Goal: Task Accomplishment & Management: Manage account settings

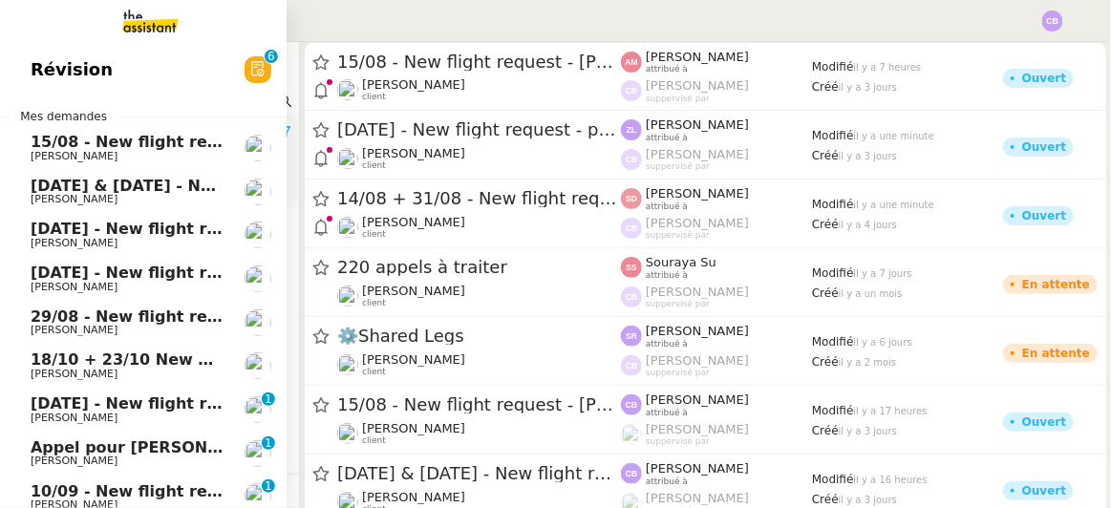
click at [56, 76] on span "Révision" at bounding box center [72, 69] width 82 height 29
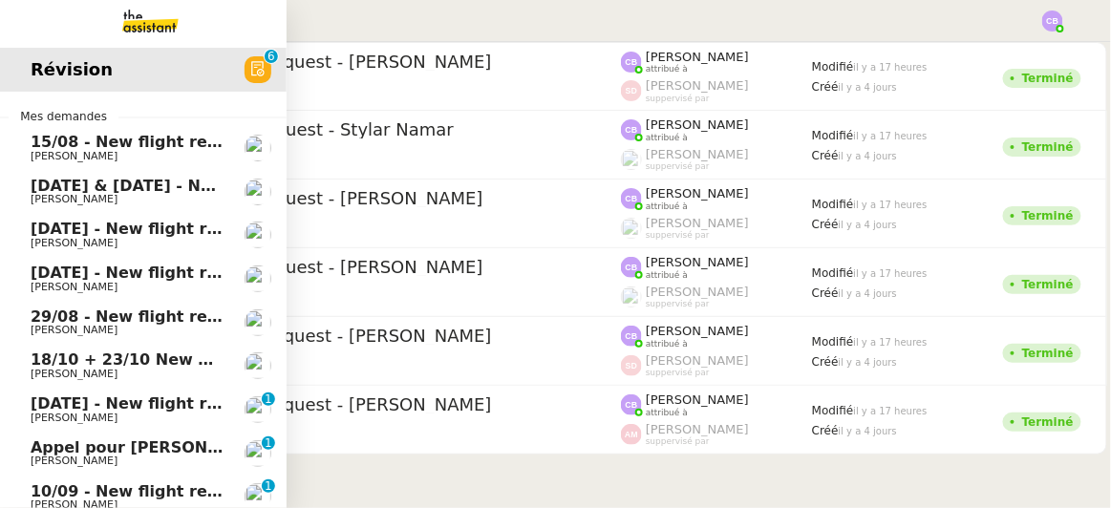
click at [105, 144] on span "15/08 - New flight request - [PERSON_NAME]" at bounding box center [223, 142] width 384 height 18
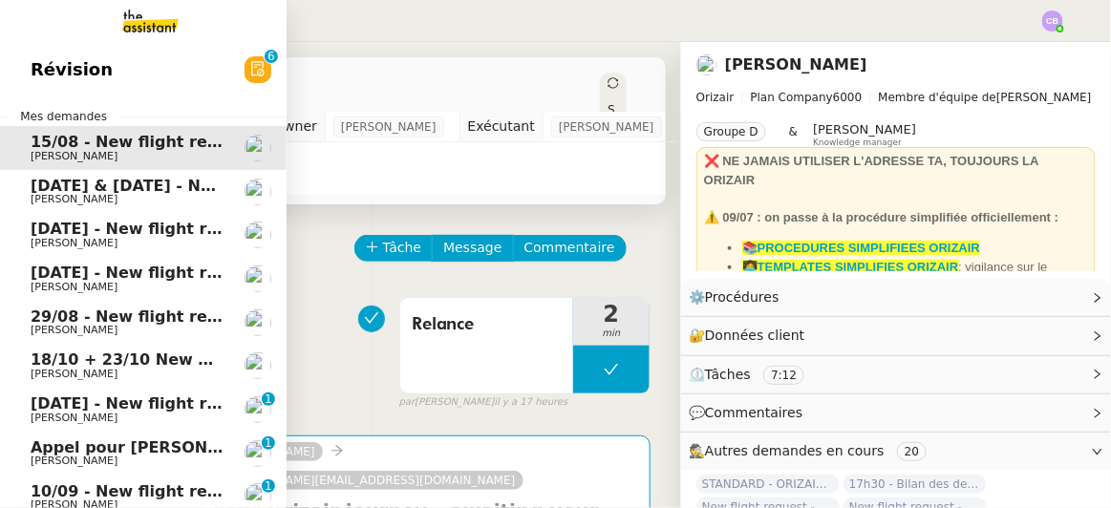
click at [77, 361] on span "18/10 + 23/10 New flight request - [PERSON_NAME]" at bounding box center [253, 360] width 444 height 18
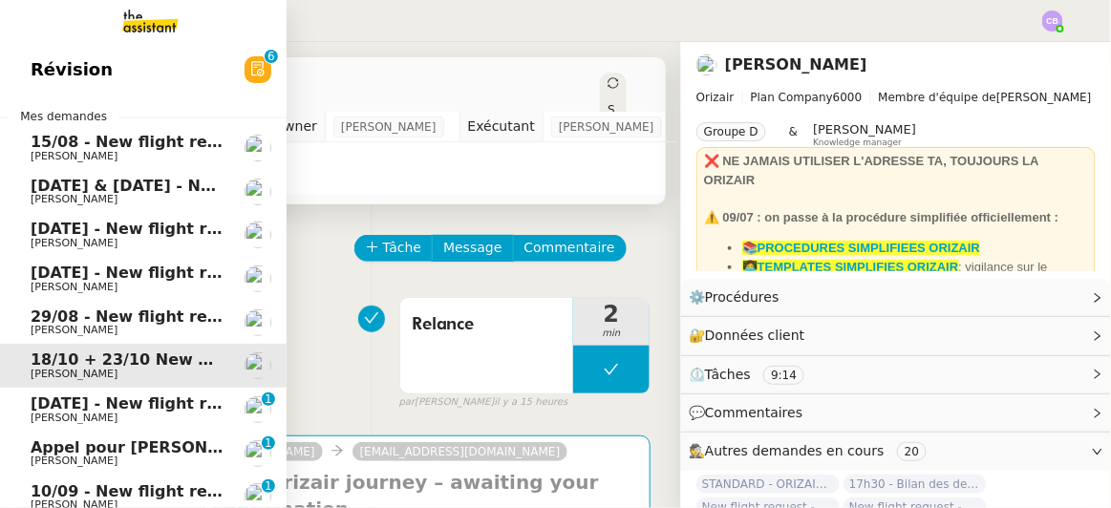
click at [50, 150] on span "[PERSON_NAME]" at bounding box center [74, 156] width 87 height 12
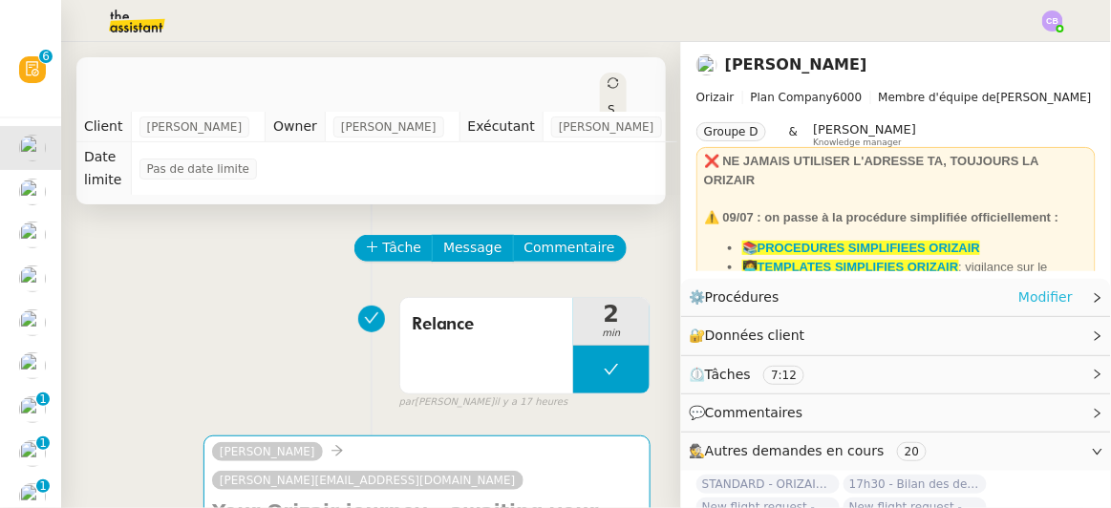
click at [1027, 297] on link "Modifier" at bounding box center [1045, 298] width 54 height 22
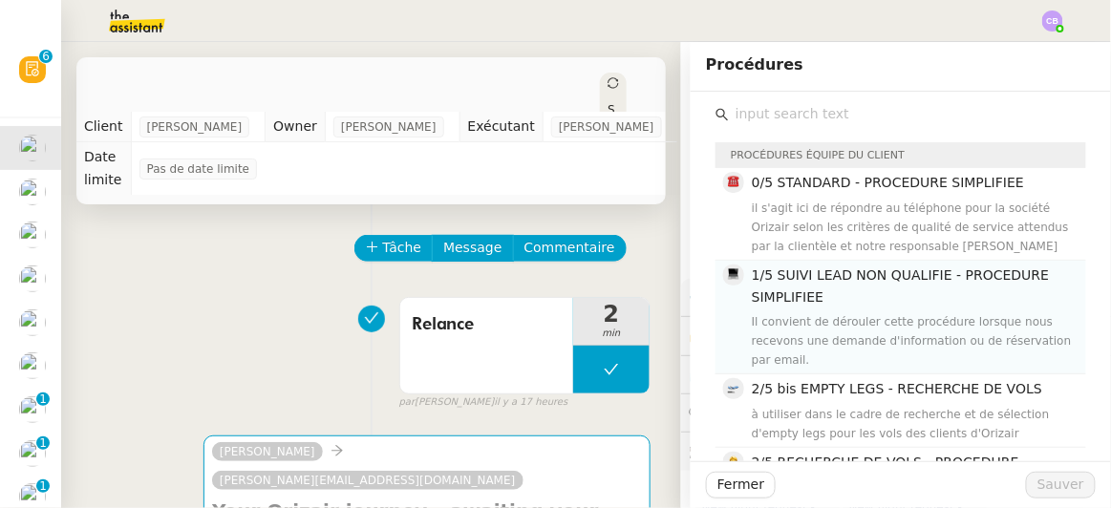
click at [858, 287] on h4 "1/5 SUIVI LEAD NON QUALIFIE - PROCEDURE SIMPLIFIEE" at bounding box center [913, 287] width 323 height 45
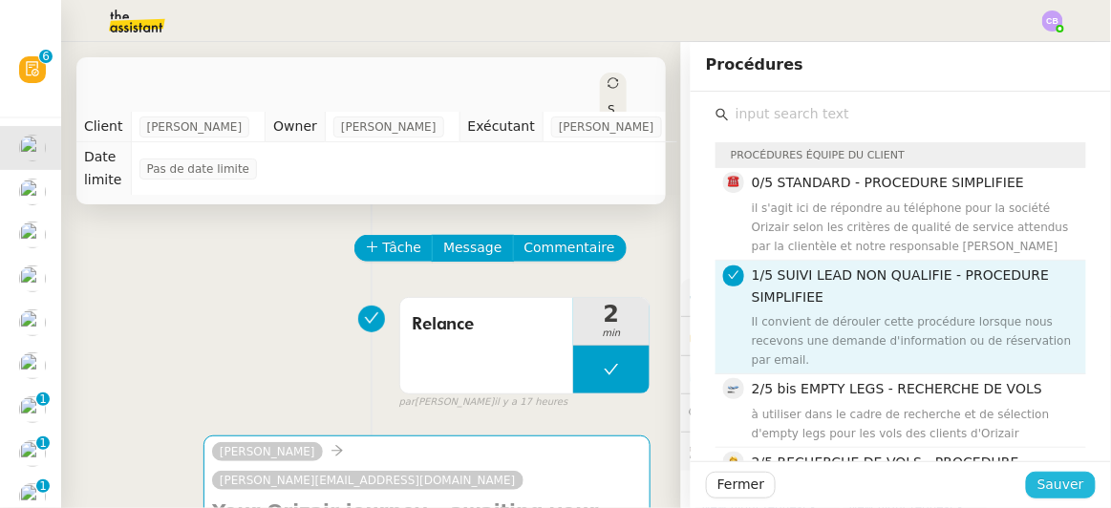
click at [1041, 492] on span "Sauver" at bounding box center [1060, 485] width 47 height 22
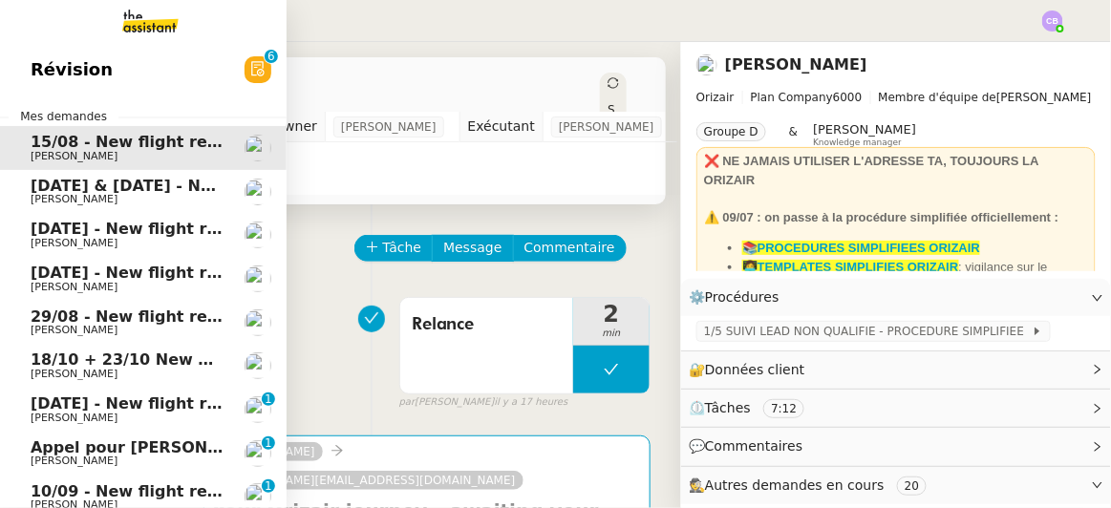
click at [171, 365] on span "18/10 + 23/10 New flight request - [PERSON_NAME]" at bounding box center [253, 360] width 444 height 18
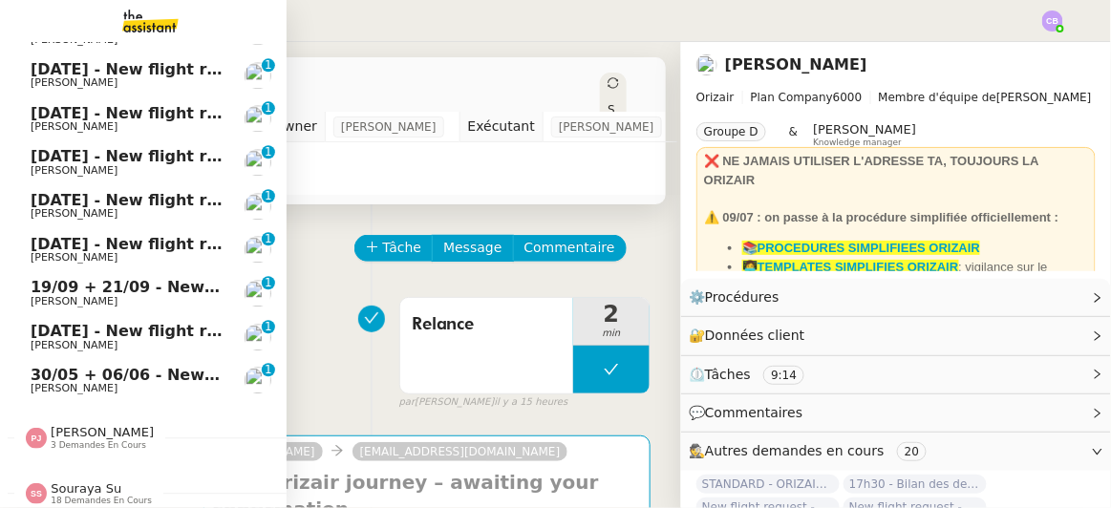
scroll to position [1090, 0]
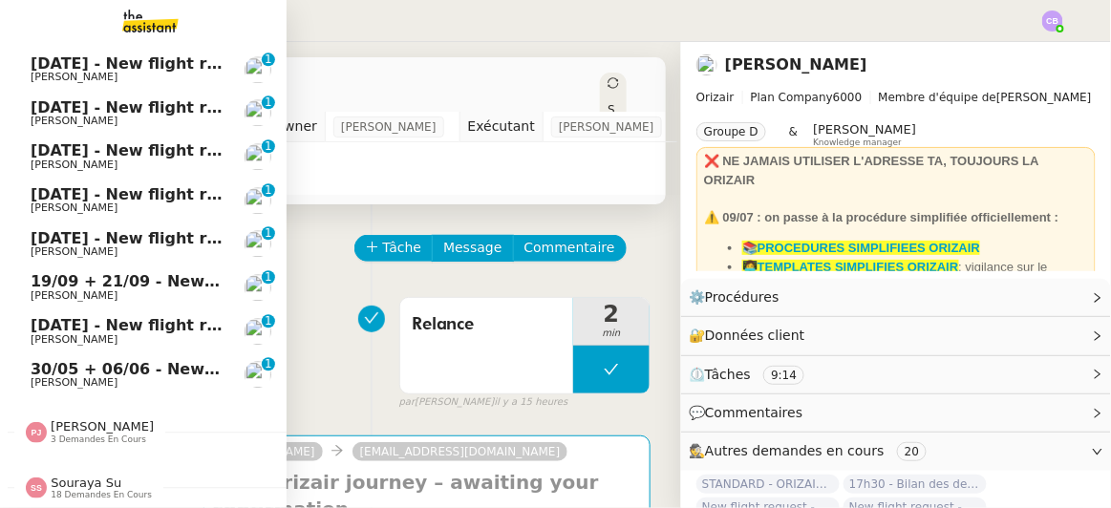
click at [104, 421] on span "[PERSON_NAME]" at bounding box center [102, 426] width 103 height 14
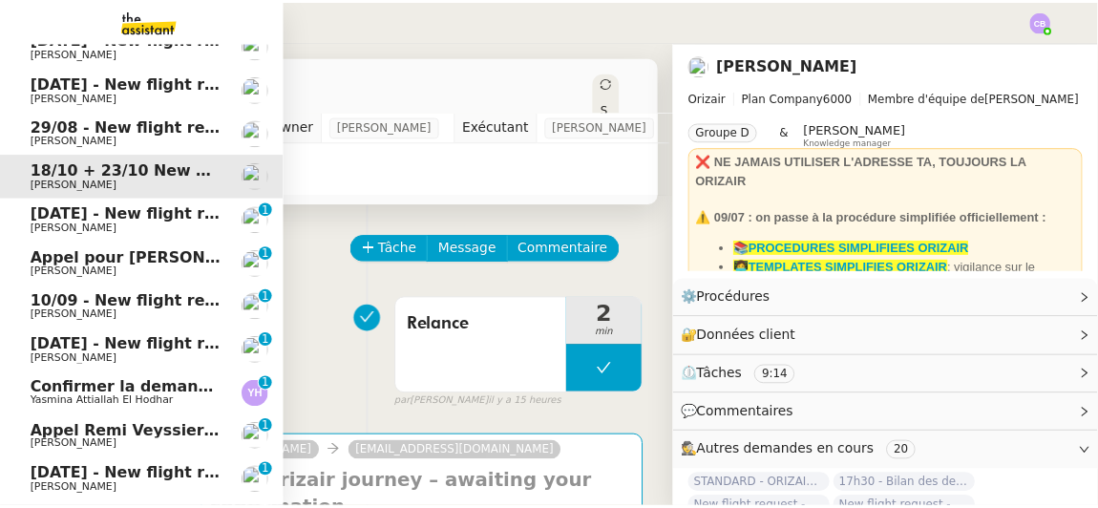
scroll to position [0, 0]
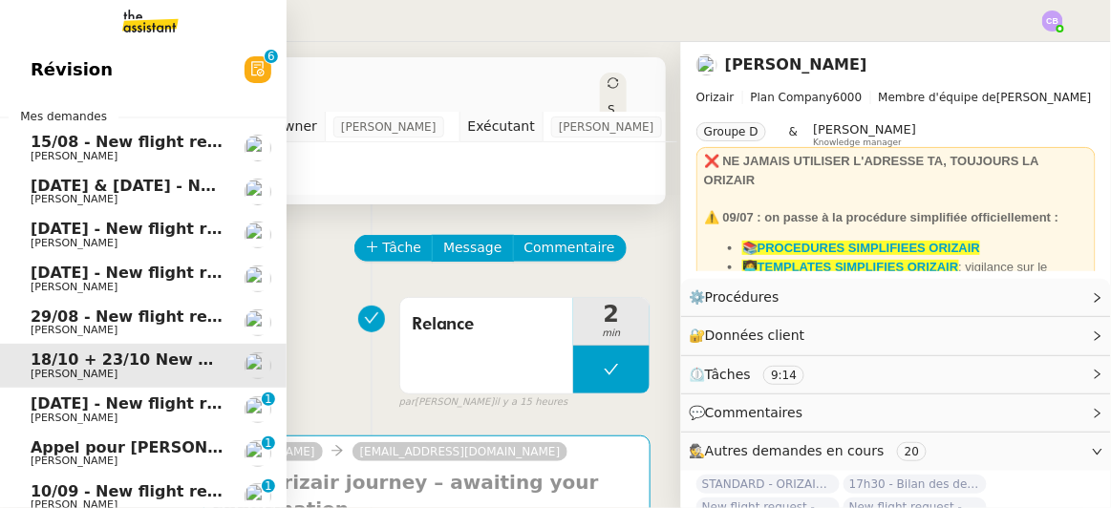
click at [75, 144] on span "15/08 - New flight request - [PERSON_NAME]" at bounding box center [223, 142] width 384 height 18
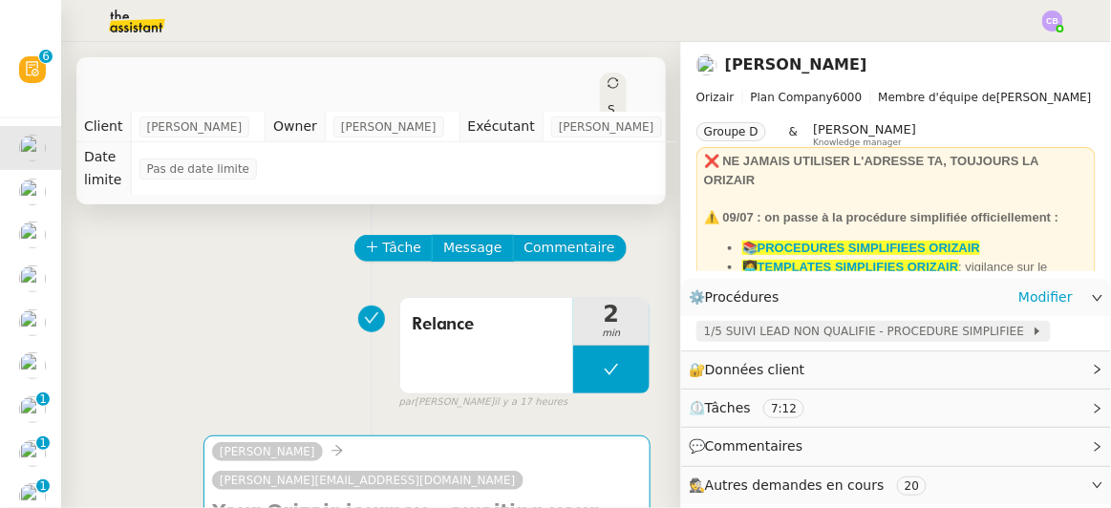
click at [730, 340] on span "1/5 SUIVI LEAD NON QUALIFIE - PROCEDURE SIMPLIFIEE" at bounding box center [868, 331] width 328 height 19
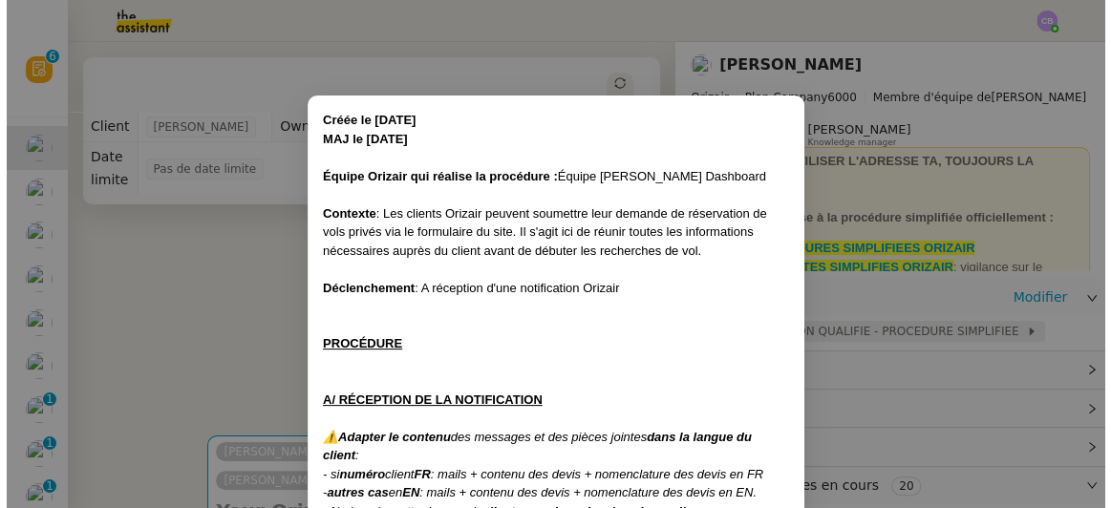
scroll to position [437, 0]
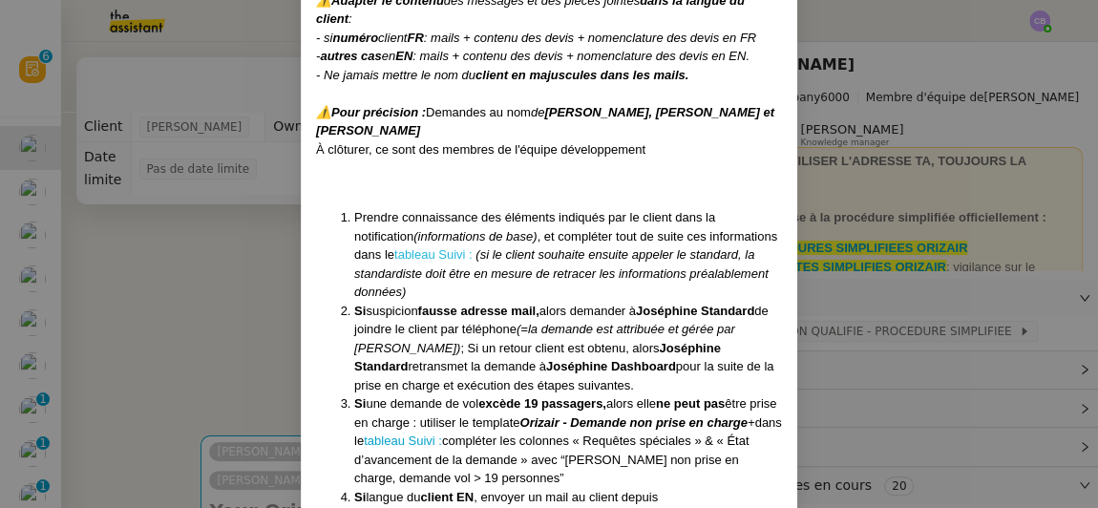
click at [394, 253] on link "tableau Suivi :" at bounding box center [433, 254] width 78 height 14
click at [181, 219] on nz-modal-container "Créée le [DATE] MAJ le [DATE] Équipe Orizair qui réalise la procédure : Équipe …" at bounding box center [549, 254] width 1098 height 508
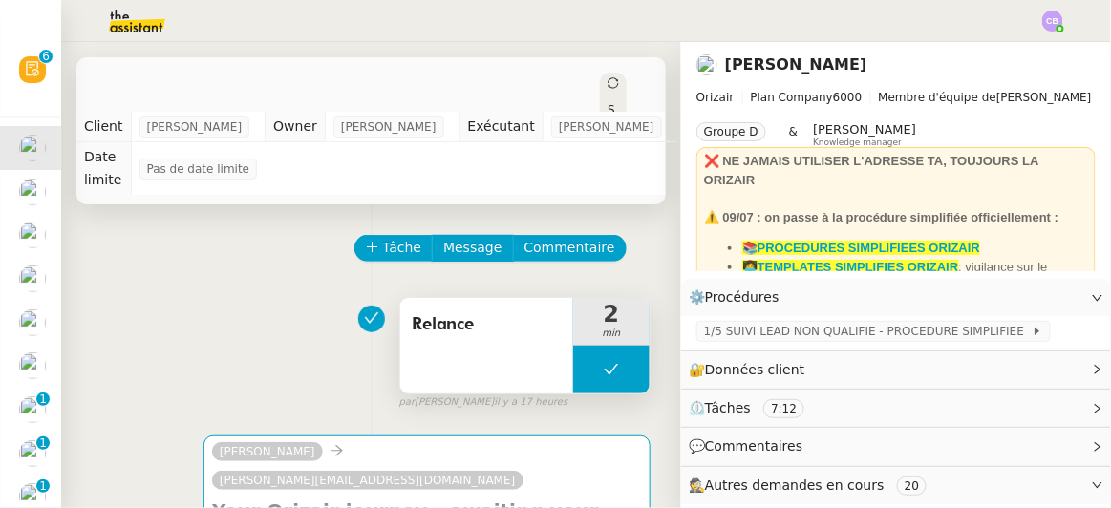
click at [496, 318] on div "Relance" at bounding box center [486, 346] width 173 height 96
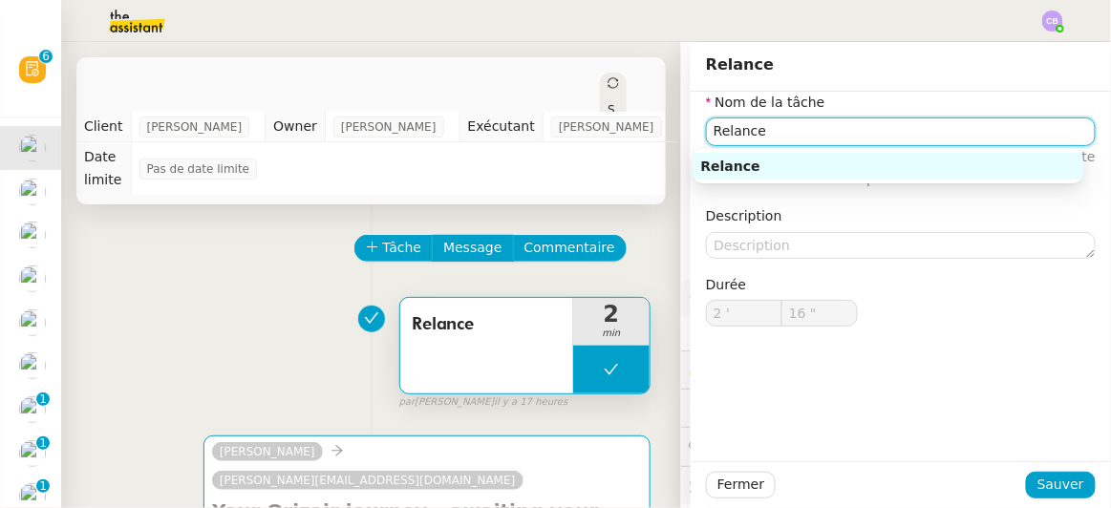
drag, startPoint x: 748, startPoint y: 137, endPoint x: 693, endPoint y: 138, distance: 55.4
click at [706, 138] on input "Relance" at bounding box center [901, 131] width 390 height 28
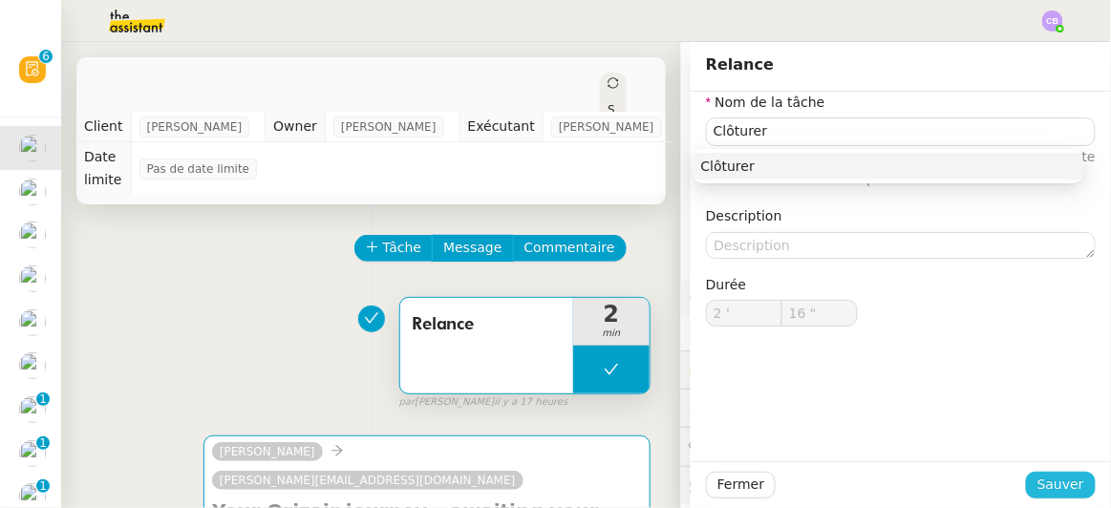
click at [1037, 486] on span "Sauver" at bounding box center [1060, 485] width 47 height 22
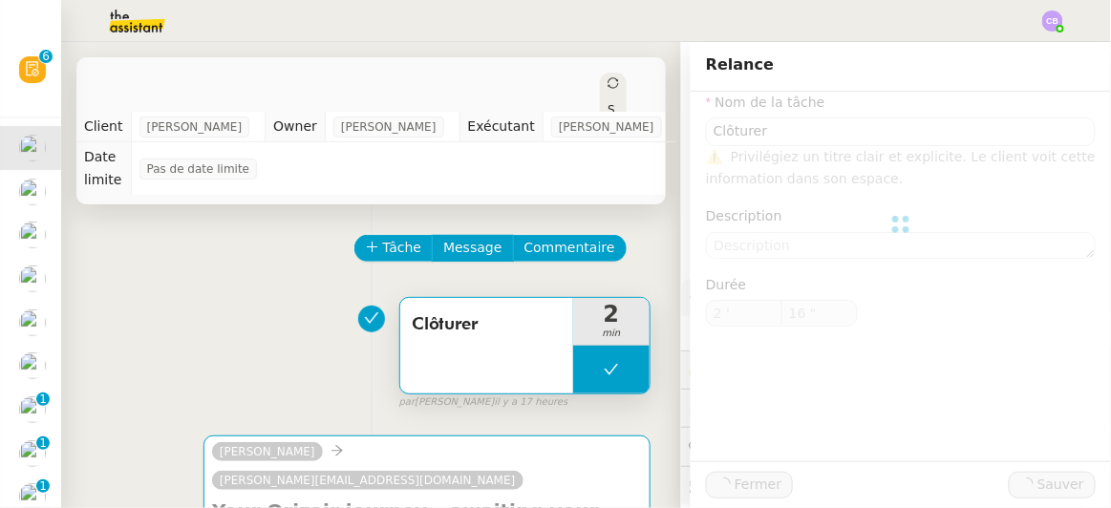
type input "Clôturer"
type input "2 '"
type input "16 ""
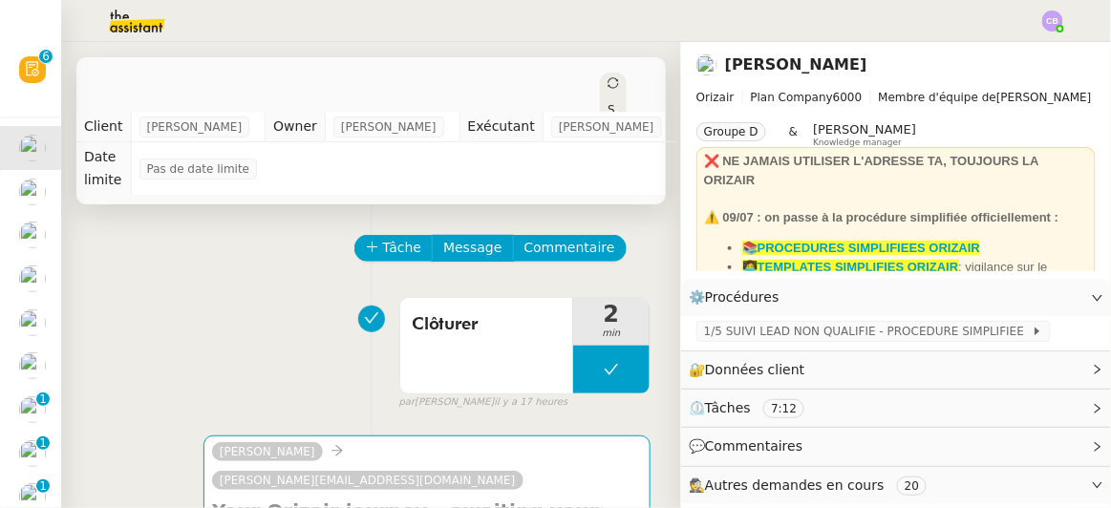
click at [613, 235] on div "Tâche Message Commentaire" at bounding box center [503, 258] width 295 height 46
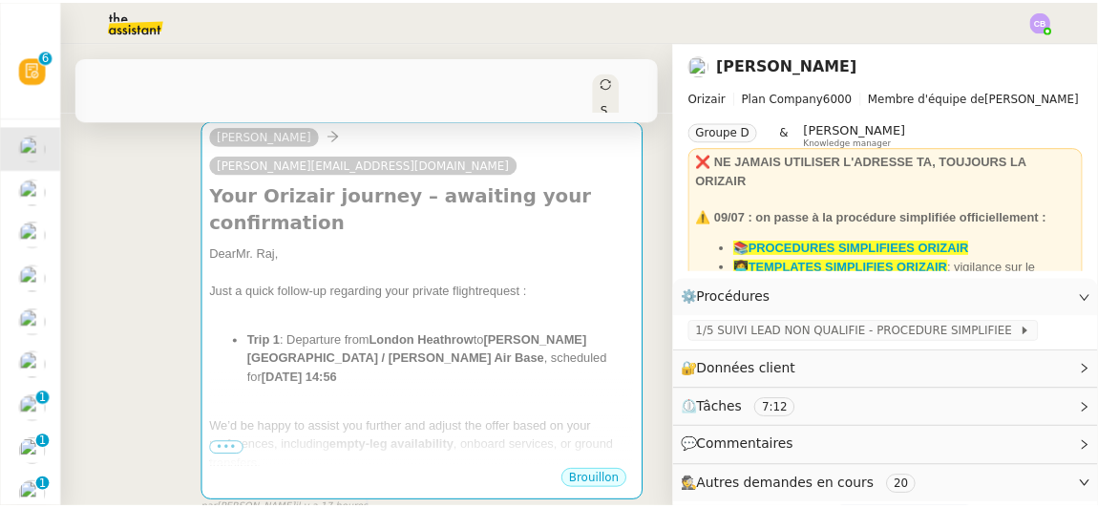
scroll to position [312, 0]
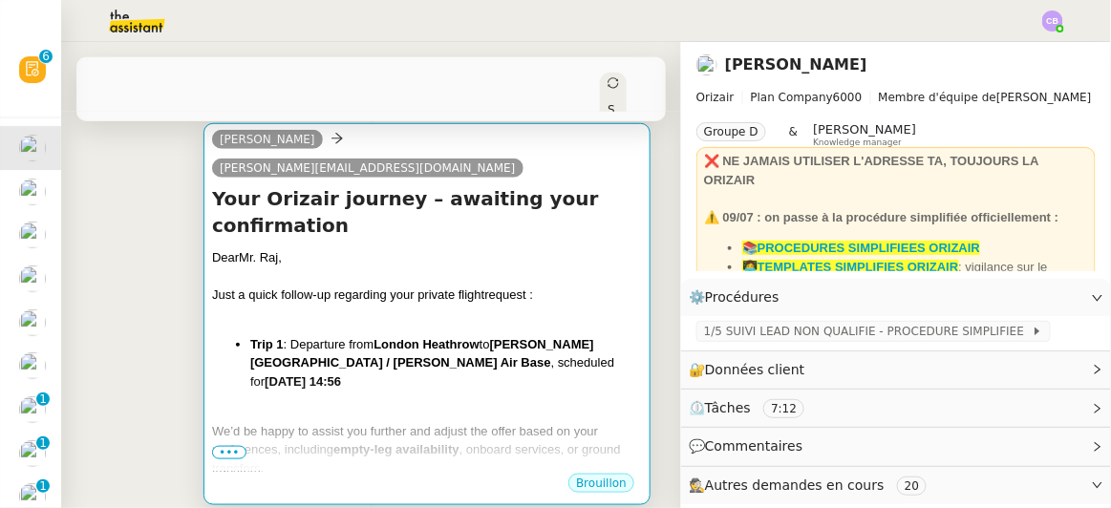
click at [458, 335] on li "Trip 1 : Departure from [GEOGRAPHIC_DATA] to [GEOGRAPHIC_DATA] [GEOGRAPHIC_DATA…" at bounding box center [446, 363] width 392 height 56
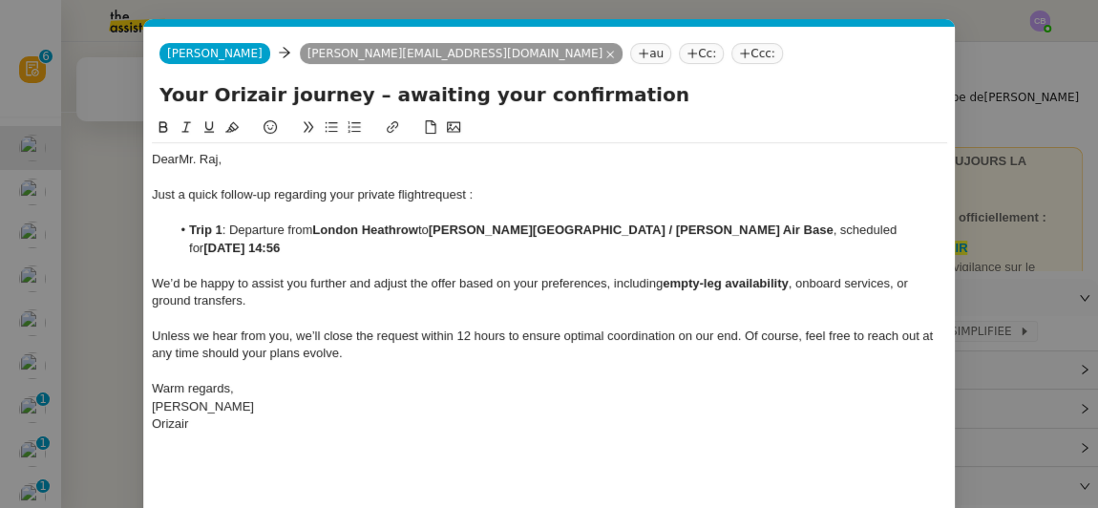
scroll to position [0, 40]
click at [822, 398] on div "[PERSON_NAME]" at bounding box center [550, 406] width 796 height 17
click at [782, 443] on div "Dear Mr. [PERSON_NAME], Just a quick follow-up regarding your private flight re…" at bounding box center [550, 344] width 796 height 455
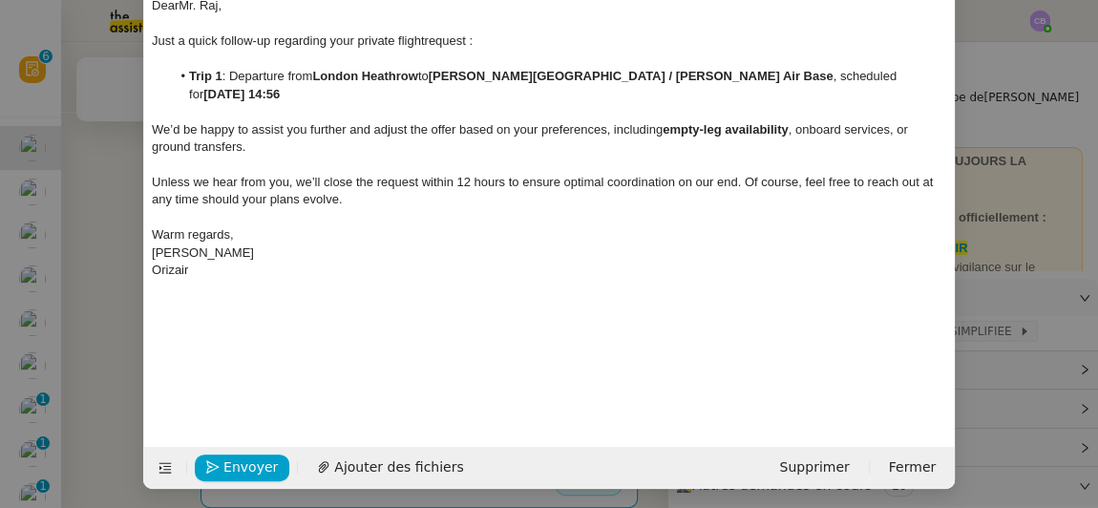
scroll to position [157, 0]
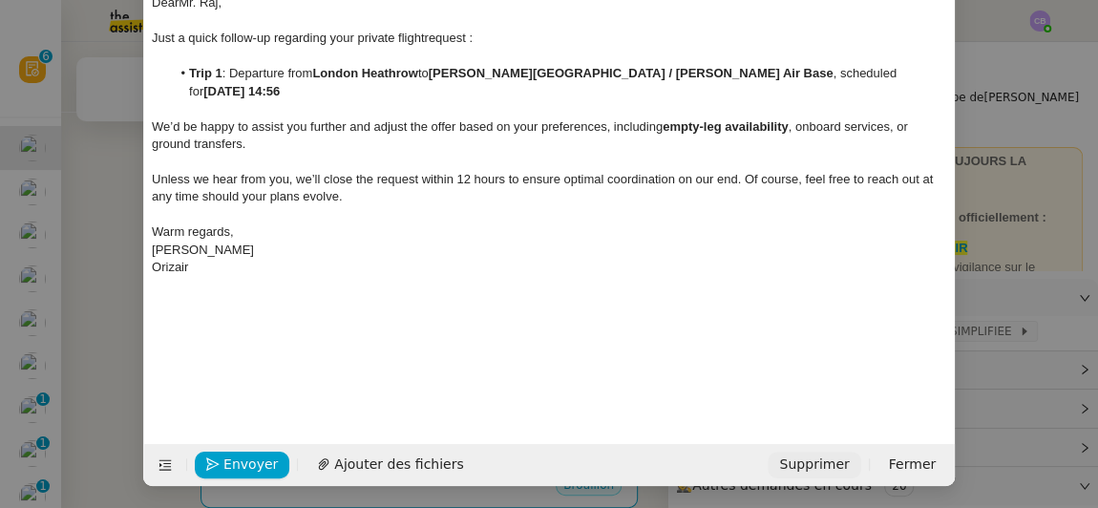
click at [832, 461] on span "Supprimer" at bounding box center [814, 465] width 70 height 22
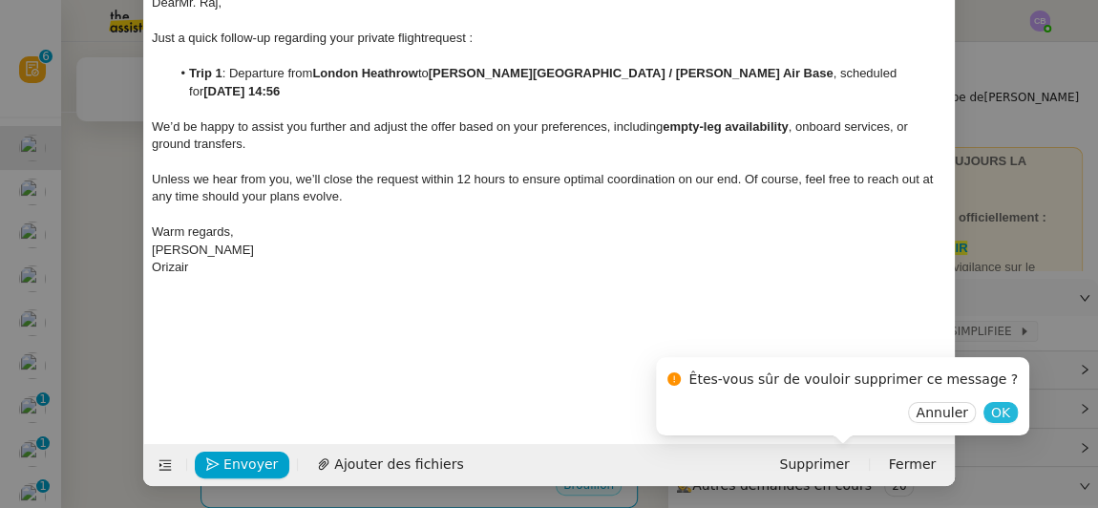
click at [991, 415] on span "OK" at bounding box center [1000, 412] width 19 height 19
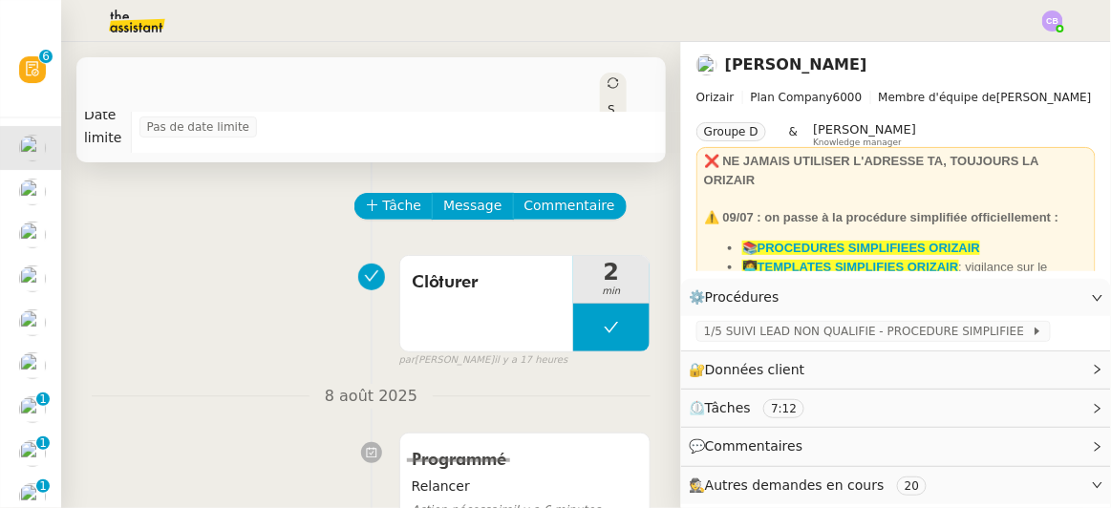
scroll to position [0, 0]
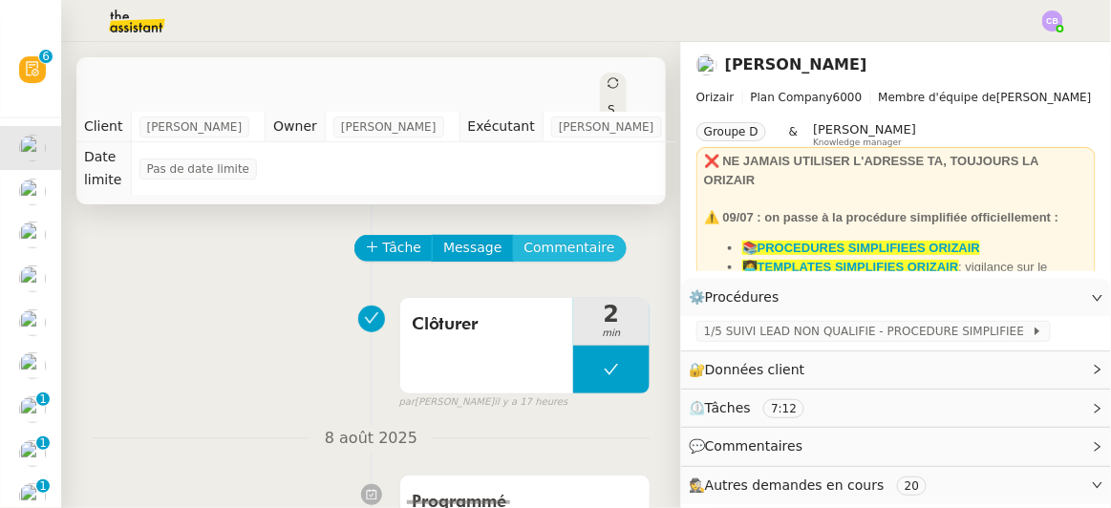
click at [530, 237] on span "Commentaire" at bounding box center [569, 248] width 91 height 22
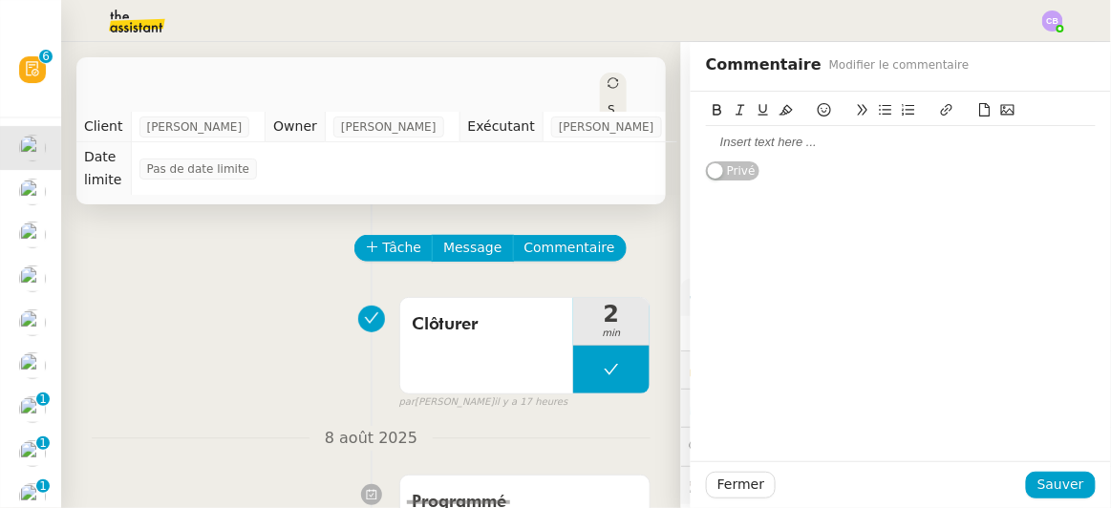
click at [737, 145] on div at bounding box center [901, 142] width 390 height 17
click at [706, 142] on div "Relance envoyée par [PERSON_NAME] le 10/08" at bounding box center [901, 142] width 390 height 17
click at [706, 149] on div "A clôturer, relance envoyée par [PERSON_NAME] le 10/08" at bounding box center [901, 142] width 390 height 17
click at [0, 0] on lt-span "À clôturer" at bounding box center [0, 0] width 0 height 0
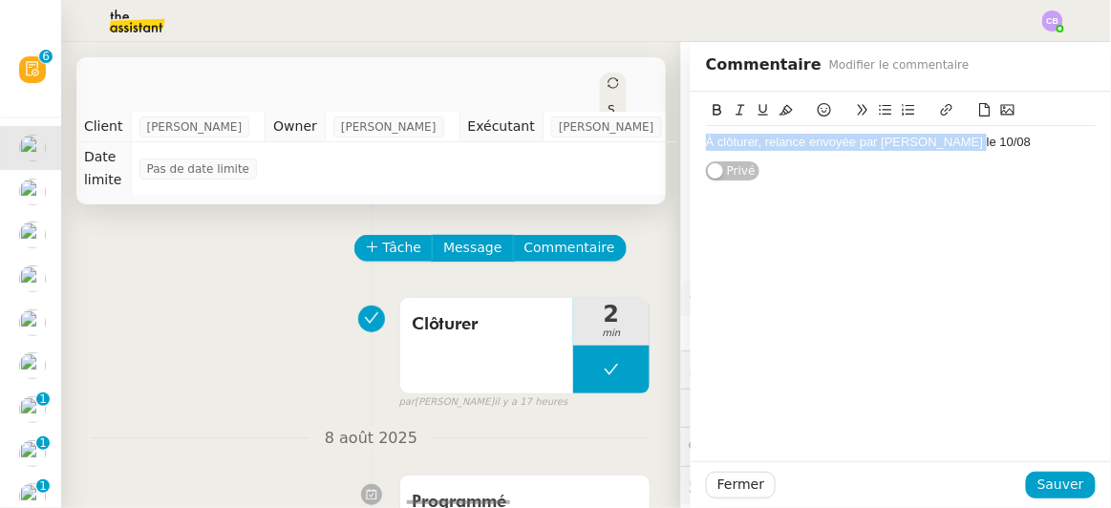
drag, startPoint x: 952, startPoint y: 145, endPoint x: 695, endPoint y: 136, distance: 257.1
click at [706, 136] on div "À clôturer, relance envoyée par [PERSON_NAME] le 10/08" at bounding box center [901, 142] width 390 height 17
click at [711, 114] on icon at bounding box center [717, 109] width 13 height 13
copy div "À clôturer, relance envoyée par [PERSON_NAME] le 10/08"
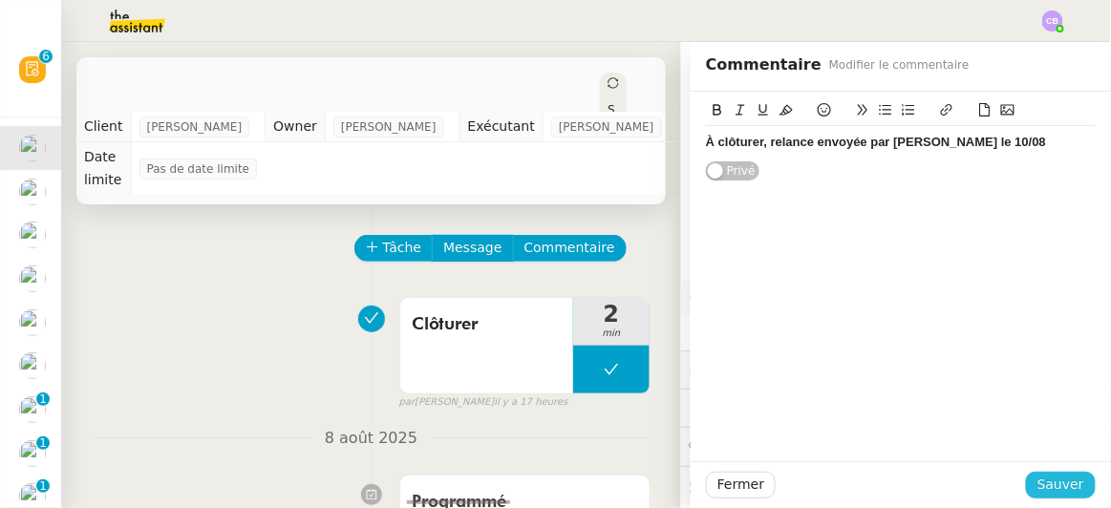
click at [1038, 483] on span "Sauver" at bounding box center [1060, 485] width 47 height 22
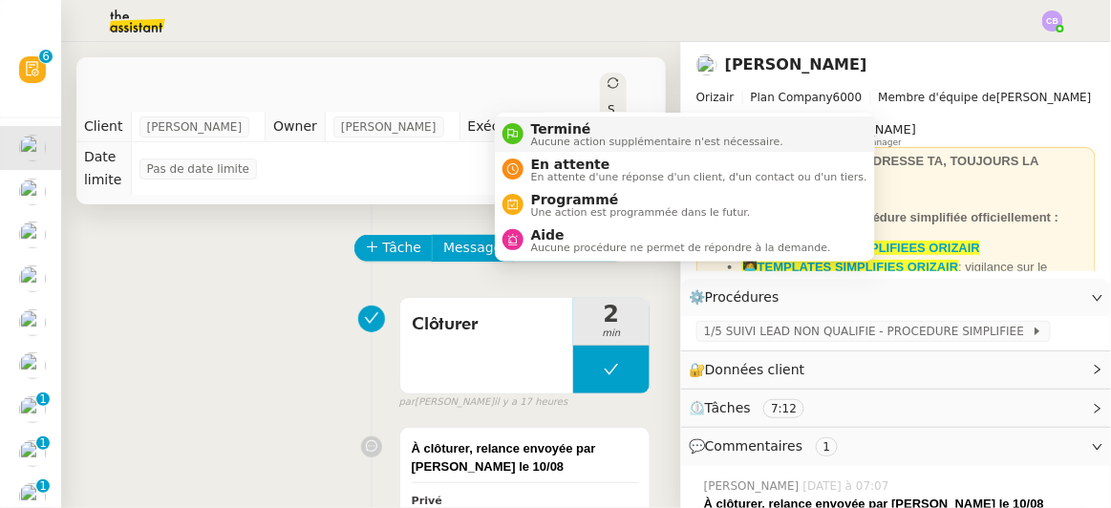
click at [545, 127] on span "Terminé" at bounding box center [657, 128] width 252 height 15
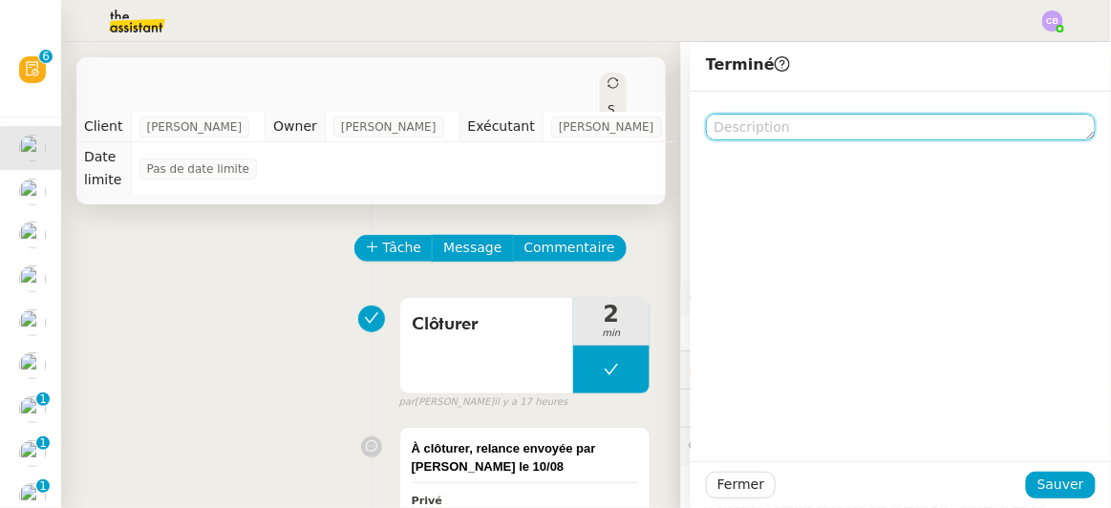
click at [716, 128] on textarea at bounding box center [901, 127] width 390 height 27
paste textarea "À clôturer, relance envoyée par [PERSON_NAME] le 10/08"
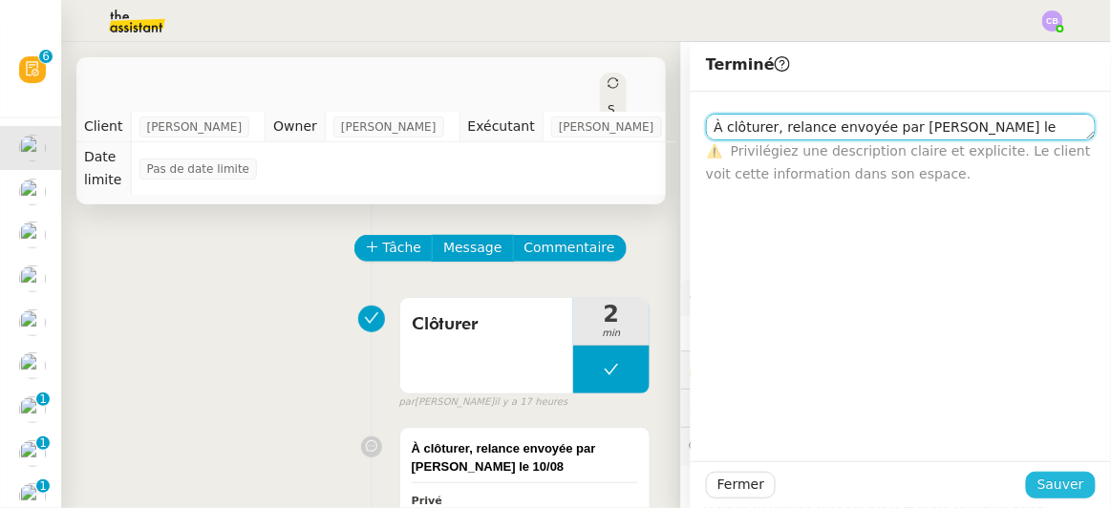
type textarea "À clôturer, relance envoyée par [PERSON_NAME] le 10/08"
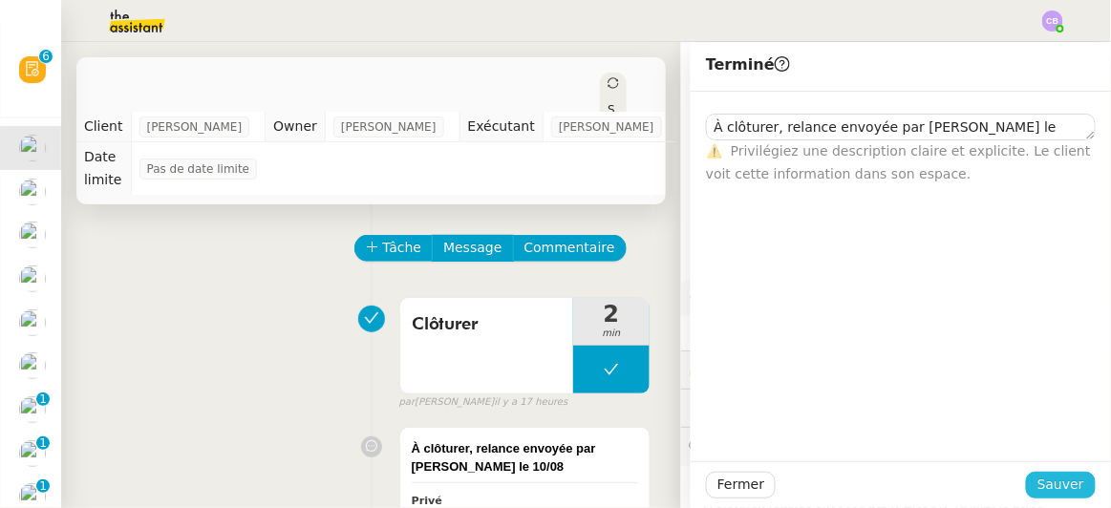
click at [1037, 480] on span "Sauver" at bounding box center [1060, 485] width 47 height 22
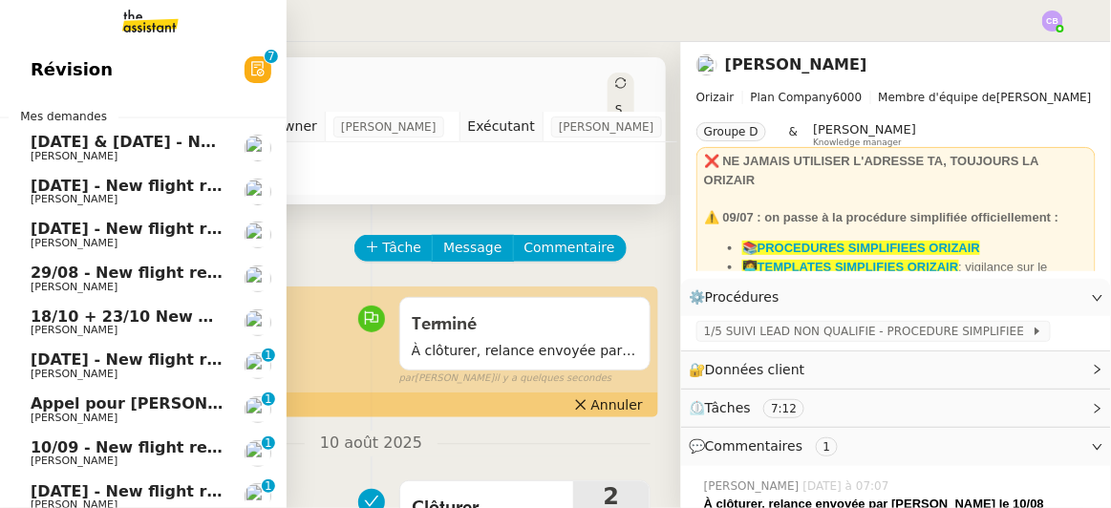
click at [61, 141] on span "[DATE] & [DATE] - New flight request - [PERSON_NAME]" at bounding box center [269, 142] width 477 height 18
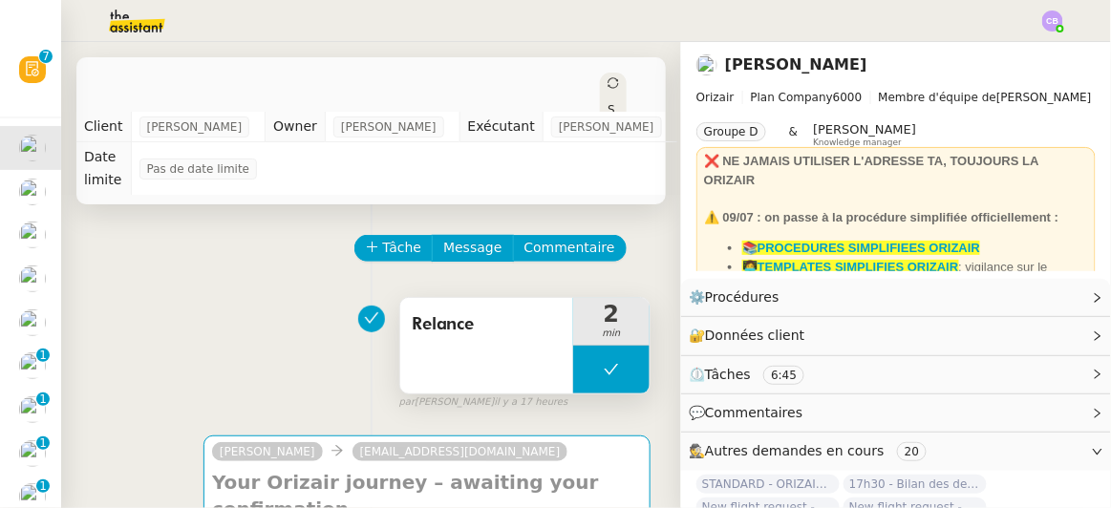
click at [458, 320] on div "Relance" at bounding box center [486, 346] width 173 height 96
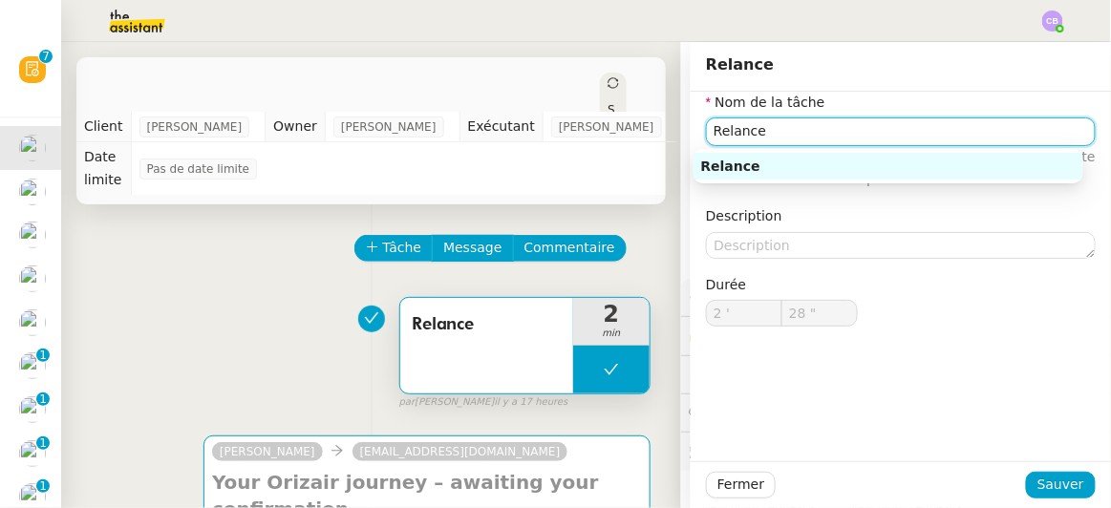
drag, startPoint x: 759, startPoint y: 131, endPoint x: 688, endPoint y: 127, distance: 71.7
click at [691, 127] on div "Nom de la tâche Relance ⚠️ Privilégiez un titre clair et explicite. Le client v…" at bounding box center [901, 225] width 420 height 266
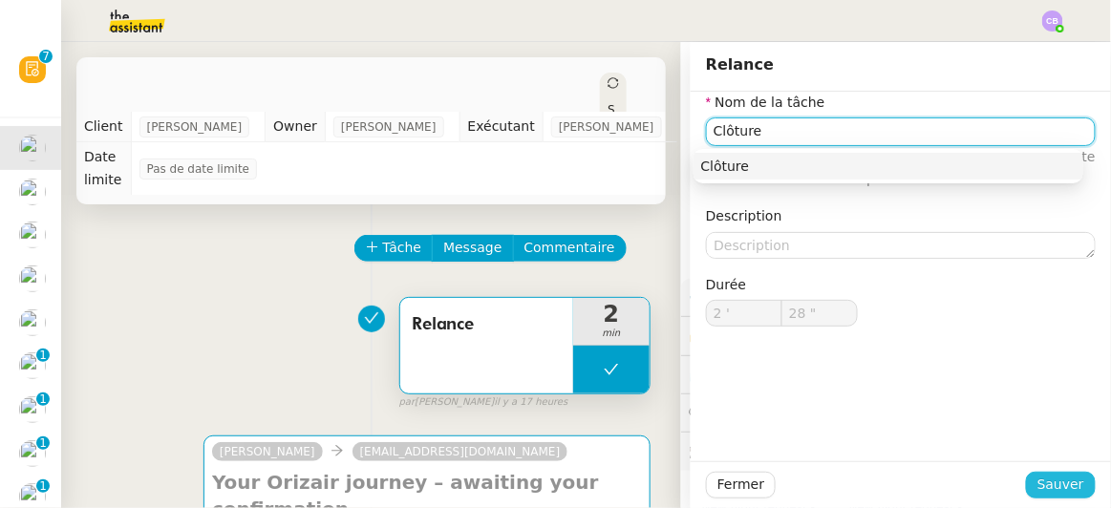
type input "Clôture"
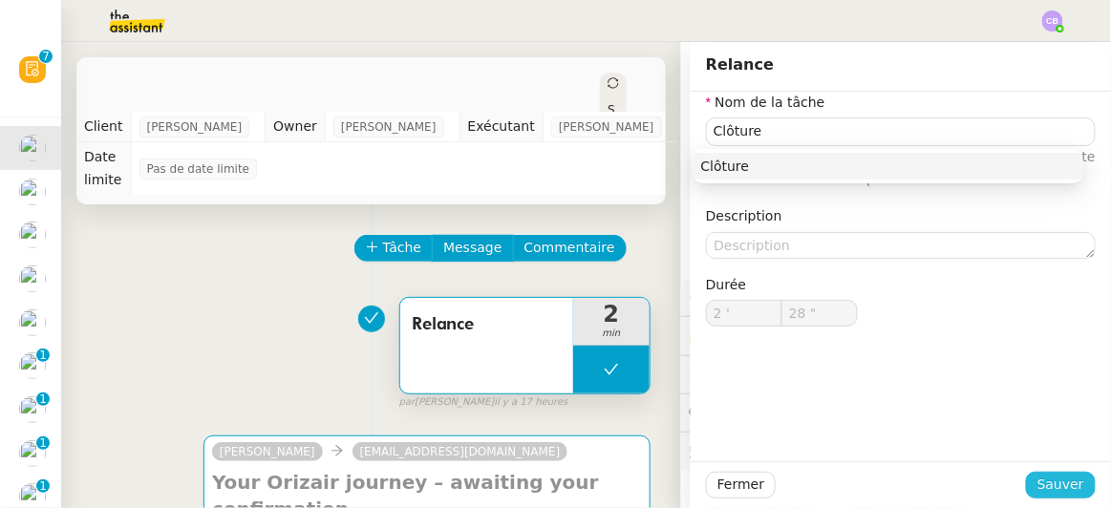
click at [1039, 480] on span "Sauver" at bounding box center [1060, 485] width 47 height 22
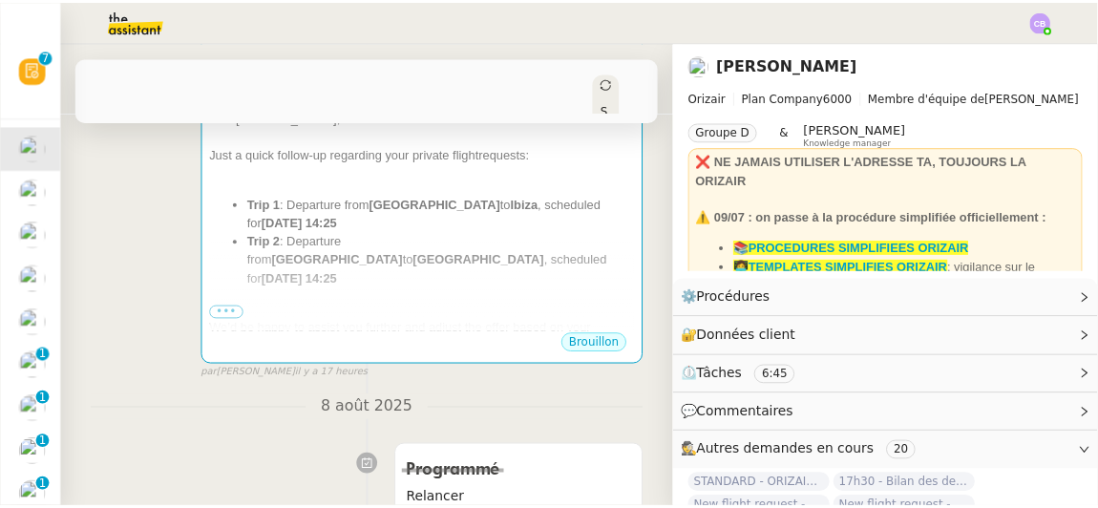
scroll to position [451, 0]
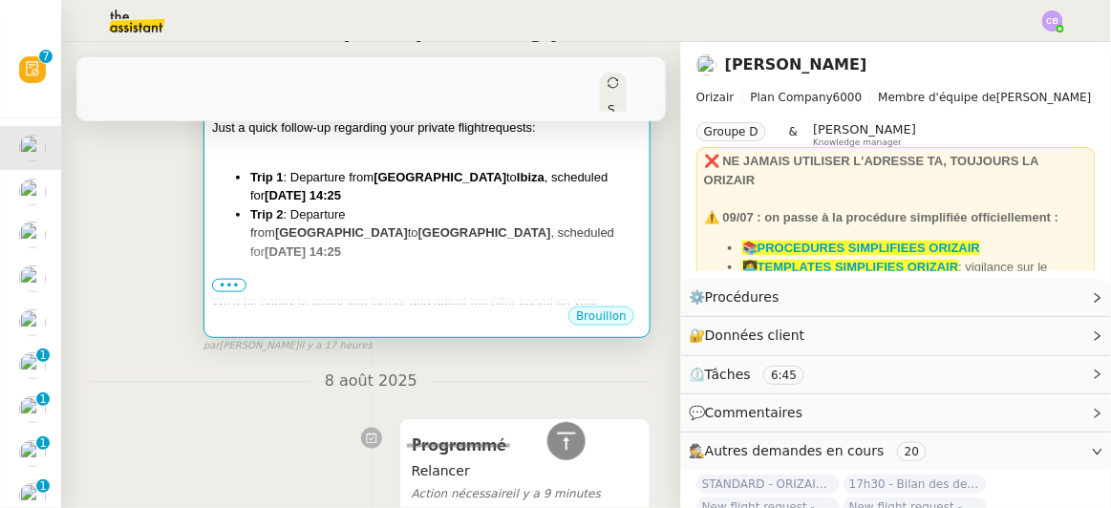
click at [495, 206] on li "Trip 2 : Departure from [GEOGRAPHIC_DATA] to [GEOGRAPHIC_DATA] , scheduled for …" at bounding box center [446, 233] width 392 height 56
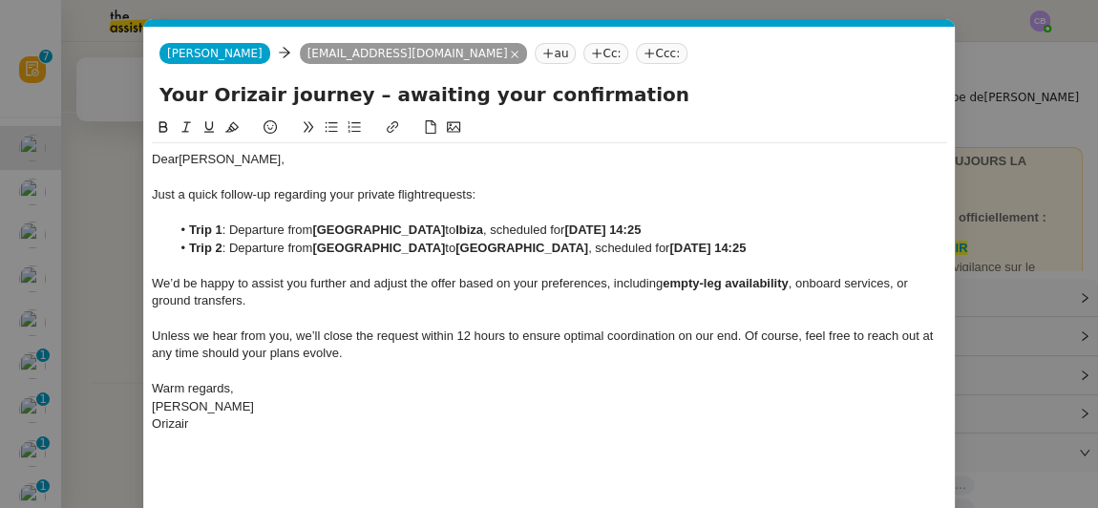
scroll to position [0, 40]
click at [652, 395] on div "Warm regards," at bounding box center [550, 388] width 796 height 17
click at [652, 290] on div "We’d be happy to assist you further and adjust the offer based on your preferen…" at bounding box center [550, 292] width 796 height 35
click at [660, 414] on div "[PERSON_NAME]" at bounding box center [550, 406] width 796 height 17
click at [661, 421] on div "Orizair" at bounding box center [550, 424] width 796 height 17
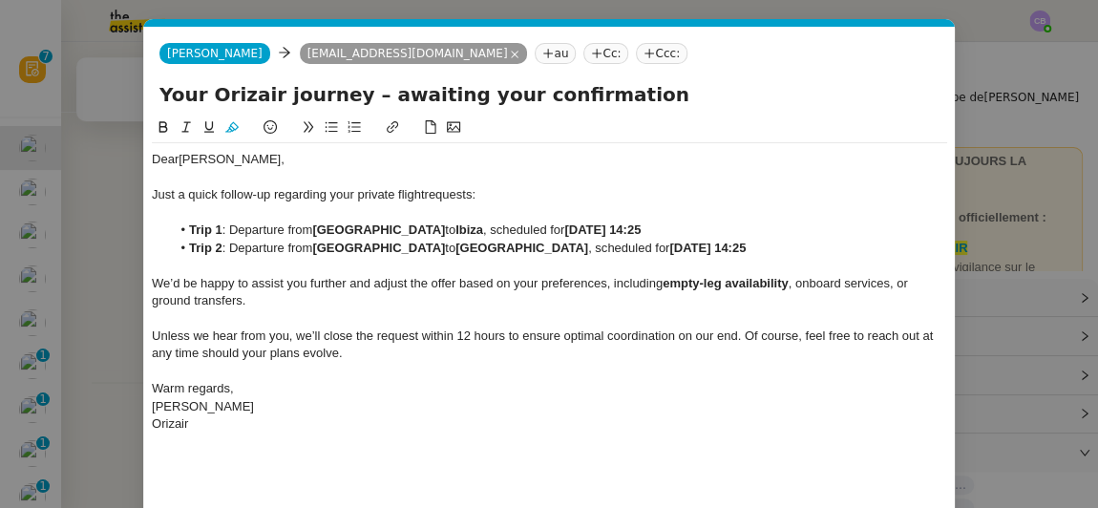
click at [778, 359] on div "Unless we hear from you, we’ll close the request within 12 hours to ensure opti…" at bounding box center [550, 345] width 796 height 35
click at [217, 442] on div "Dear [PERSON_NAME] a quick follow-up regarding your private flight requests: Tr…" at bounding box center [550, 344] width 796 height 455
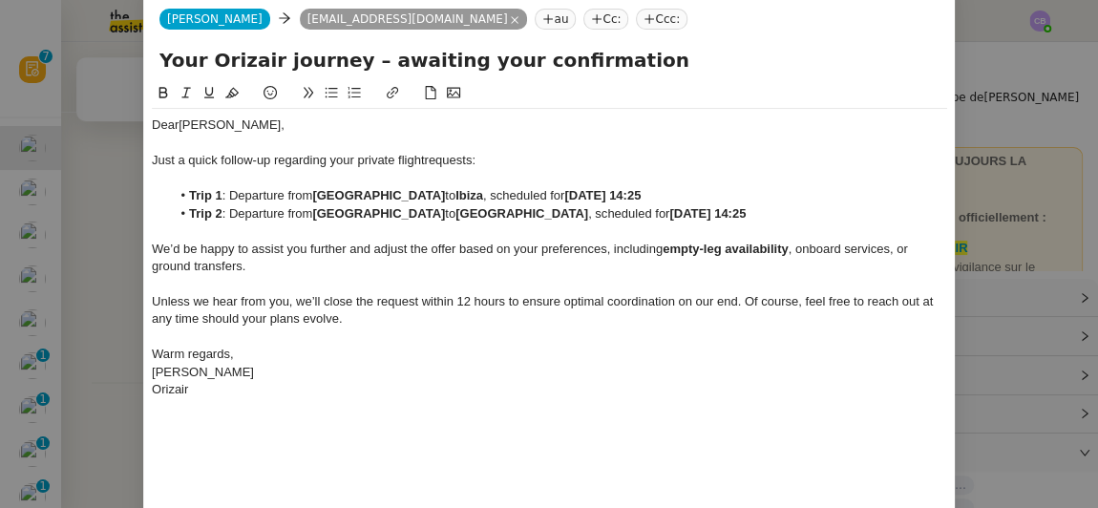
scroll to position [157, 0]
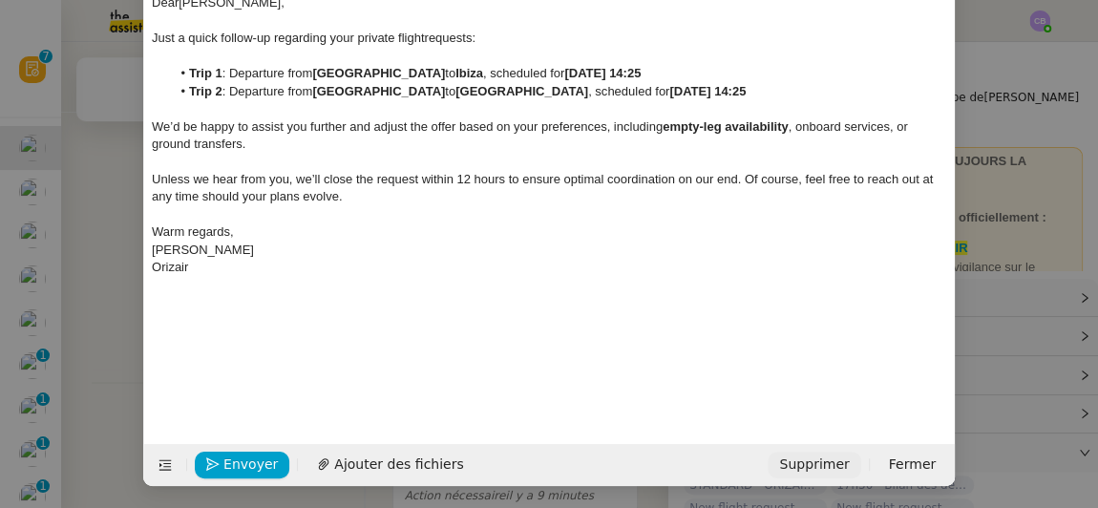
click at [813, 458] on span "Supprimer" at bounding box center [814, 465] width 70 height 22
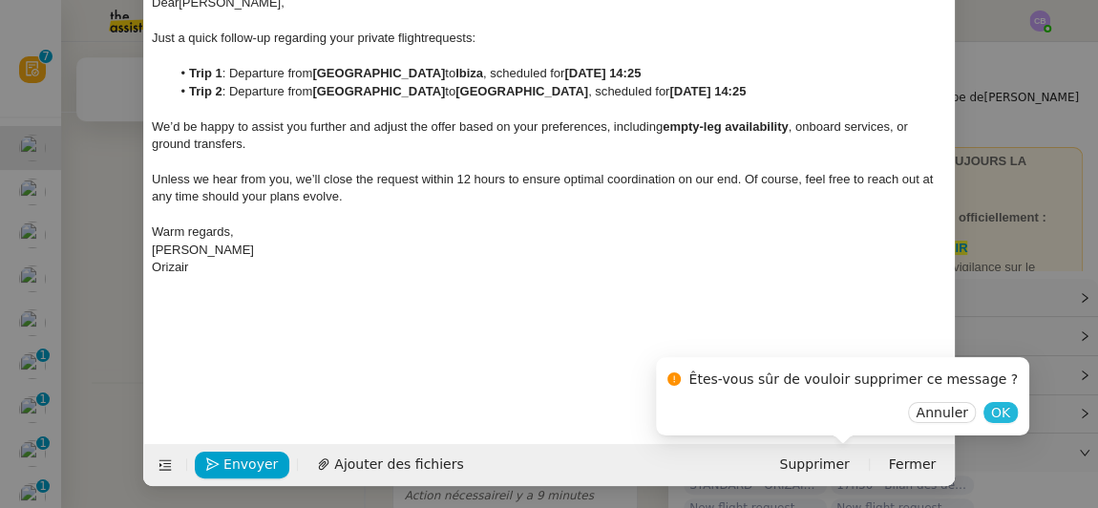
click at [991, 417] on span "OK" at bounding box center [1000, 412] width 19 height 19
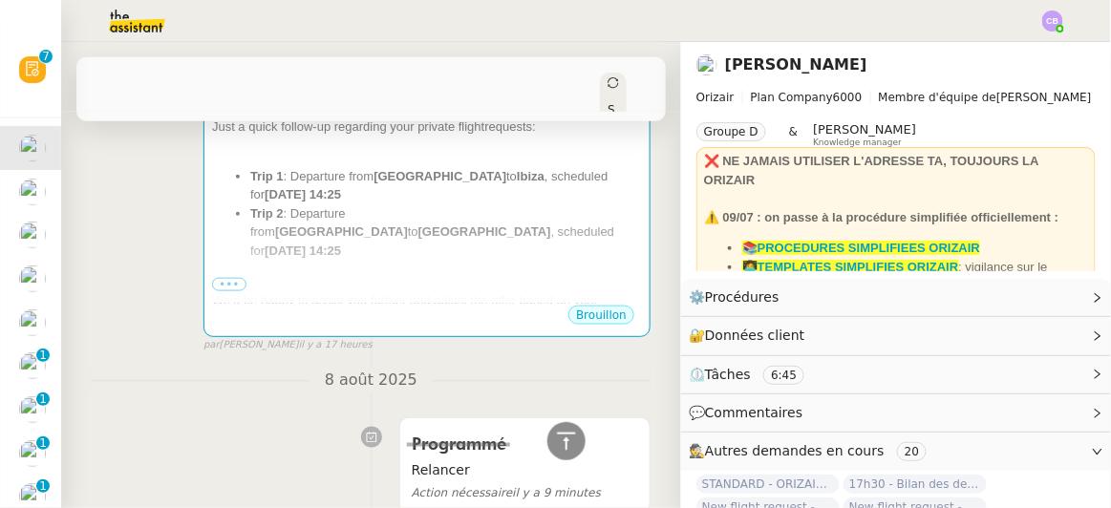
scroll to position [451, 0]
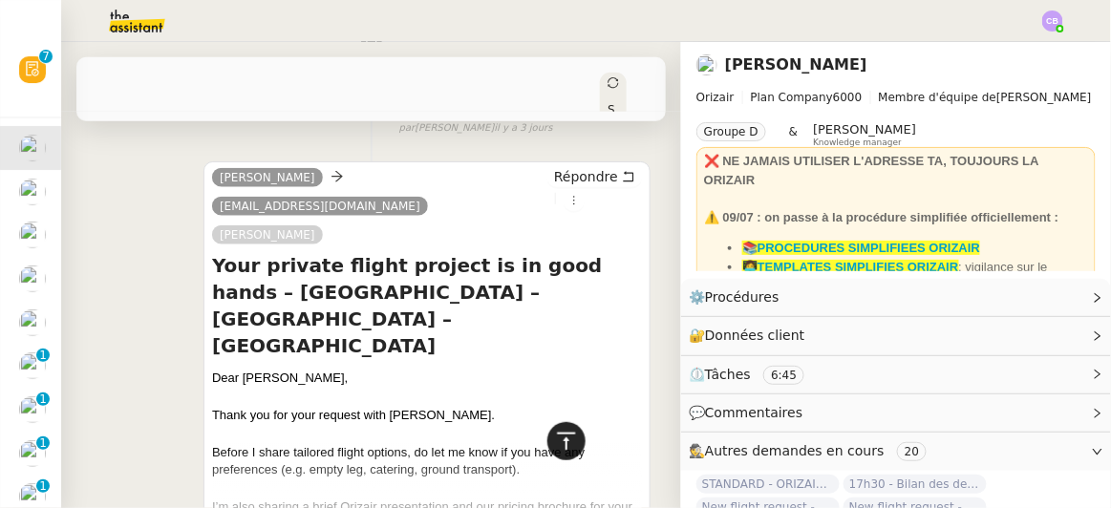
click at [553, 454] on div at bounding box center [566, 441] width 38 height 38
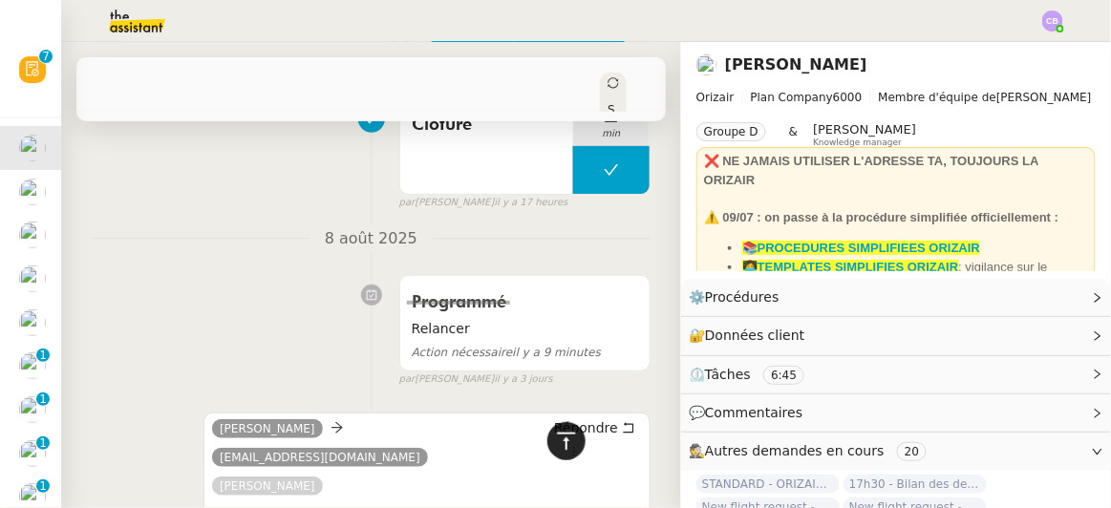
scroll to position [0, 0]
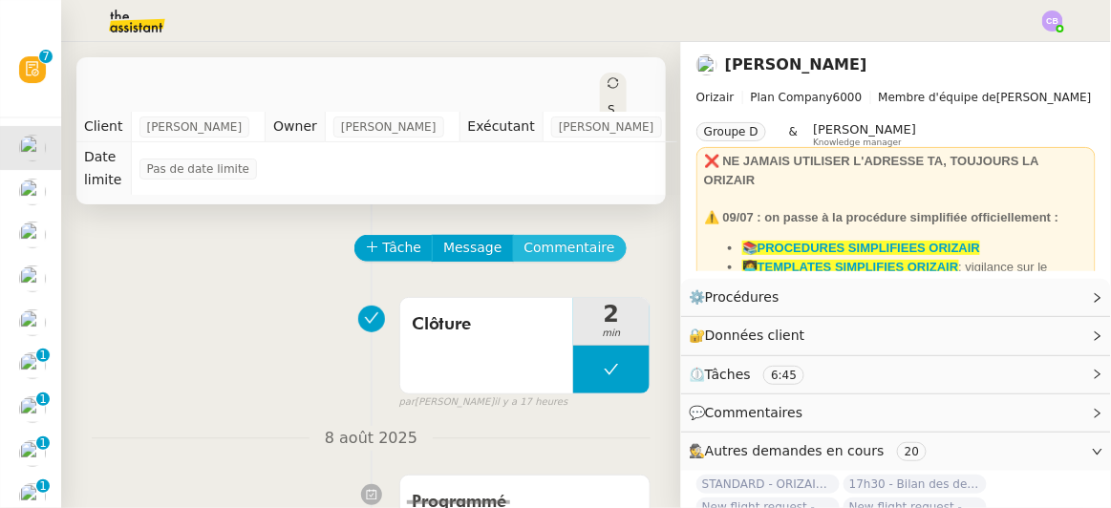
click at [544, 237] on span "Commentaire" at bounding box center [569, 248] width 91 height 22
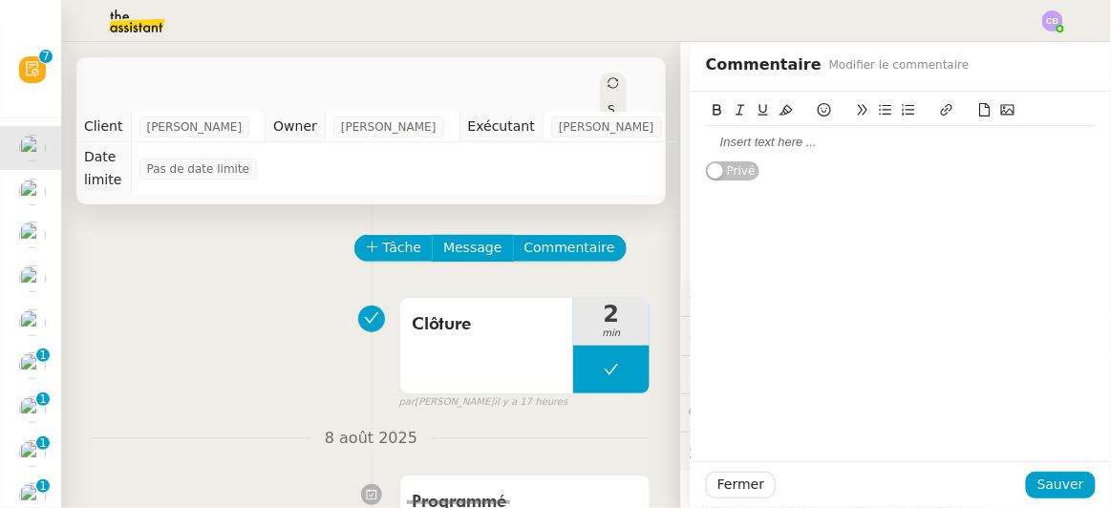
click at [737, 138] on div at bounding box center [901, 142] width 390 height 17
click at [1037, 480] on span "Sauver" at bounding box center [1060, 485] width 47 height 22
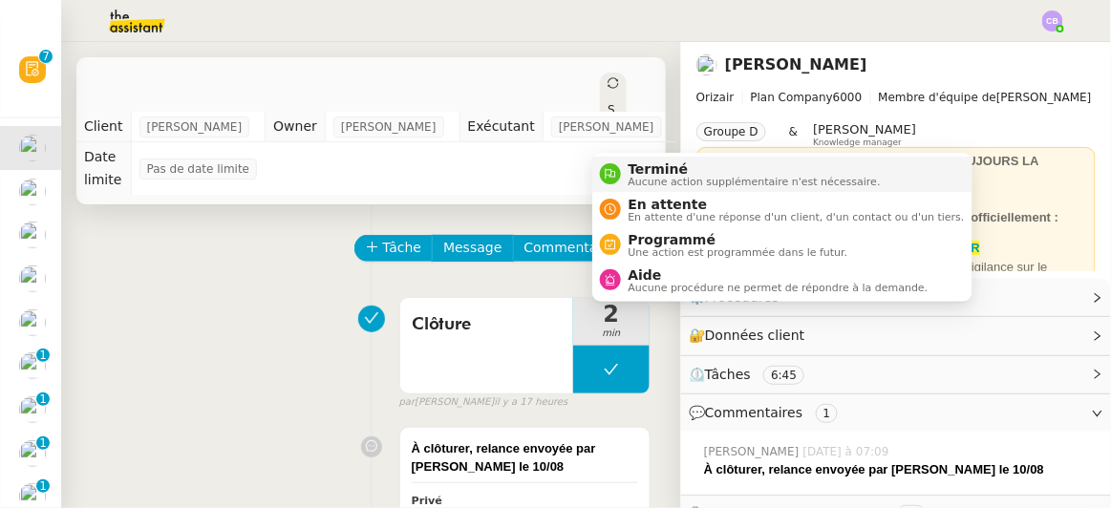
click at [643, 169] on span "Terminé" at bounding box center [755, 168] width 252 height 15
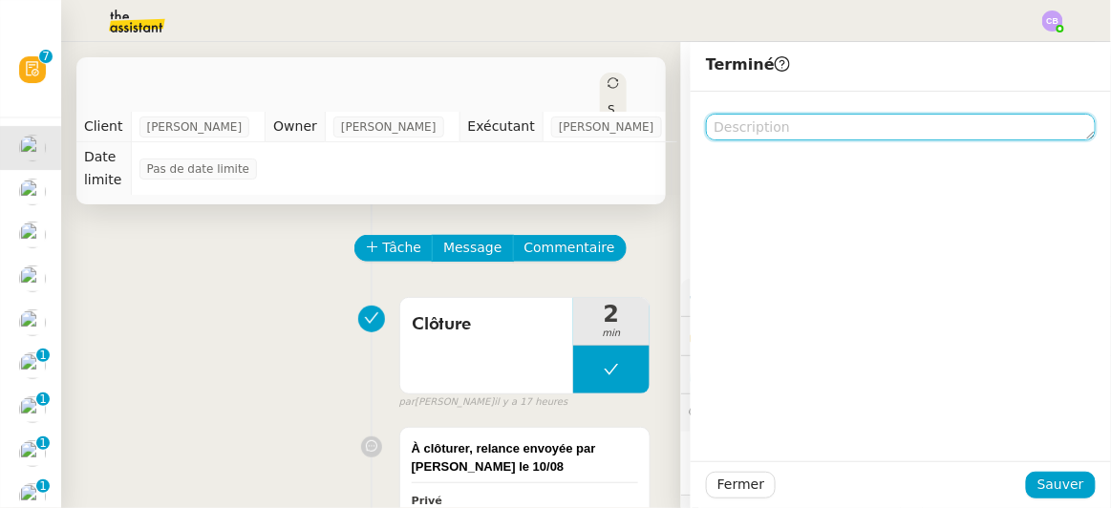
click at [721, 131] on textarea at bounding box center [901, 127] width 390 height 27
paste textarea "À clôturer, relance envoyée par [PERSON_NAME] le 10/08"
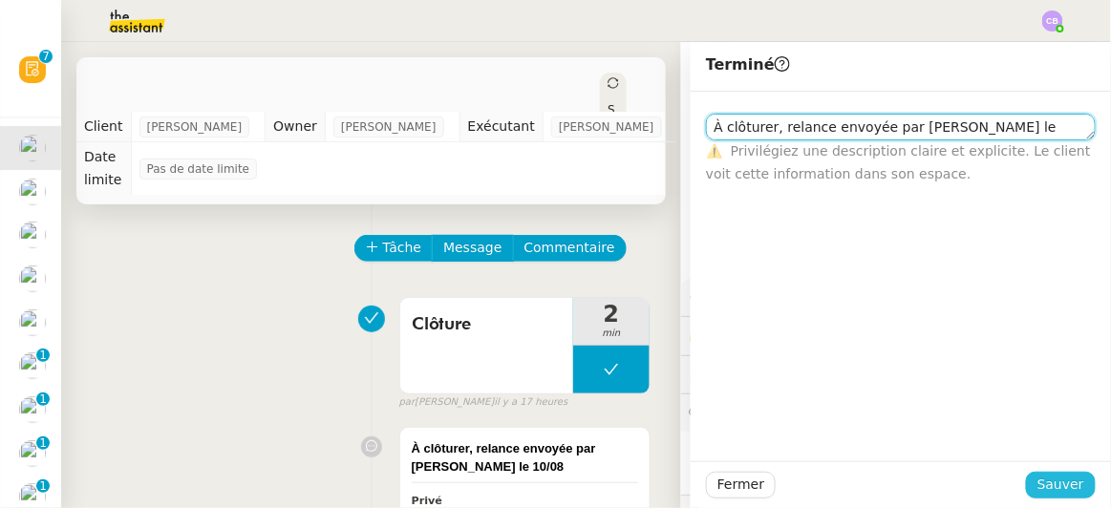
type textarea "À clôturer, relance envoyée par [PERSON_NAME] le 10/08"
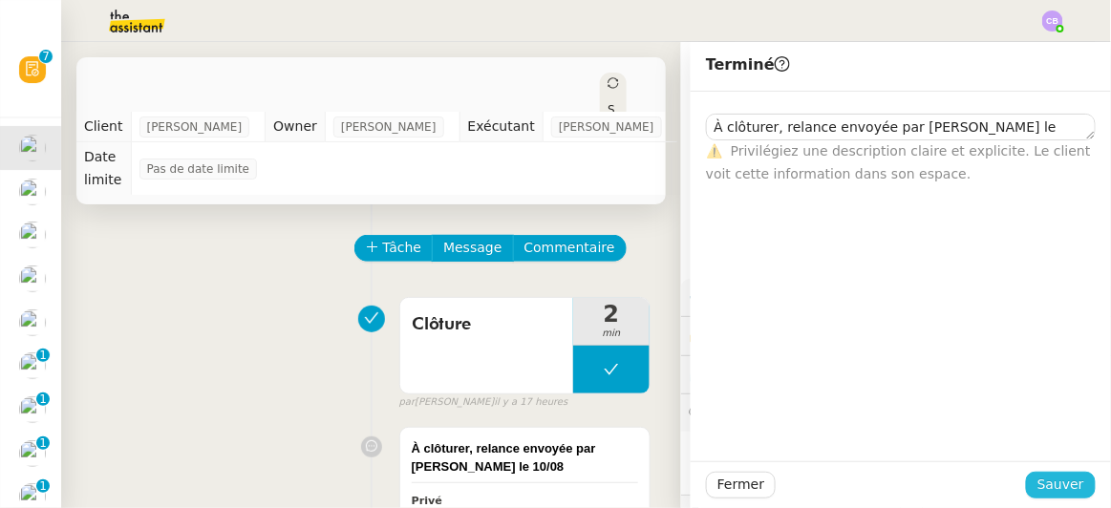
click at [1043, 484] on span "Sauver" at bounding box center [1060, 485] width 47 height 22
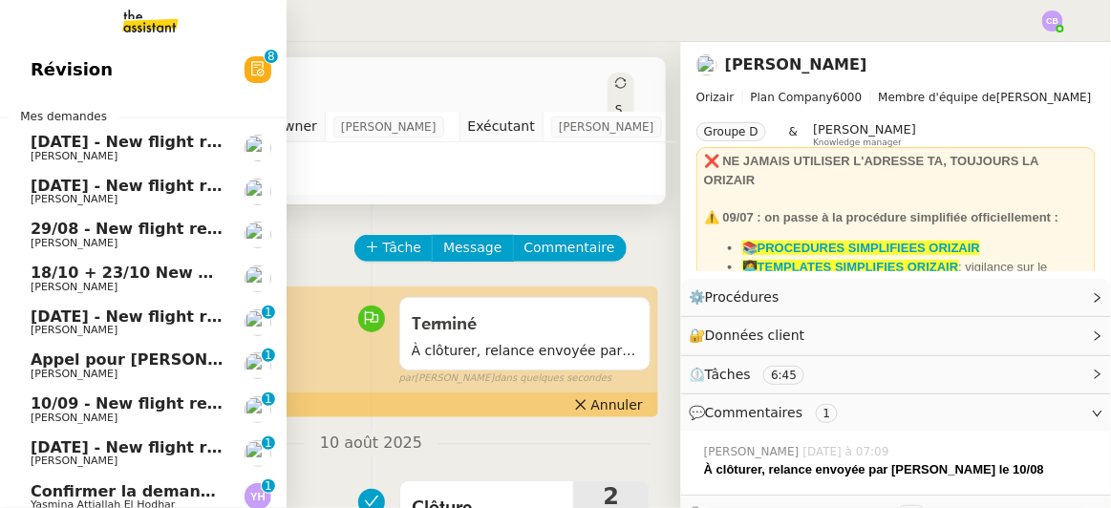
click at [55, 147] on span "[DATE] - New flight request - [PERSON_NAME]" at bounding box center [228, 142] width 394 height 18
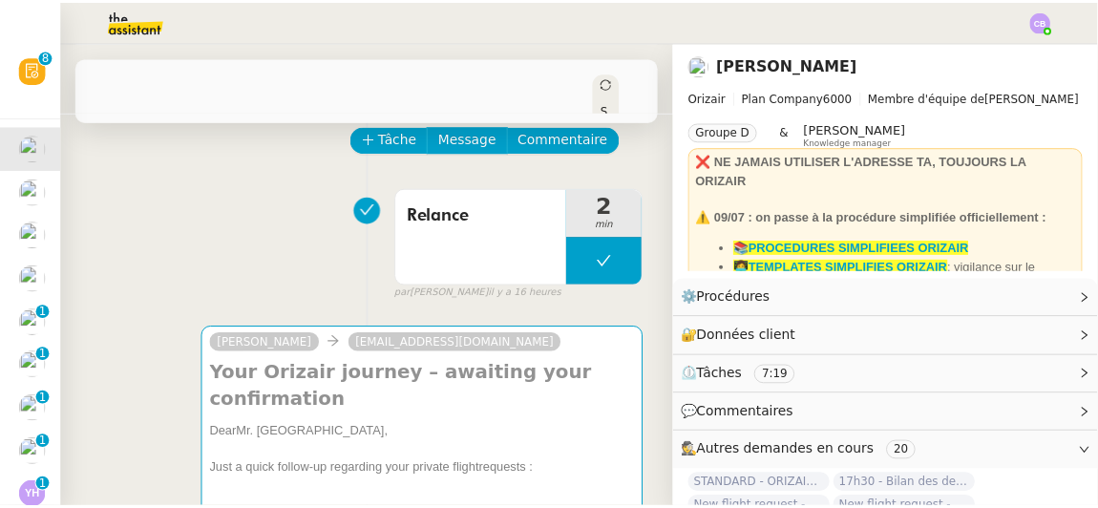
scroll to position [128, 0]
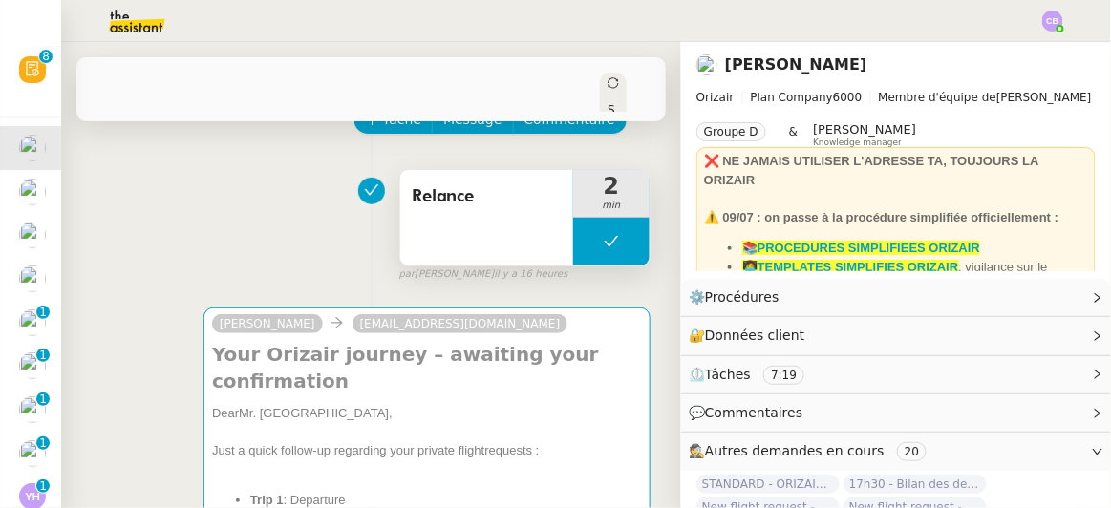
click at [464, 213] on div "Relance" at bounding box center [486, 218] width 173 height 96
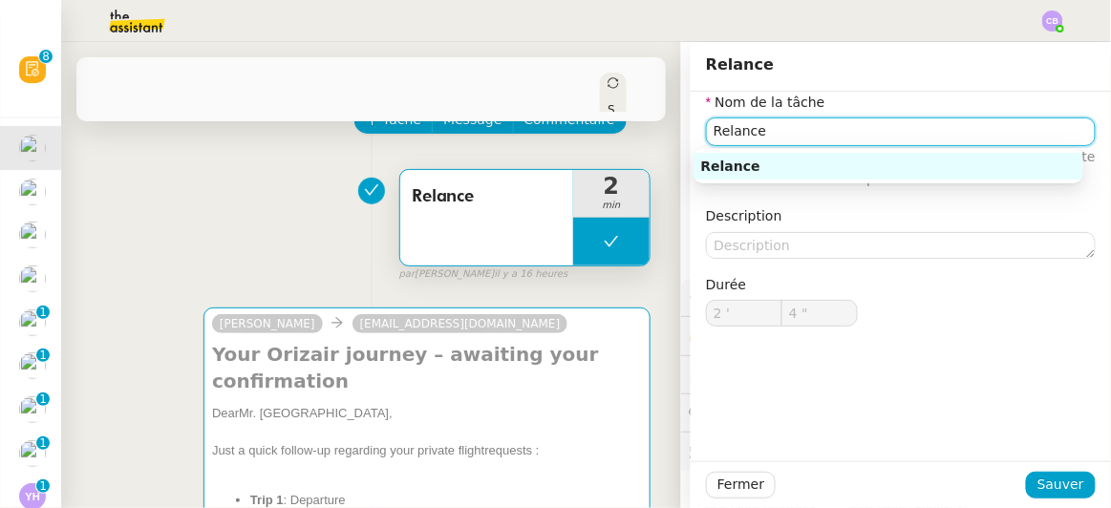
drag, startPoint x: 757, startPoint y: 133, endPoint x: 697, endPoint y: 123, distance: 60.0
click at [706, 123] on input "Relance" at bounding box center [901, 131] width 390 height 28
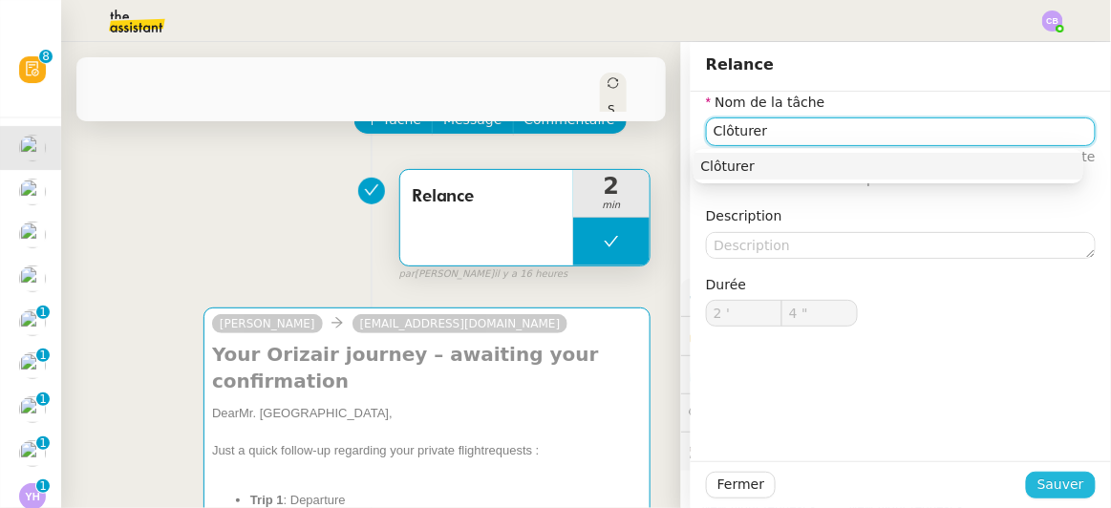
type input "Clôturer"
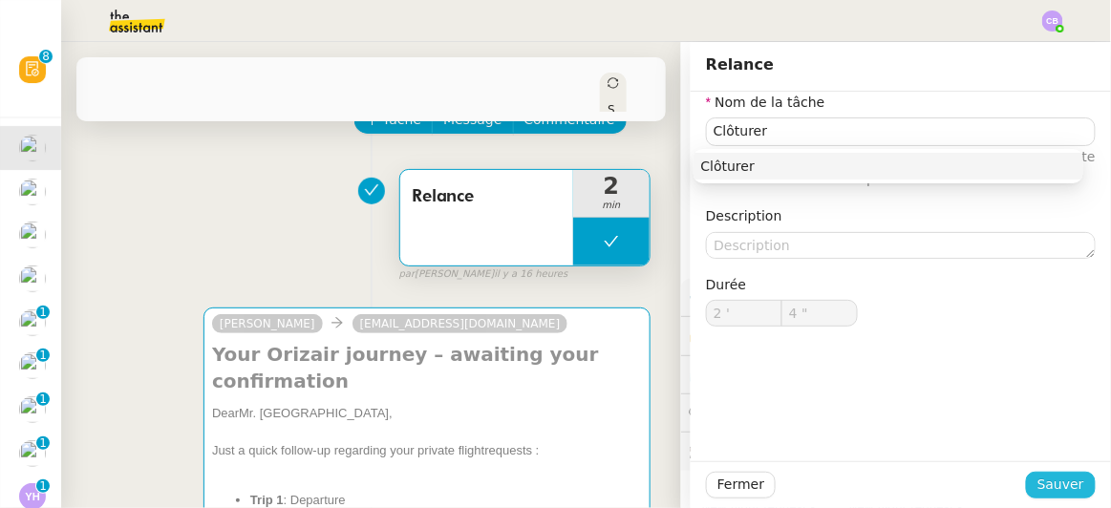
click at [1037, 478] on span "Sauver" at bounding box center [1060, 485] width 47 height 22
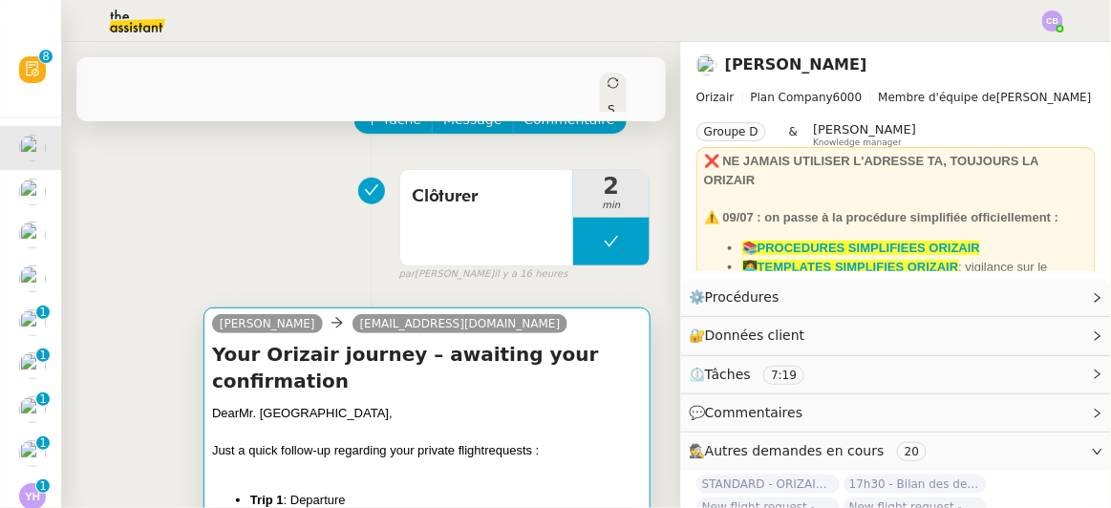
click at [557, 404] on div "Dear Mr. [GEOGRAPHIC_DATA]," at bounding box center [427, 413] width 430 height 19
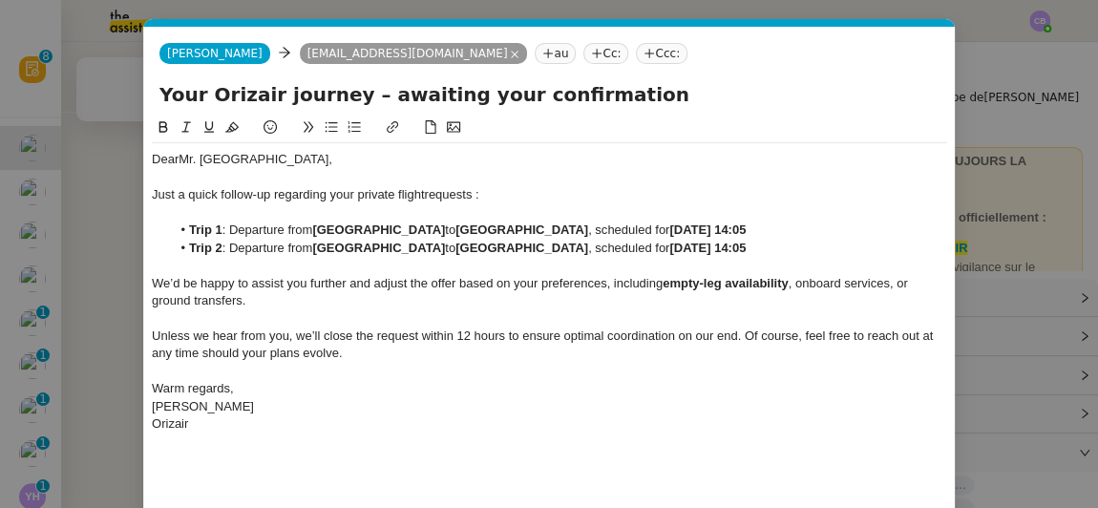
scroll to position [0, 40]
click at [501, 458] on div "Dear Mr. [PERSON_NAME], Just a quick follow-up regarding your private flight re…" at bounding box center [550, 344] width 796 height 455
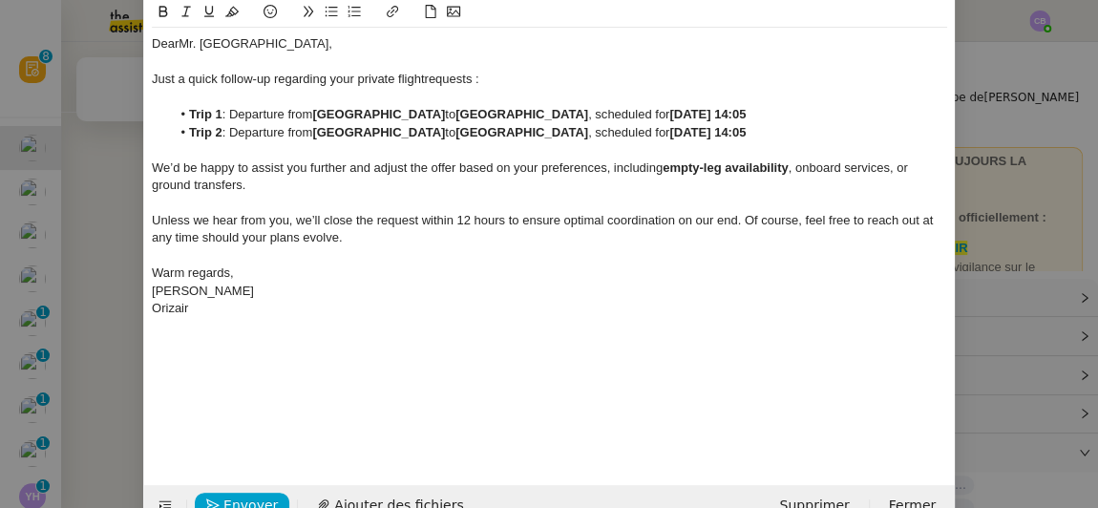
scroll to position [139, 0]
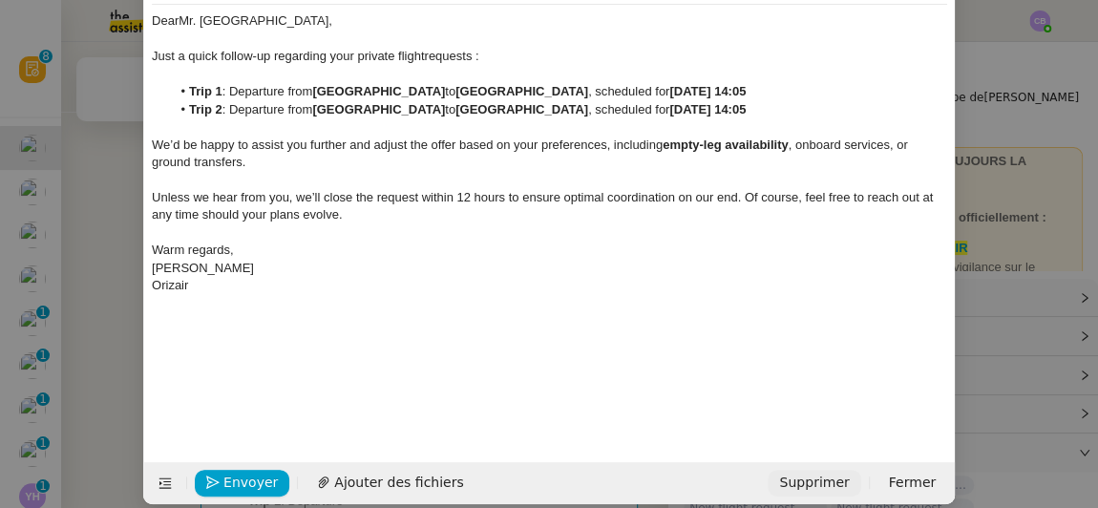
click at [805, 482] on span "Supprimer" at bounding box center [814, 483] width 70 height 22
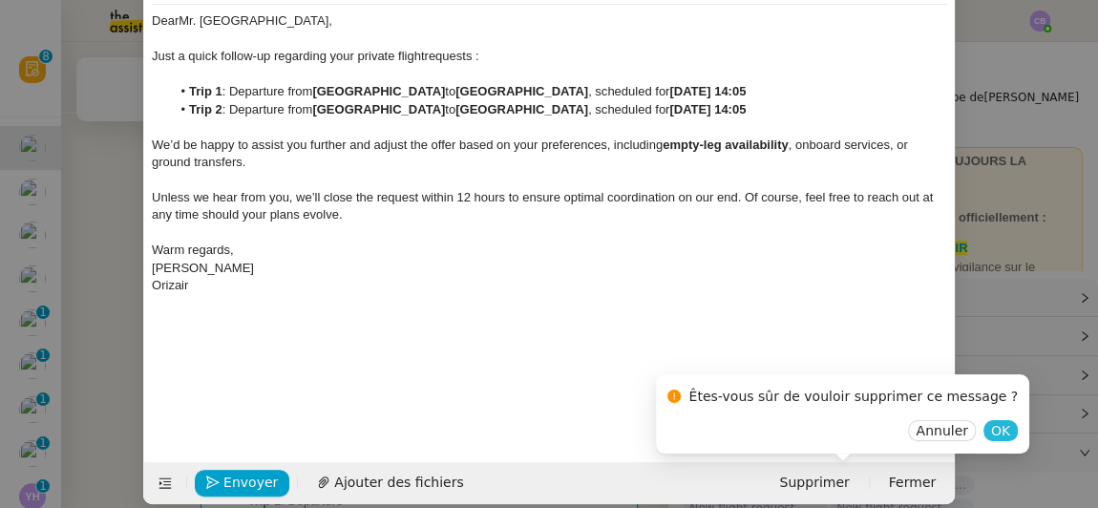
click at [984, 431] on button "OK" at bounding box center [1001, 430] width 34 height 21
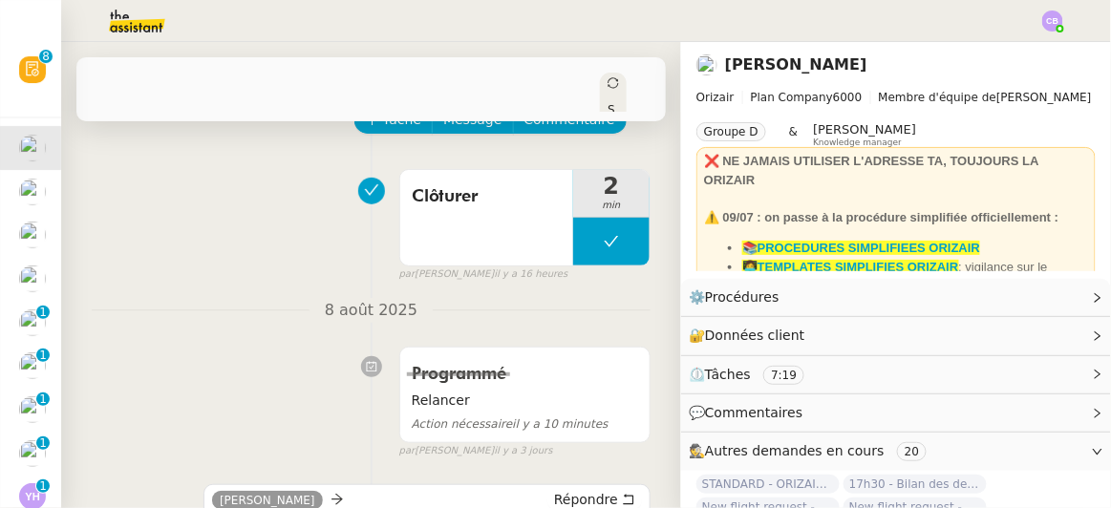
scroll to position [0, 0]
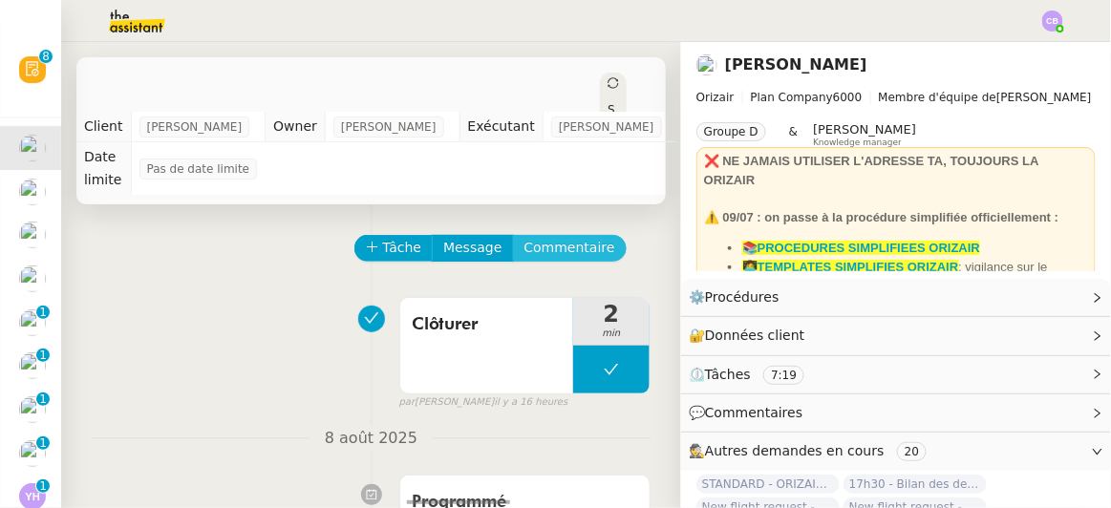
click at [545, 237] on span "Commentaire" at bounding box center [569, 248] width 91 height 22
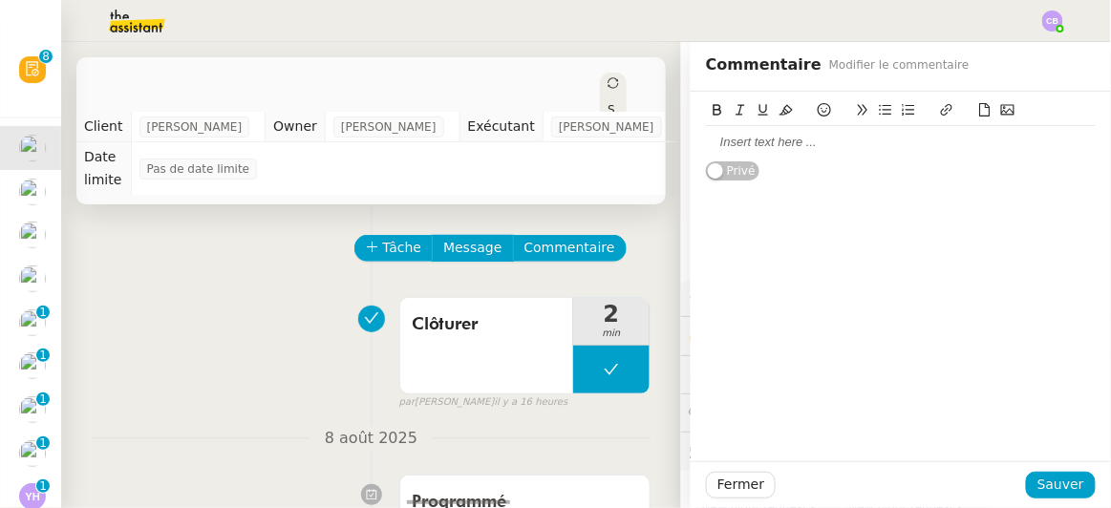
click at [754, 143] on div at bounding box center [901, 142] width 390 height 17
click at [1040, 485] on span "Sauver" at bounding box center [1060, 485] width 47 height 22
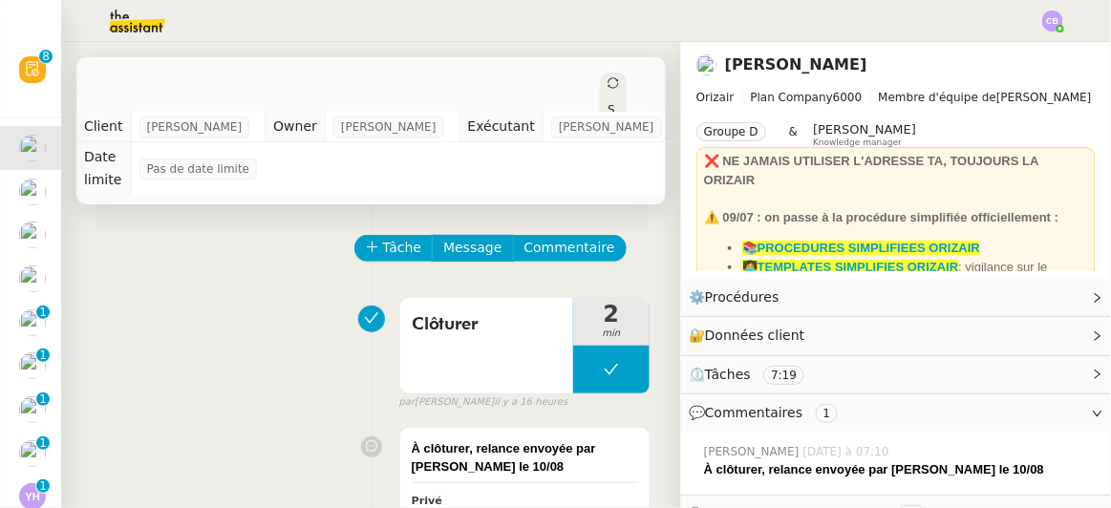
click at [645, 175] on div "[DATE] - New flight request - [PERSON_NAME] Ouvert Statut Client [PERSON_NAME] …" at bounding box center [371, 275] width 620 height 466
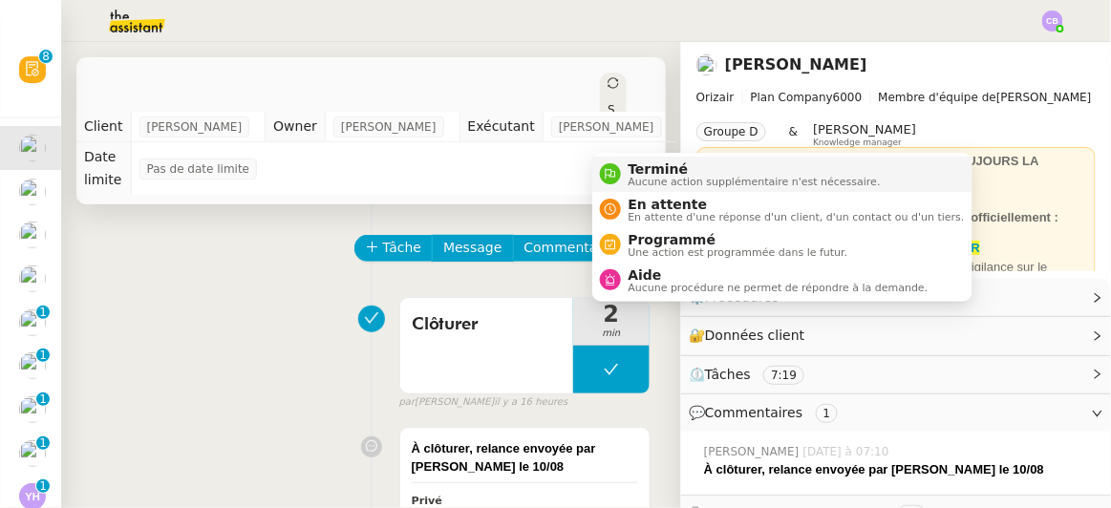
click at [621, 184] on div "Terminé Aucune action supplémentaire n'est nécessaire." at bounding box center [751, 174] width 260 height 26
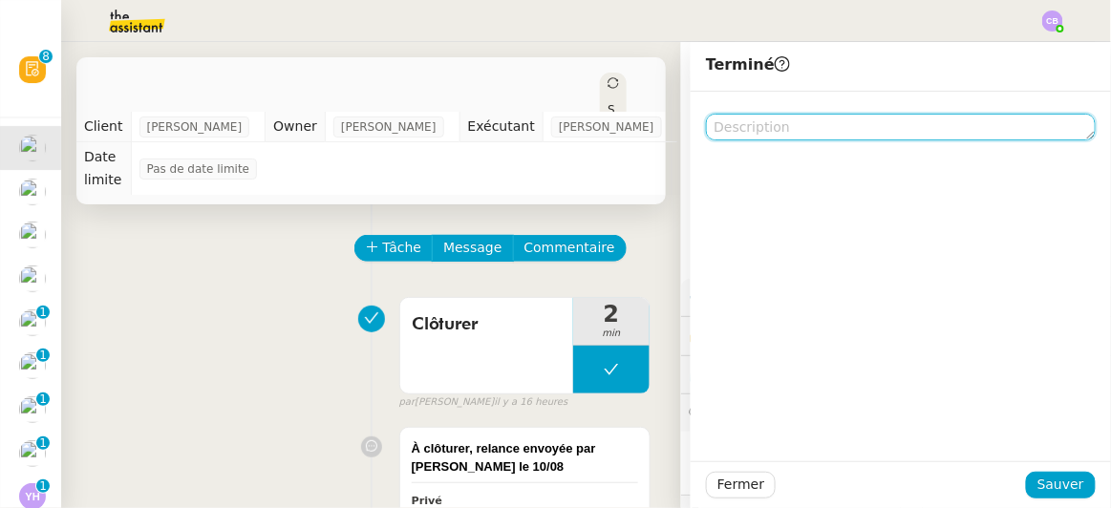
click at [757, 133] on textarea at bounding box center [901, 127] width 390 height 27
paste textarea "À clôturer, relance envoyée par [PERSON_NAME] le 10/08"
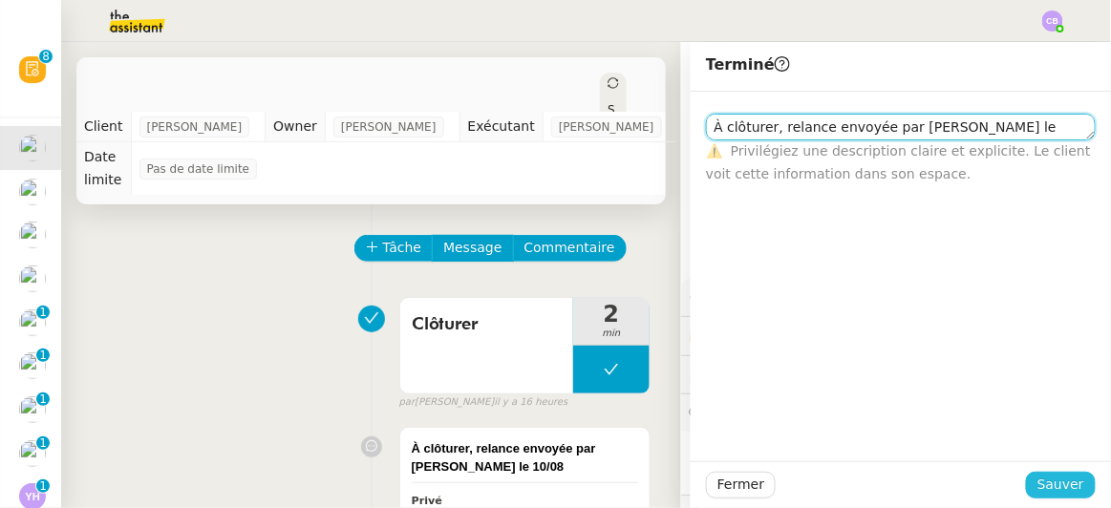
type textarea "À clôturer, relance envoyée par [PERSON_NAME] le 10/08"
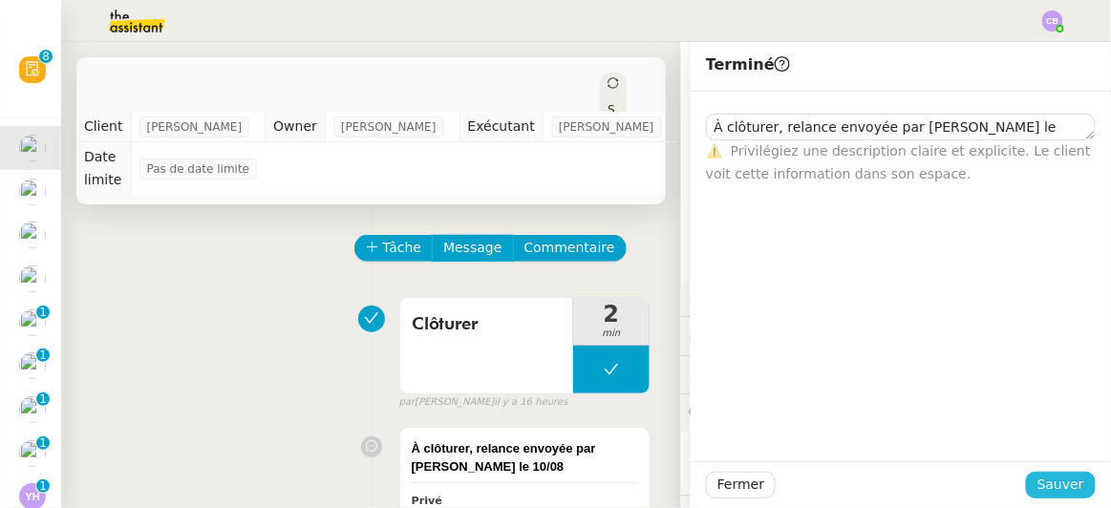
click at [1037, 477] on span "Sauver" at bounding box center [1060, 485] width 47 height 22
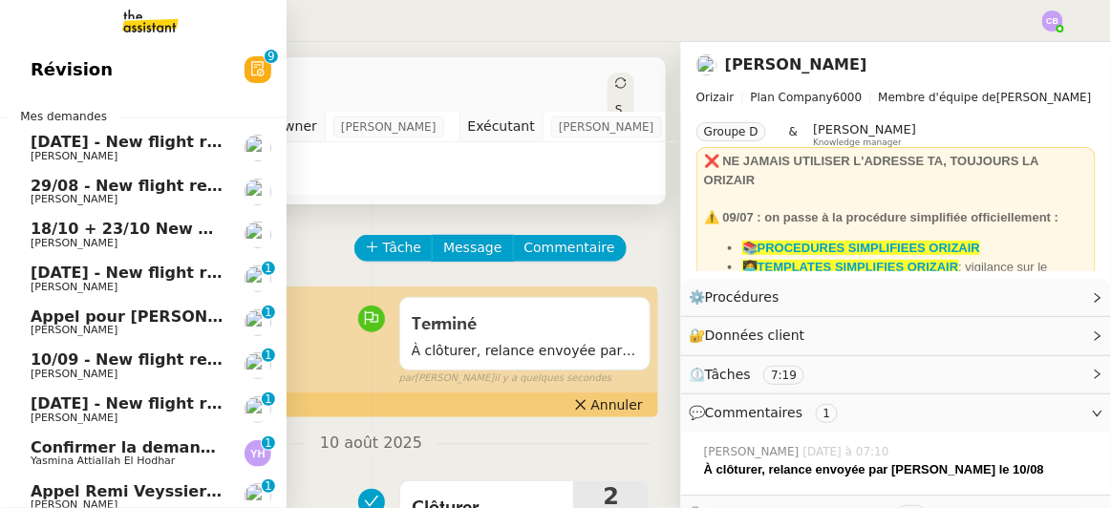
click at [66, 149] on span "[DATE] - New flight request - [PERSON_NAME]" at bounding box center [228, 142] width 394 height 18
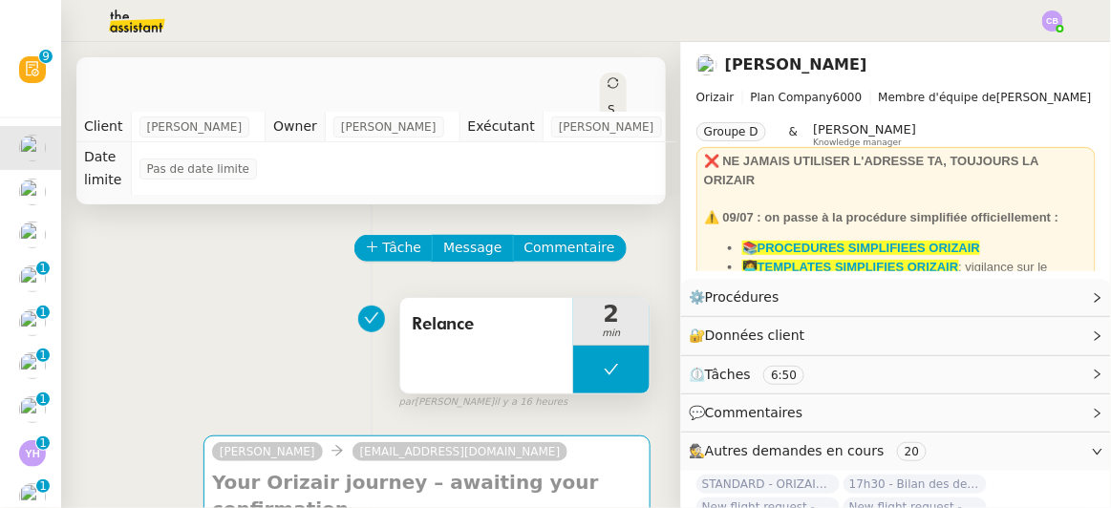
click at [444, 319] on div "Relance" at bounding box center [486, 346] width 173 height 96
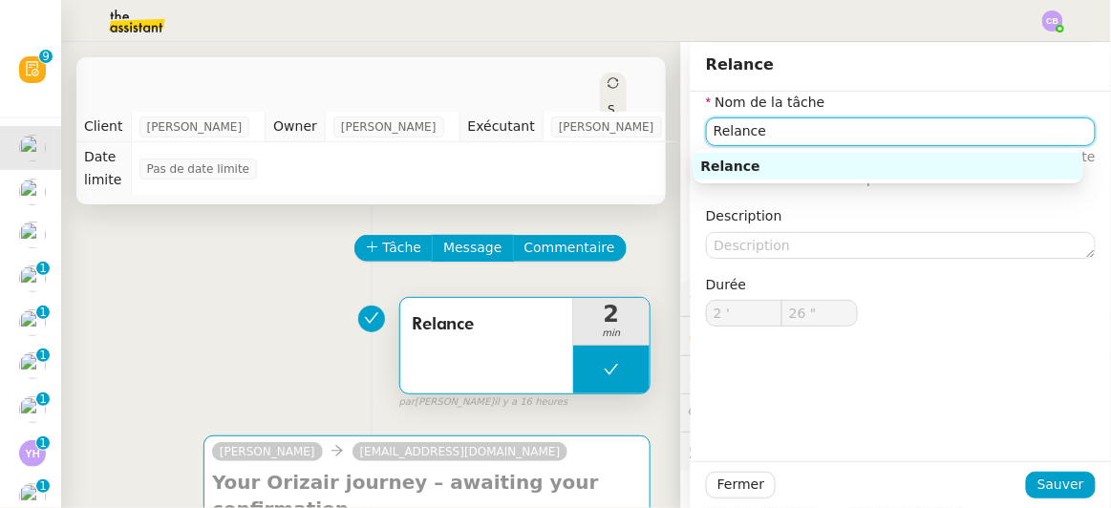
drag, startPoint x: 752, startPoint y: 133, endPoint x: 693, endPoint y: 134, distance: 58.3
click at [706, 134] on input "Relance" at bounding box center [901, 131] width 390 height 28
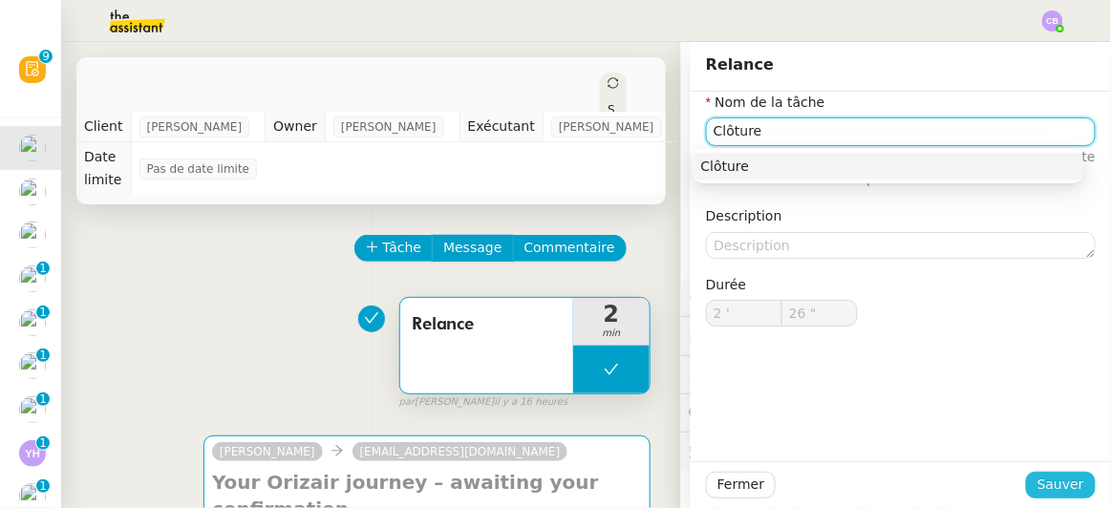
type input "Clôture"
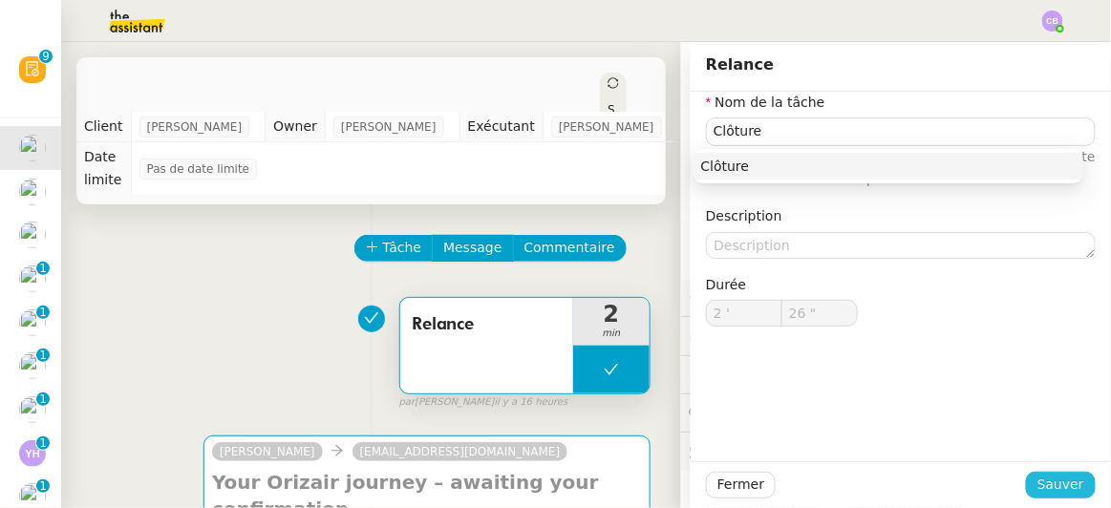
click at [1040, 480] on span "Sauver" at bounding box center [1060, 485] width 47 height 22
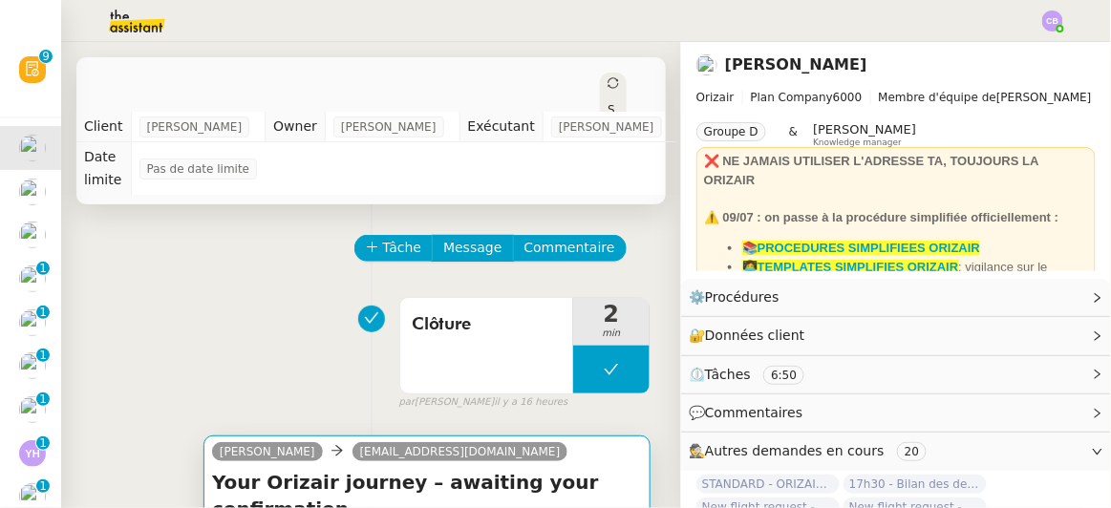
click at [577, 469] on h4 "Your Orizair journey – awaiting your confirmation" at bounding box center [427, 495] width 430 height 53
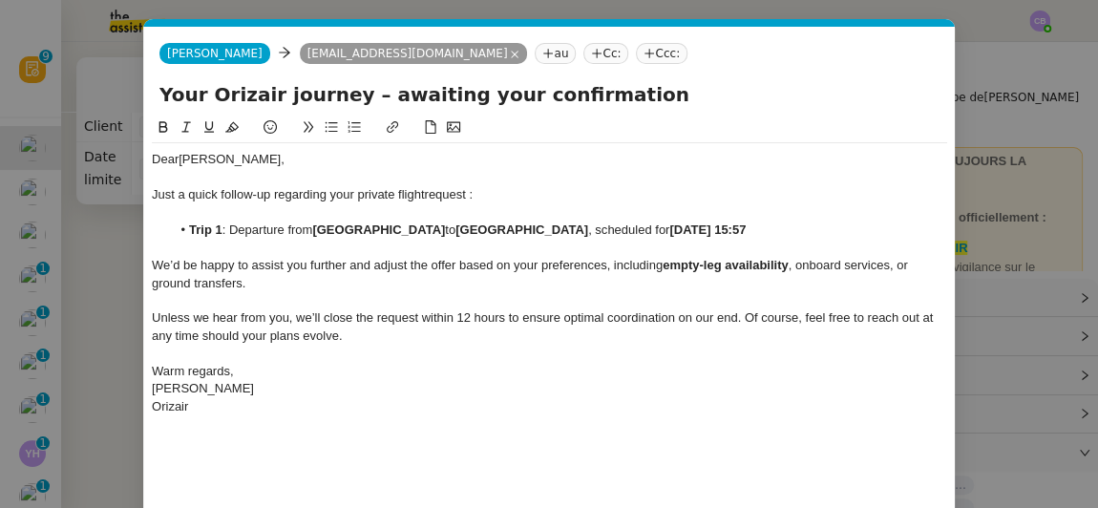
scroll to position [0, 40]
click at [606, 442] on div "Dear [PERSON_NAME], Just a quick follow-up regarding your private flight reques…" at bounding box center [550, 344] width 796 height 455
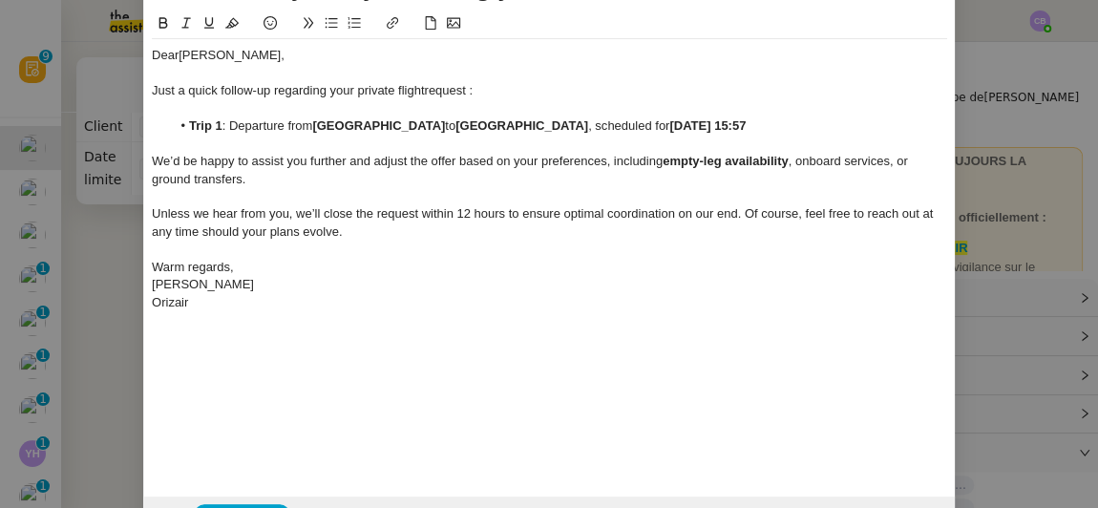
scroll to position [157, 0]
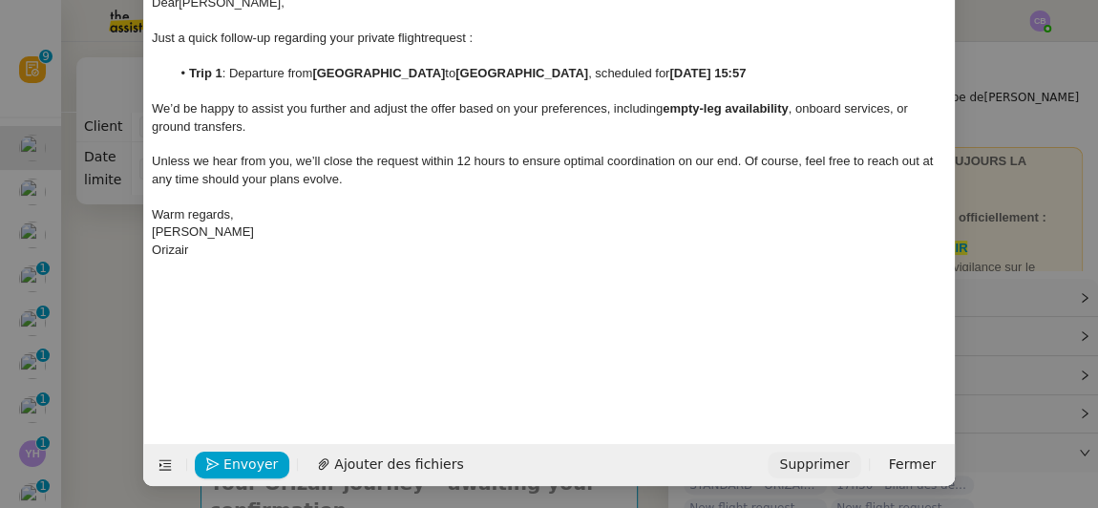
click at [825, 468] on span "Supprimer" at bounding box center [814, 465] width 70 height 22
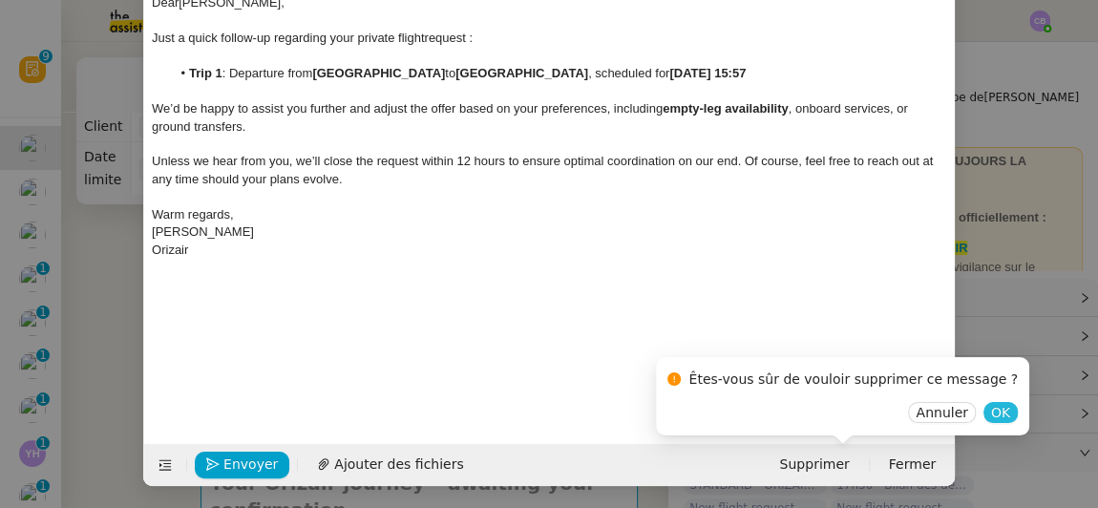
click at [991, 411] on span "OK" at bounding box center [1000, 412] width 19 height 19
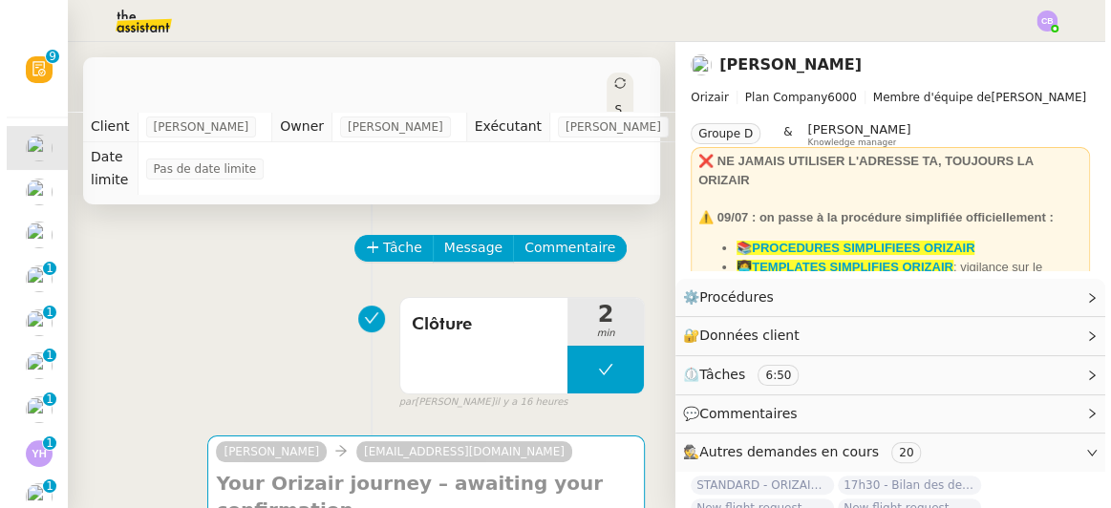
scroll to position [138, 0]
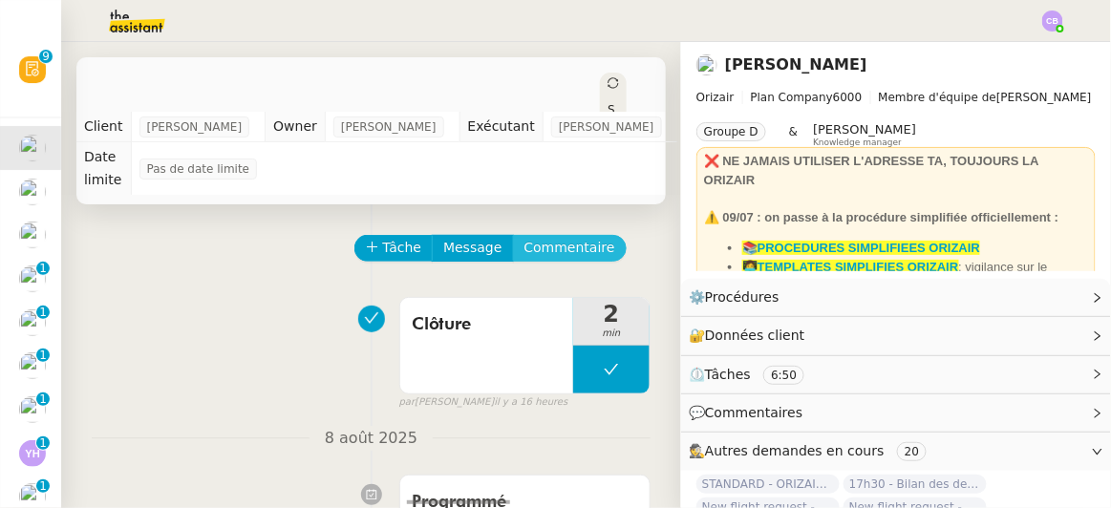
click at [566, 237] on span "Commentaire" at bounding box center [569, 248] width 91 height 22
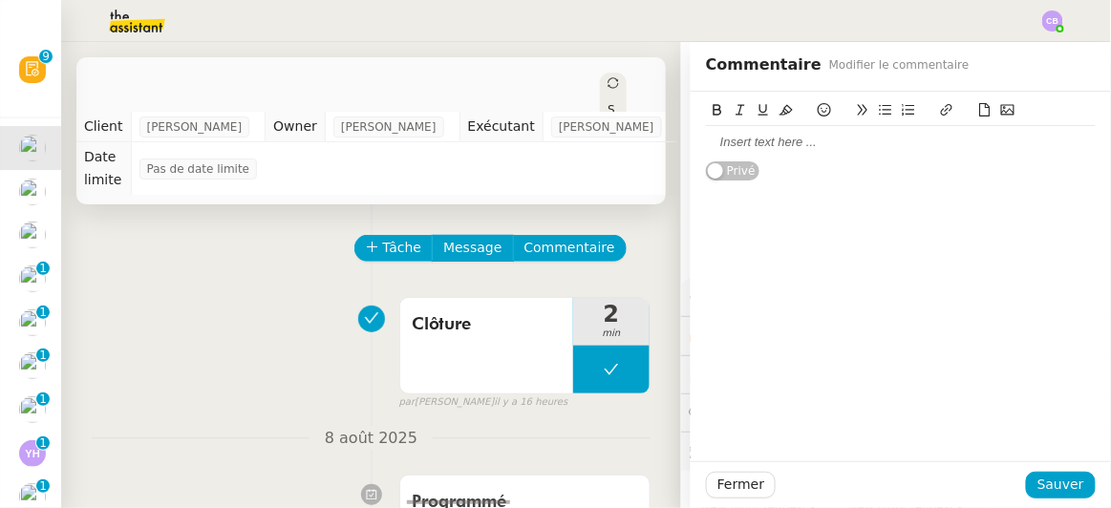
click at [734, 143] on div at bounding box center [901, 142] width 390 height 17
click at [1037, 485] on span "Sauver" at bounding box center [1060, 485] width 47 height 22
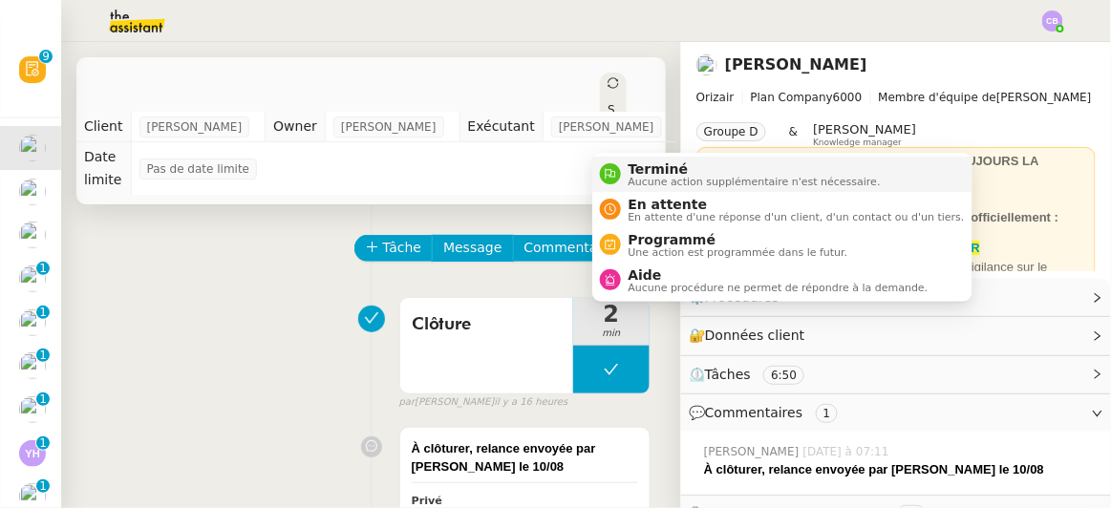
click at [629, 181] on span "Aucune action supplémentaire n'est nécessaire." at bounding box center [755, 182] width 252 height 11
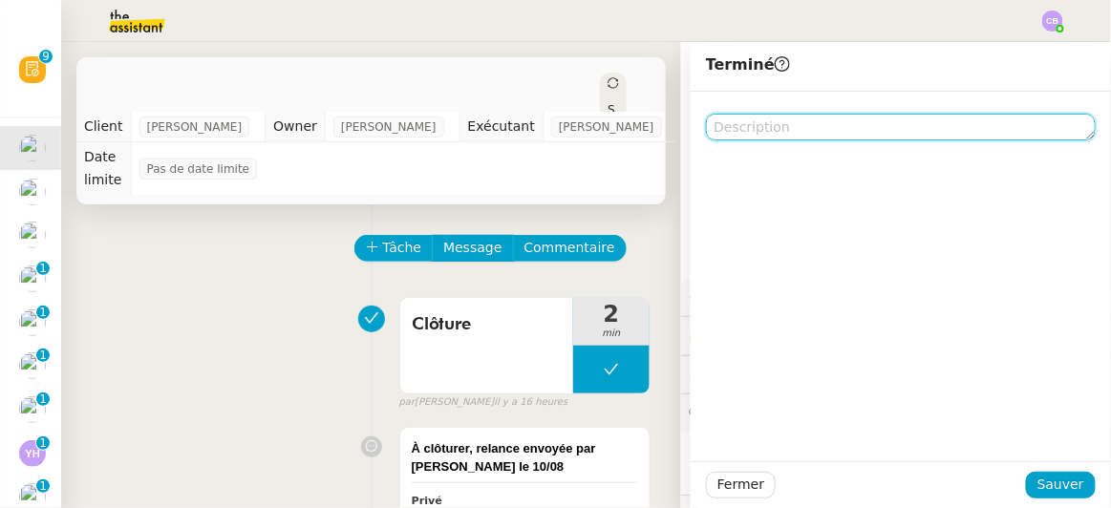
click at [723, 132] on textarea at bounding box center [901, 127] width 390 height 27
paste textarea "À clôturer, relance envoyée par [PERSON_NAME] le 10/08"
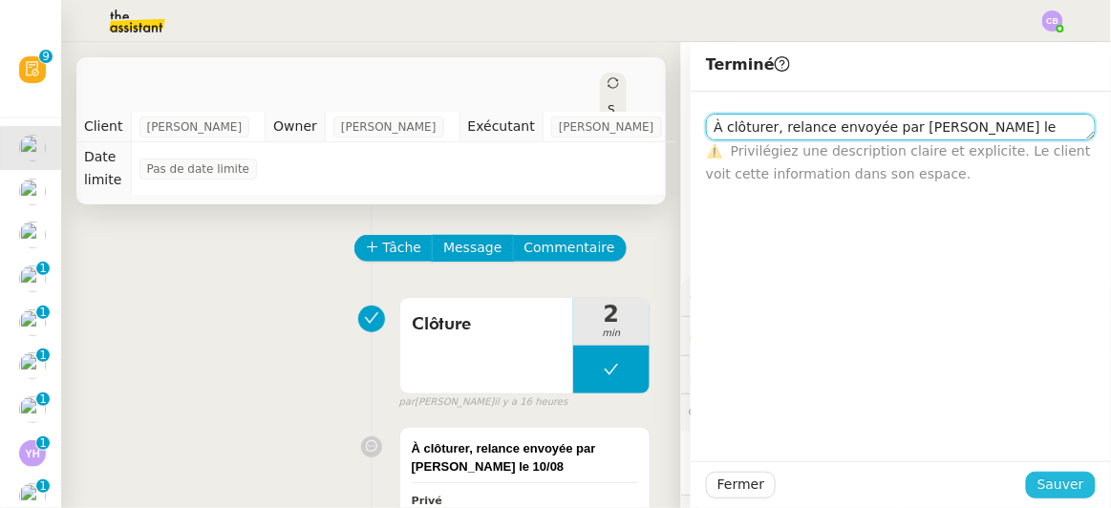
type textarea "À clôturer, relance envoyée par [PERSON_NAME] le 10/08"
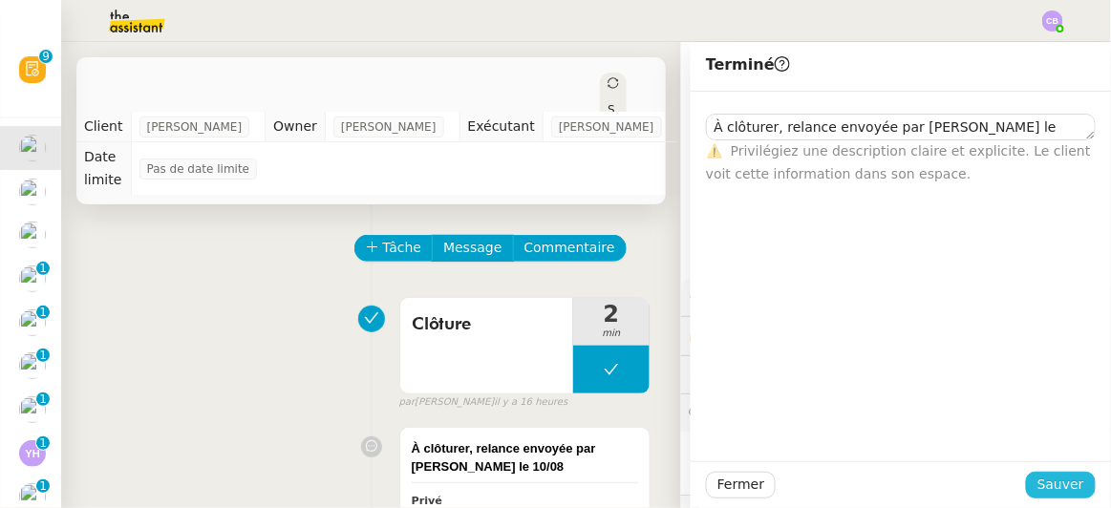
click at [1037, 482] on span "Sauver" at bounding box center [1060, 485] width 47 height 22
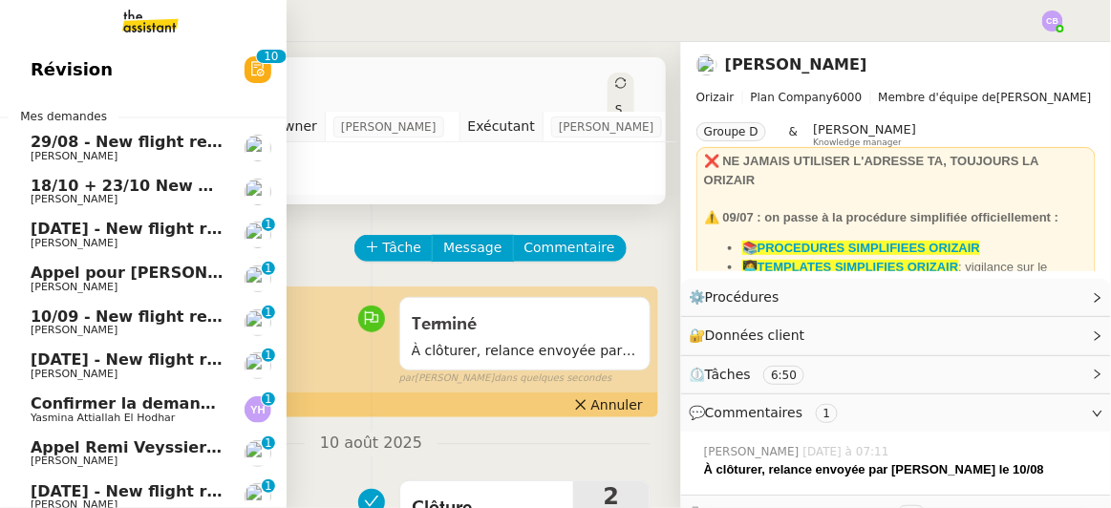
click at [62, 144] on span "29/08 - New flight request - [PERSON_NAME]" at bounding box center [223, 142] width 384 height 18
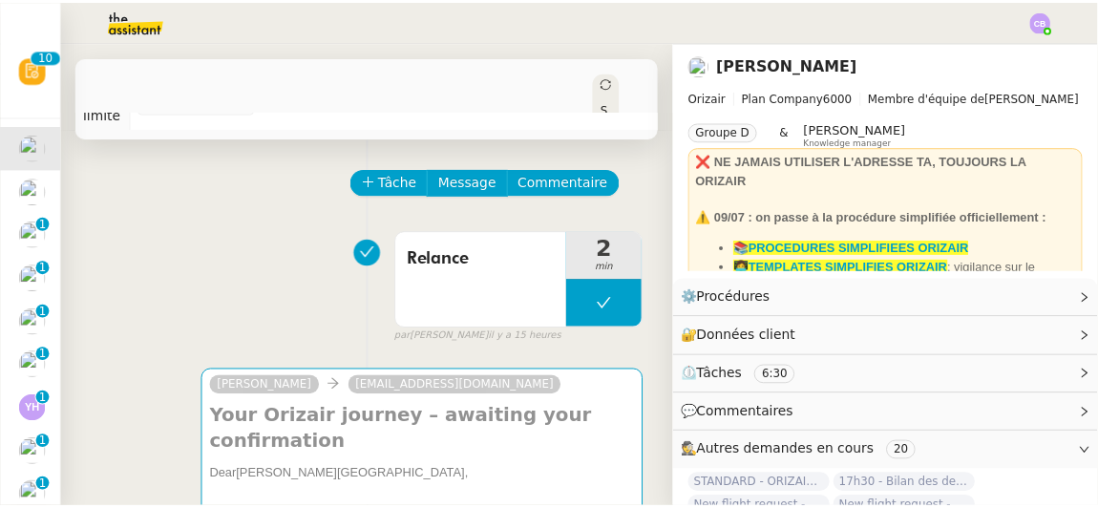
scroll to position [61, 0]
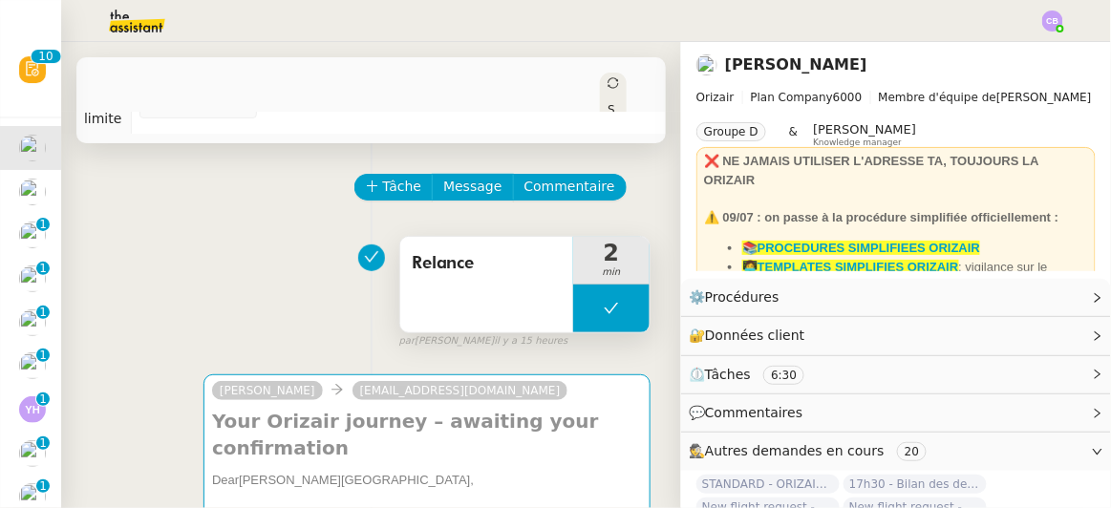
click at [450, 265] on div "Relance" at bounding box center [486, 285] width 173 height 96
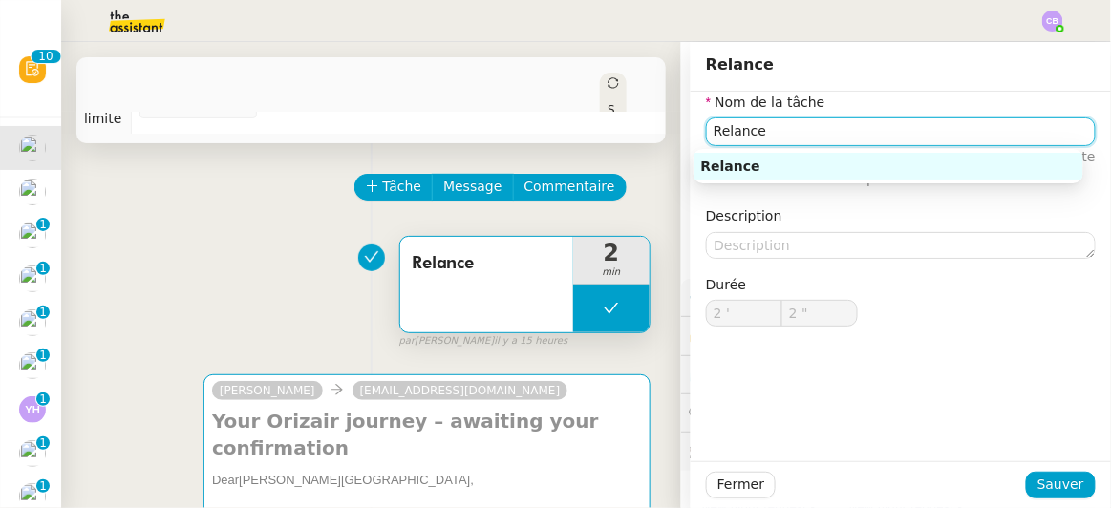
click at [751, 140] on input "Relance" at bounding box center [901, 131] width 390 height 28
drag, startPoint x: 752, startPoint y: 135, endPoint x: 697, endPoint y: 133, distance: 54.5
click at [706, 133] on input "Relance" at bounding box center [901, 131] width 390 height 28
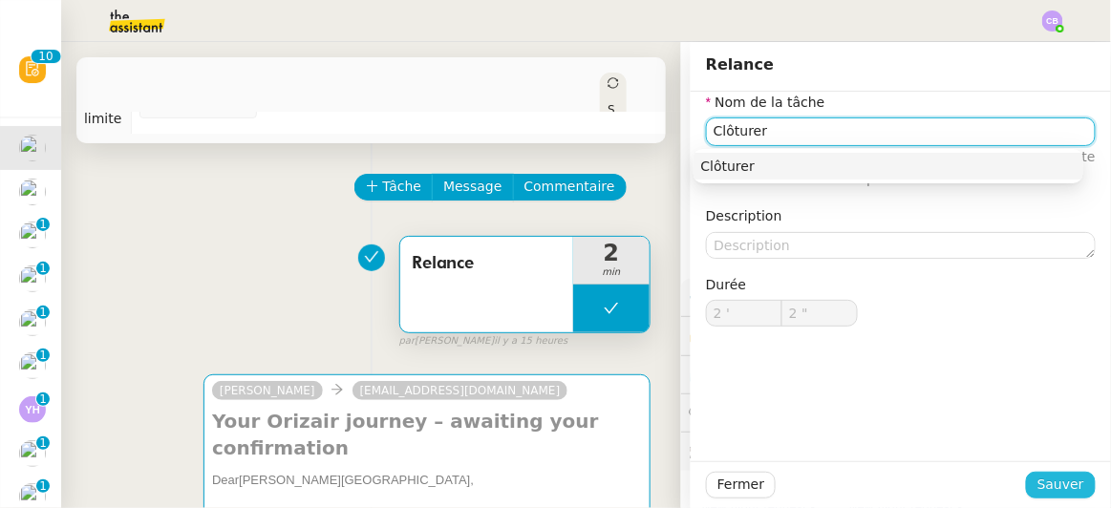
type input "Clôturer"
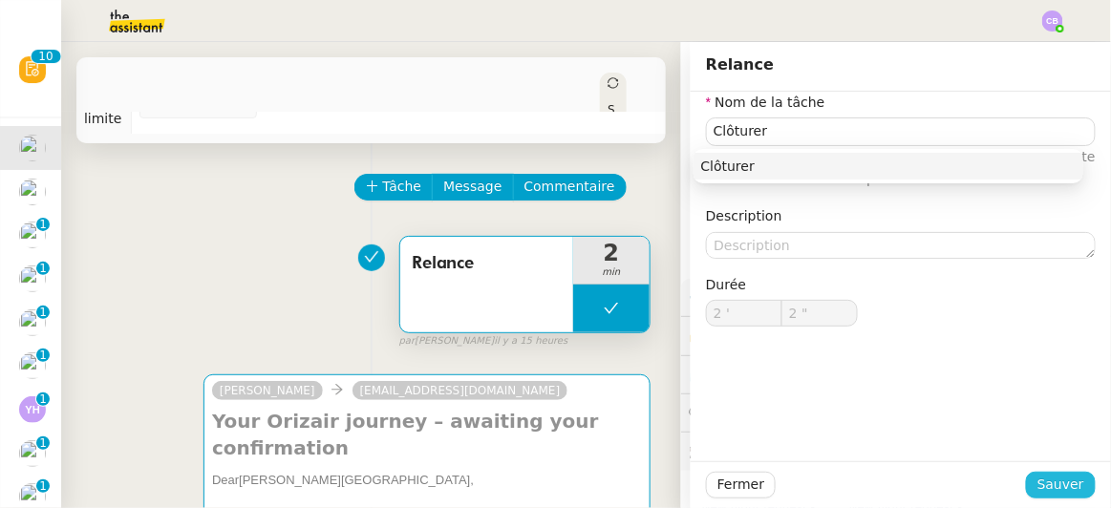
click at [1044, 481] on span "Sauver" at bounding box center [1060, 485] width 47 height 22
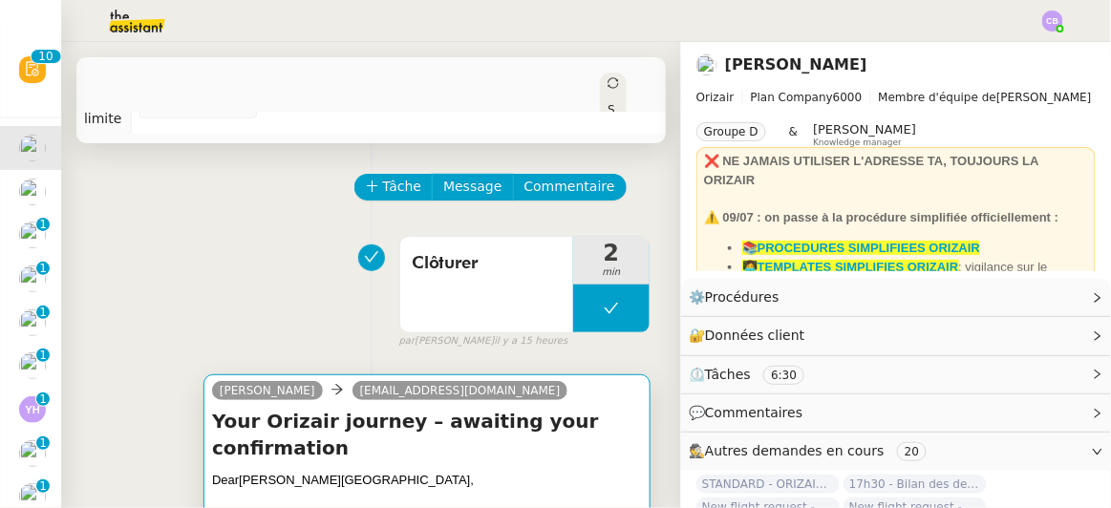
click at [564, 437] on h4 "Your Orizair journey – awaiting your confirmation" at bounding box center [427, 434] width 430 height 53
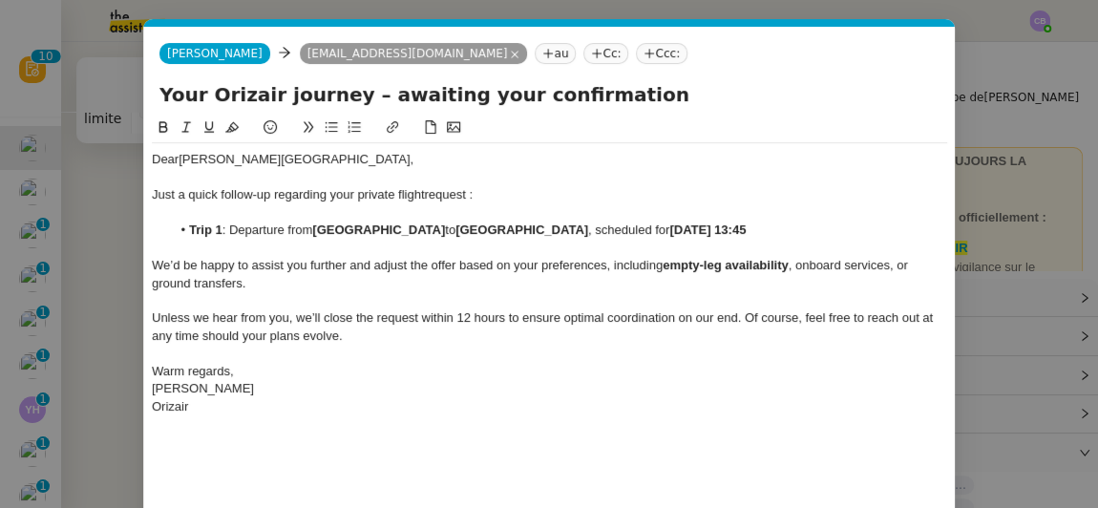
scroll to position [0, 40]
click at [571, 440] on div "Dear [PERSON_NAME] a quick follow-up regarding your private flight request : Tr…" at bounding box center [550, 344] width 796 height 455
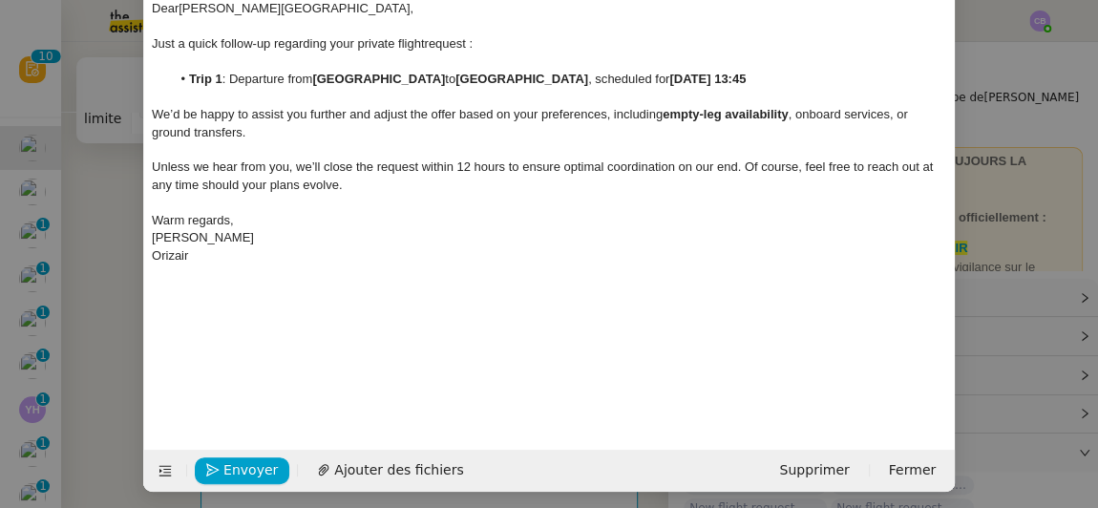
scroll to position [157, 0]
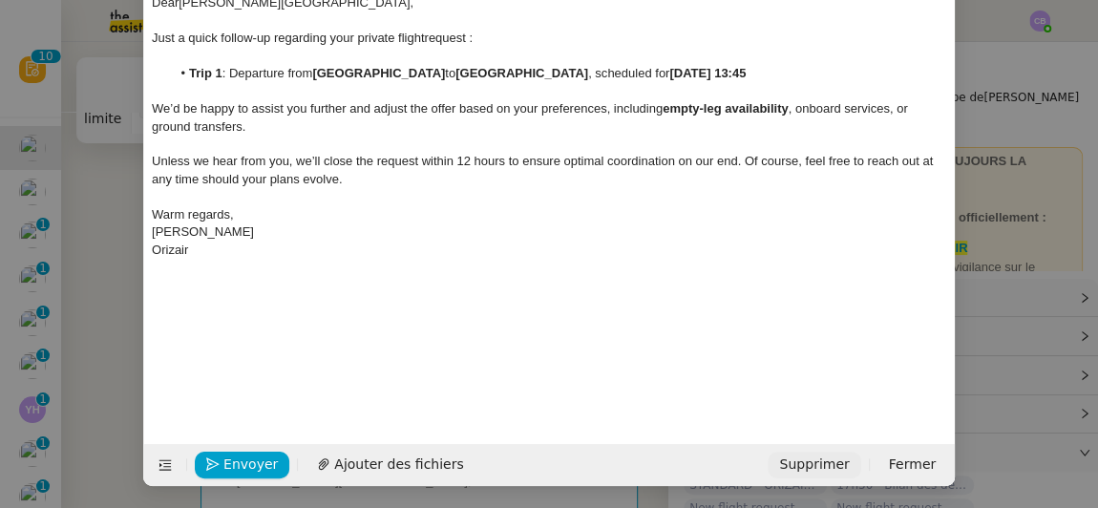
click at [822, 458] on span "Supprimer" at bounding box center [814, 465] width 70 height 22
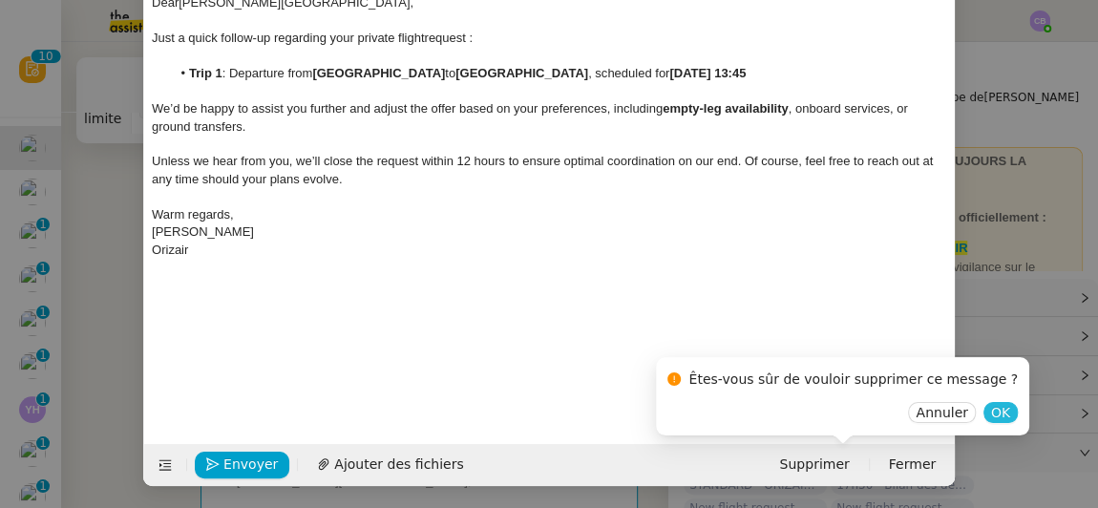
click at [991, 415] on span "OK" at bounding box center [1000, 412] width 19 height 19
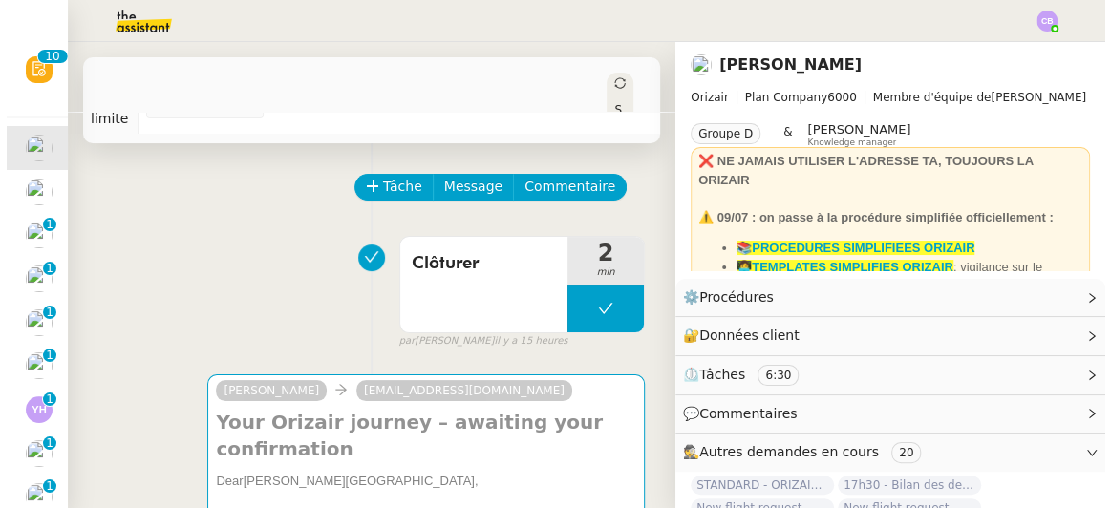
scroll to position [138, 0]
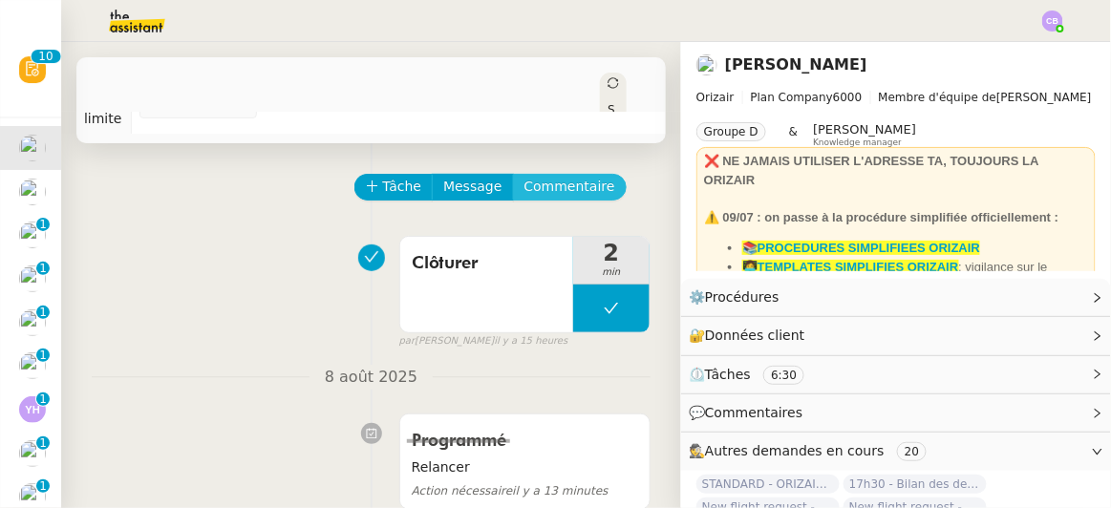
click at [562, 176] on span "Commentaire" at bounding box center [569, 187] width 91 height 22
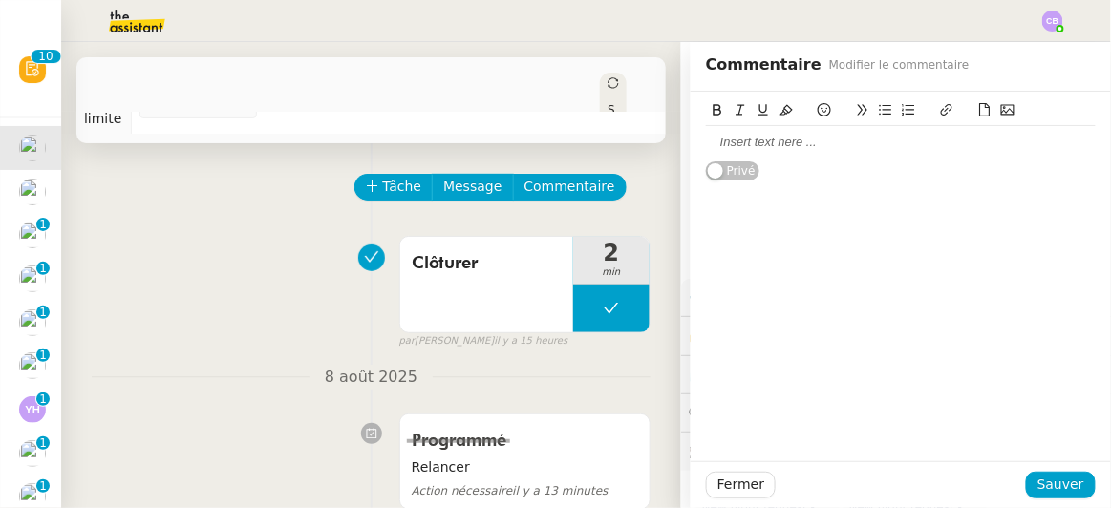
click at [757, 139] on div at bounding box center [901, 142] width 390 height 17
click at [1053, 486] on span "Sauver" at bounding box center [1060, 485] width 47 height 22
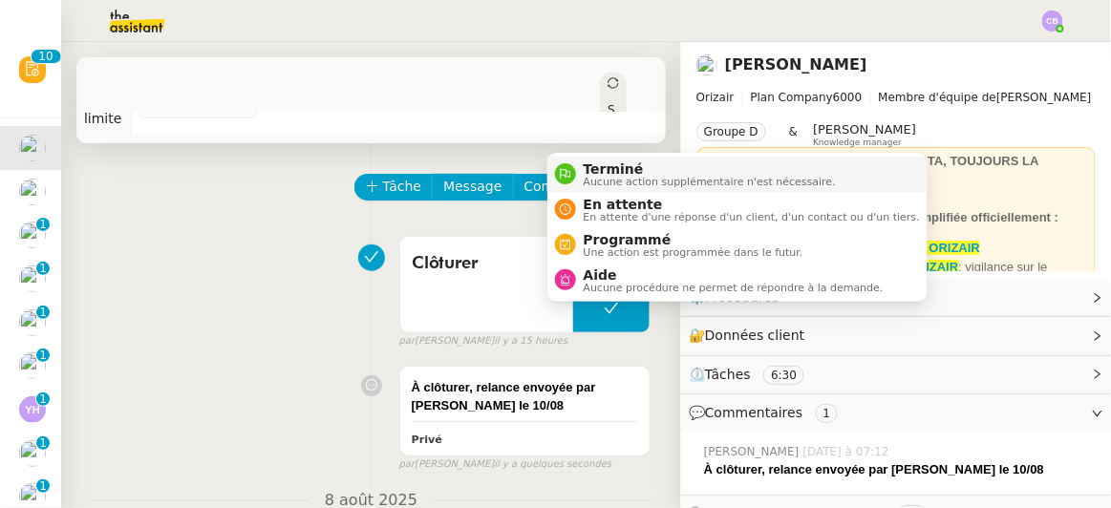
click at [591, 180] on span "Aucune action supplémentaire n'est nécessaire." at bounding box center [710, 182] width 252 height 11
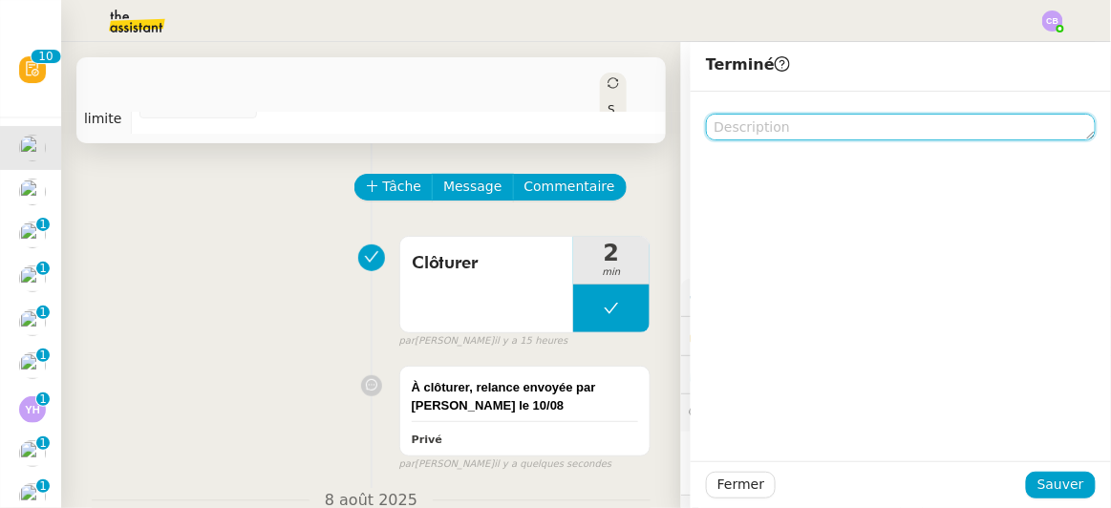
click at [722, 135] on textarea at bounding box center [901, 127] width 390 height 27
paste textarea "À clôturer, relance envoyée par [PERSON_NAME] le 10/08"
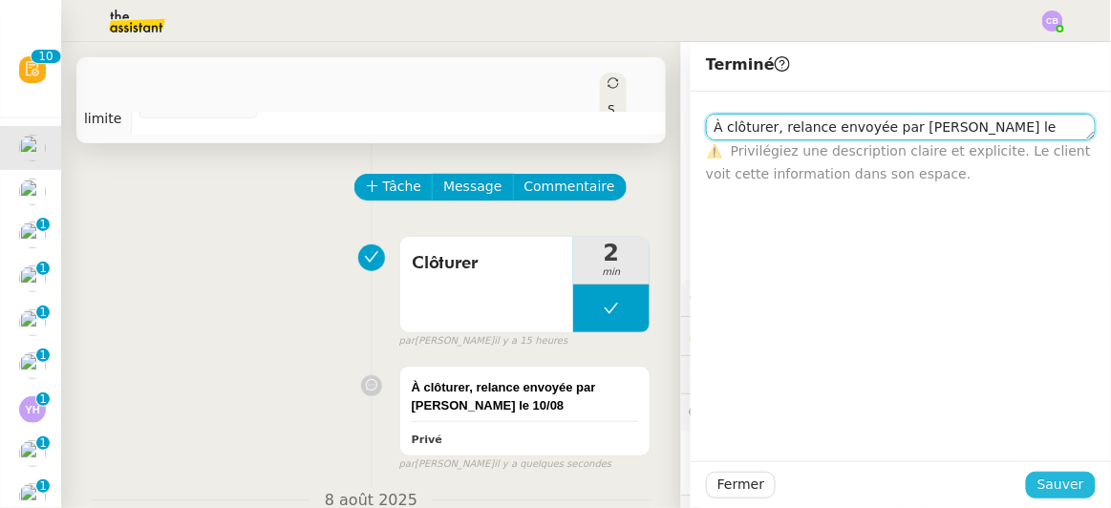
type textarea "À clôturer, relance envoyée par [PERSON_NAME] le 10/08"
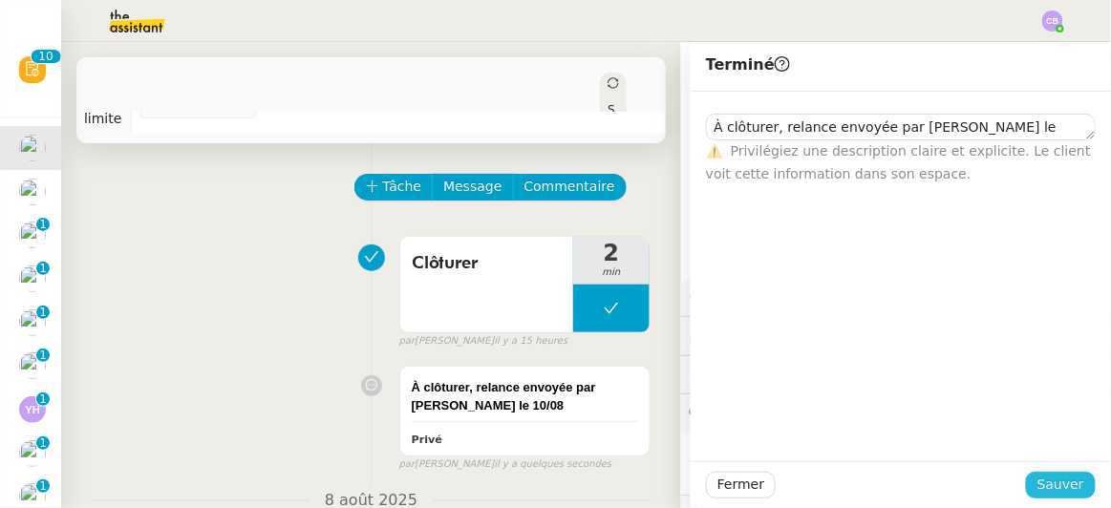
click at [1050, 487] on span "Sauver" at bounding box center [1060, 485] width 47 height 22
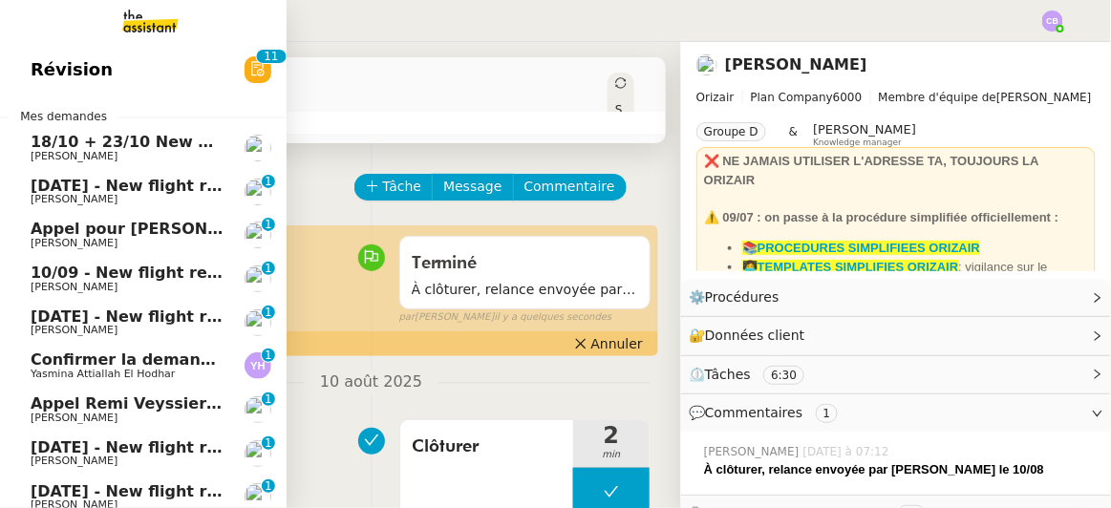
click at [36, 147] on span "18/10 + 23/10 New flight request - [PERSON_NAME]" at bounding box center [253, 142] width 444 height 18
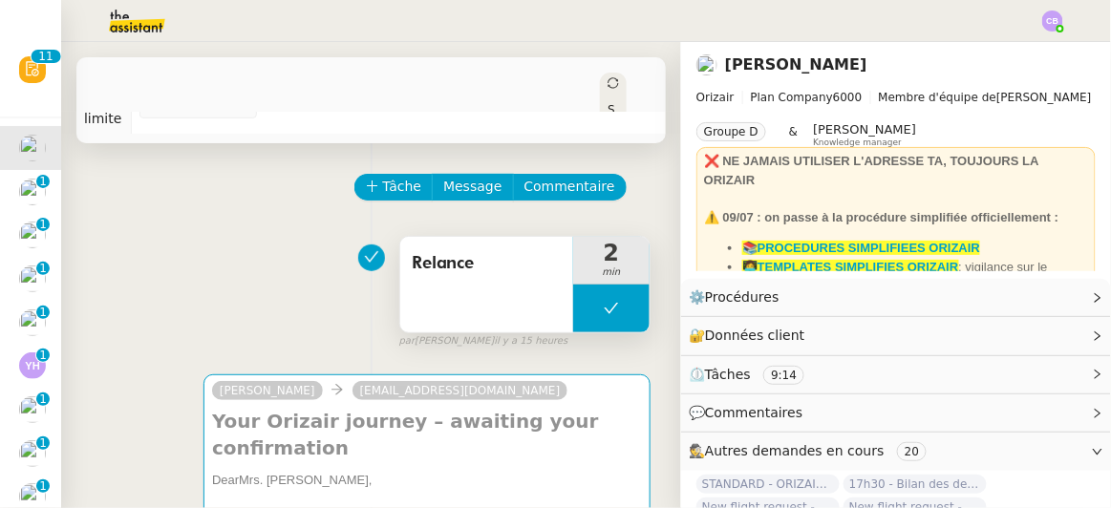
click at [448, 258] on div "Relance" at bounding box center [486, 285] width 173 height 96
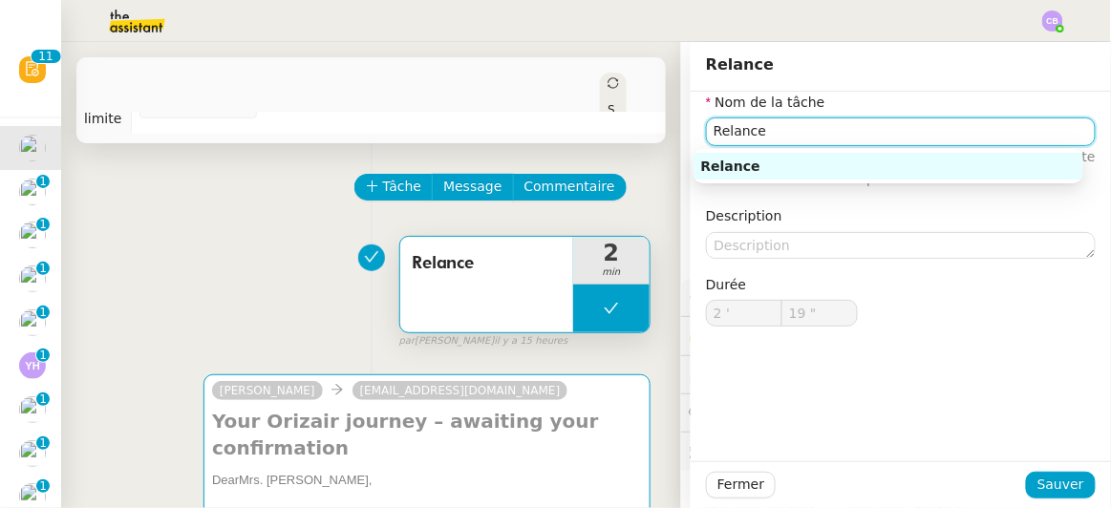
drag, startPoint x: 752, startPoint y: 137, endPoint x: 690, endPoint y: 125, distance: 63.1
click at [691, 125] on div "Nom de la tâche Relance ⚠️ Privilégiez un titre clair et explicite. Le client v…" at bounding box center [901, 225] width 420 height 266
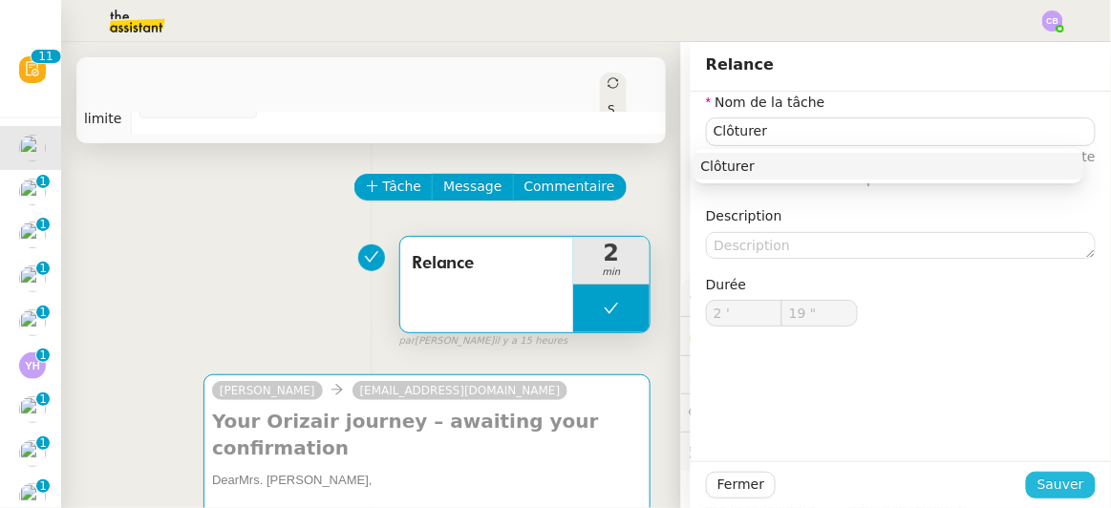
click at [1052, 480] on span "Sauver" at bounding box center [1060, 485] width 47 height 22
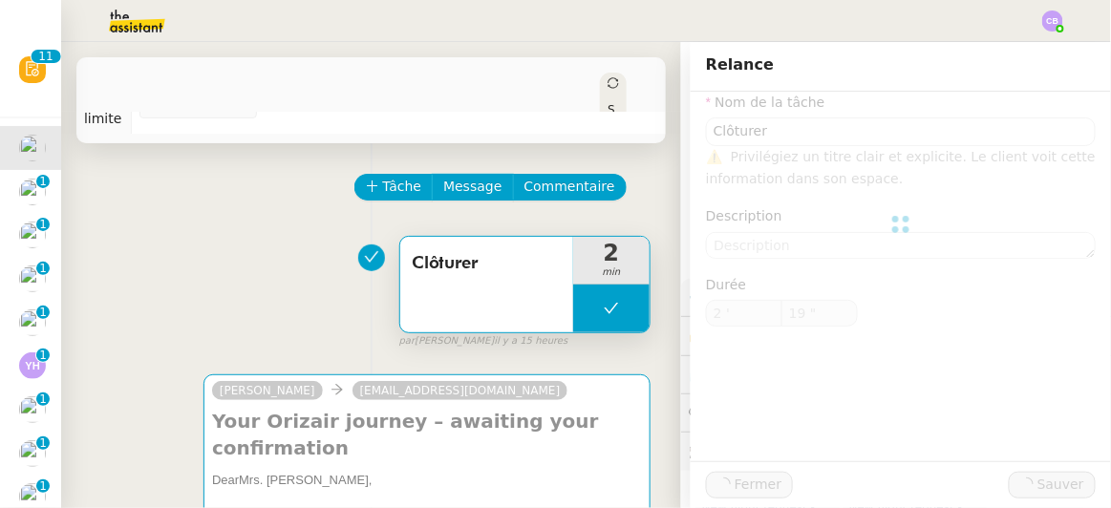
type input "Clôturer"
type input "2 '"
type input "19 ""
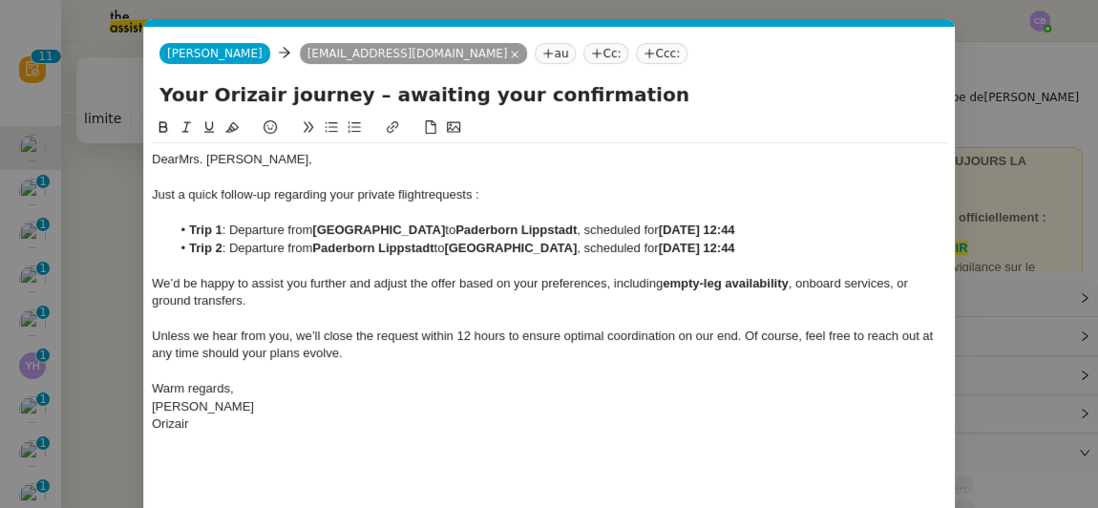
scroll to position [0, 40]
click at [496, 441] on div "Dear Mrs. [PERSON_NAME] a quick follow-up regarding your private flight request…" at bounding box center [550, 344] width 796 height 455
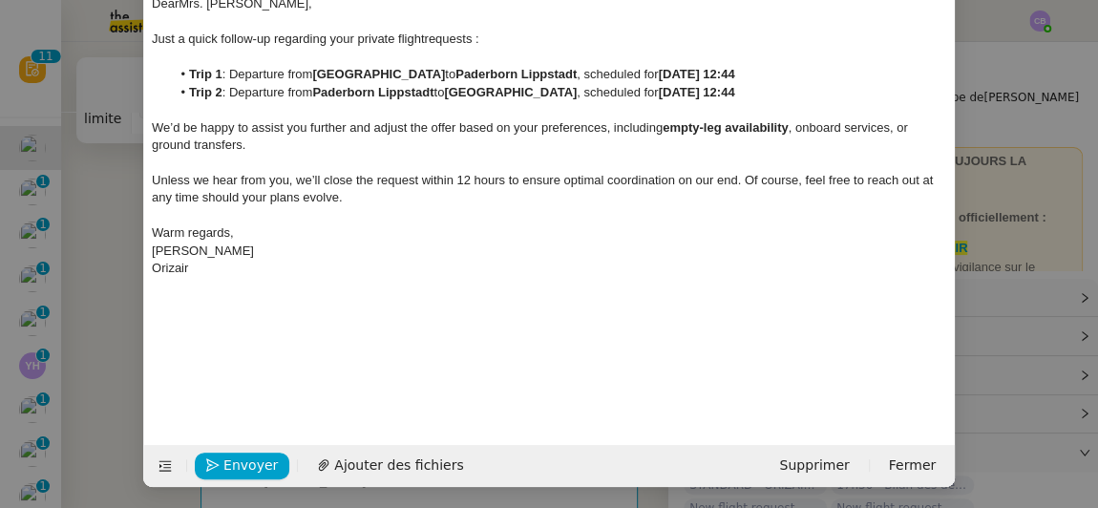
scroll to position [157, 0]
click at [812, 458] on span "Supprimer" at bounding box center [814, 465] width 70 height 22
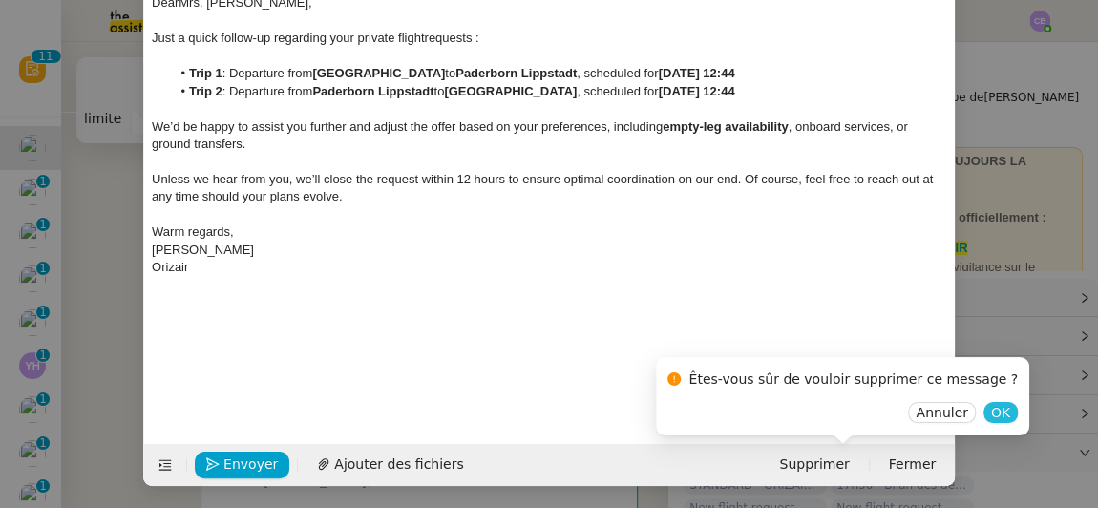
click at [991, 416] on span "OK" at bounding box center [1000, 412] width 19 height 19
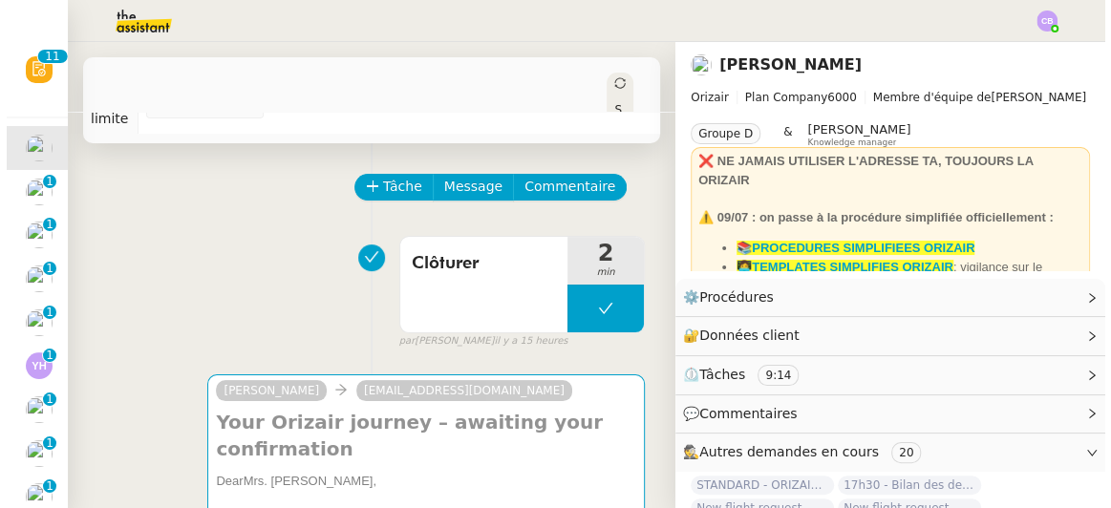
scroll to position [138, 0]
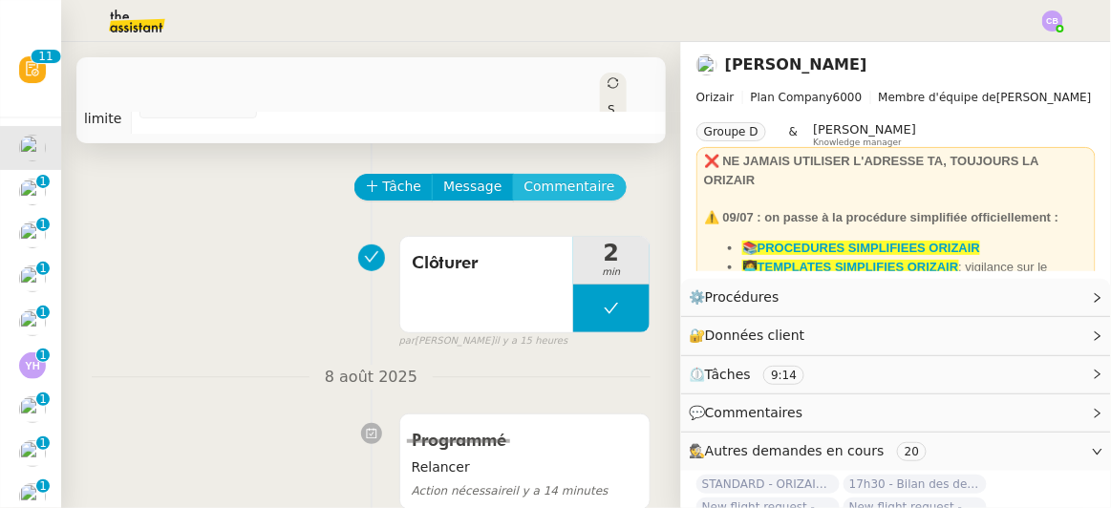
click at [533, 176] on span "Commentaire" at bounding box center [569, 187] width 91 height 22
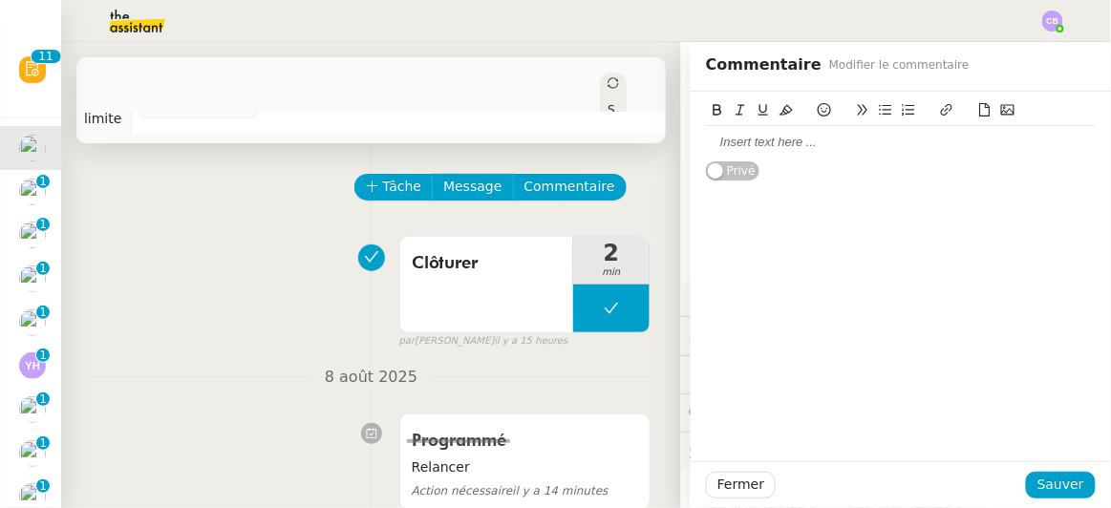
click at [726, 144] on div at bounding box center [901, 142] width 390 height 17
click at [1045, 493] on span "Sauver" at bounding box center [1060, 485] width 47 height 22
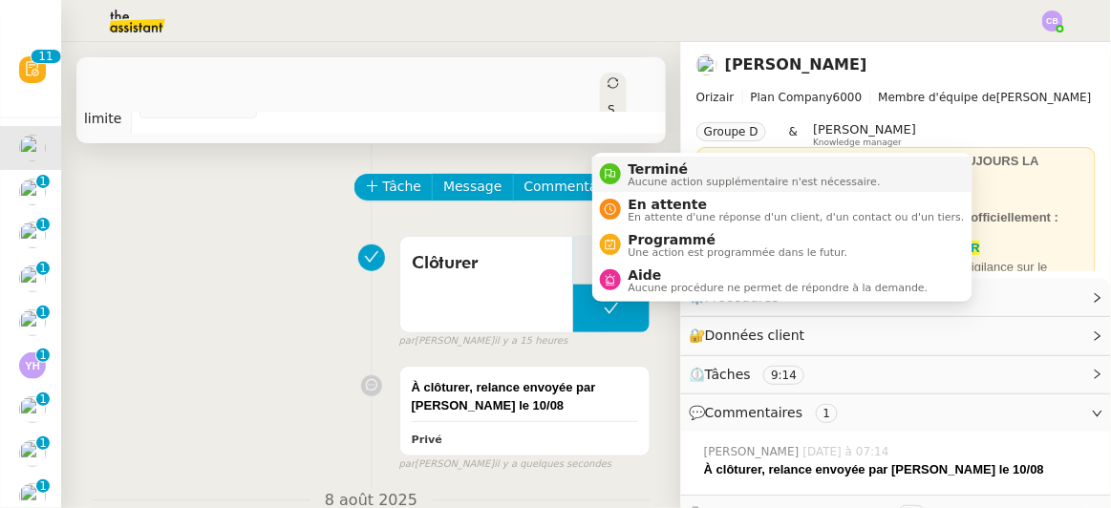
click at [635, 170] on span "Terminé" at bounding box center [755, 168] width 252 height 15
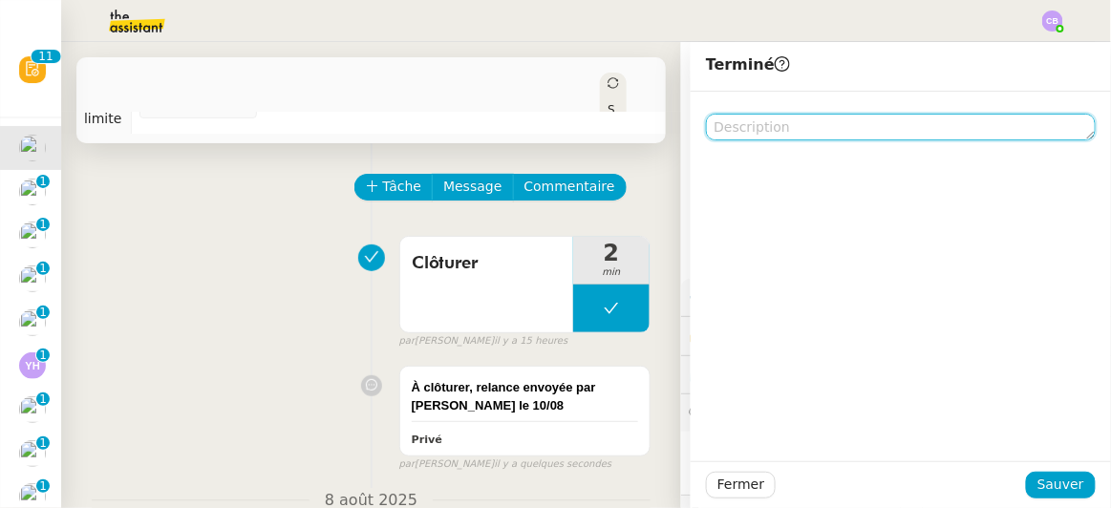
click at [724, 128] on textarea at bounding box center [901, 127] width 390 height 27
paste textarea "À clôturer, relance envoyée par [PERSON_NAME] le 10/08"
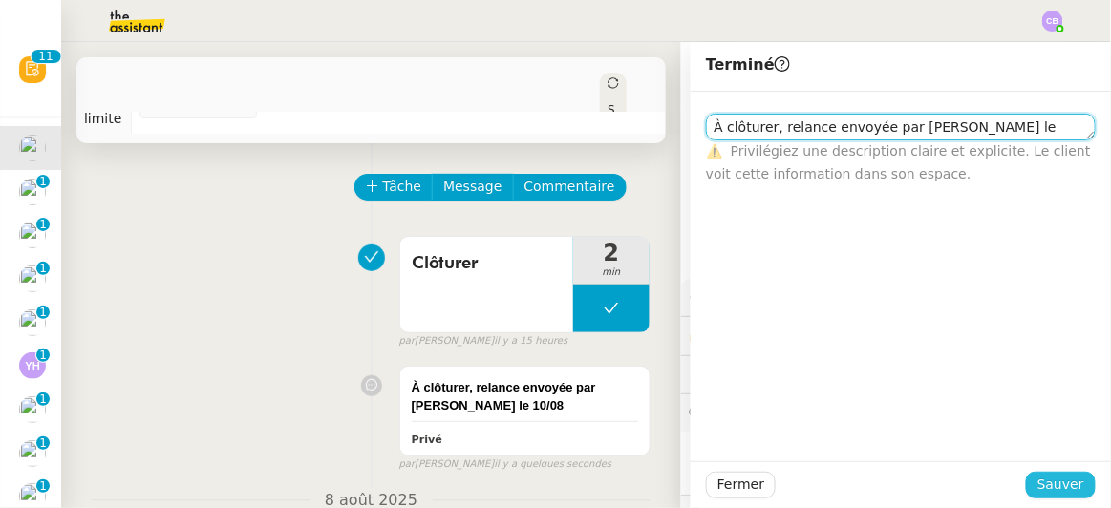
type textarea "À clôturer, relance envoyée par [PERSON_NAME] le 10/08"
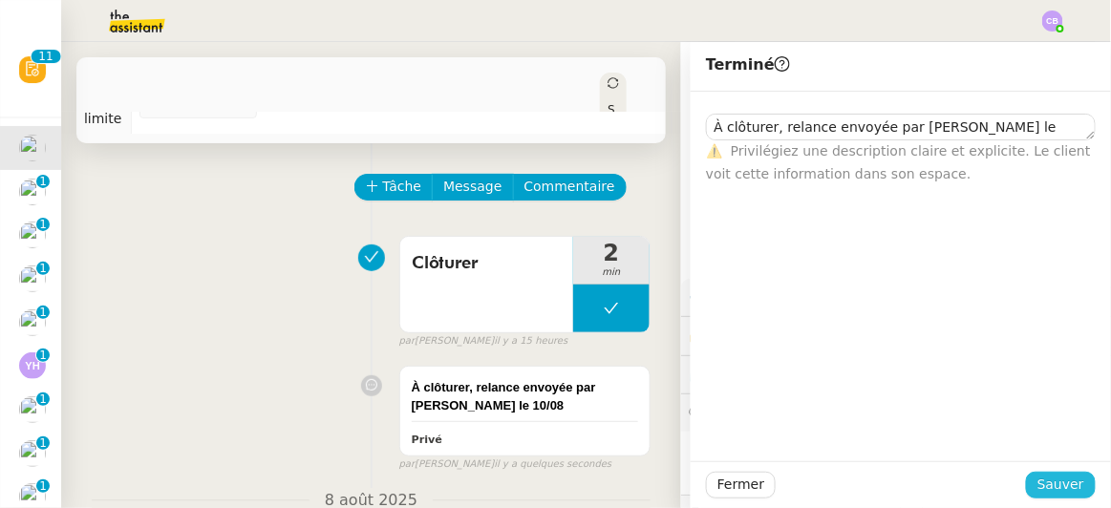
click at [1045, 480] on span "Sauver" at bounding box center [1060, 485] width 47 height 22
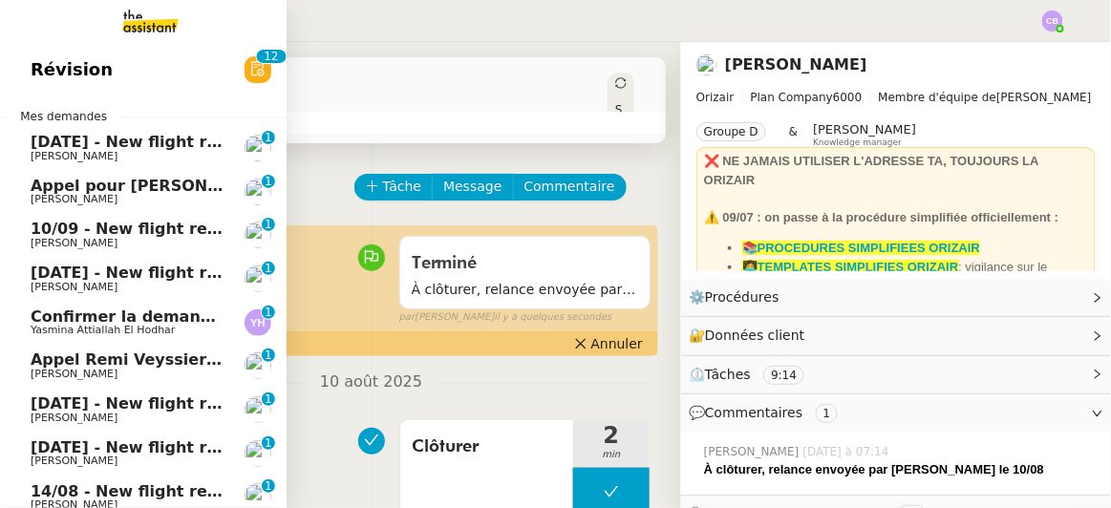
click at [50, 149] on span "[DATE] - New flight request - [PERSON_NAME]" at bounding box center [228, 142] width 394 height 18
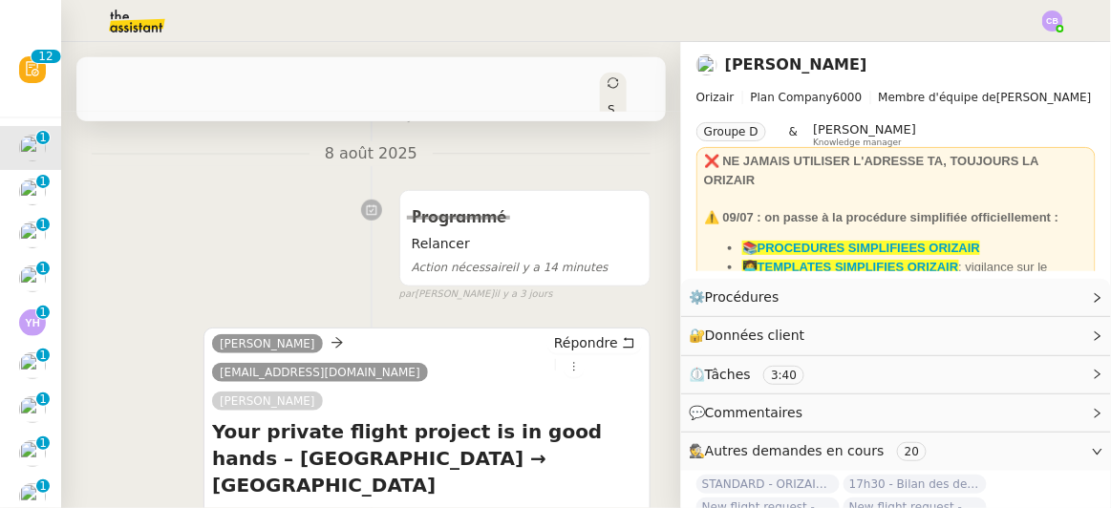
scroll to position [242, 0]
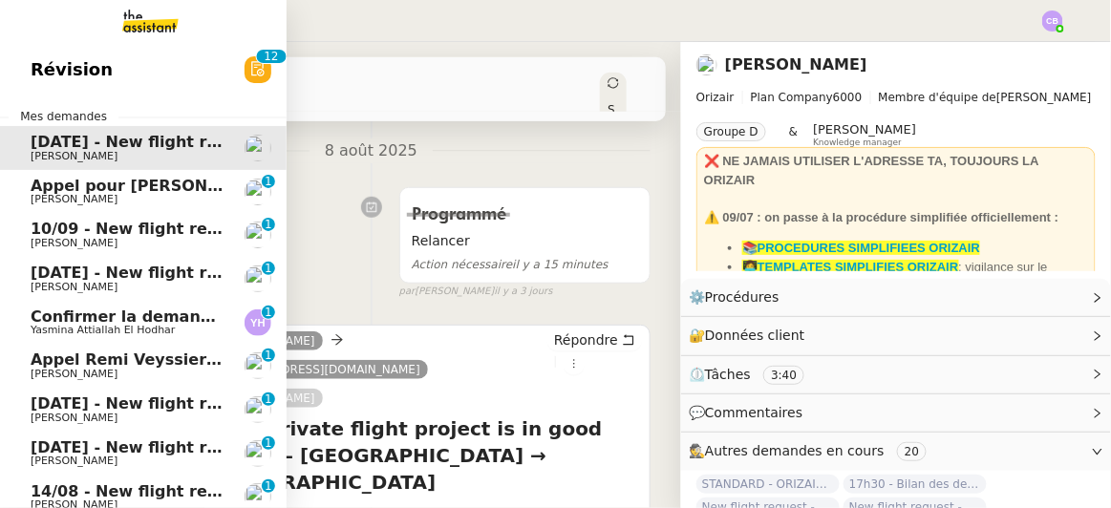
click at [142, 234] on span "10/09 - New flight request - [PERSON_NAME]" at bounding box center [223, 229] width 384 height 18
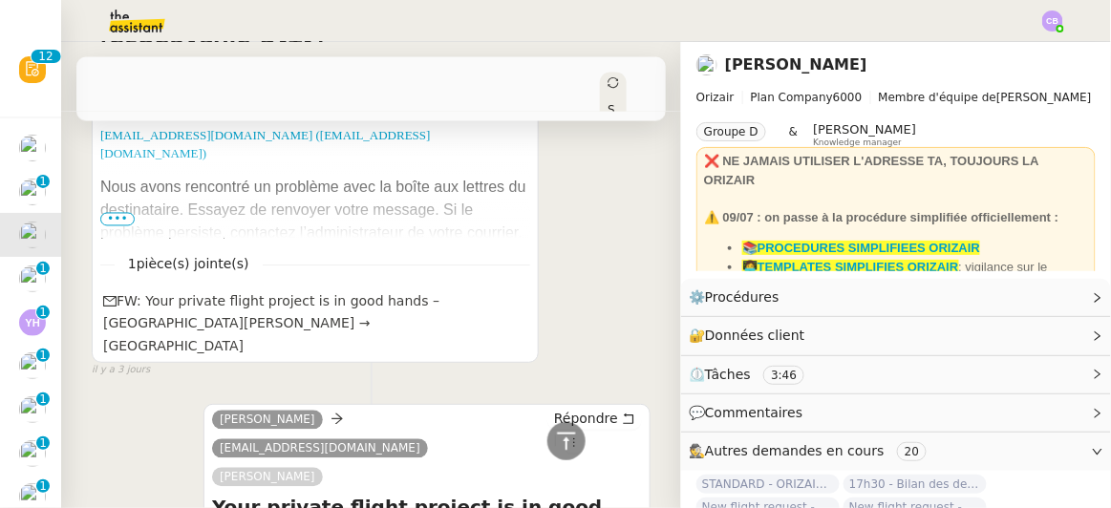
scroll to position [729, 0]
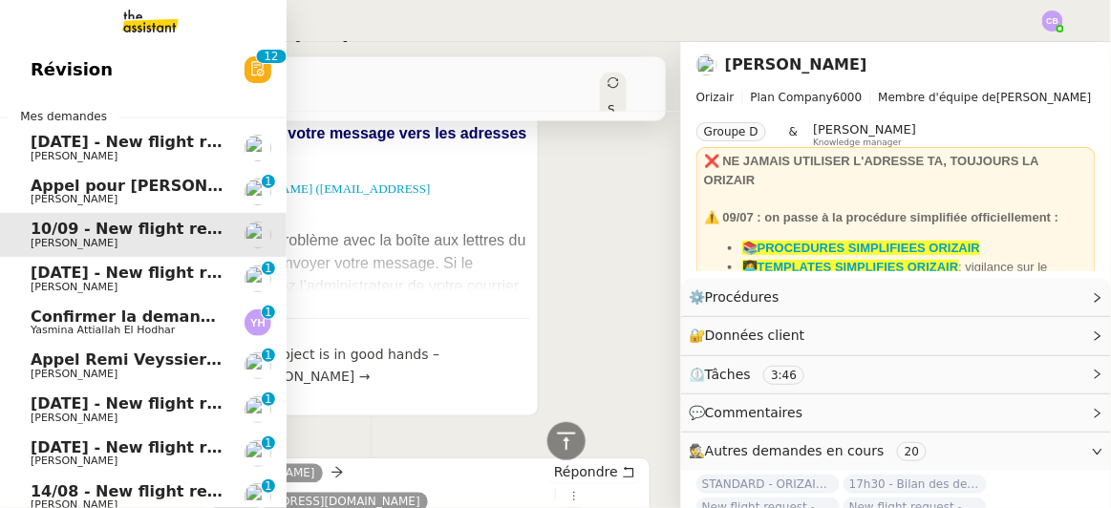
click at [70, 280] on span "[DATE] - New flight request - himanshu atriwal" at bounding box center [232, 273] width 402 height 18
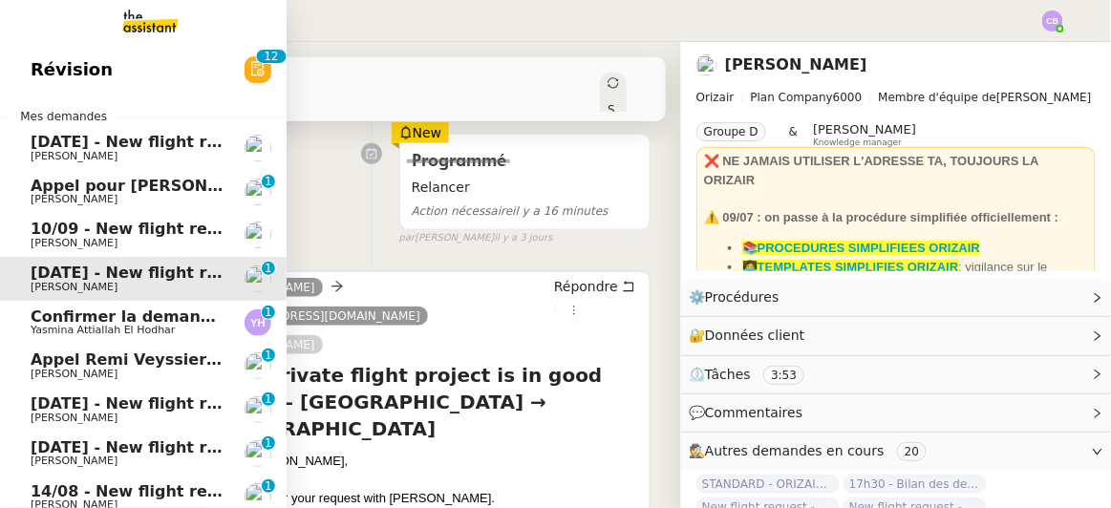
scroll to position [369, 0]
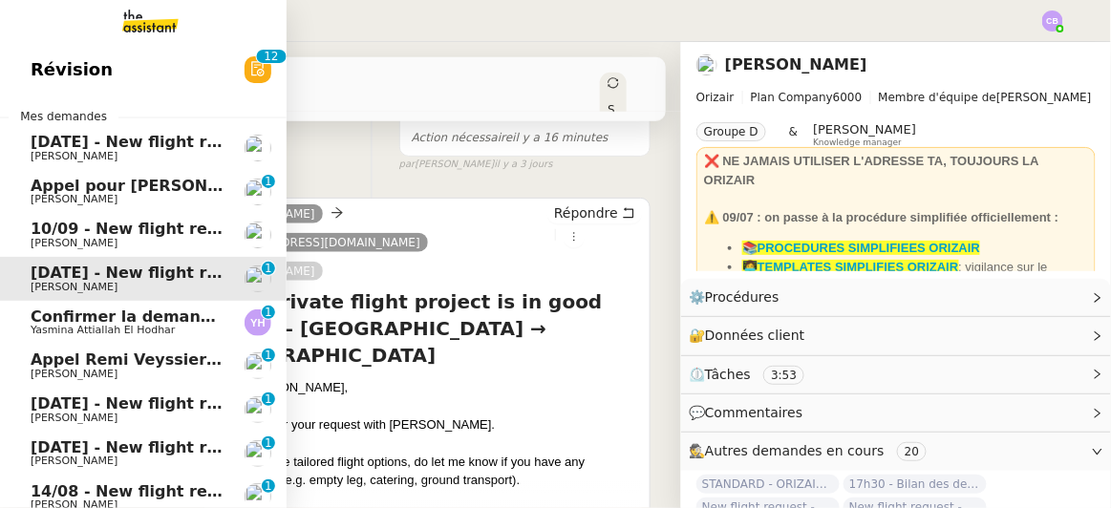
click at [58, 404] on span "[DATE] - New flight request - [PERSON_NAME]" at bounding box center [228, 403] width 394 height 18
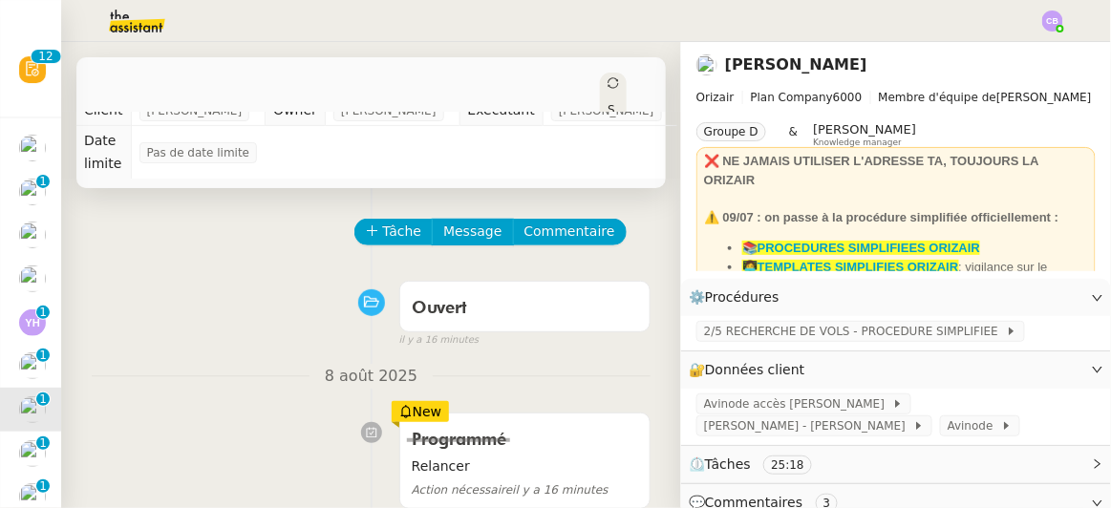
scroll to position [11, 0]
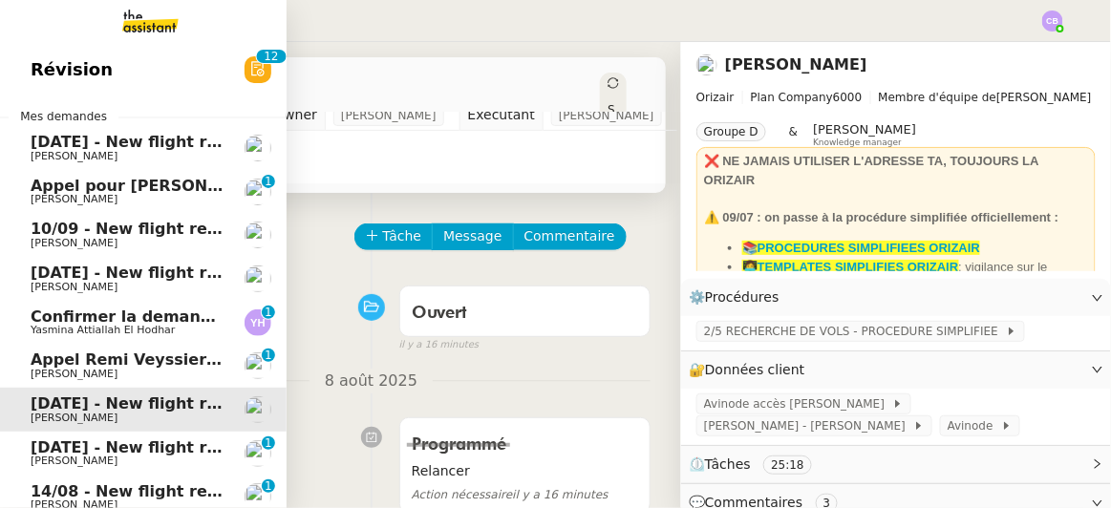
click at [103, 453] on span "[DATE] - New flight request - [PERSON_NAME]" at bounding box center [228, 447] width 394 height 18
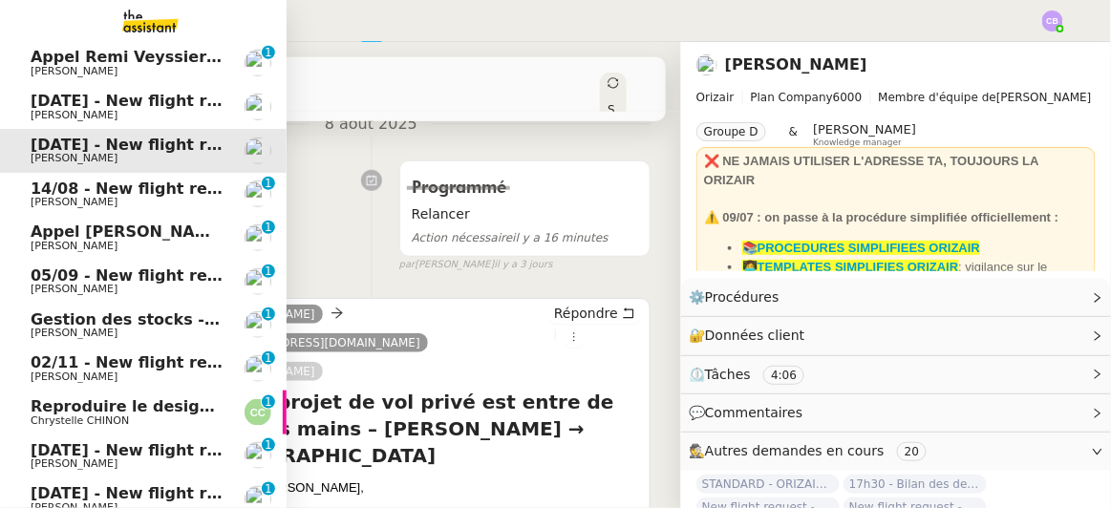
scroll to position [305, 0]
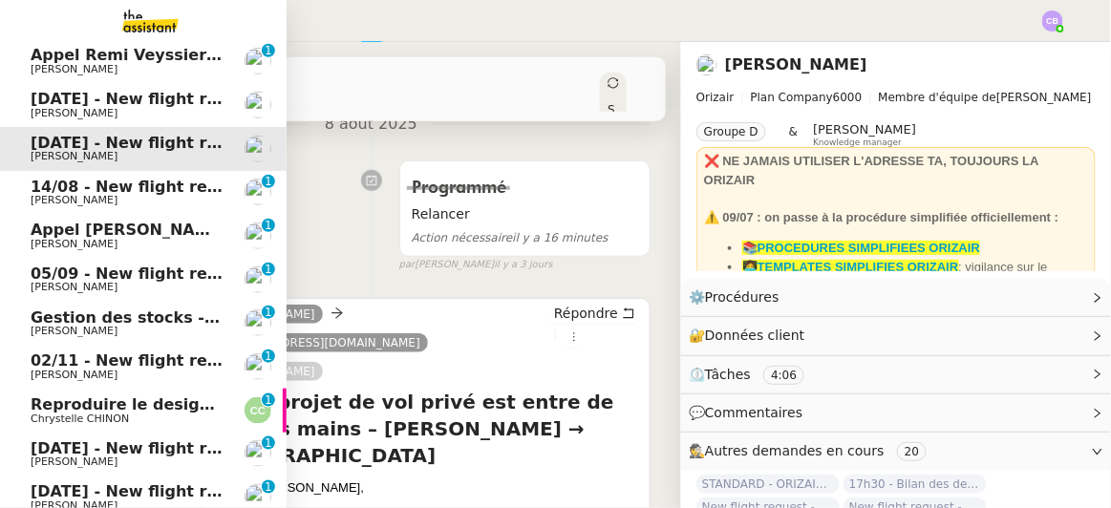
click at [175, 195] on span "[PERSON_NAME]" at bounding box center [127, 200] width 193 height 11
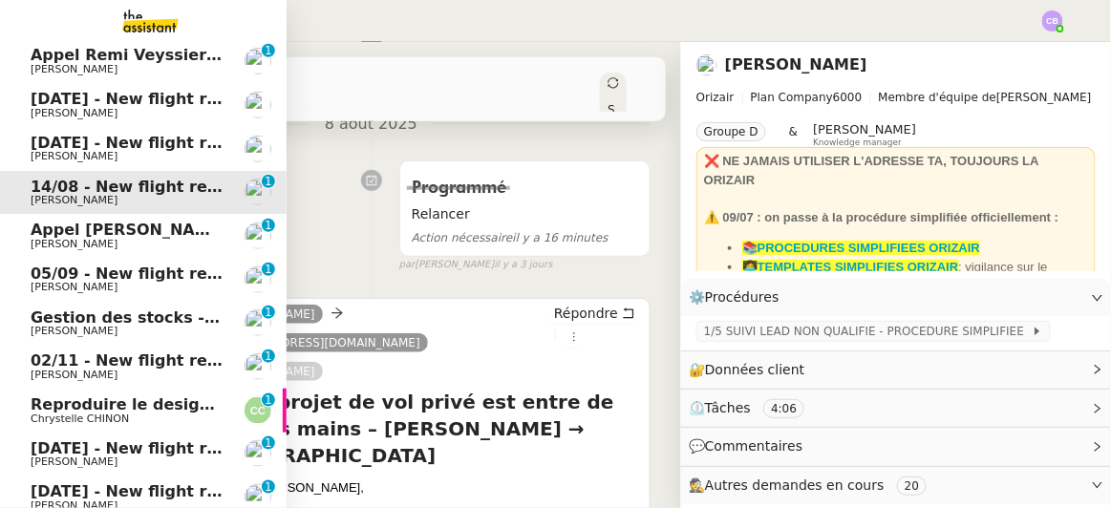
scroll to position [264, 0]
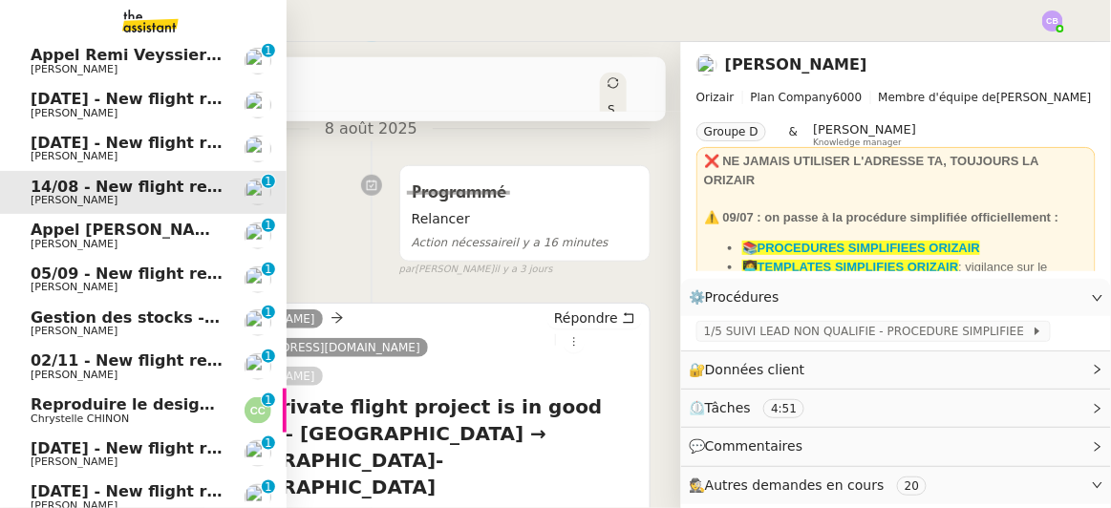
click at [87, 276] on span "05/09 - New flight request - [PERSON_NAME]" at bounding box center [223, 274] width 384 height 18
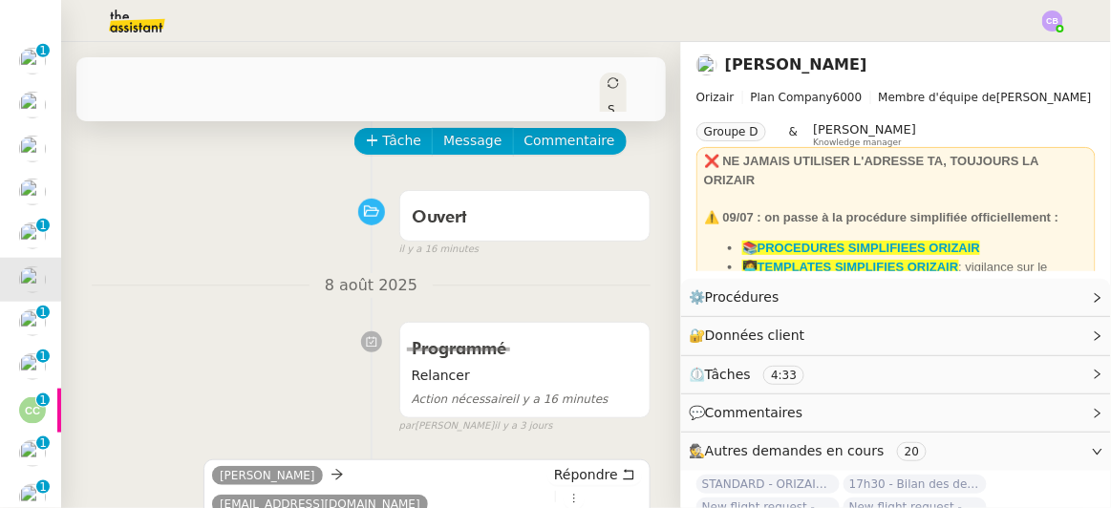
scroll to position [39, 0]
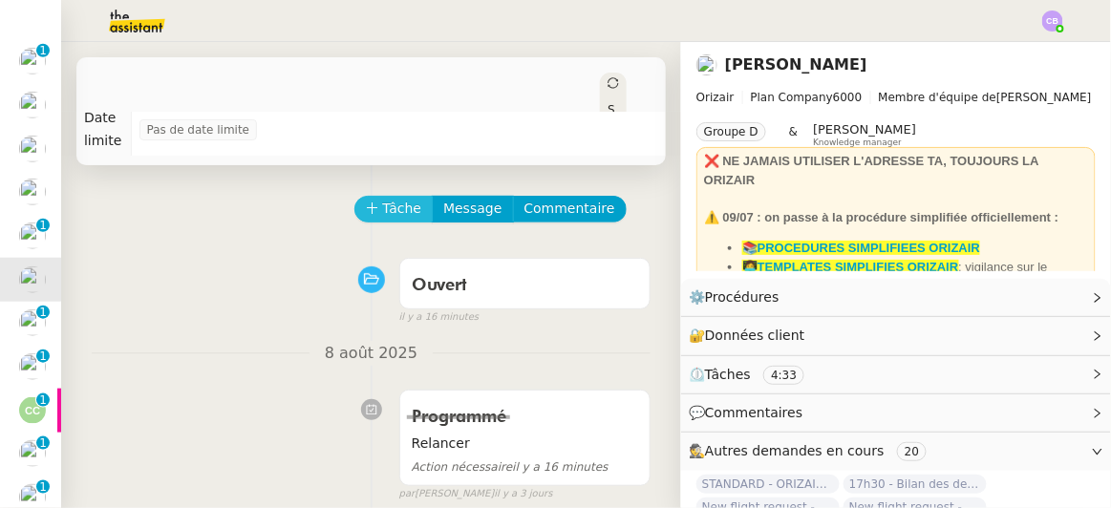
click at [383, 198] on span "Tâche" at bounding box center [402, 209] width 39 height 22
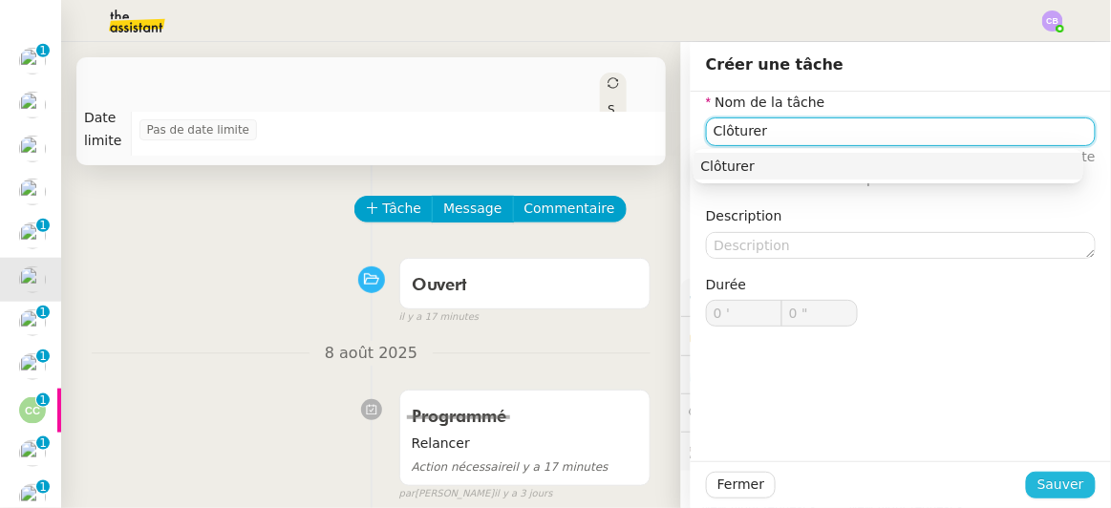
type input "Clôturer"
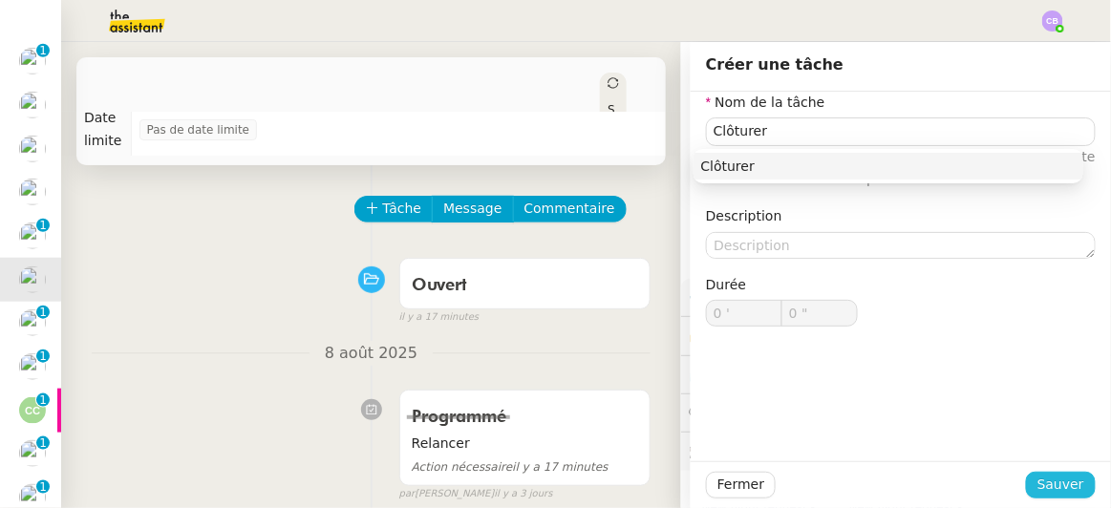
click at [1038, 483] on span "Sauver" at bounding box center [1060, 485] width 47 height 22
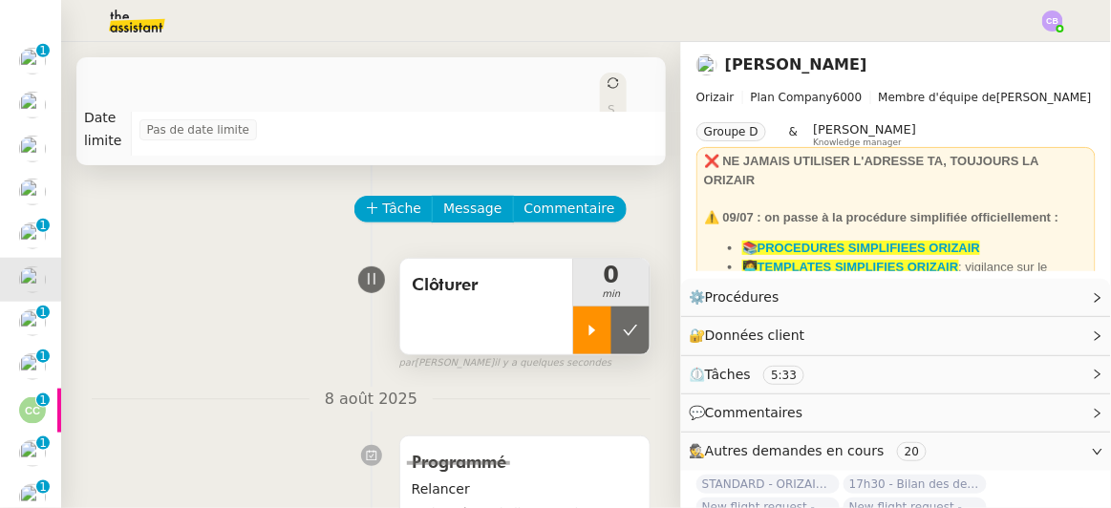
click at [585, 323] on icon at bounding box center [592, 330] width 15 height 15
click at [554, 198] on span "Commentaire" at bounding box center [569, 209] width 91 height 22
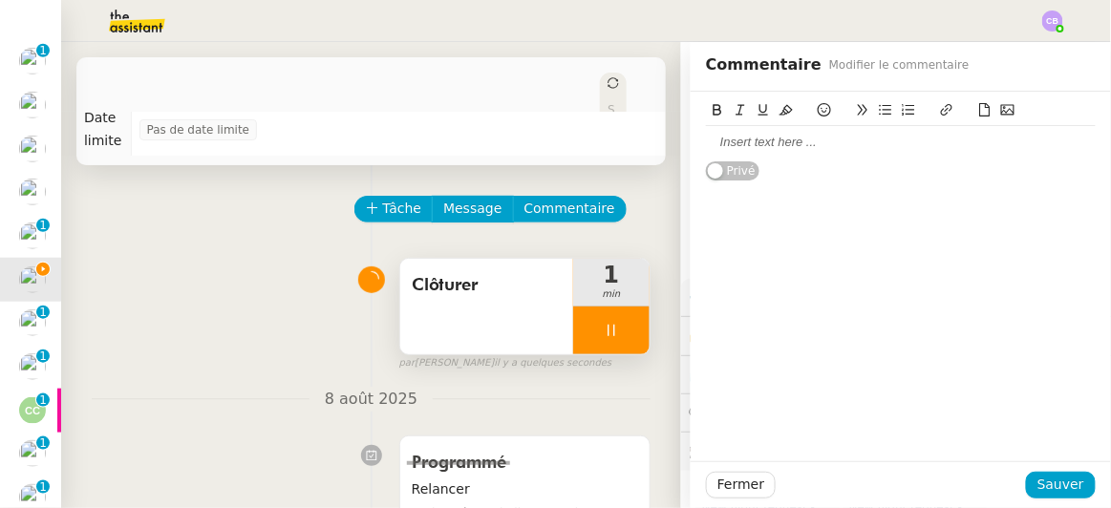
click at [765, 139] on div at bounding box center [901, 142] width 390 height 17
click at [1037, 482] on span "Sauver" at bounding box center [1060, 485] width 47 height 22
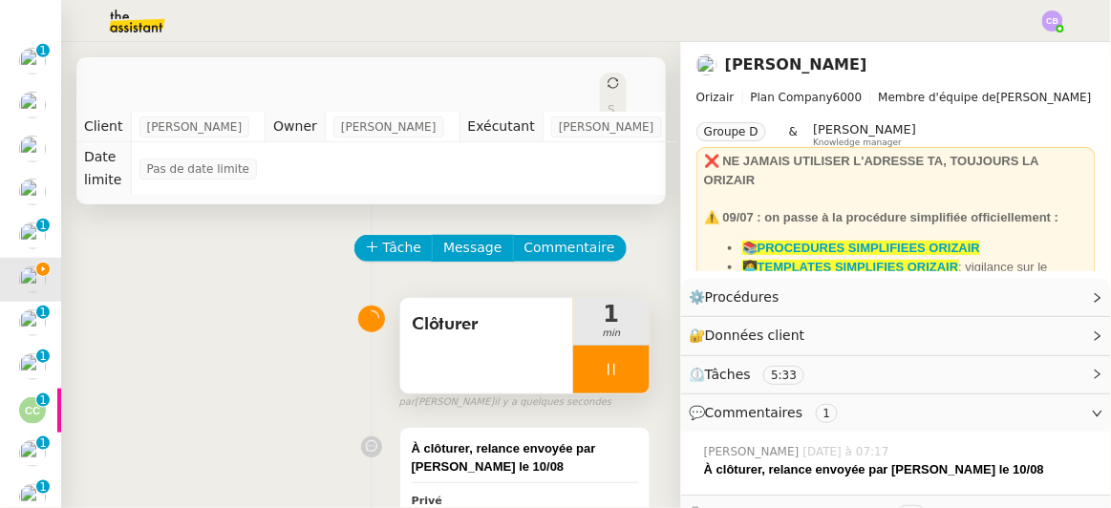
click at [573, 352] on div at bounding box center [611, 370] width 76 height 48
click at [623, 362] on icon at bounding box center [630, 369] width 15 height 15
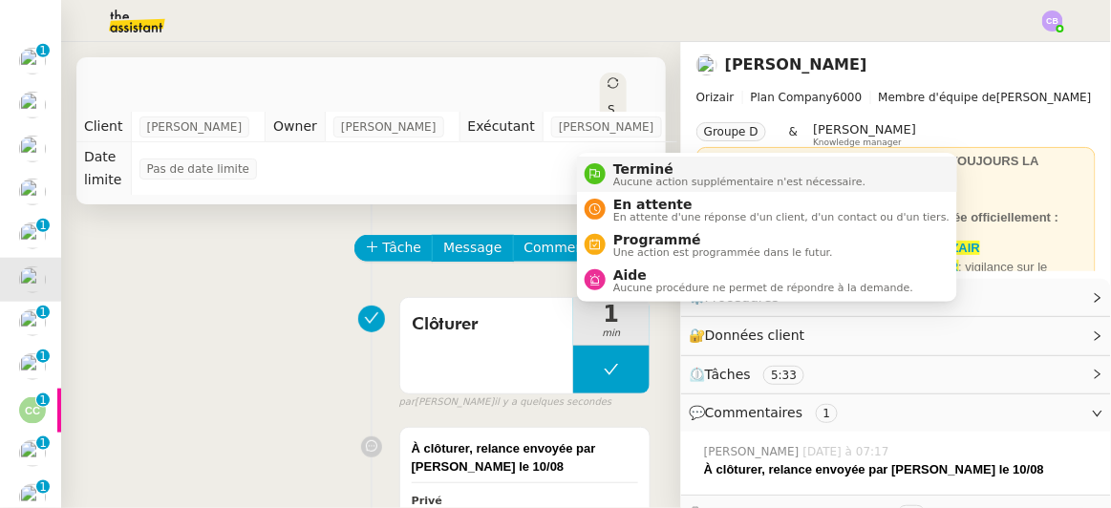
click at [629, 178] on span "Aucune action supplémentaire n'est nécessaire." at bounding box center [739, 182] width 252 height 11
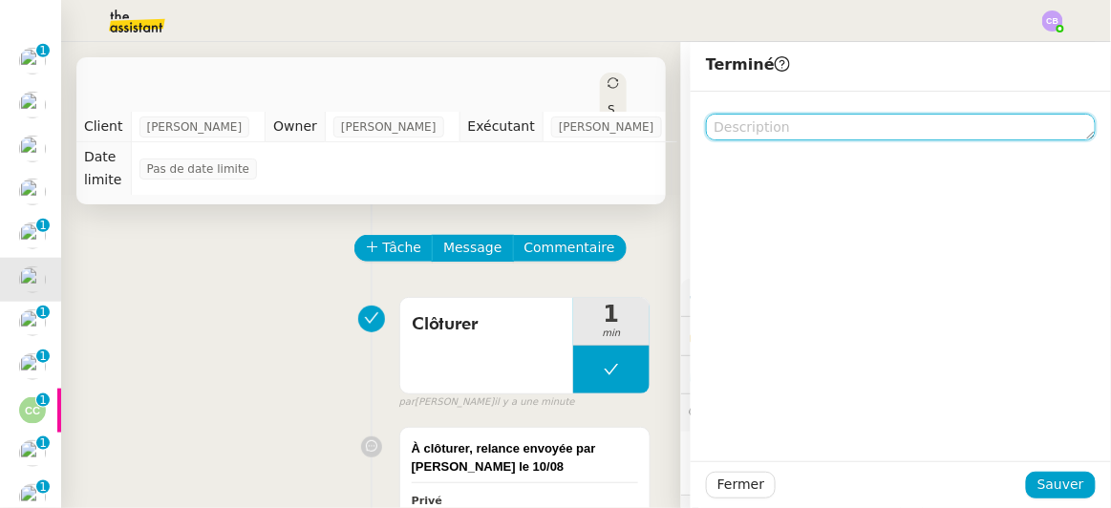
click at [724, 132] on textarea at bounding box center [901, 127] width 390 height 27
paste textarea "À clôturer, relance envoyée par [PERSON_NAME] le 10/08"
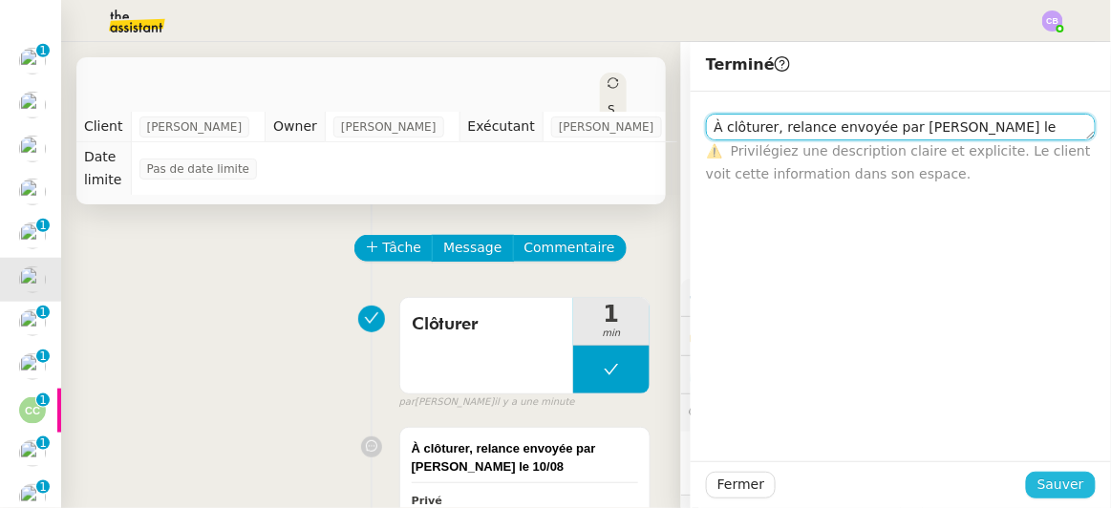
type textarea "À clôturer, relance envoyée par [PERSON_NAME] le 10/08"
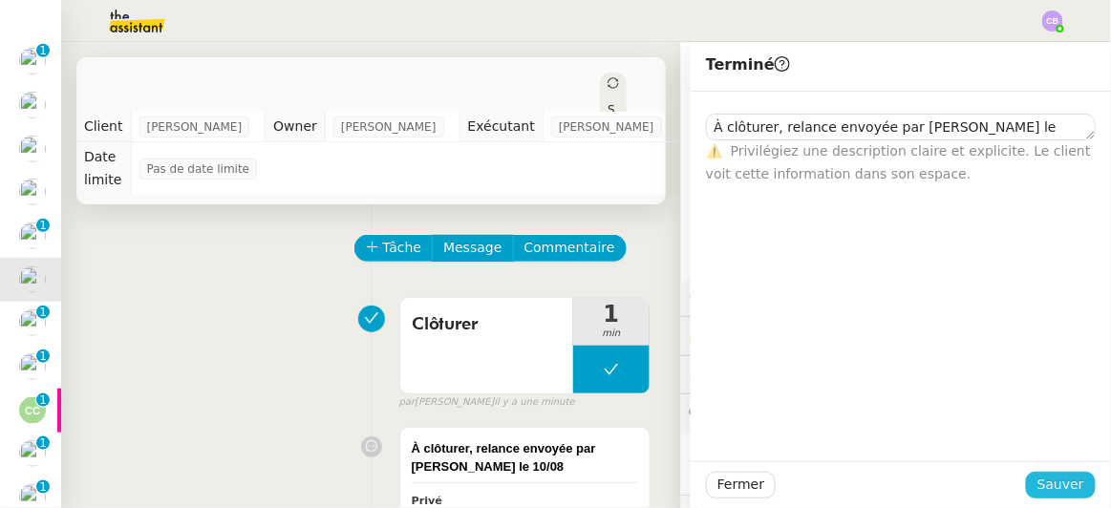
click at [1041, 488] on span "Sauver" at bounding box center [1060, 485] width 47 height 22
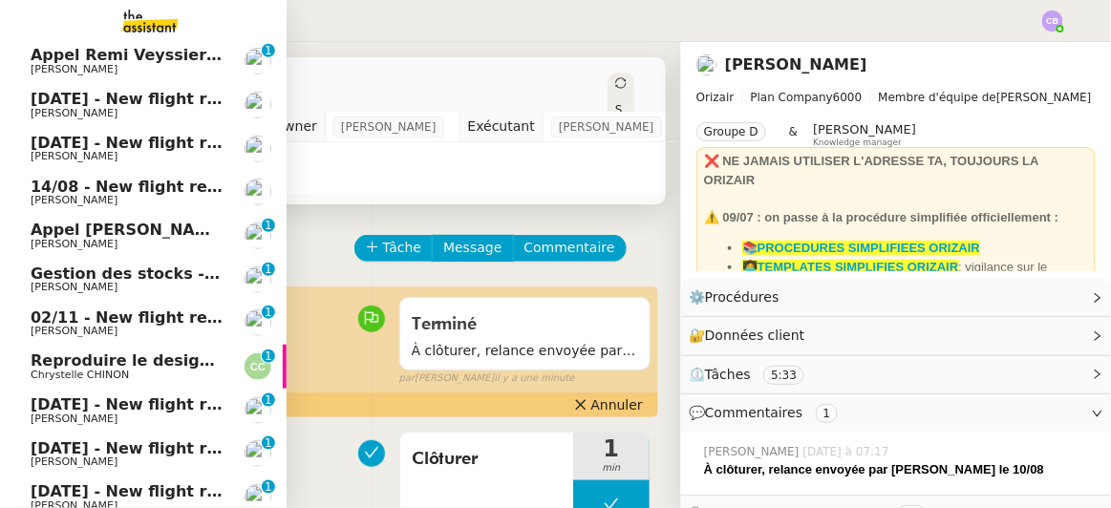
click at [121, 318] on span "02/11 - New flight request - [PERSON_NAME]" at bounding box center [223, 318] width 384 height 18
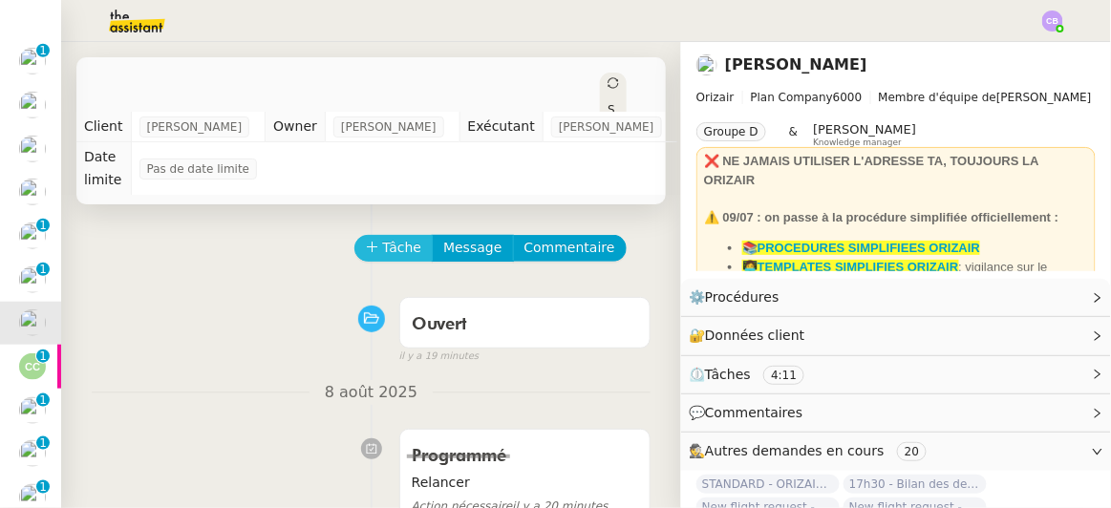
click at [383, 237] on span "Tâche" at bounding box center [402, 248] width 39 height 22
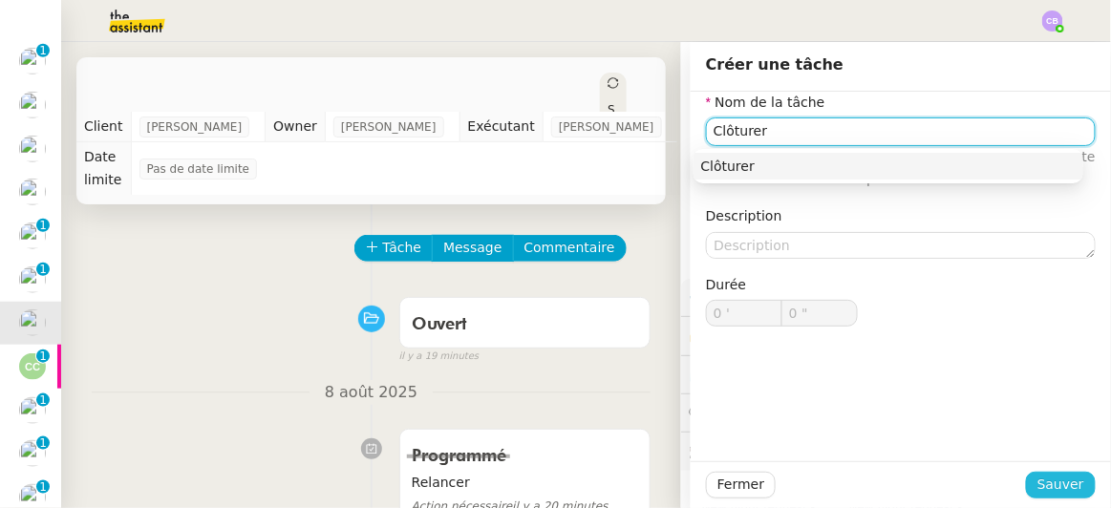
type input "Clôturer"
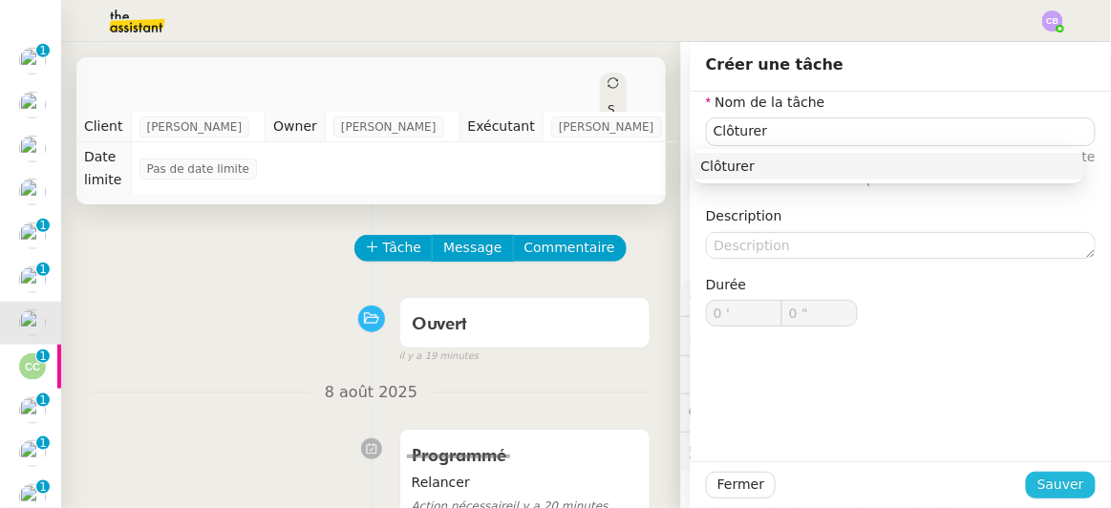
click at [1037, 484] on span "Sauver" at bounding box center [1060, 485] width 47 height 22
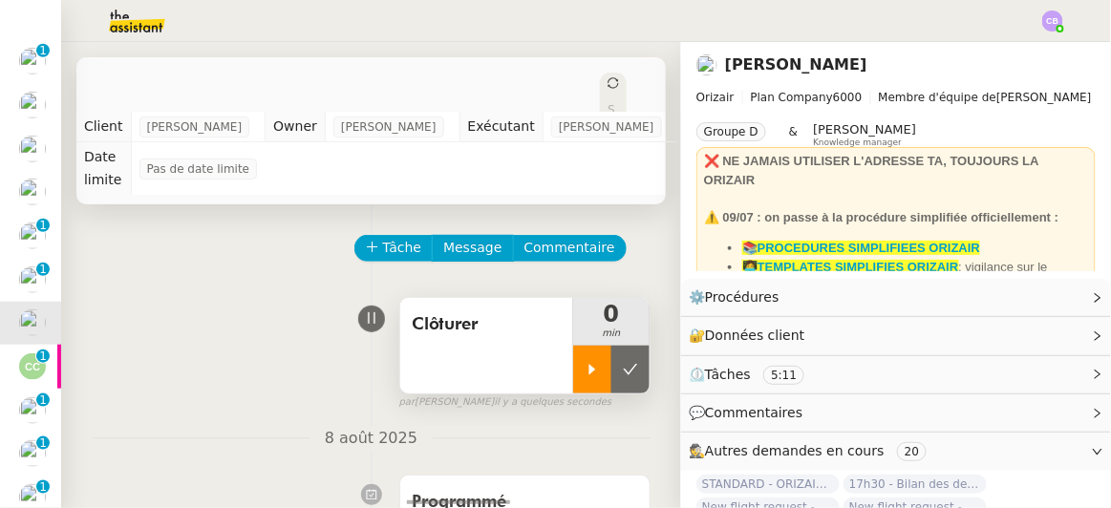
click at [585, 362] on icon at bounding box center [592, 369] width 15 height 15
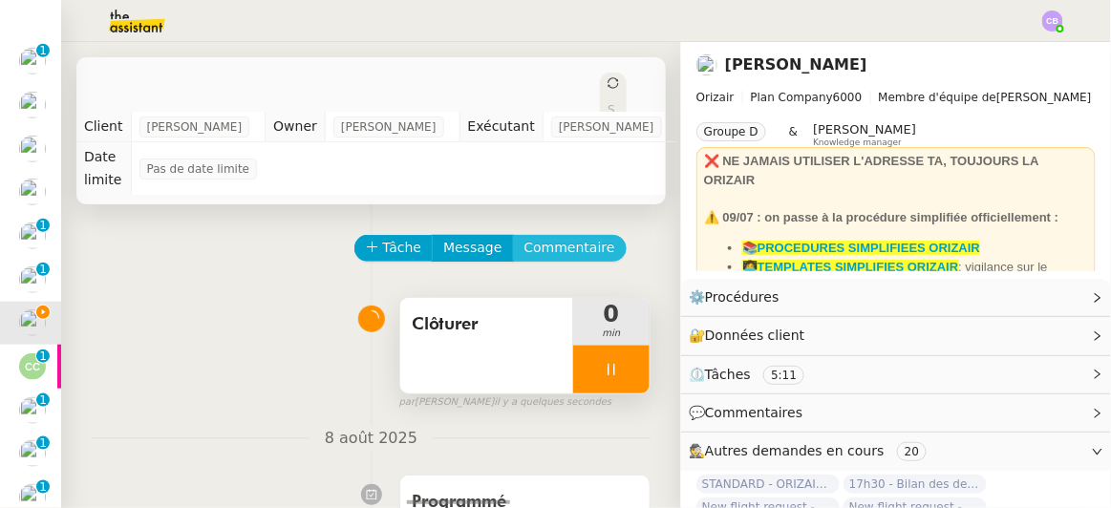
click at [553, 237] on span "Commentaire" at bounding box center [569, 248] width 91 height 22
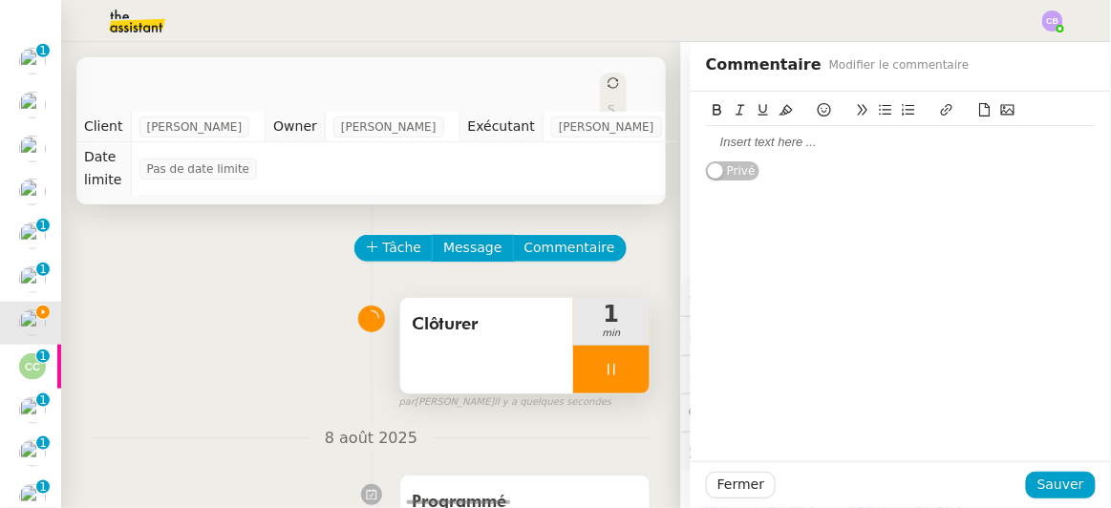
click at [760, 139] on div at bounding box center [901, 142] width 390 height 17
click at [1043, 488] on span "Sauver" at bounding box center [1060, 485] width 47 height 22
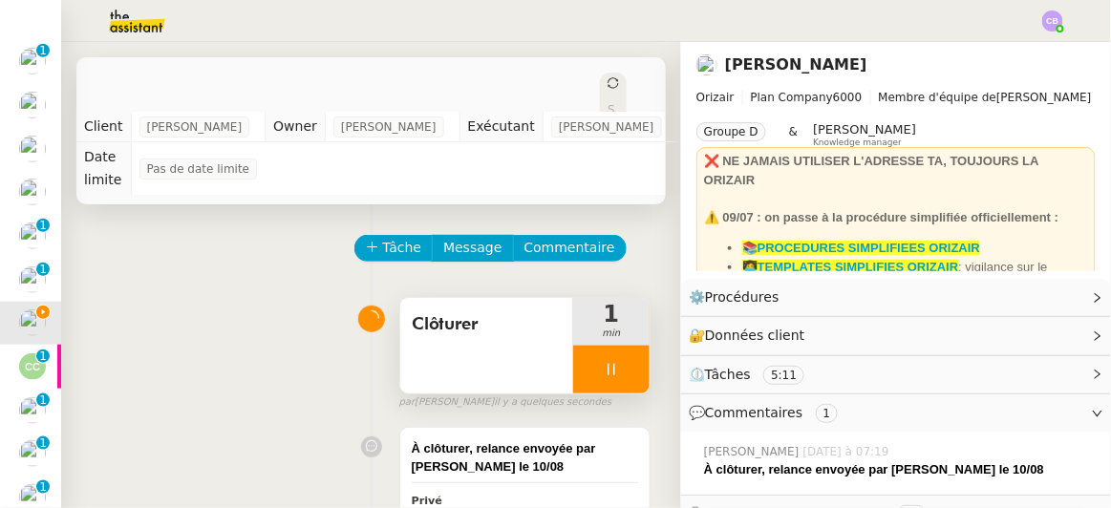
click at [573, 346] on div at bounding box center [611, 370] width 76 height 48
click at [623, 362] on icon at bounding box center [630, 369] width 15 height 15
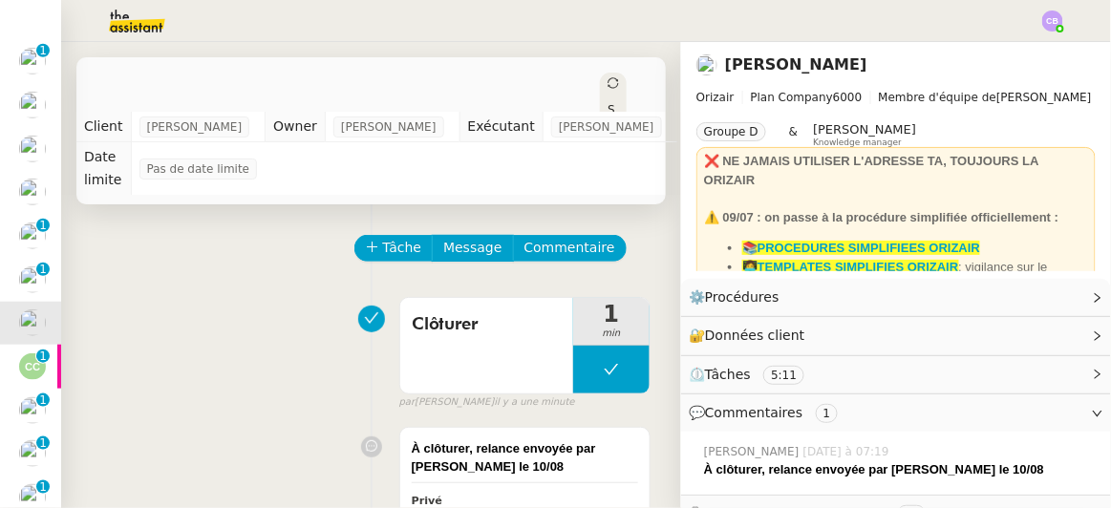
click at [625, 174] on div "02/11 - New flight request - [PERSON_NAME] Ouvert Statut Client [PERSON_NAME] O…" at bounding box center [371, 275] width 620 height 466
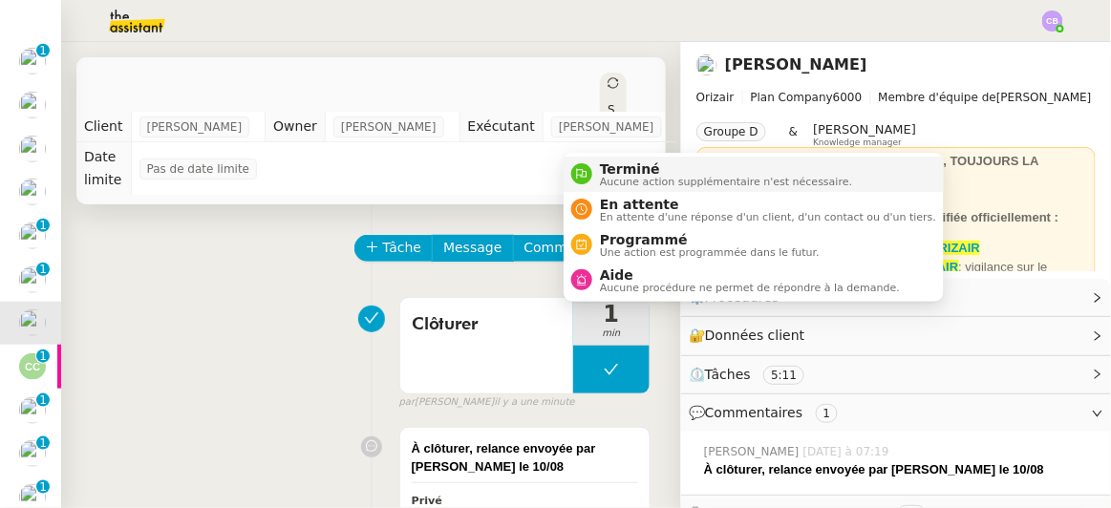
click at [595, 167] on div "Terminé Aucune action supplémentaire n'est nécessaire." at bounding box center [722, 174] width 260 height 26
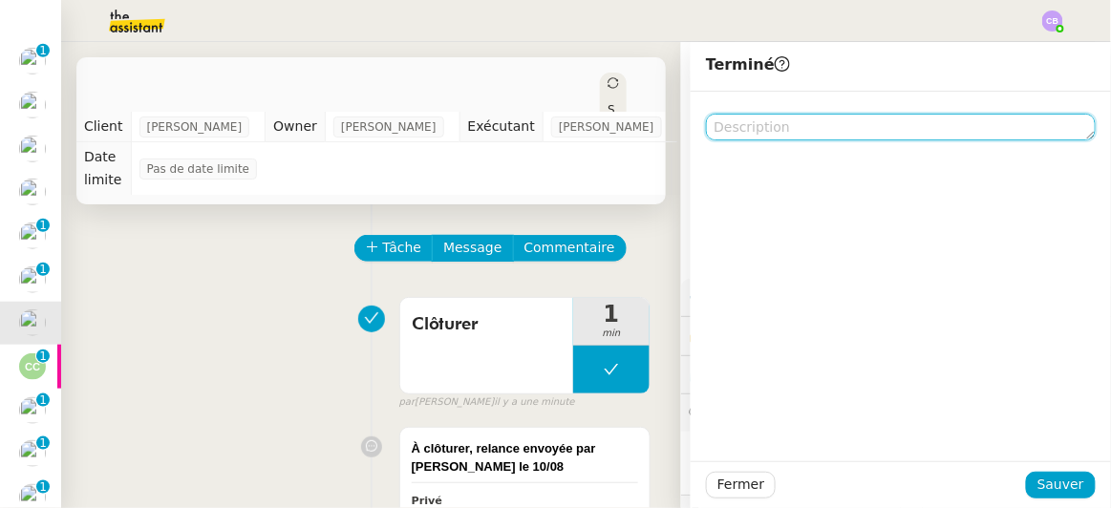
click at [731, 128] on textarea at bounding box center [901, 127] width 390 height 27
paste textarea "À clôturer, relance envoyée par [PERSON_NAME] le 10/08"
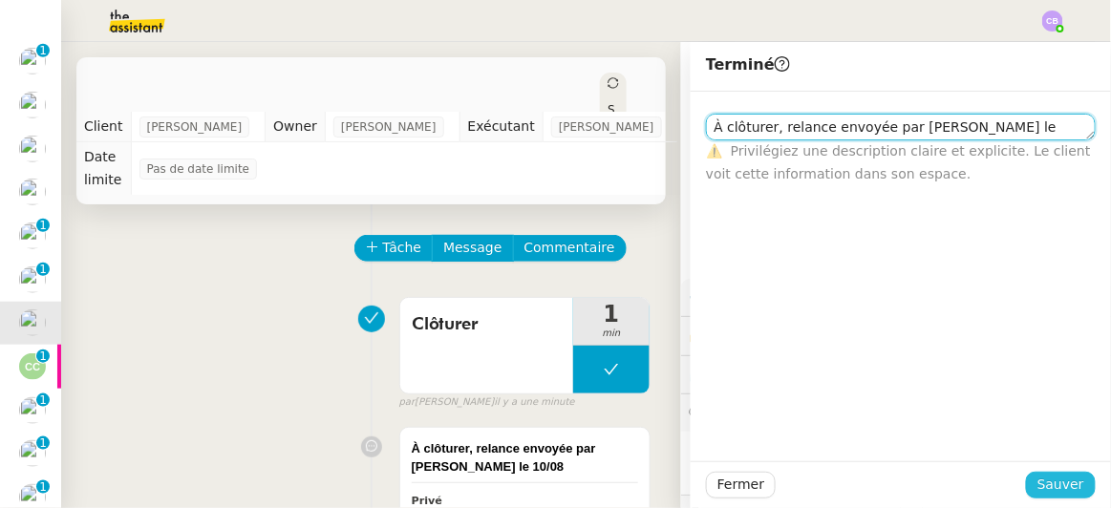
type textarea "À clôturer, relance envoyée par [PERSON_NAME] le 10/08"
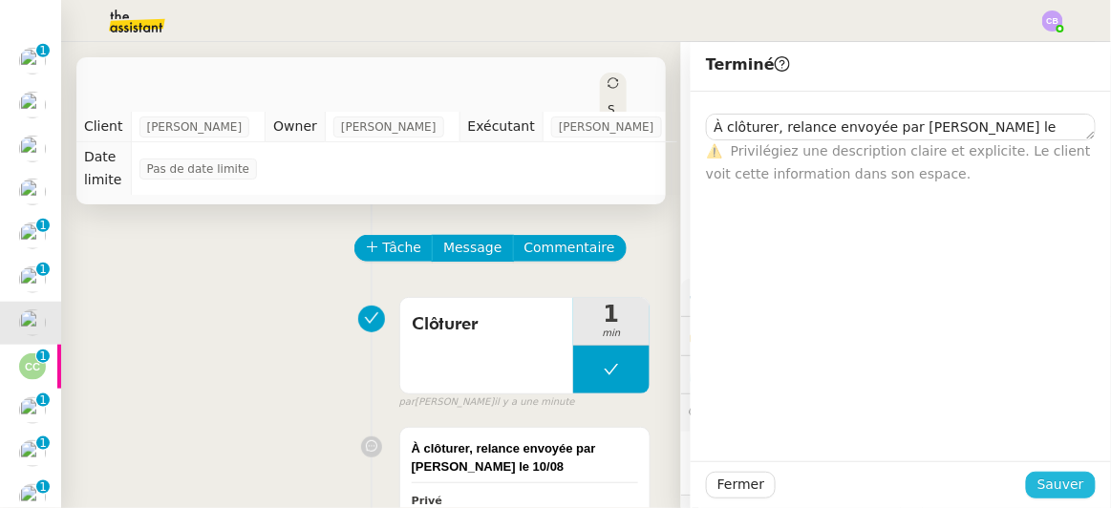
click at [1041, 486] on span "Sauver" at bounding box center [1060, 485] width 47 height 22
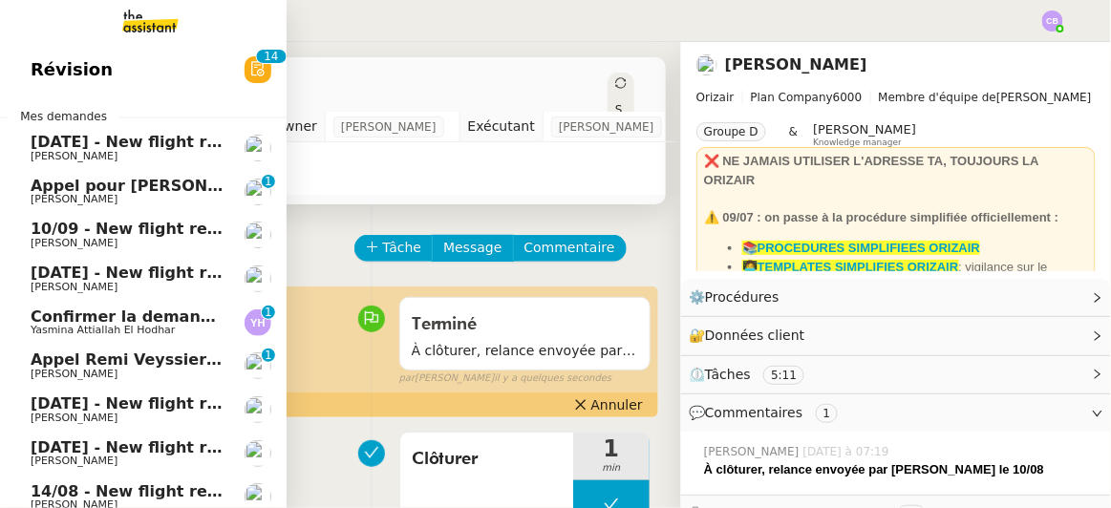
click at [77, 147] on span "[DATE] - New flight request - [PERSON_NAME]" at bounding box center [228, 142] width 394 height 18
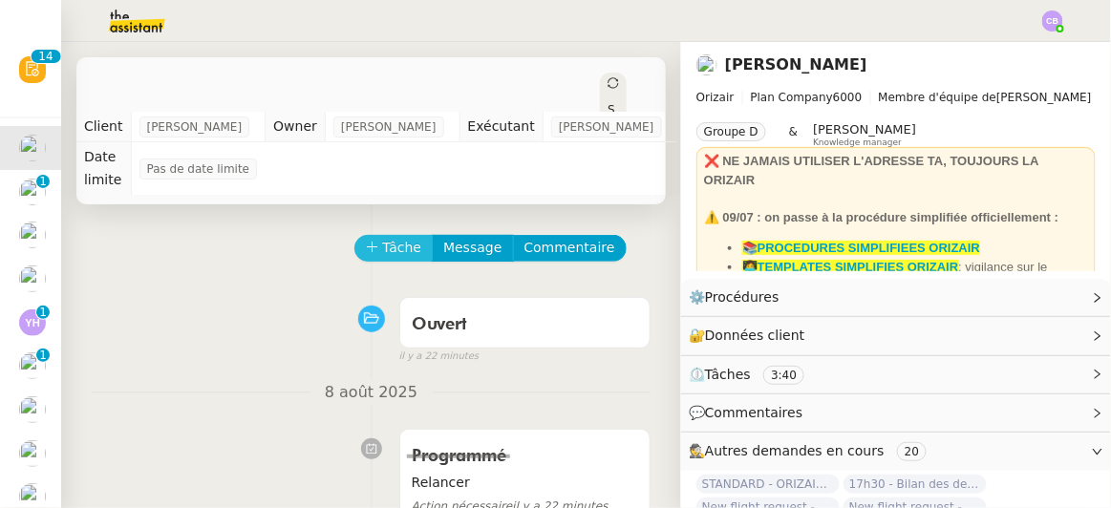
click at [389, 237] on span "Tâche" at bounding box center [402, 248] width 39 height 22
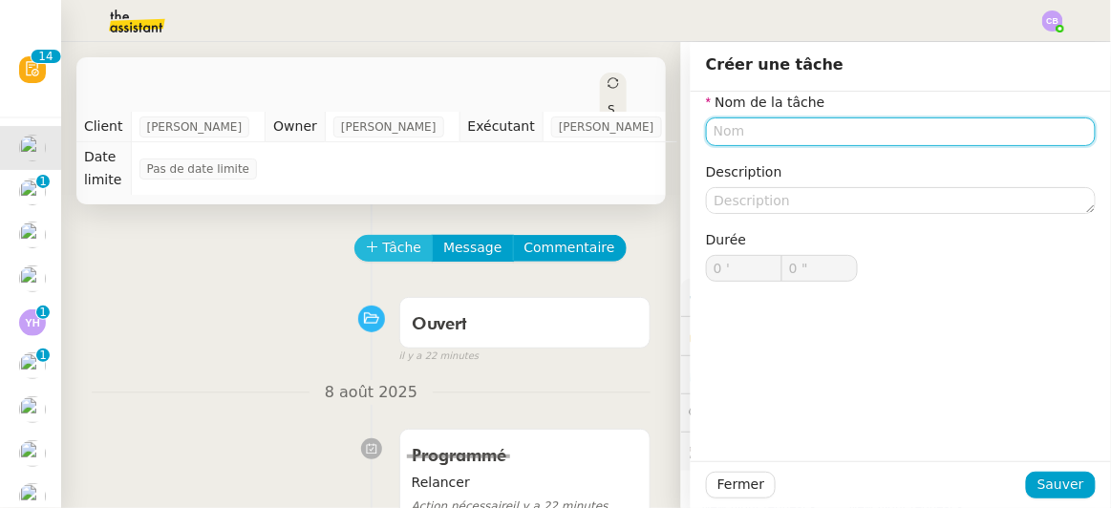
click at [389, 237] on span "Tâche" at bounding box center [402, 248] width 39 height 22
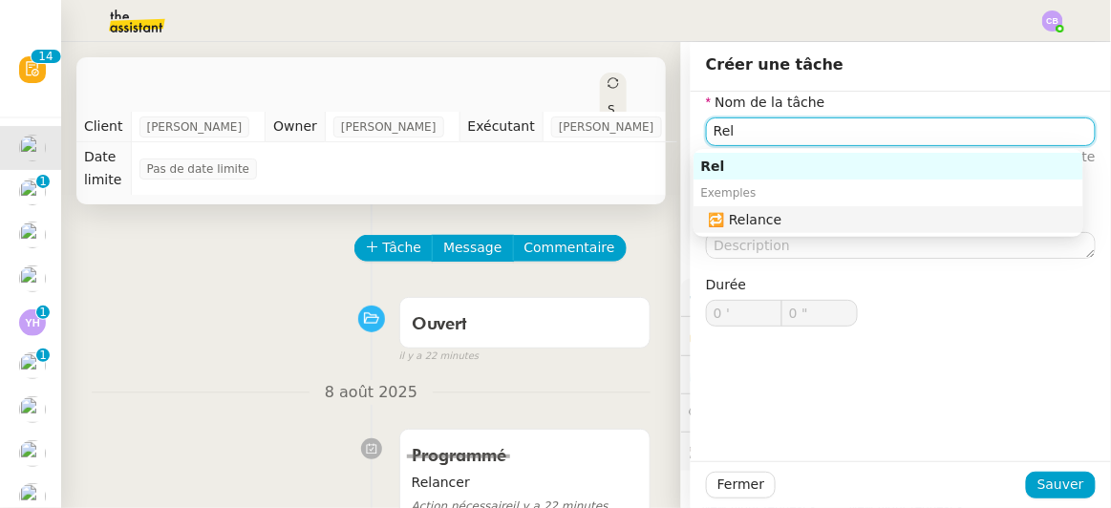
click at [761, 218] on div "🔁 Relance" at bounding box center [892, 219] width 367 height 17
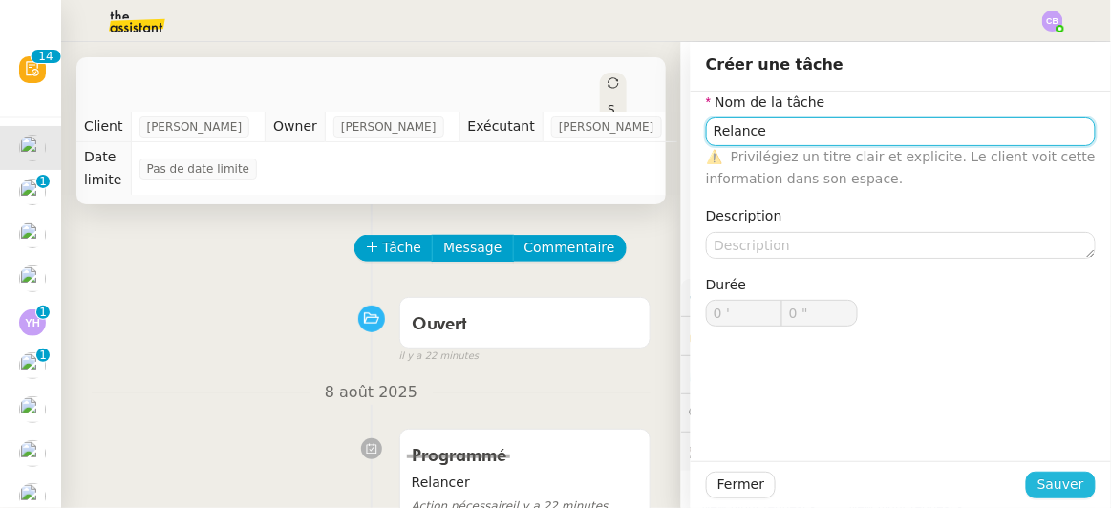
type input "Relance"
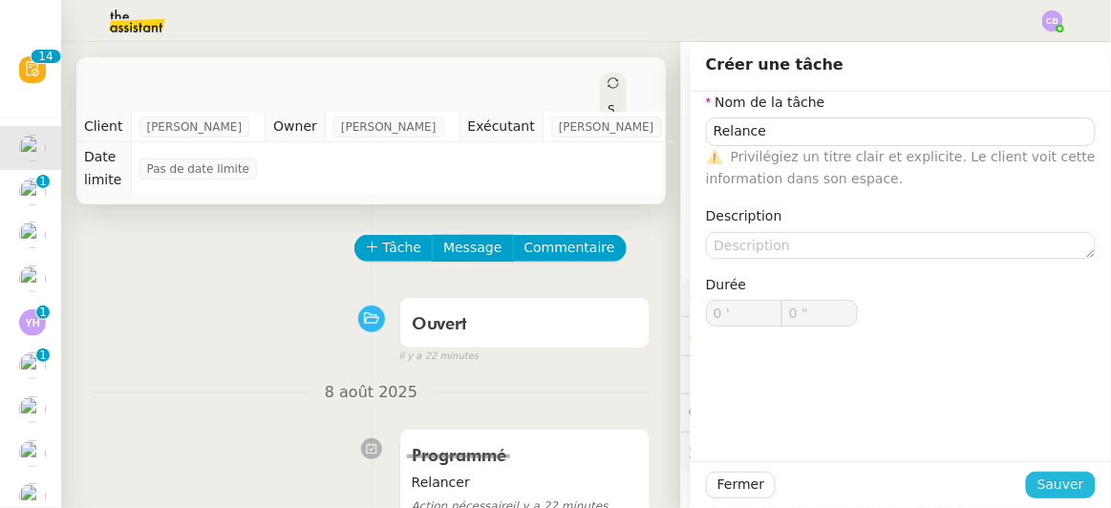
click at [1054, 485] on span "Sauver" at bounding box center [1060, 485] width 47 height 22
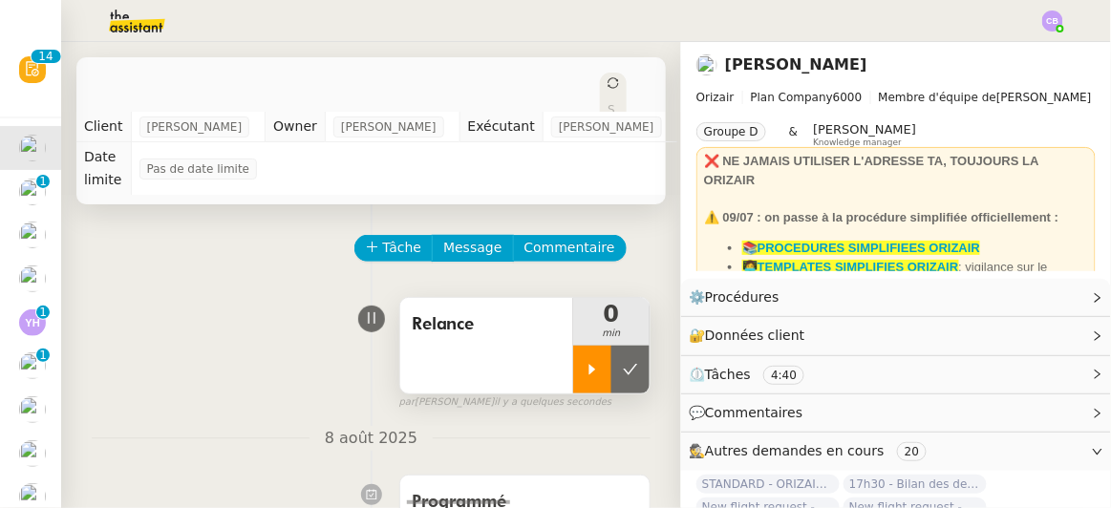
click at [585, 362] on icon at bounding box center [592, 369] width 15 height 15
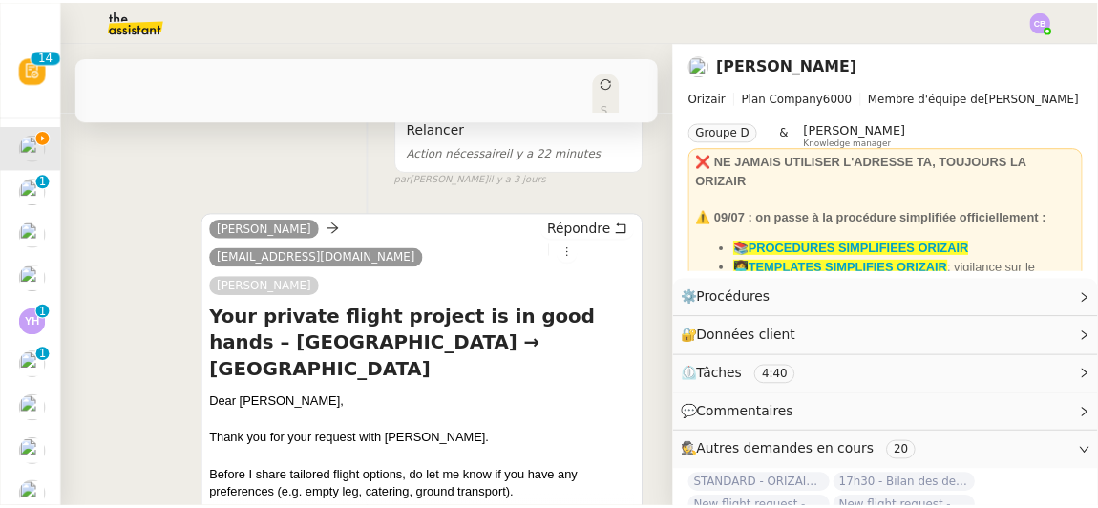
scroll to position [402, 0]
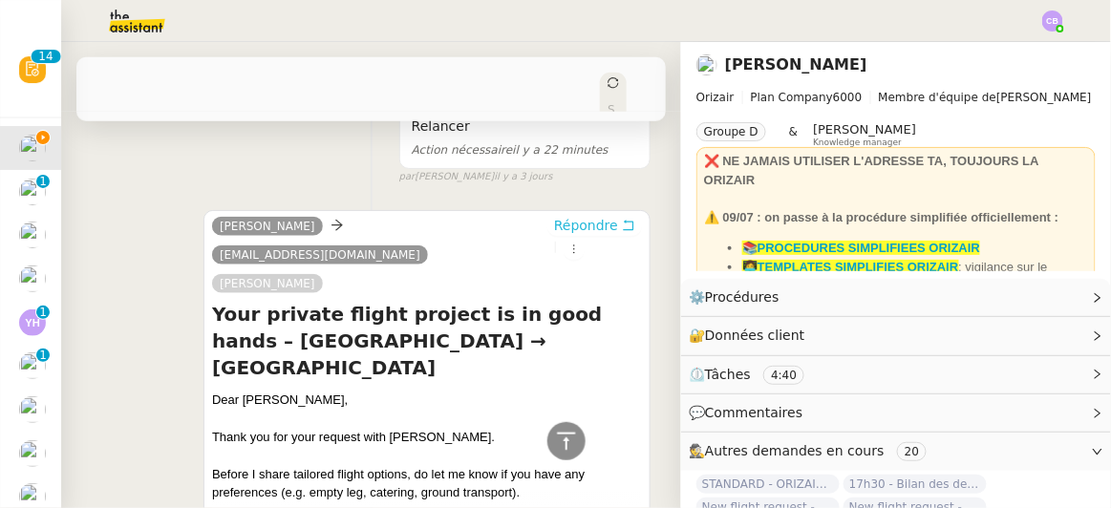
click at [554, 216] on span "Répondre" at bounding box center [586, 225] width 64 height 19
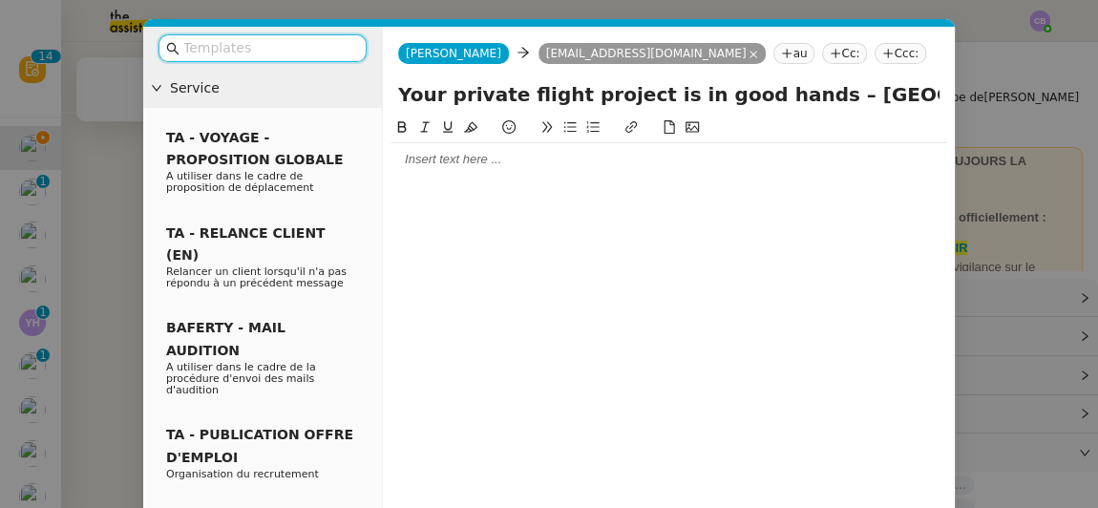
scroll to position [574, 0]
click at [309, 47] on input "text" at bounding box center [269, 48] width 172 height 22
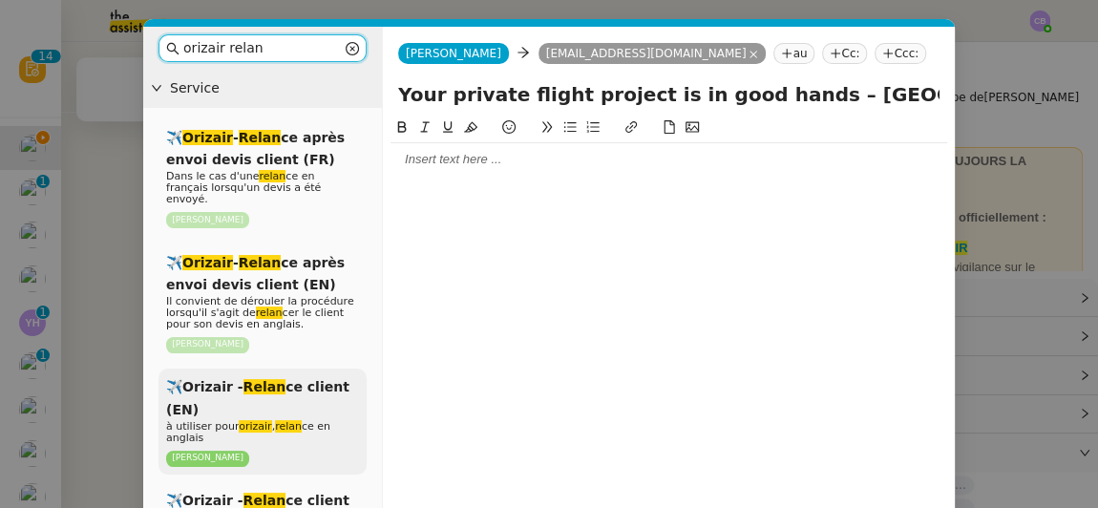
type input "orizair relan"
click at [263, 379] on em "Relan" at bounding box center [265, 386] width 43 height 15
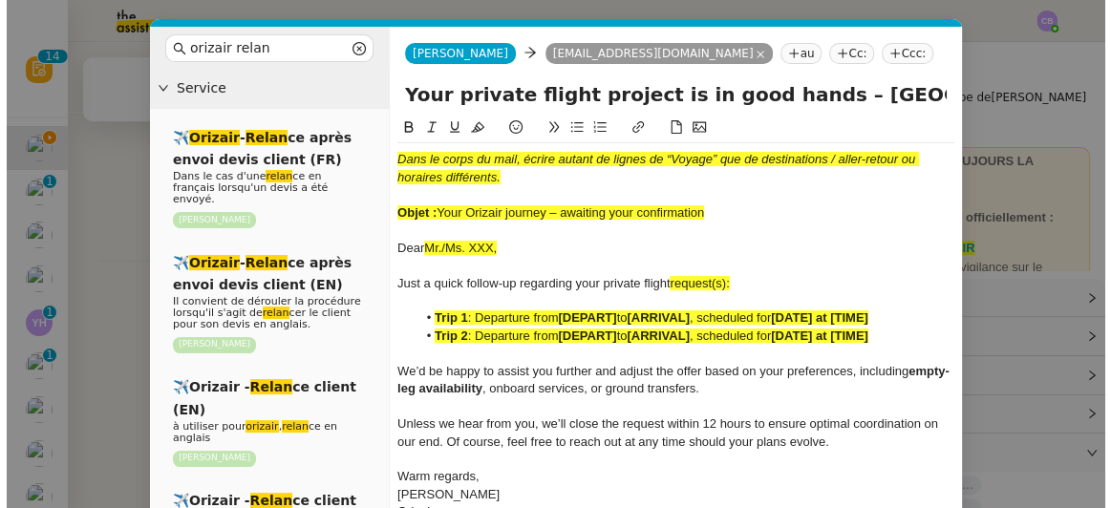
scroll to position [798, 0]
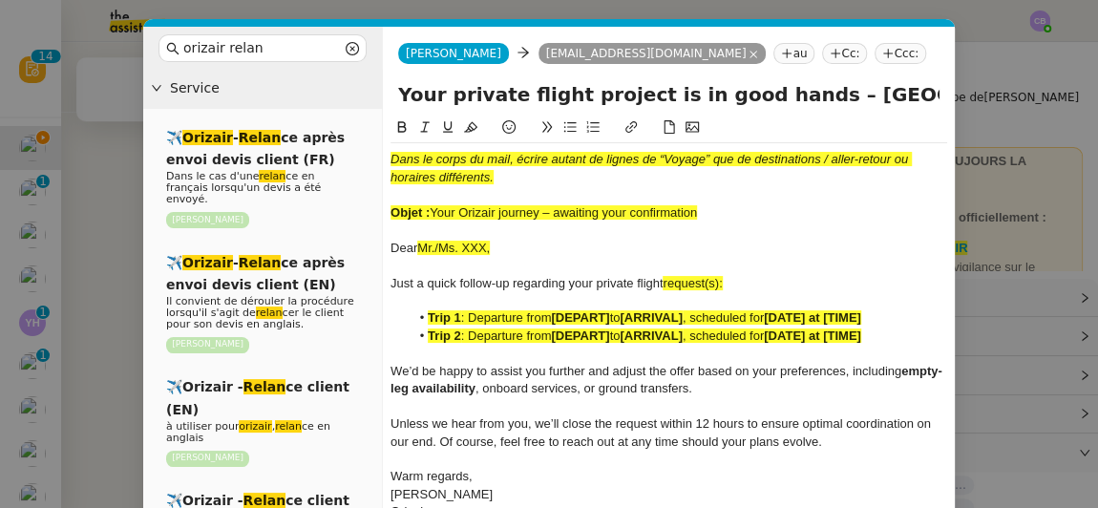
drag, startPoint x: 708, startPoint y: 210, endPoint x: 436, endPoint y: 208, distance: 272.2
click at [436, 208] on div "Objet : Your Orizair journey – awaiting your confirmation" at bounding box center [669, 212] width 557 height 17
copy span "Your Orizair journey – awaiting your confirmation"
drag, startPoint x: 779, startPoint y: 99, endPoint x: 402, endPoint y: 91, distance: 377.4
click at [402, 91] on input "Your private flight project is in good hands – [GEOGRAPHIC_DATA] → [GEOGRAPHIC_…" at bounding box center [669, 94] width 542 height 29
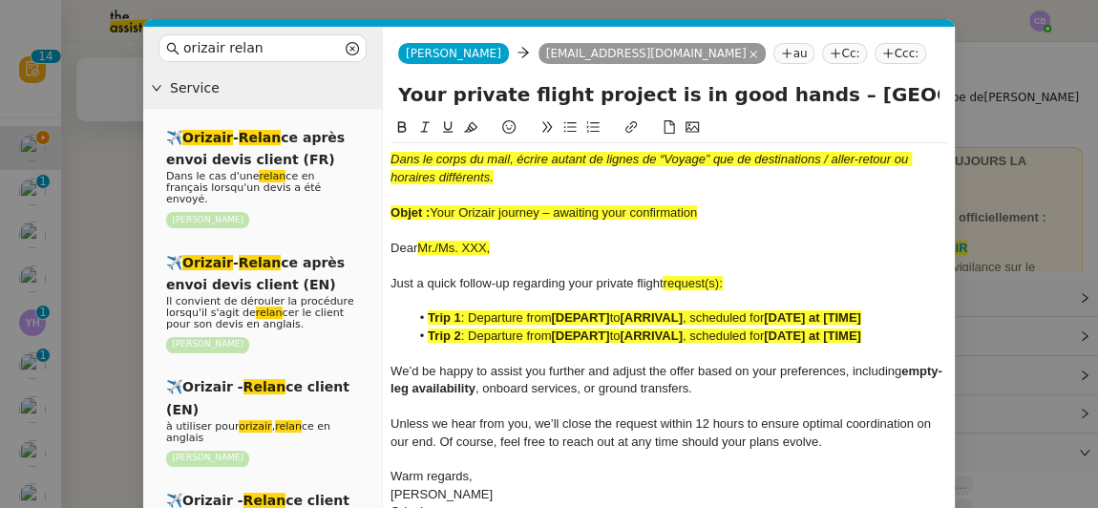
paste input "Orizair journey – awaiting your confirmation"
type input "Your Orizair journey – awaiting your confirmation – [GEOGRAPHIC_DATA] → [GEOGRA…"
drag, startPoint x: 709, startPoint y: 215, endPoint x: 383, endPoint y: 156, distance: 331.1
click at [383, 156] on nz-spin "Dans le corps du mail, écrire autant de lignes de “Voyage” que de destinations …" at bounding box center [669, 348] width 572 height 462
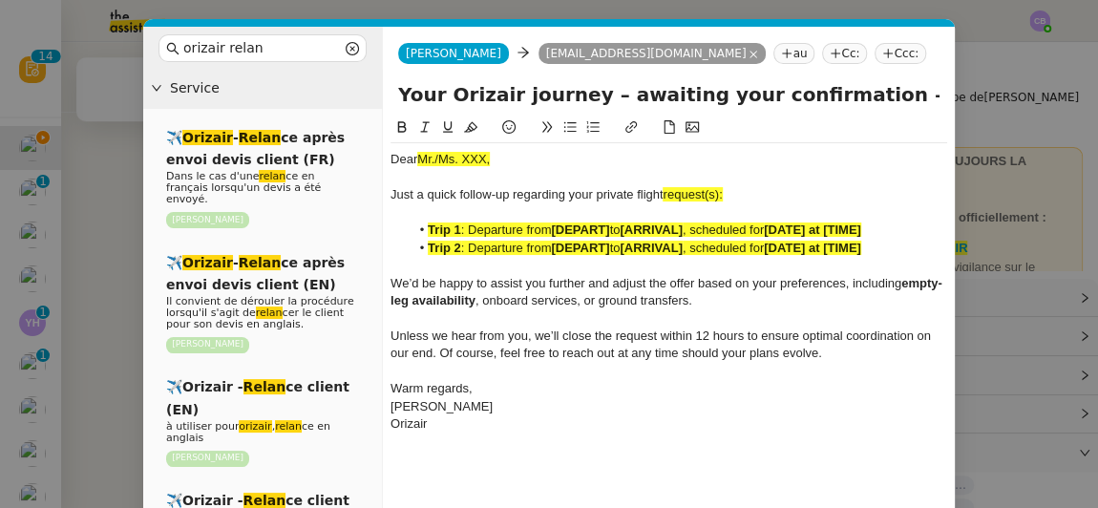
click at [101, 227] on nz-modal-container "orizair relan Service ✈️ Orizair - Relan ce après envoi devis client (FR) Dans …" at bounding box center [549, 254] width 1098 height 508
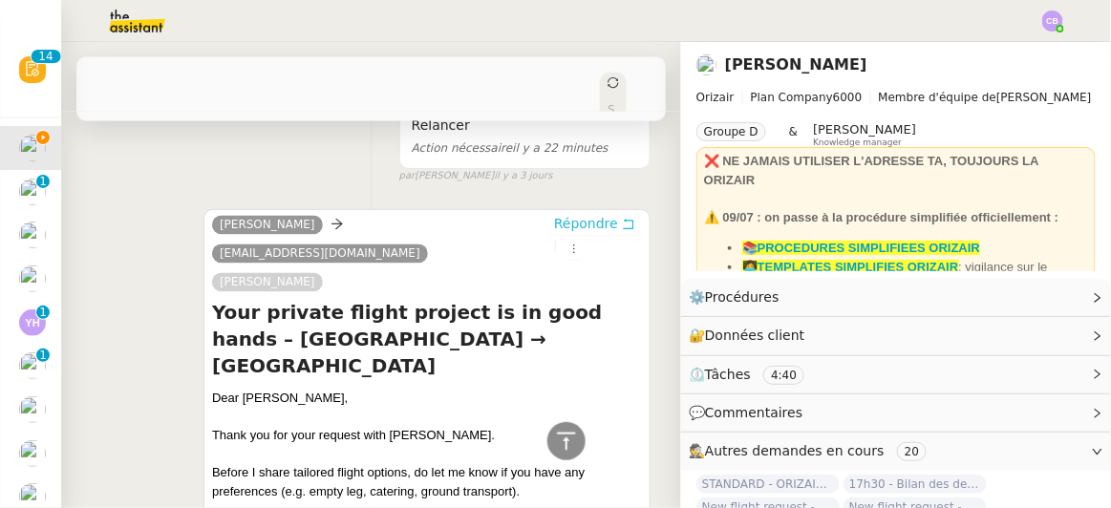
scroll to position [796, 0]
drag, startPoint x: 292, startPoint y: 321, endPoint x: 275, endPoint y: 321, distance: 17.2
click at [275, 391] on div "Dear [PERSON_NAME]," at bounding box center [427, 400] width 430 height 19
drag, startPoint x: 292, startPoint y: 321, endPoint x: 241, endPoint y: 313, distance: 52.1
click at [241, 391] on div "Dear [PERSON_NAME]," at bounding box center [427, 400] width 430 height 19
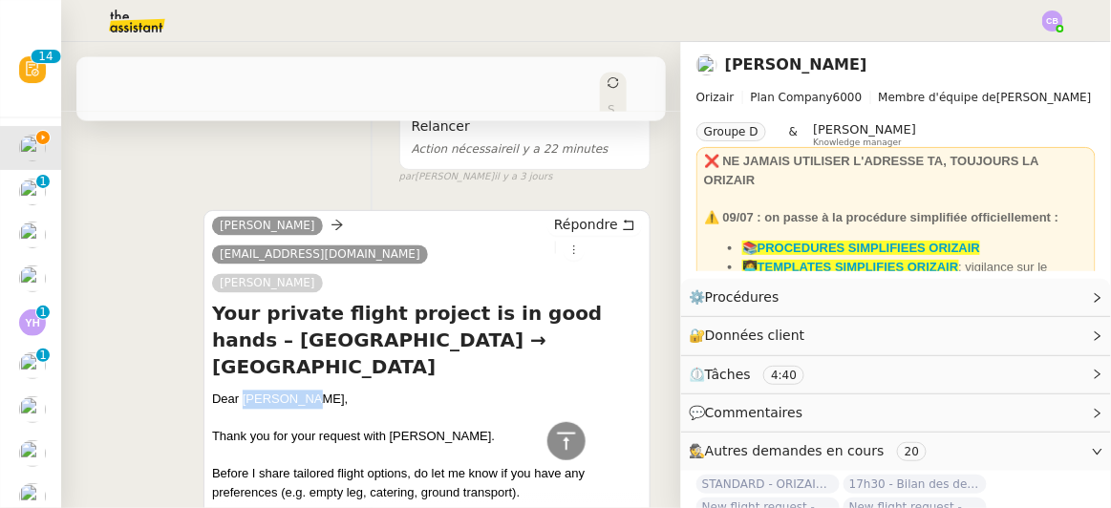
copy div "[PERSON_NAME]"
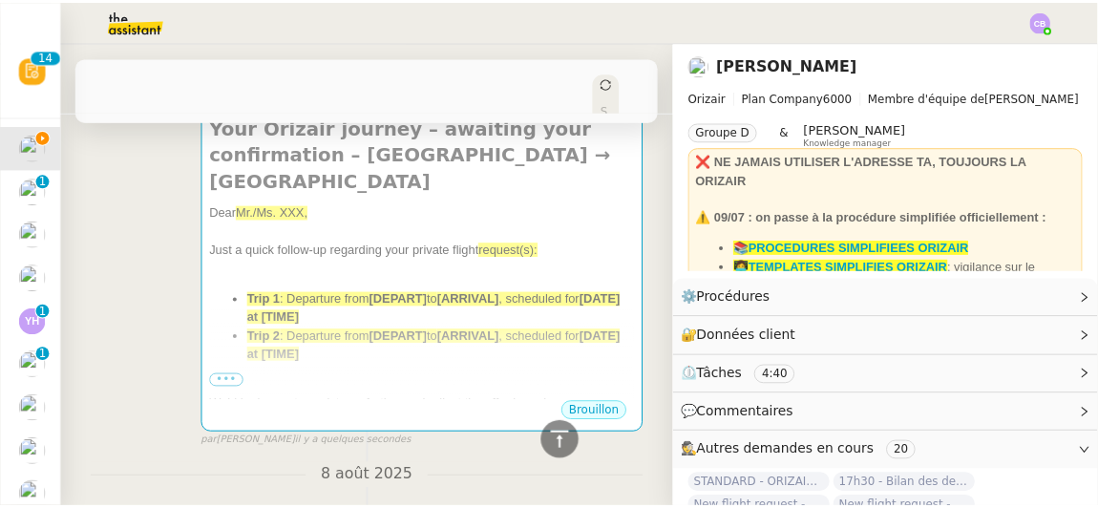
scroll to position [321, 0]
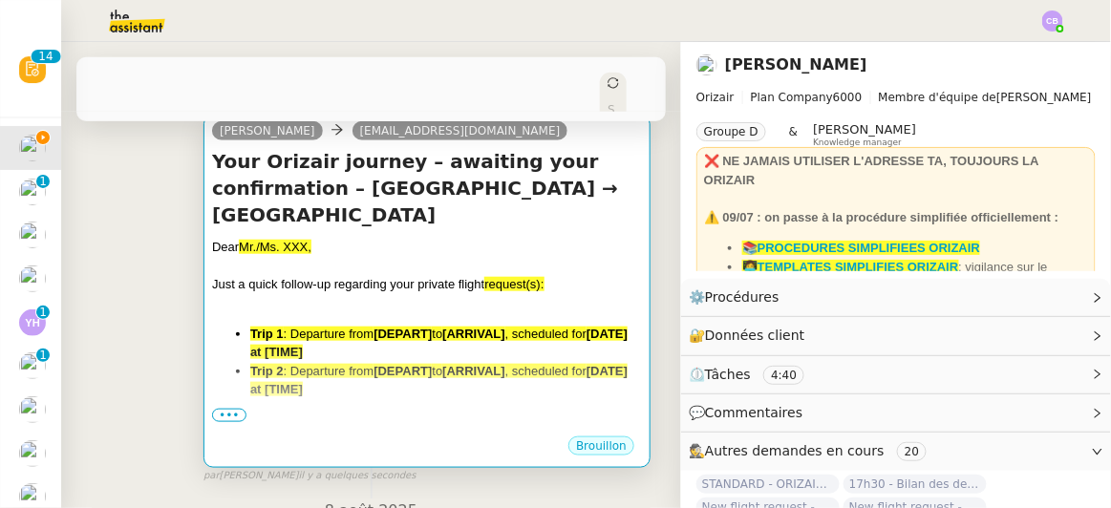
click at [503, 256] on div at bounding box center [427, 265] width 430 height 19
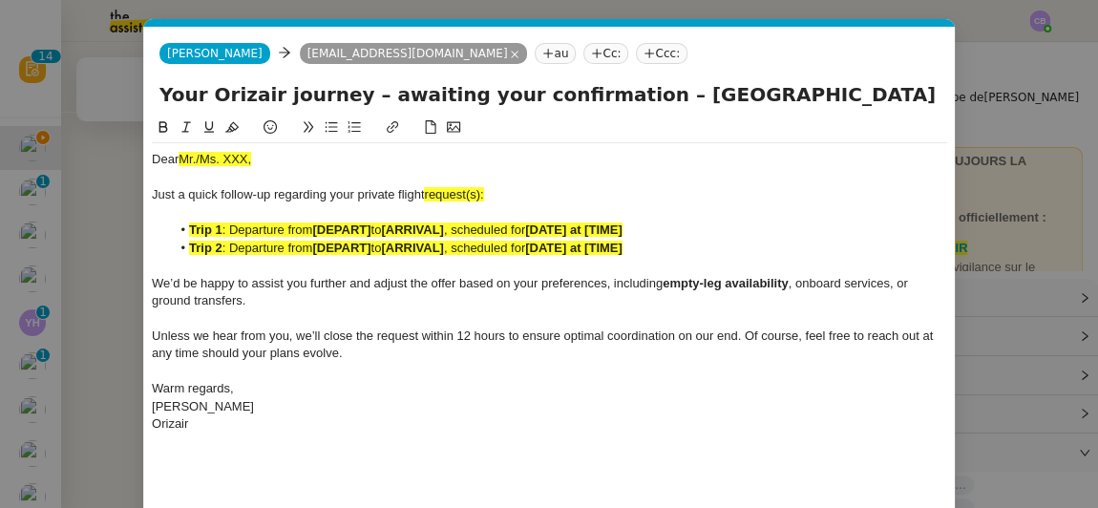
scroll to position [0, 108]
drag, startPoint x: 260, startPoint y: 158, endPoint x: 179, endPoint y: 156, distance: 81.2
click at [179, 156] on div "Dear Mr./Ms. XXX," at bounding box center [550, 159] width 796 height 17
click at [233, 127] on icon at bounding box center [231, 126] width 13 height 13
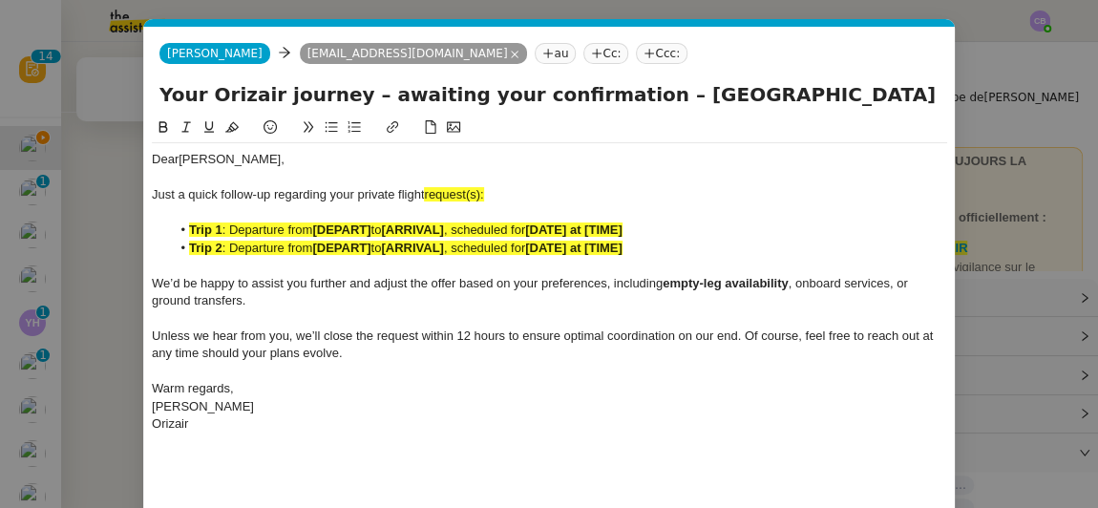
click at [479, 202] on div "Just a quick follow-up regarding your private flight request(s):" at bounding box center [550, 194] width 796 height 17
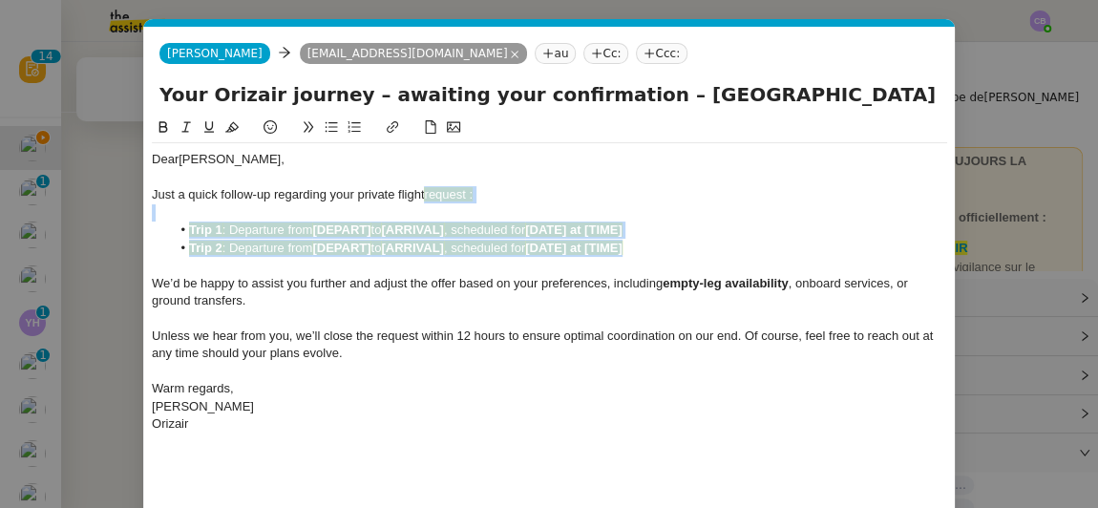
drag, startPoint x: 655, startPoint y: 246, endPoint x: 424, endPoint y: 192, distance: 237.5
click at [424, 192] on div "Dear [PERSON_NAME] a quick follow-up regarding your private flight request : Tr…" at bounding box center [550, 291] width 796 height 297
click at [519, 186] on div "Just a quick follow-up regarding your private flight request :" at bounding box center [550, 194] width 796 height 17
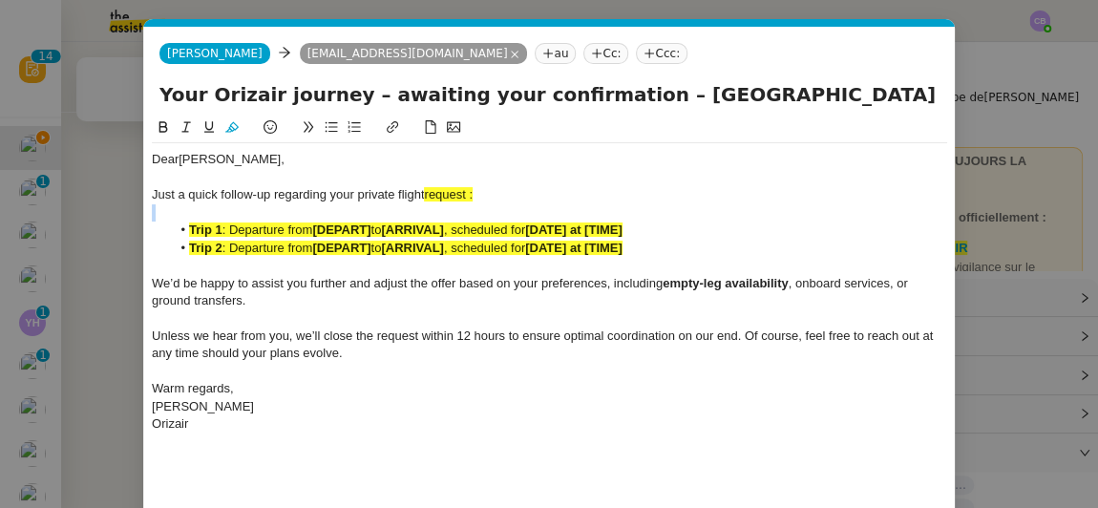
click at [519, 186] on div "Just a quick follow-up regarding your private flight request :" at bounding box center [550, 194] width 796 height 17
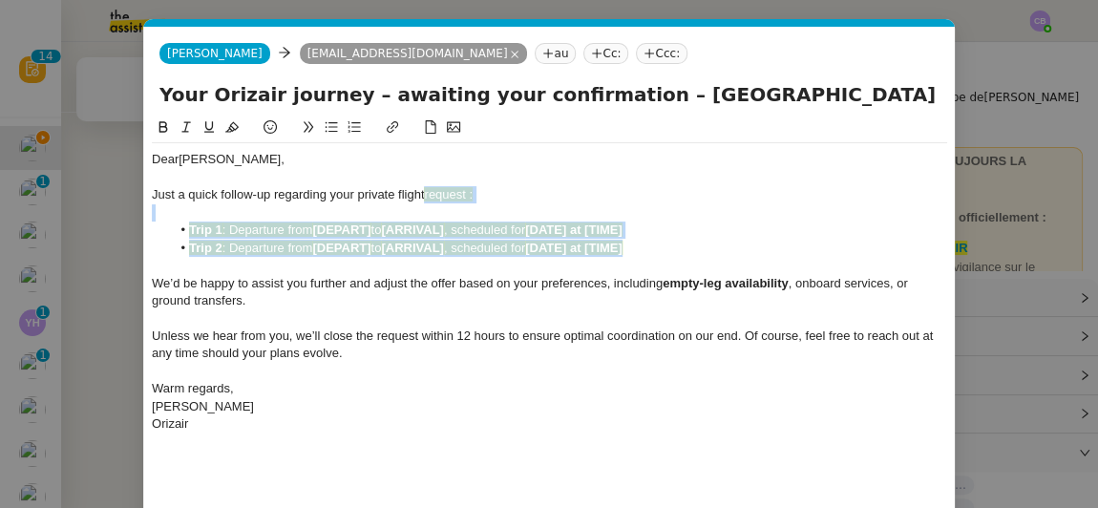
drag, startPoint x: 643, startPoint y: 249, endPoint x: 427, endPoint y: 195, distance: 222.6
click at [427, 195] on div "Dear [PERSON_NAME] a quick follow-up regarding your private flight request : Tr…" at bounding box center [550, 291] width 796 height 297
click at [234, 128] on icon at bounding box center [231, 126] width 13 height 13
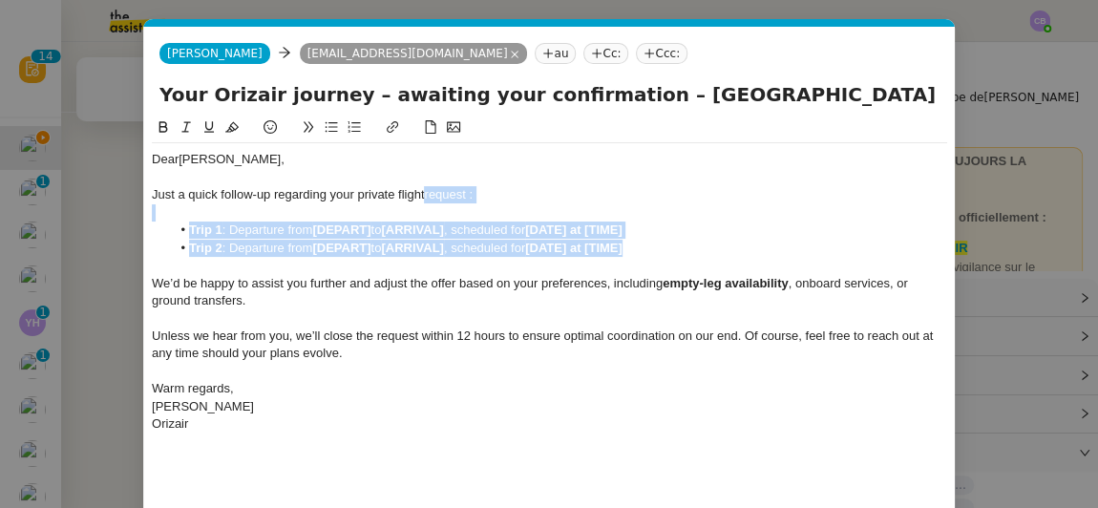
click at [648, 245] on li "Trip 2 : Departure from [DEPART] to [ARRIVAL] , scheduled for [DATE] at [TIME]" at bounding box center [560, 248] width 778 height 17
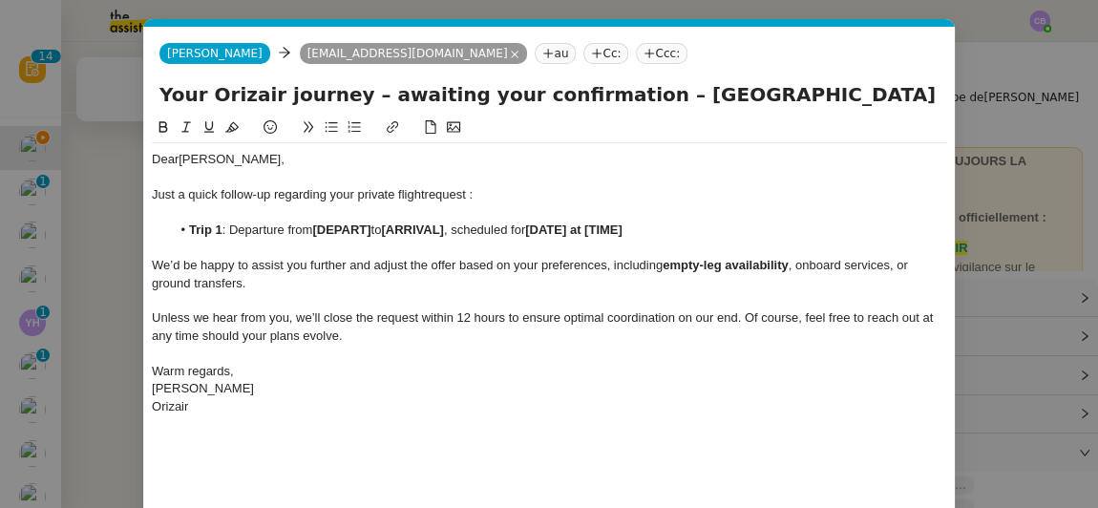
drag, startPoint x: 771, startPoint y: 97, endPoint x: 629, endPoint y: 92, distance: 142.4
click at [629, 92] on input "Your Orizair journey – awaiting your confirmation – [GEOGRAPHIC_DATA] → [GEOGRA…" at bounding box center [550, 94] width 780 height 29
click at [374, 229] on li "Trip 1 : Departure from [DEPART] to [ARRIVAL] , scheduled for [DATE] at [TIME]" at bounding box center [560, 230] width 778 height 17
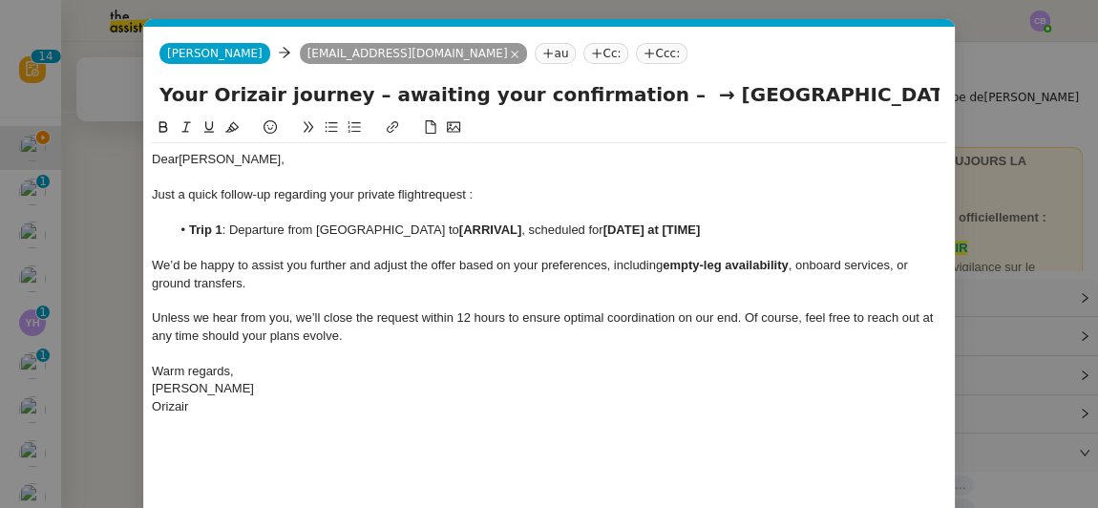
drag, startPoint x: 896, startPoint y: 93, endPoint x: 655, endPoint y: 90, distance: 240.7
click at [655, 90] on input "Your Orizair journey – awaiting your confirmation – → [GEOGRAPHIC_DATA]" at bounding box center [550, 94] width 780 height 29
click at [479, 226] on li "Trip 1 : Departure from [GEOGRAPHIC_DATA] to [ARRIVAL] , scheduled for [DATE] a…" at bounding box center [560, 230] width 778 height 17
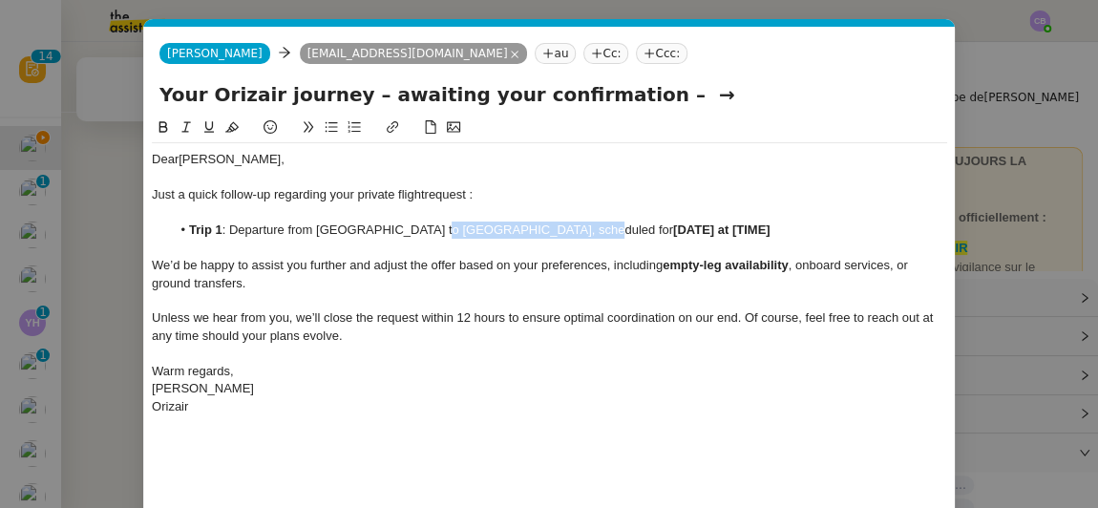
drag, startPoint x: 557, startPoint y: 234, endPoint x: 420, endPoint y: 231, distance: 136.6
click at [420, 231] on li "Trip 1 : Departure from [GEOGRAPHIC_DATA] to [GEOGRAPHIC_DATA], scheduled for […" at bounding box center [560, 230] width 778 height 17
click at [166, 124] on icon at bounding box center [163, 126] width 13 height 13
drag, startPoint x: 315, startPoint y: 229, endPoint x: 399, endPoint y: 231, distance: 84.1
click at [399, 231] on li "Trip 1 : Departure from [GEOGRAPHIC_DATA] to [GEOGRAPHIC_DATA] , scheduled for …" at bounding box center [560, 230] width 778 height 17
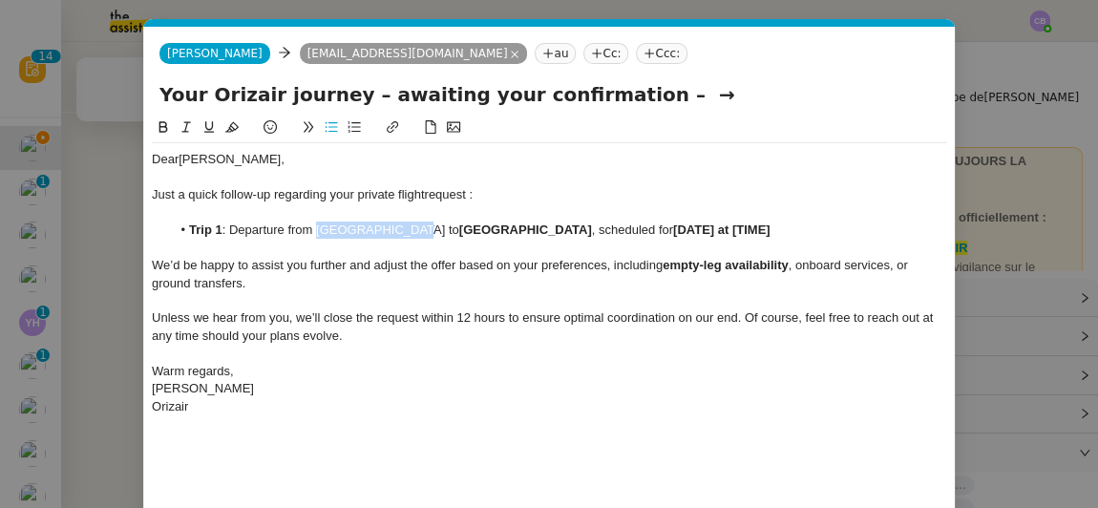
click at [164, 129] on icon at bounding box center [163, 126] width 13 height 13
click at [661, 95] on input "Your Orizair journey – awaiting your confirmation – →" at bounding box center [550, 94] width 780 height 29
type input "Your Orizair journey – awaiting your confirmation"
click at [705, 234] on strong "[DATE] at [TIME]" at bounding box center [718, 230] width 97 height 14
drag, startPoint x: 758, startPoint y: 227, endPoint x: 664, endPoint y: 223, distance: 94.7
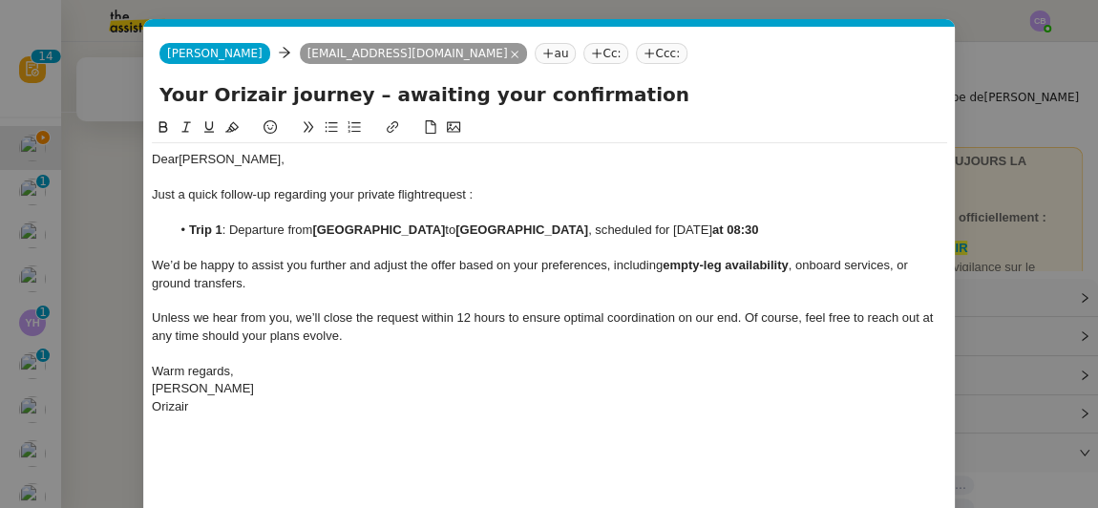
click at [664, 223] on li "Trip 1 : Departure from [GEOGRAPHIC_DATA] to [GEOGRAPHIC_DATA] , scheduled for …" at bounding box center [560, 230] width 778 height 17
click at [162, 125] on icon at bounding box center [163, 126] width 13 height 13
click at [389, 406] on div "Orizair" at bounding box center [550, 406] width 796 height 17
click at [391, 423] on div "Dear [PERSON_NAME] a quick follow-up regarding your private flight request : Tr…" at bounding box center [550, 344] width 796 height 455
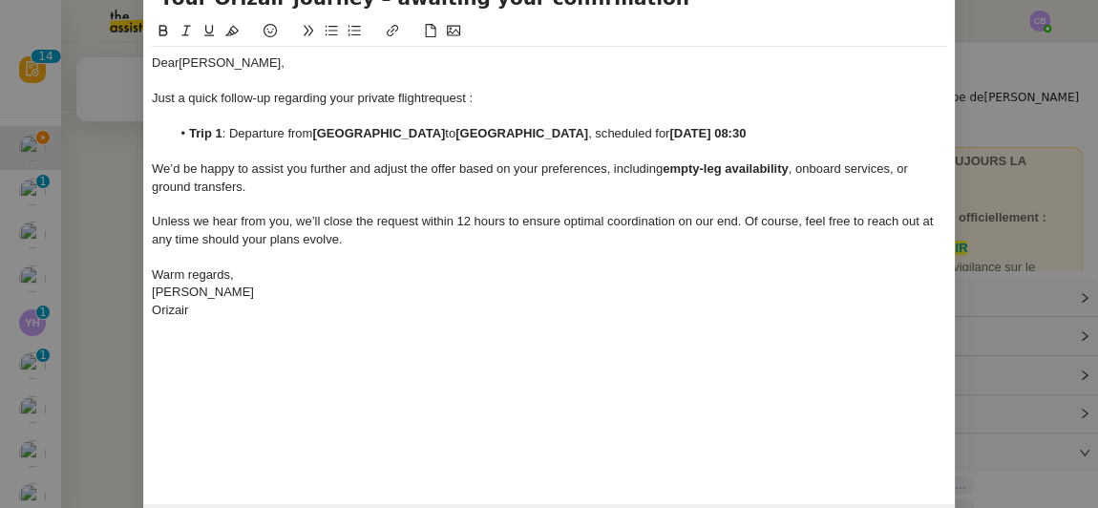
scroll to position [157, 0]
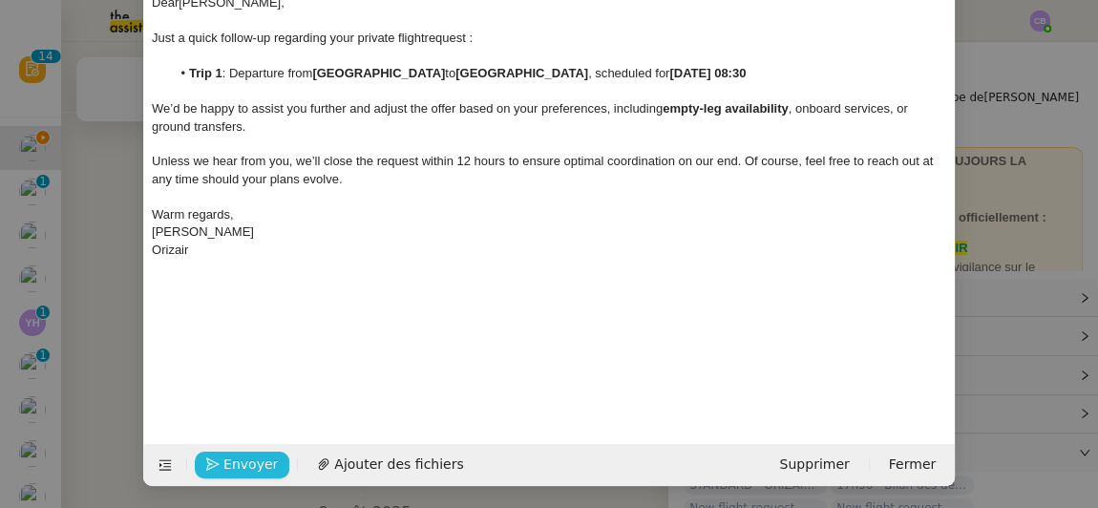
click at [258, 466] on span "Envoyer" at bounding box center [251, 465] width 54 height 22
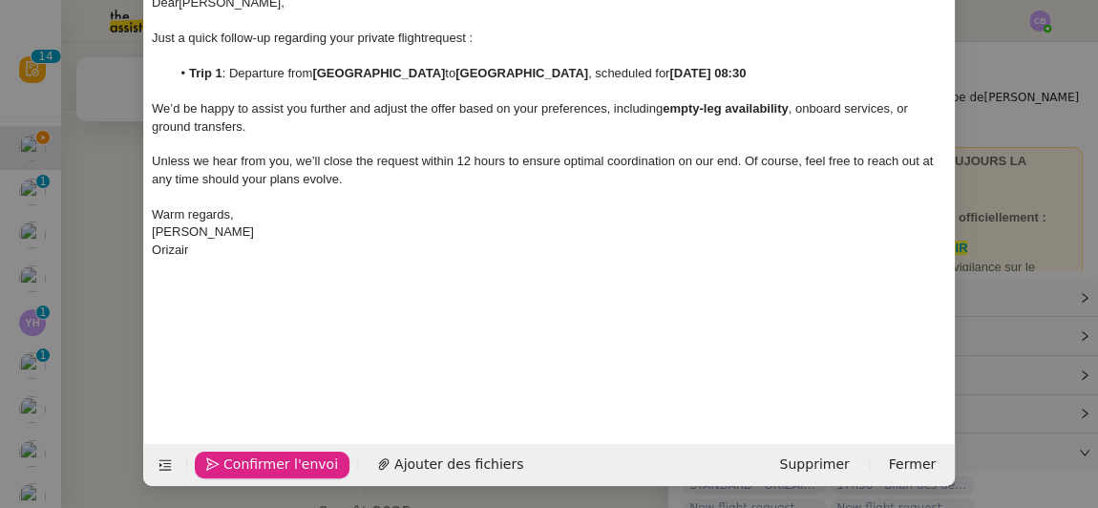
click at [258, 466] on span "Confirmer l'envoi" at bounding box center [281, 465] width 115 height 22
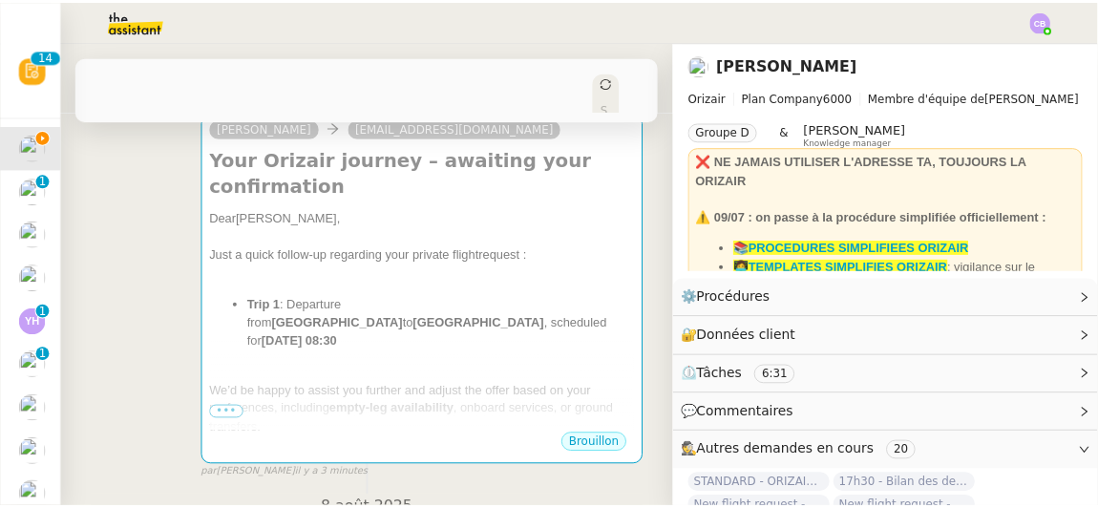
scroll to position [360, 0]
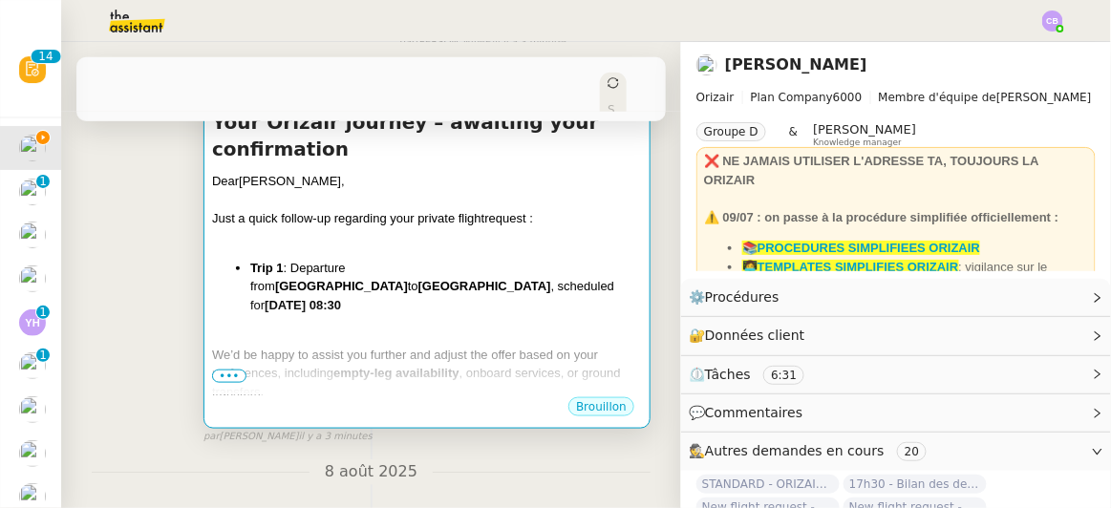
click at [501, 227] on div at bounding box center [427, 236] width 430 height 19
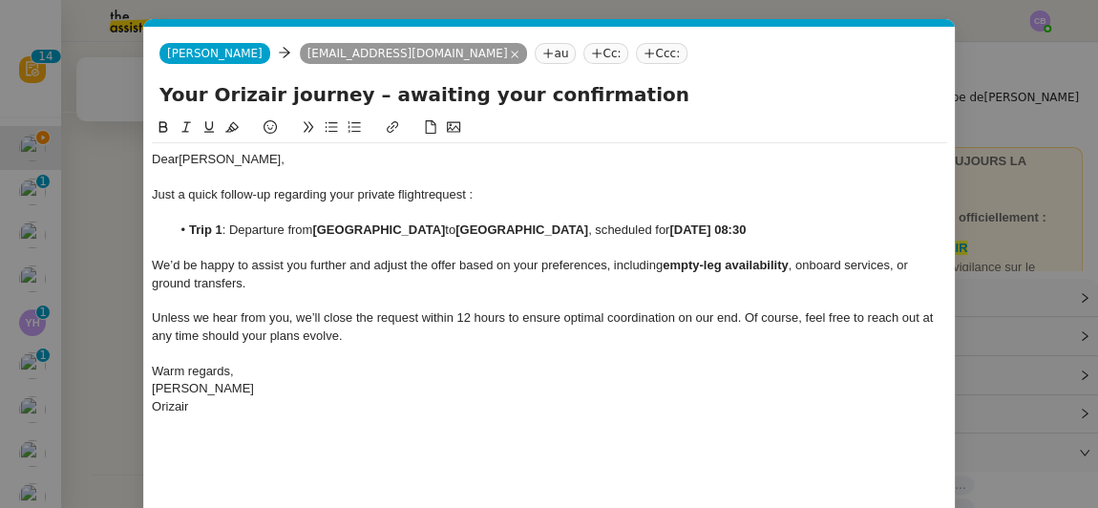
scroll to position [0, 108]
click at [492, 475] on div "Dear [PERSON_NAME] a quick follow-up regarding your private flight request : Tr…" at bounding box center [550, 344] width 796 height 455
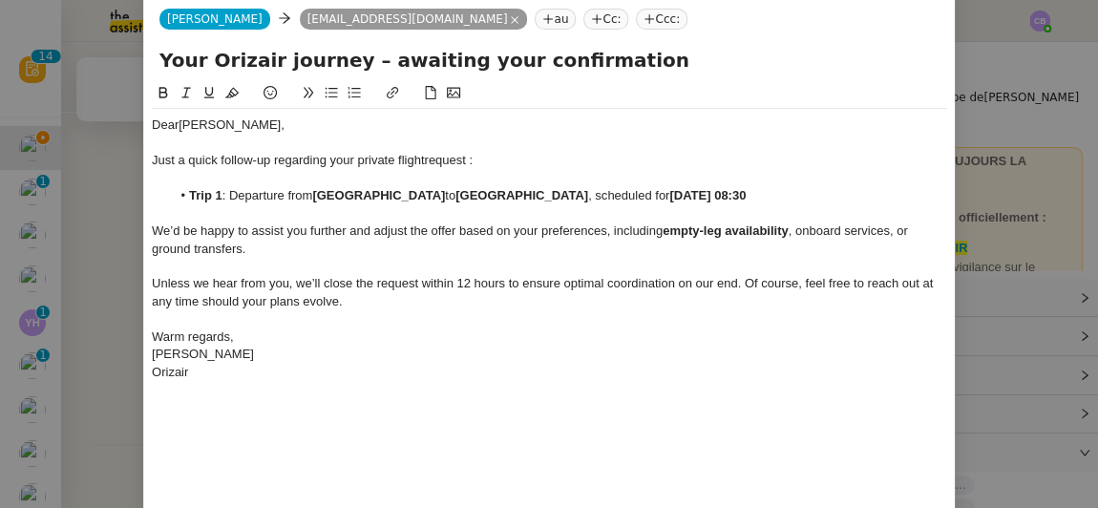
scroll to position [157, 0]
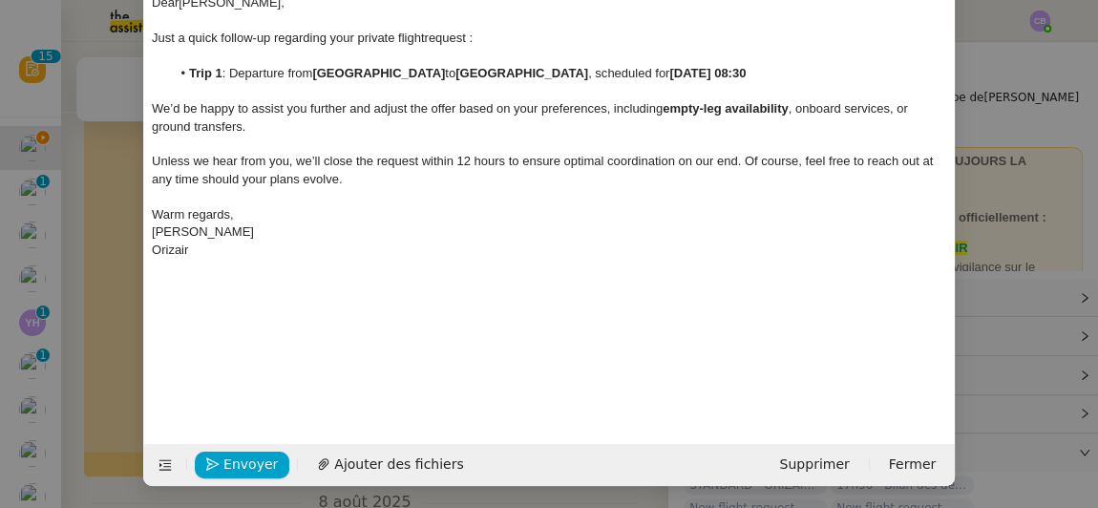
click at [105, 134] on nz-modal-container "orizair relan Service ✈️ Orizair - Relan ce après envoi devis client (FR) Dans …" at bounding box center [549, 254] width 1098 height 508
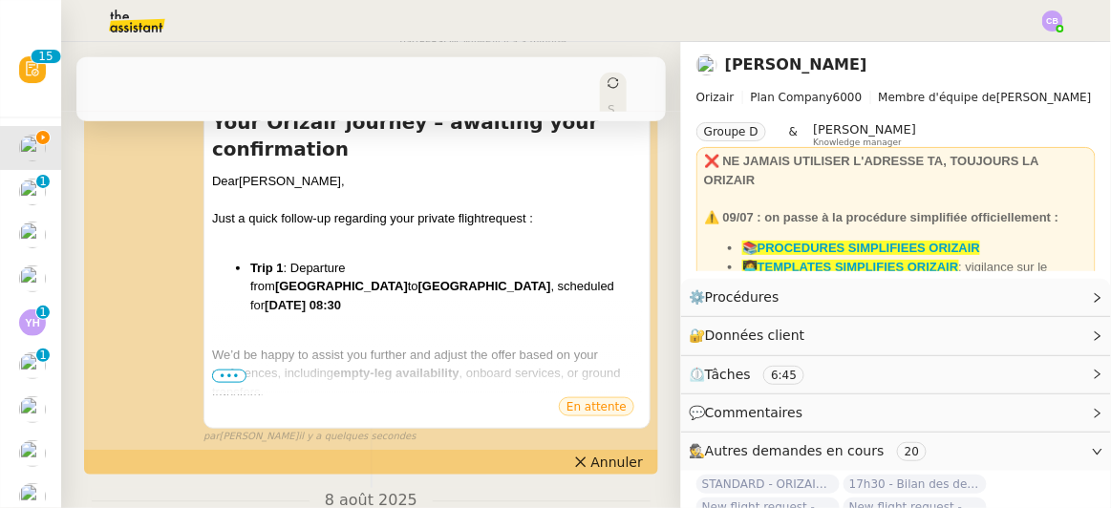
scroll to position [0, 0]
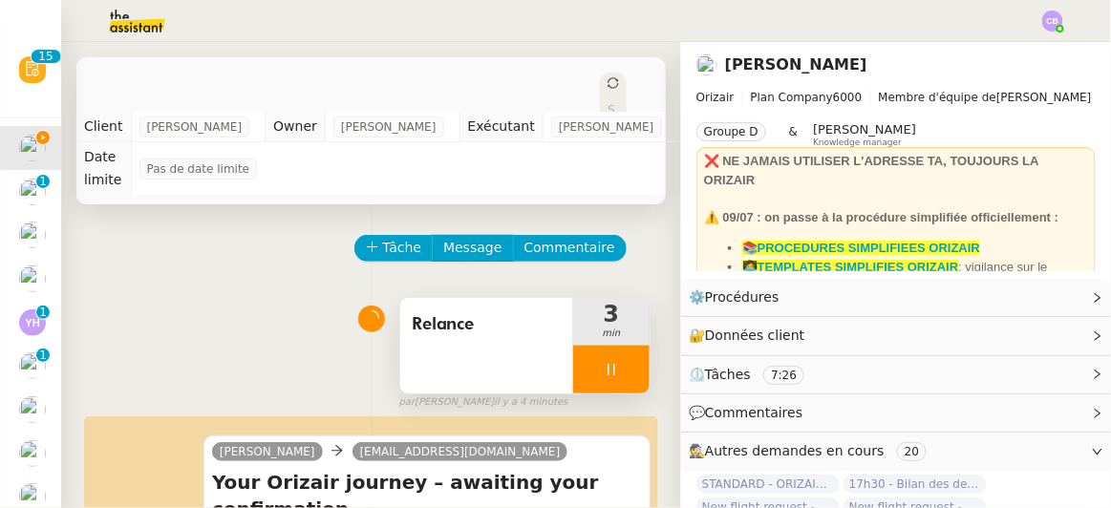
click at [573, 346] on div at bounding box center [611, 370] width 76 height 48
click at [623, 362] on icon at bounding box center [630, 369] width 15 height 15
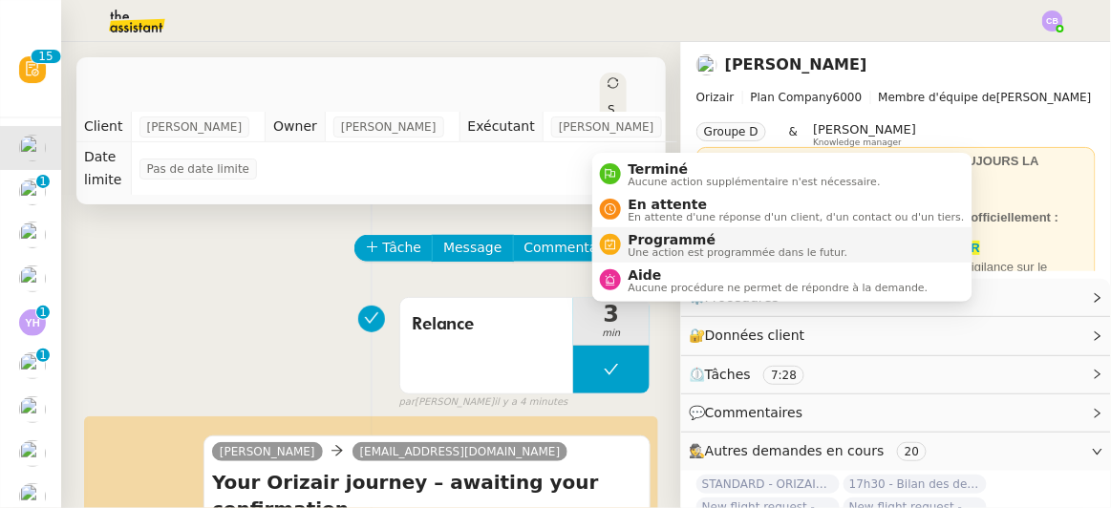
click at [649, 244] on span "Programmé" at bounding box center [739, 239] width 220 height 15
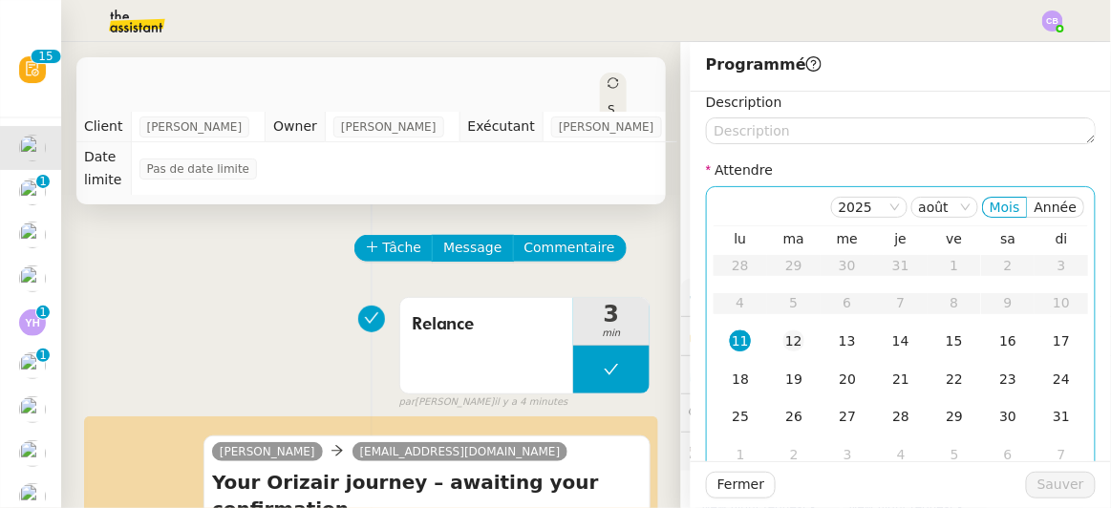
click at [783, 344] on div "12" at bounding box center [793, 340] width 21 height 21
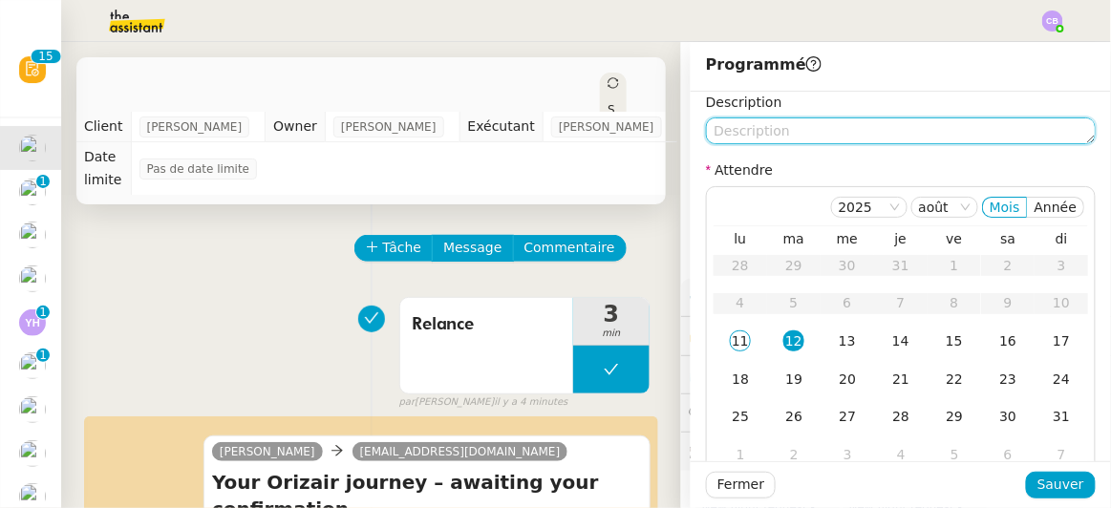
click at [770, 134] on textarea at bounding box center [901, 130] width 390 height 27
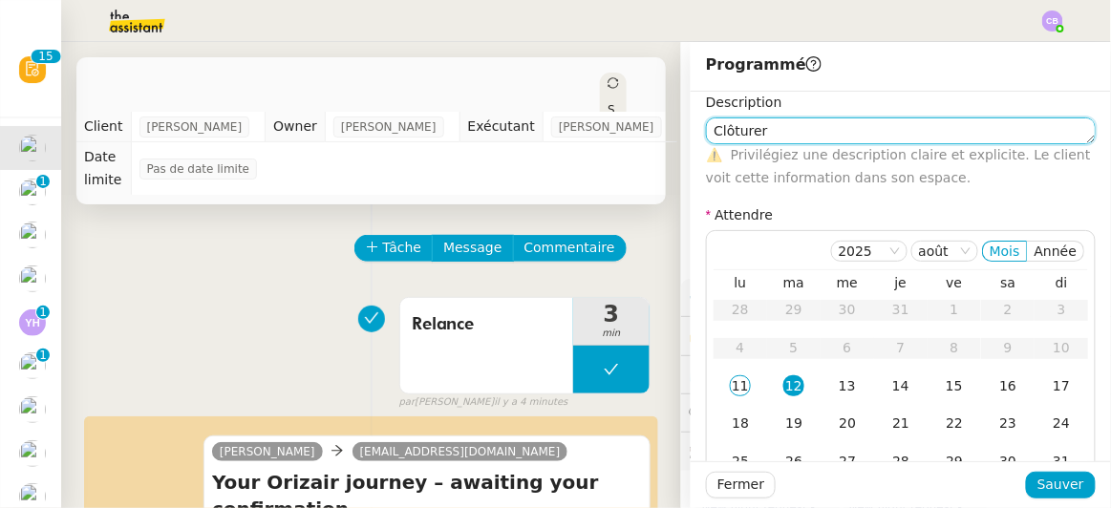
type textarea "Clôturer"
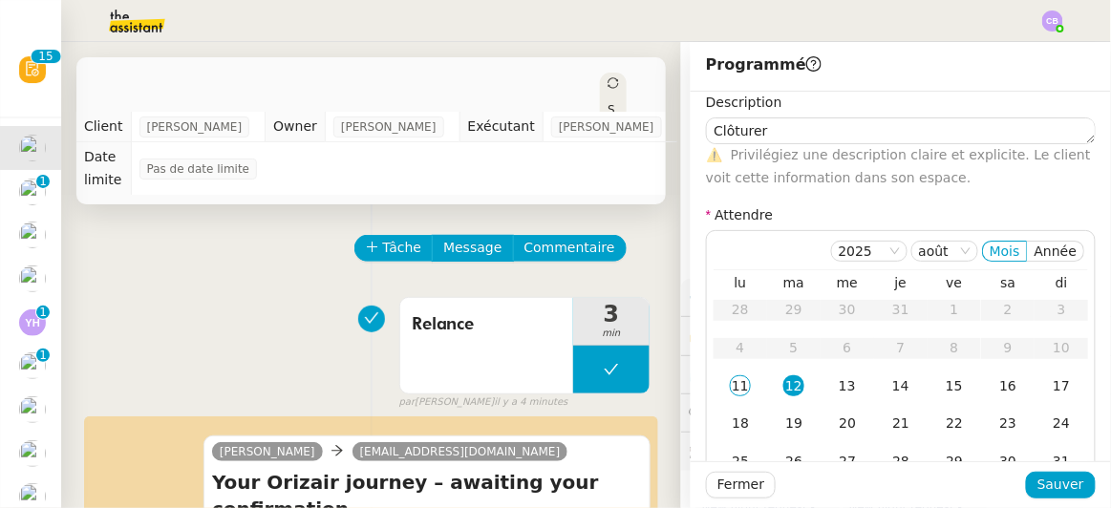
click at [896, 222] on div "Description Clôturer ⚠️ Privilégiez une description claire et explicite. Le cli…" at bounding box center [901, 323] width 390 height 463
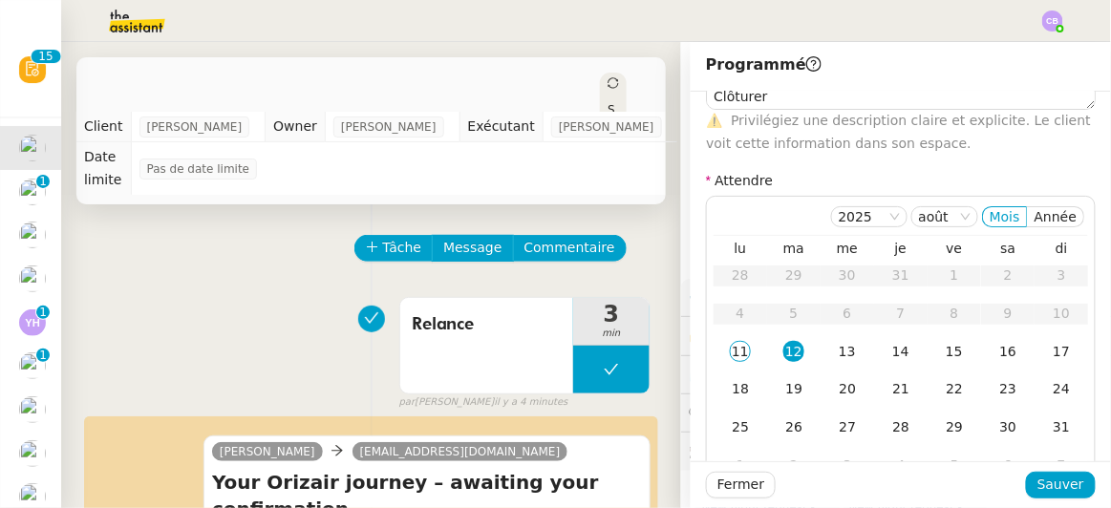
scroll to position [99, 0]
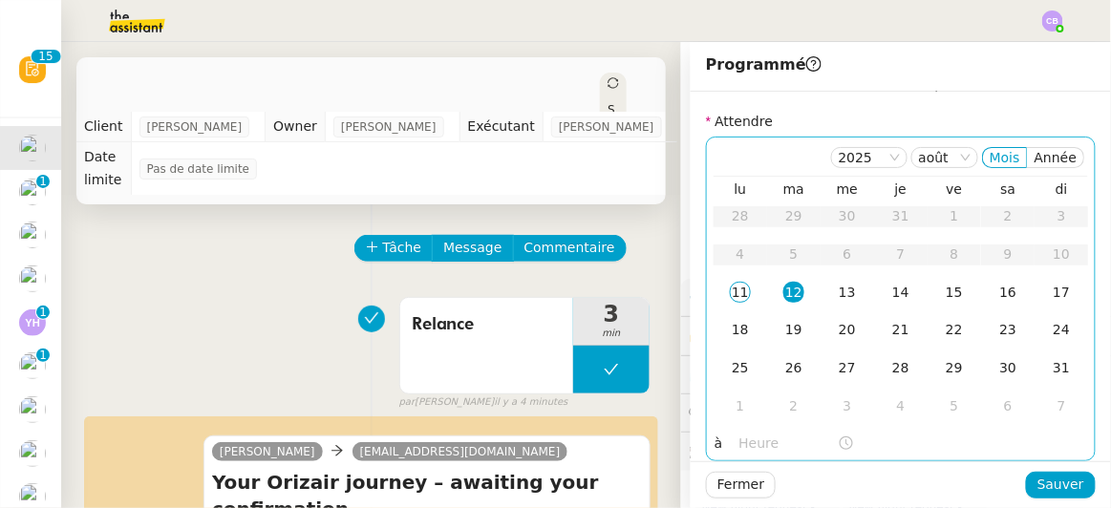
click at [748, 437] on input "text" at bounding box center [788, 444] width 98 height 22
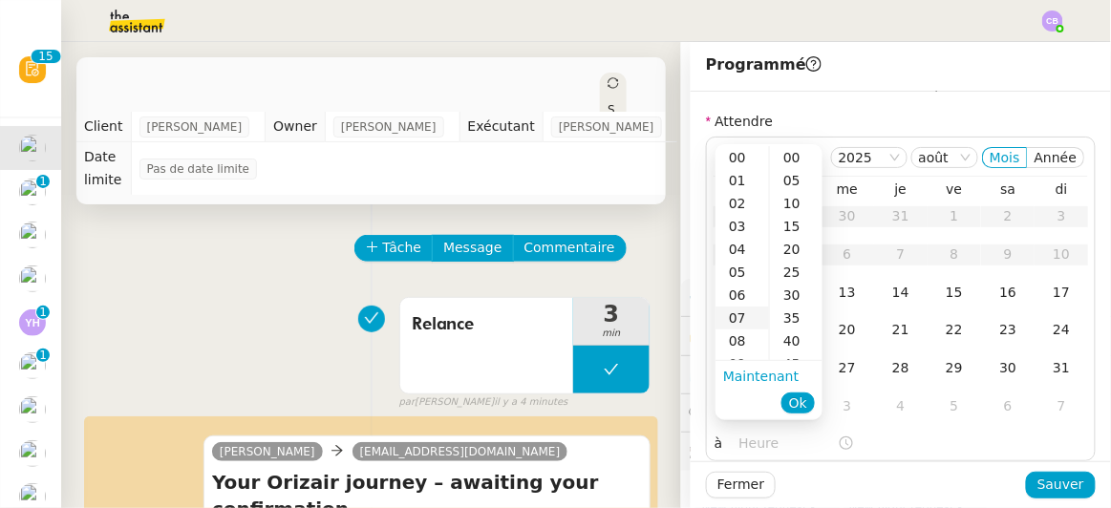
click at [735, 322] on div "07" at bounding box center [741, 318] width 53 height 23
click at [790, 153] on div "00" at bounding box center [796, 157] width 53 height 23
type input "07:00"
click at [799, 402] on span "Ok" at bounding box center [798, 403] width 18 height 19
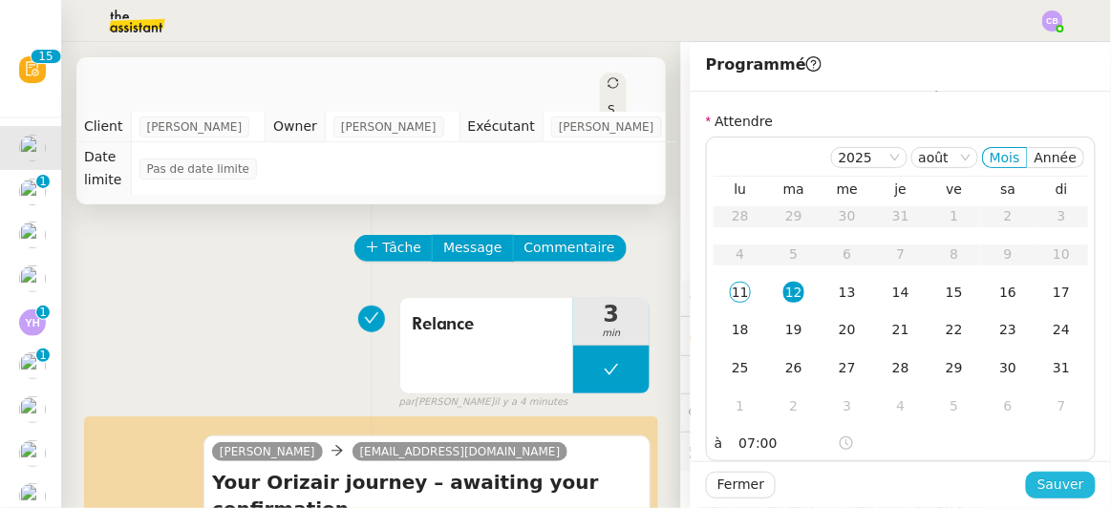
click at [1049, 480] on span "Sauver" at bounding box center [1060, 485] width 47 height 22
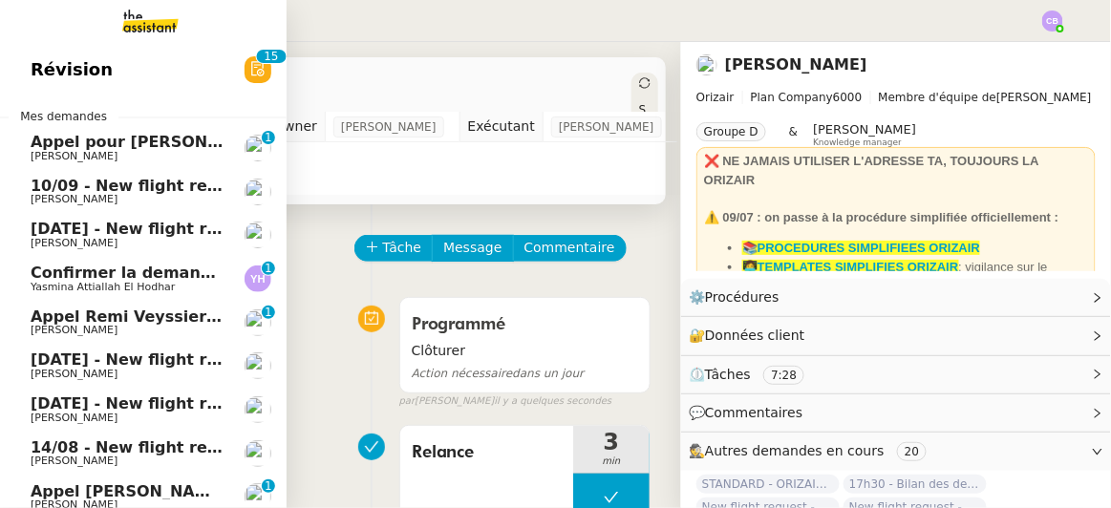
click at [127, 194] on span "[PERSON_NAME]" at bounding box center [127, 199] width 193 height 11
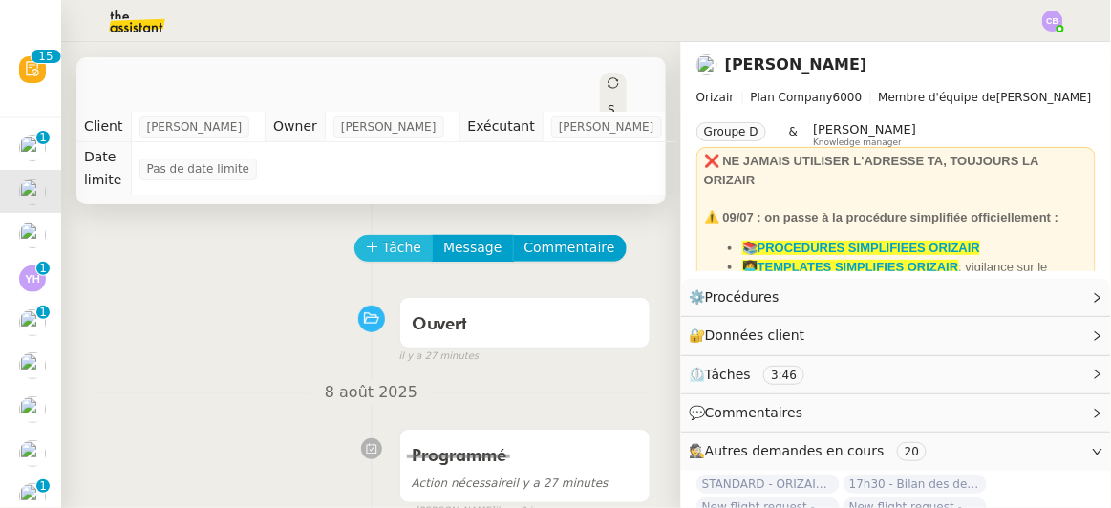
click at [383, 237] on span "Tâche" at bounding box center [402, 248] width 39 height 22
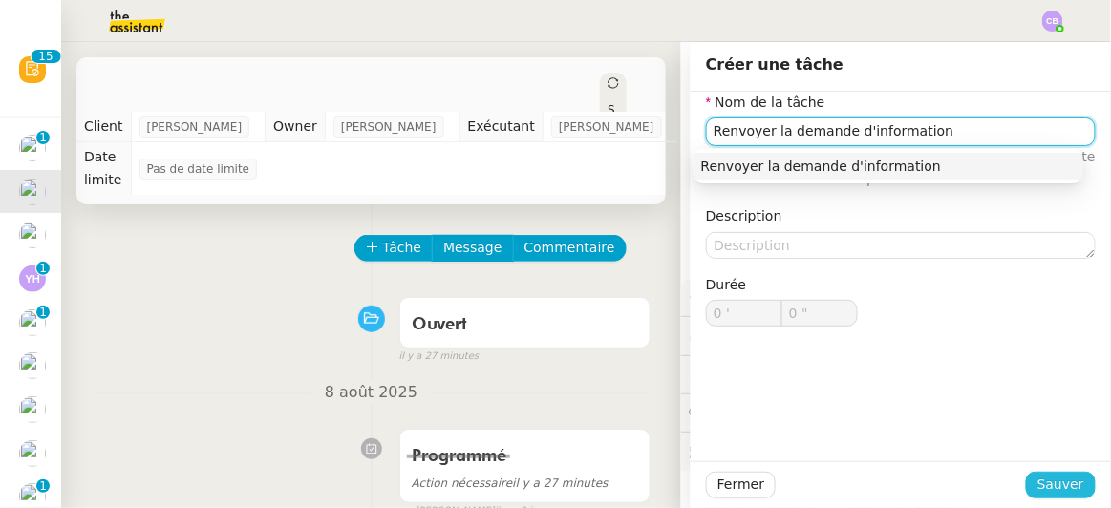
type input "Renvoyer la demande d'information"
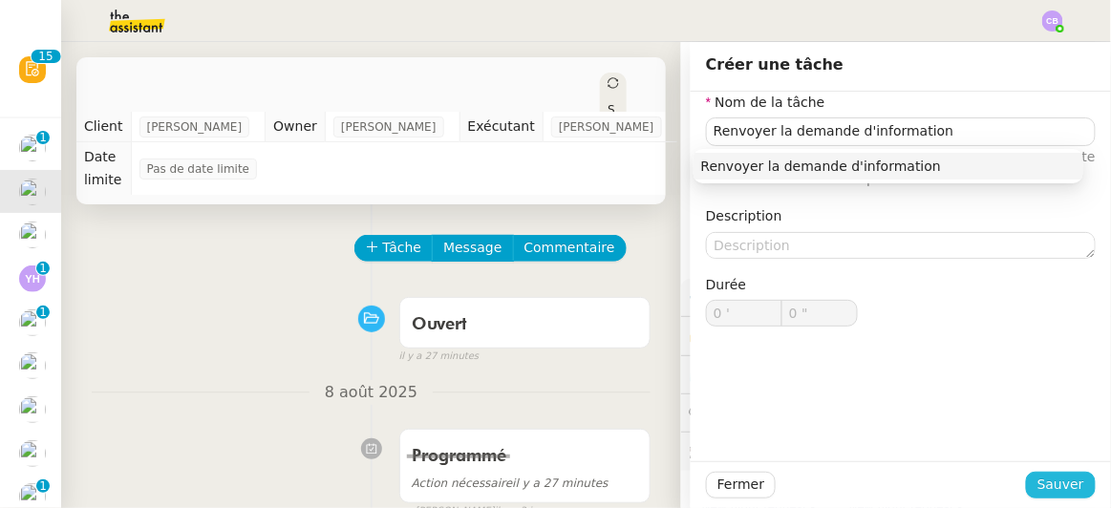
click at [1041, 480] on span "Sauver" at bounding box center [1060, 485] width 47 height 22
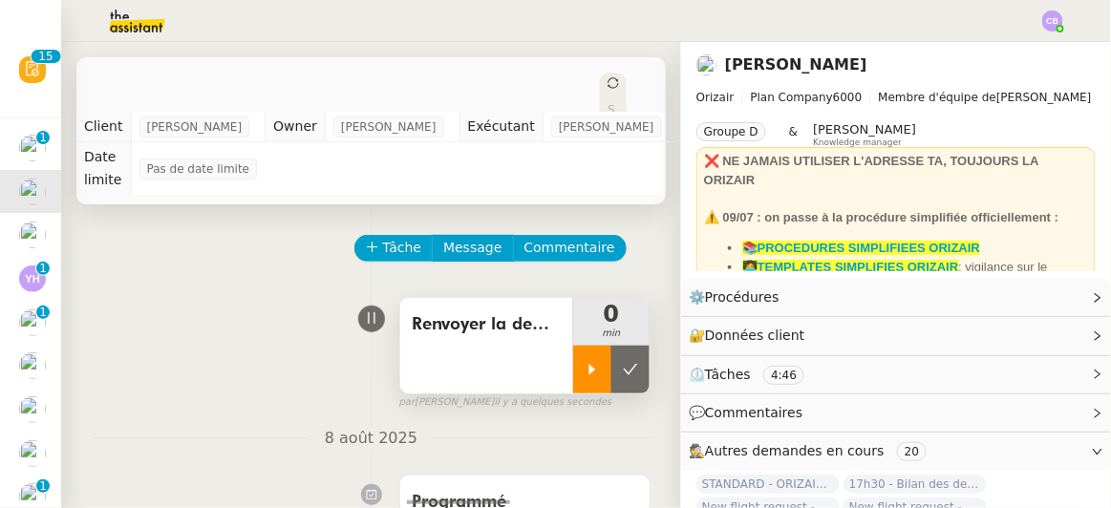
click at [585, 362] on icon at bounding box center [592, 369] width 15 height 15
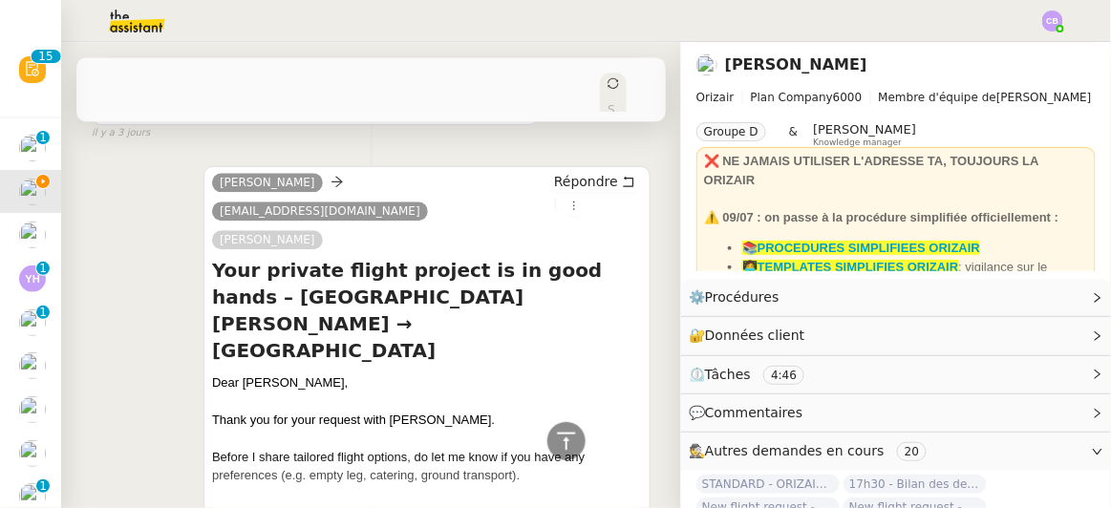
scroll to position [1068, 0]
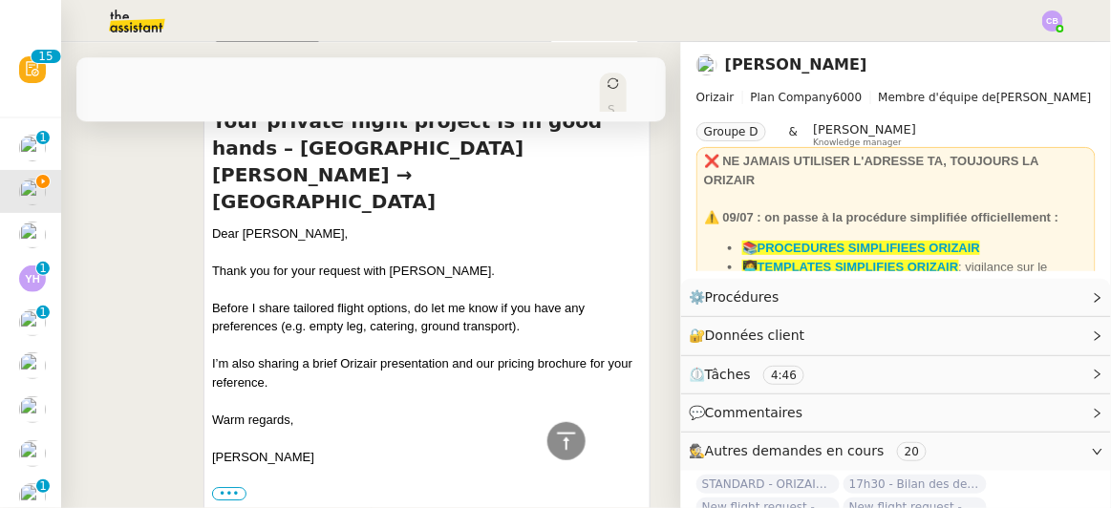
scroll to position [1225, 0]
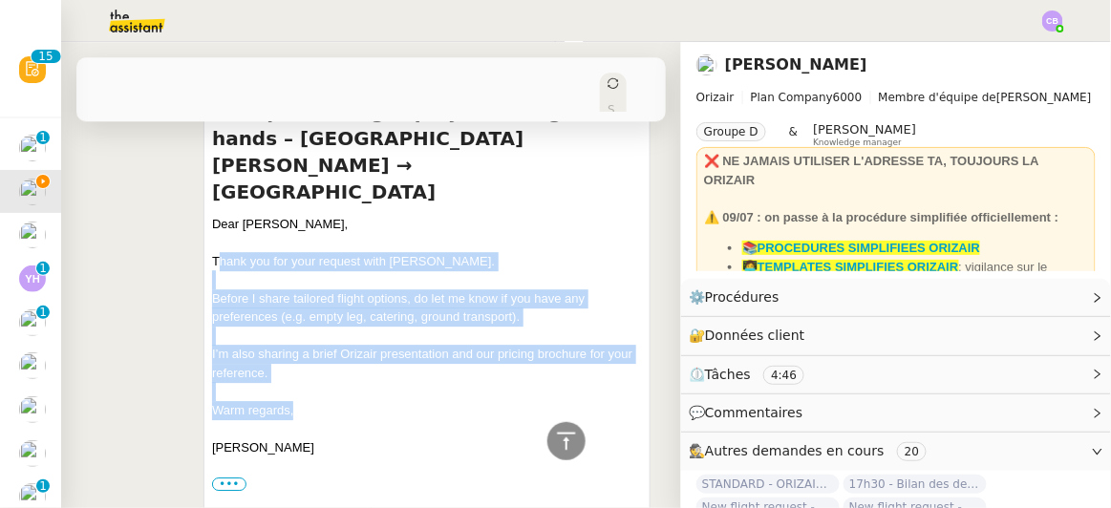
drag, startPoint x: 292, startPoint y: 282, endPoint x: 211, endPoint y: 130, distance: 172.2
click at [212, 215] on div "Dear [PERSON_NAME], Thank you for your request with [PERSON_NAME]. Before I sha…" at bounding box center [427, 354] width 430 height 279
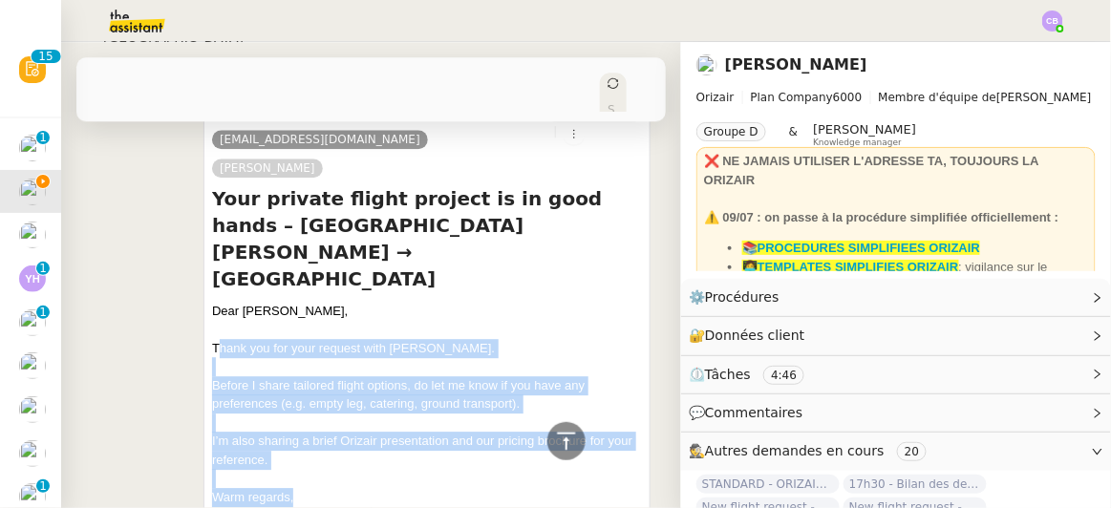
scroll to position [1134, 0]
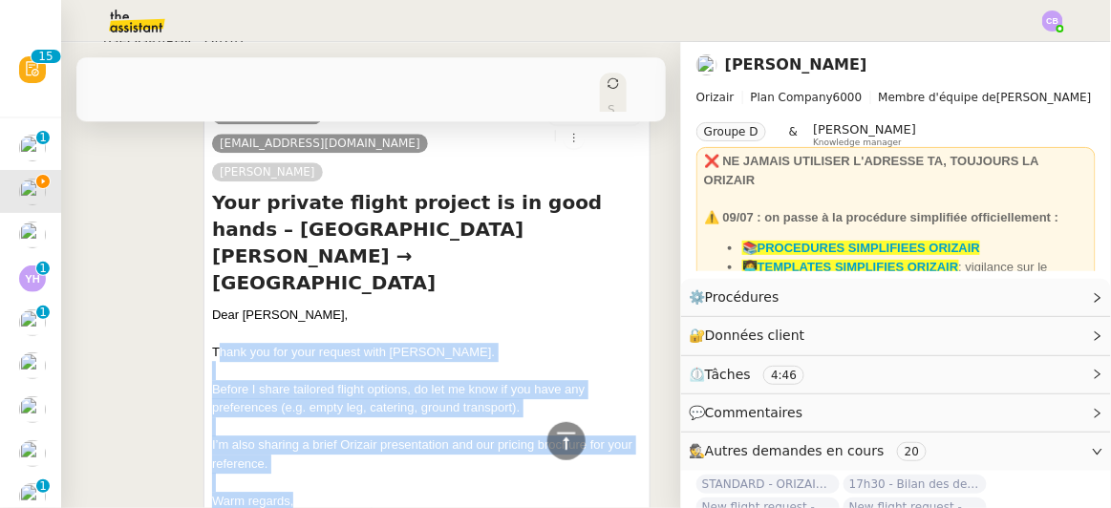
click at [331, 492] on div "Warm regards," at bounding box center [427, 501] width 430 height 19
drag, startPoint x: 290, startPoint y: 366, endPoint x: 210, endPoint y: 187, distance: 195.8
click at [212, 306] on div "Dear [PERSON_NAME], Thank you for your request with [PERSON_NAME]. Before I sha…" at bounding box center [427, 445] width 430 height 279
copy div "Dear [PERSON_NAME], Thank you for your request with [PERSON_NAME]. Before I sha…"
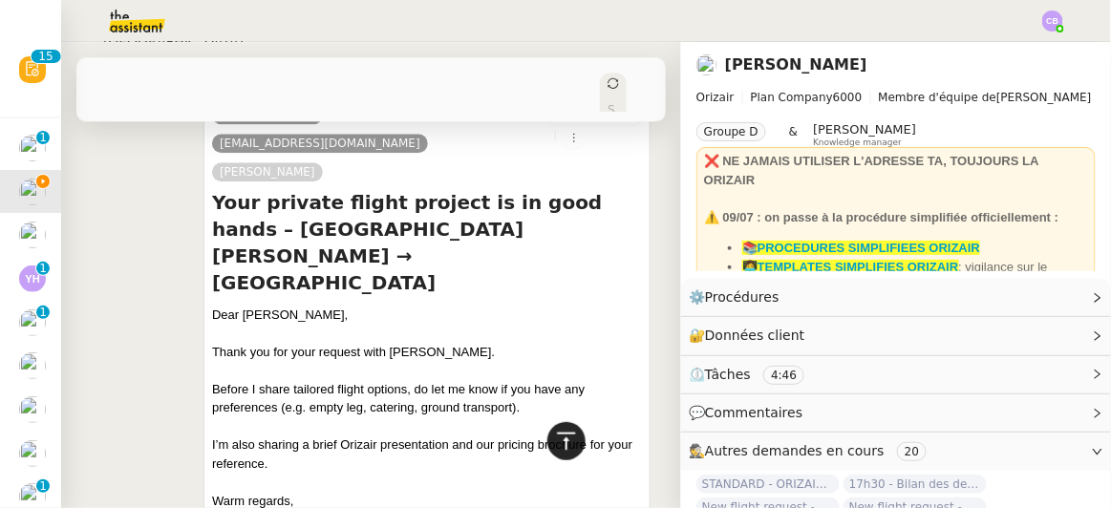
click at [556, 442] on icon at bounding box center [566, 441] width 23 height 23
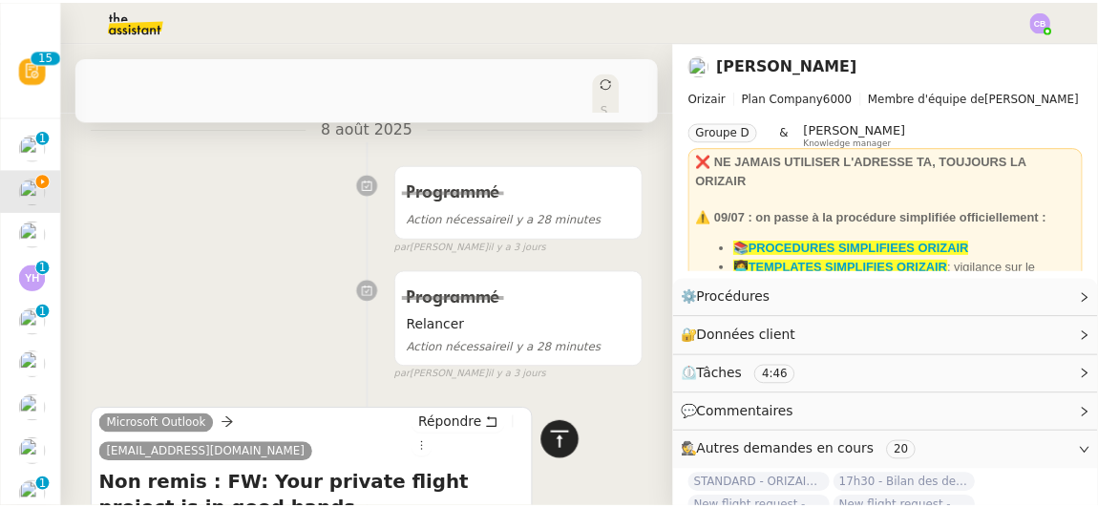
scroll to position [0, 0]
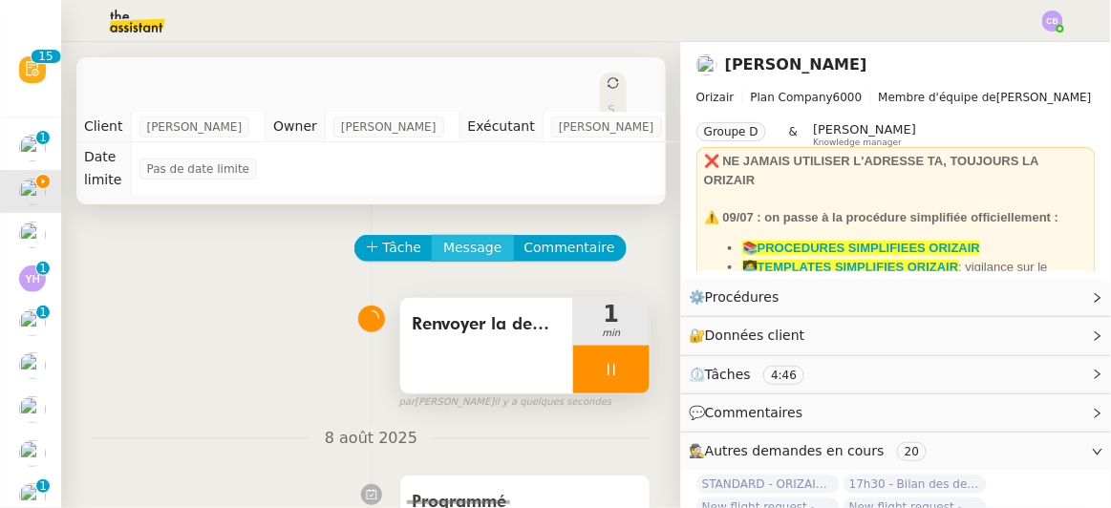
click at [457, 237] on span "Message" at bounding box center [472, 248] width 58 height 22
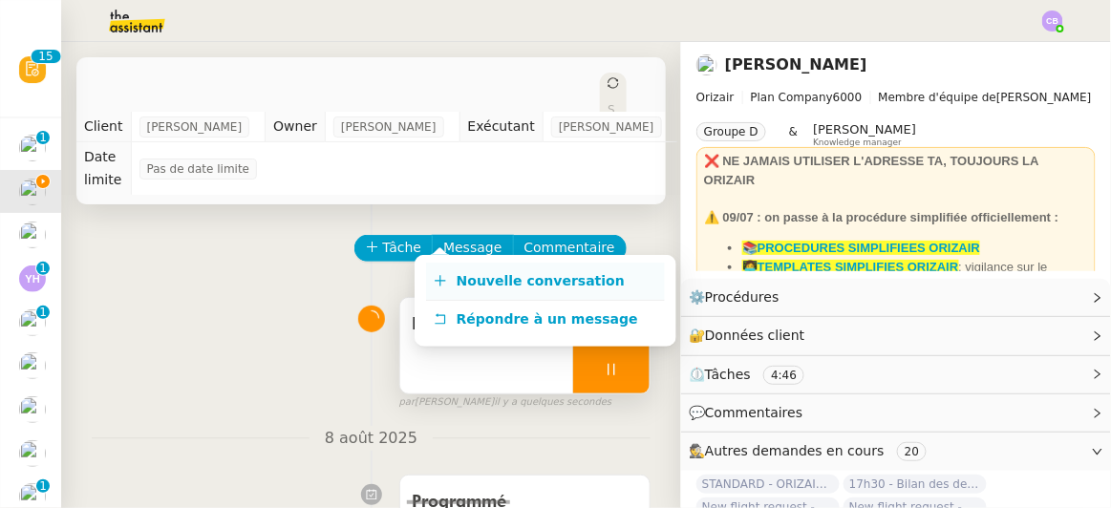
click at [484, 278] on span "Nouvelle conversation" at bounding box center [541, 280] width 168 height 15
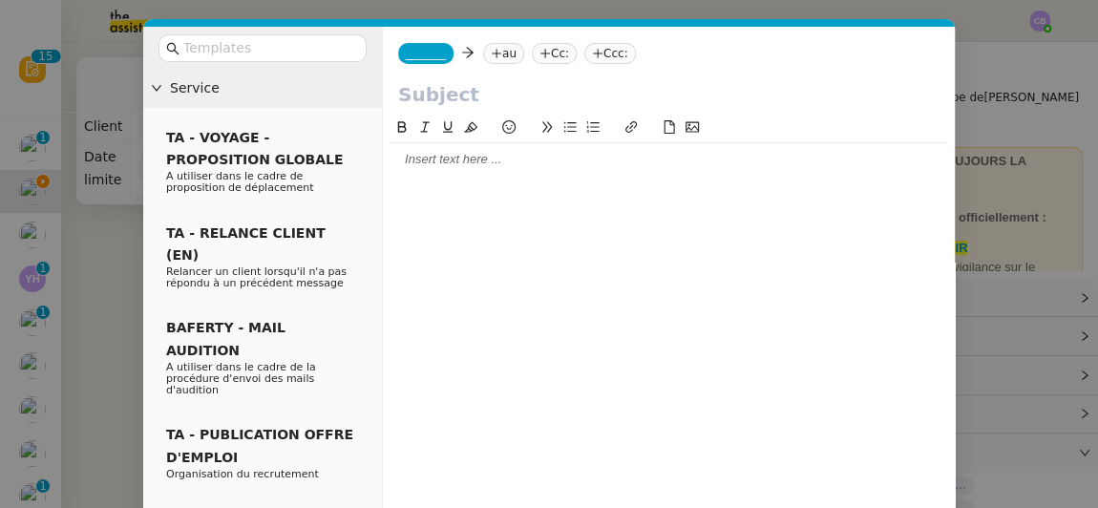
click at [465, 168] on div at bounding box center [669, 159] width 557 height 17
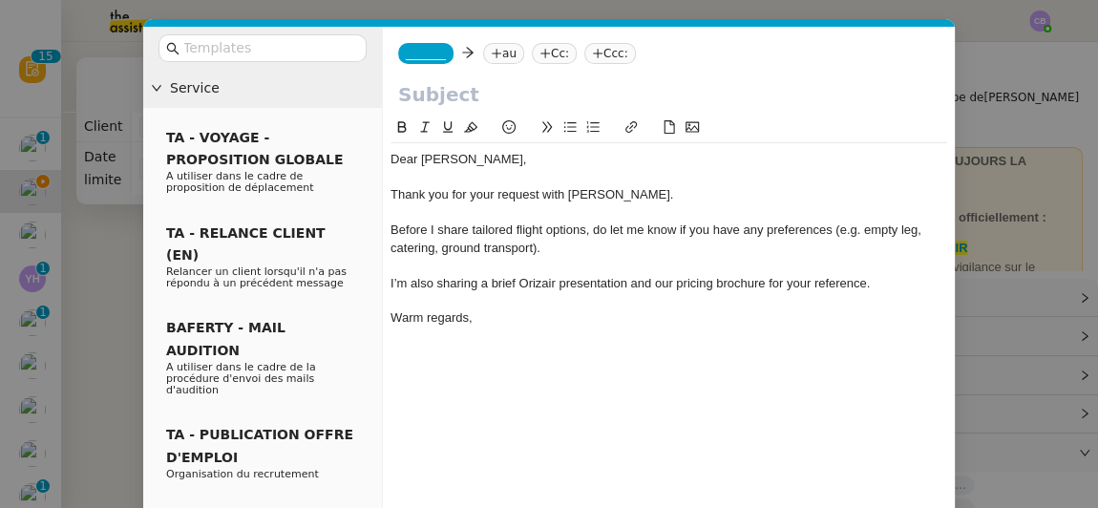
click at [132, 228] on nz-modal-container "Service TA - VOYAGE - PROPOSITION GLOBALE A utiliser dans le cadre de propositi…" at bounding box center [549, 254] width 1098 height 508
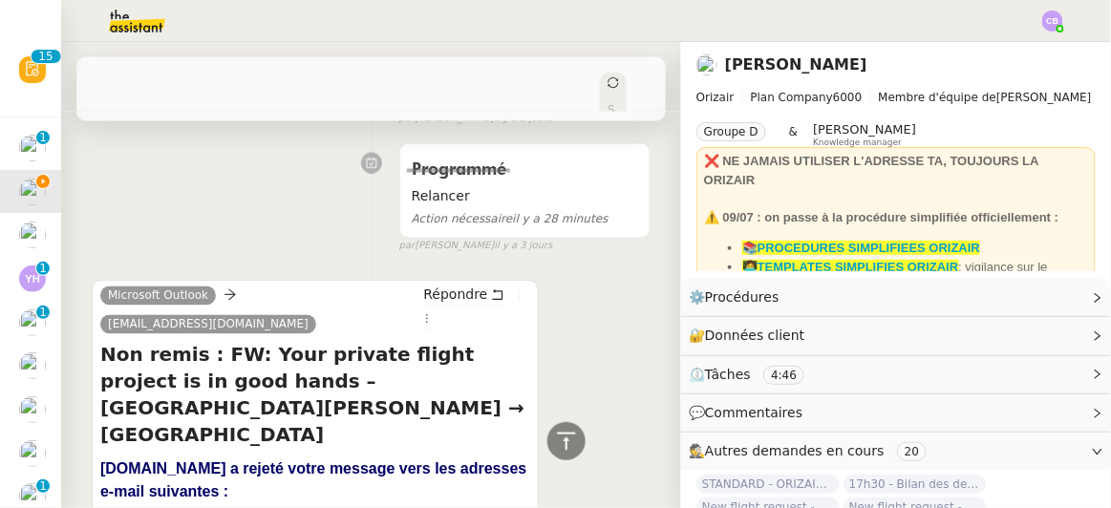
scroll to position [771, 0]
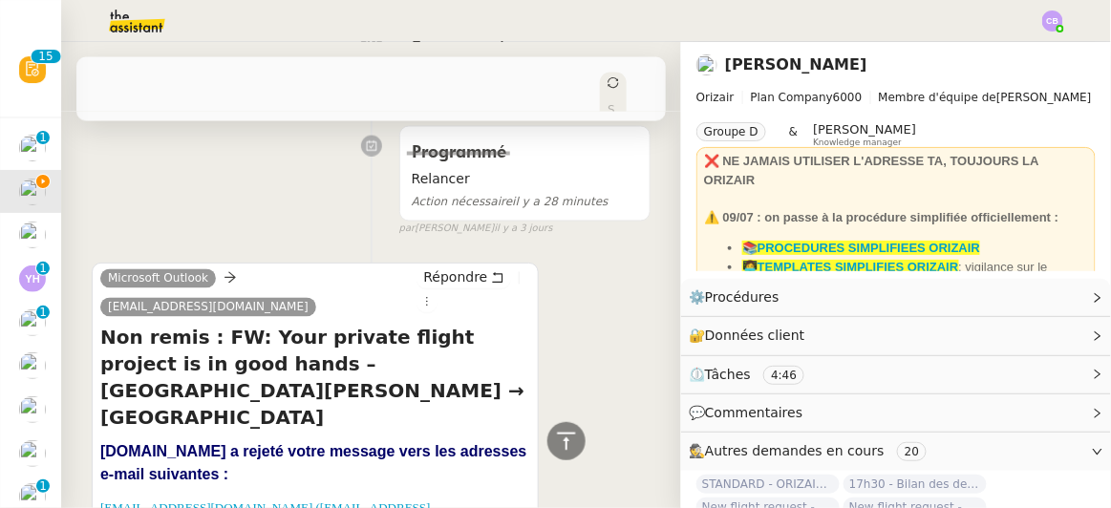
click at [681, 228] on nz-page-header "[PERSON_NAME] Plan Company 6000 Membre d'équipe de [PERSON_NAME] Groupe D & [PE…" at bounding box center [896, 160] width 430 height 237
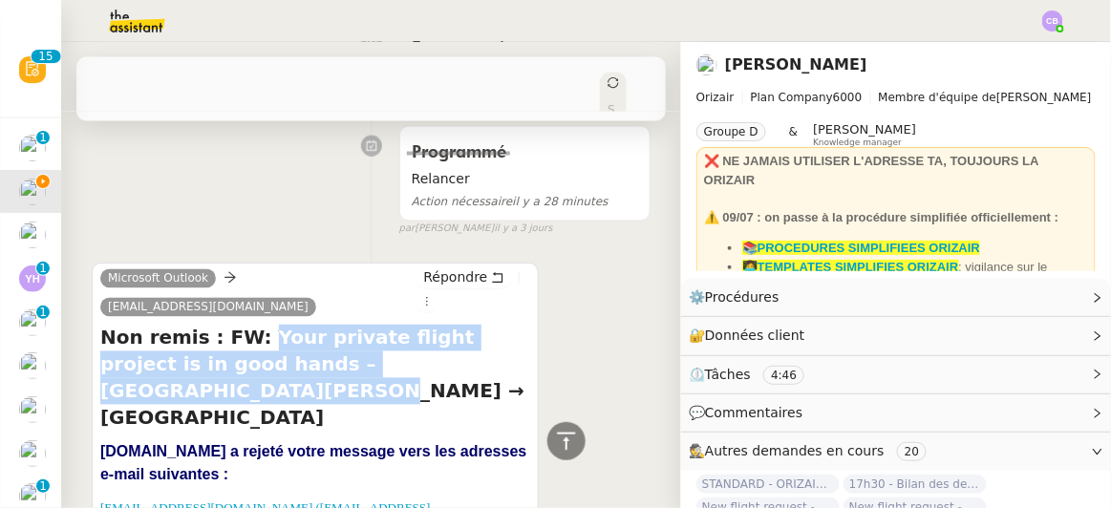
drag, startPoint x: 462, startPoint y: 337, endPoint x: 245, endPoint y: 313, distance: 219.1
click at [245, 325] on h4 "Non remis : FW: Your private flight project is in good hands – [GEOGRAPHIC_DATA…" at bounding box center [315, 378] width 430 height 107
copy h4 "Your private flight project is in good hands – [GEOGRAPHIC_DATA] [PERSON_NAME] …"
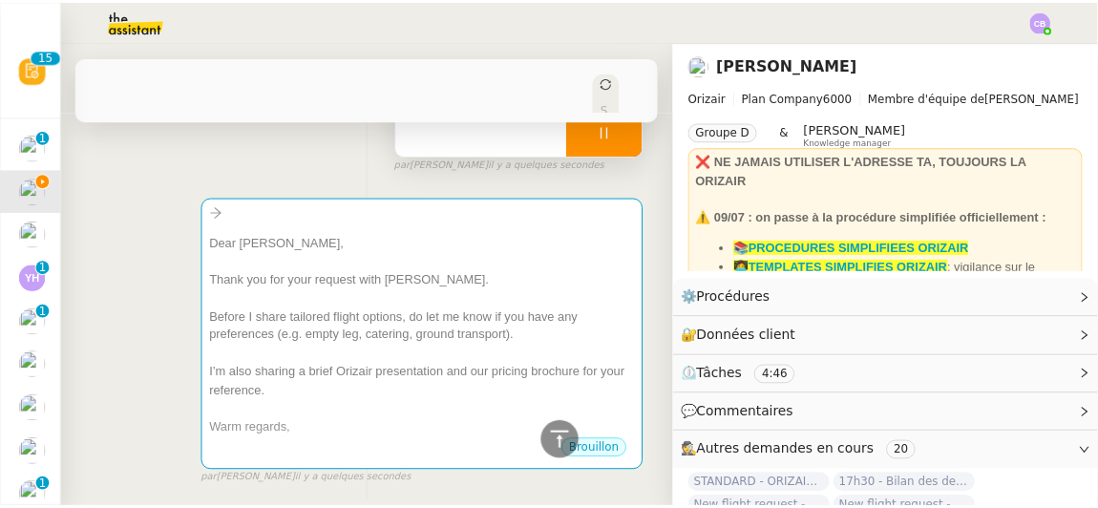
scroll to position [7, 0]
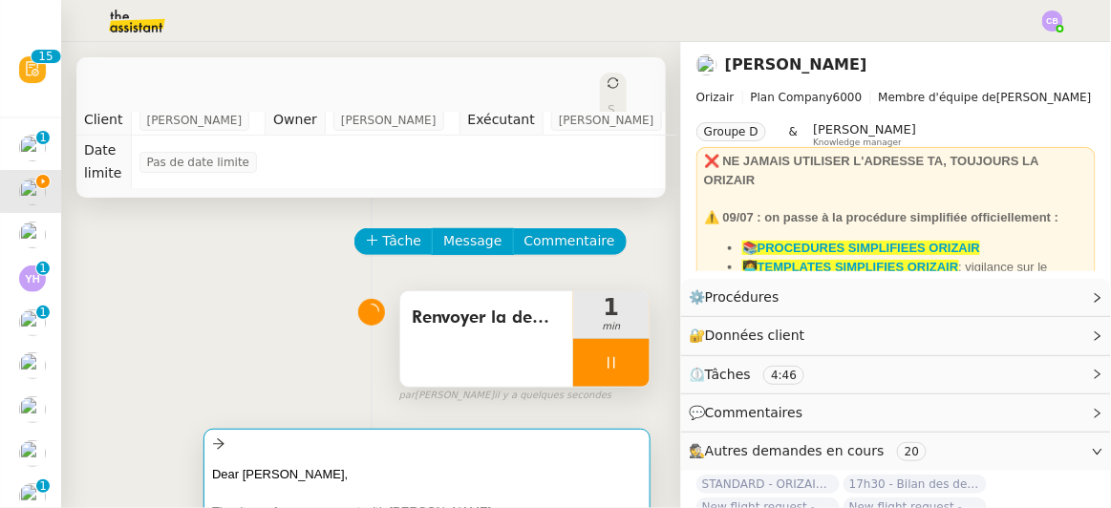
click at [509, 465] on div "Dear [PERSON_NAME]," at bounding box center [427, 474] width 430 height 19
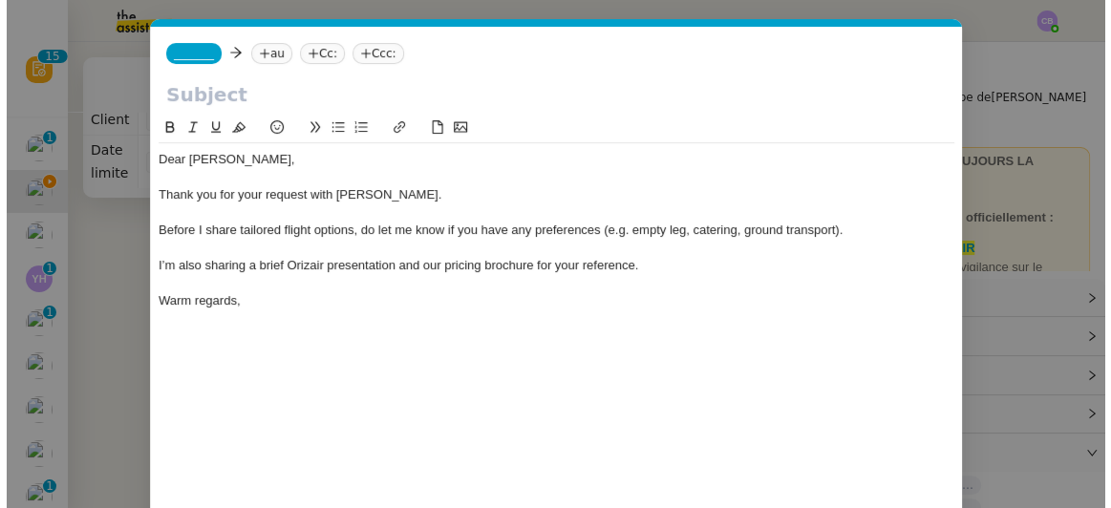
scroll to position [0, 40]
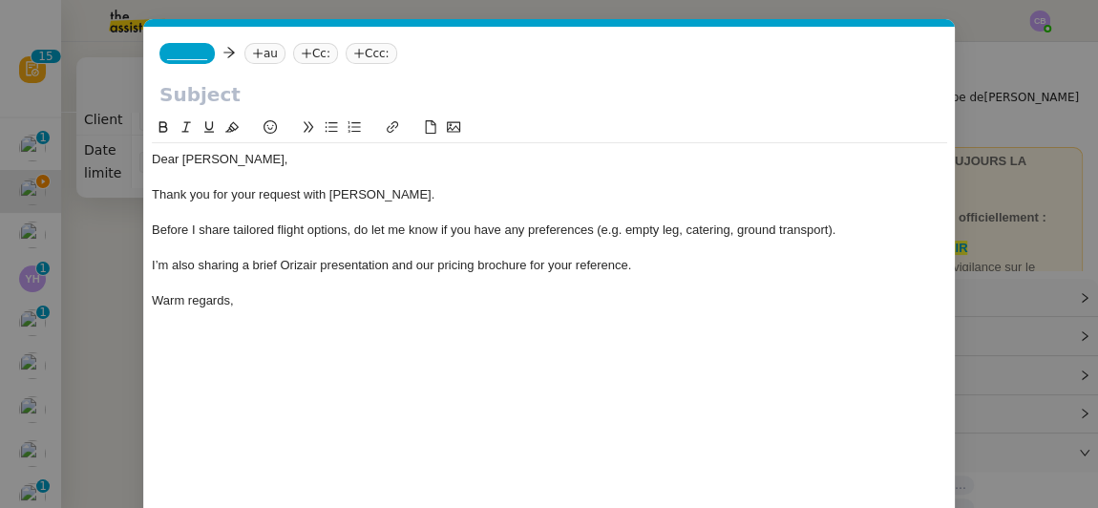
click at [325, 92] on input "text" at bounding box center [550, 94] width 780 height 29
paste input "Your private flight project is in good hands – [GEOGRAPHIC_DATA] [PERSON_NAME] …"
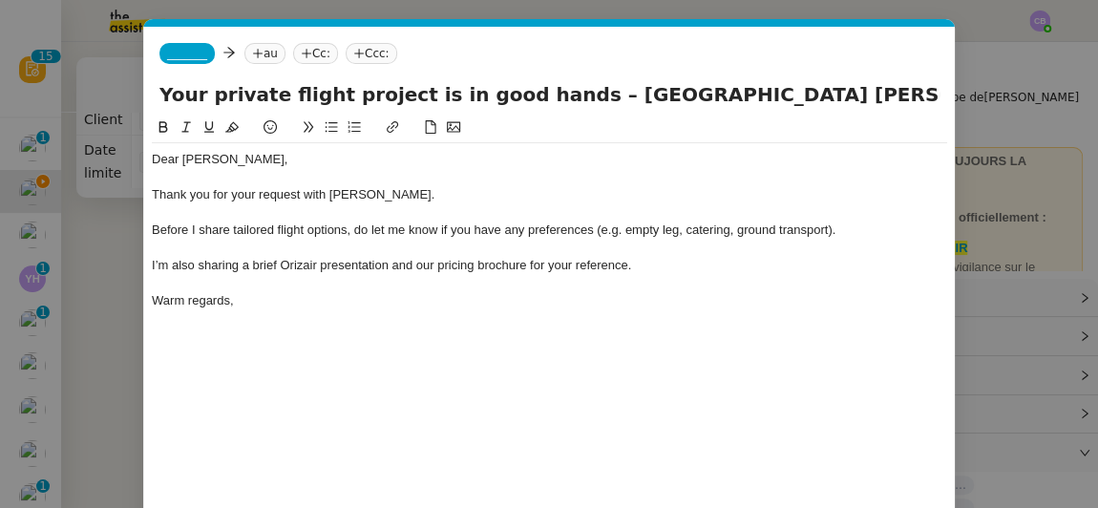
type input "Your private flight project is in good hands – [GEOGRAPHIC_DATA] [PERSON_NAME] …"
click at [184, 52] on span "_______" at bounding box center [187, 53] width 40 height 13
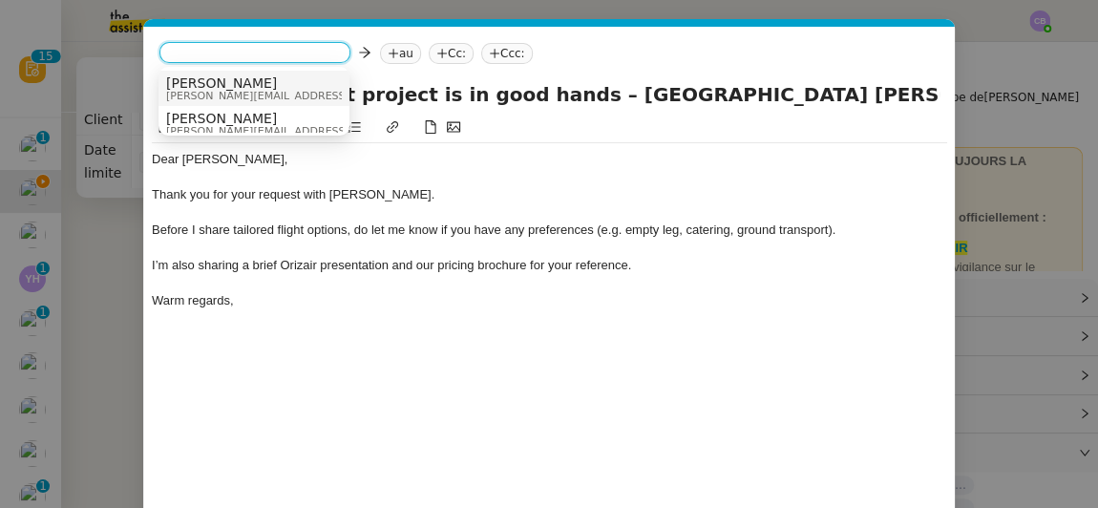
click at [219, 91] on span "[PERSON_NAME][EMAIL_ADDRESS][DOMAIN_NAME]" at bounding box center [301, 96] width 271 height 11
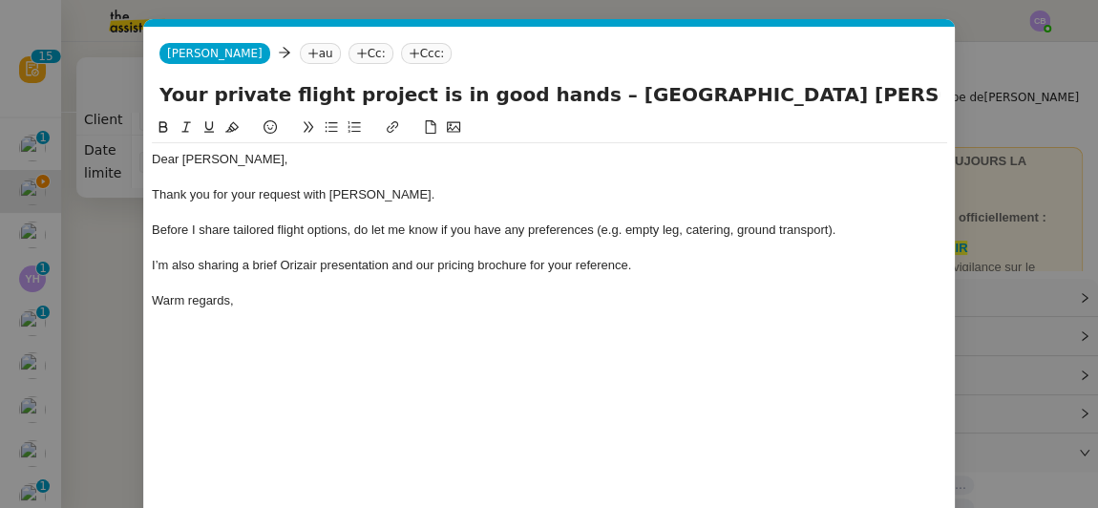
click at [102, 233] on nz-modal-container "Service TA - VOYAGE - PROPOSITION GLOBALE A utiliser dans le cadre de propositi…" at bounding box center [549, 254] width 1098 height 508
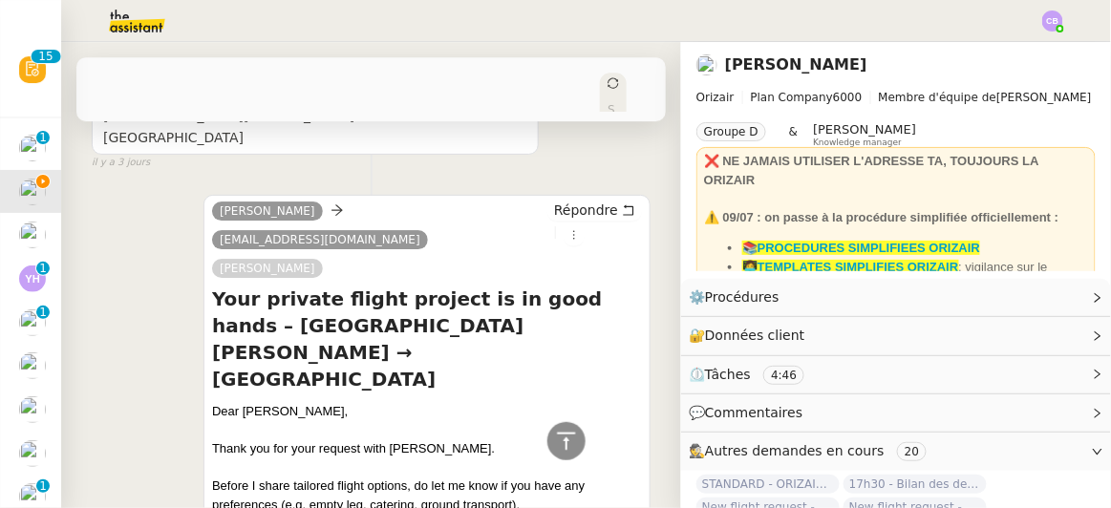
scroll to position [1417, 0]
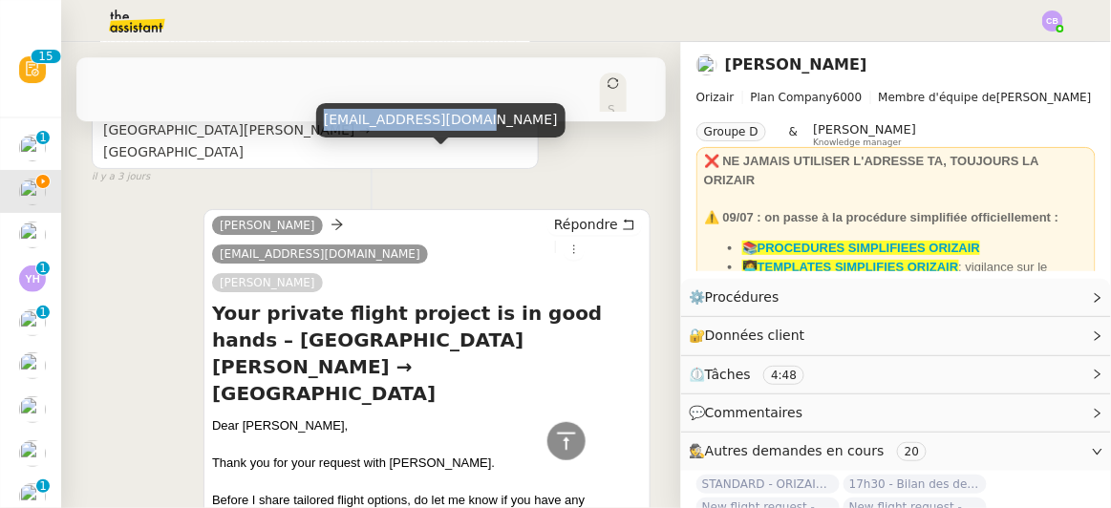
drag, startPoint x: 472, startPoint y: 122, endPoint x: 327, endPoint y: 118, distance: 145.2
click at [327, 118] on div "[EMAIL_ADDRESS][DOMAIN_NAME]" at bounding box center [440, 119] width 249 height 33
copy div "[EMAIL_ADDRESS][DOMAIN_NAME]"
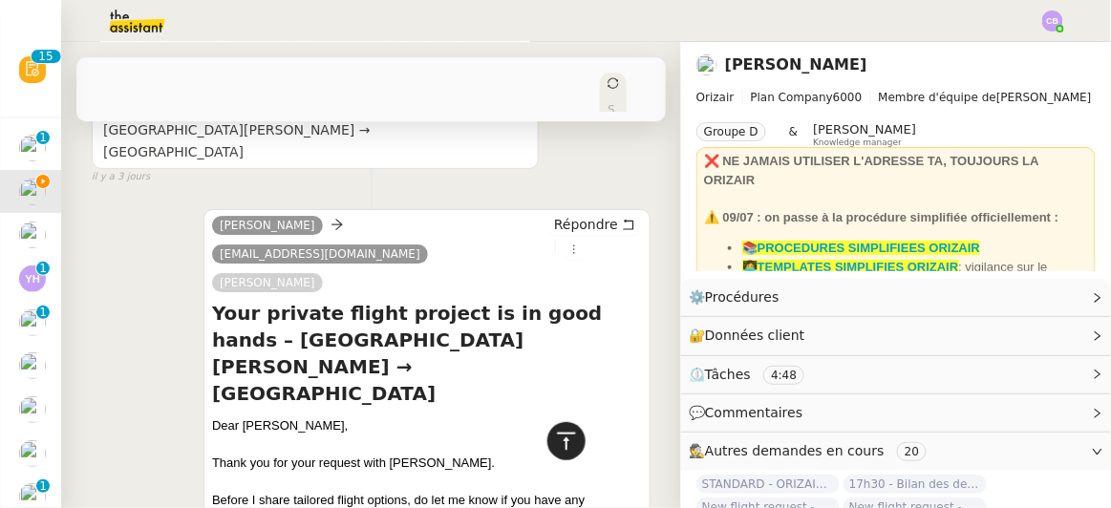
click at [557, 436] on icon at bounding box center [566, 440] width 18 height 17
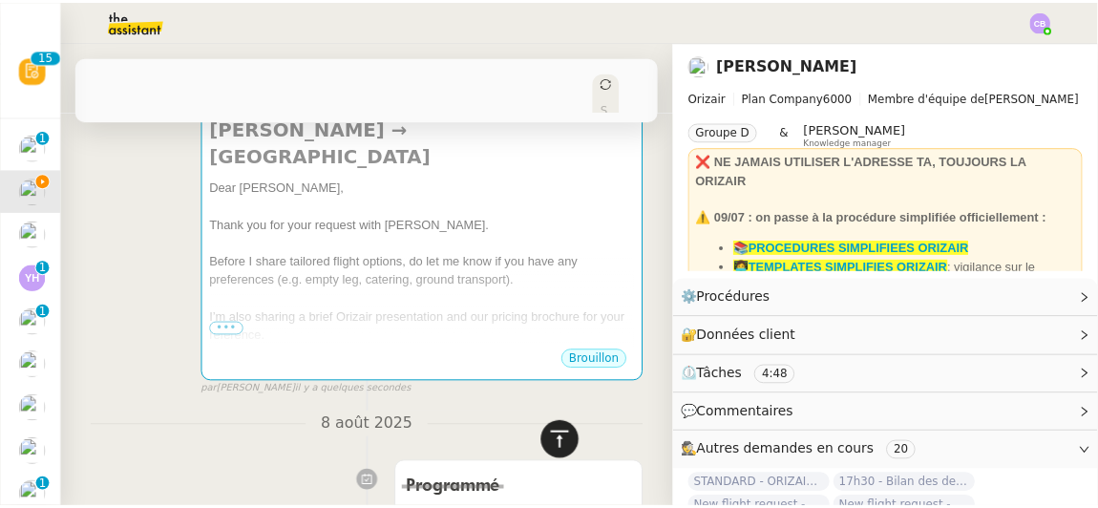
scroll to position [0, 0]
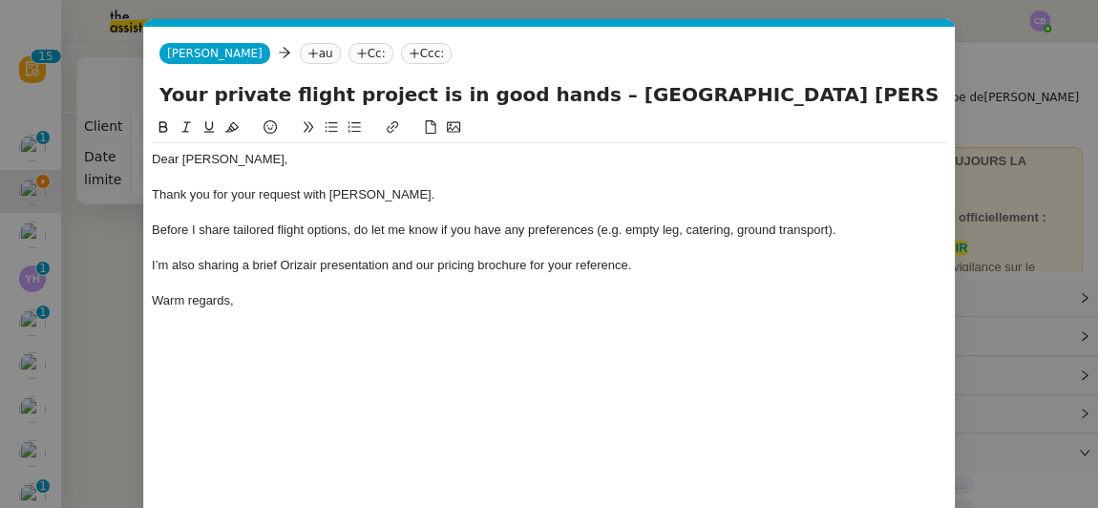
scroll to position [0, 40]
click at [300, 52] on nz-tag "au" at bounding box center [320, 53] width 41 height 21
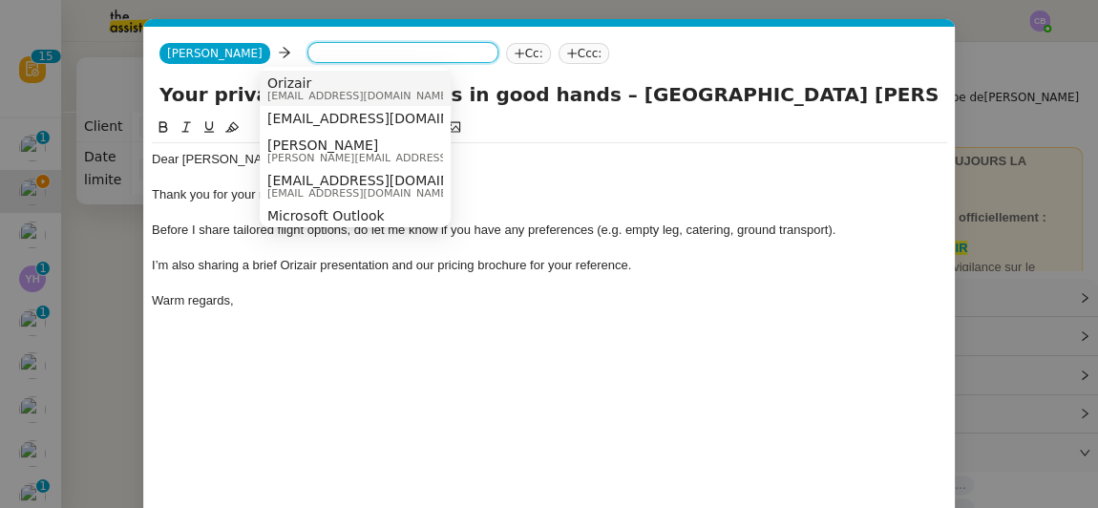
paste input "[EMAIL_ADDRESS][DOMAIN_NAME]"
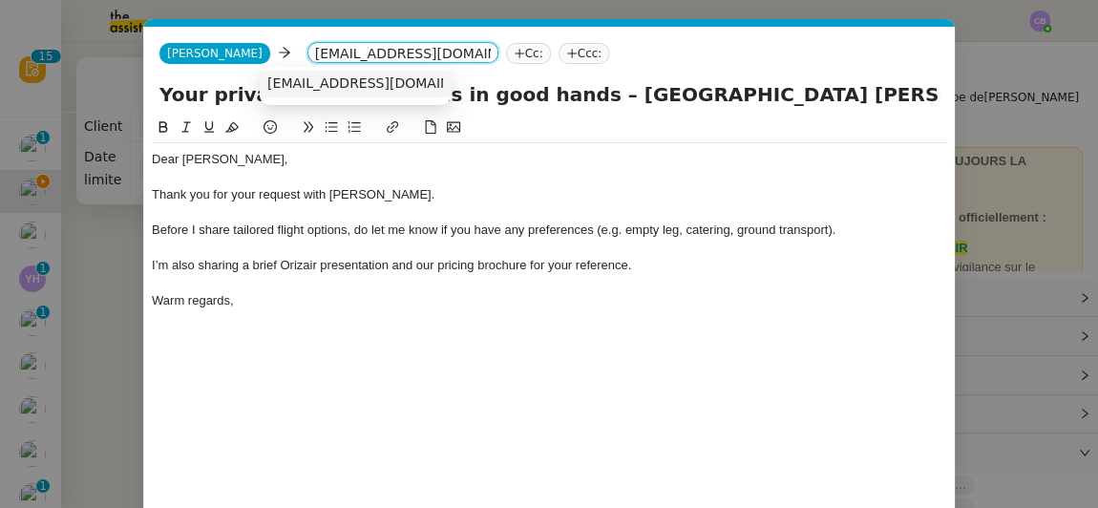
type input "[EMAIL_ADDRESS][DOMAIN_NAME]"
click at [290, 83] on span "[EMAIL_ADDRESS][DOMAIN_NAME]" at bounding box center [384, 82] width 234 height 15
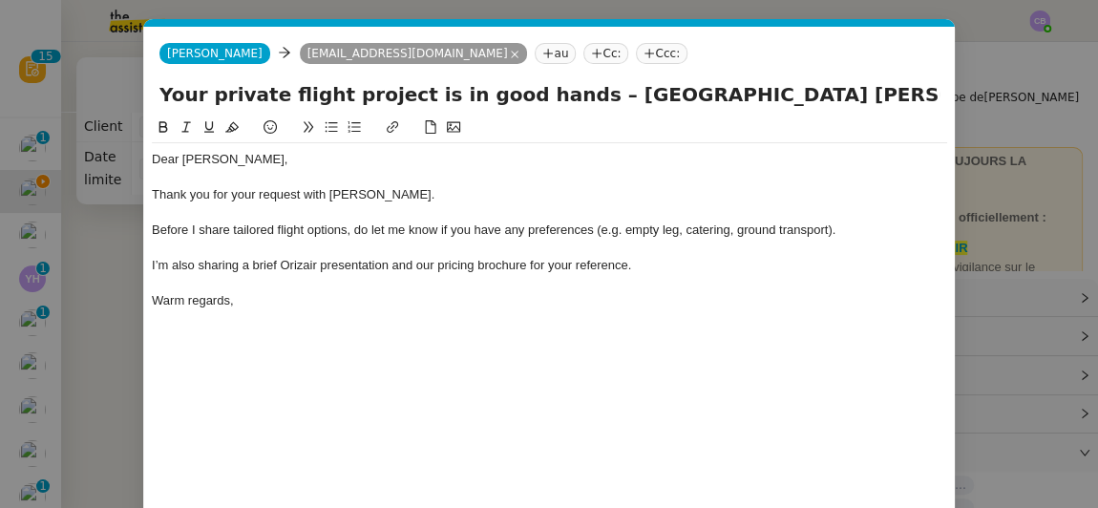
click at [308, 316] on div "Dear [PERSON_NAME], Thank you for your request with [PERSON_NAME]. Before I sha…" at bounding box center [550, 230] width 796 height 174
click at [360, 356] on div "Dear [PERSON_NAME], Thank you for your request with [PERSON_NAME]. Before I sha…" at bounding box center [550, 344] width 796 height 455
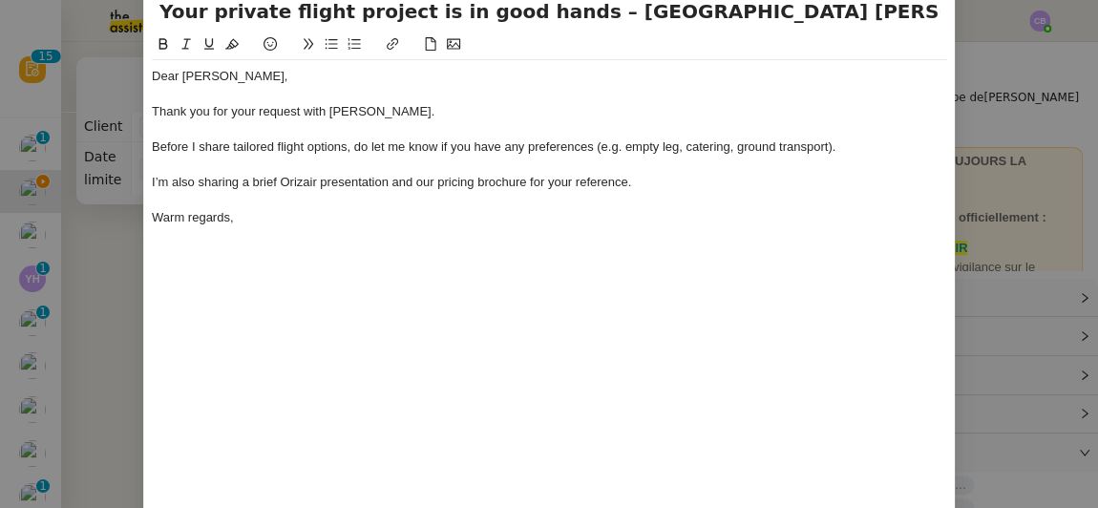
scroll to position [157, 0]
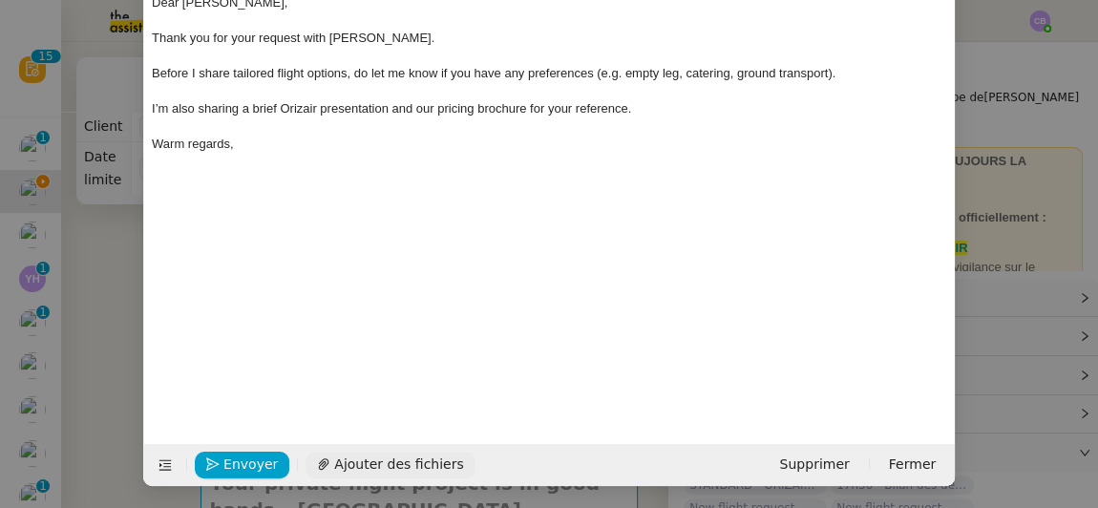
click at [392, 458] on span "Ajouter des fichiers" at bounding box center [398, 465] width 129 height 22
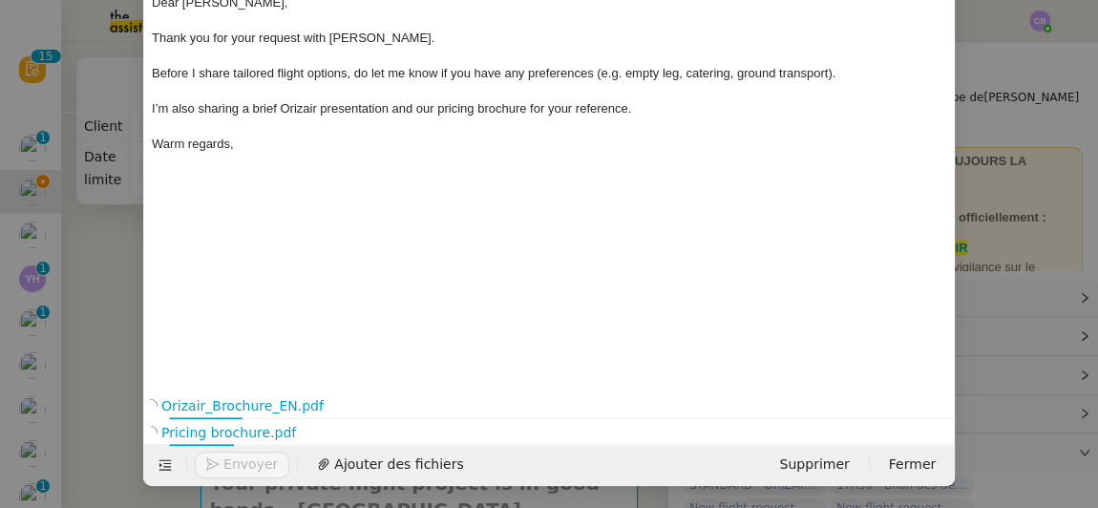
click at [111, 224] on nz-modal-container "Service TA - VOYAGE - PROPOSITION GLOBALE A utiliser dans le cadre de propositi…" at bounding box center [549, 254] width 1098 height 508
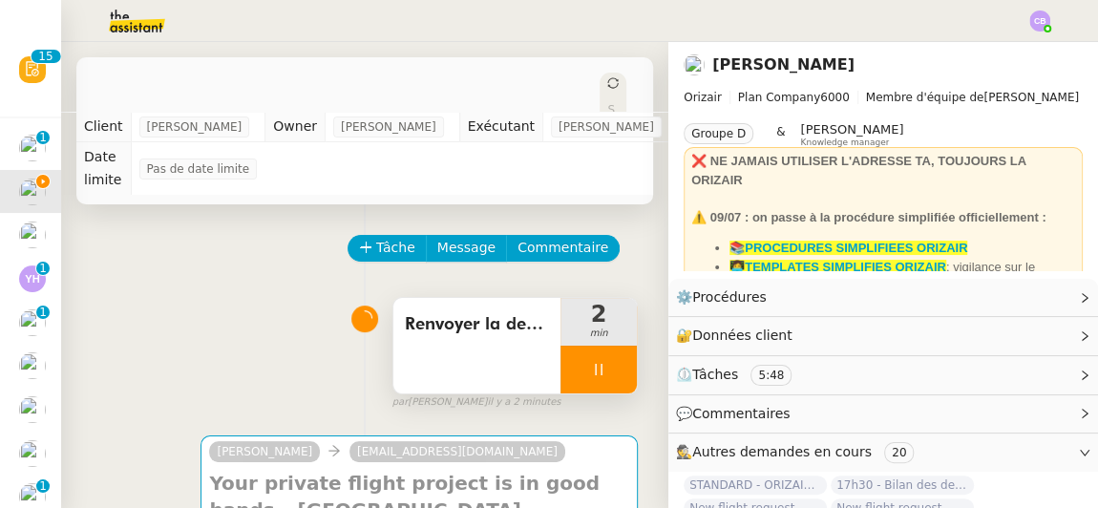
scroll to position [138, 0]
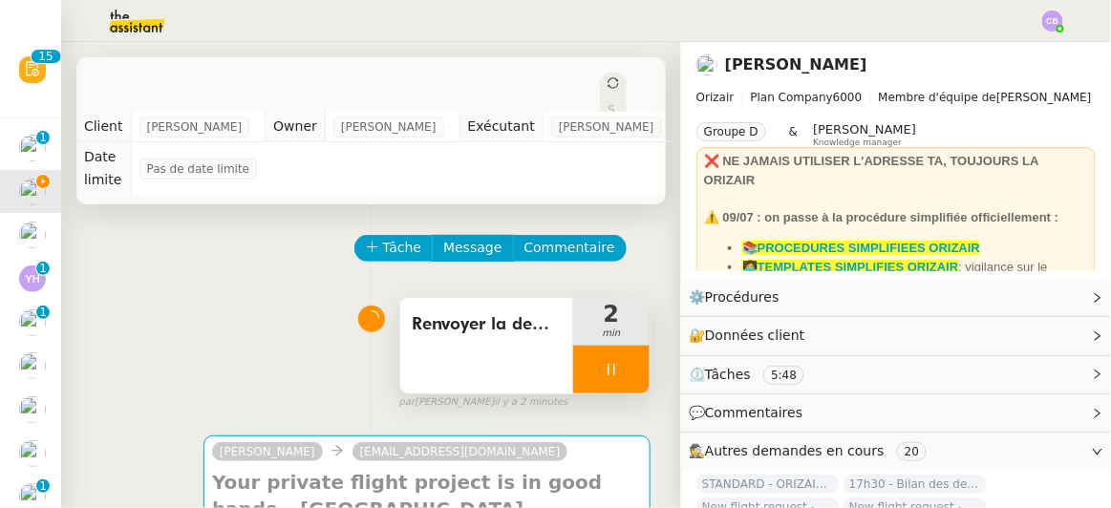
click at [573, 346] on div at bounding box center [611, 370] width 76 height 48
click at [481, 340] on div "Renvoyer la demande d'information" at bounding box center [486, 346] width 173 height 96
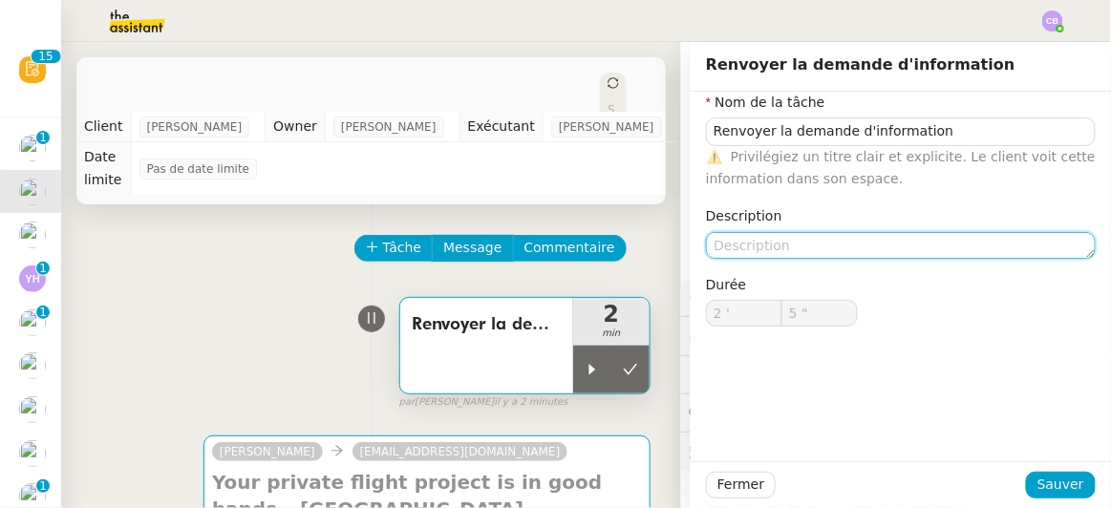
click at [759, 242] on textarea at bounding box center [901, 245] width 390 height 27
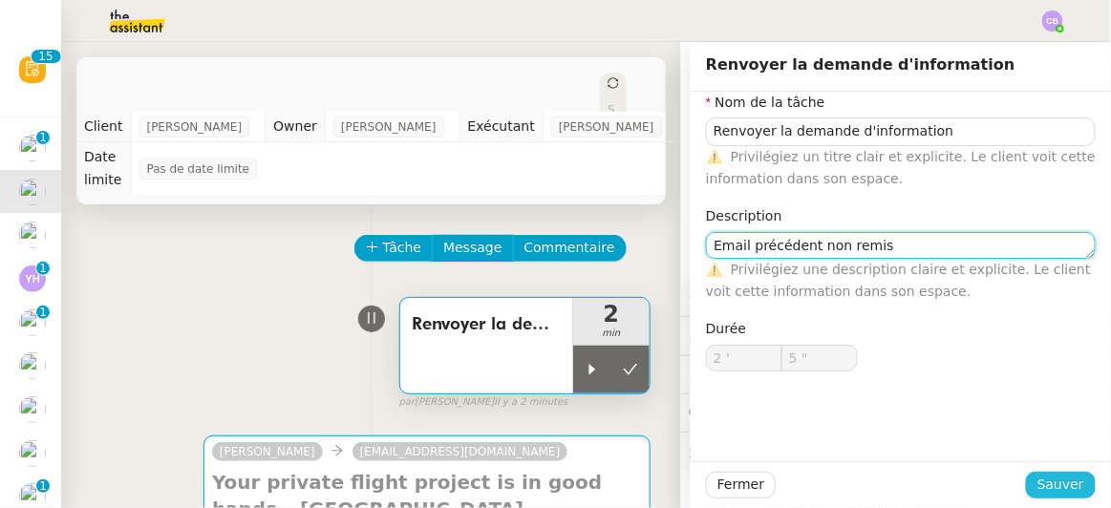
type textarea "Email précédent non remis"
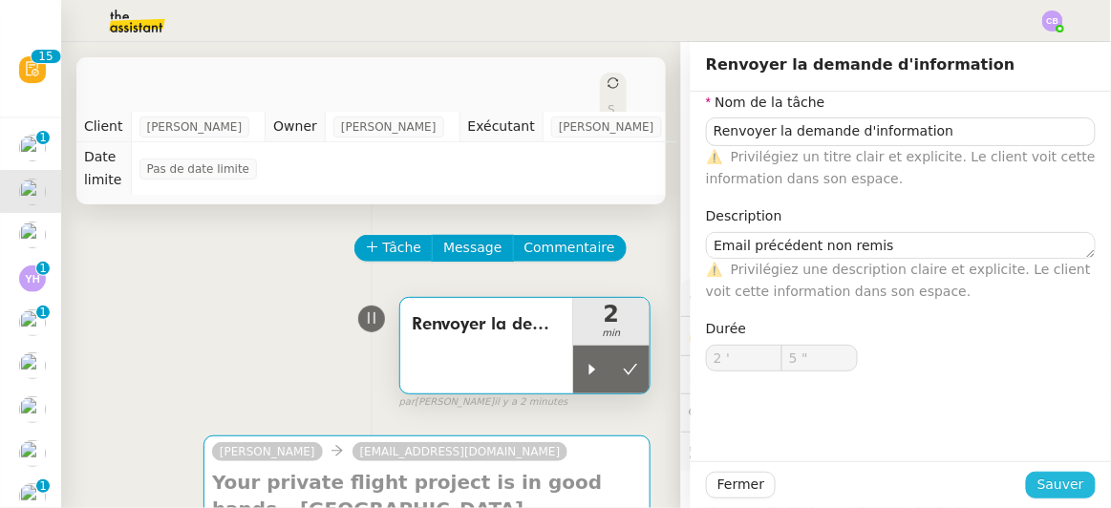
click at [1038, 480] on span "Sauver" at bounding box center [1060, 485] width 47 height 22
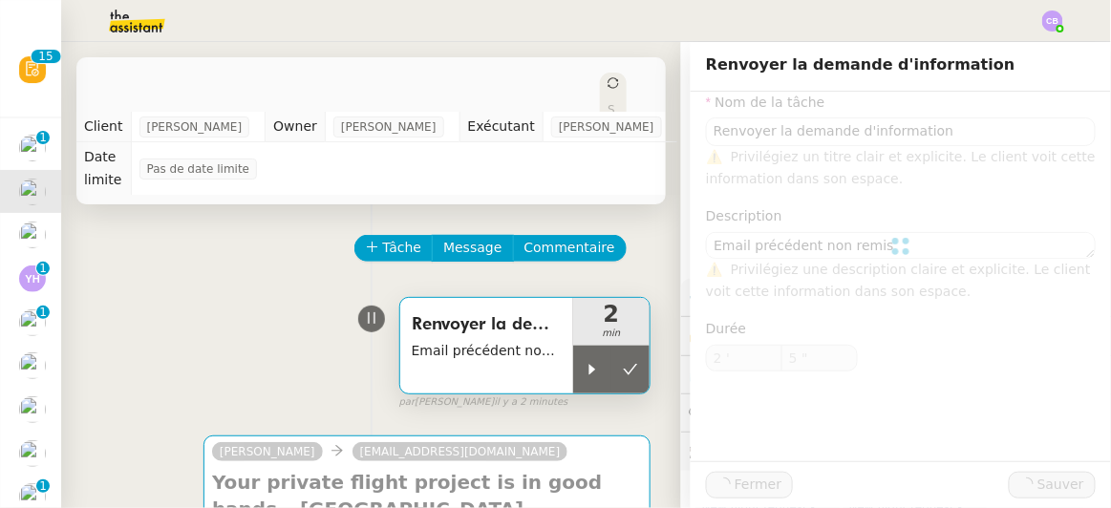
type input "Renvoyer la demande d'information"
type textarea "Email précédent non remis"
type input "2 '"
type input "5 ""
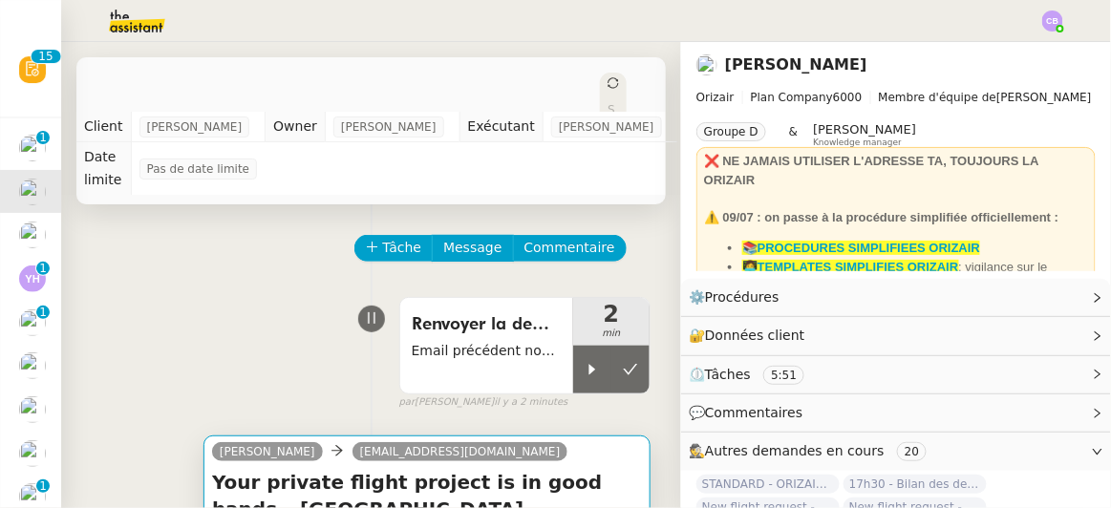
click at [586, 440] on div "[PERSON_NAME] [EMAIL_ADDRESS][DOMAIN_NAME]" at bounding box center [427, 454] width 430 height 29
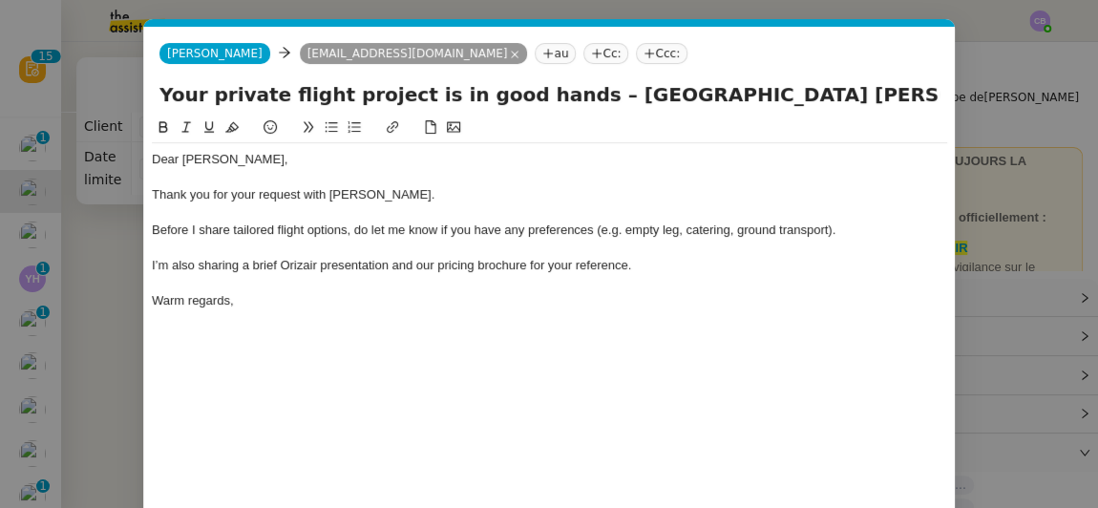
scroll to position [0, 40]
click at [602, 437] on div "Dear [PERSON_NAME], Thank you for your request with [PERSON_NAME]. Before I sha…" at bounding box center [550, 344] width 796 height 455
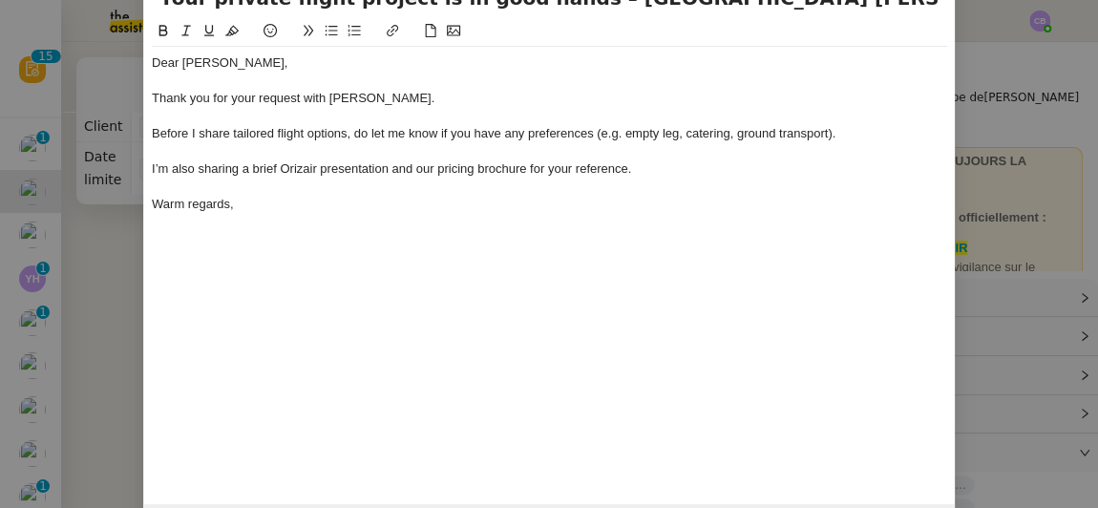
scroll to position [157, 0]
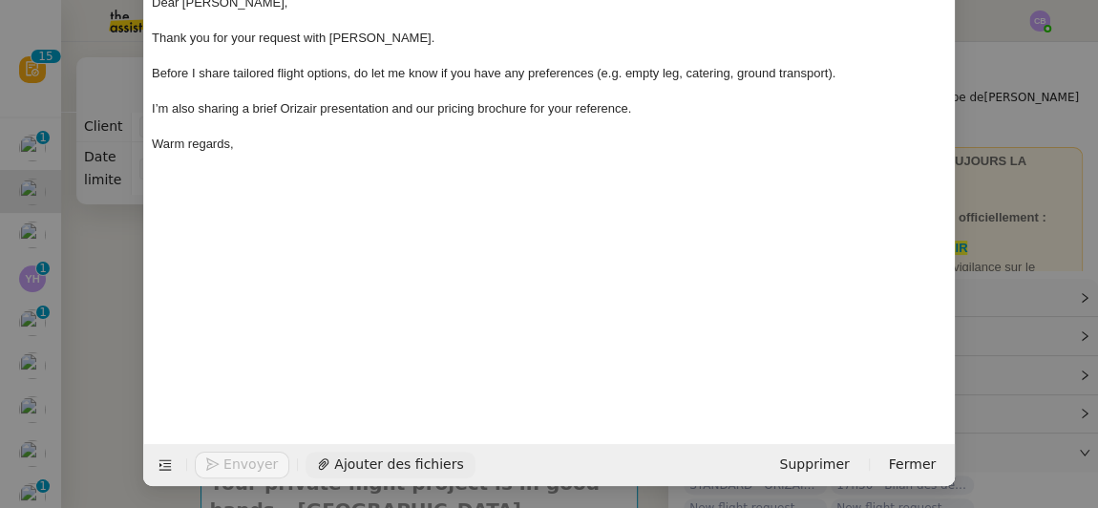
click at [389, 459] on span "Ajouter des fichiers" at bounding box center [398, 465] width 129 height 22
click at [403, 292] on div "Dear [PERSON_NAME], Thank you for your request with [PERSON_NAME]. Before I sha…" at bounding box center [550, 174] width 796 height 428
click at [403, 466] on span "Ajouter des fichiers" at bounding box center [398, 465] width 129 height 22
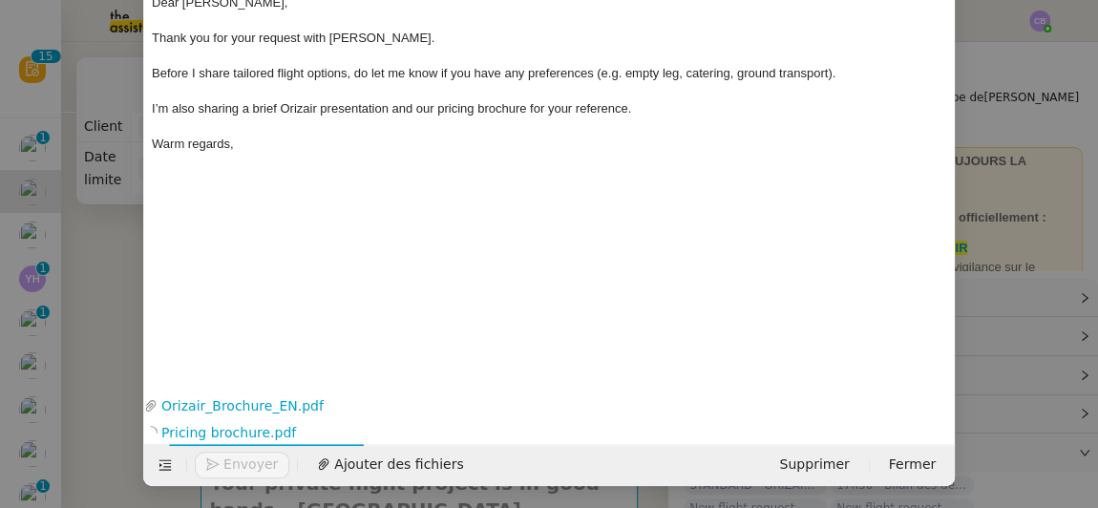
click at [621, 203] on div "Dear [PERSON_NAME], Thank you for your request with [PERSON_NAME]. Before I sha…" at bounding box center [550, 161] width 796 height 402
click at [672, 111] on div "I’m also sharing a brief Orizair presentation and our pricing brochure for your…" at bounding box center [550, 108] width 796 height 17
click at [255, 461] on span "Envoyer" at bounding box center [251, 465] width 54 height 22
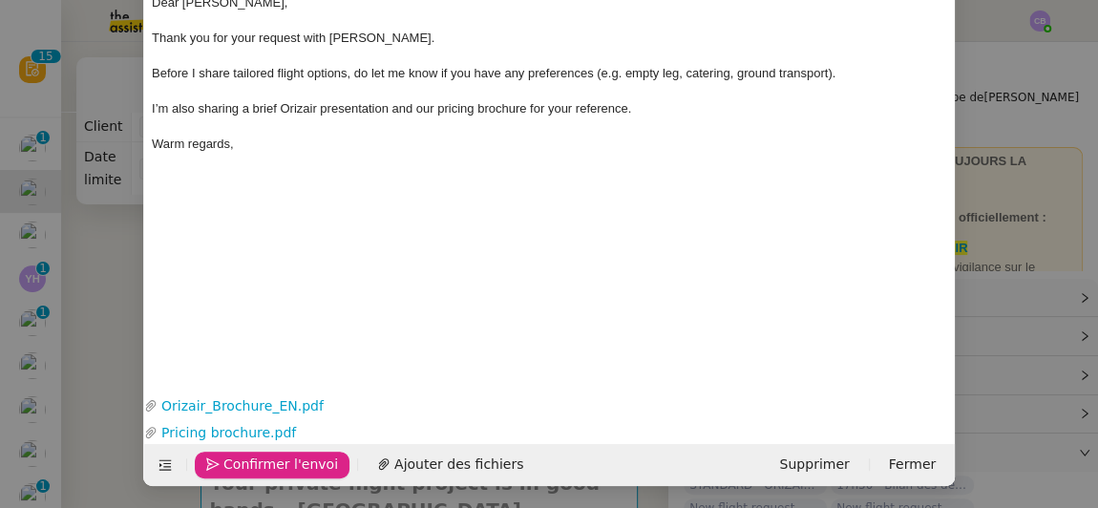
click at [255, 461] on span "Confirmer l'envoi" at bounding box center [281, 465] width 115 height 22
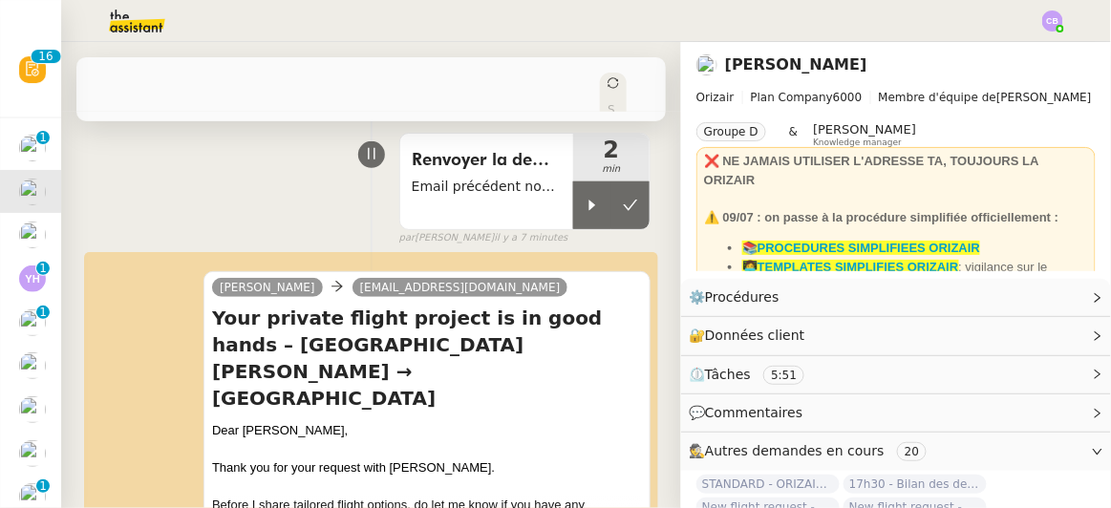
scroll to position [139, 0]
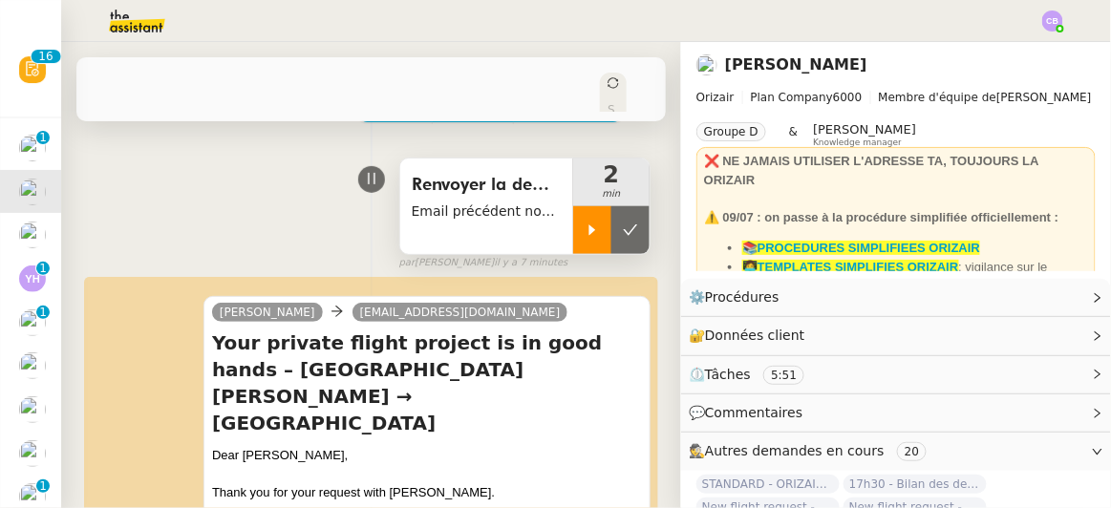
click at [589, 224] on icon at bounding box center [592, 229] width 7 height 11
click at [573, 206] on div at bounding box center [611, 230] width 76 height 48
click at [623, 223] on icon at bounding box center [630, 230] width 15 height 15
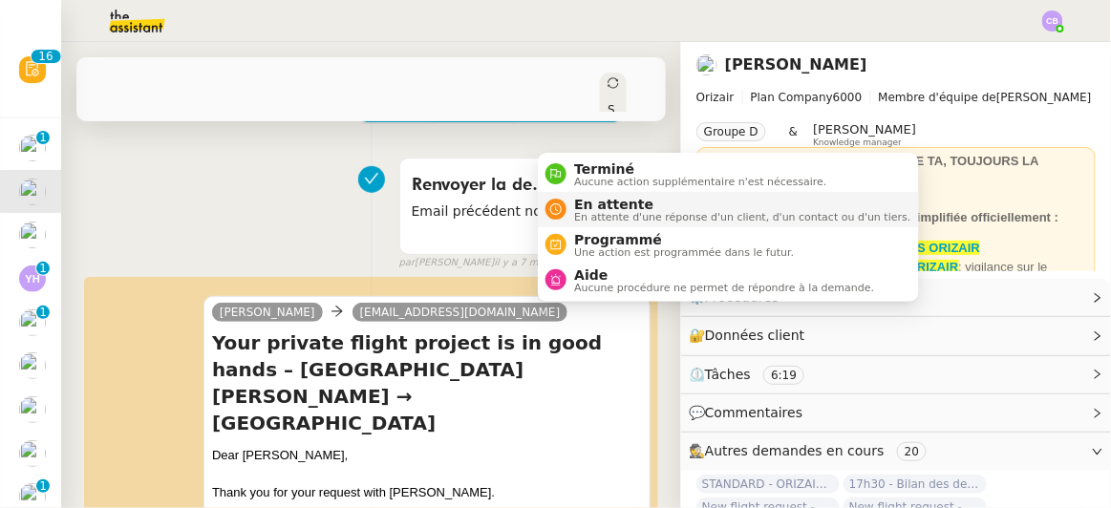
click at [602, 213] on span "En attente d'une réponse d'un client, d'un contact ou d'un tiers." at bounding box center [742, 217] width 336 height 11
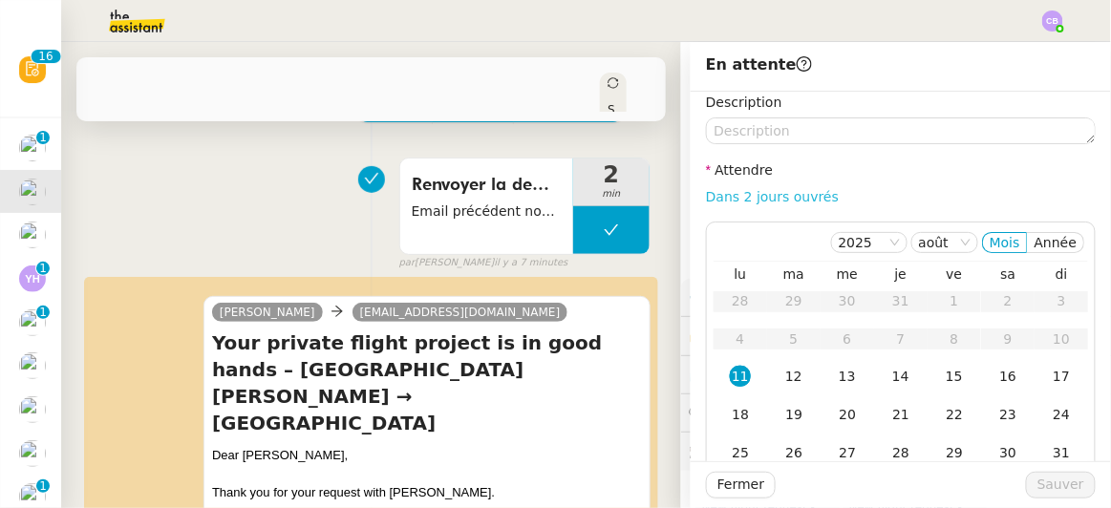
click at [734, 198] on link "Dans 2 jours ouvrés" at bounding box center [772, 196] width 133 height 15
type input "07:00"
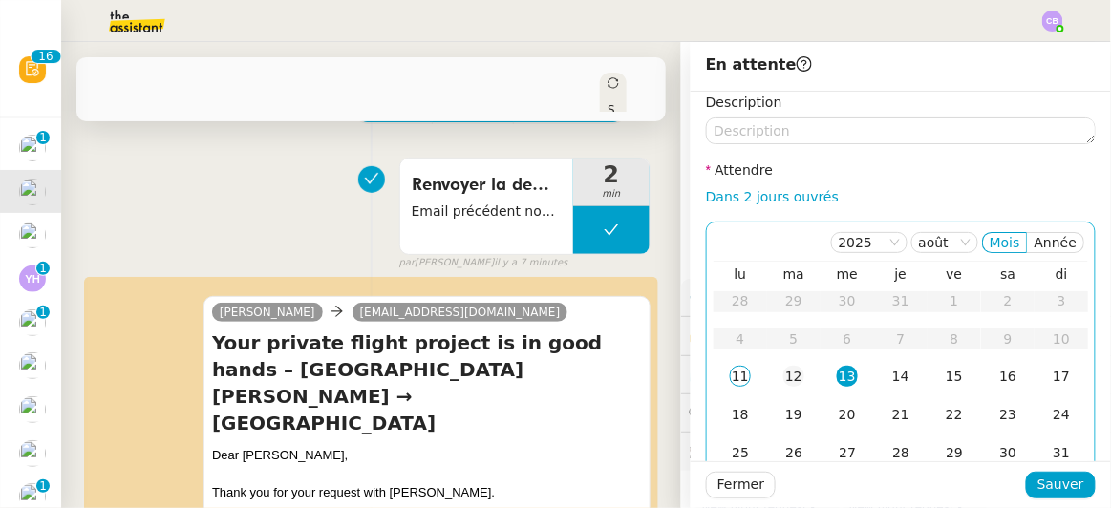
click at [783, 375] on div "12" at bounding box center [793, 376] width 21 height 21
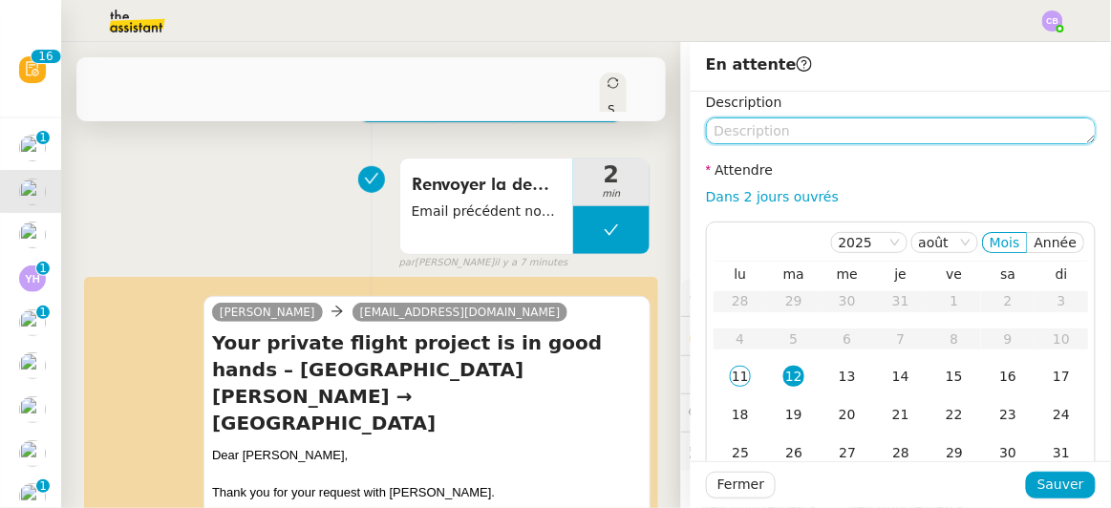
click at [760, 131] on textarea at bounding box center [901, 130] width 390 height 27
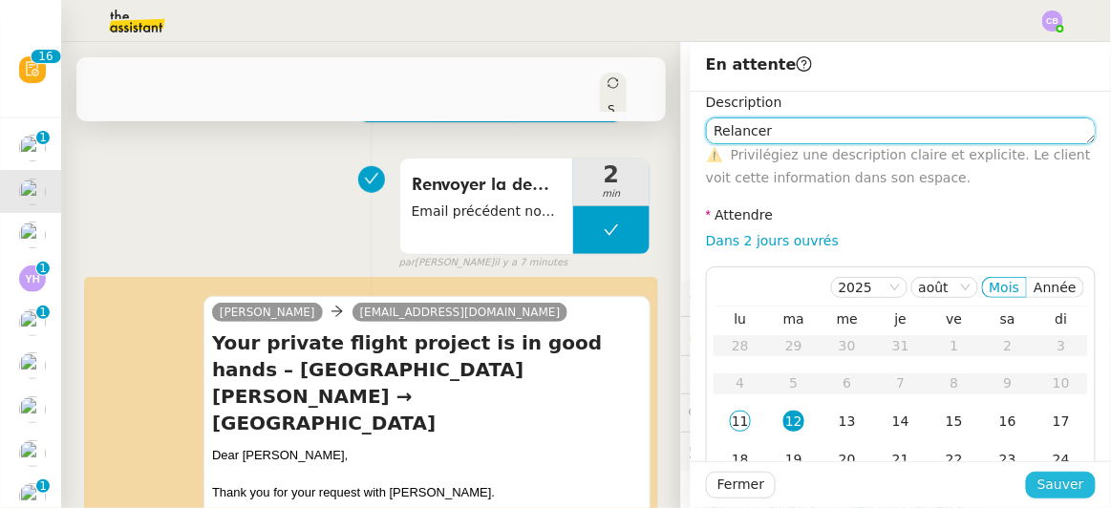
type textarea "Relancer"
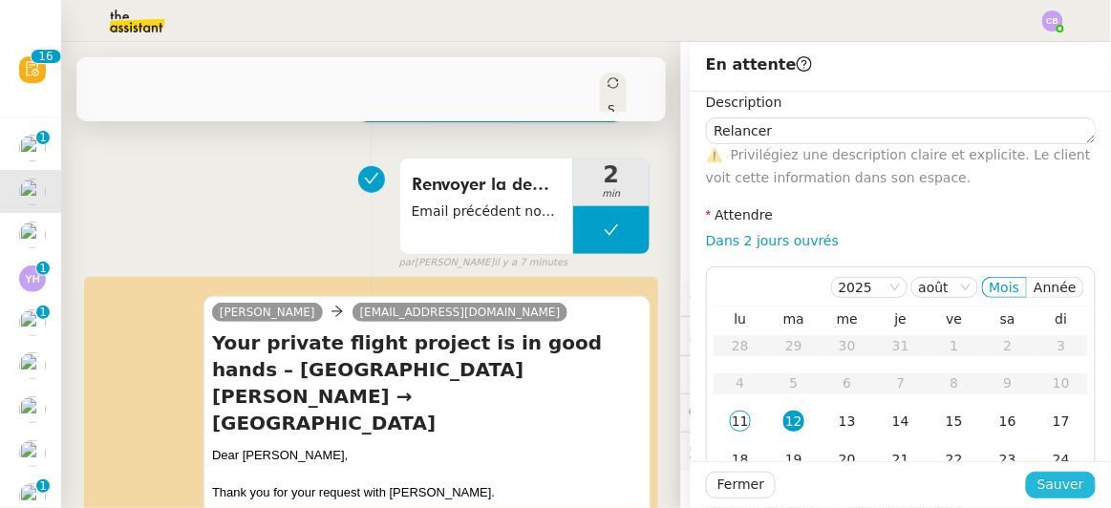
click at [1049, 481] on span "Sauver" at bounding box center [1060, 485] width 47 height 22
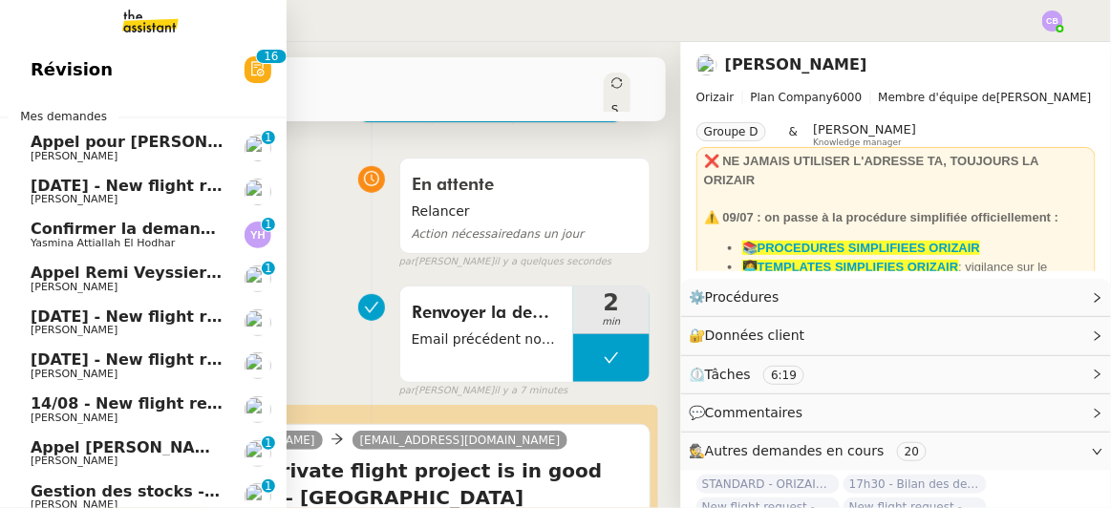
click at [165, 187] on span "[DATE] - New flight request - himanshu atriwal" at bounding box center [232, 186] width 402 height 18
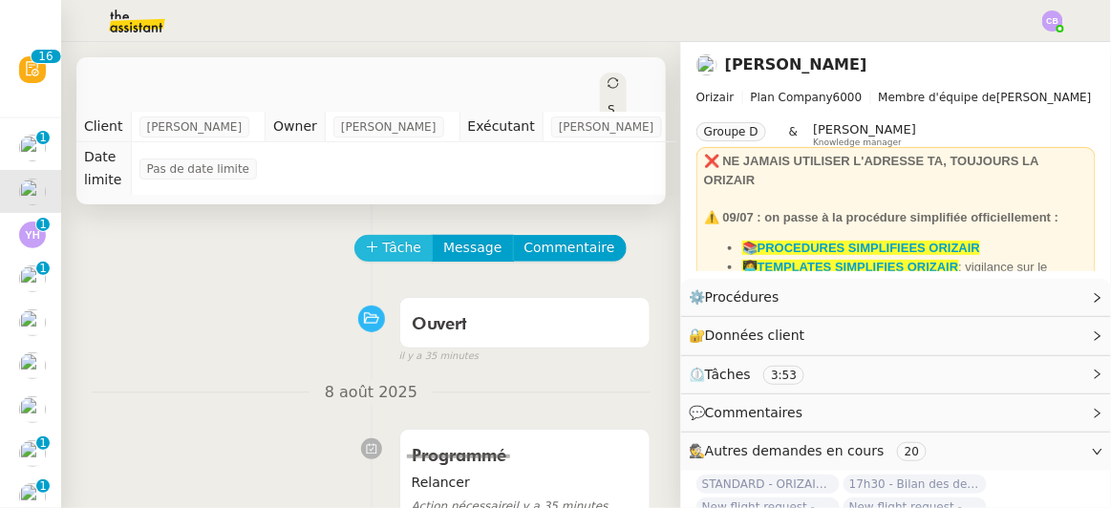
click at [394, 237] on span "Tâche" at bounding box center [402, 248] width 39 height 22
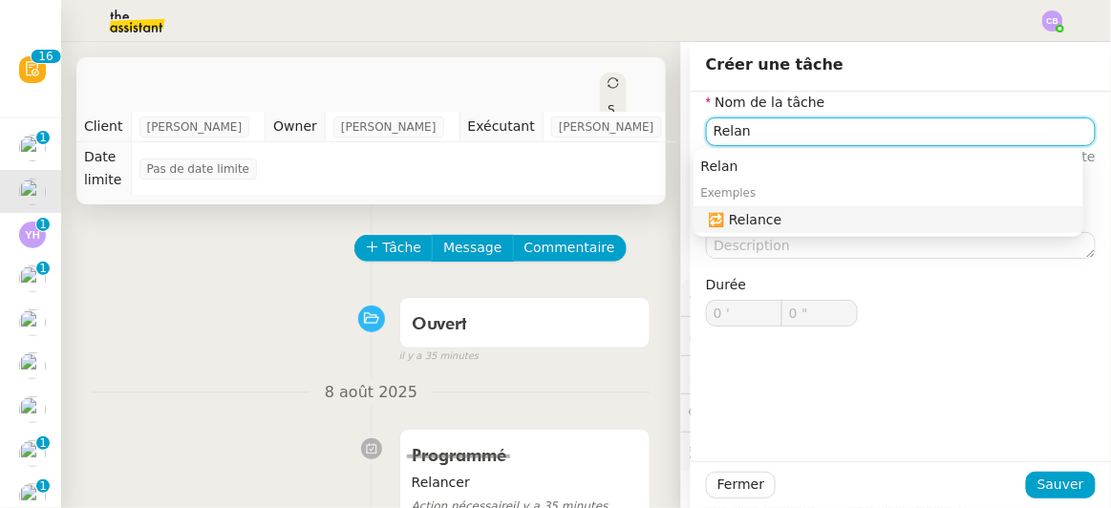
click at [758, 223] on div "🔁 Relance" at bounding box center [892, 219] width 367 height 17
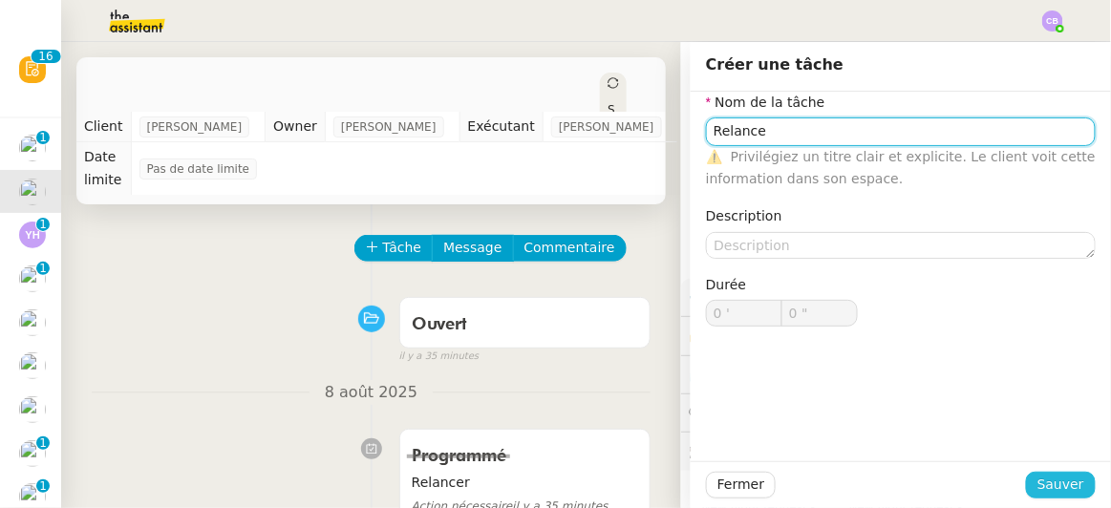
type input "Relance"
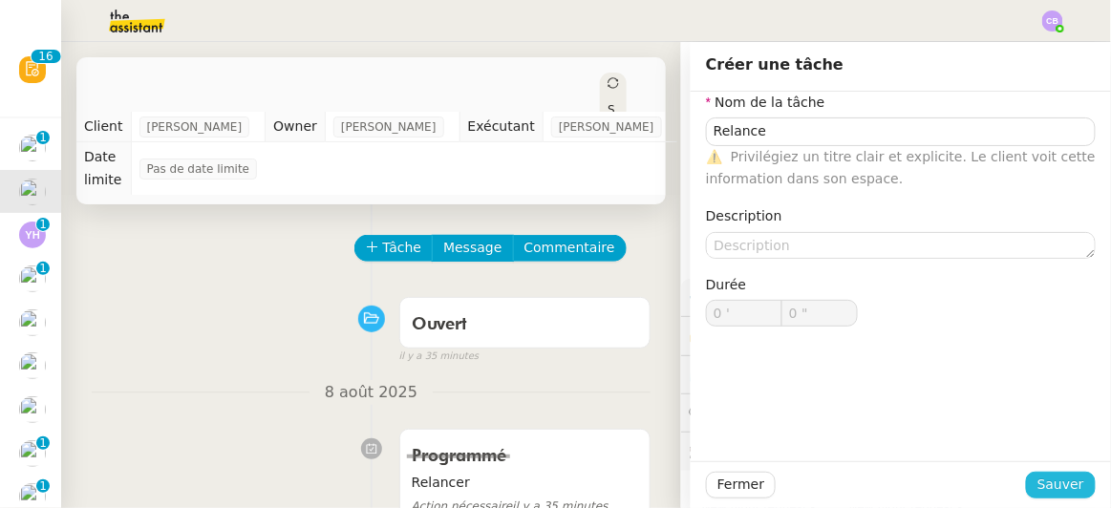
click at [1042, 479] on span "Sauver" at bounding box center [1060, 485] width 47 height 22
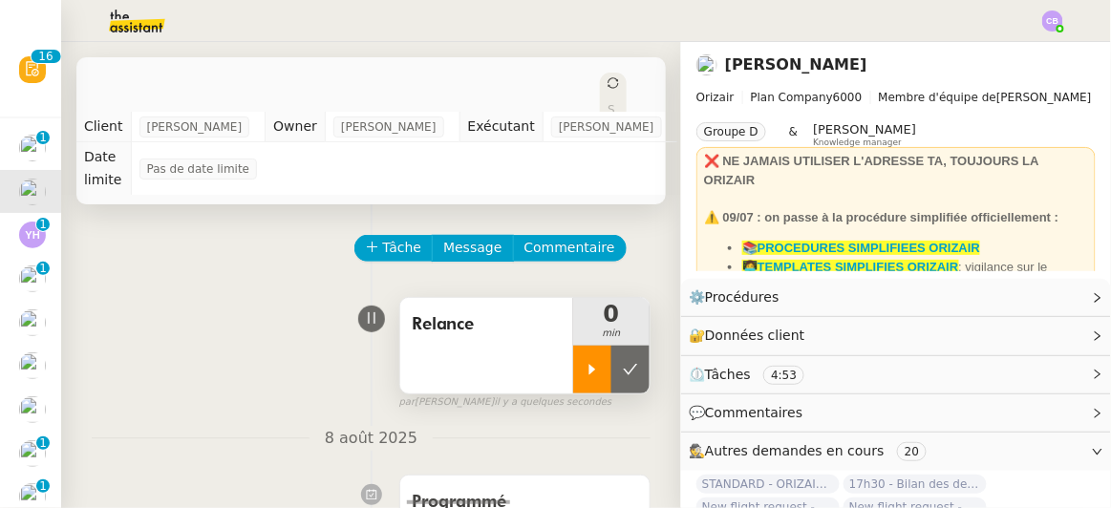
click at [585, 362] on icon at bounding box center [592, 369] width 15 height 15
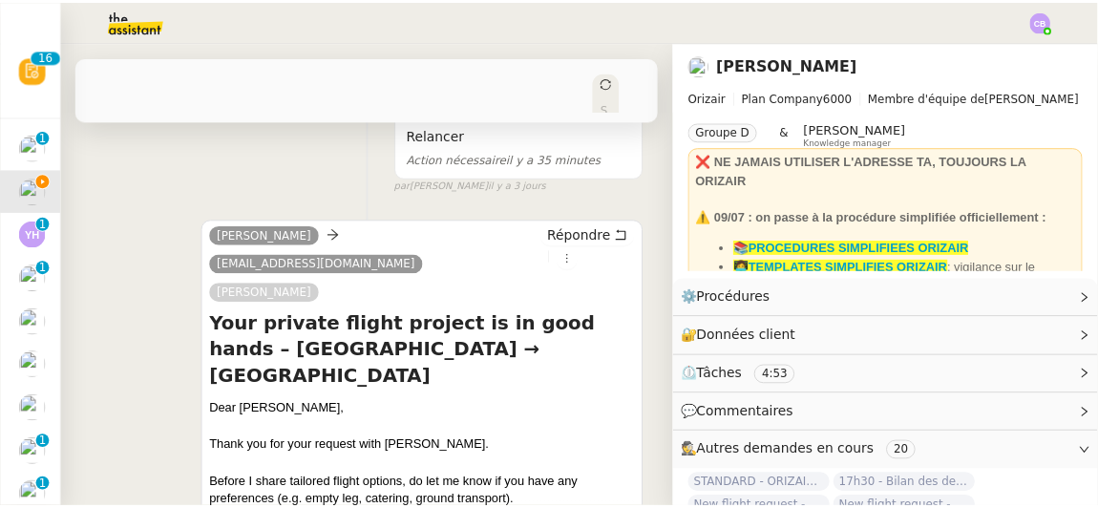
scroll to position [394, 0]
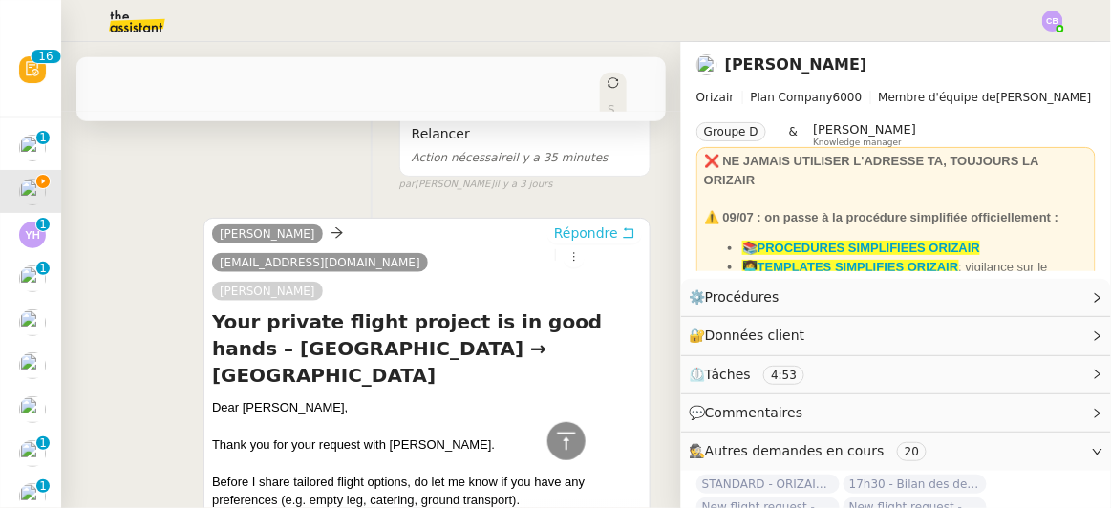
click at [554, 224] on span "Répondre" at bounding box center [586, 233] width 64 height 19
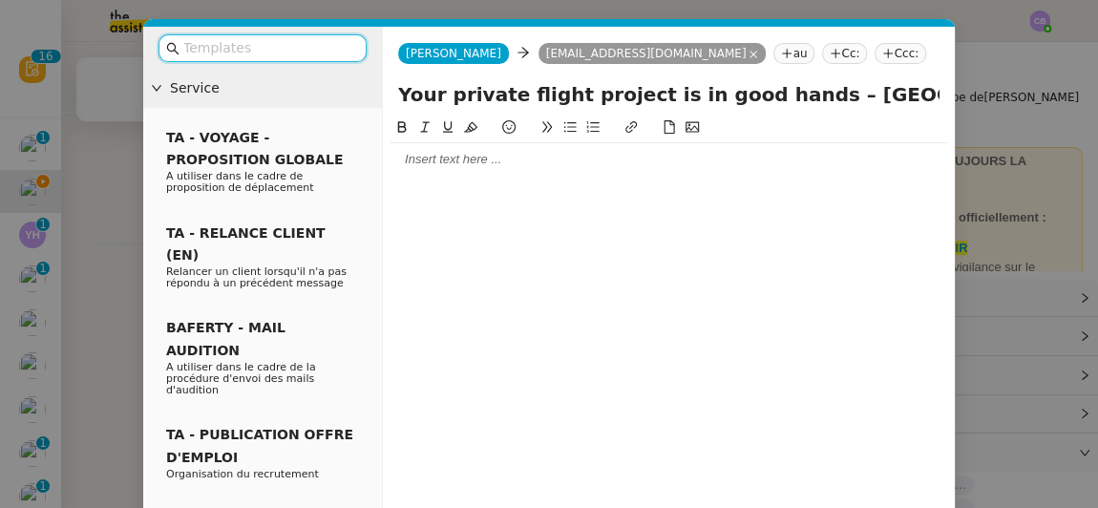
scroll to position [567, 0]
click at [328, 53] on input "text" at bounding box center [269, 48] width 172 height 22
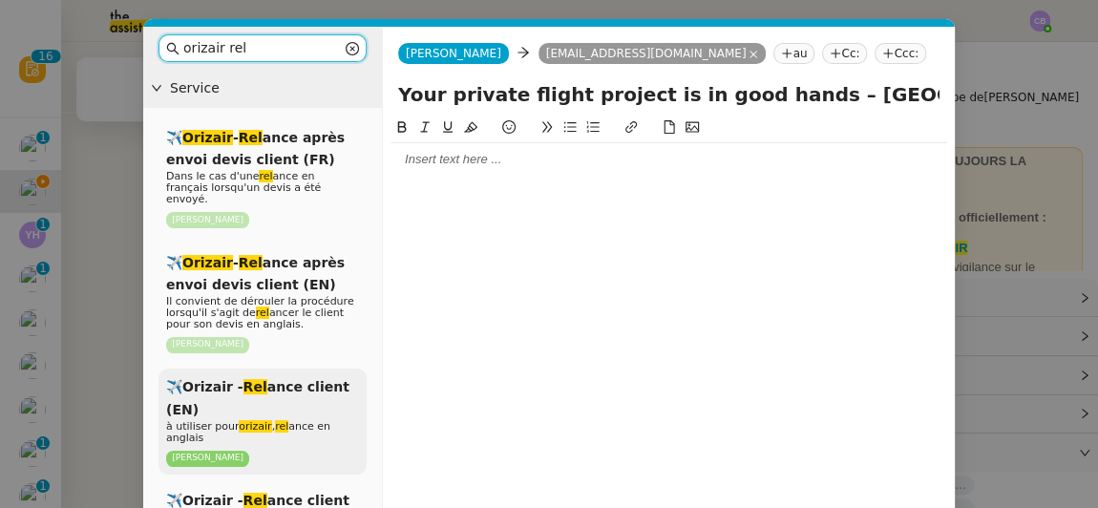
type input "orizair rel"
click at [320, 382] on div "✈️Orizair - Rel ance client (EN) à utiliser pour orizair , rel ance en anglais …" at bounding box center [263, 422] width 208 height 106
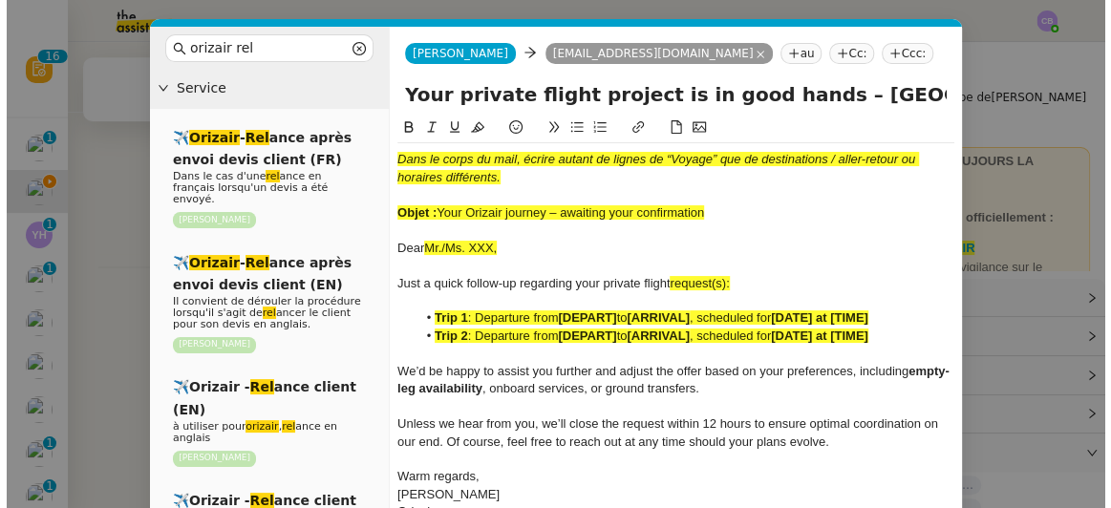
scroll to position [791, 0]
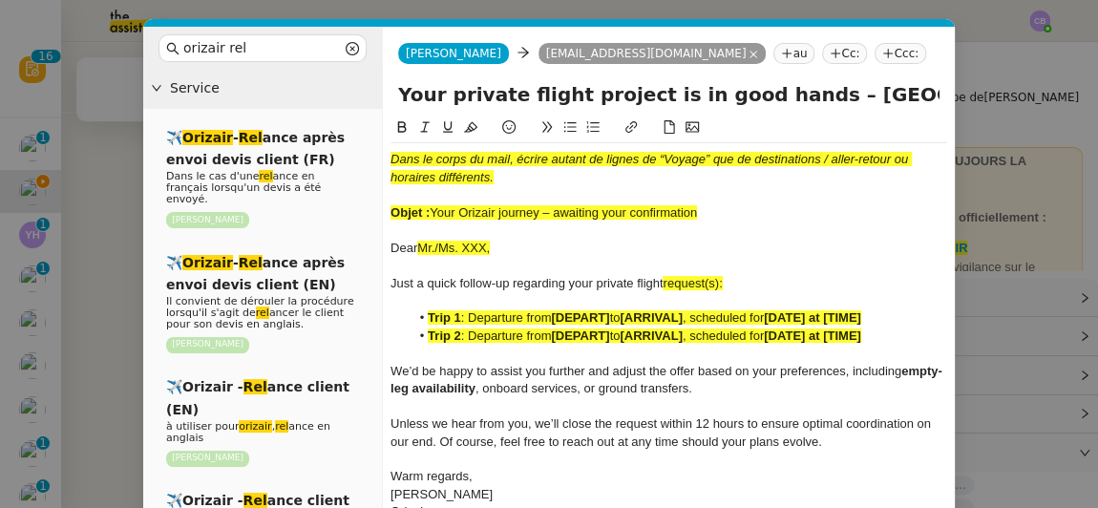
drag, startPoint x: 709, startPoint y: 242, endPoint x: 644, endPoint y: 235, distance: 65.3
click at [644, 235] on div "Dans le corps du mail, écrire autant de lignes de “Voyage” que de destinations …" at bounding box center [669, 336] width 557 height 386
click at [766, 204] on div "Objet : Your Orizair journey – awaiting your confirmation" at bounding box center [669, 212] width 557 height 17
drag, startPoint x: 766, startPoint y: 204, endPoint x: 434, endPoint y: 206, distance: 332.4
click at [434, 206] on div "Objet : Your Orizair journey – awaiting your confirmation" at bounding box center [669, 212] width 557 height 17
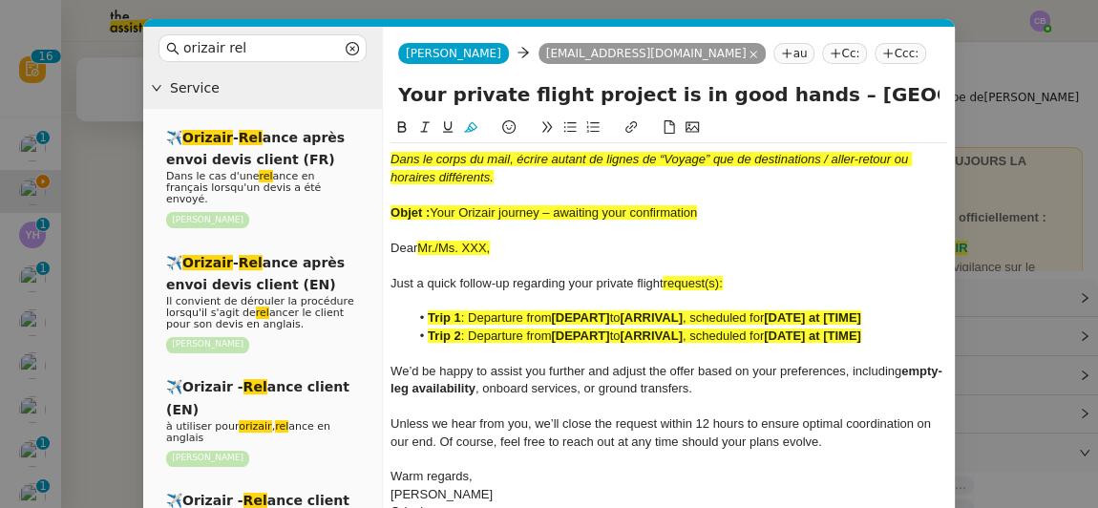
copy span "Your Orizair journey – awaiting your confirmation"
drag, startPoint x: 781, startPoint y: 91, endPoint x: 400, endPoint y: 112, distance: 381.7
click at [400, 112] on div "Your private flight project is in good hands – [GEOGRAPHIC_DATA] → [GEOGRAPHIC_…" at bounding box center [669, 98] width 572 height 36
paste input "Orizair journey – awaiting your confirmation"
type input "Your Orizair journey – awaiting your confirmation – [GEOGRAPHIC_DATA] → [GEOGRA…"
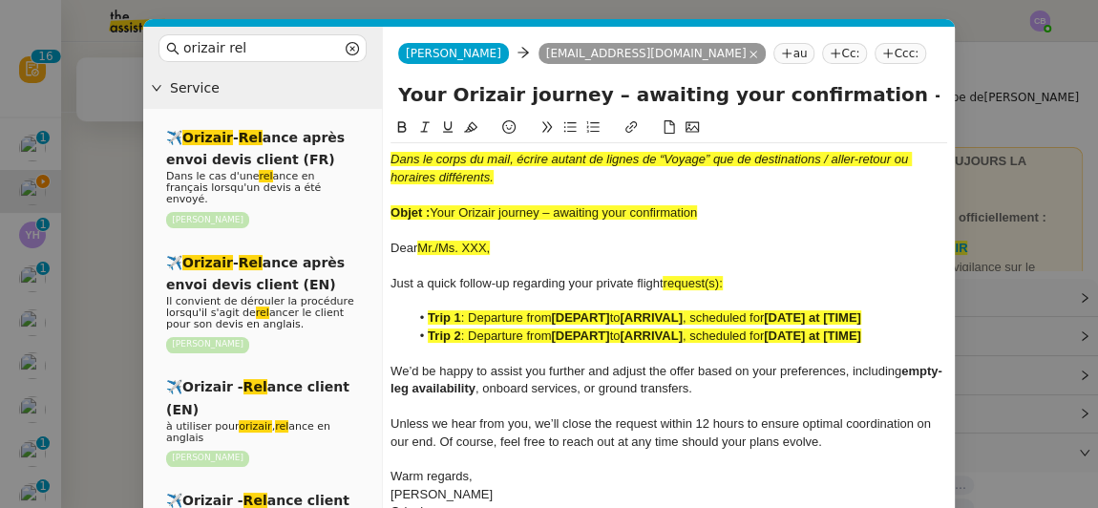
drag, startPoint x: 706, startPoint y: 213, endPoint x: 391, endPoint y: 158, distance: 320.0
click at [391, 158] on div "Dans le corps du mail, écrire autant de lignes de “Voyage” que de destinations …" at bounding box center [669, 336] width 557 height 386
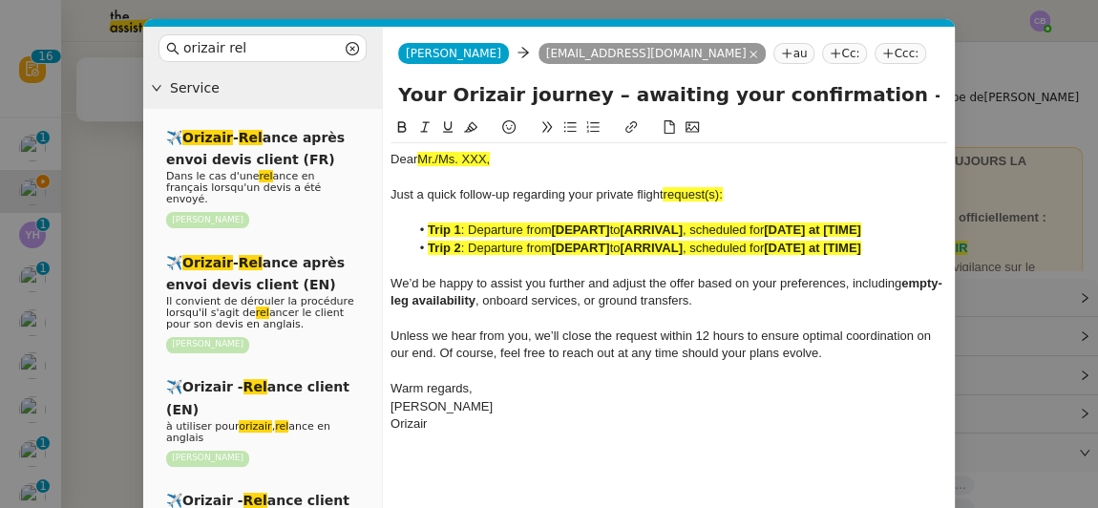
click at [104, 216] on nz-modal-container "orizair rel Service ✈️ Orizair - Rel ance après envoi devis client (FR) Dans le…" at bounding box center [549, 254] width 1098 height 508
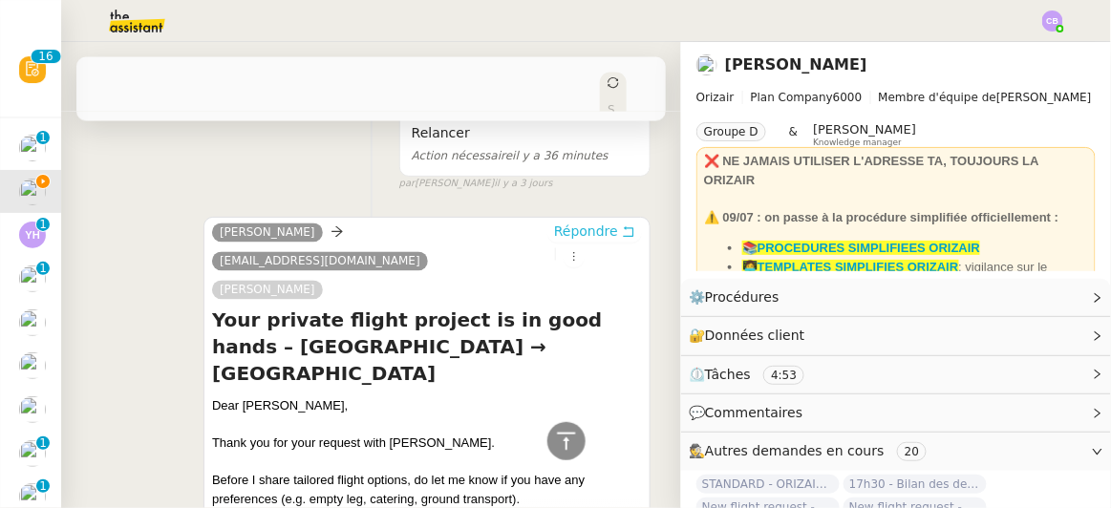
scroll to position [789, 0]
drag, startPoint x: 336, startPoint y: 324, endPoint x: 240, endPoint y: 328, distance: 96.5
click at [240, 397] on div "Dear [PERSON_NAME]," at bounding box center [427, 406] width 430 height 19
copy div "[PERSON_NAME],"
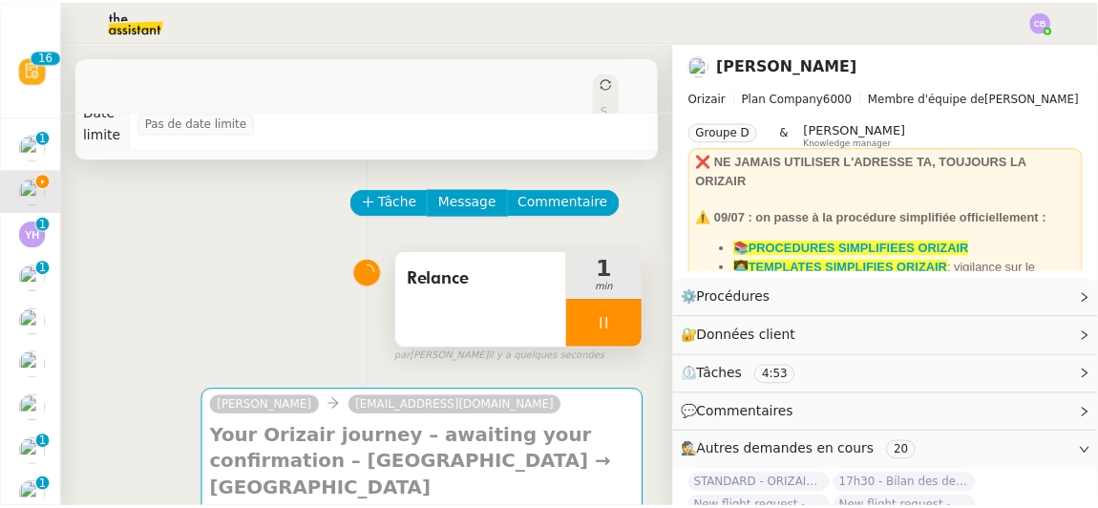
scroll to position [43, 0]
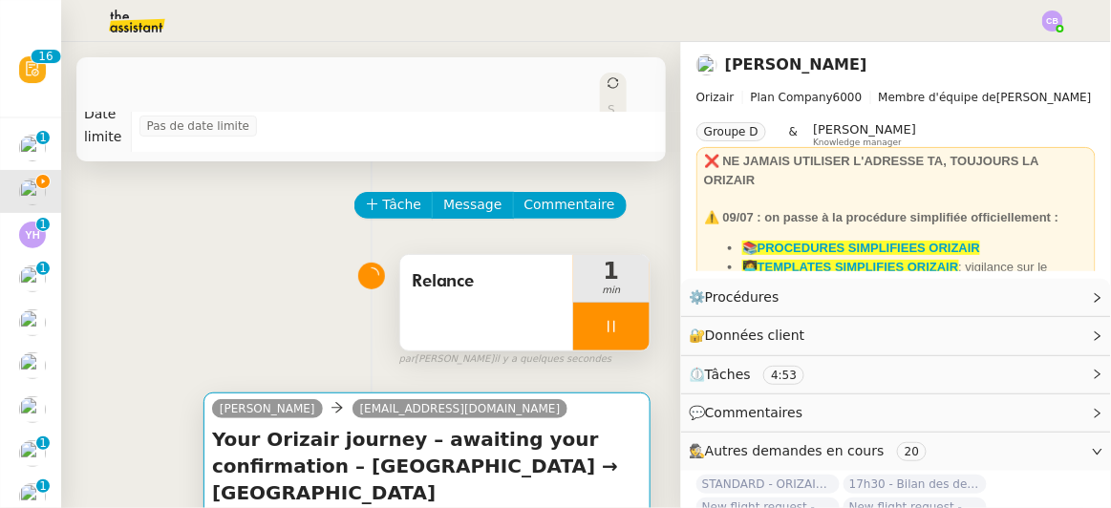
click at [576, 441] on h4 "Your Orizair journey – awaiting your confirmation – [GEOGRAPHIC_DATA] → [GEOGRA…" at bounding box center [427, 466] width 430 height 80
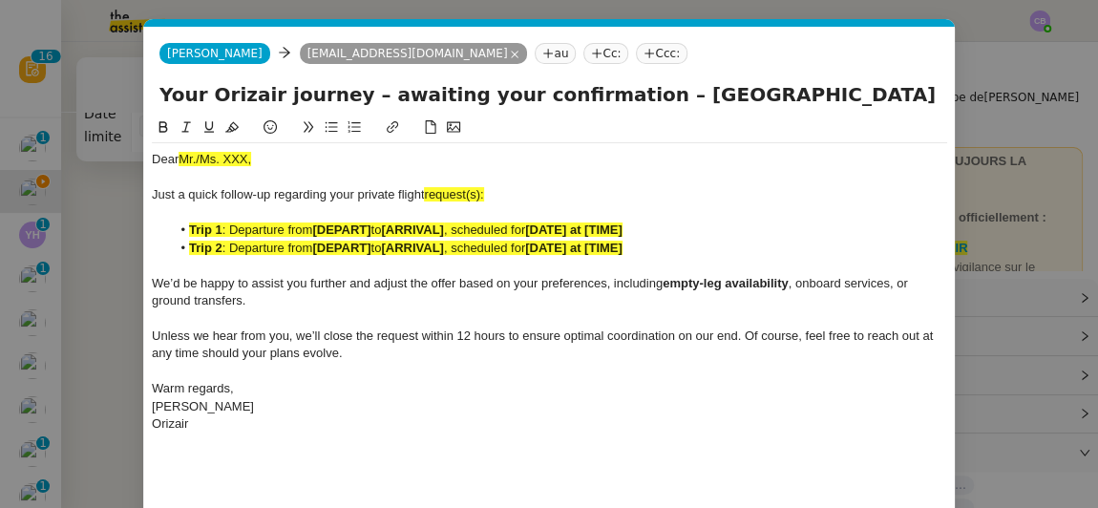
scroll to position [0, 94]
click at [322, 160] on div "Dear Mr./Ms. XXX," at bounding box center [550, 159] width 796 height 17
click at [531, 191] on div "Just a quick follow-up regarding your private flight request(s):" at bounding box center [550, 194] width 796 height 17
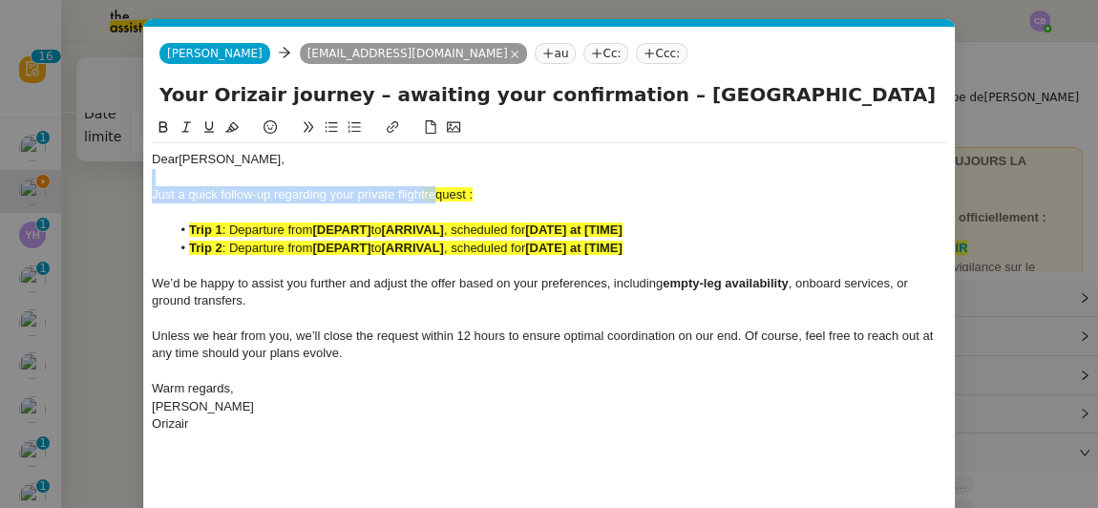
drag, startPoint x: 425, startPoint y: 184, endPoint x: 440, endPoint y: 190, distance: 16.3
click at [440, 190] on div "Dear Atriwal Himanshu, Just a quick follow-up regarding your private flight req…" at bounding box center [550, 291] width 796 height 297
click at [436, 190] on span "request :" at bounding box center [448, 194] width 49 height 14
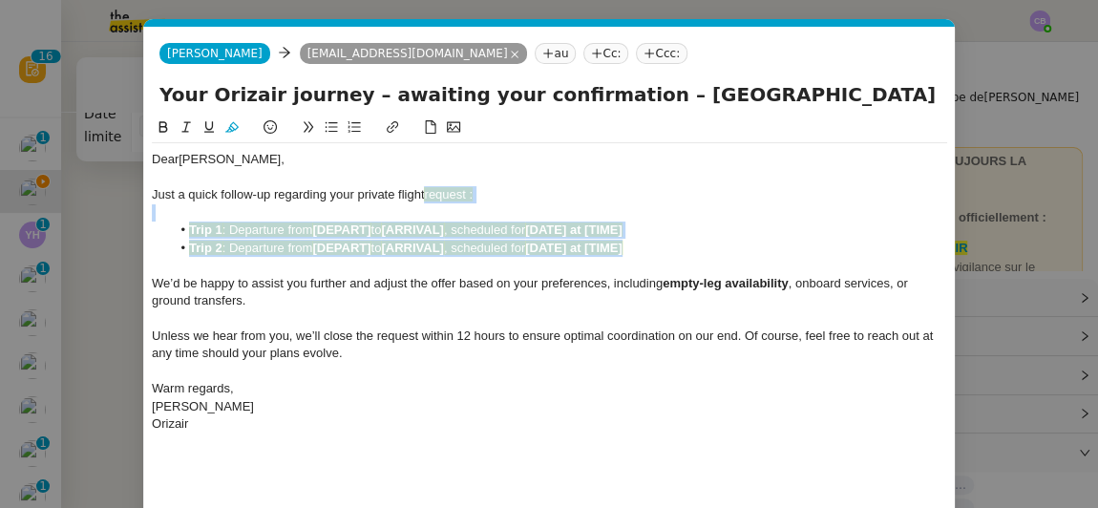
drag, startPoint x: 426, startPoint y: 191, endPoint x: 637, endPoint y: 254, distance: 220.3
click at [637, 254] on div "Dear Atriwal Himanshu, Just a quick follow-up regarding your private flight req…" at bounding box center [550, 291] width 796 height 297
click at [237, 131] on icon at bounding box center [231, 126] width 13 height 13
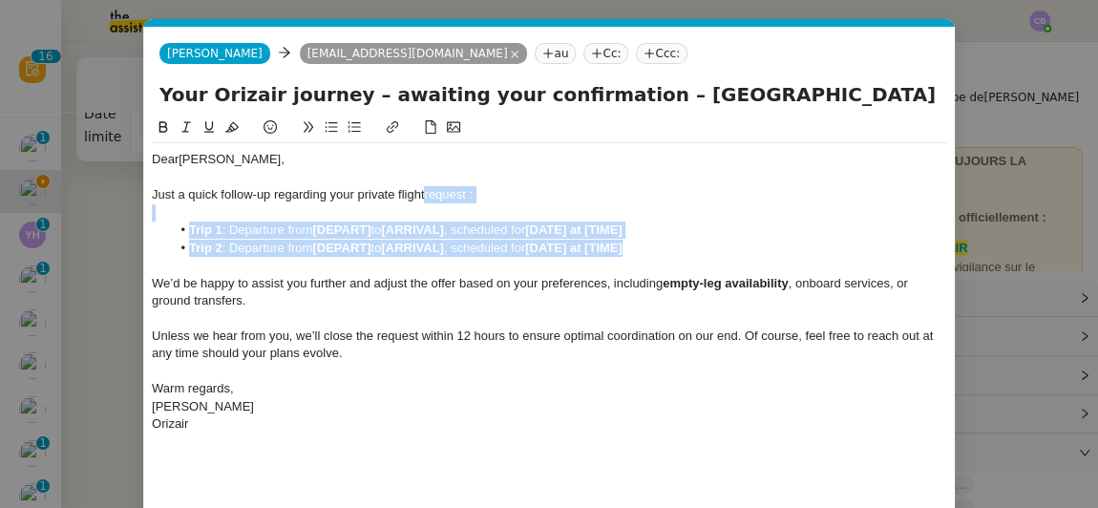
click at [649, 241] on li "Trip 2 : Departure from [DEPART] to [ARRIVAL] , scheduled for [DATE] at [TIME]" at bounding box center [560, 248] width 778 height 17
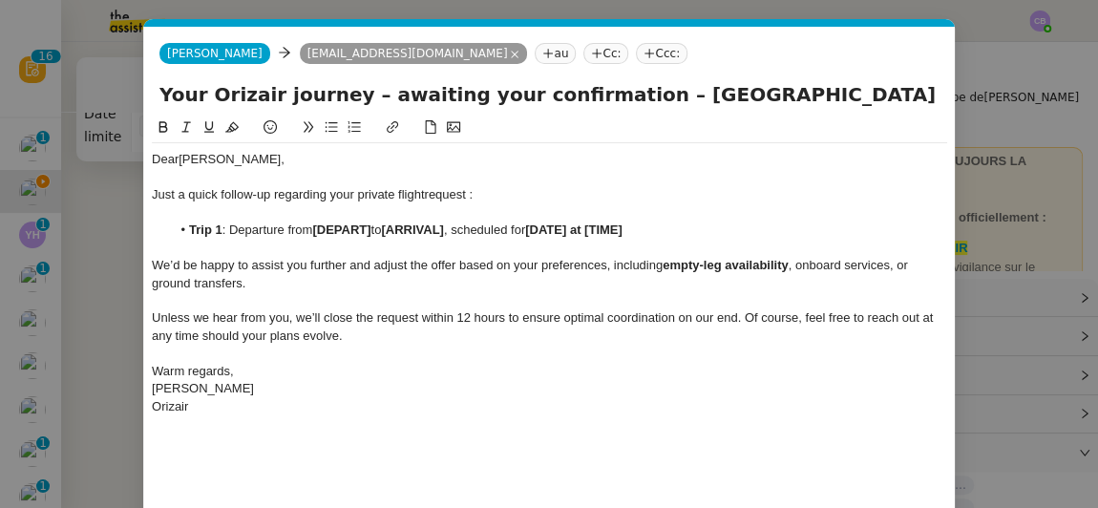
drag, startPoint x: 678, startPoint y: 95, endPoint x: 629, endPoint y: 88, distance: 50.1
click at [629, 88] on input "Your Orizair journey – awaiting your confirmation – [GEOGRAPHIC_DATA] → [GEOGRA…" at bounding box center [550, 94] width 780 height 29
click at [377, 228] on li "Trip 1 : Departure from [DEPART] to [ARRIVAL] , scheduled for [DATE] at [TIME]" at bounding box center [560, 230] width 778 height 17
drag, startPoint x: 377, startPoint y: 228, endPoint x: 365, endPoint y: 229, distance: 12.5
click at [459, 229] on strong "[ARRIVAL]" at bounding box center [490, 230] width 62 height 14
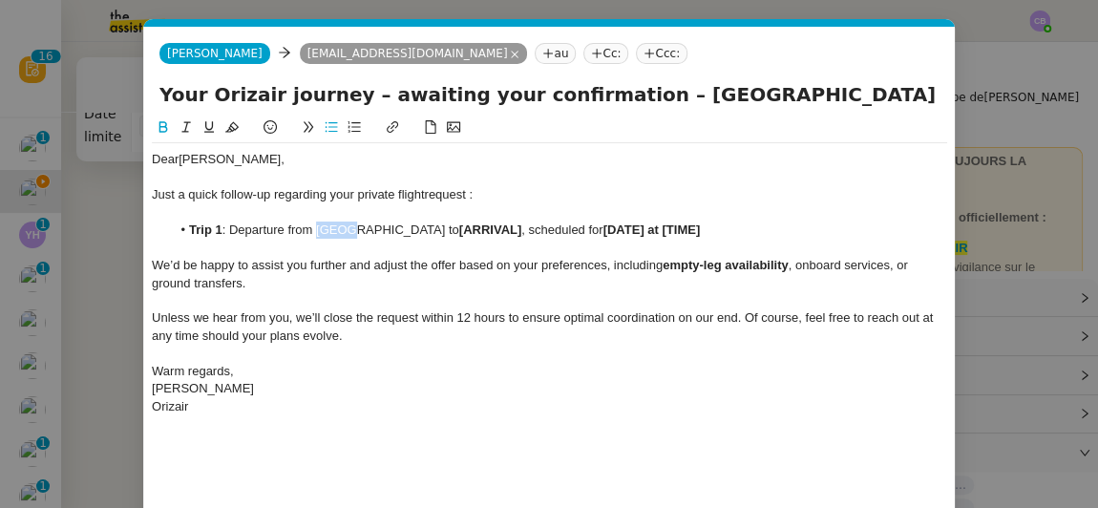
drag, startPoint x: 315, startPoint y: 229, endPoint x: 347, endPoint y: 230, distance: 31.5
click at [347, 230] on li "Trip 1 : Departure from [GEOGRAPHIC_DATA] to [ARRIVAL] , scheduled for [DATE] a…" at bounding box center [560, 230] width 778 height 17
click at [163, 133] on icon at bounding box center [164, 126] width 9 height 11
drag, startPoint x: 705, startPoint y: 92, endPoint x: 872, endPoint y: 82, distance: 167.4
click at [872, 82] on input "Your Orizair journey – awaiting your confirmation – [GEOGRAPHIC_DATA] → [GEOGRA…" at bounding box center [550, 94] width 780 height 29
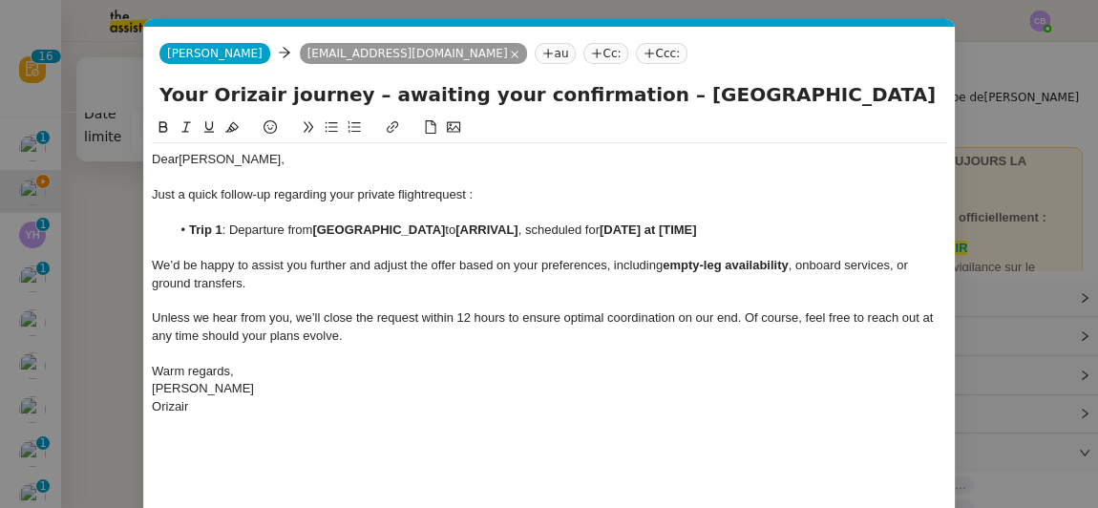
click at [449, 229] on li "Trip 1 : Departure from [GEOGRAPHIC_DATA] to [ARRIVAL] , scheduled for [DATE] a…" at bounding box center [560, 230] width 778 height 17
drag, startPoint x: 463, startPoint y: 228, endPoint x: 370, endPoint y: 227, distance: 93.6
click at [370, 227] on li "Trip 1 : Departure from [GEOGRAPHIC_DATA] to [GEOGRAPHIC_DATA], scheduled for […" at bounding box center [560, 230] width 778 height 17
click at [162, 125] on icon at bounding box center [163, 126] width 13 height 13
click at [656, 221] on div at bounding box center [550, 212] width 796 height 17
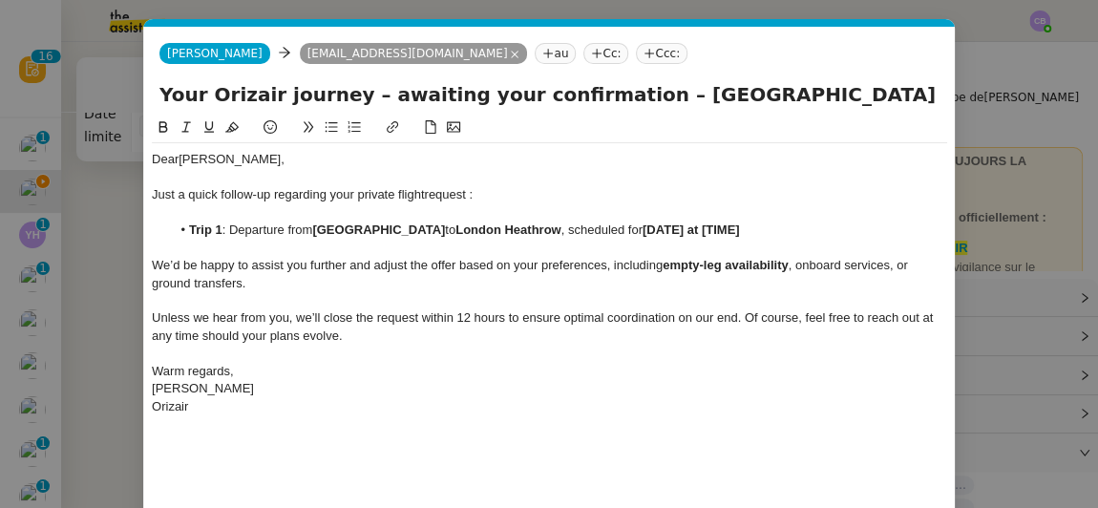
click at [730, 243] on div at bounding box center [550, 248] width 796 height 17
click at [716, 226] on li "Trip 1 : Departure from [GEOGRAPHIC_DATA] to [GEOGRAPHIC_DATA] , scheduled for …" at bounding box center [560, 230] width 778 height 17
drag, startPoint x: 667, startPoint y: 225, endPoint x: 561, endPoint y: 226, distance: 106.0
click at [561, 226] on li "Trip 1 : Departure from [GEOGRAPHIC_DATA] to [GEOGRAPHIC_DATA] , scheduled for …" at bounding box center [560, 230] width 778 height 17
click at [164, 128] on icon at bounding box center [164, 126] width 9 height 11
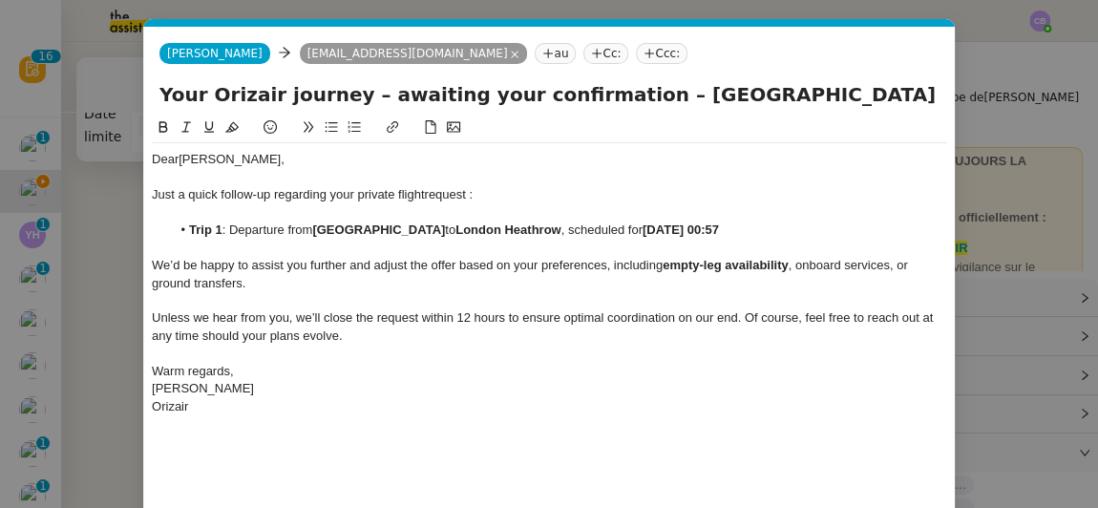
click at [414, 299] on div at bounding box center [550, 300] width 796 height 17
click at [440, 408] on div "Orizair" at bounding box center [550, 406] width 796 height 17
drag, startPoint x: 880, startPoint y: 88, endPoint x: 608, endPoint y: 82, distance: 271.3
click at [608, 82] on input "Your Orizair journey – awaiting your confirmation – [GEOGRAPHIC_DATA] → [GEOGRA…" at bounding box center [550, 94] width 780 height 29
type input "Your Orizair journey – awaiting your confirmation"
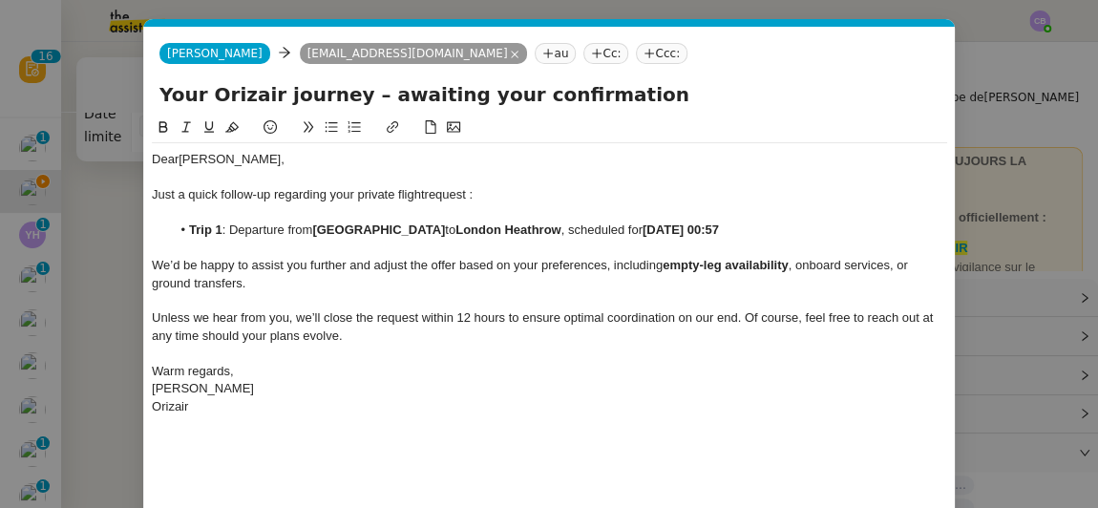
click at [286, 395] on div "[PERSON_NAME]" at bounding box center [550, 388] width 796 height 17
click at [303, 419] on div "Dear [PERSON_NAME], Just a quick follow-up regarding your private flight reques…" at bounding box center [550, 283] width 796 height 280
click at [477, 448] on div "Dear [PERSON_NAME], Just a quick follow-up regarding your private flight reques…" at bounding box center [550, 344] width 796 height 455
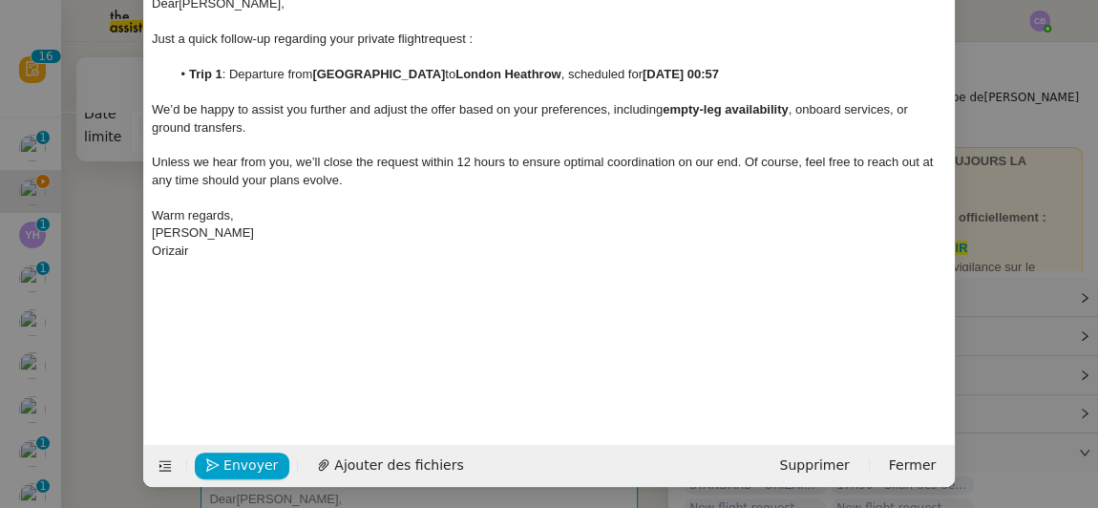
scroll to position [157, 0]
click at [235, 458] on span "Envoyer" at bounding box center [251, 465] width 54 height 22
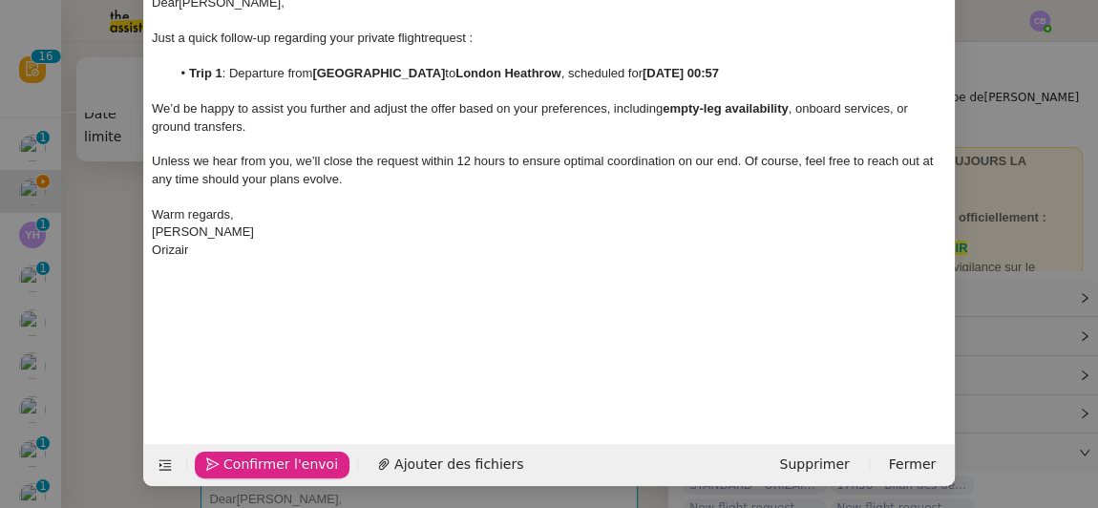
click at [235, 458] on span "Confirmer l'envoi" at bounding box center [281, 465] width 115 height 22
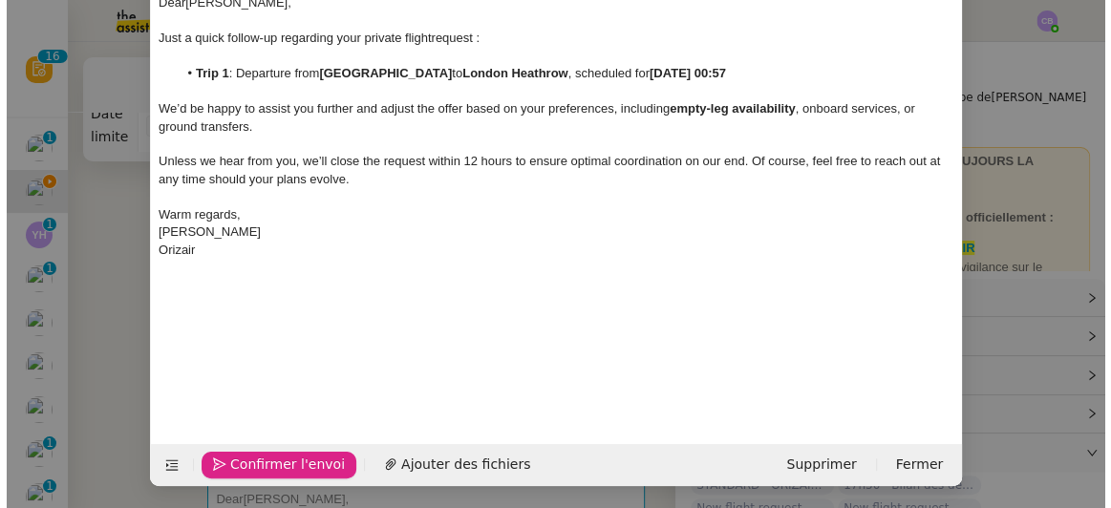
scroll to position [138, 0]
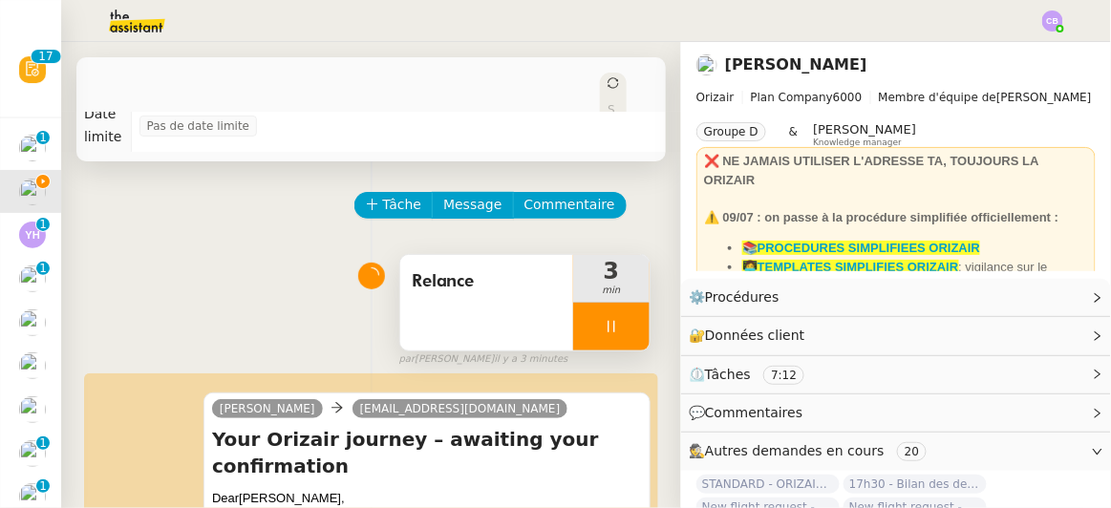
click at [573, 303] on div at bounding box center [611, 327] width 76 height 48
click at [624, 321] on icon at bounding box center [631, 326] width 14 height 11
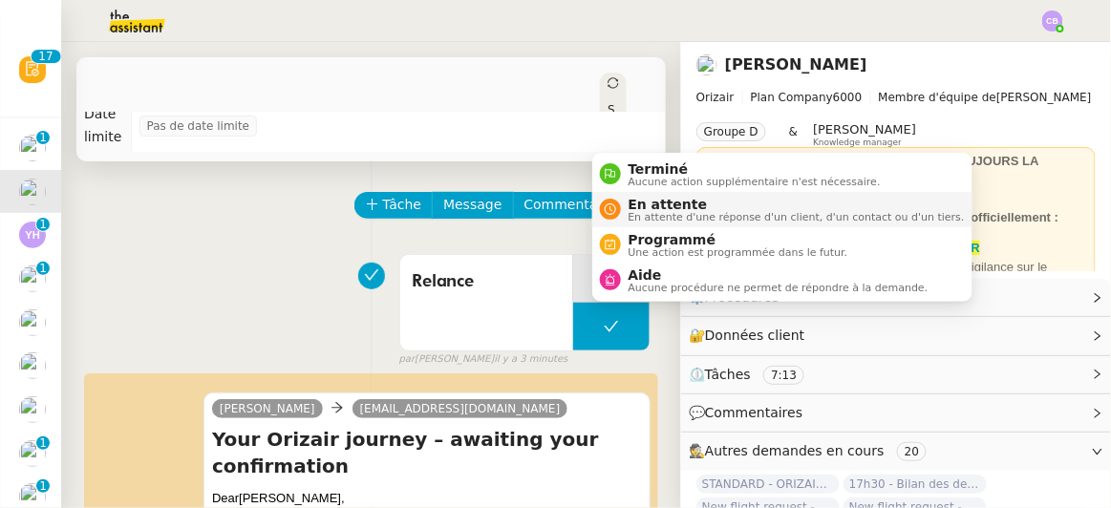
click at [640, 212] on span "En attente d'une réponse d'un client, d'un contact ou d'un tiers." at bounding box center [797, 217] width 336 height 11
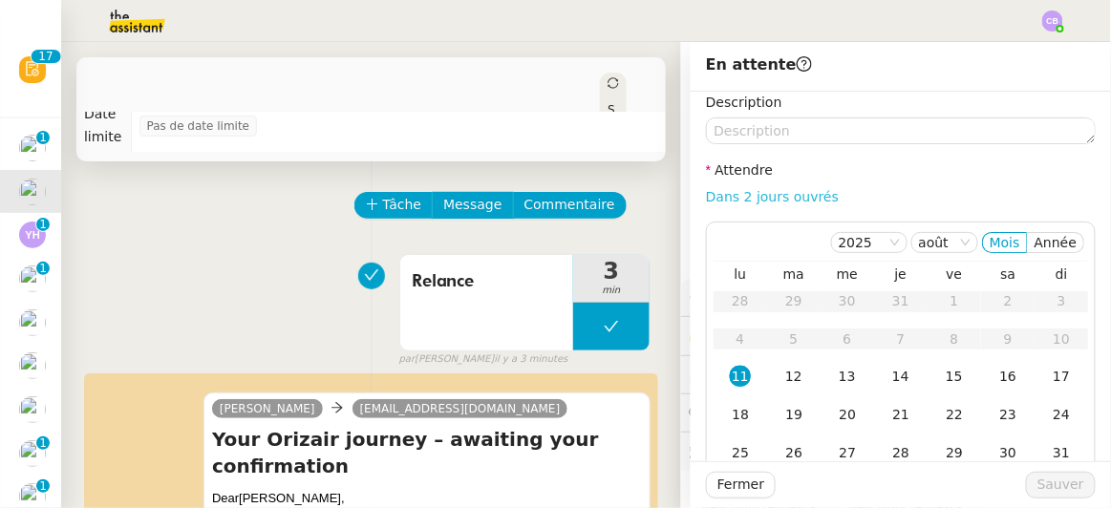
click at [728, 193] on link "Dans 2 jours ouvrés" at bounding box center [772, 196] width 133 height 15
type input "07:00"
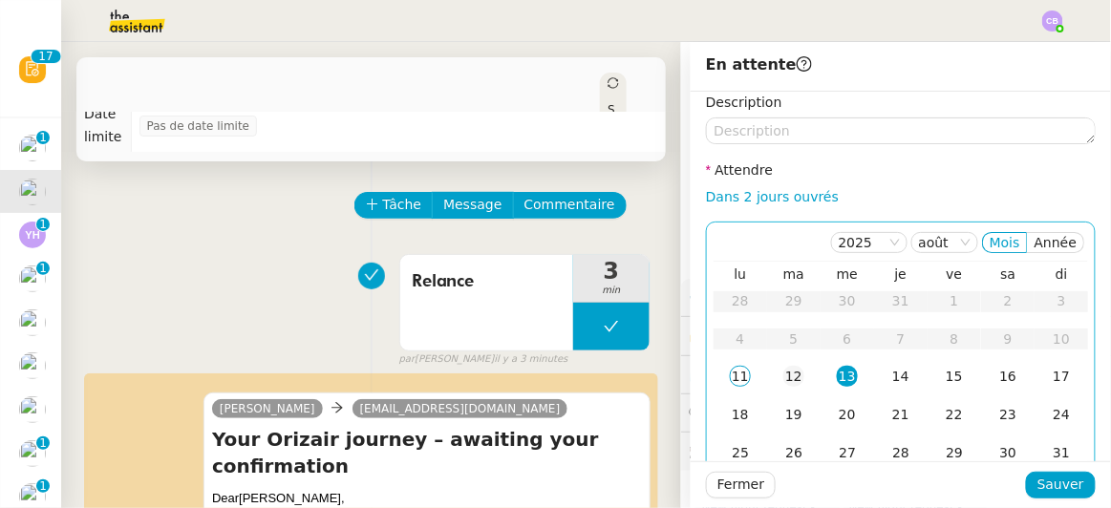
click at [783, 376] on div "12" at bounding box center [793, 376] width 21 height 21
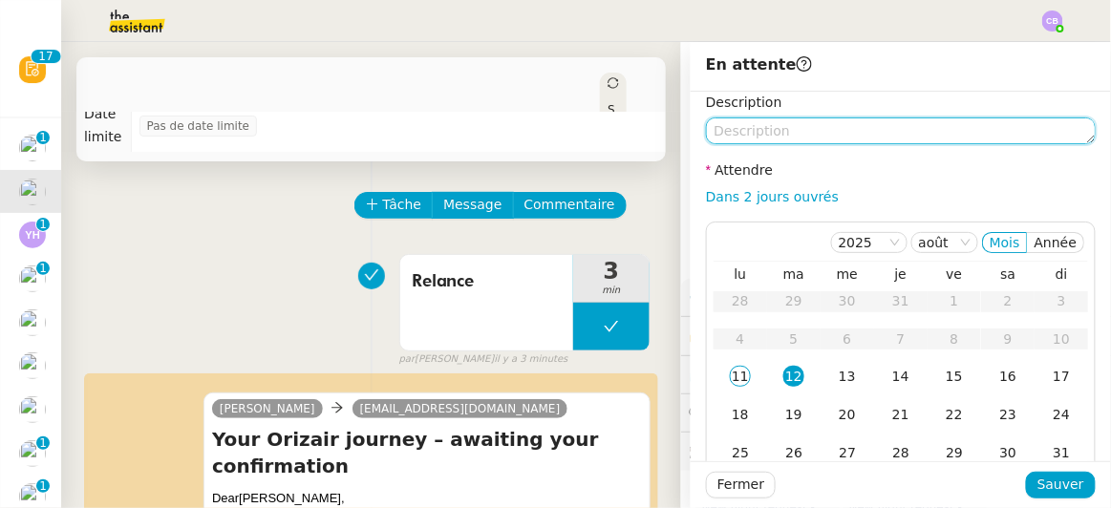
click at [768, 131] on textarea at bounding box center [901, 130] width 390 height 27
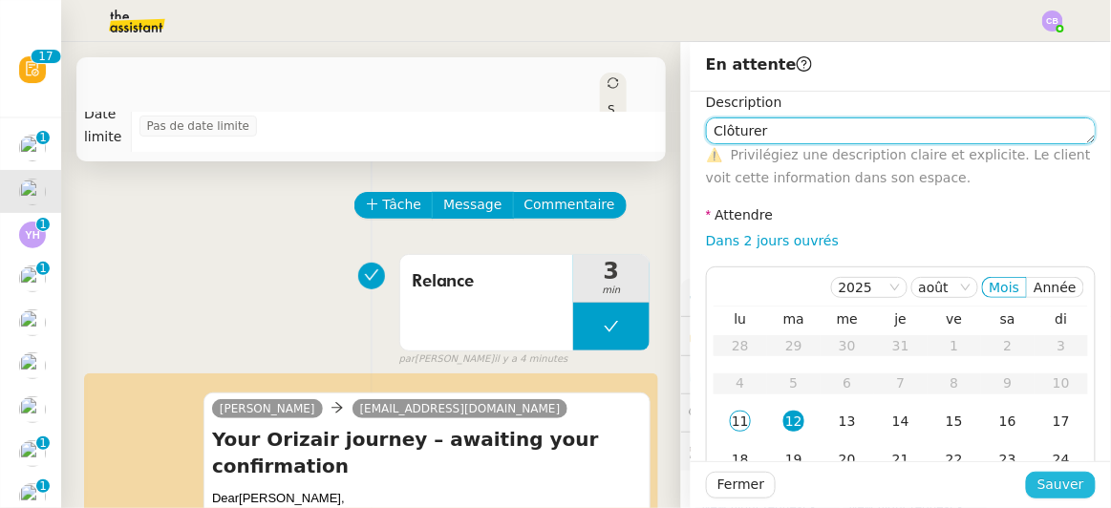
type textarea "Clôturer"
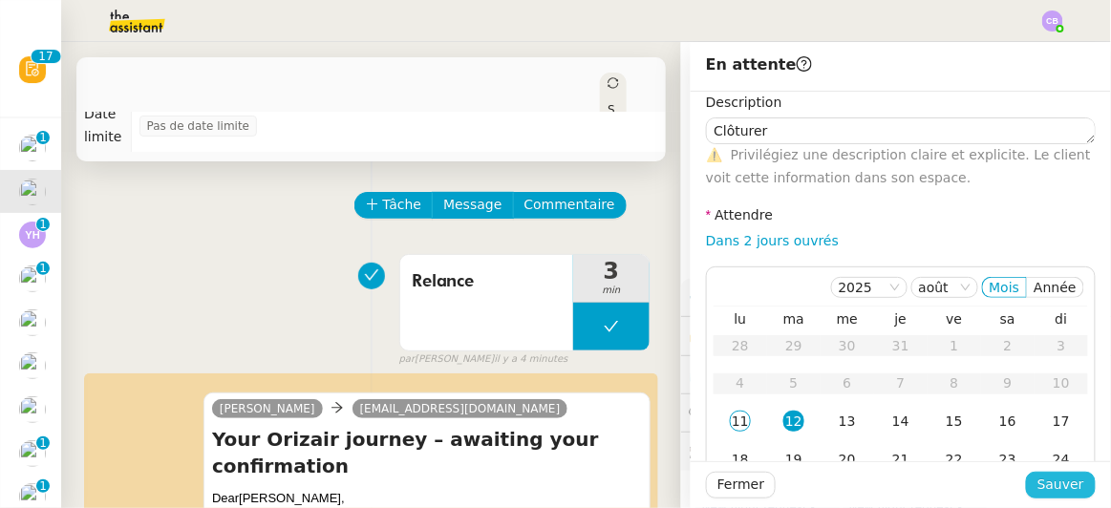
click at [1056, 491] on span "Sauver" at bounding box center [1060, 485] width 47 height 22
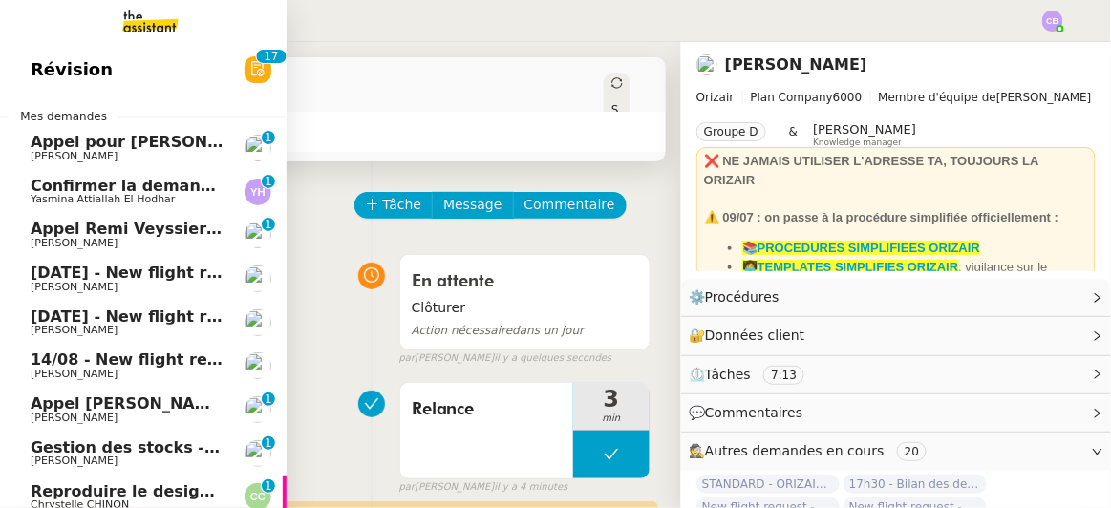
click at [137, 274] on span "[DATE] - New flight request - [PERSON_NAME]" at bounding box center [228, 273] width 394 height 18
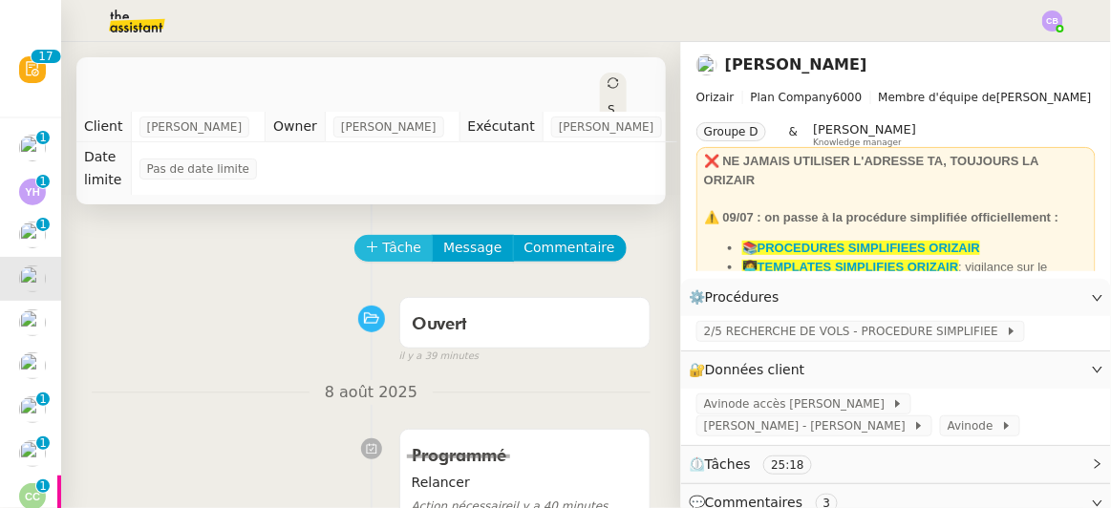
click at [383, 237] on span "Tâche" at bounding box center [402, 248] width 39 height 22
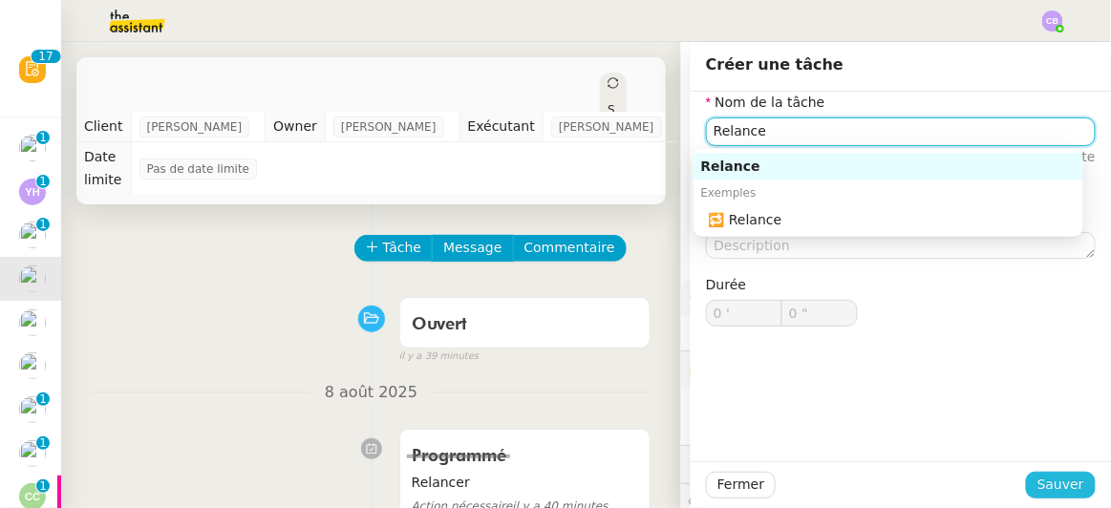
type input "Relance"
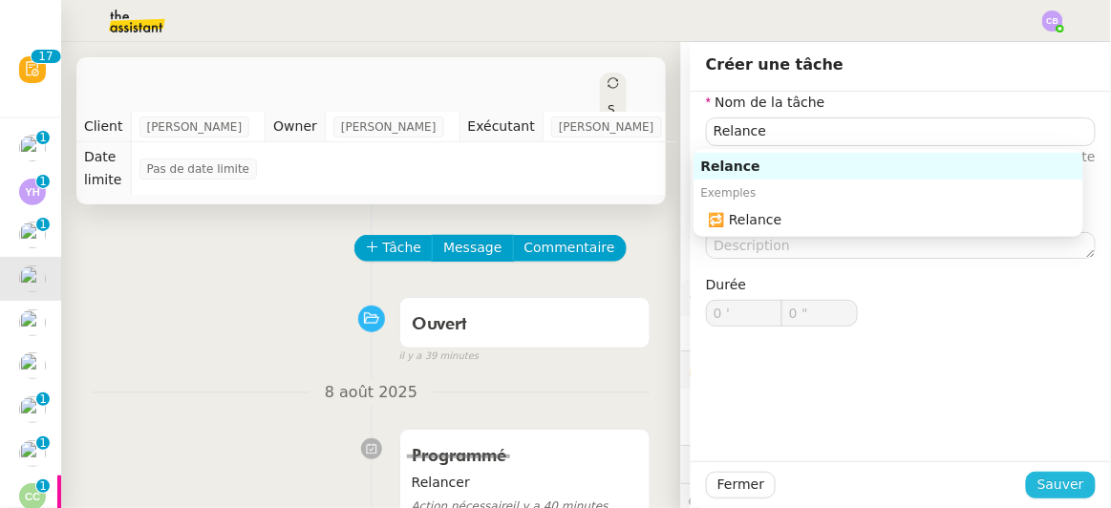
click at [1043, 475] on span "Sauver" at bounding box center [1060, 485] width 47 height 22
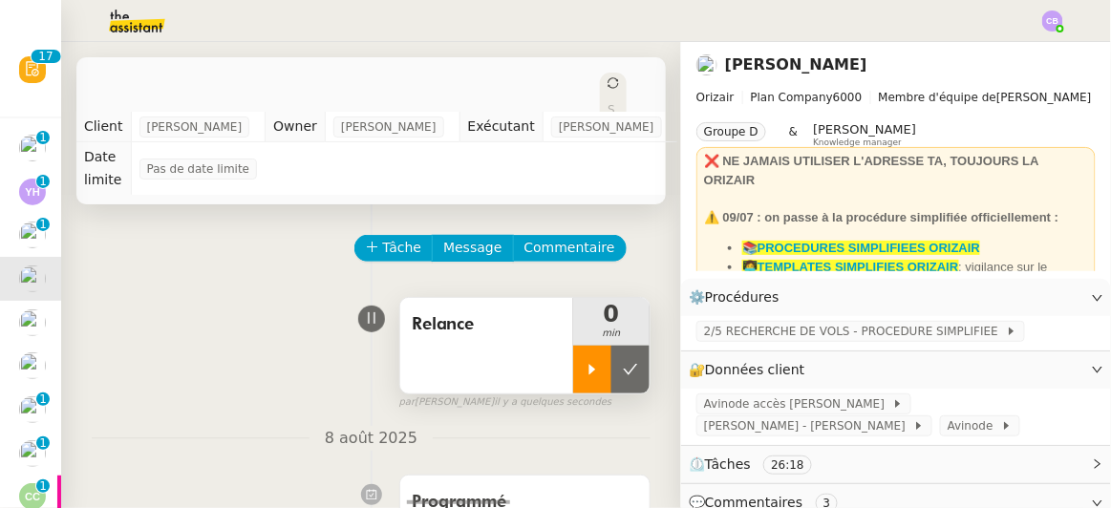
click at [585, 362] on icon at bounding box center [592, 369] width 15 height 15
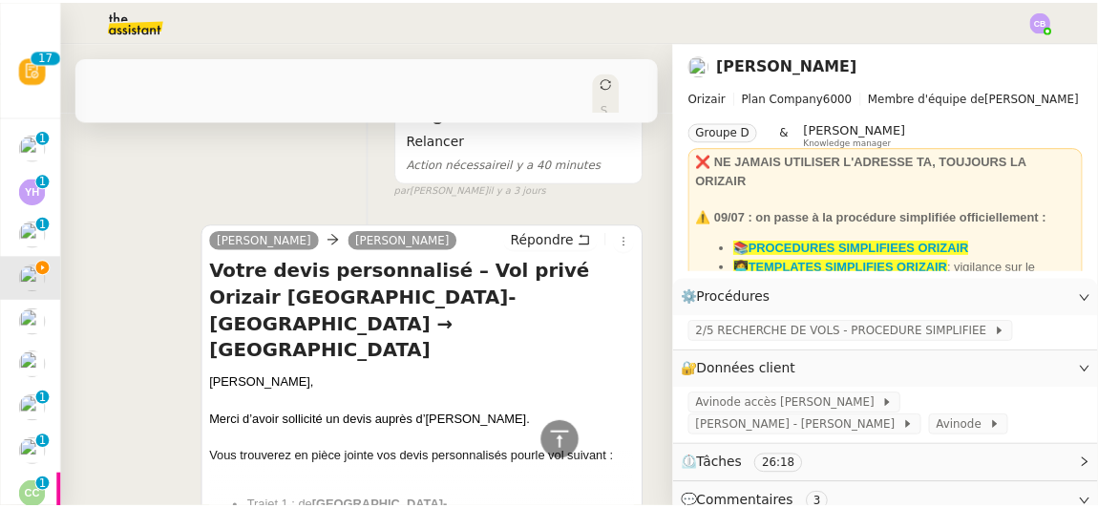
scroll to position [394, 0]
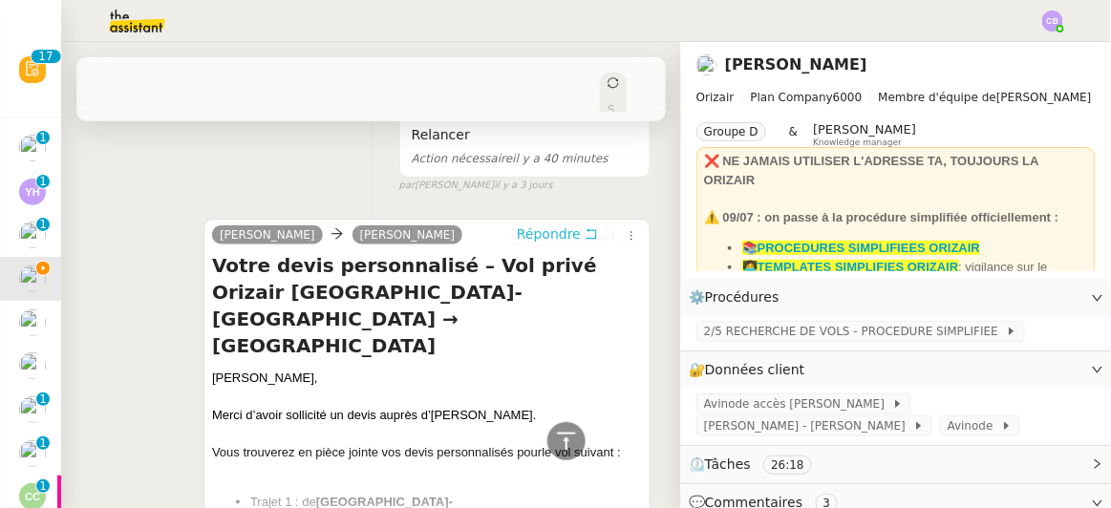
click at [528, 224] on span "Répondre" at bounding box center [549, 233] width 64 height 19
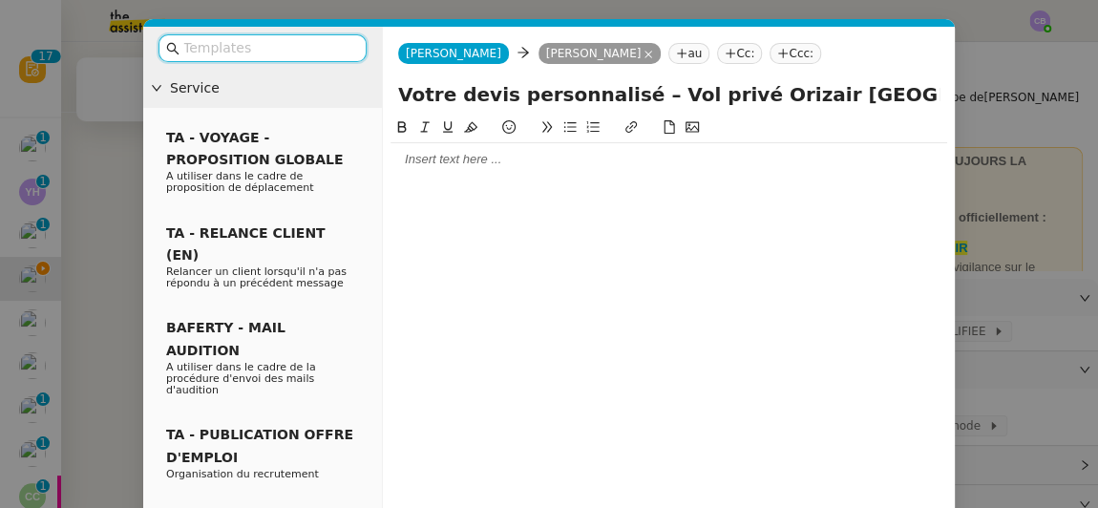
scroll to position [566, 0]
click at [335, 49] on input "text" at bounding box center [269, 48] width 172 height 22
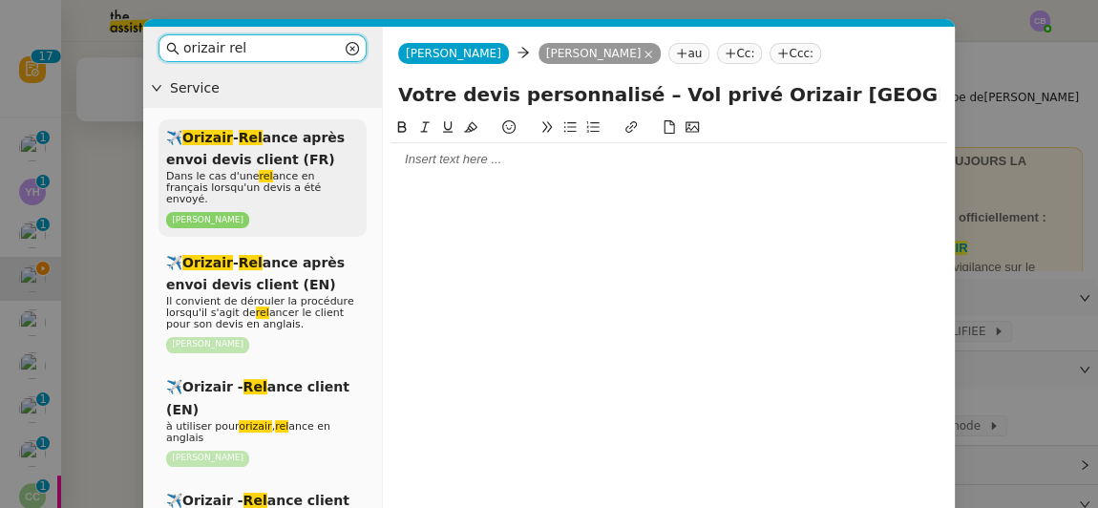
type input "orizair rel"
click at [290, 167] on span "✈️ Orizair - Rel ance après envoi devis client (FR)" at bounding box center [255, 148] width 179 height 37
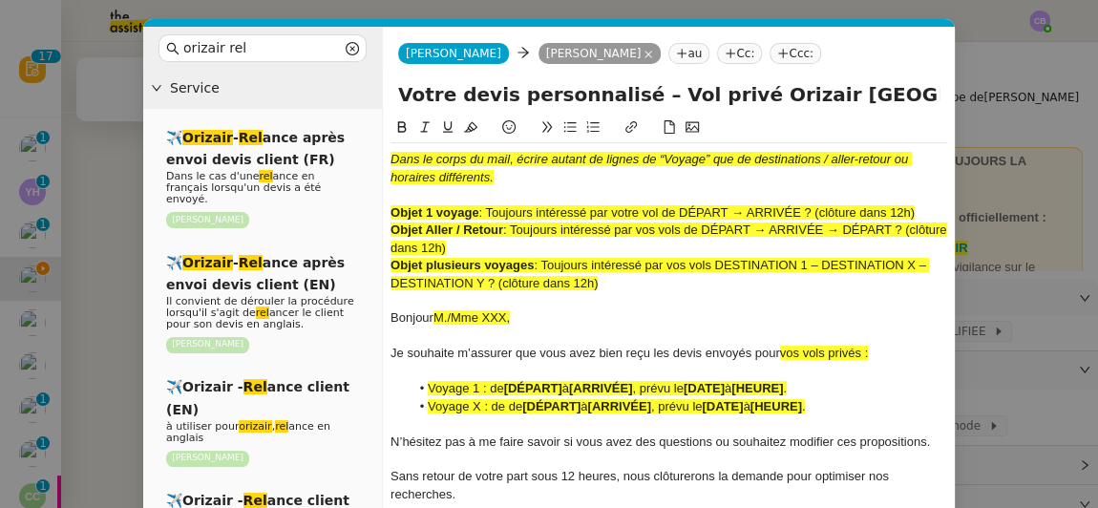
scroll to position [790, 0]
drag, startPoint x: 918, startPoint y: 207, endPoint x: 491, endPoint y: 210, distance: 427.0
click at [491, 210] on div "Objet 1 voyage : Toujours intéressé par votre vol de DÉPART → ARRIVÉE ? (clôtur…" at bounding box center [669, 212] width 557 height 17
copy span "Toujours intéressé par votre vol de DÉPART → ARRIVÉE ? (clôture dans 12h)"
drag, startPoint x: 616, startPoint y: 96, endPoint x: 394, endPoint y: 100, distance: 221.7
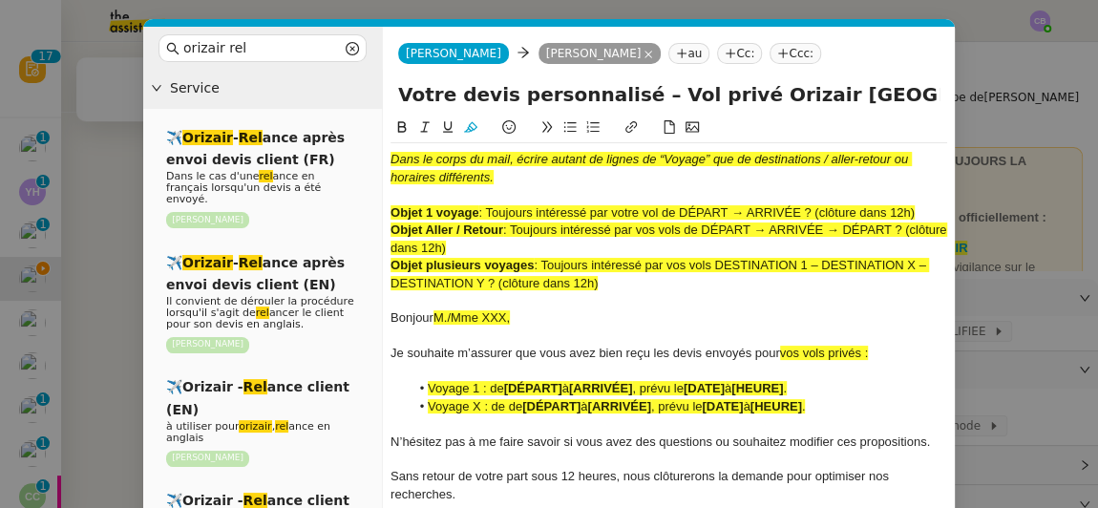
click at [394, 100] on div "Votre devis personnalisé – Vol privé Orizair [GEOGRAPHIC_DATA]-[GEOGRAPHIC_DATA…" at bounding box center [669, 98] width 572 height 36
paste input "Toujours intéressé par votre vol de DÉPART → ARRIVÉE ? (clôture dans 12h)"
type input "Toujours intéressé par votre vol de DÉPART → ARRIVÉE ? (clôture dans 12h) – Vol…"
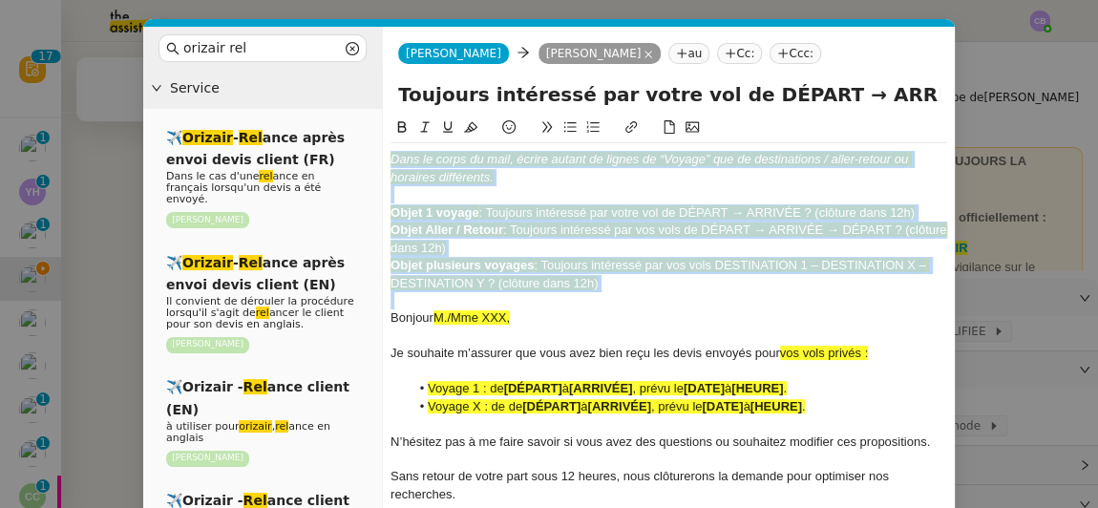
drag, startPoint x: 620, startPoint y: 293, endPoint x: 390, endPoint y: 163, distance: 264.3
click at [391, 163] on div "Dans le corps du mail, écrire autant de lignes de “Voyage” que de destinations …" at bounding box center [669, 380] width 557 height 474
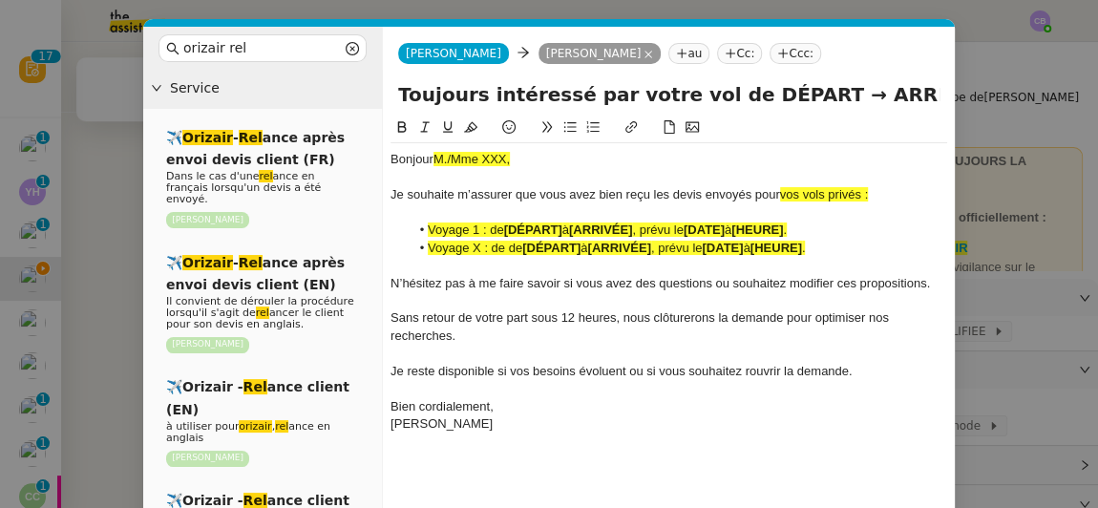
click at [531, 159] on div "Bonjour M./Mme XXX," at bounding box center [669, 159] width 557 height 17
click at [872, 194] on div "Je souhaite m’assurer que vous avez bien reçu les devis envoyés pour vos vols p…" at bounding box center [669, 194] width 557 height 17
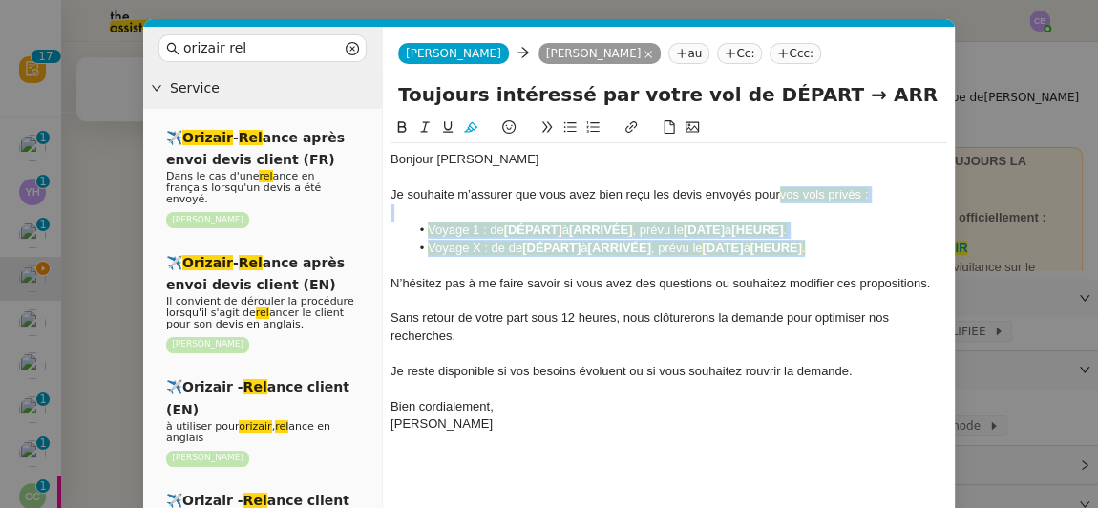
drag, startPoint x: 824, startPoint y: 245, endPoint x: 782, endPoint y: 198, distance: 63.6
click at [782, 198] on div "Bonjour [PERSON_NAME] Je souhaite m’assurer que vous avez bien reçu les devis e…" at bounding box center [669, 300] width 557 height 315
click at [471, 130] on icon at bounding box center [470, 127] width 13 height 11
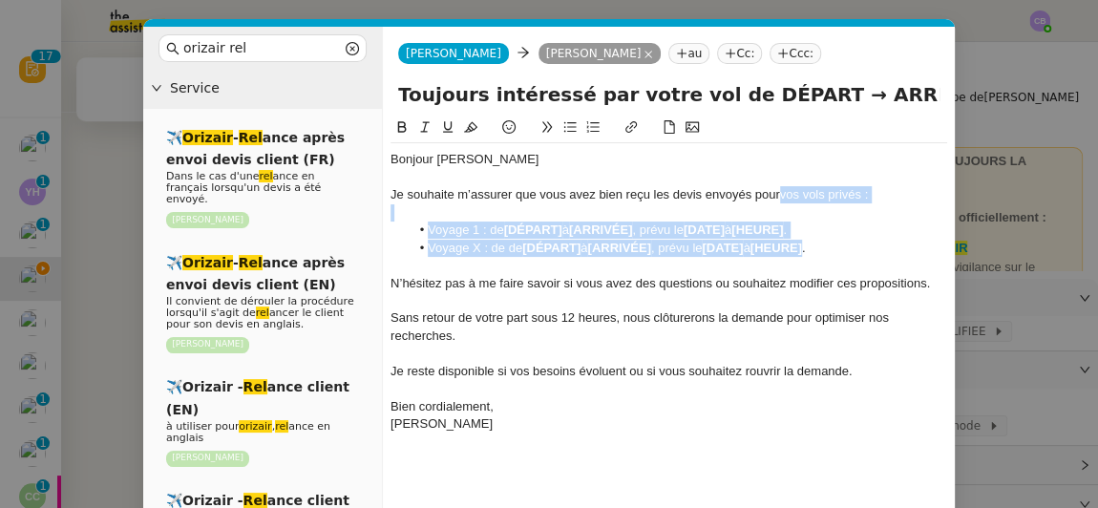
click at [837, 228] on li "Voyage 1 : de [DÉPART] à [ARRIVÉE] , prévu le [DATE] à [HEURE] ." at bounding box center [679, 230] width 539 height 17
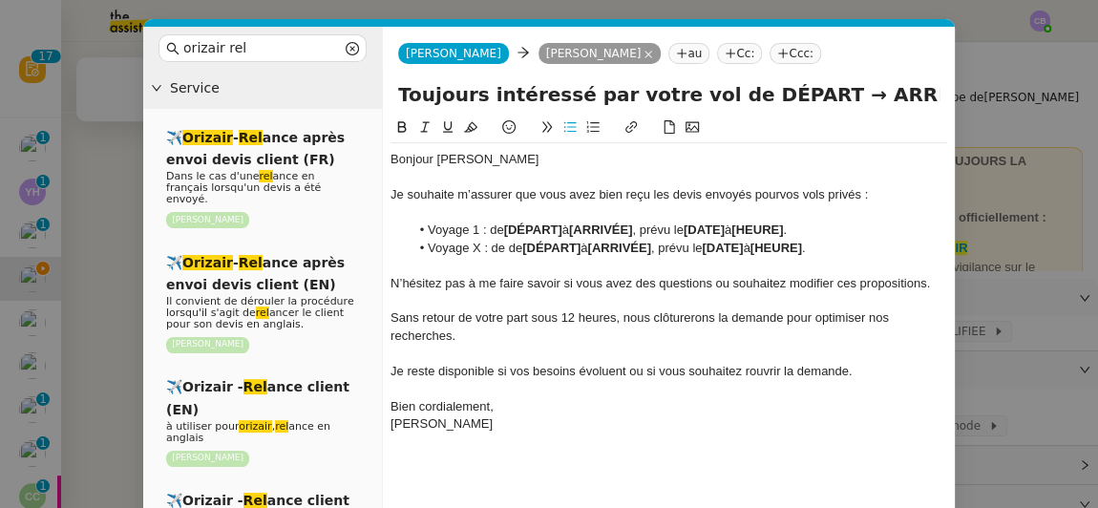
click at [803, 199] on div "Je souhaite m’assurer que vous avez bien reçu les devis envoyés pour vos vols p…" at bounding box center [669, 194] width 557 height 17
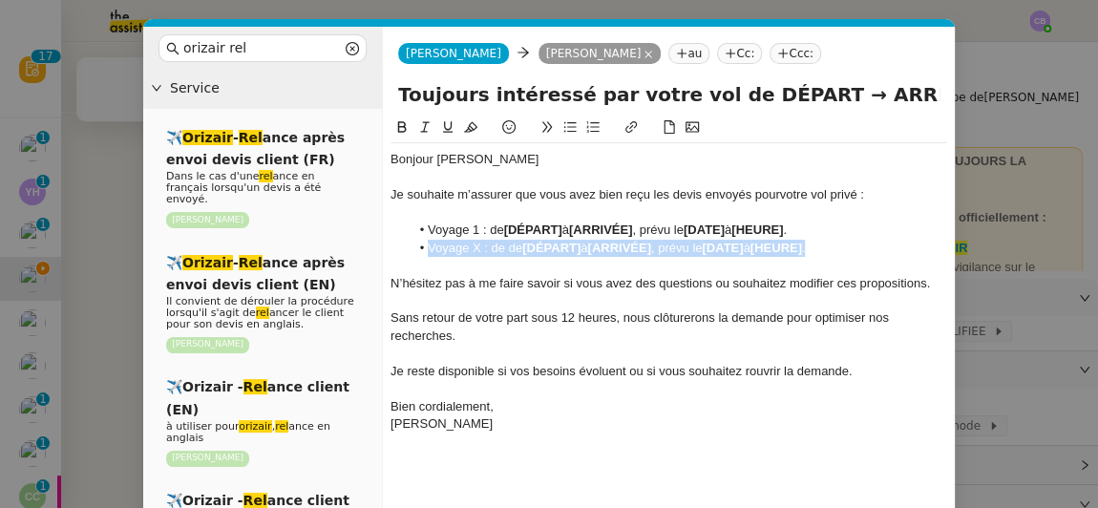
drag, startPoint x: 833, startPoint y: 248, endPoint x: 430, endPoint y: 247, distance: 403.1
click at [430, 247] on li "Voyage X : de de [DÉPART] à [ARRIVÉE] , prévu le [DATE] à [HEURE] ." at bounding box center [679, 248] width 539 height 17
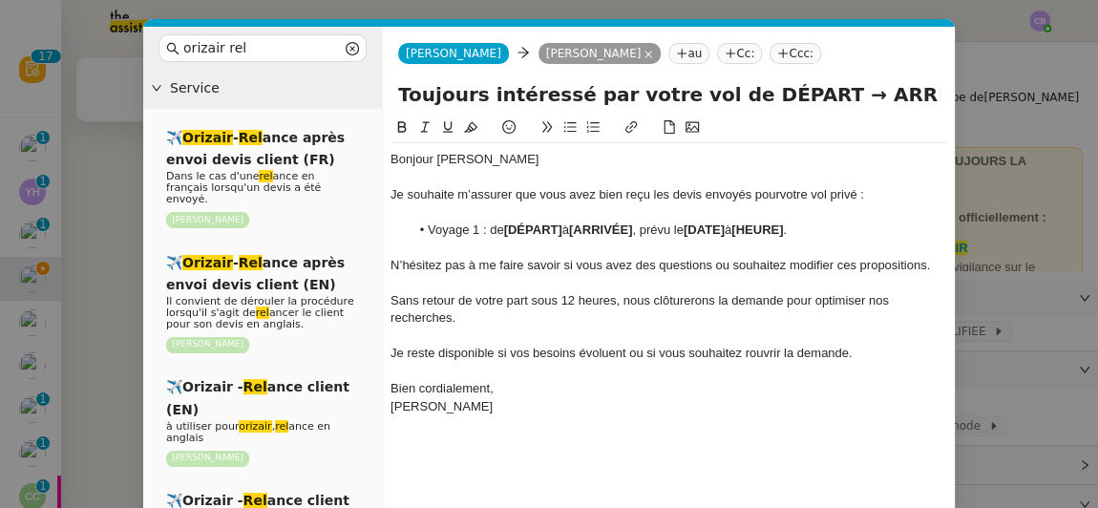
click at [843, 92] on input "Toujours intéressé par votre vol de DÉPART → ARRIVÉE ? (clôture dans 12h) – Vol…" at bounding box center [669, 94] width 542 height 29
drag, startPoint x: 671, startPoint y: 96, endPoint x: 886, endPoint y: 93, distance: 215.9
click at [886, 93] on input "Toujours intéressé par votre vol de DÉPART → ARRIVÉE ? (clôture dans 12h) – Vol…" at bounding box center [669, 94] width 542 height 29
click at [565, 228] on li "Voyage 1 : de [DÉPART] à [ARRIVÉE] , prévu le [DATE] à [HEURE] ." at bounding box center [679, 230] width 539 height 17
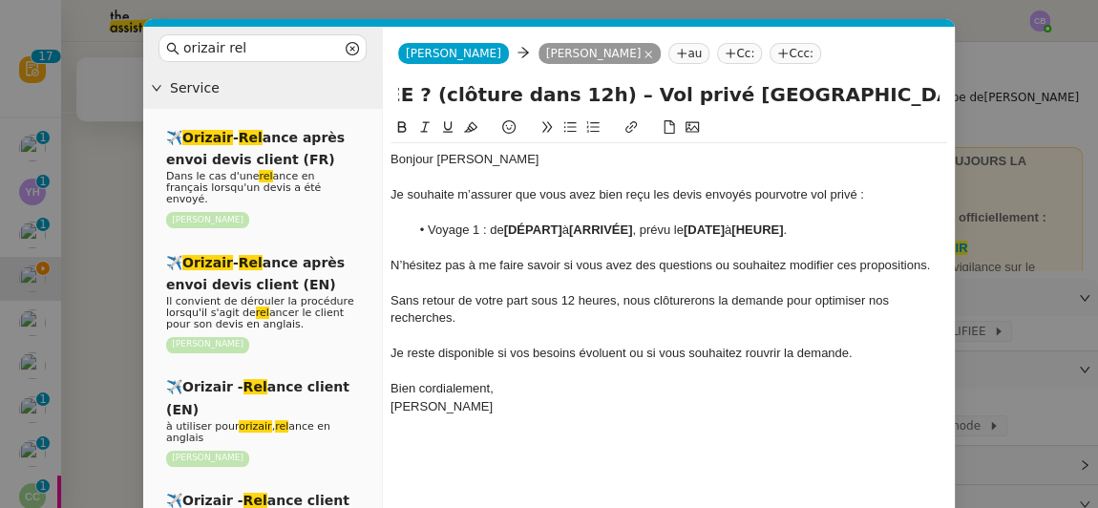
scroll to position [0, 0]
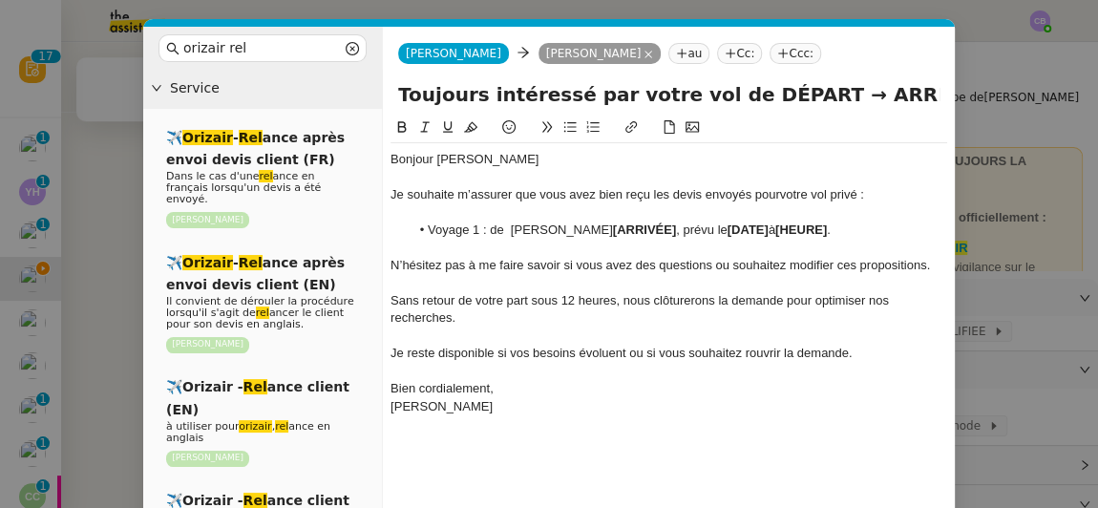
paste div
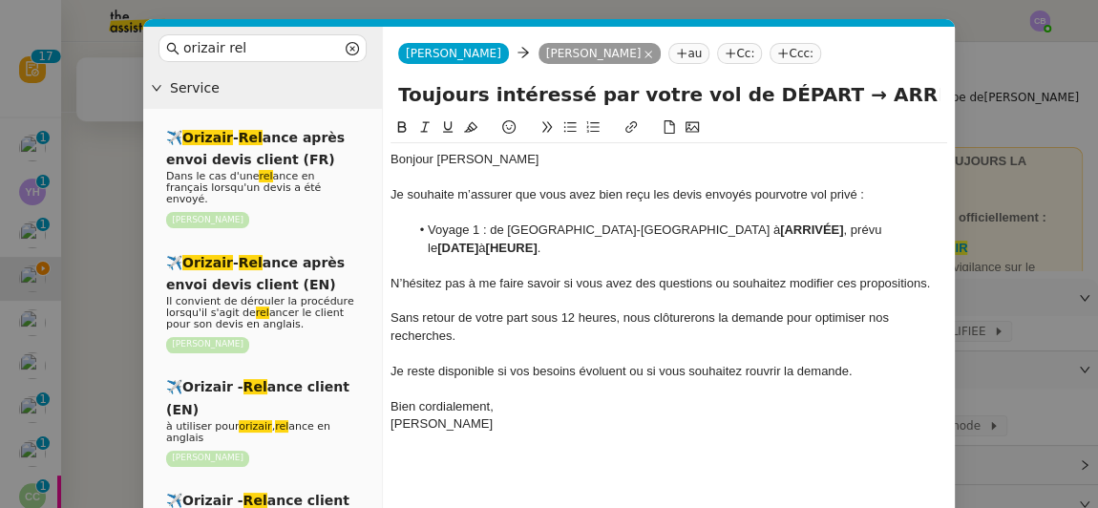
click at [782, 96] on input "Toujours intéressé par votre vol de DÉPART → ARRIVÉE ? (clôture dans 12h) – Vol…" at bounding box center [669, 94] width 542 height 29
paste input "[GEOGRAPHIC_DATA]-[GEOGRAPHIC_DATA]"
drag, startPoint x: 509, startPoint y: 228, endPoint x: 636, endPoint y: 231, distance: 127.1
click at [636, 231] on li "Voyage 1 : de [GEOGRAPHIC_DATA] à [ARRIVÉE] , prévu le [DATE] à [HEURE] ." at bounding box center [679, 239] width 539 height 35
click at [401, 134] on icon at bounding box center [401, 126] width 13 height 13
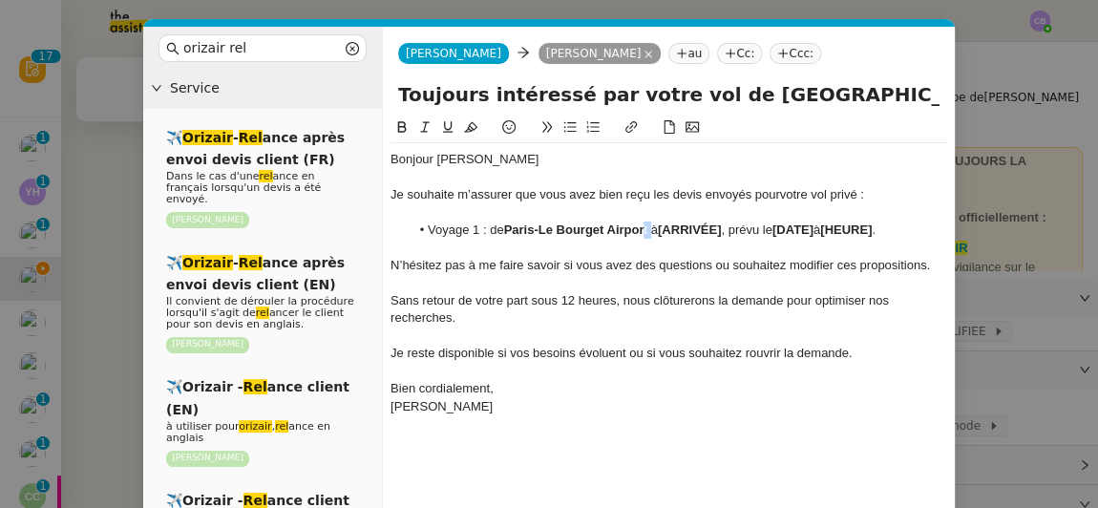
click at [648, 228] on li "Voyage 1 : de Paris-Le Bourget Airpor t à [ARRIVÉE] , prévu le [DATE] à [HEURE]…" at bounding box center [679, 230] width 539 height 17
click at [404, 128] on icon at bounding box center [402, 126] width 9 height 11
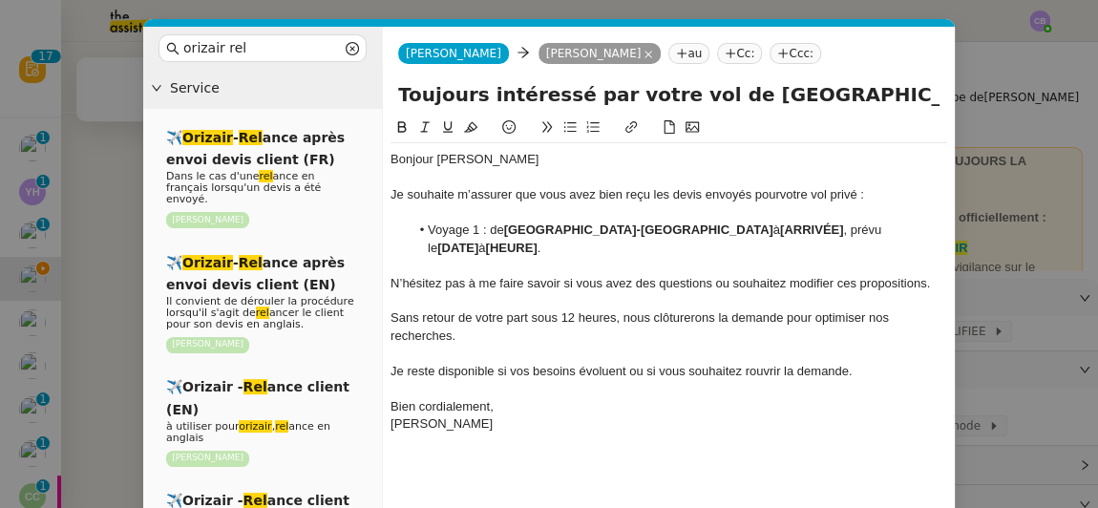
click at [716, 98] on input "Toujours intéressé par votre vol de [GEOGRAPHIC_DATA]-[GEOGRAPHIC_DATA] → ARRIV…" at bounding box center [669, 94] width 542 height 29
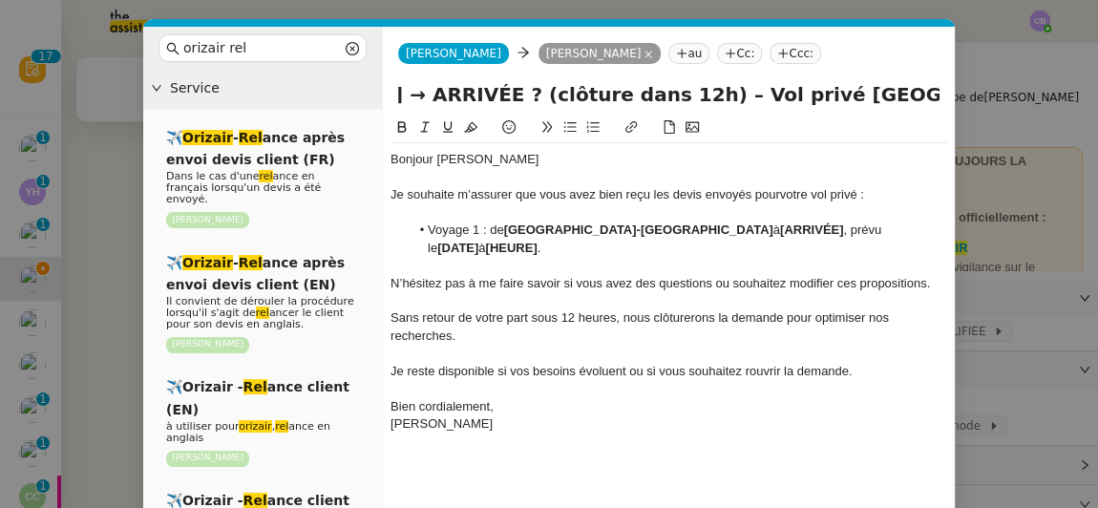
scroll to position [0, 849]
drag, startPoint x: 795, startPoint y: 96, endPoint x: 938, endPoint y: 97, distance: 143.3
click at [938, 97] on input "Toujours intéressé par votre vol de [GEOGRAPHIC_DATA]-[GEOGRAPHIC_DATA] → ARRIV…" at bounding box center [669, 94] width 542 height 29
click at [780, 230] on strong "[ARRIVÉE]" at bounding box center [811, 230] width 63 height 14
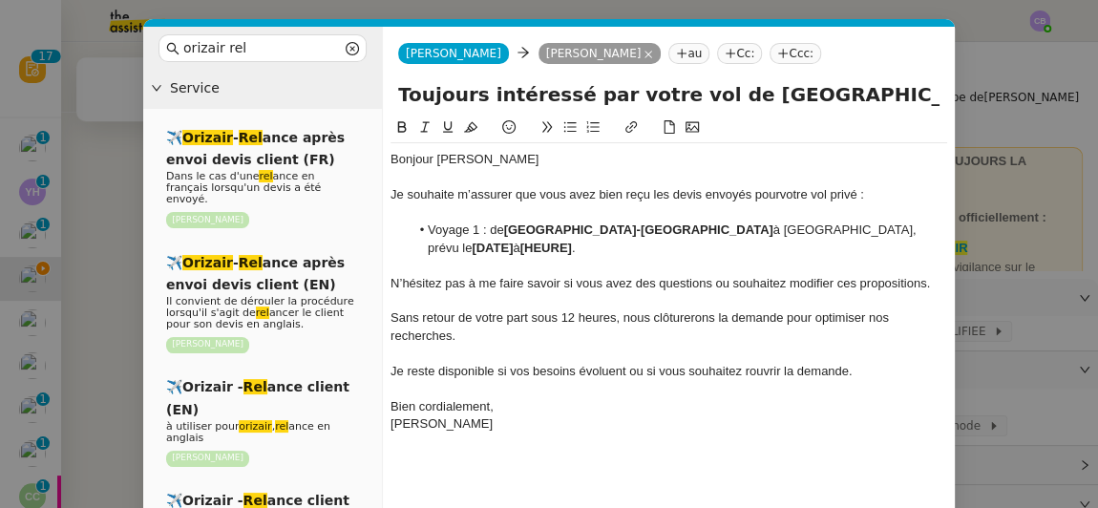
scroll to position [0, 0]
drag, startPoint x: 752, startPoint y: 226, endPoint x: 669, endPoint y: 231, distance: 83.2
click at [669, 231] on li "Voyage 1 : de [GEOGRAPHIC_DATA]-[GEOGRAPHIC_DATA] à [GEOGRAPHIC_DATA], prévu le…" at bounding box center [679, 239] width 539 height 35
click at [404, 130] on icon at bounding box center [401, 126] width 13 height 13
click at [746, 101] on input "Toujours intéressé par votre vol de [GEOGRAPHIC_DATA]-[GEOGRAPHIC_DATA] → ARRIV…" at bounding box center [669, 94] width 542 height 29
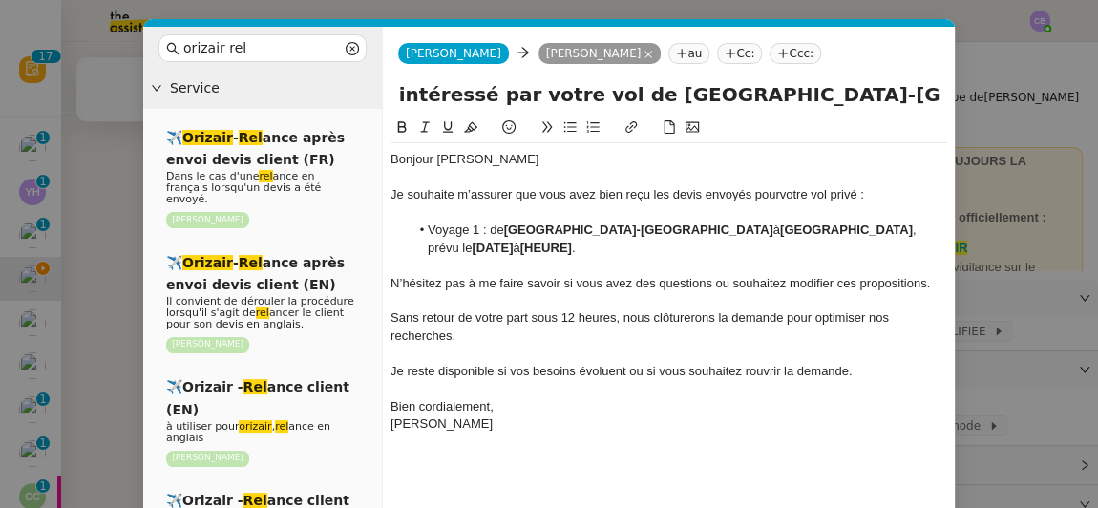
scroll to position [0, 102]
paste input "[GEOGRAPHIC_DATA]"
click at [709, 98] on input "Toujours intéressé par votre vol de [GEOGRAPHIC_DATA]-[GEOGRAPHIC_DATA] → [GEOG…" at bounding box center [669, 94] width 542 height 29
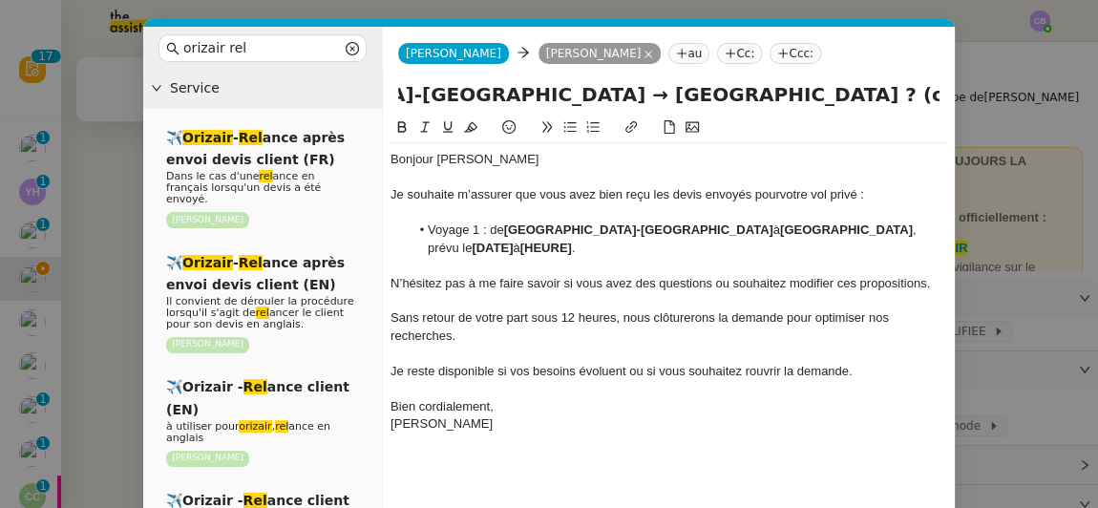
click at [704, 96] on input "Toujours intéressé par votre vol de [GEOGRAPHIC_DATA]-[GEOGRAPHIC_DATA] → [GEOG…" at bounding box center [669, 94] width 542 height 29
type input "Toujours intéressé par votre vol de [GEOGRAPHIC_DATA]-[GEOGRAPHIC_DATA] → [GEOG…"
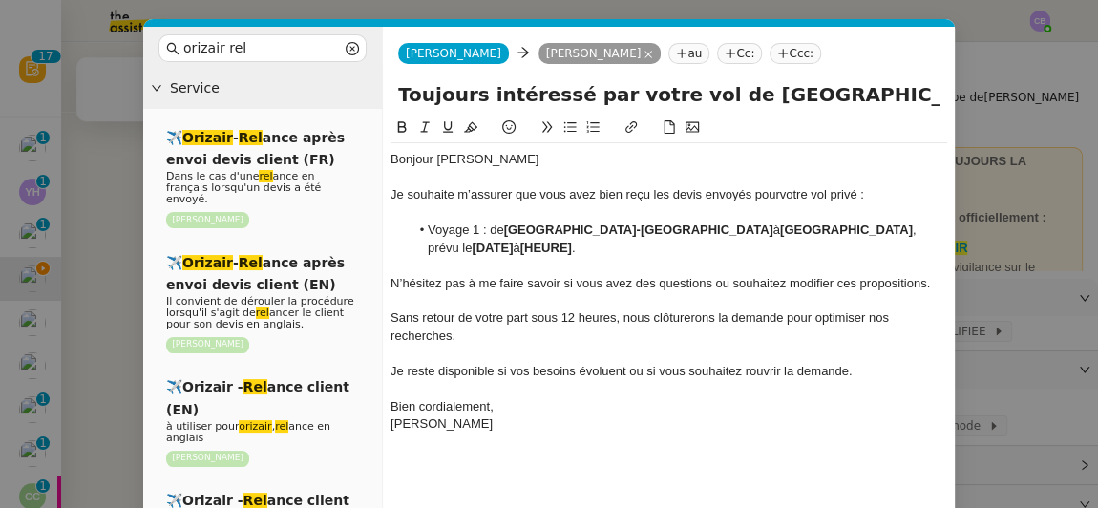
click at [857, 227] on li "Voyage 1 : de [GEOGRAPHIC_DATA]-[GEOGRAPHIC_DATA] à [GEOGRAPHIC_DATA] , prévu l…" at bounding box center [679, 239] width 539 height 35
drag, startPoint x: 924, startPoint y: 233, endPoint x: 815, endPoint y: 234, distance: 108.9
click at [815, 234] on li "Voyage 1 : de [GEOGRAPHIC_DATA]-[GEOGRAPHIC_DATA] à [GEOGRAPHIC_DATA] , prévu l…" at bounding box center [679, 239] width 539 height 35
click at [404, 129] on icon at bounding box center [402, 126] width 9 height 11
click at [589, 364] on span "Je reste disponible si vos besoins évoluent ou si vous souhaitez rouvrir la dem…" at bounding box center [621, 371] width 461 height 14
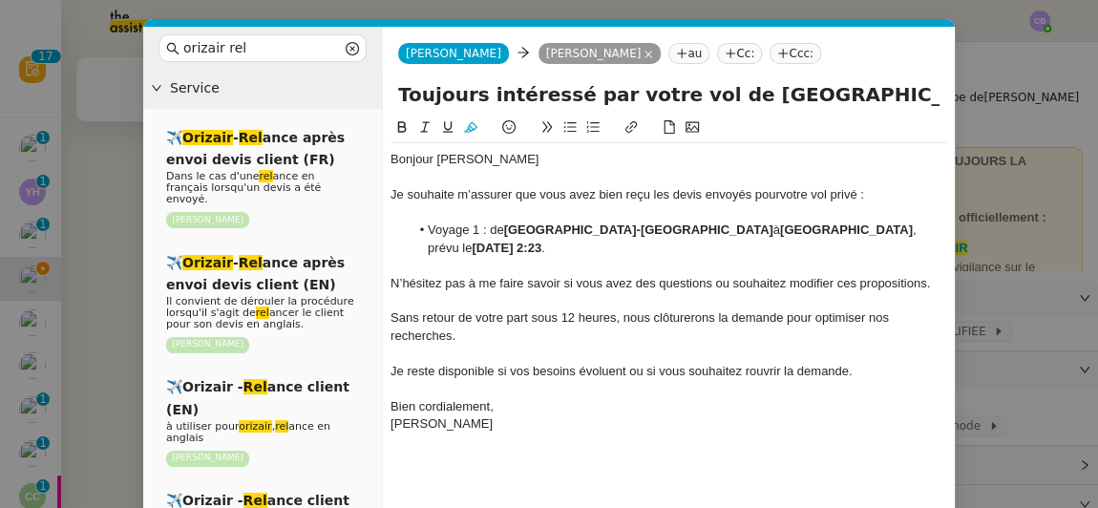
click at [556, 434] on div at bounding box center [669, 442] width 557 height 17
click at [572, 455] on div "Bonjour [PERSON_NAME] Je souhaite m’assurer que vous avez bien reçu les devis e…" at bounding box center [669, 344] width 557 height 455
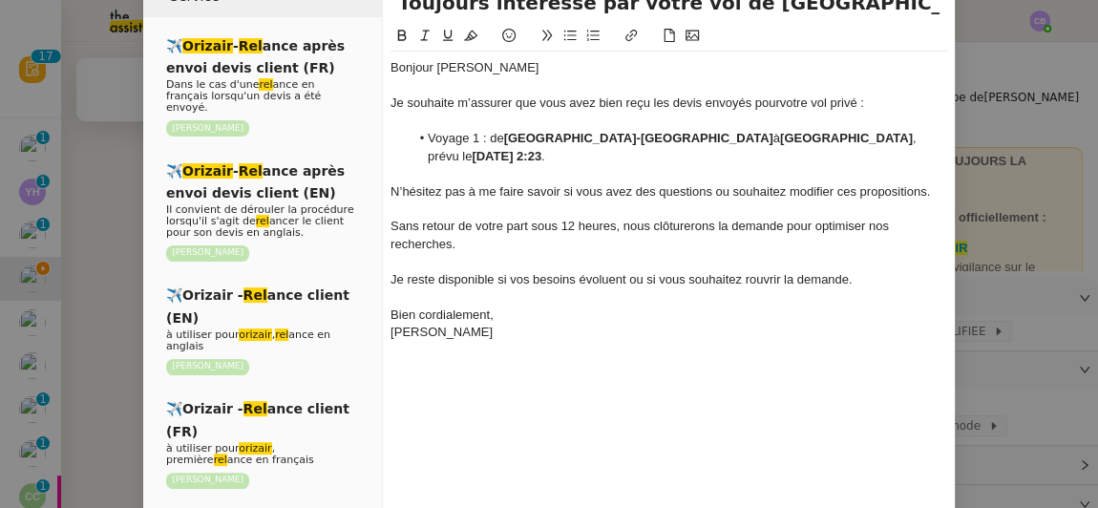
scroll to position [157, 0]
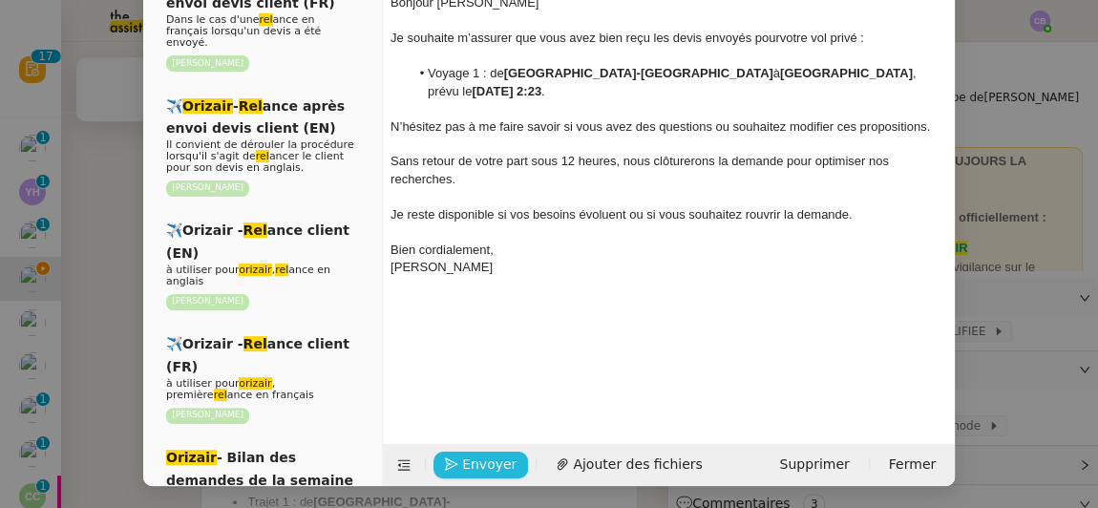
click at [492, 463] on span "Envoyer" at bounding box center [489, 465] width 54 height 22
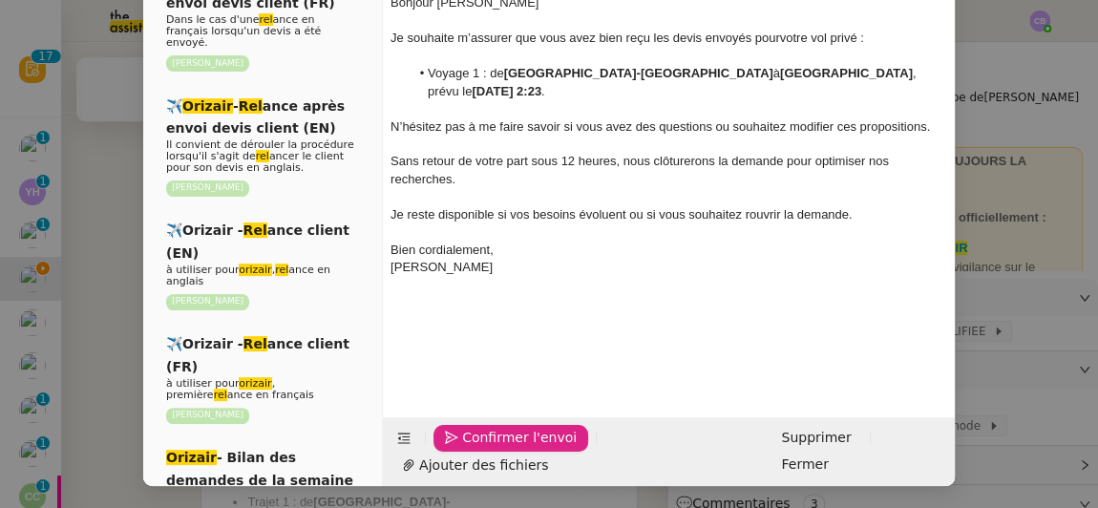
click at [492, 449] on span "Confirmer l'envoi" at bounding box center [519, 438] width 115 height 22
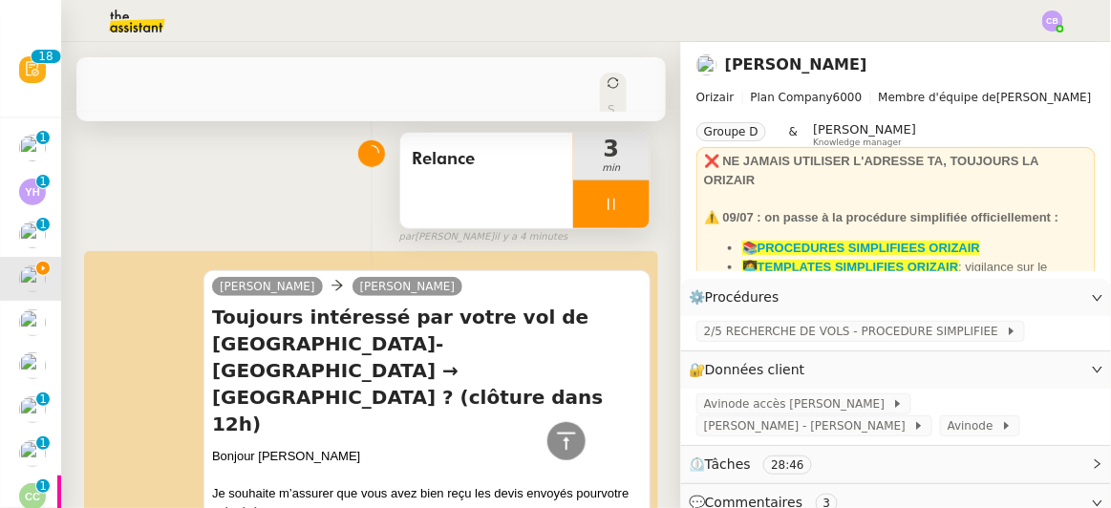
scroll to position [25, 0]
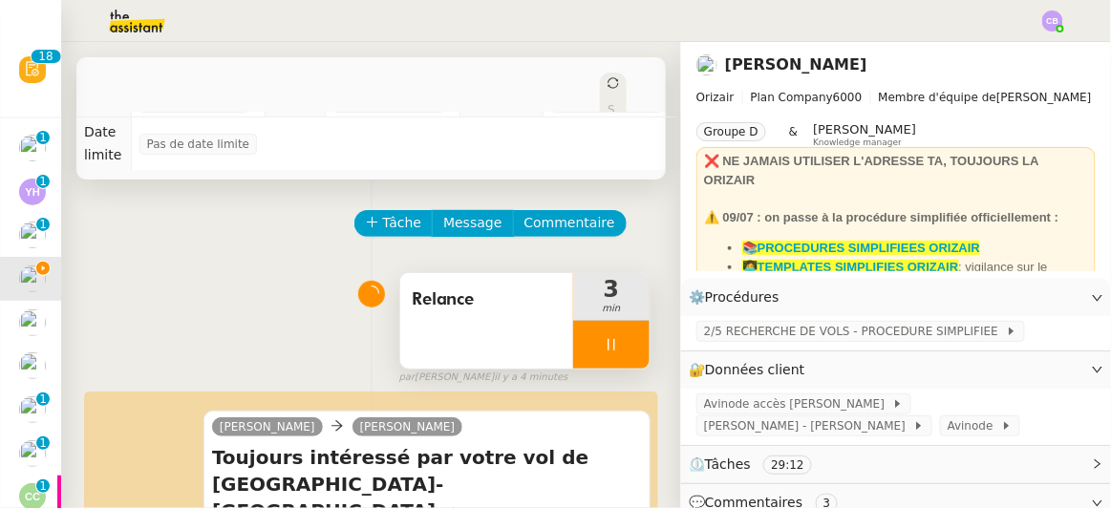
click at [573, 321] on div at bounding box center [611, 345] width 76 height 48
click at [623, 337] on icon at bounding box center [630, 344] width 15 height 15
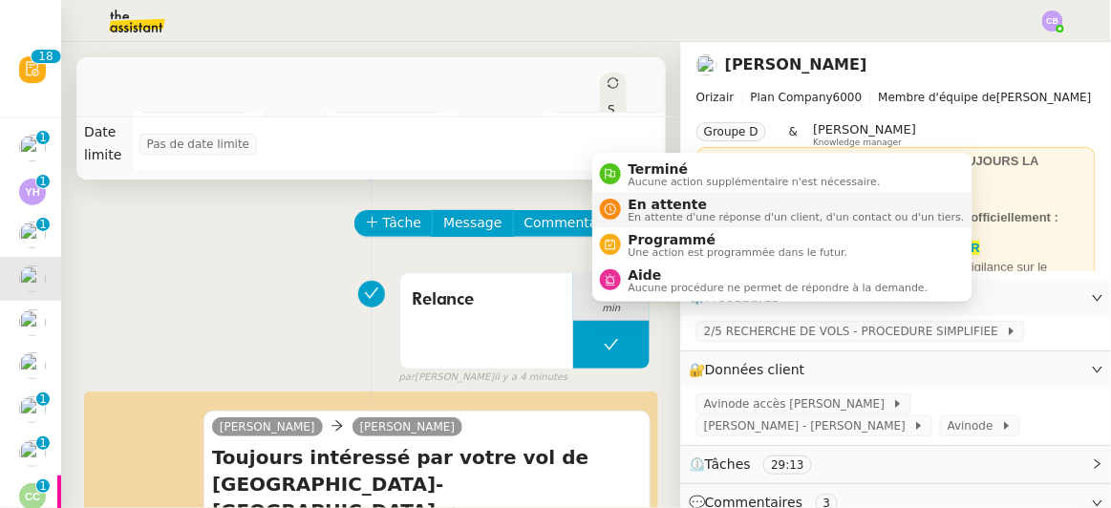
click at [641, 212] on span "En attente d'une réponse d'un client, d'un contact ou d'un tiers." at bounding box center [797, 217] width 336 height 11
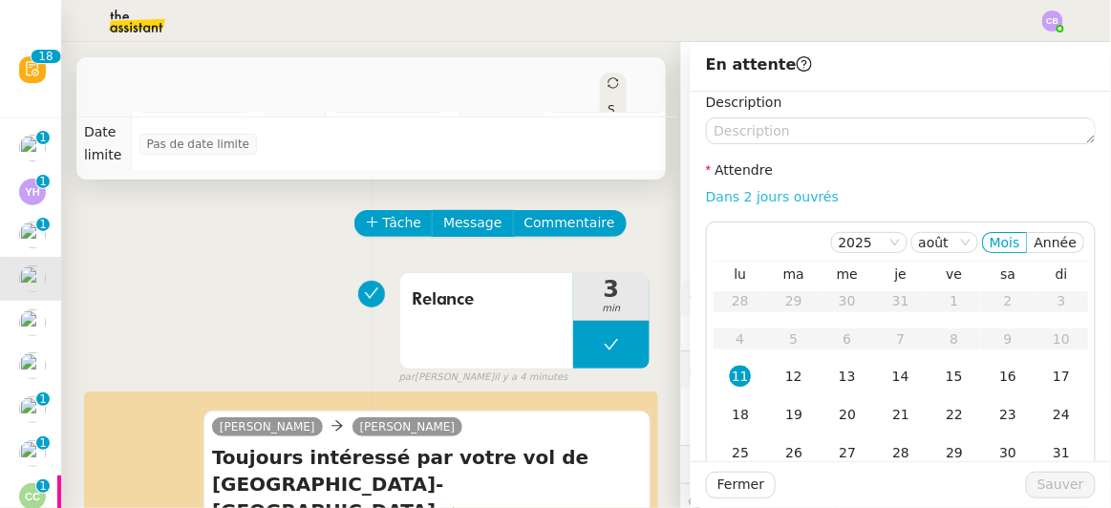
click at [727, 197] on link "Dans 2 jours ouvrés" at bounding box center [772, 196] width 133 height 15
type input "07:00"
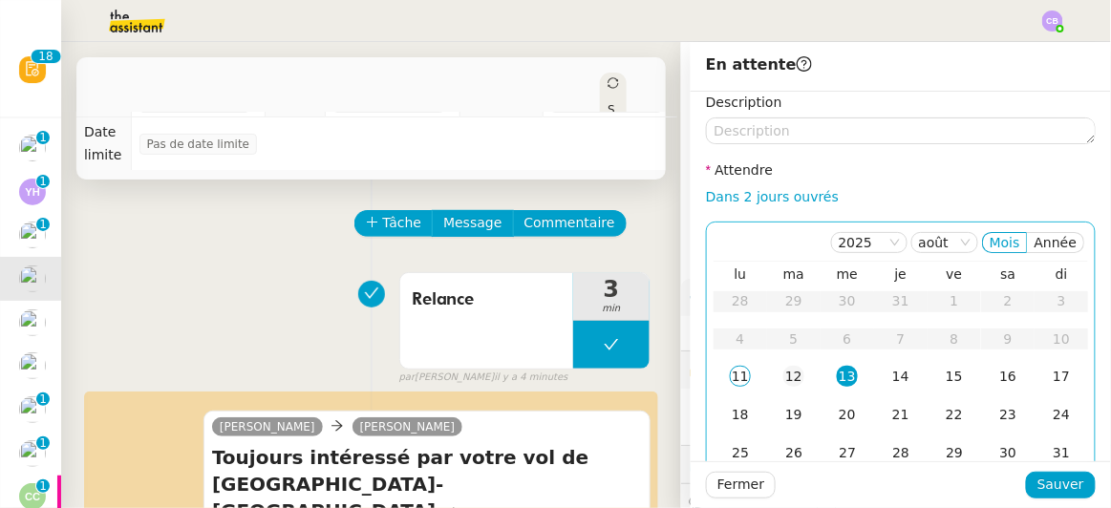
click at [783, 377] on div "12" at bounding box center [793, 376] width 21 height 21
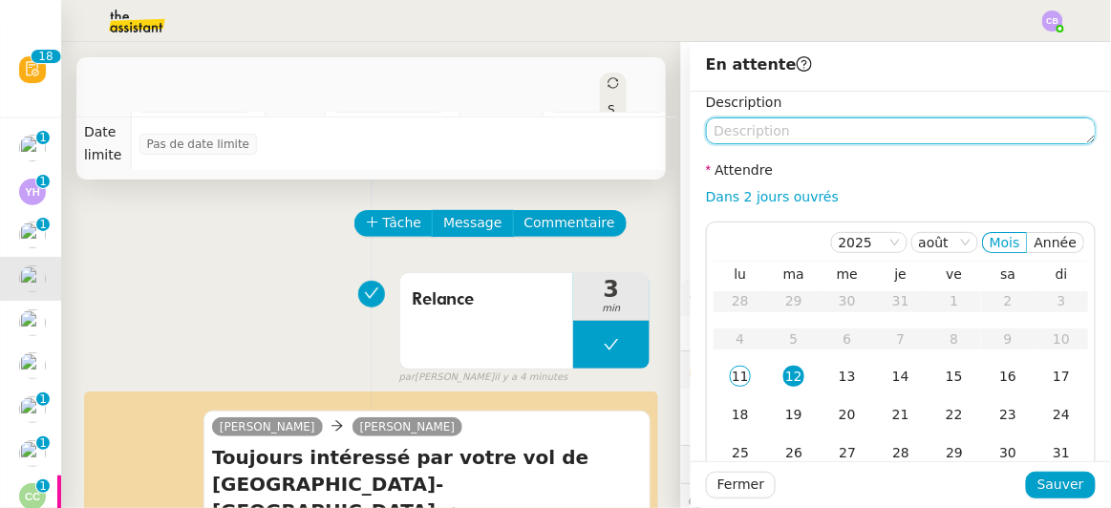
click at [776, 129] on textarea at bounding box center [901, 130] width 390 height 27
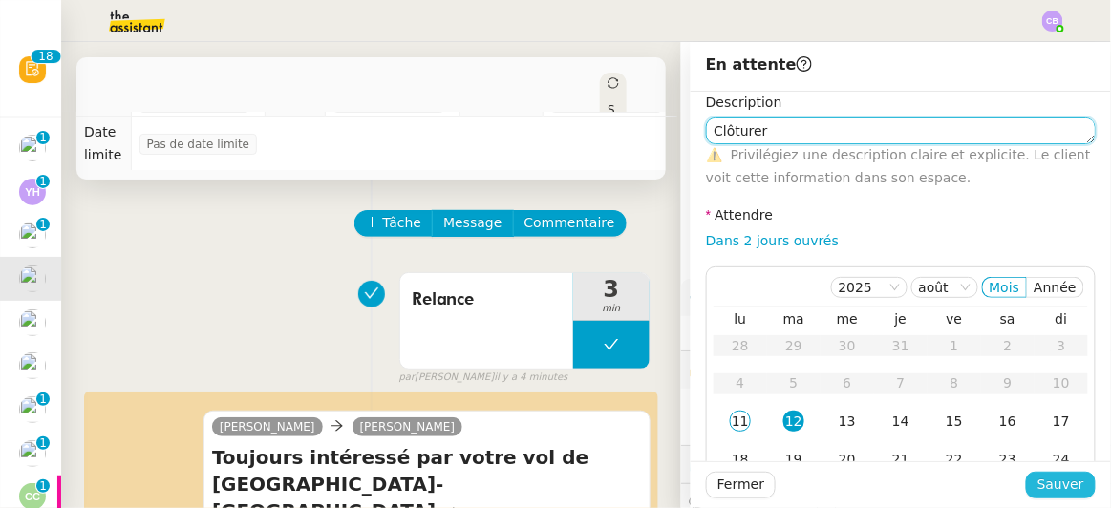
type textarea "Clôturer"
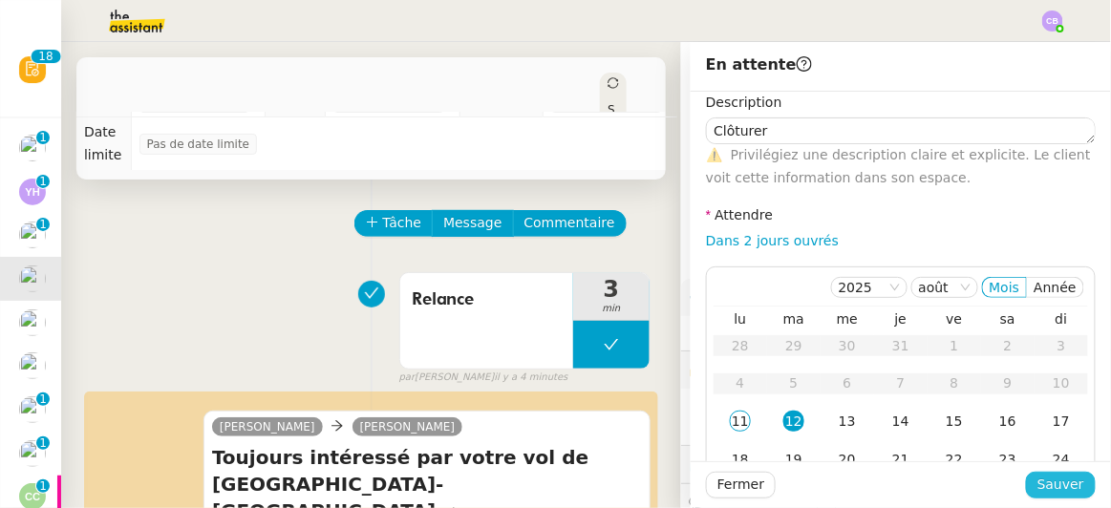
click at [1040, 480] on span "Sauver" at bounding box center [1060, 485] width 47 height 22
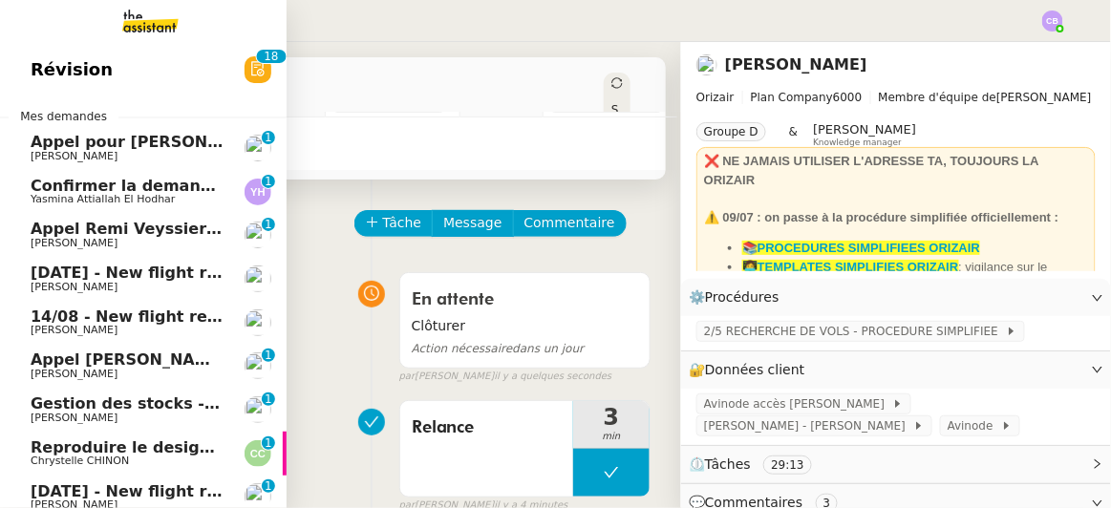
click at [73, 278] on span "[DATE] - New flight request - [PERSON_NAME]" at bounding box center [228, 273] width 394 height 18
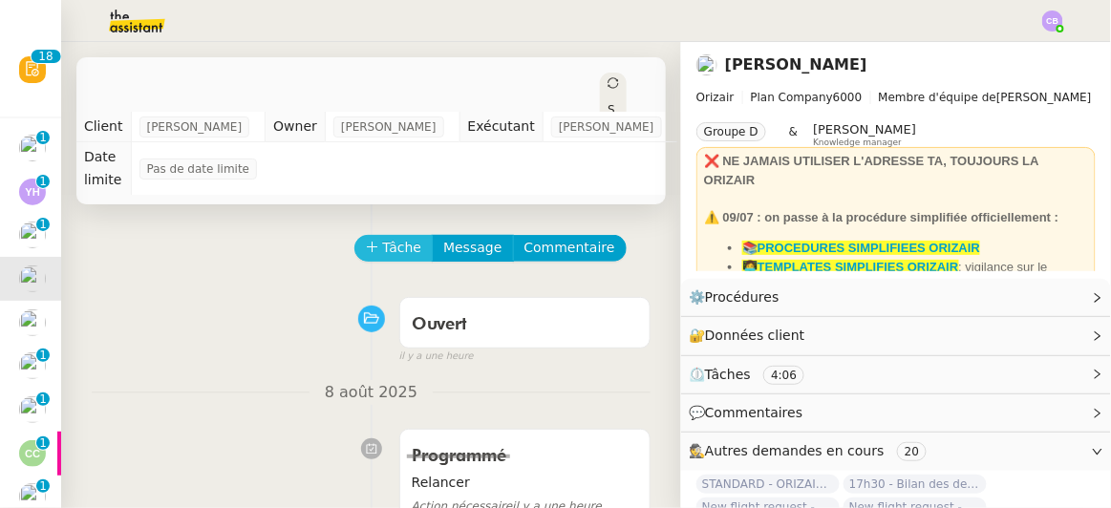
click at [386, 237] on span "Tâche" at bounding box center [402, 248] width 39 height 22
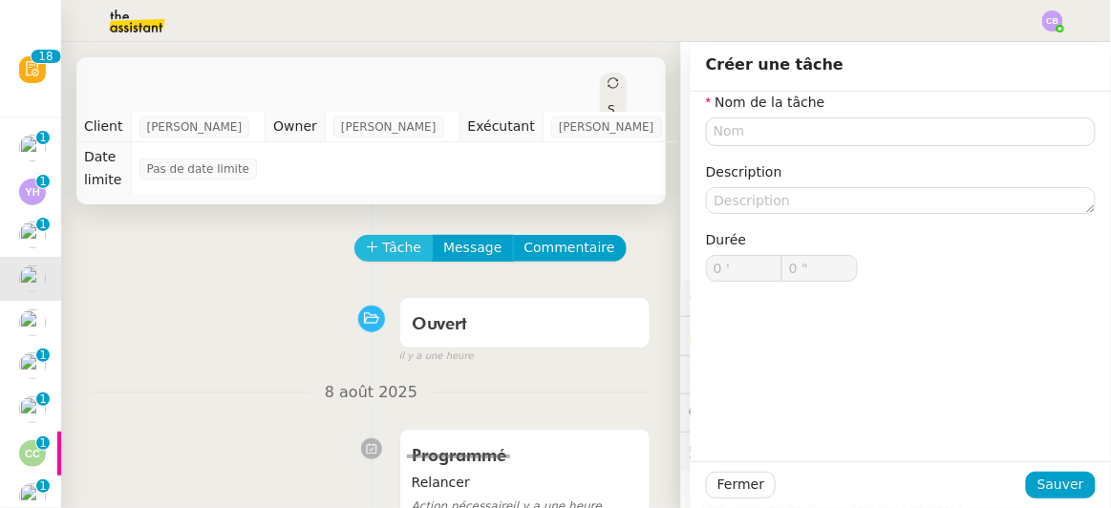
click at [386, 237] on span "Tâche" at bounding box center [402, 248] width 39 height 22
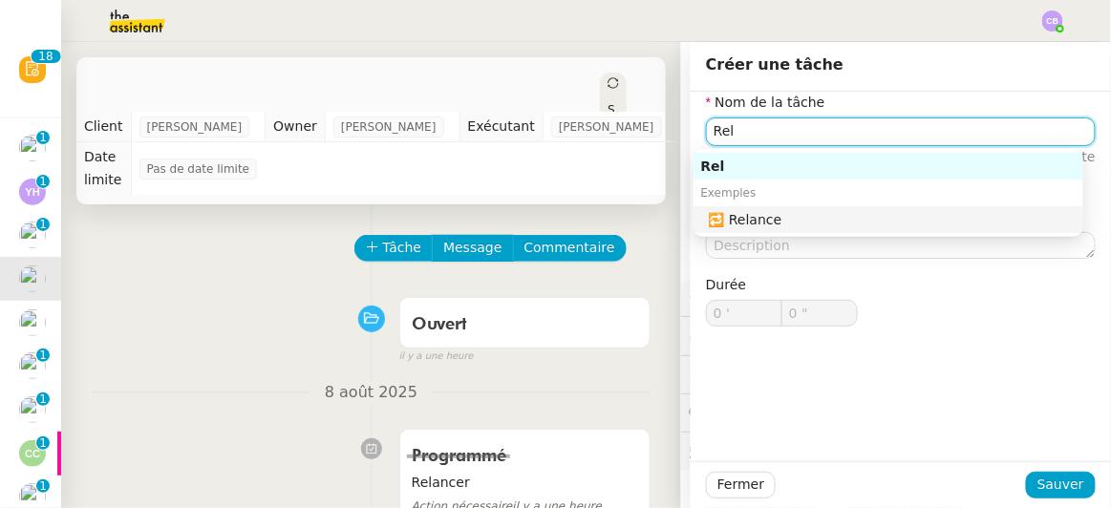
click at [753, 215] on div "🔁 Relance" at bounding box center [892, 219] width 367 height 17
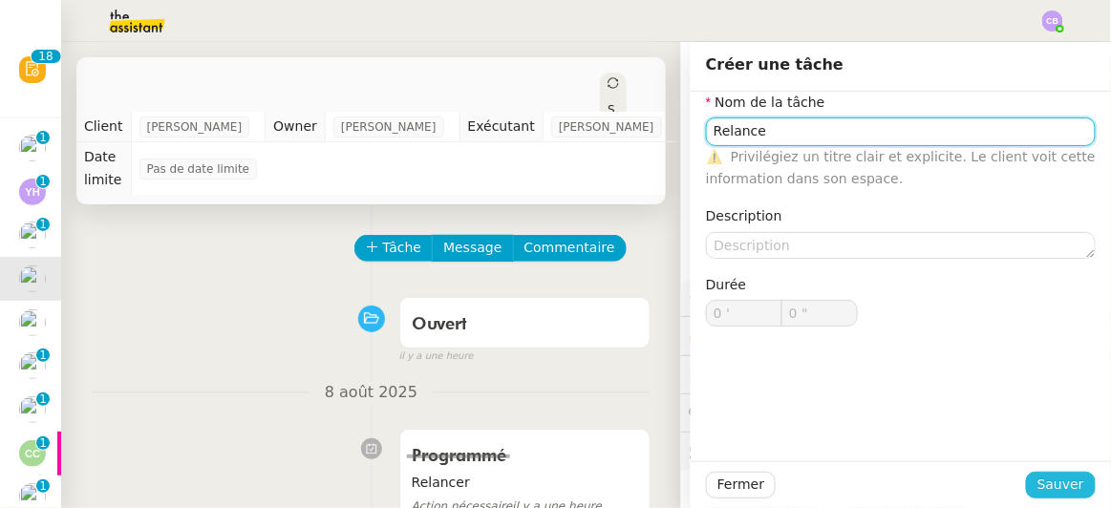
type input "Relance"
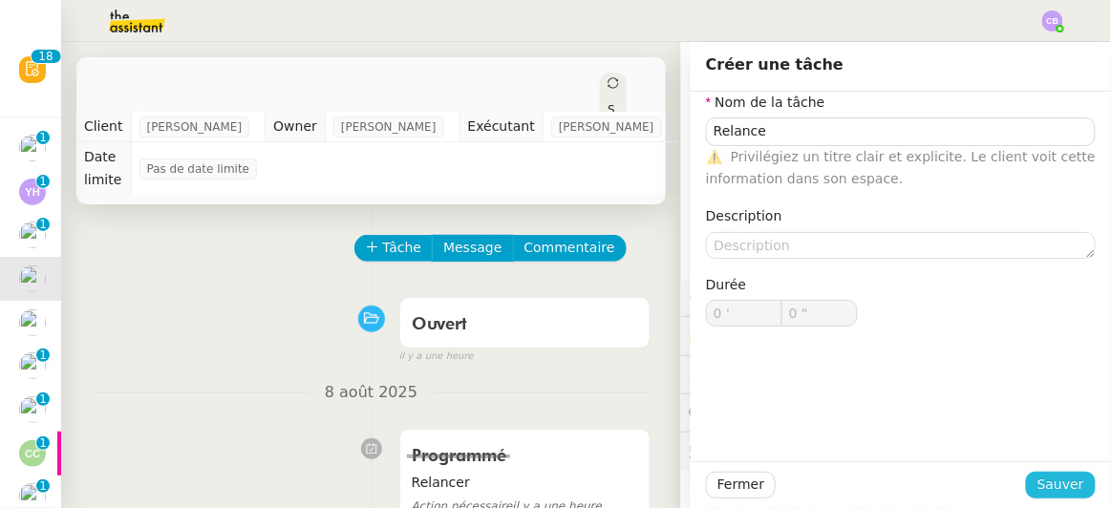
click at [1046, 480] on span "Sauver" at bounding box center [1060, 485] width 47 height 22
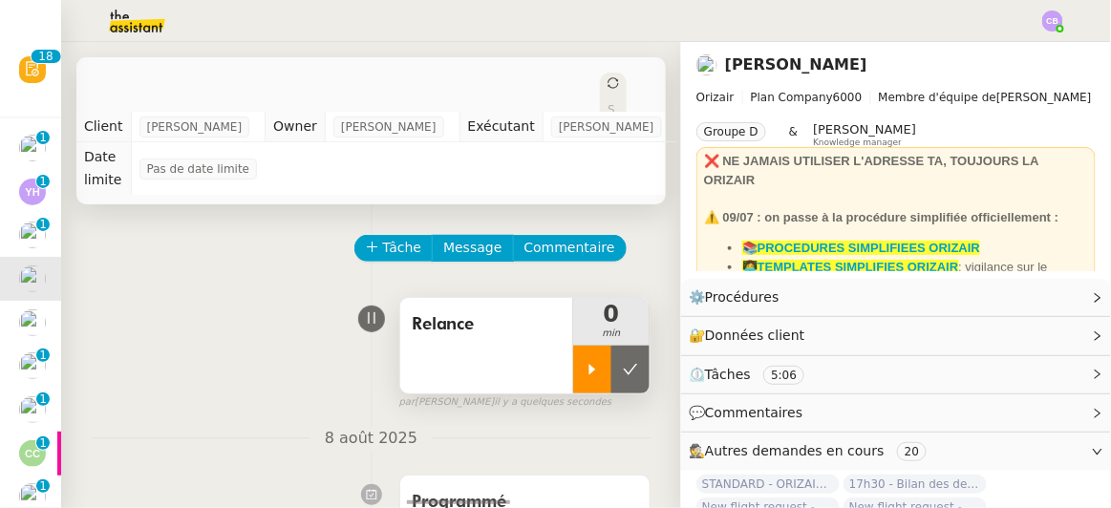
click at [585, 362] on icon at bounding box center [592, 369] width 15 height 15
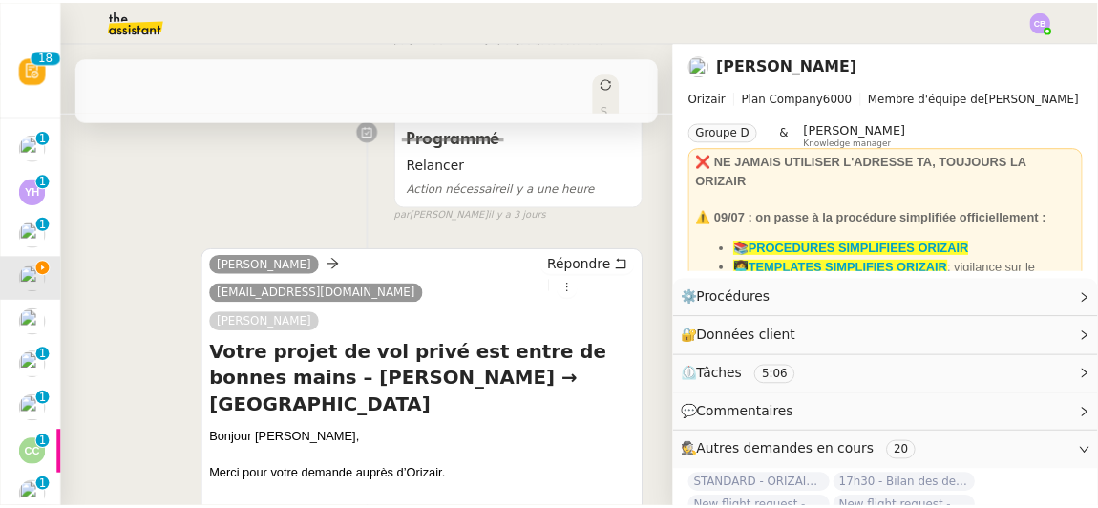
scroll to position [368, 0]
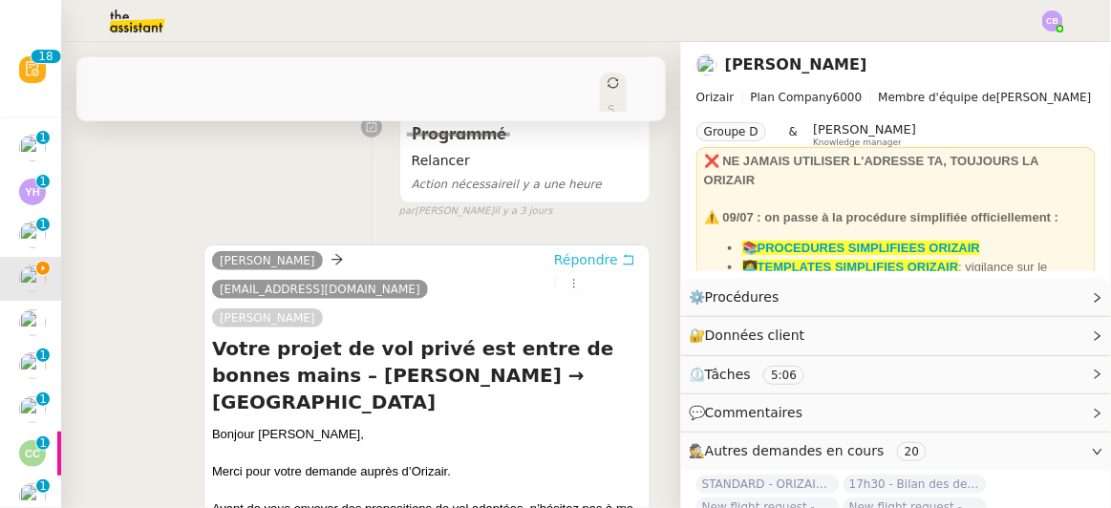
click at [554, 250] on span "Répondre" at bounding box center [586, 259] width 64 height 19
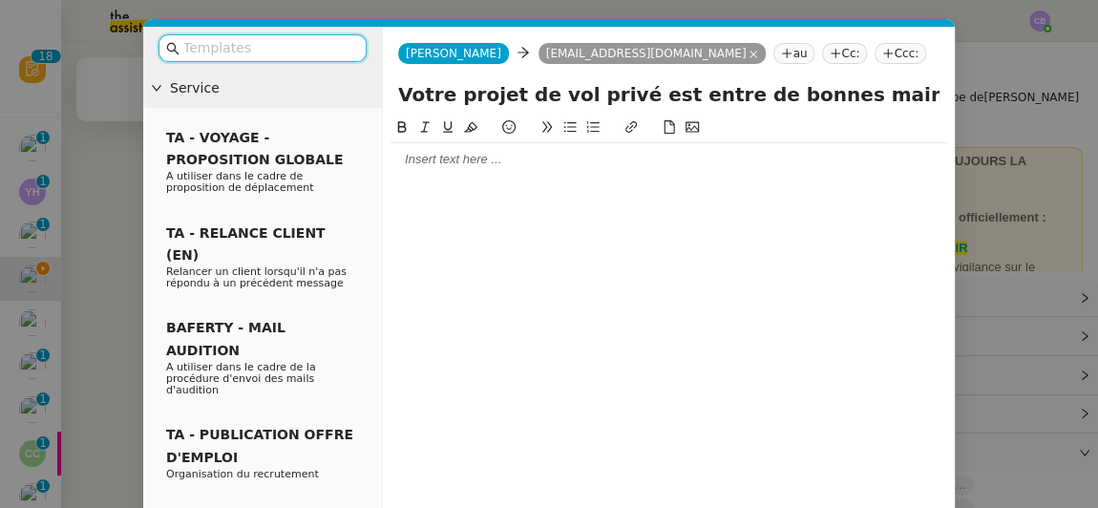
scroll to position [540, 0]
click at [312, 54] on input "text" at bounding box center [269, 48] width 172 height 22
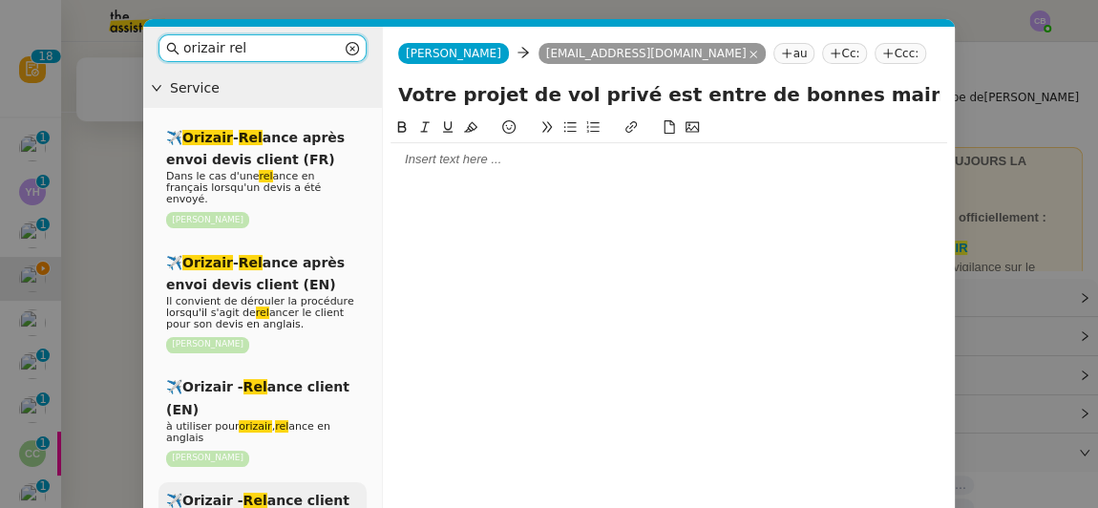
type input "orizair rel"
click at [317, 493] on span "✈️Orizair - Rel ance client (FR)" at bounding box center [257, 511] width 183 height 37
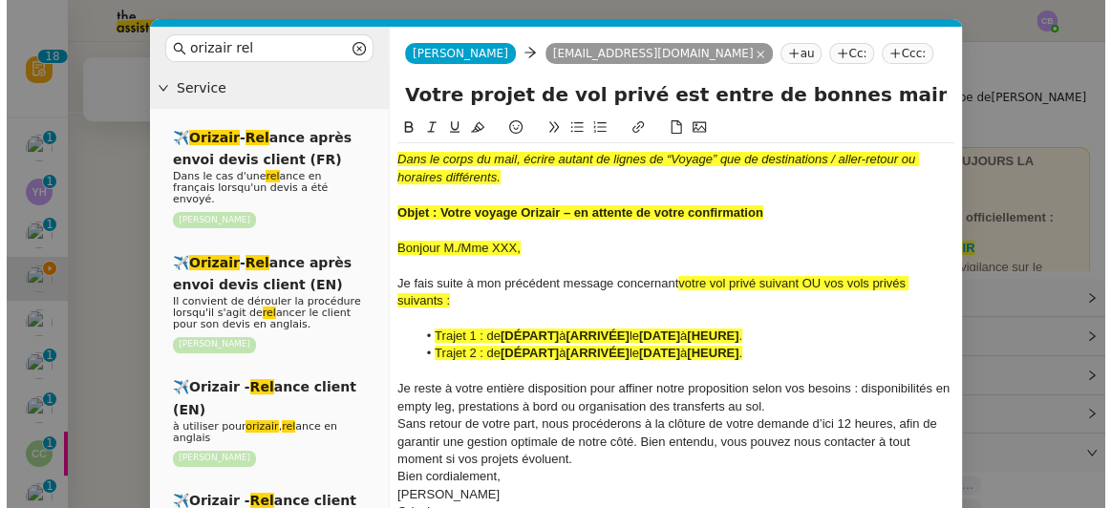
scroll to position [763, 0]
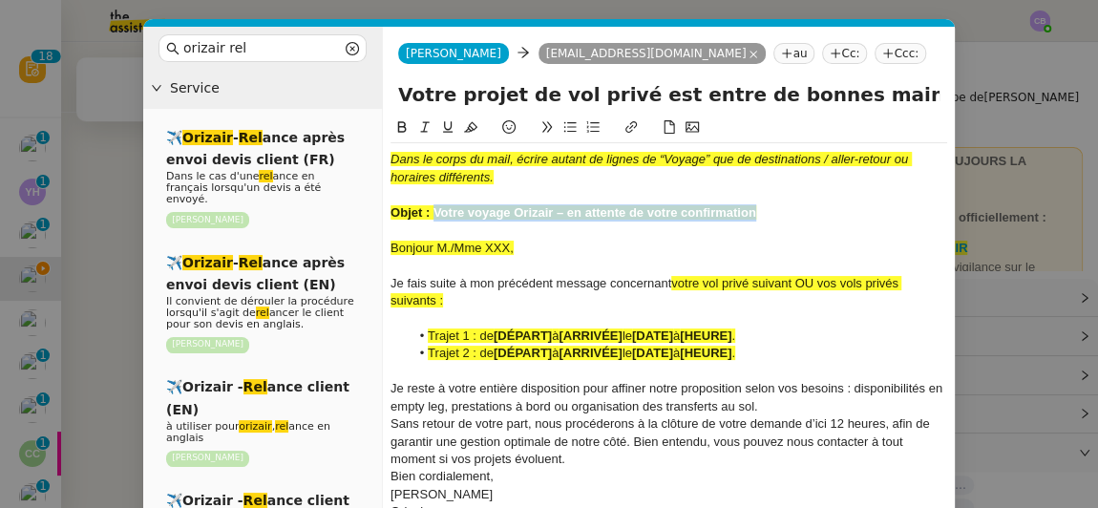
drag, startPoint x: 754, startPoint y: 213, endPoint x: 436, endPoint y: 210, distance: 318.1
click at [436, 210] on strong "Objet : Votre voyage Orizair – en attente de votre confirmation" at bounding box center [574, 212] width 366 height 14
copy strong "Votre voyage Orizair – en attente de votre confirmation"
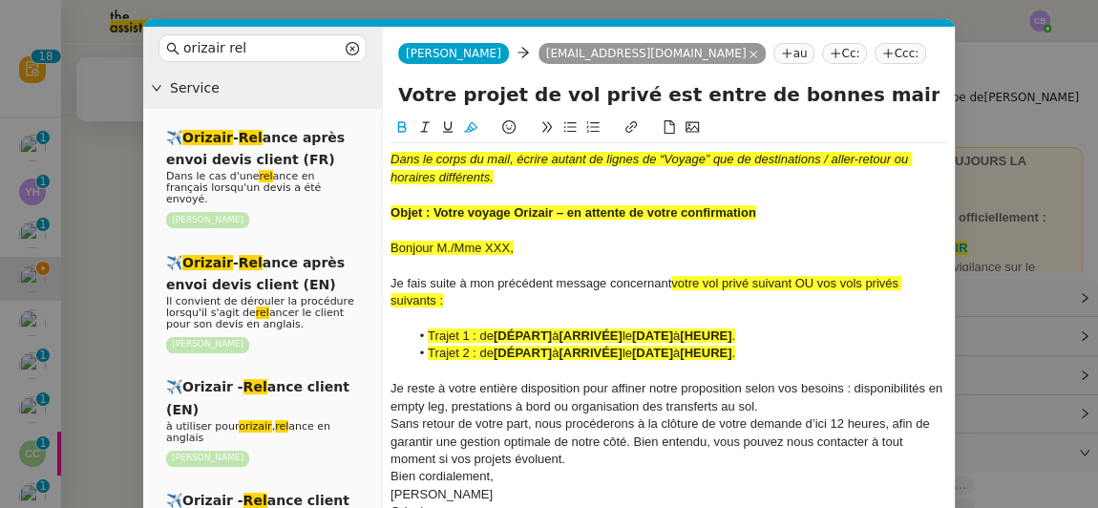
drag, startPoint x: 856, startPoint y: 93, endPoint x: 403, endPoint y: 96, distance: 452.8
click at [403, 96] on input "Votre projet de vol privé est entre de bonnes mains – [PERSON_NAME] → [GEOGRAPH…" at bounding box center [669, 94] width 542 height 29
paste input "voyage Orizair – en attente de votre confirmation"
type input "Votre voyage Orizair – en attente de votre confirmation – [GEOGRAPHIC_DATA] Bea…"
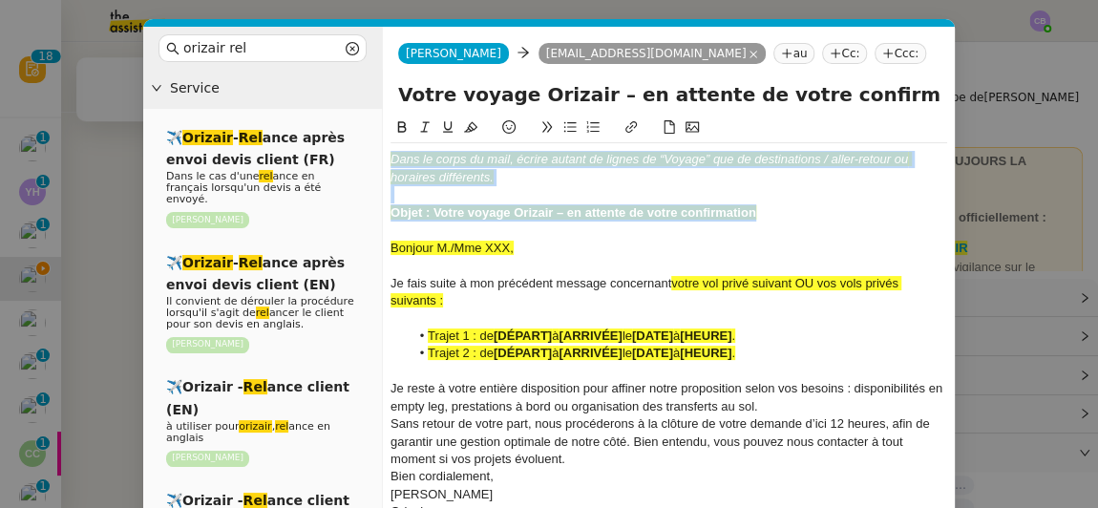
drag, startPoint x: 765, startPoint y: 209, endPoint x: 385, endPoint y: 151, distance: 384.6
click at [385, 151] on nz-spin "Dans le corps du mail, écrire autant de lignes de “Voyage” que de destinations …" at bounding box center [669, 348] width 572 height 462
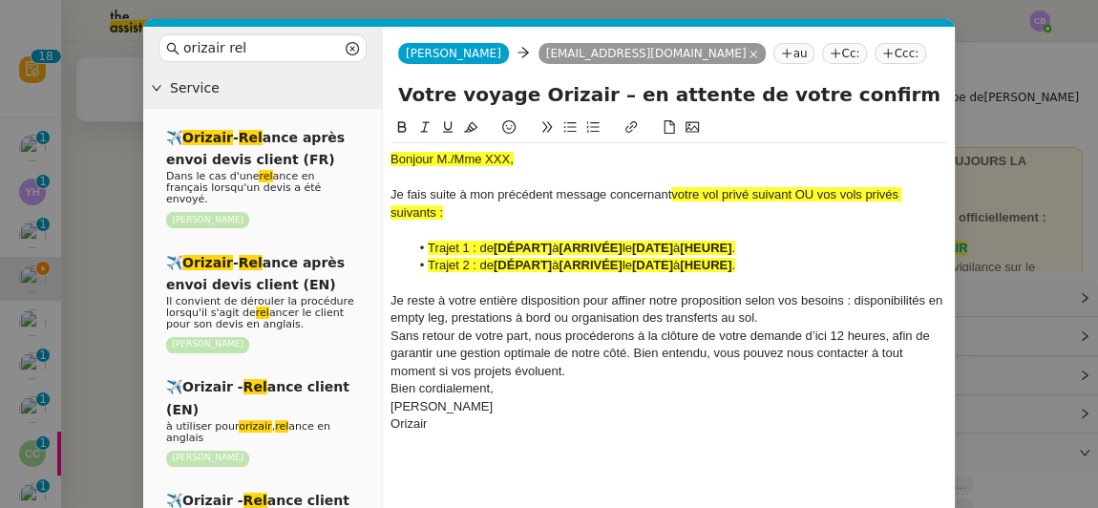
click at [105, 178] on nz-modal-container "orizair rel Service ✈️ Orizair - Rel ance après envoi devis client (FR) Dans le…" at bounding box center [549, 254] width 1098 height 508
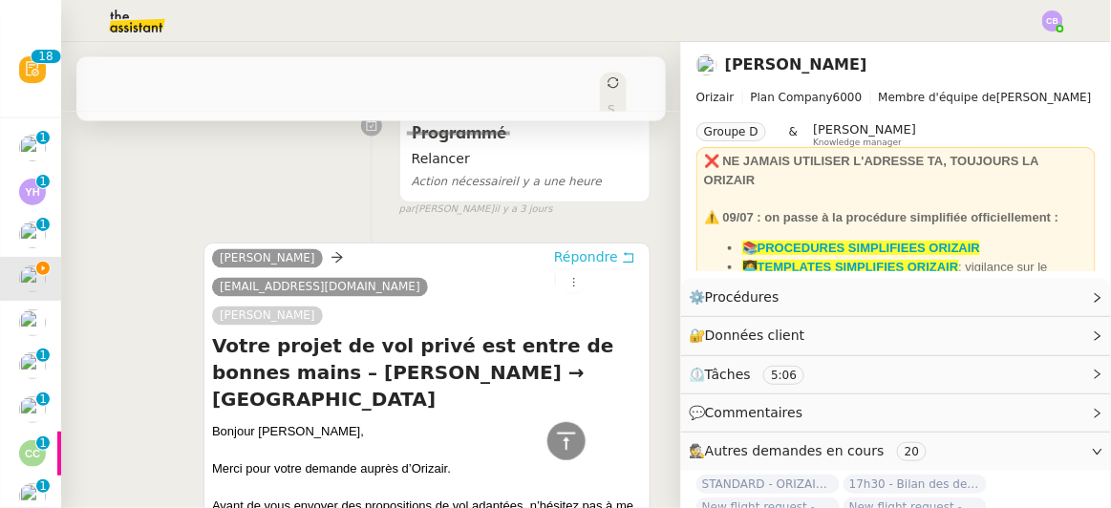
scroll to position [761, 0]
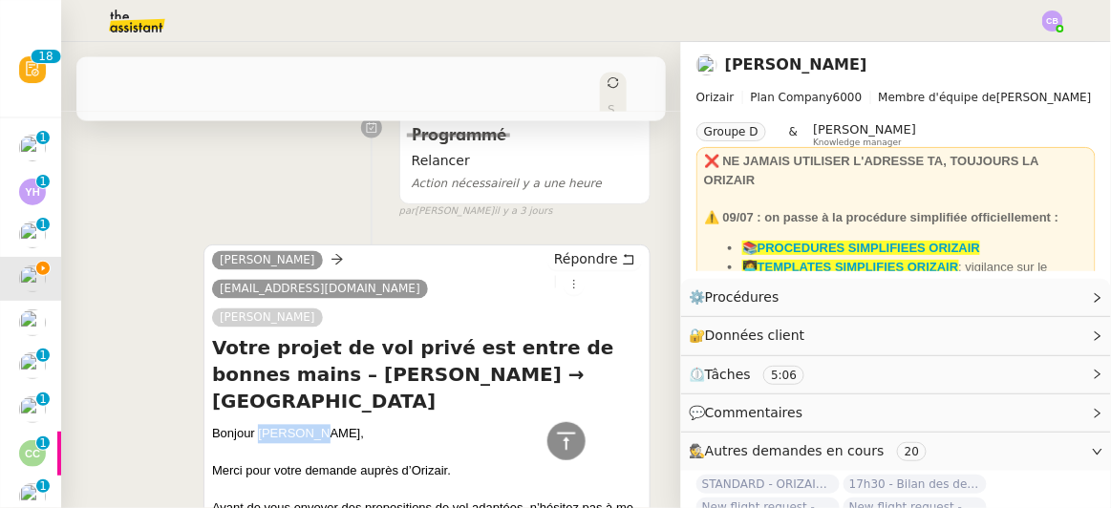
drag, startPoint x: 311, startPoint y: 356, endPoint x: 256, endPoint y: 354, distance: 55.4
click at [256, 425] on div "Bonjour [PERSON_NAME]," at bounding box center [427, 434] width 430 height 19
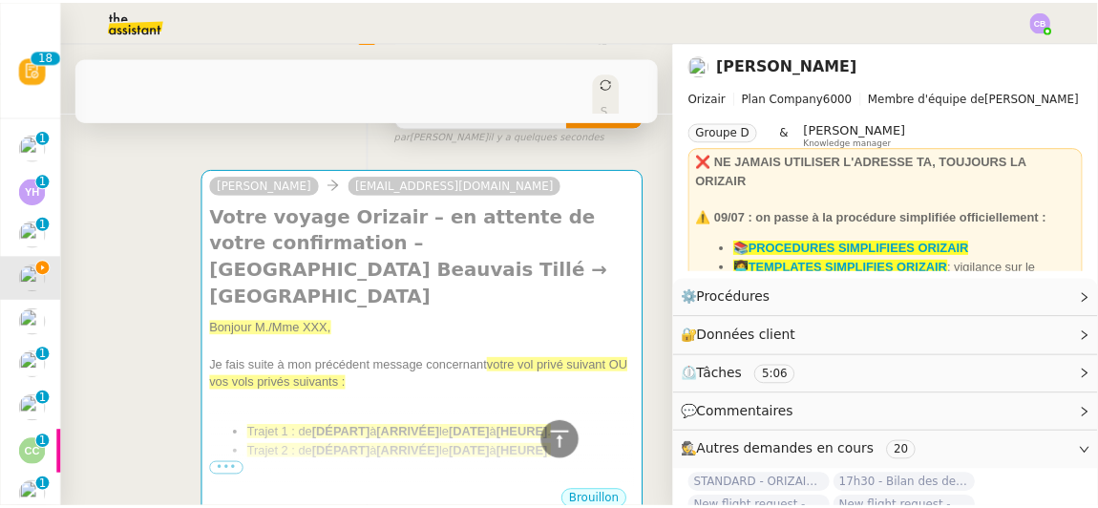
scroll to position [239, 0]
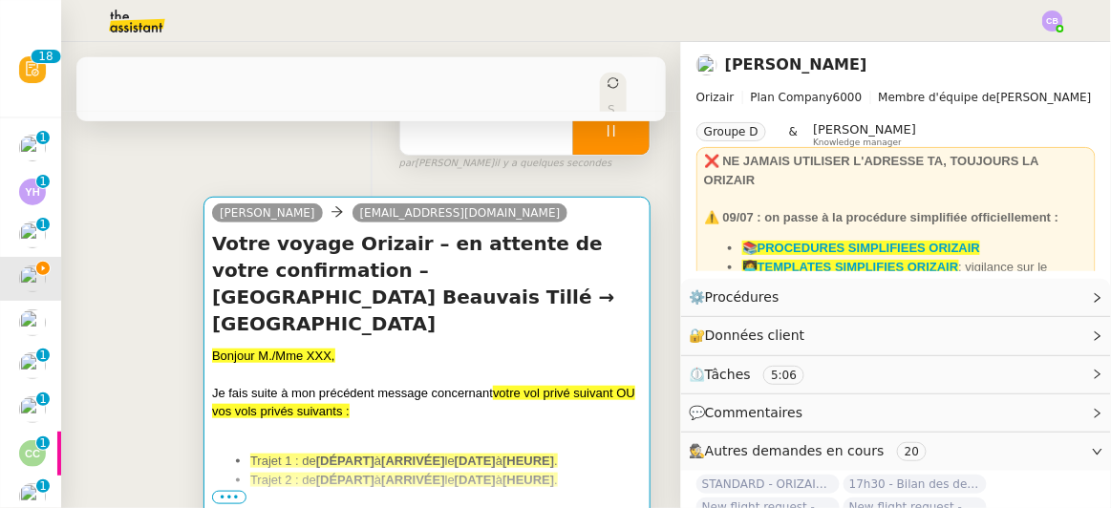
click at [531, 284] on h4 "Votre voyage Orizair – en attente de votre confirmation – [GEOGRAPHIC_DATA] Bea…" at bounding box center [427, 283] width 430 height 107
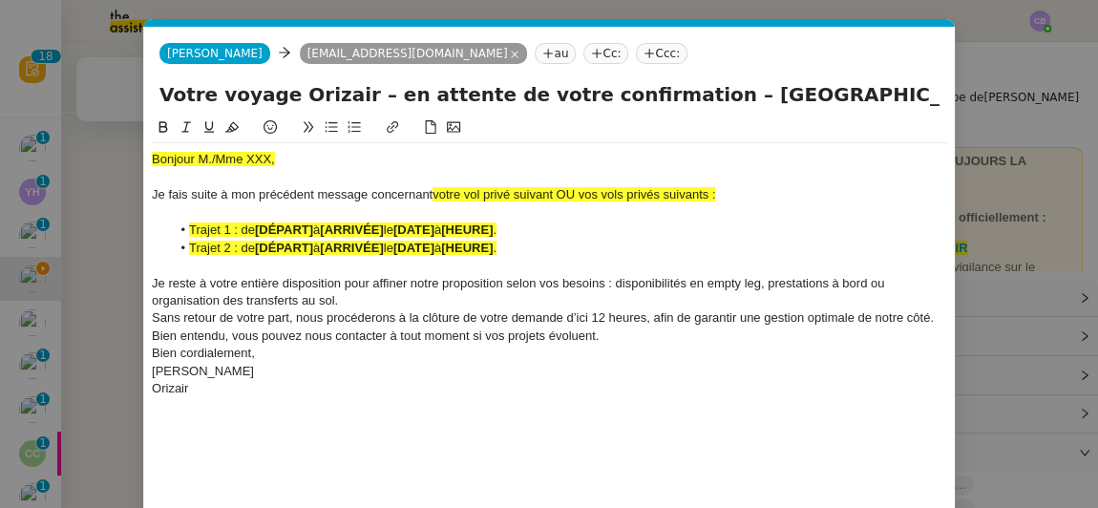
scroll to position [0, 94]
drag, startPoint x: 291, startPoint y: 145, endPoint x: 137, endPoint y: 145, distance: 154.7
click at [137, 145] on nz-modal-container "orizair rel Service ✈️ Orizair - Rel ance après envoi devis client (FR) Dans le…" at bounding box center [549, 254] width 1098 height 508
drag, startPoint x: 174, startPoint y: 163, endPoint x: 152, endPoint y: 160, distance: 22.3
click at [152, 160] on div "Bon" at bounding box center [550, 159] width 796 height 17
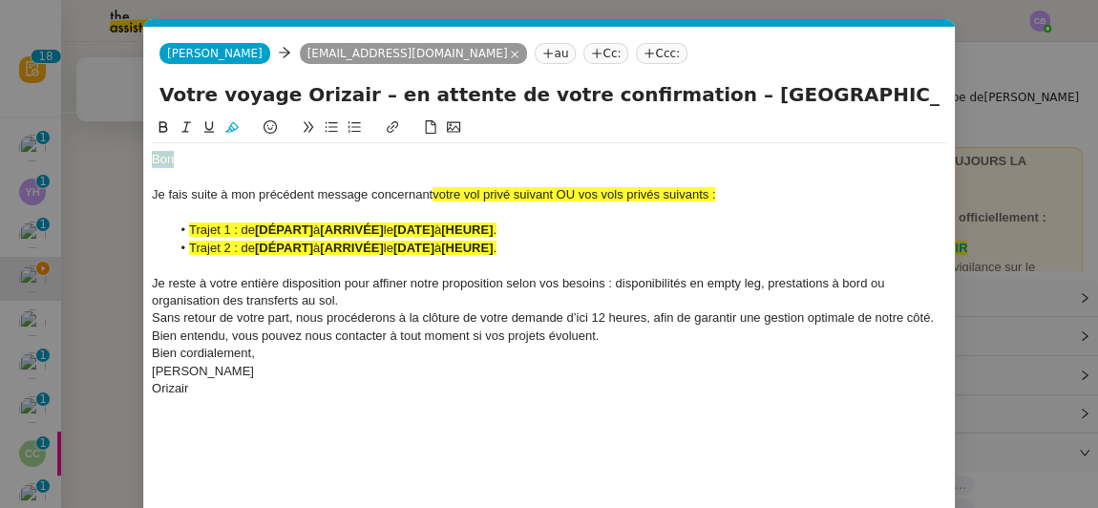
click at [229, 131] on icon at bounding box center [231, 126] width 13 height 13
click at [181, 169] on div at bounding box center [550, 177] width 796 height 17
paste div
drag, startPoint x: 525, startPoint y: 229, endPoint x: 491, endPoint y: 221, distance: 35.4
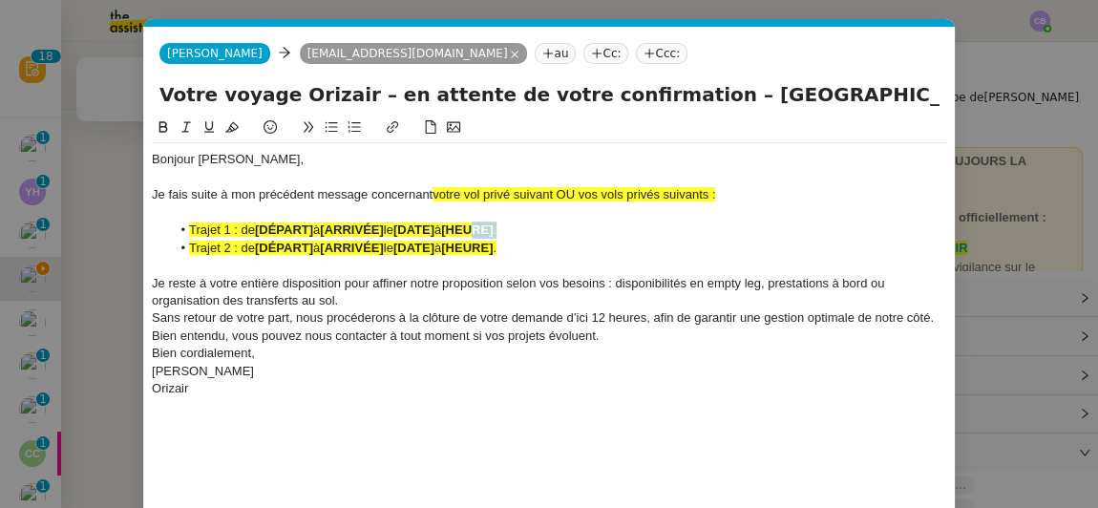
click at [491, 222] on li "Trajet 1 : de [DÉPART] à [ARRIVÉE] le [DATE] à [HEURE] ." at bounding box center [560, 230] width 778 height 17
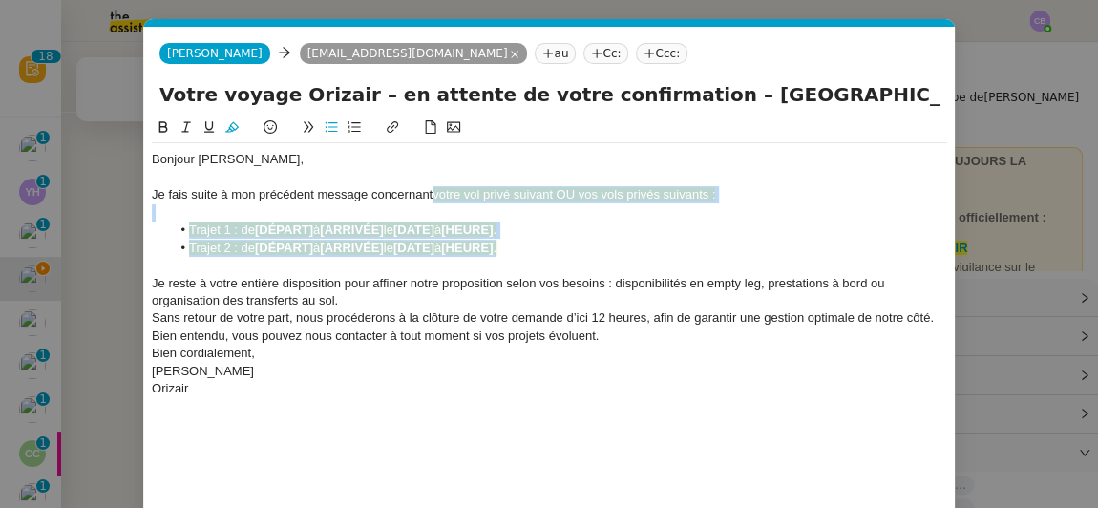
drag, startPoint x: 523, startPoint y: 252, endPoint x: 433, endPoint y: 193, distance: 108.4
click at [433, 193] on div "Bonjour [PERSON_NAME], Je fais suite à mon précédent message concernant votre v…" at bounding box center [550, 274] width 796 height 262
click at [231, 131] on icon at bounding box center [231, 127] width 13 height 11
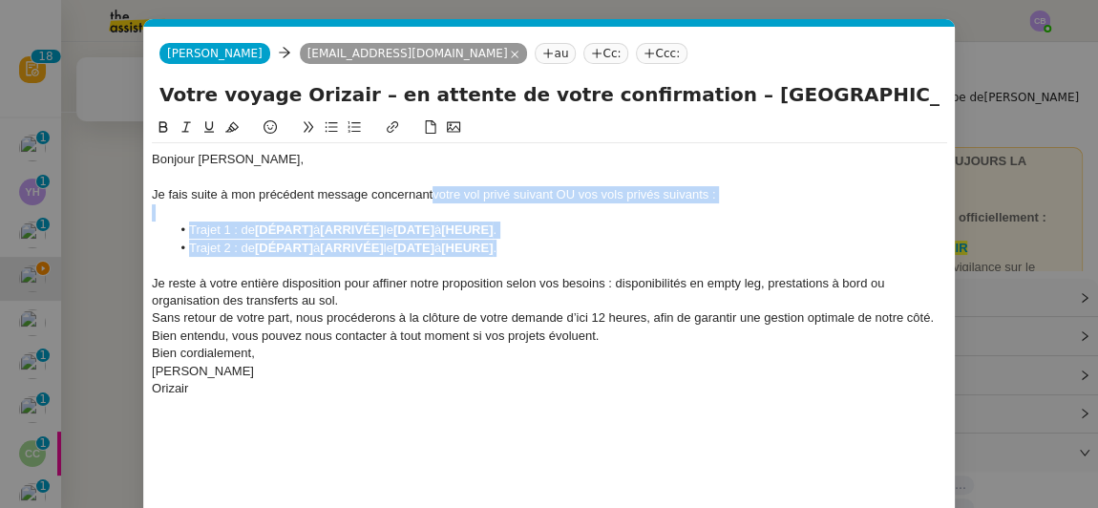
click at [522, 250] on li "Trajet 2 : de [DÉPART] à [ARRIVÉE] le [DATE] à [HEURE] ." at bounding box center [560, 248] width 778 height 17
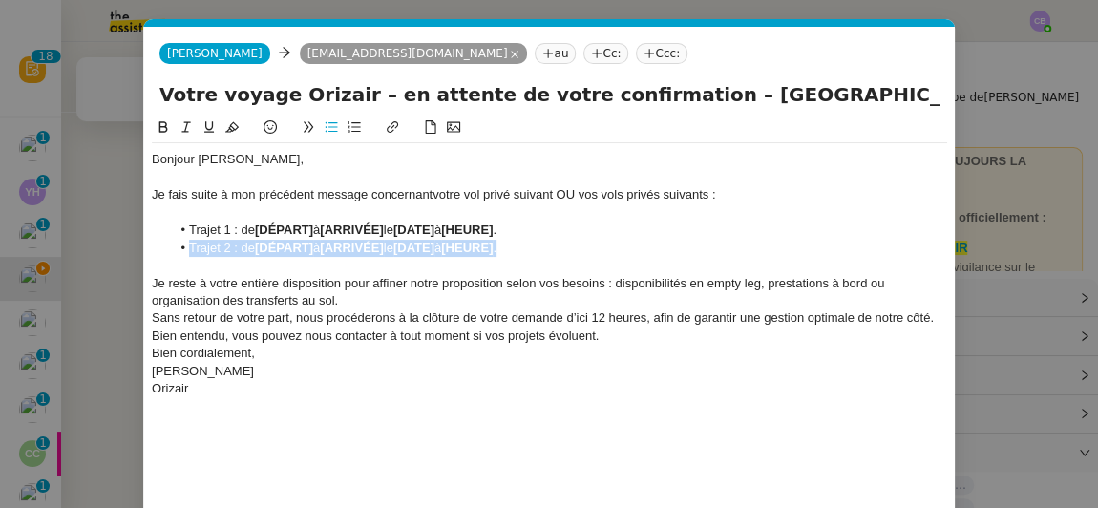
drag, startPoint x: 522, startPoint y: 250, endPoint x: 191, endPoint y: 253, distance: 330.5
click at [191, 253] on li "Trajet 2 : de [DÉPART] à [ARRIVÉE] le [DATE] à [HEURE] ." at bounding box center [560, 248] width 778 height 17
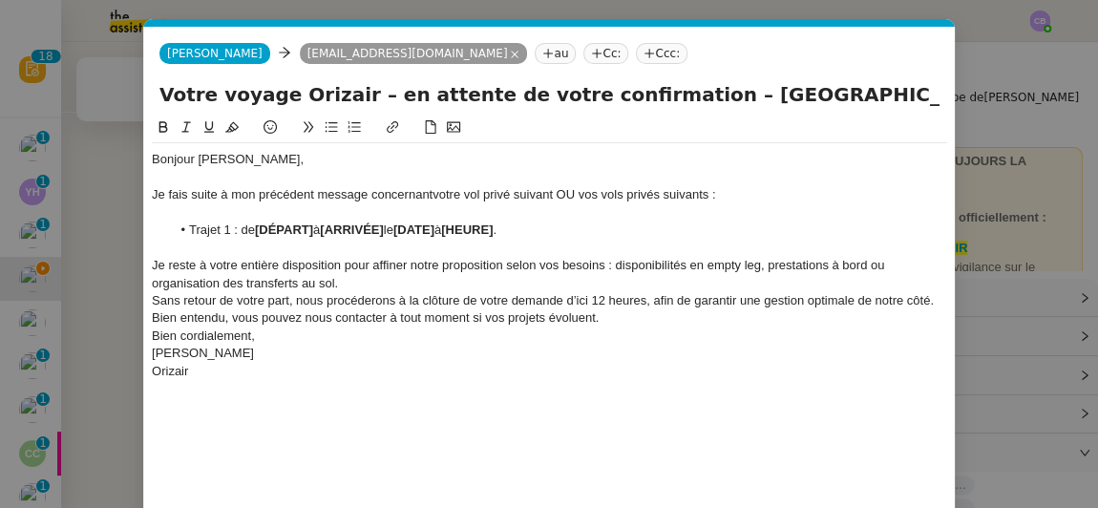
click at [257, 144] on div "Bonjour [PERSON_NAME], Je fais suite à mon précédent message concernant votre v…" at bounding box center [550, 265] width 796 height 245
drag, startPoint x: 557, startPoint y: 193, endPoint x: 713, endPoint y: 189, distance: 155.7
click at [713, 189] on div "Je fais suite à mon précédent message concernant votre vol privé suivant OU vos…" at bounding box center [550, 194] width 796 height 17
drag, startPoint x: 679, startPoint y: 97, endPoint x: 843, endPoint y: 81, distance: 165.1
click at [843, 81] on input "Votre voyage Orizair – en attente de votre confirmation – [GEOGRAPHIC_DATA] Bea…" at bounding box center [550, 94] width 780 height 29
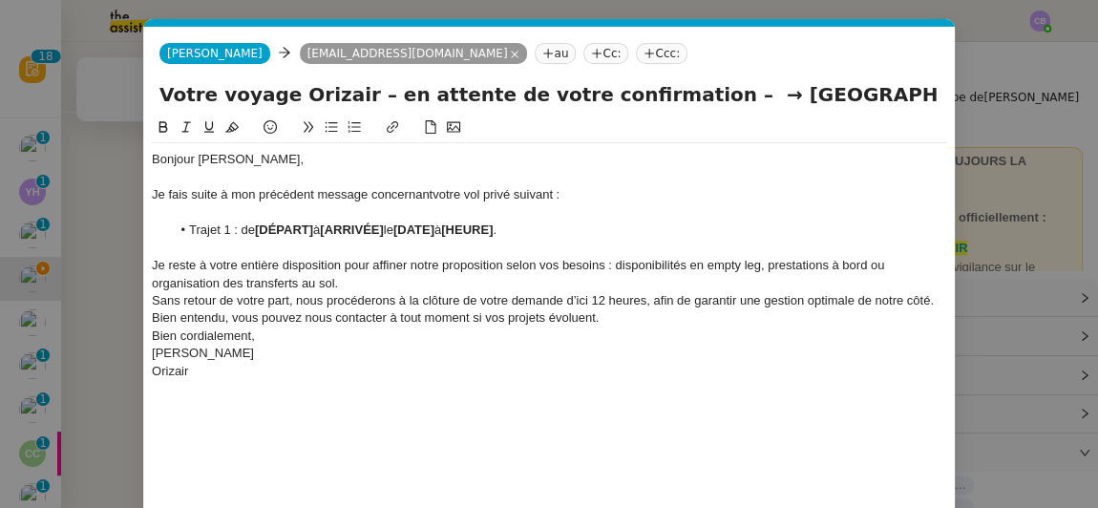
click at [314, 237] on li "Trajet 1 : de [DÉPART] à [ARRIVÉE] le [DATE] à [HEURE] ." at bounding box center [560, 230] width 778 height 17
drag, startPoint x: 259, startPoint y: 237, endPoint x: 371, endPoint y: 227, distance: 112.2
click at [371, 227] on li "Trajet 1 : de [PERSON_NAME] à [ARRIVÉE] le [DATE] à [HEURE] ." at bounding box center [560, 230] width 778 height 17
click at [167, 122] on icon at bounding box center [163, 126] width 13 height 13
drag, startPoint x: 822, startPoint y: 87, endPoint x: 705, endPoint y: 90, distance: 117.5
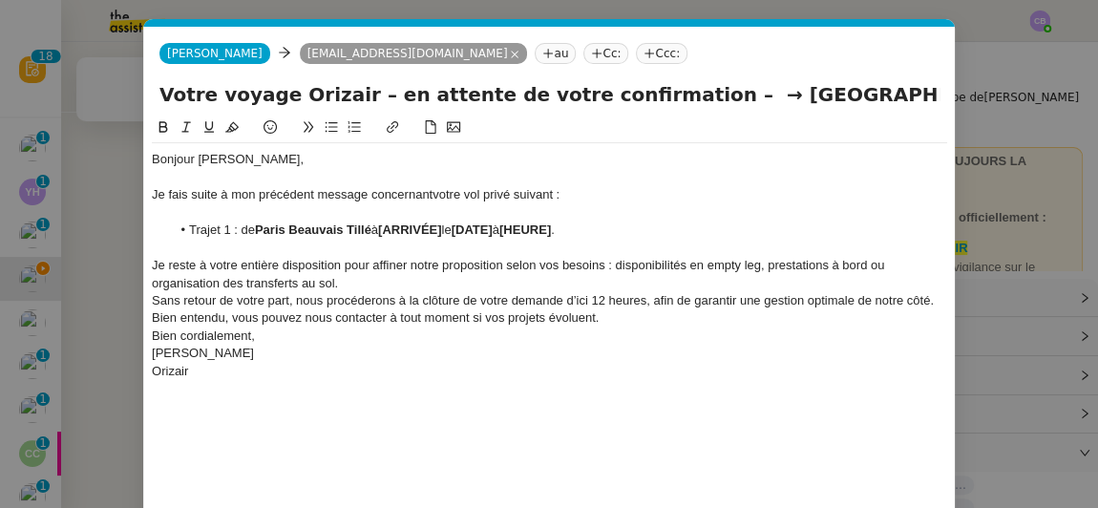
click at [705, 90] on input "Votre voyage Orizair – en attente de votre confirmation – → [GEOGRAPHIC_DATA]" at bounding box center [550, 94] width 780 height 29
drag, startPoint x: 705, startPoint y: 90, endPoint x: 815, endPoint y: 96, distance: 110.0
click at [815, 96] on input "Votre voyage Orizair – en attente de votre confirmation – → [GEOGRAPHIC_DATA]" at bounding box center [550, 94] width 780 height 29
click at [454, 229] on li "Trajet 1 : de [PERSON_NAME] à [ARRIVÉE] le [DATE] à [HEURE] ." at bounding box center [560, 230] width 778 height 17
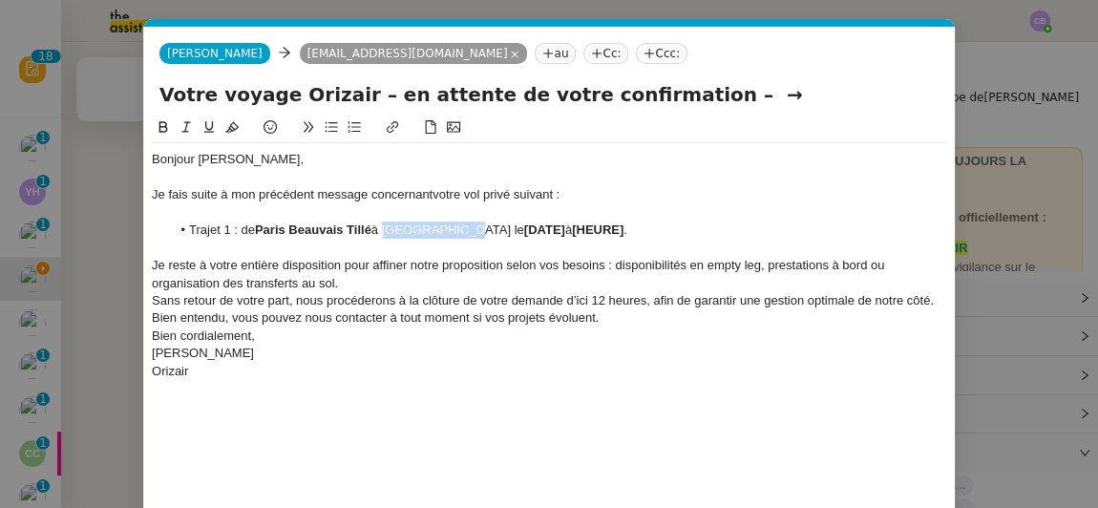
drag, startPoint x: 454, startPoint y: 226, endPoint x: 389, endPoint y: 235, distance: 65.5
click at [389, 235] on li "Trajet 1 : de Paris Beauvais Tillé à [GEOGRAPHIC_DATA] le [DATE] à [HEURE] ." at bounding box center [560, 230] width 778 height 17
click at [165, 133] on icon at bounding box center [163, 126] width 13 height 13
click at [519, 215] on div at bounding box center [550, 212] width 796 height 17
click at [521, 224] on strong "[DATE]" at bounding box center [541, 230] width 41 height 14
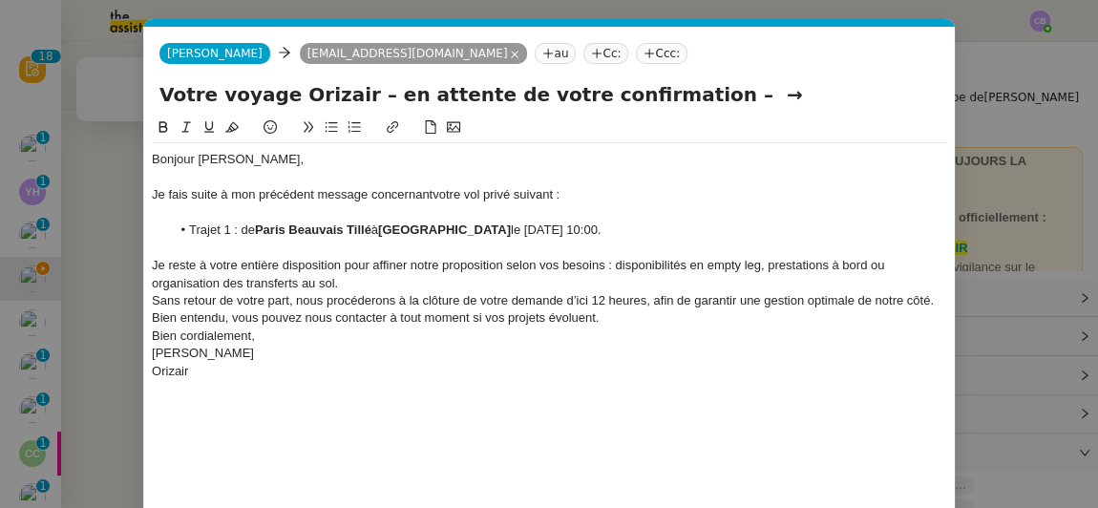
drag, startPoint x: 597, startPoint y: 234, endPoint x: 478, endPoint y: 235, distance: 119.4
click at [478, 235] on li "Trajet 1 : de Paris Beauvais Tillé à [GEOGRAPHIC_DATA] le [DATE] 10:00." at bounding box center [560, 230] width 778 height 17
click at [162, 130] on icon at bounding box center [163, 126] width 13 height 13
click at [700, 97] on input "Votre voyage Orizair – en attente de votre confirmation – →" at bounding box center [550, 94] width 780 height 29
type input "Votre voyage Orizair – en attente de votre confirmation"
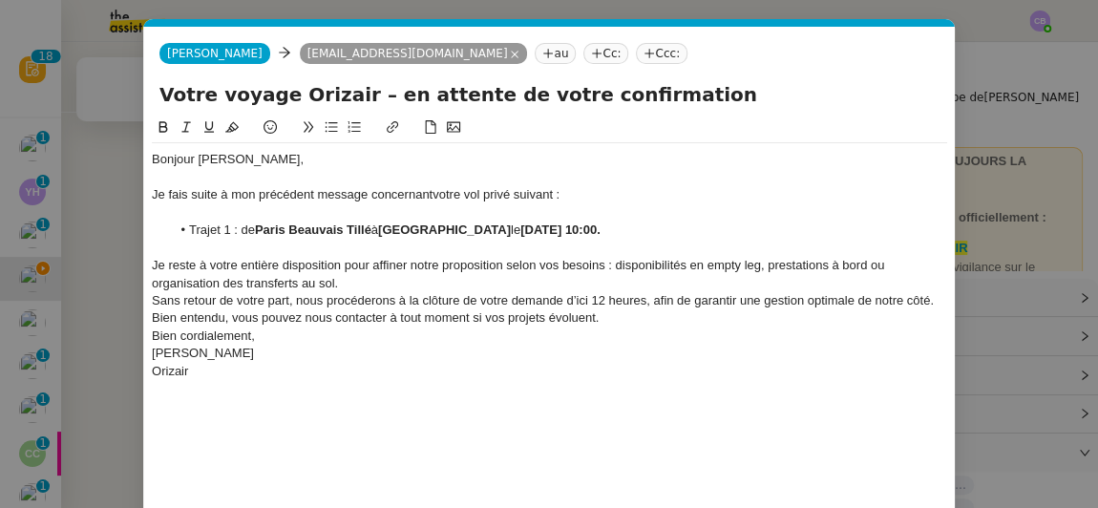
click at [484, 288] on div "Je reste à votre entière disposition pour affiner notre proposition selon vos b…" at bounding box center [550, 274] width 796 height 35
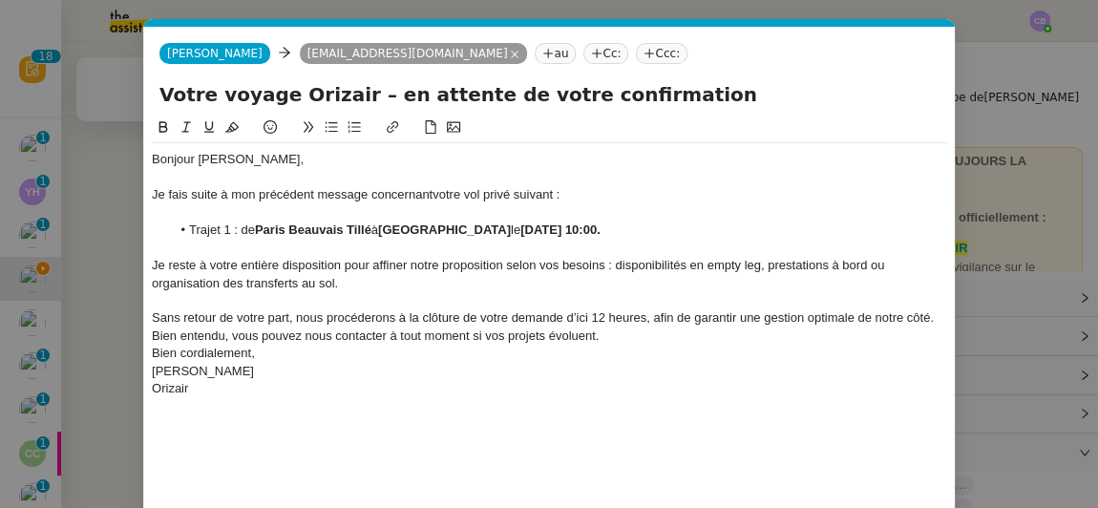
click at [595, 317] on span "Sans retour de votre part, nous procéderons à la clôture de votre demande d’ici…" at bounding box center [544, 326] width 785 height 32
click at [588, 317] on span "Sans retour de votre part, nous procéderons à la clôture de votre demande d’ici…" at bounding box center [544, 326] width 785 height 32
click at [0, 0] on lt-span "d'ici à 12" at bounding box center [0, 0] width 0 height 0
click at [609, 343] on div "Sans retour de votre part, nous procéderons à la clôture de votre demande d'ici…" at bounding box center [550, 326] width 796 height 35
click at [629, 420] on div "Bonjour [PERSON_NAME], Je fais suite à mon précédent message concernant votre v…" at bounding box center [550, 283] width 796 height 280
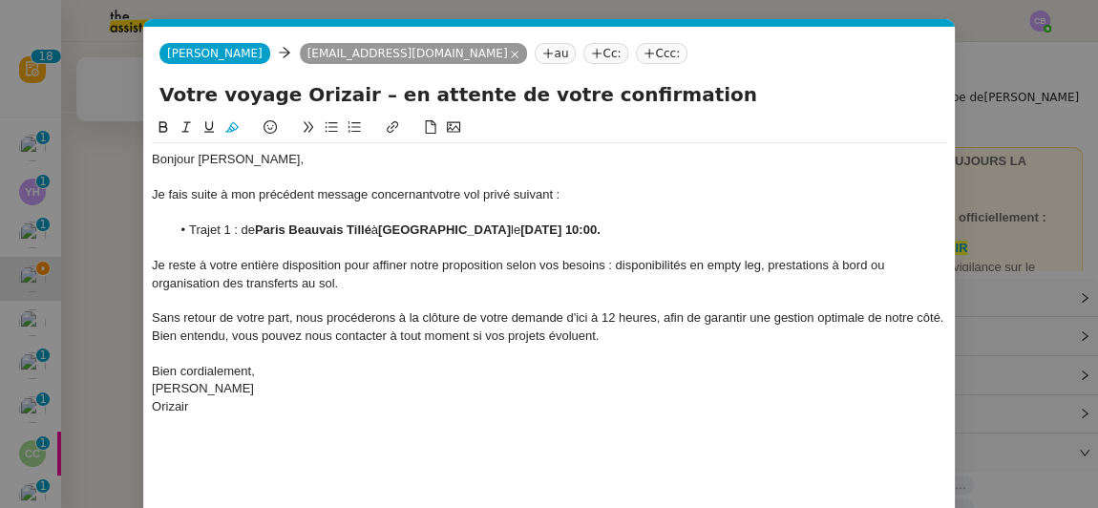
click at [623, 491] on div "Bonjour [PERSON_NAME], Je fais suite à mon précédent message concernant votre v…" at bounding box center [550, 344] width 796 height 455
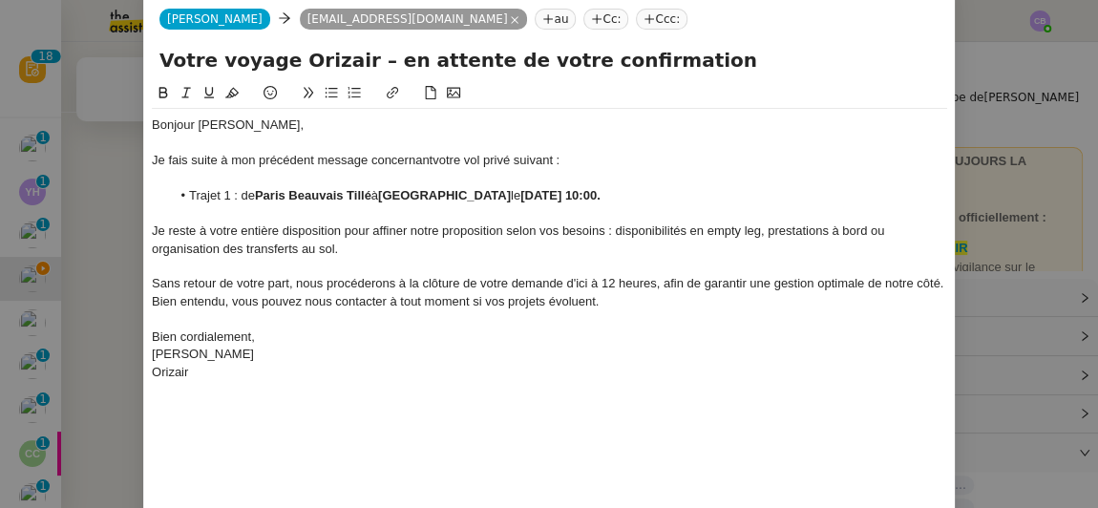
scroll to position [157, 0]
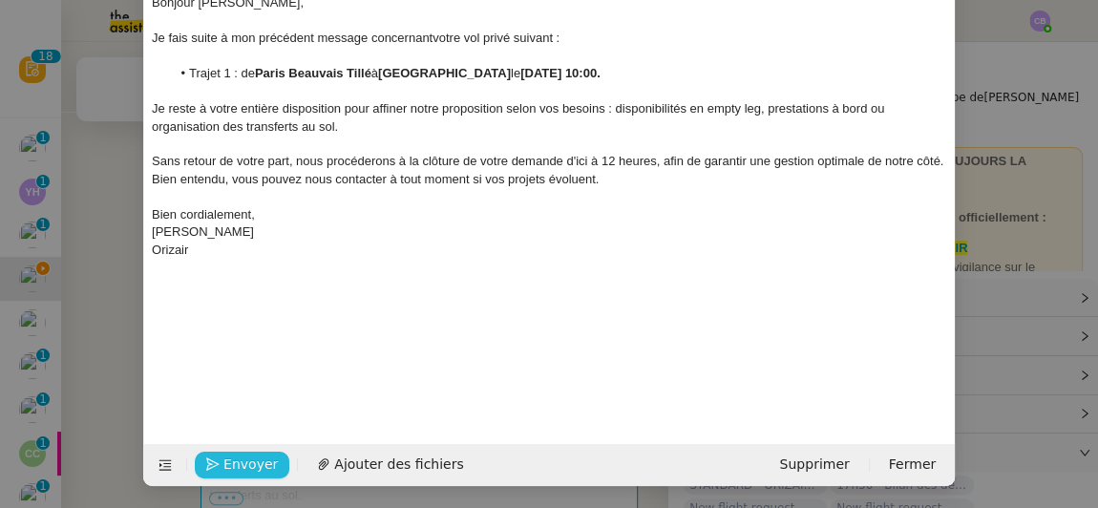
click at [243, 464] on span "Envoyer" at bounding box center [251, 465] width 54 height 22
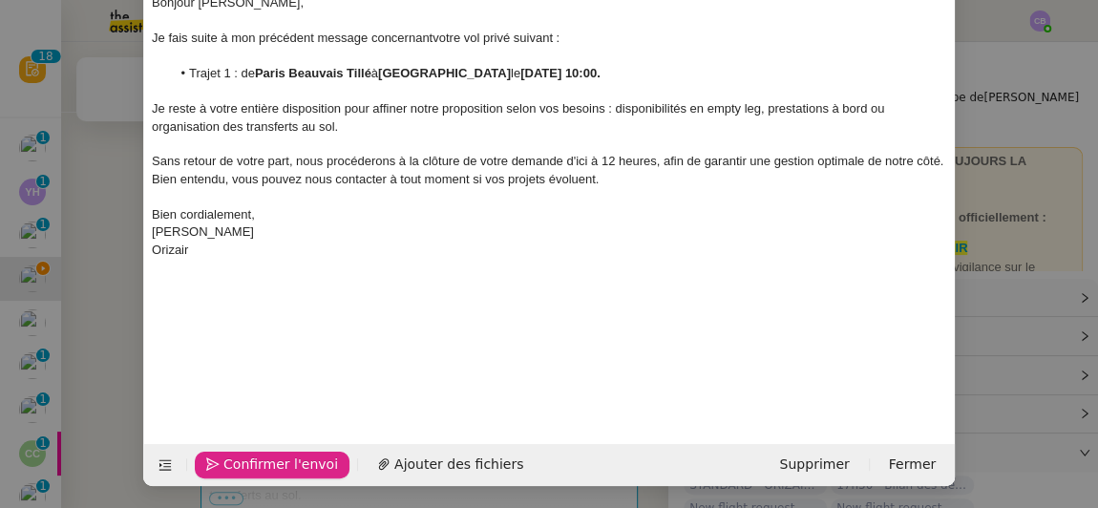
click at [243, 464] on span "Confirmer l'envoi" at bounding box center [281, 465] width 115 height 22
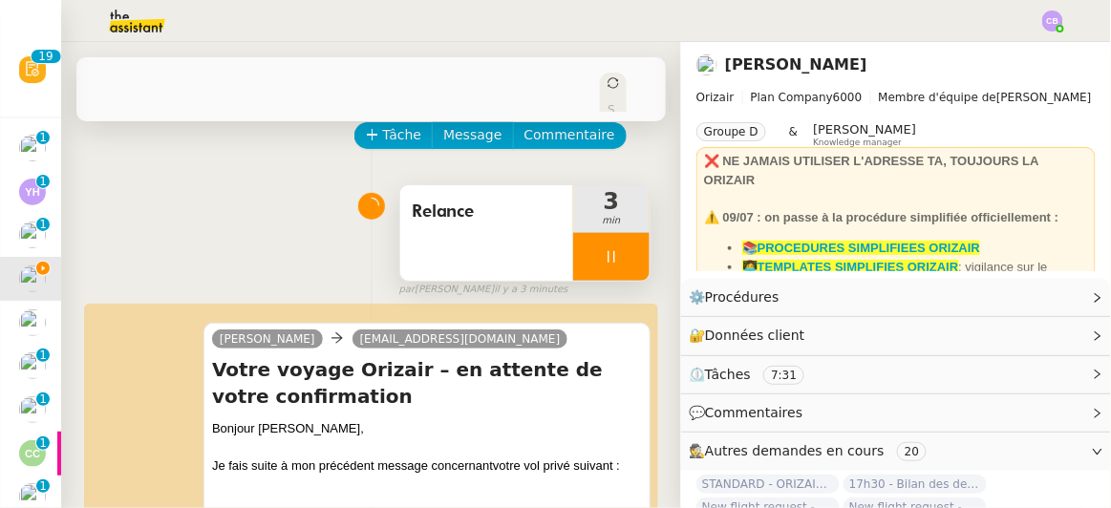
scroll to position [67, 0]
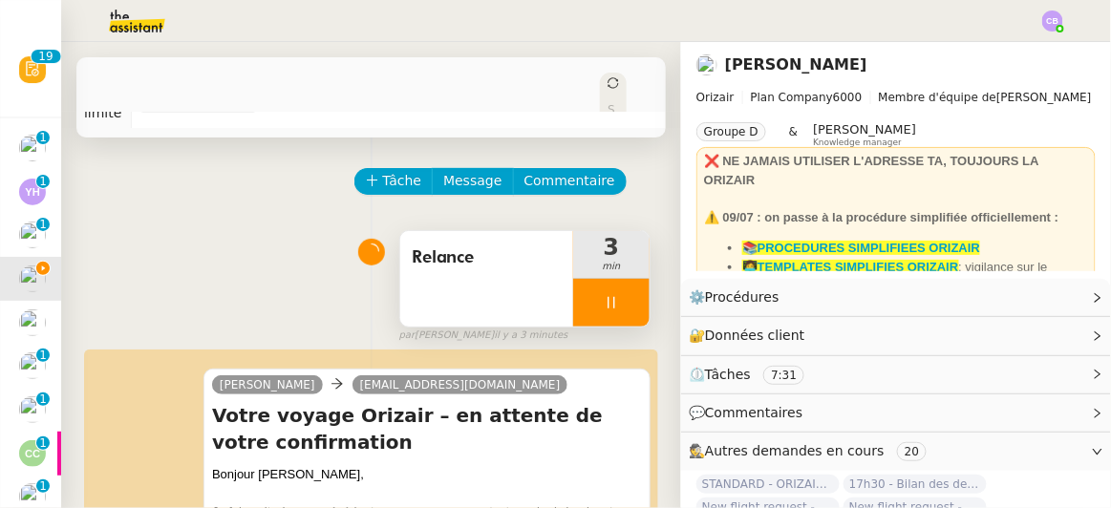
click at [573, 279] on div at bounding box center [611, 303] width 76 height 48
click at [623, 295] on icon at bounding box center [630, 302] width 15 height 15
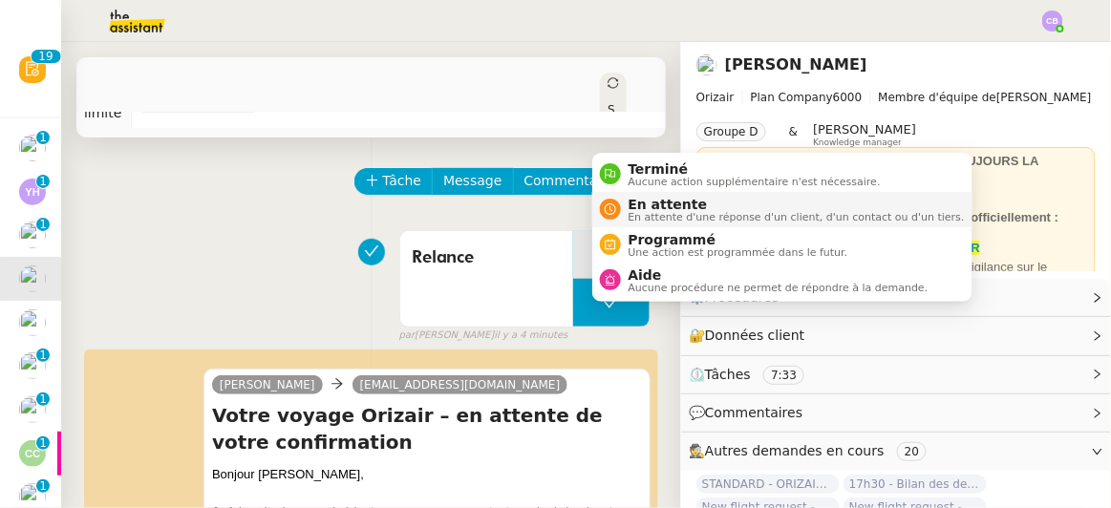
click at [632, 212] on span "En attente d'une réponse d'un client, d'un contact ou d'un tiers." at bounding box center [797, 217] width 336 height 11
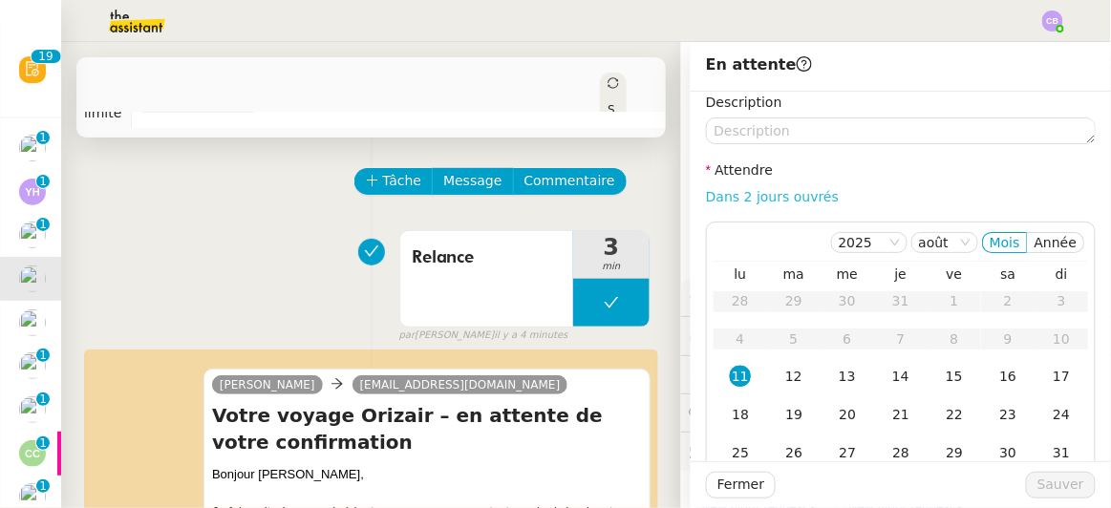
click at [735, 202] on link "Dans 2 jours ouvrés" at bounding box center [772, 196] width 133 height 15
type input "07:00"
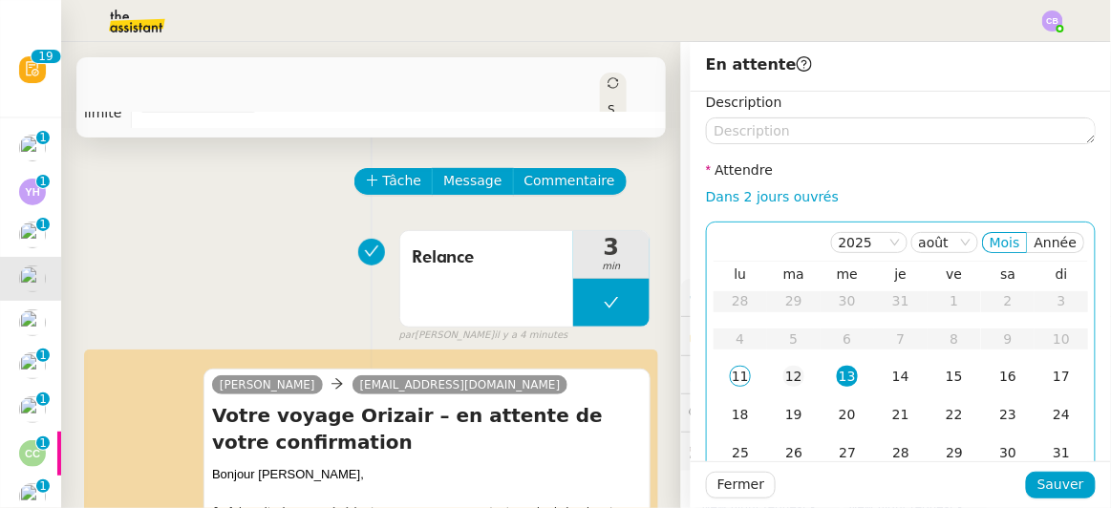
click at [783, 376] on div "12" at bounding box center [793, 376] width 21 height 21
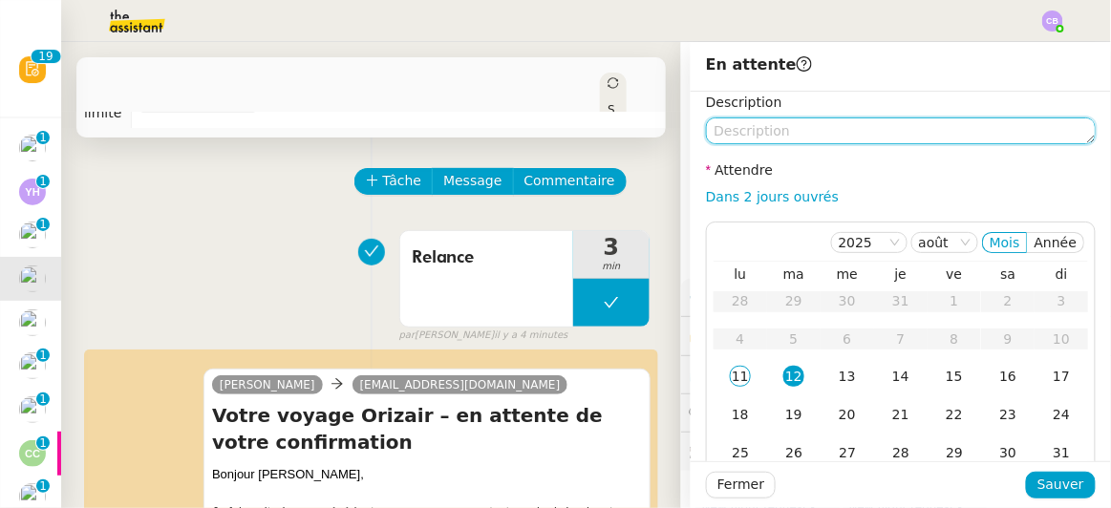
click at [757, 132] on textarea at bounding box center [901, 130] width 390 height 27
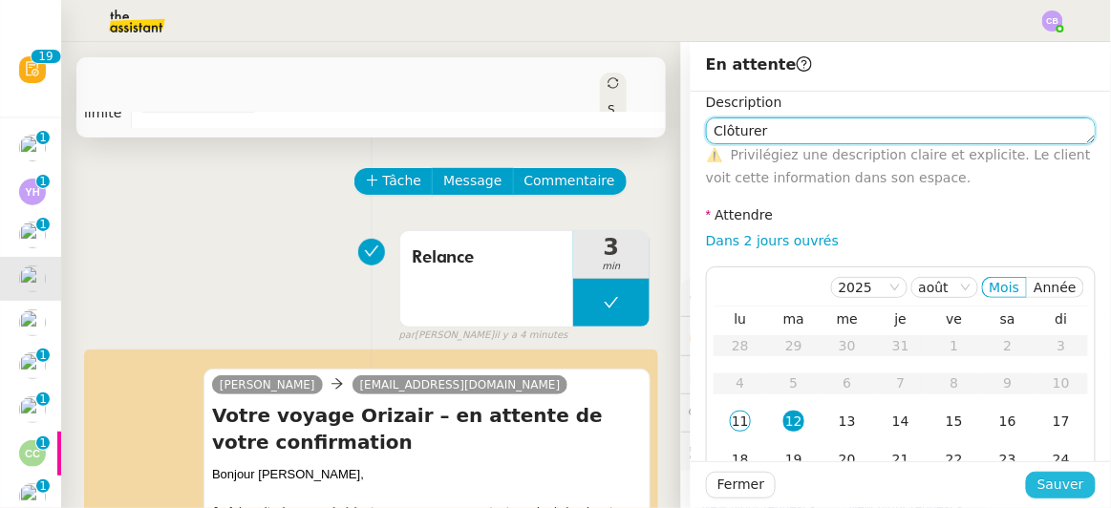
type textarea "Clôturer"
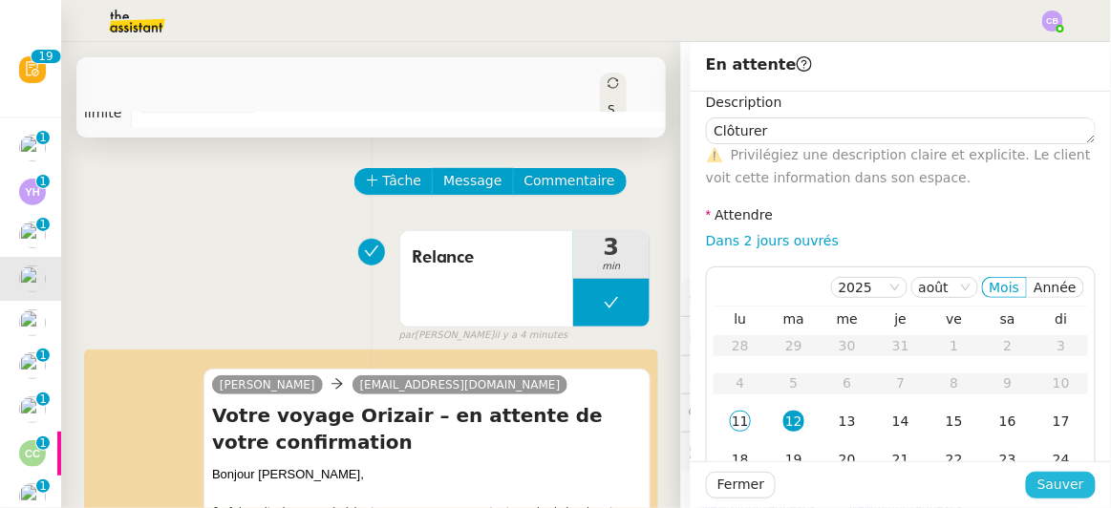
click at [1051, 483] on span "Sauver" at bounding box center [1060, 485] width 47 height 22
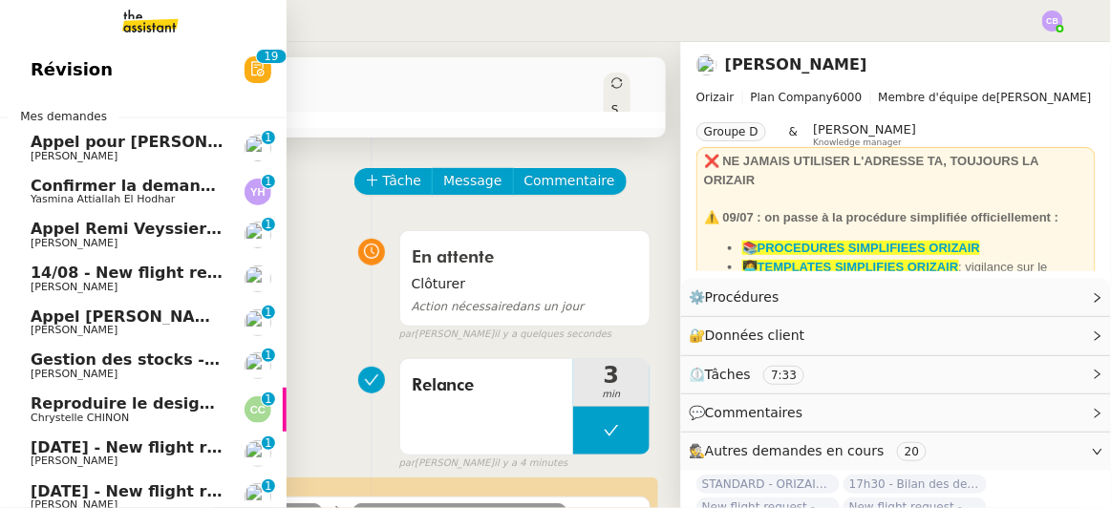
click at [158, 277] on span "14/08 - New flight request - [PERSON_NAME]" at bounding box center [223, 273] width 384 height 18
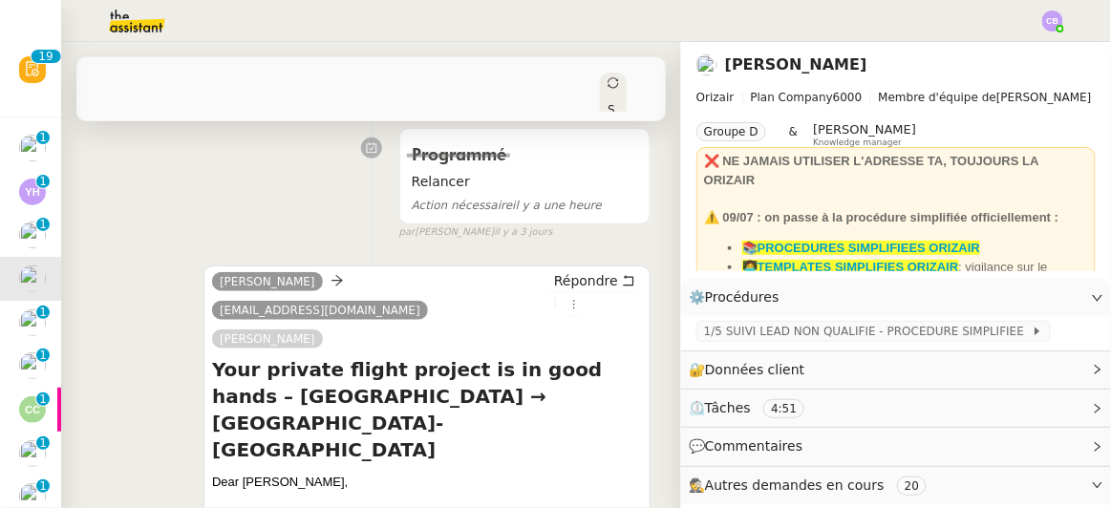
scroll to position [307, 0]
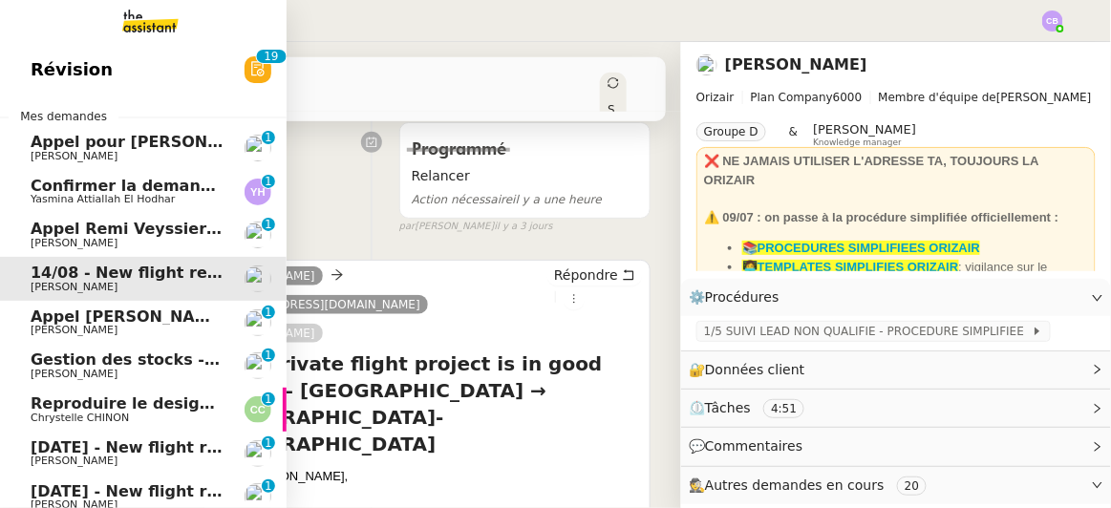
click at [174, 452] on span "[DATE] - New flight request - [PERSON_NAME]" at bounding box center [228, 447] width 394 height 18
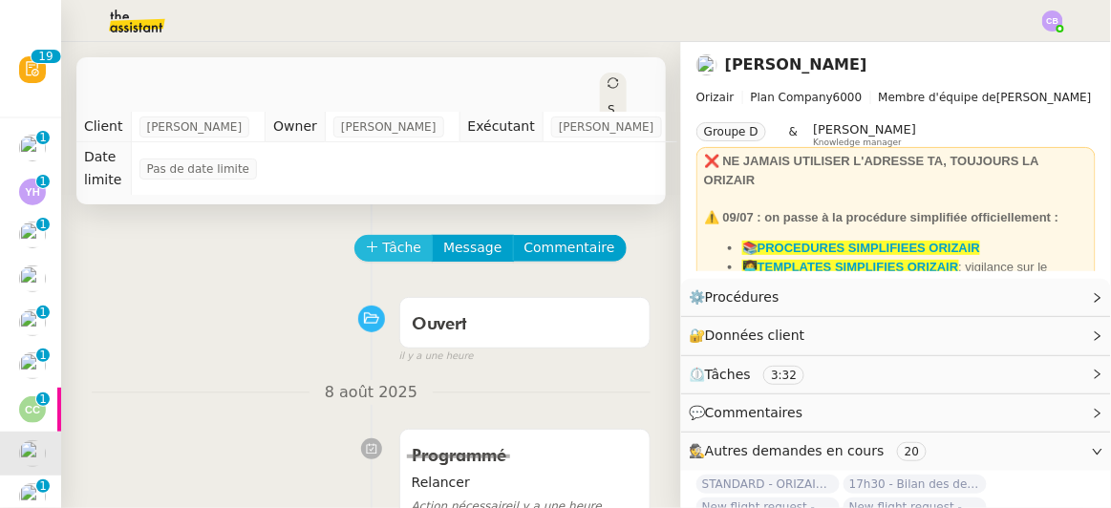
click at [391, 237] on span "Tâche" at bounding box center [402, 248] width 39 height 22
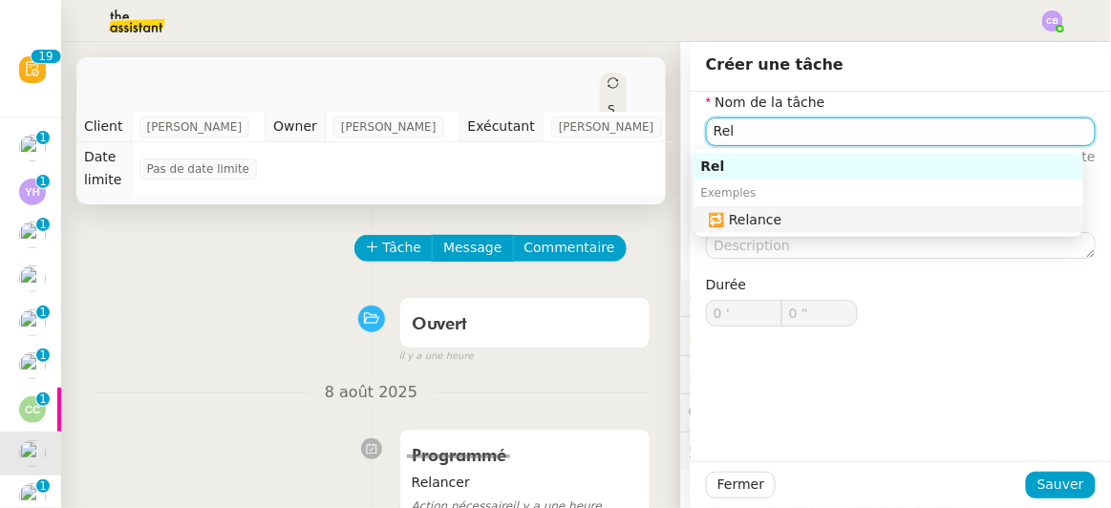
click at [759, 215] on div "🔁 Relance" at bounding box center [892, 219] width 367 height 17
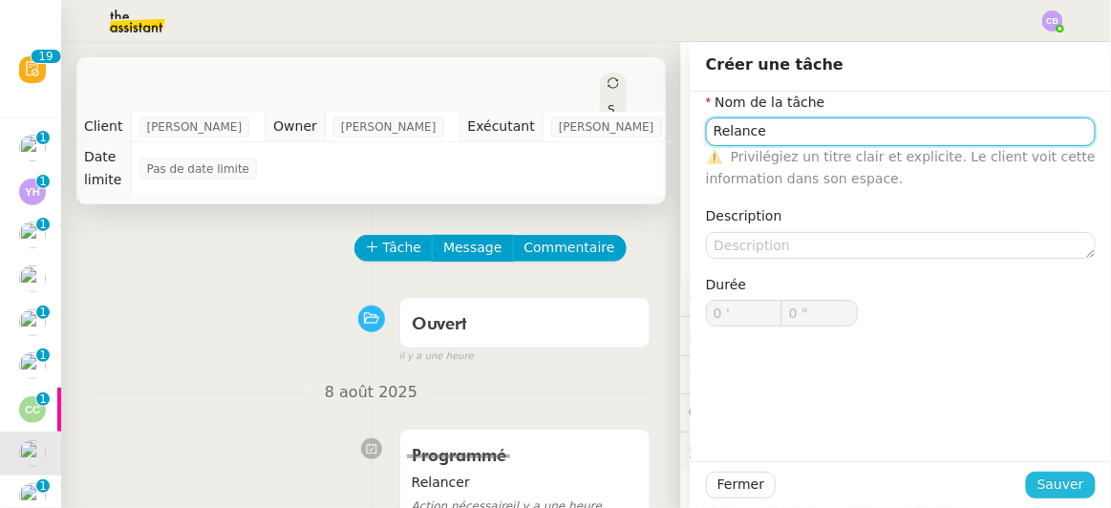
type input "Relance"
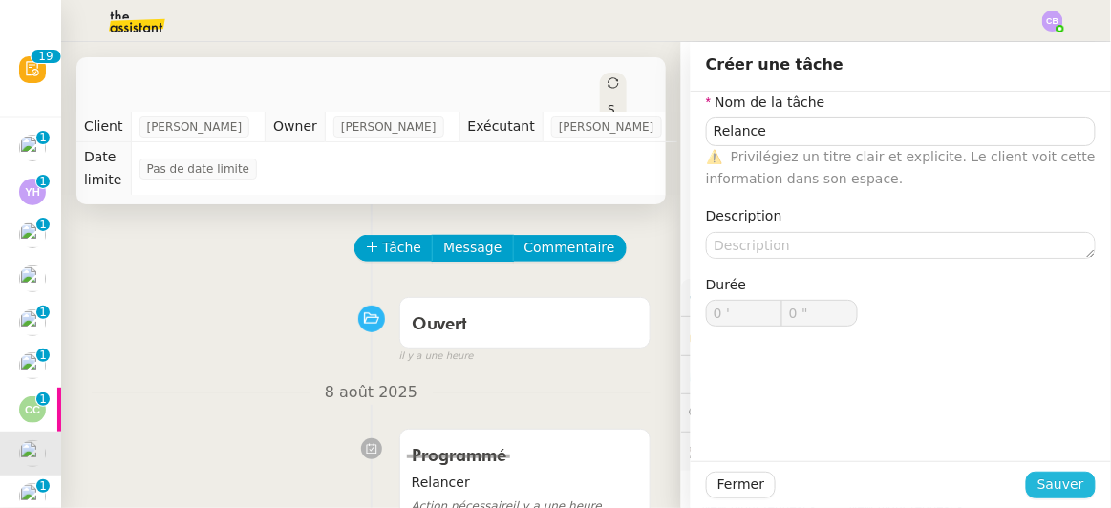
click at [1050, 477] on span "Sauver" at bounding box center [1060, 485] width 47 height 22
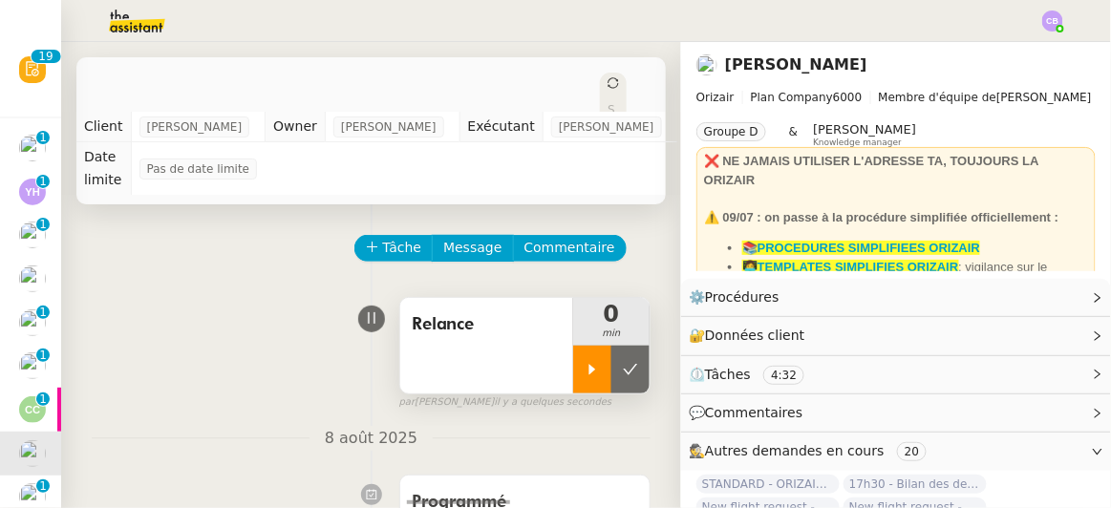
click at [585, 362] on icon at bounding box center [592, 369] width 15 height 15
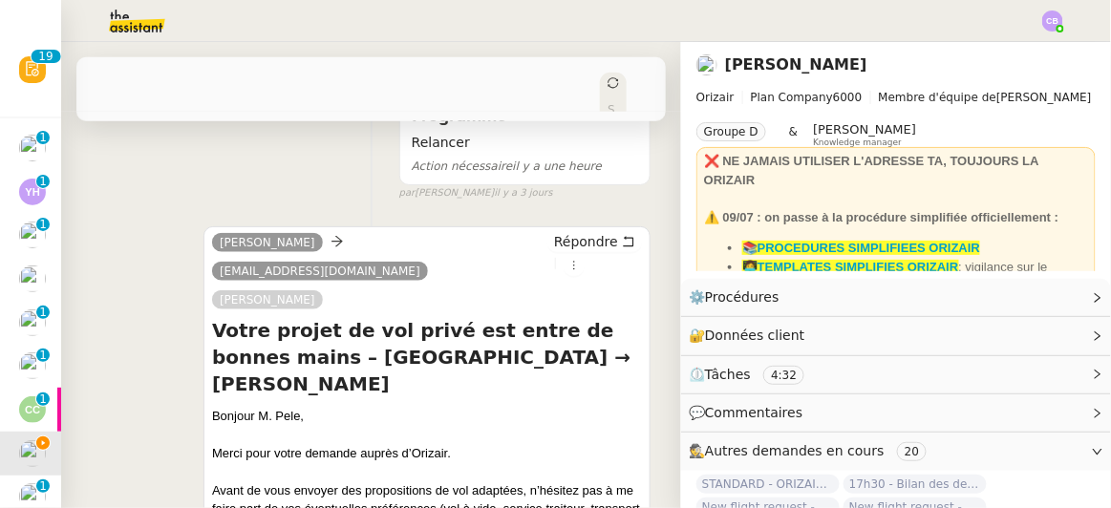
scroll to position [435, 0]
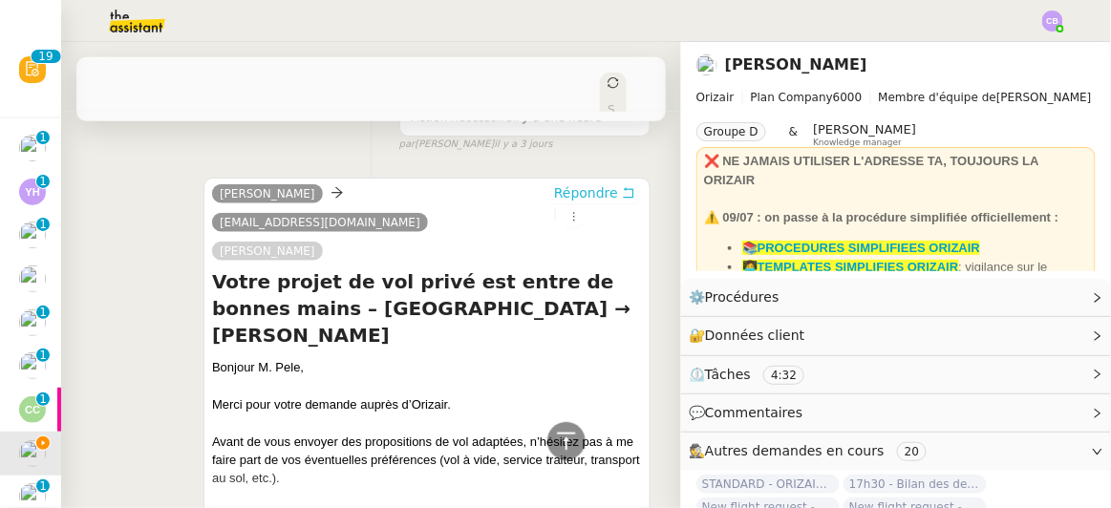
click at [554, 183] on span "Répondre" at bounding box center [586, 192] width 64 height 19
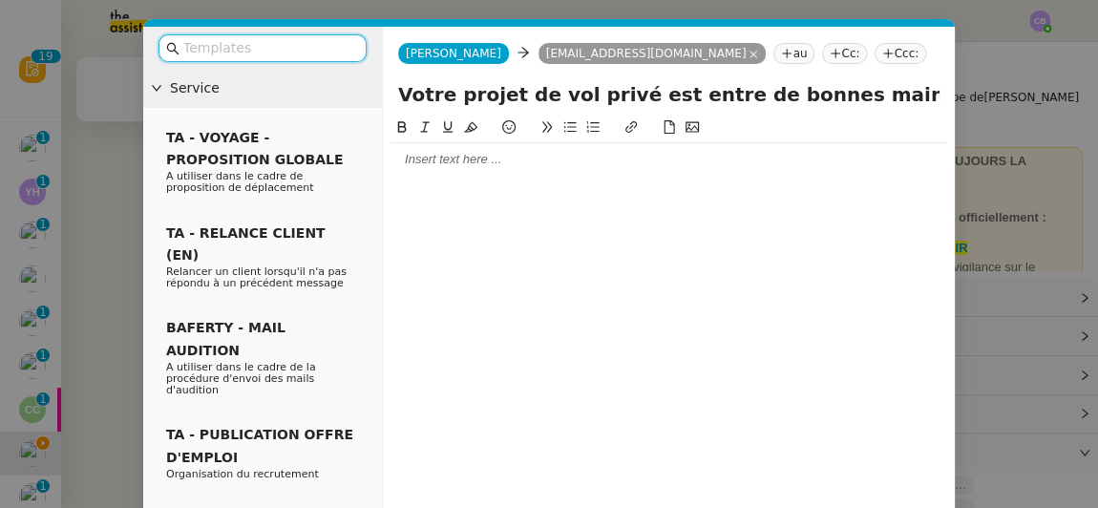
scroll to position [633, 0]
click at [302, 49] on input "text" at bounding box center [269, 48] width 172 height 22
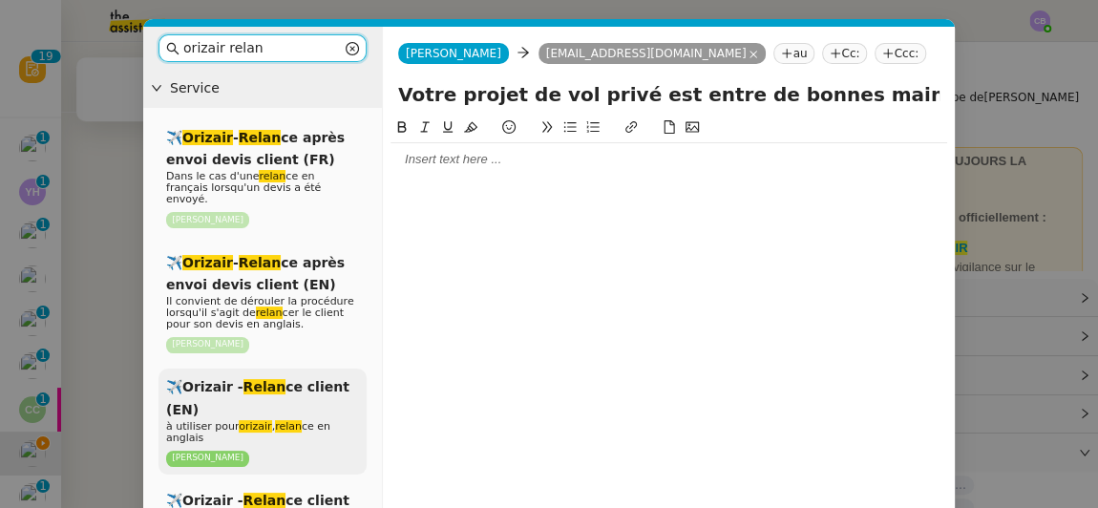
type input "orizair relan"
click at [318, 379] on span "✈️Orizair - Relan ce client (EN)" at bounding box center [257, 397] width 183 height 37
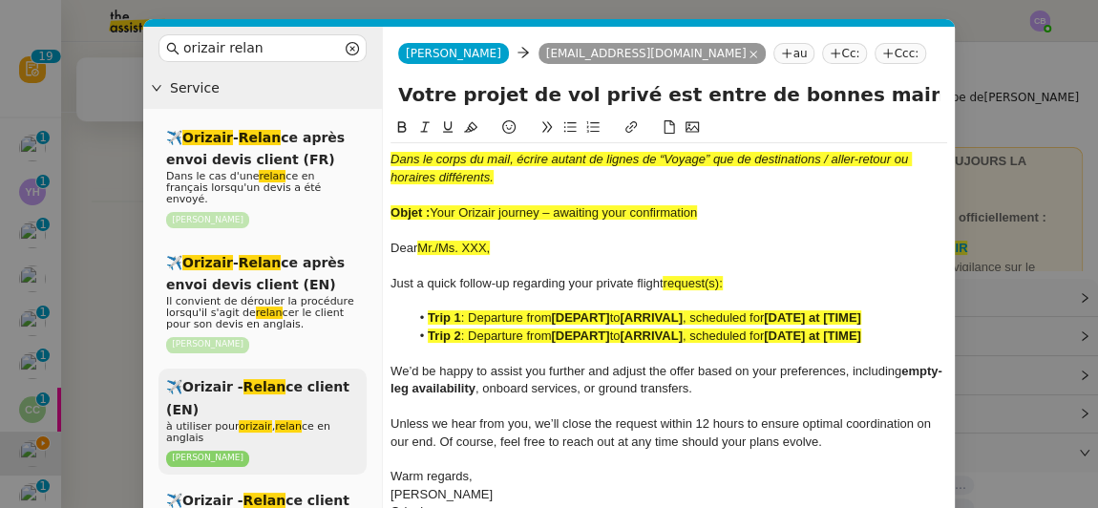
scroll to position [830, 0]
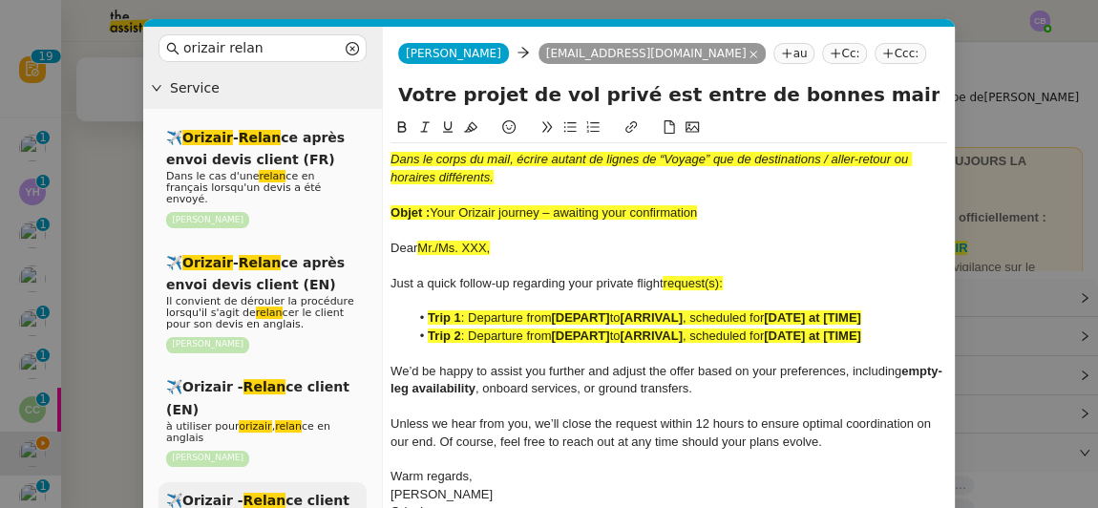
click at [306, 493] on span "✈️Orizair - Relan ce client (FR)" at bounding box center [257, 511] width 183 height 37
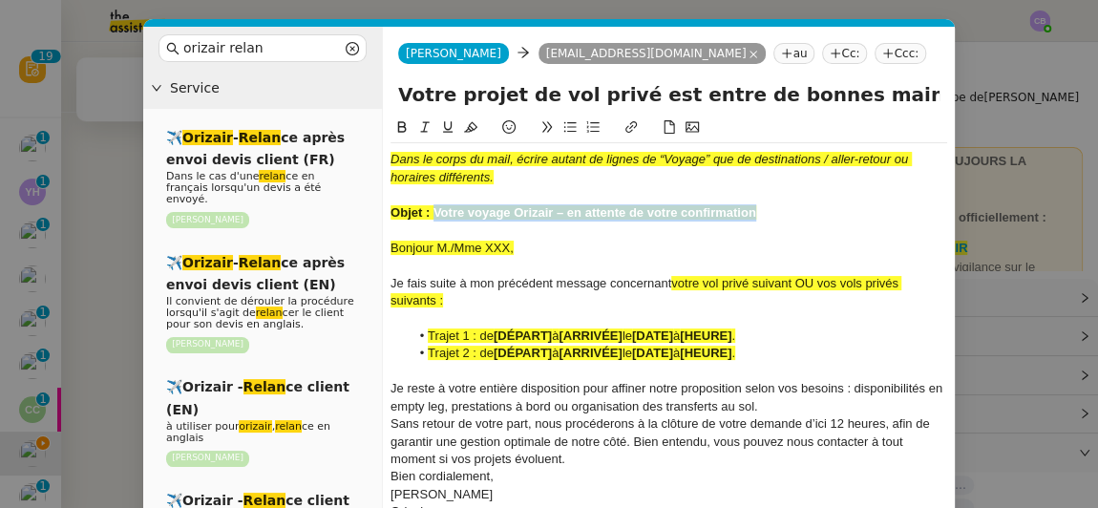
drag, startPoint x: 759, startPoint y: 212, endPoint x: 433, endPoint y: 208, distance: 326.7
click at [433, 208] on div "Objet : Votre voyage Orizair – en attente de votre confirmation" at bounding box center [669, 212] width 557 height 17
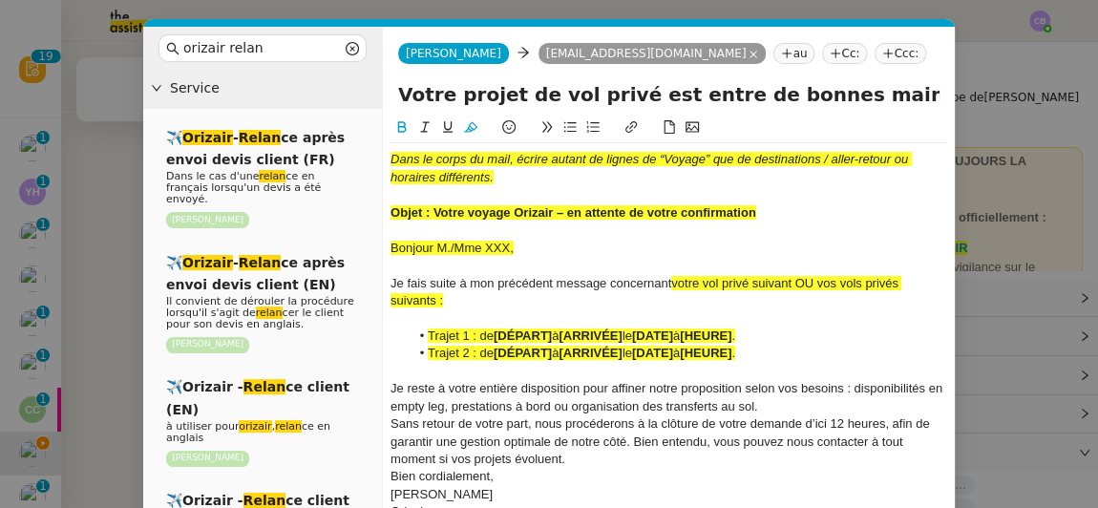
drag, startPoint x: 404, startPoint y: 98, endPoint x: 855, endPoint y: 112, distance: 451.0
click at [855, 112] on div "Votre projet de vol privé est entre de bonnes mains – [GEOGRAPHIC_DATA] → [PERS…" at bounding box center [669, 98] width 572 height 36
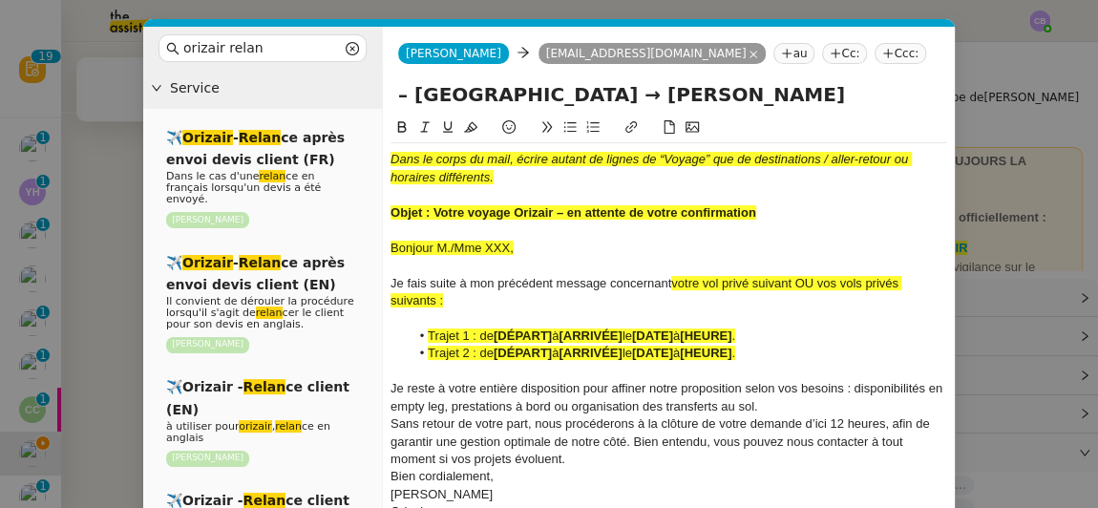
paste input "Votre voyage Orizair – en attente de votre confirmation"
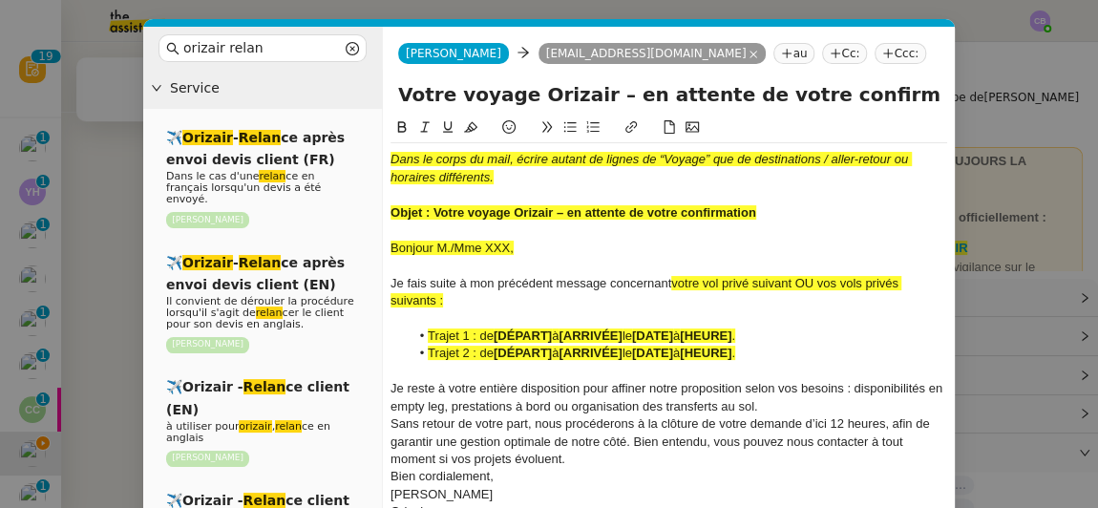
type input "Votre voyage Orizair – en attente de votre confirmation – [GEOGRAPHIC_DATA] → […"
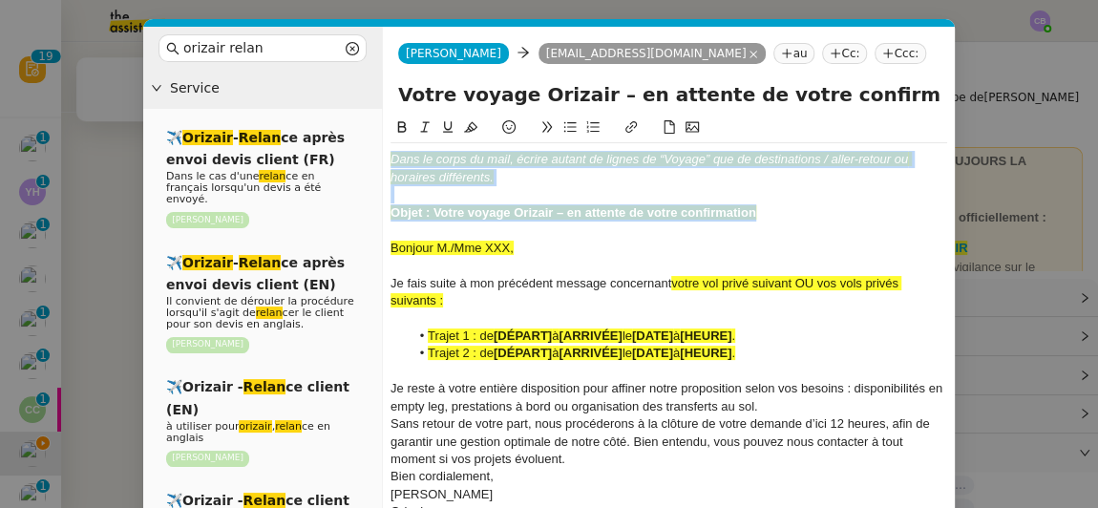
drag, startPoint x: 767, startPoint y: 212, endPoint x: 381, endPoint y: 155, distance: 390.1
click at [381, 155] on nz-layout "orizair relan Service ✈️ Orizair - Relan ce après envoi devis client (FR) Dans …" at bounding box center [549, 335] width 812 height 616
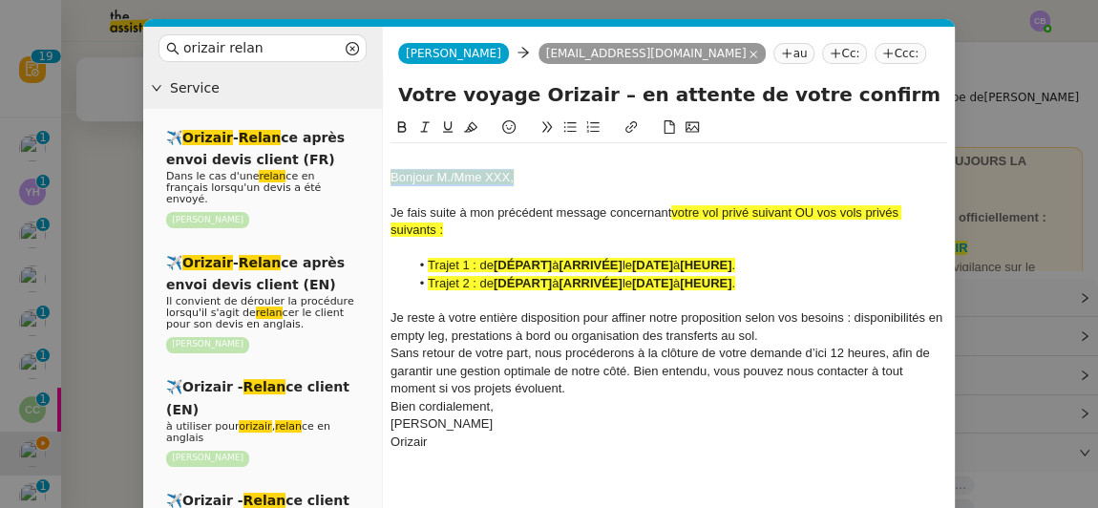
drag, startPoint x: 519, startPoint y: 180, endPoint x: 392, endPoint y: 178, distance: 127.1
click at [392, 178] on div "Bonjour M./Mme XXX," at bounding box center [669, 177] width 557 height 17
click at [469, 127] on icon at bounding box center [470, 127] width 13 height 11
click at [506, 174] on div "Bonjour M./Mme XXX," at bounding box center [669, 177] width 557 height 17
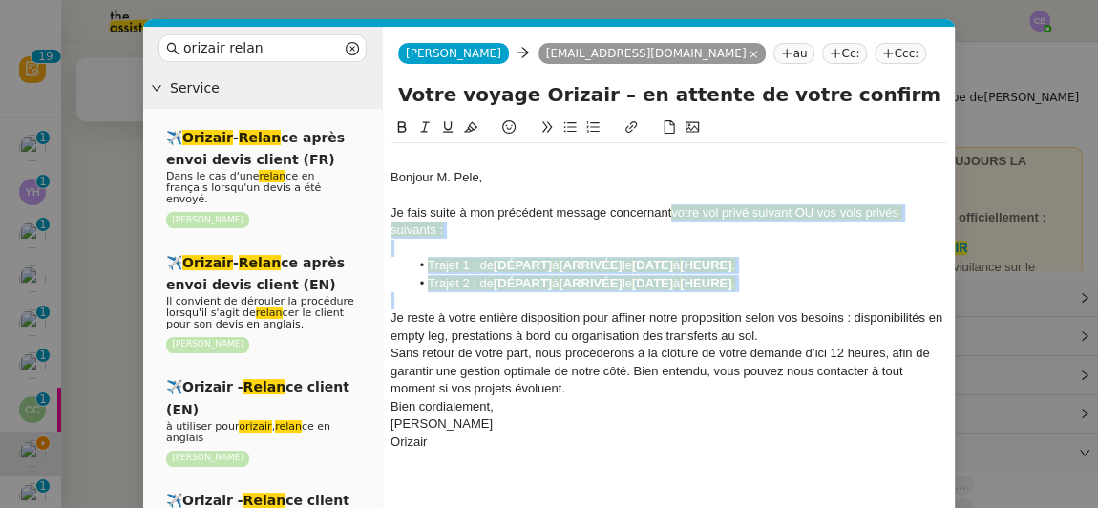
drag, startPoint x: 765, startPoint y: 300, endPoint x: 670, endPoint y: 210, distance: 131.1
click at [670, 210] on div "Bonjour M. [PERSON_NAME], Je fais suite à mon précédent message concernant votr…" at bounding box center [669, 309] width 557 height 332
click at [471, 130] on icon at bounding box center [470, 126] width 13 height 13
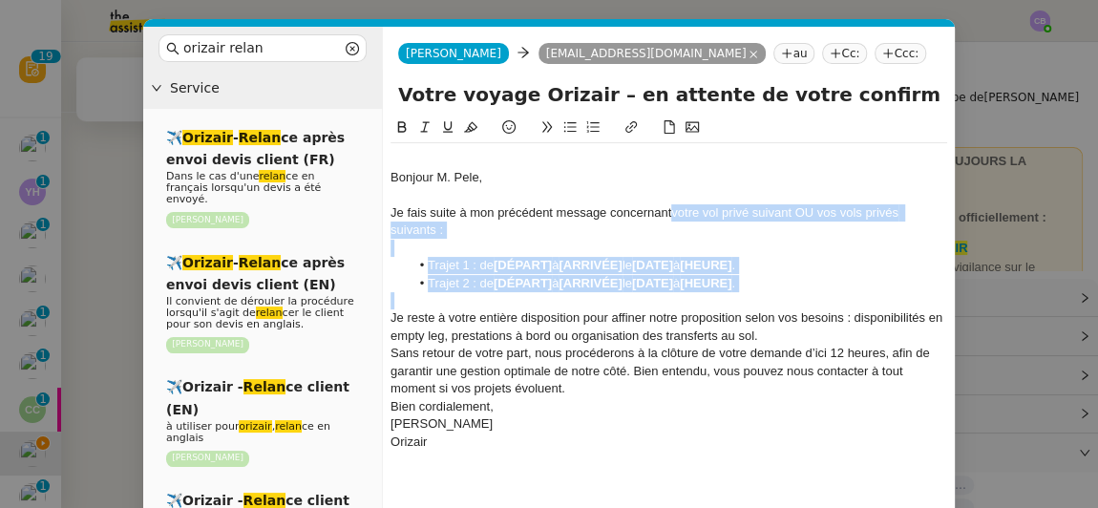
click at [795, 210] on div "Je fais suite à mon précédent message concernant votre vol privé suivant OU vos…" at bounding box center [669, 221] width 557 height 35
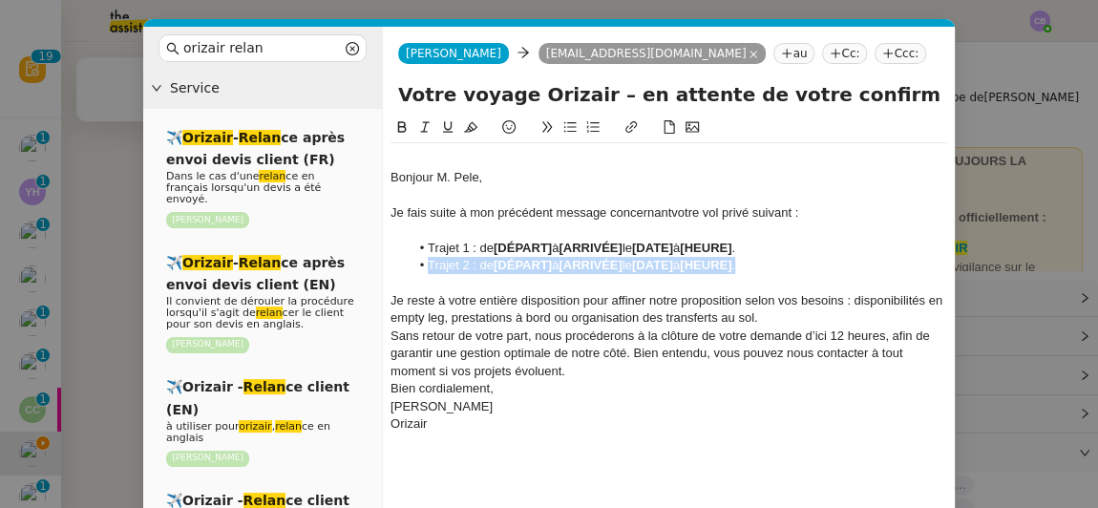
drag, startPoint x: 757, startPoint y: 266, endPoint x: 430, endPoint y: 258, distance: 327.7
click at [430, 258] on li "Trajet 2 : de [DÉPART] à [ARRIVÉE] le [DATE] à [HEURE] ." at bounding box center [679, 265] width 539 height 17
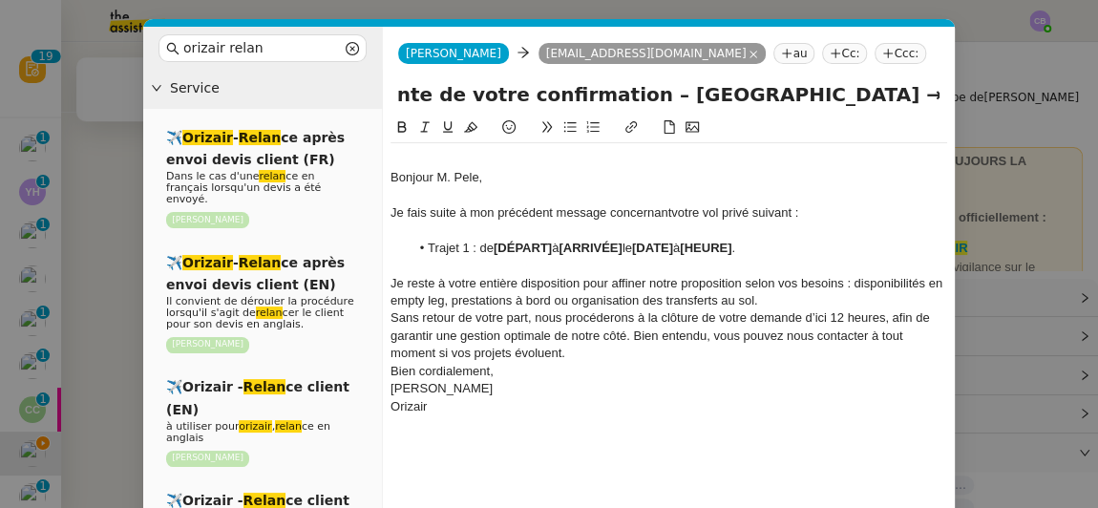
scroll to position [0, 391]
drag, startPoint x: 913, startPoint y: 96, endPoint x: 755, endPoint y: 106, distance: 158.8
click at [755, 106] on input "Votre voyage Orizair – en attente de votre confirmation – [GEOGRAPHIC_DATA] → […" at bounding box center [669, 94] width 542 height 29
click at [552, 246] on strong "[DÉPART]" at bounding box center [523, 248] width 58 height 14
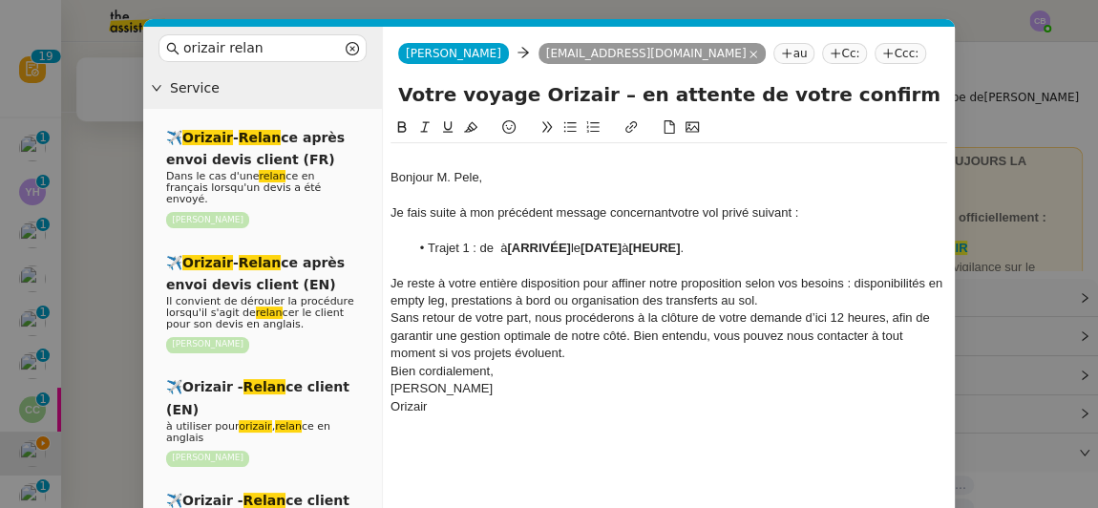
scroll to position [0, 0]
drag, startPoint x: 637, startPoint y: 242, endPoint x: 500, endPoint y: 242, distance: 137.5
click at [500, 242] on li "Trajet 1 : de [GEOGRAPHIC_DATA] à [ARRIVÉE] le [DATE] à [HEURE] ." at bounding box center [679, 248] width 539 height 17
click at [402, 130] on icon at bounding box center [401, 126] width 13 height 13
click at [795, 101] on input "Votre voyage Orizair – en attente de votre confirmation – → [PERSON_NAME]" at bounding box center [669, 94] width 542 height 29
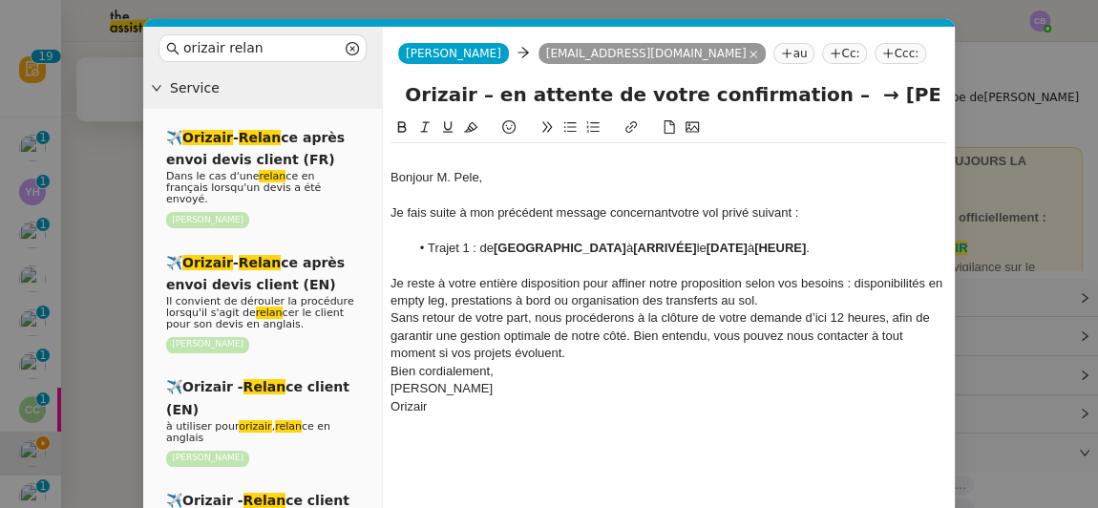
scroll to position [0, 157]
drag, startPoint x: 788, startPoint y: 98, endPoint x: 935, endPoint y: 92, distance: 147.2
click at [935, 92] on input "Votre voyage Orizair – en attente de votre confirmation – → [PERSON_NAME]" at bounding box center [669, 94] width 542 height 29
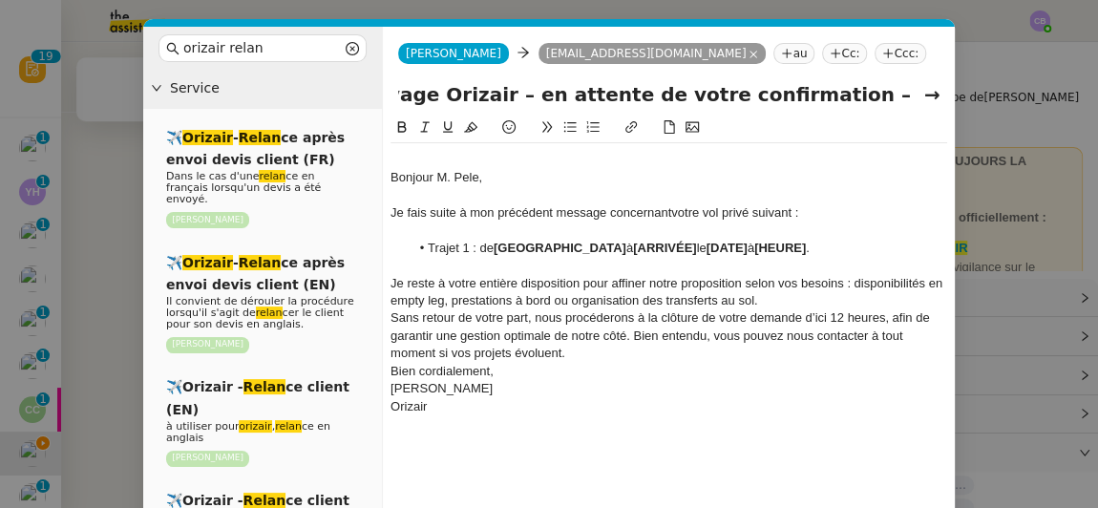
scroll to position [0, 3]
click at [659, 247] on strong "[ARRIVÉE]" at bounding box center [664, 248] width 63 height 14
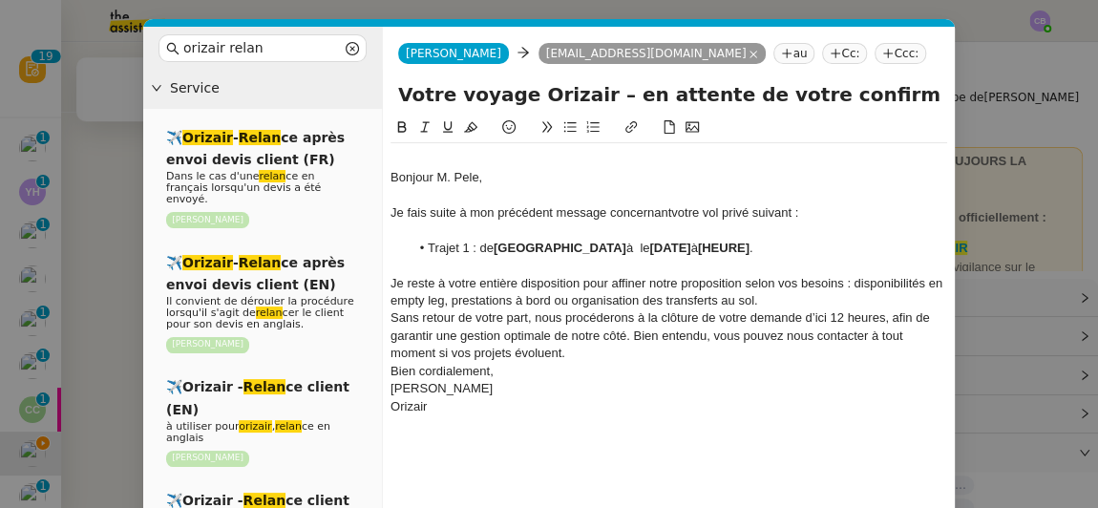
scroll to position [0, 0]
drag, startPoint x: 756, startPoint y: 251, endPoint x: 660, endPoint y: 252, distance: 95.5
click at [660, 252] on li "Trajet 1 : de [GEOGRAPHIC_DATA] à [PERSON_NAME] le [DATE] à [HEURE] ." at bounding box center [679, 248] width 539 height 17
click at [403, 130] on icon at bounding box center [401, 126] width 13 height 13
click at [778, 245] on li "Trajet 1 : de [GEOGRAPHIC_DATA] à [PERSON_NAME] le [DATE] à [HEURE] ." at bounding box center [679, 248] width 539 height 17
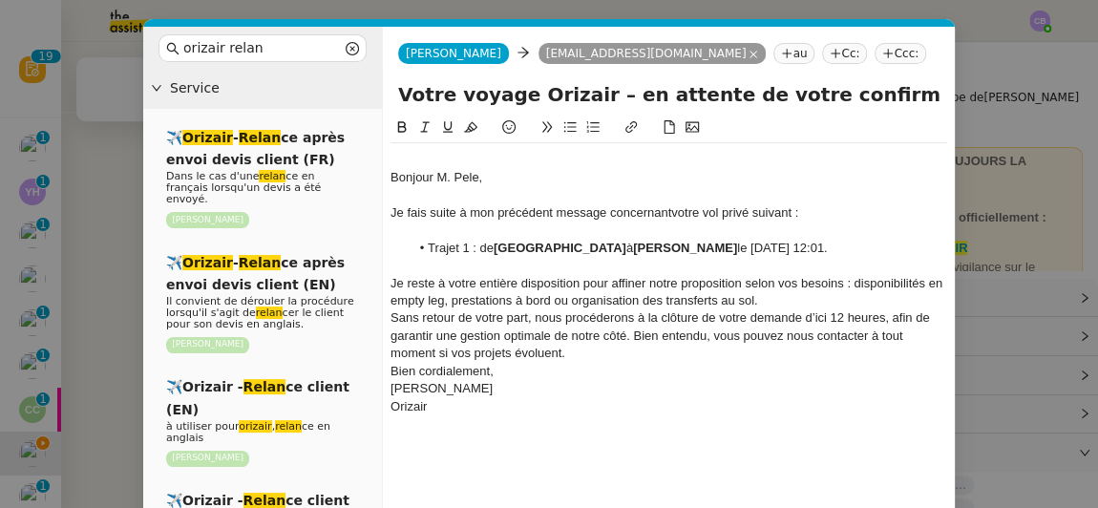
drag, startPoint x: 906, startPoint y: 243, endPoint x: 782, endPoint y: 248, distance: 124.3
click at [782, 248] on li "Trajet 1 : de [GEOGRAPHIC_DATA] à [PERSON_NAME] le [DATE] 12:01." at bounding box center [679, 248] width 539 height 17
click at [407, 127] on icon at bounding box center [401, 126] width 13 height 13
click at [891, 94] on input "Votre voyage Orizair – en attente de votre confirmation – →" at bounding box center [669, 94] width 542 height 29
type input "Votre voyage Orizair – en attente de votre confirmation"
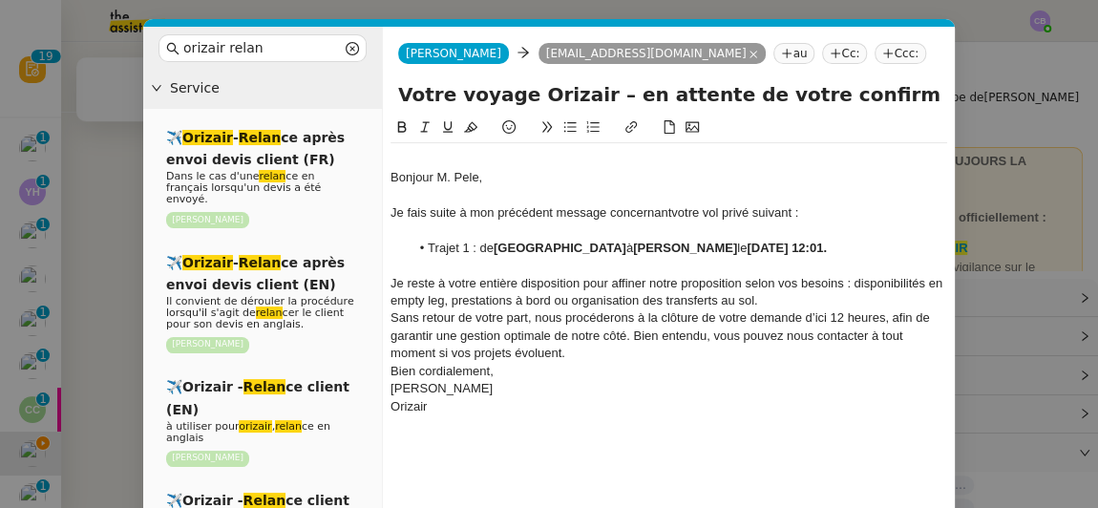
click at [762, 301] on div "Je reste à votre entière disposition pour affiner notre proposition selon vos b…" at bounding box center [669, 292] width 557 height 35
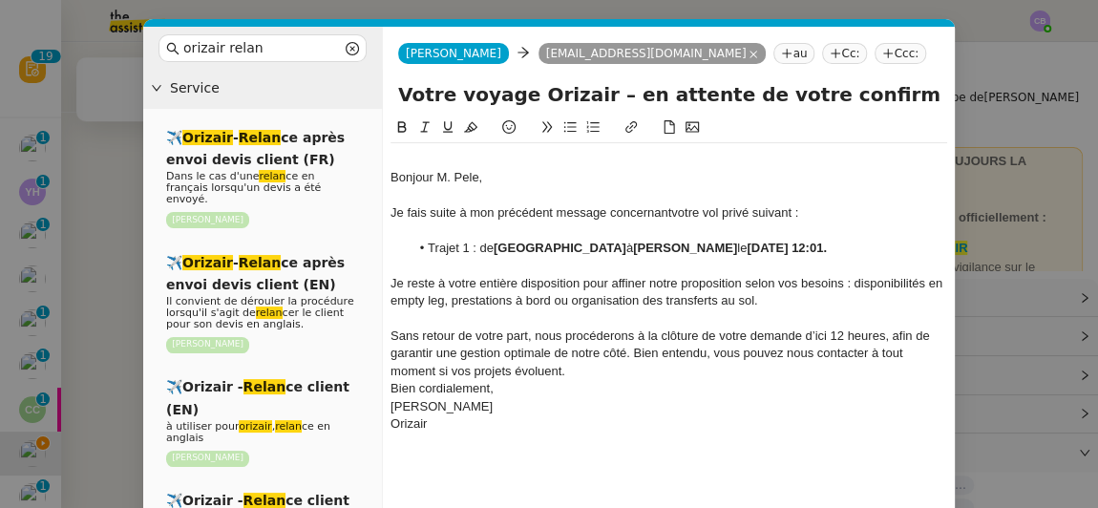
click at [815, 331] on span "Sans retour de votre part, nous procéderons à la clôture de votre demande d’ici…" at bounding box center [662, 354] width 543 height 50
click at [0, 0] on lt-strong "d'ici à" at bounding box center [0, 0] width 0 height 0
click at [582, 386] on div "Bien cordialement," at bounding box center [669, 388] width 557 height 17
click at [578, 376] on div "Sans retour de votre part, nous procéderons à la clôture de votre demande d'ici…" at bounding box center [669, 354] width 557 height 53
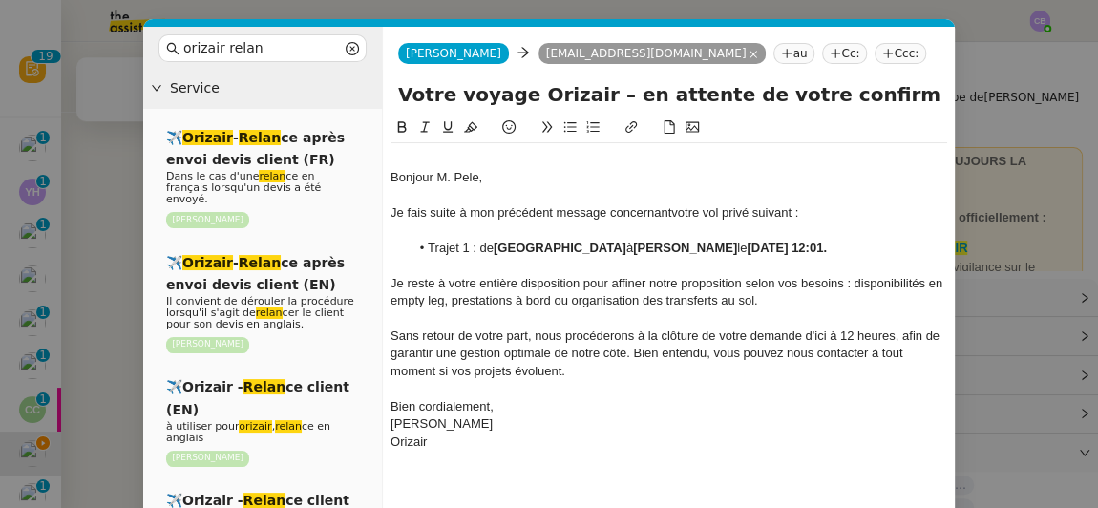
click at [571, 428] on div "[PERSON_NAME]" at bounding box center [669, 424] width 557 height 17
click at [579, 458] on div at bounding box center [669, 459] width 557 height 17
click at [607, 471] on div "Bonjour M. Pele, Je fais suite à mon précédent message concernant votre vol pri…" at bounding box center [669, 309] width 557 height 332
click at [711, 461] on div at bounding box center [669, 459] width 557 height 17
click at [489, 448] on div "Orizair" at bounding box center [669, 442] width 557 height 17
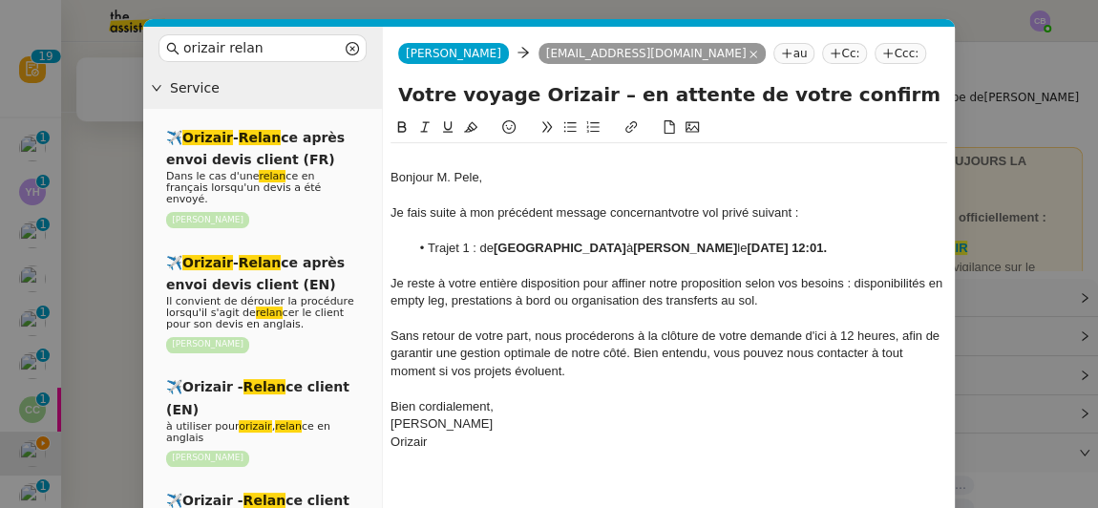
click at [522, 480] on div "Bonjour M. Pele, Je fais suite à mon précédent message concernant votre vol pri…" at bounding box center [669, 344] width 557 height 455
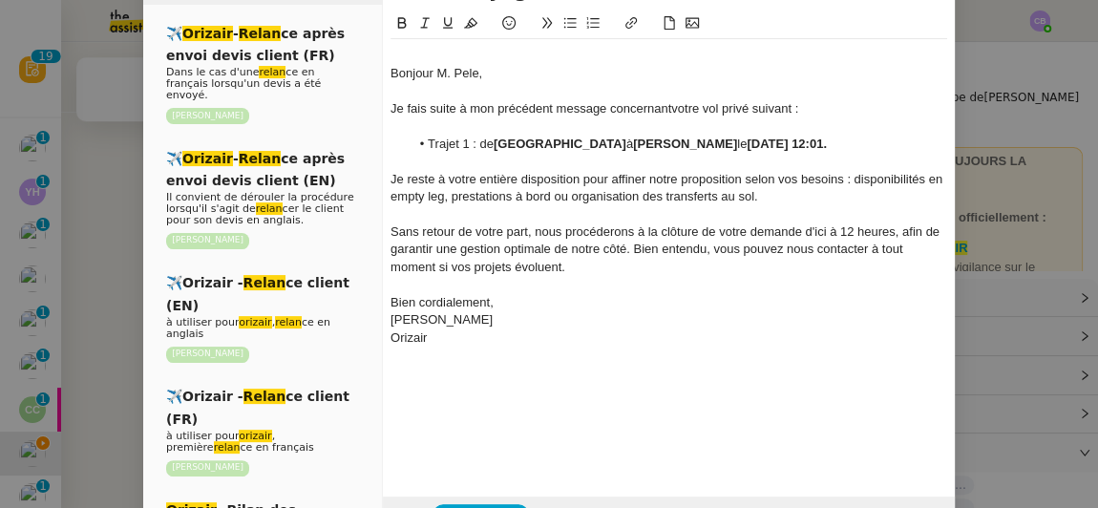
scroll to position [157, 0]
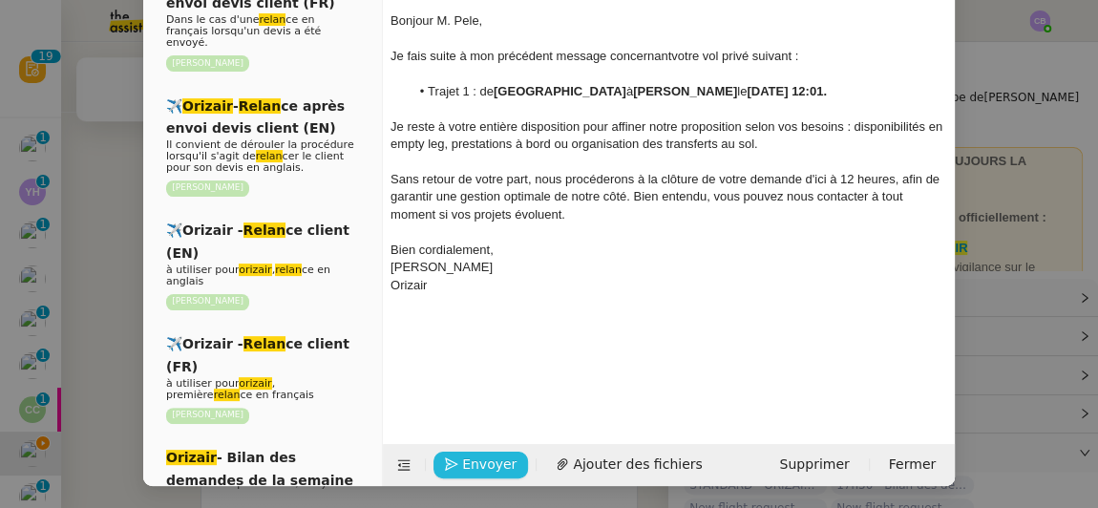
click at [487, 466] on span "Envoyer" at bounding box center [489, 465] width 54 height 22
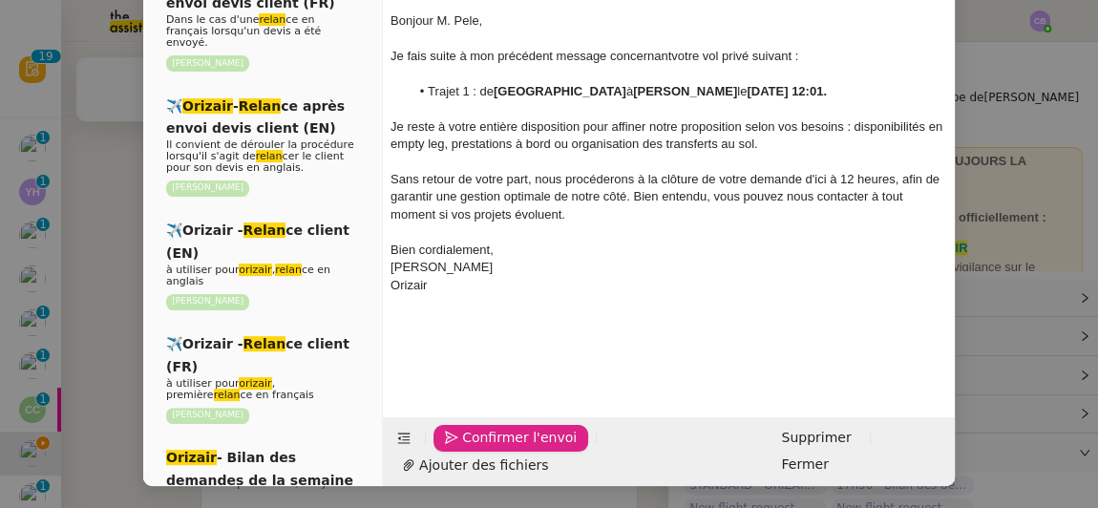
click at [487, 449] on span "Confirmer l'envoi" at bounding box center [519, 438] width 115 height 22
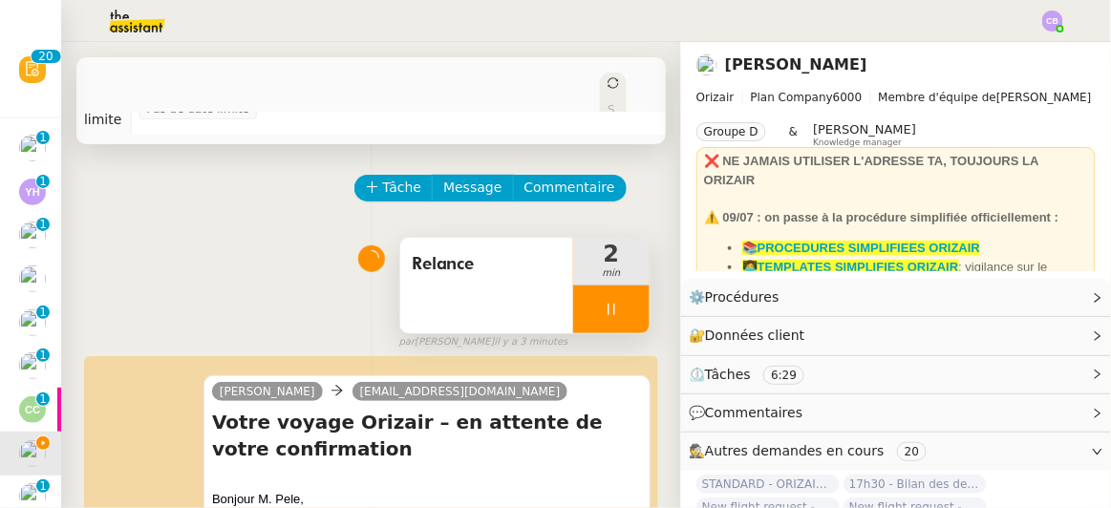
scroll to position [34, 0]
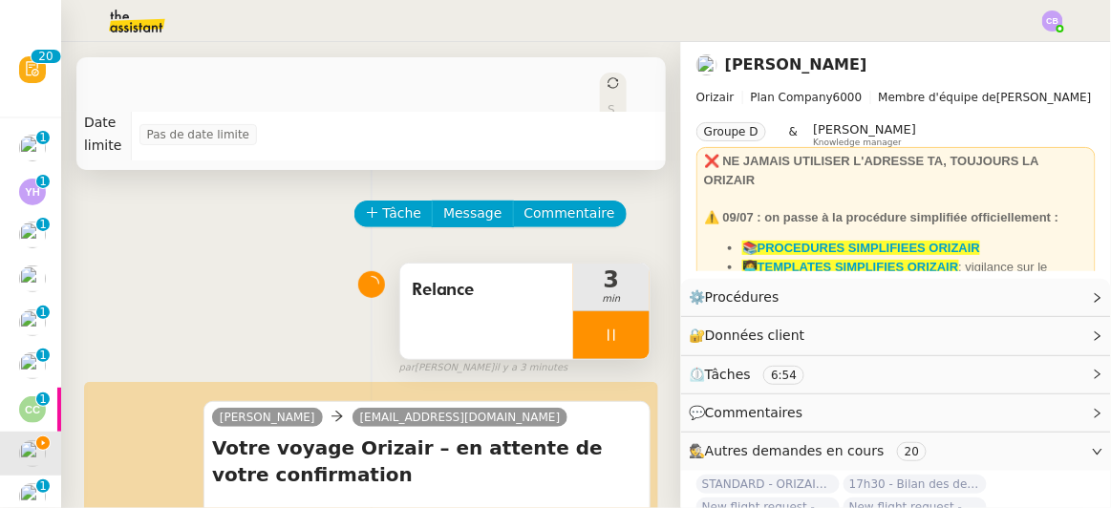
click at [573, 311] on div at bounding box center [611, 335] width 76 height 48
click at [611, 316] on button at bounding box center [630, 335] width 38 height 48
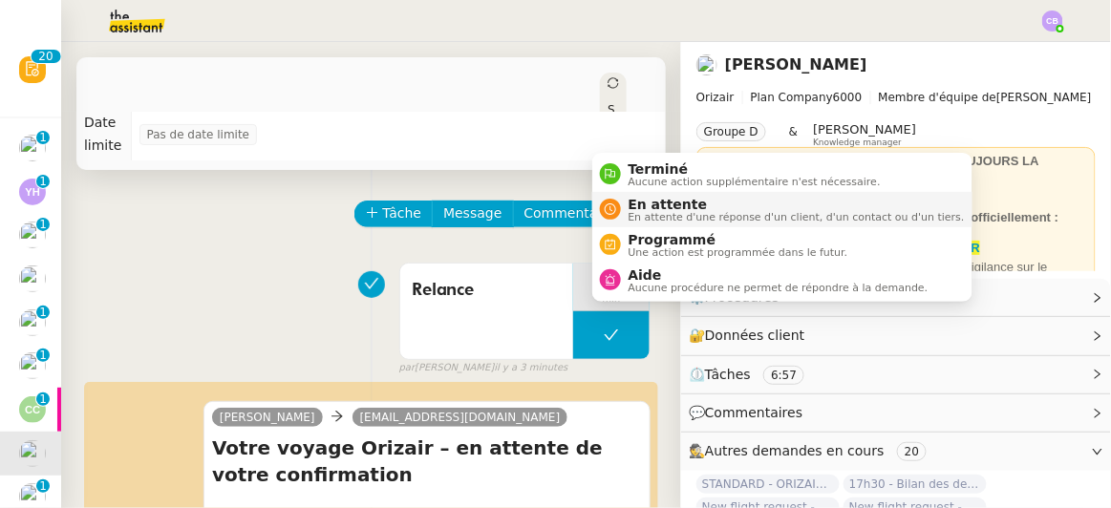
click at [639, 207] on span "En attente" at bounding box center [797, 204] width 336 height 15
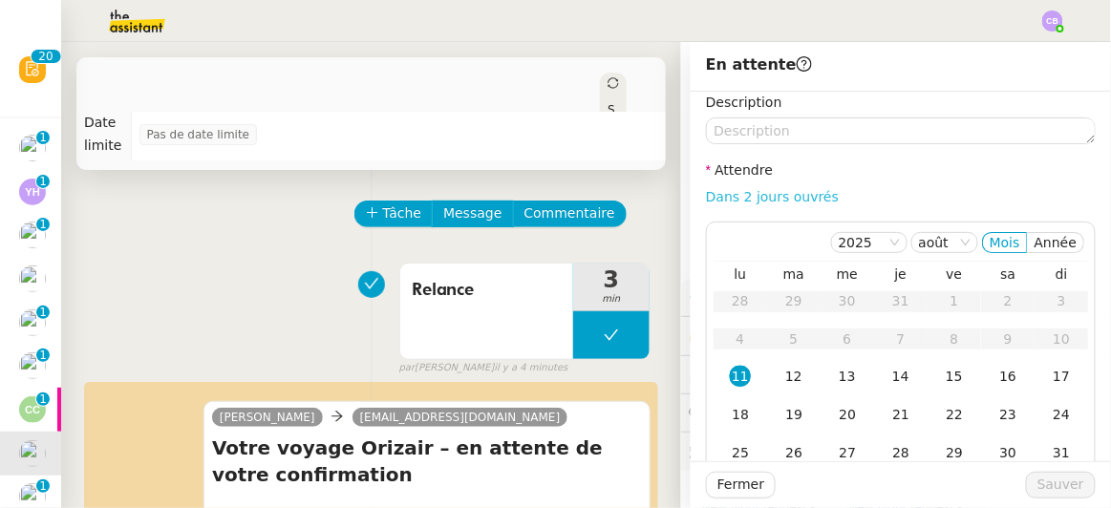
click at [745, 202] on link "Dans 2 jours ouvrés" at bounding box center [772, 196] width 133 height 15
type input "07:00"
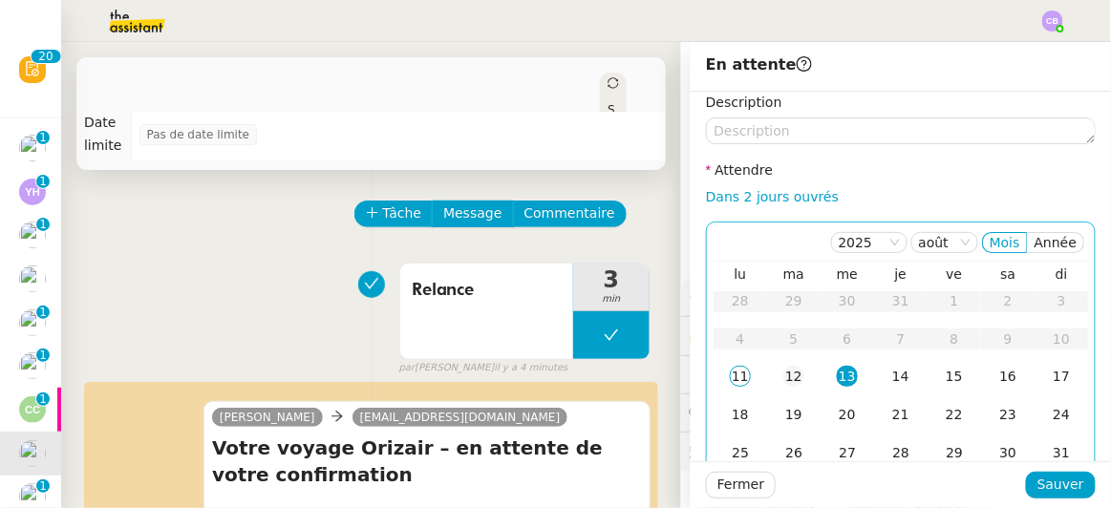
click at [783, 373] on div "12" at bounding box center [793, 376] width 21 height 21
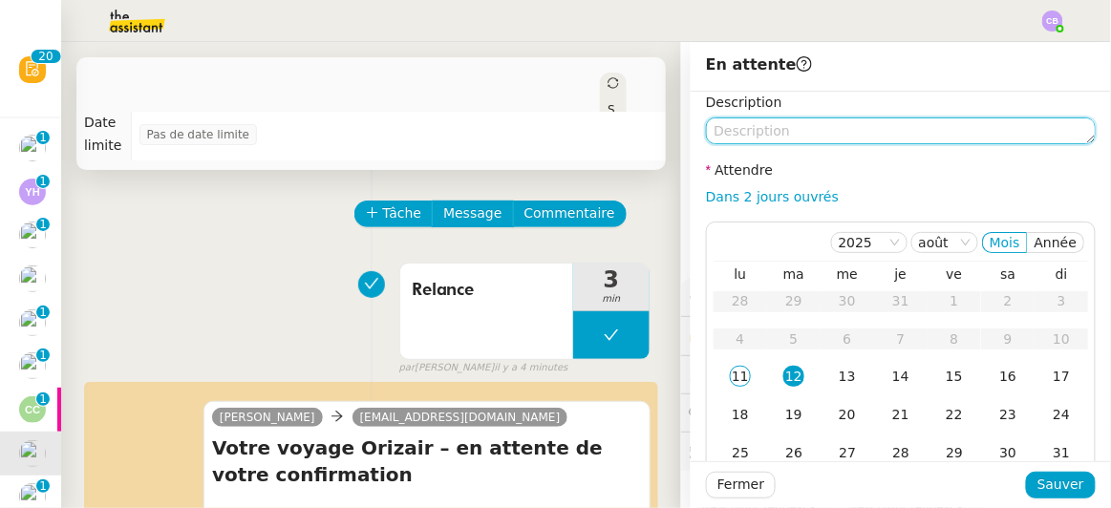
click at [896, 131] on textarea at bounding box center [901, 130] width 390 height 27
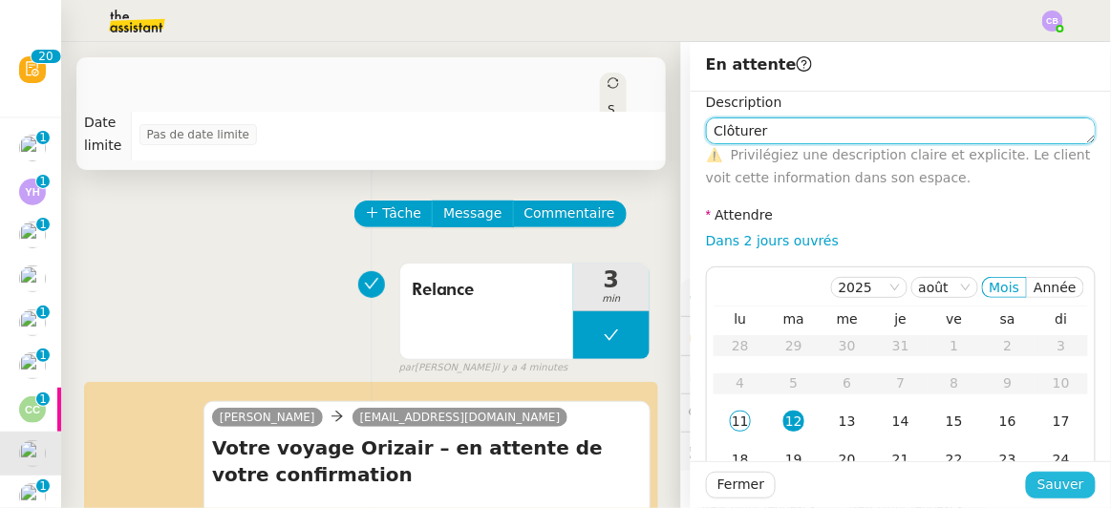
type textarea "Clôturer"
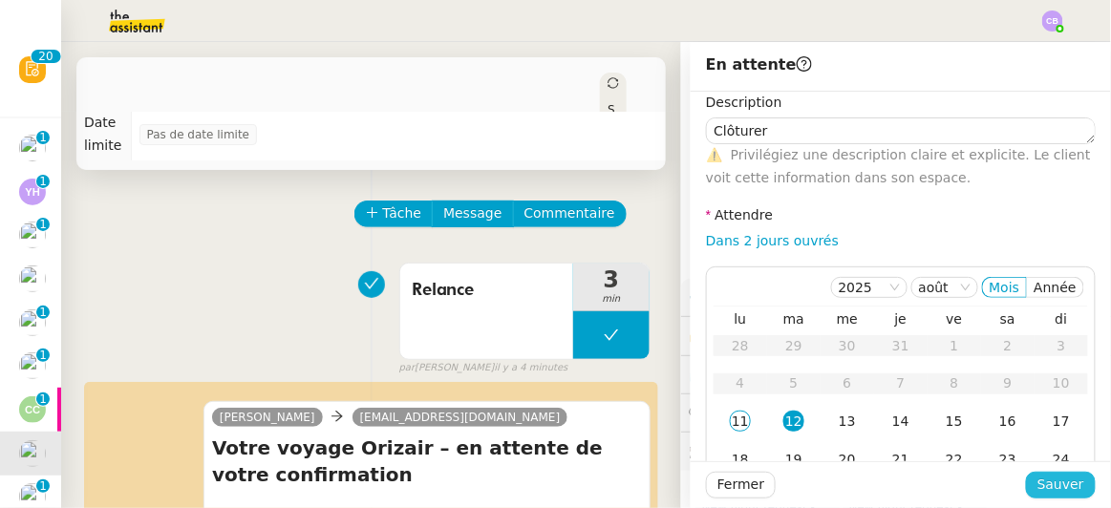
click at [1050, 479] on span "Sauver" at bounding box center [1060, 485] width 47 height 22
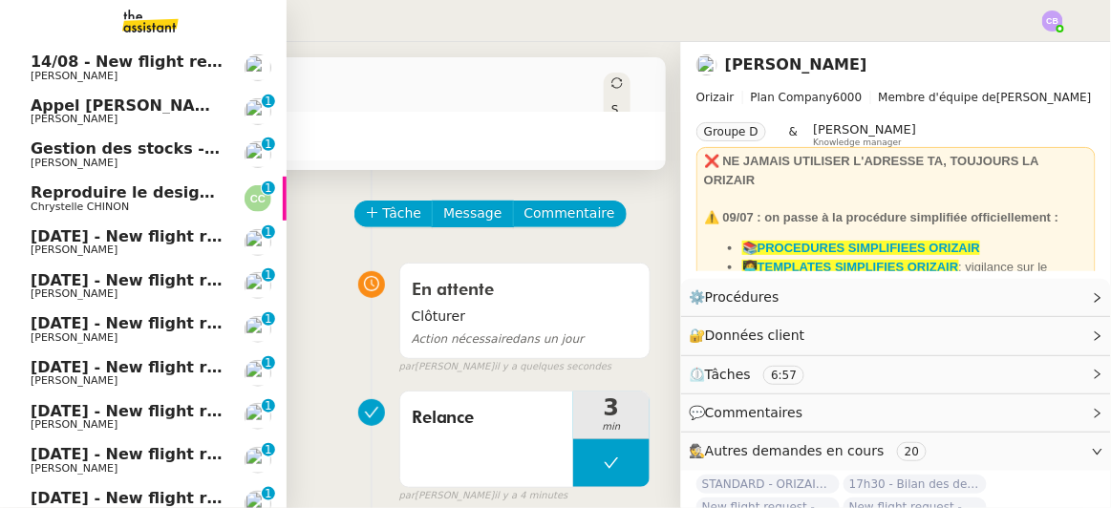
scroll to position [209, 0]
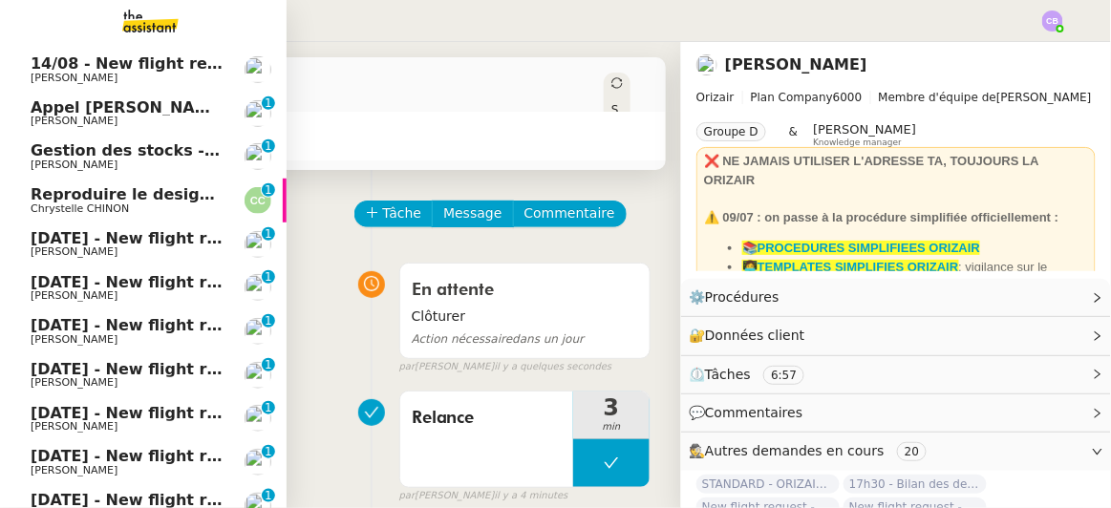
click at [170, 239] on span "[DATE] - New flight request - [PERSON_NAME]" at bounding box center [228, 238] width 394 height 18
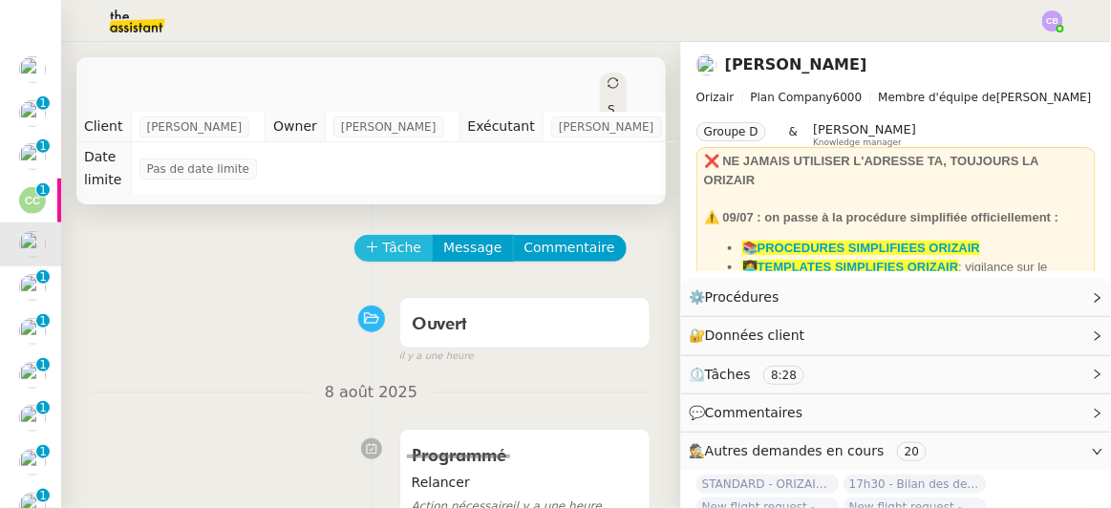
click at [383, 237] on span "Tâche" at bounding box center [402, 248] width 39 height 22
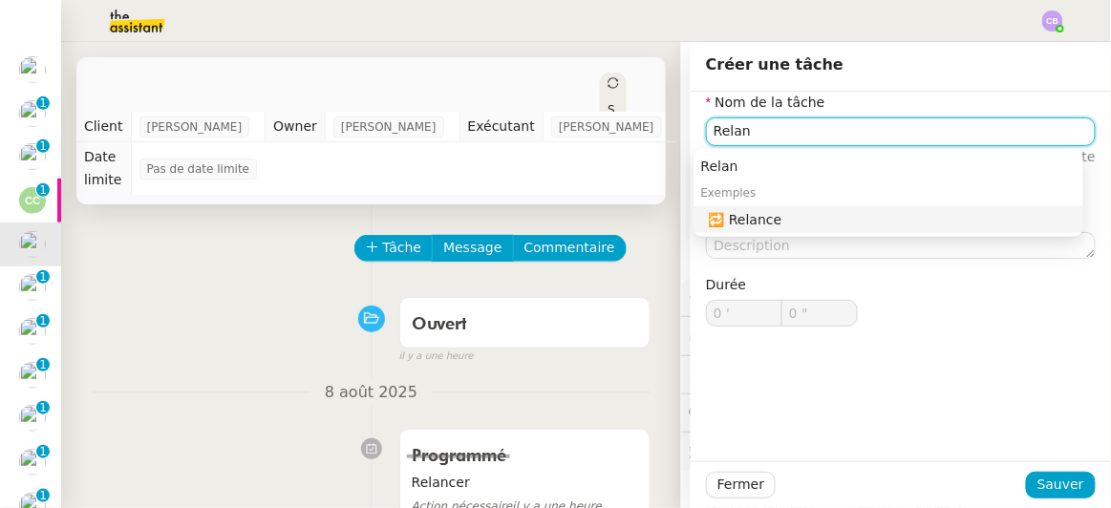
click at [763, 224] on div "🔁 Relance" at bounding box center [892, 219] width 367 height 17
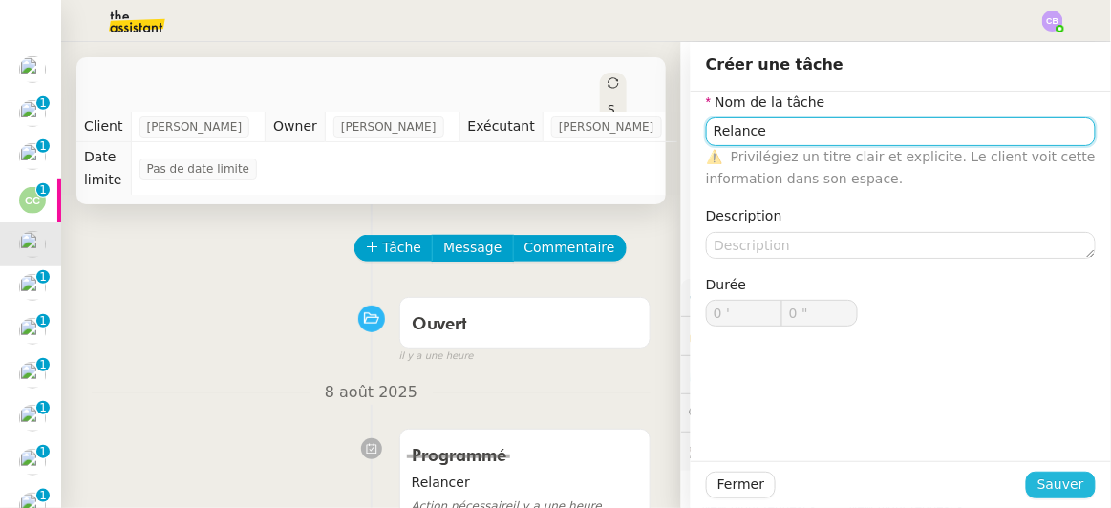
type input "Relance"
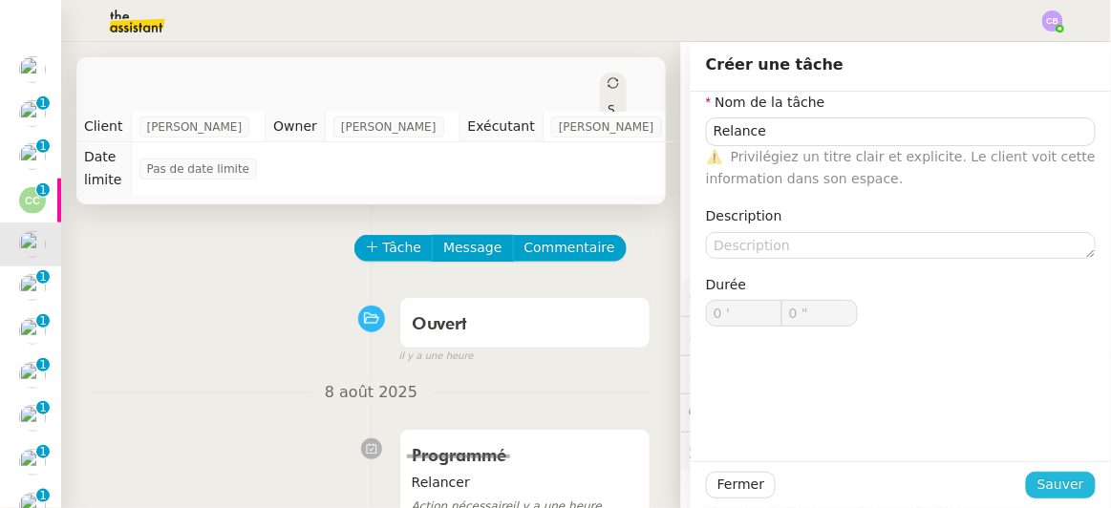
click at [1044, 491] on span "Sauver" at bounding box center [1060, 485] width 47 height 22
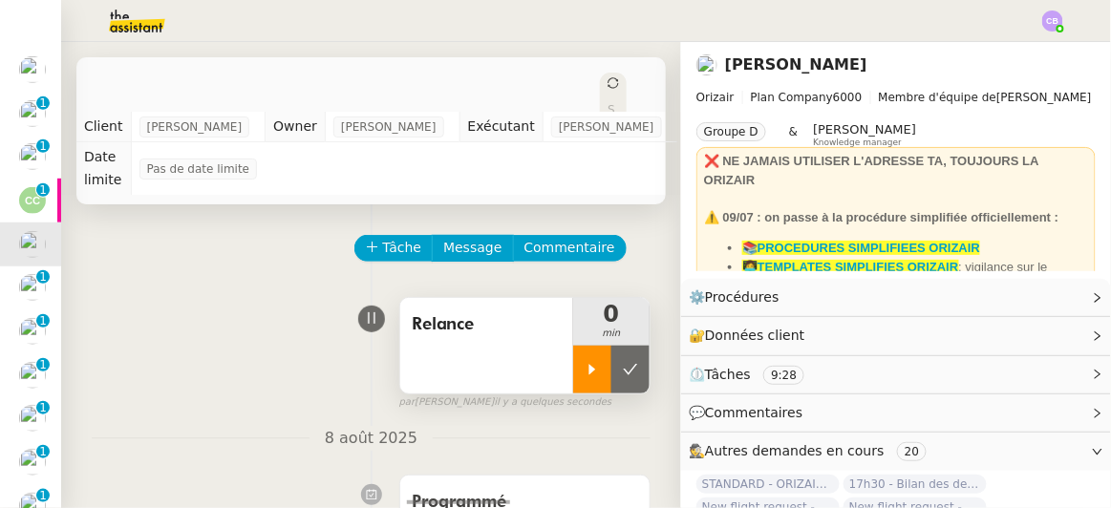
click at [579, 346] on div at bounding box center [592, 370] width 38 height 48
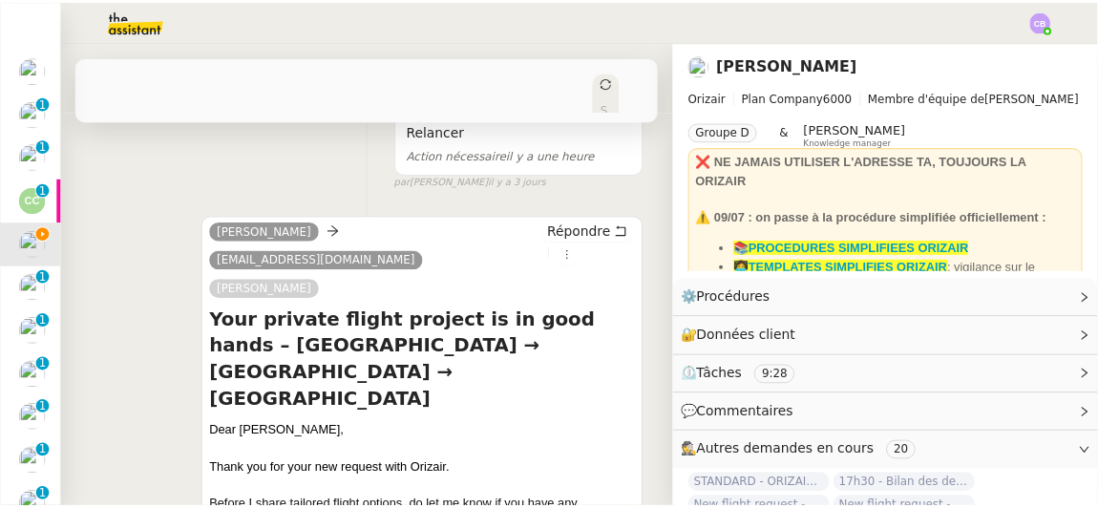
scroll to position [455, 0]
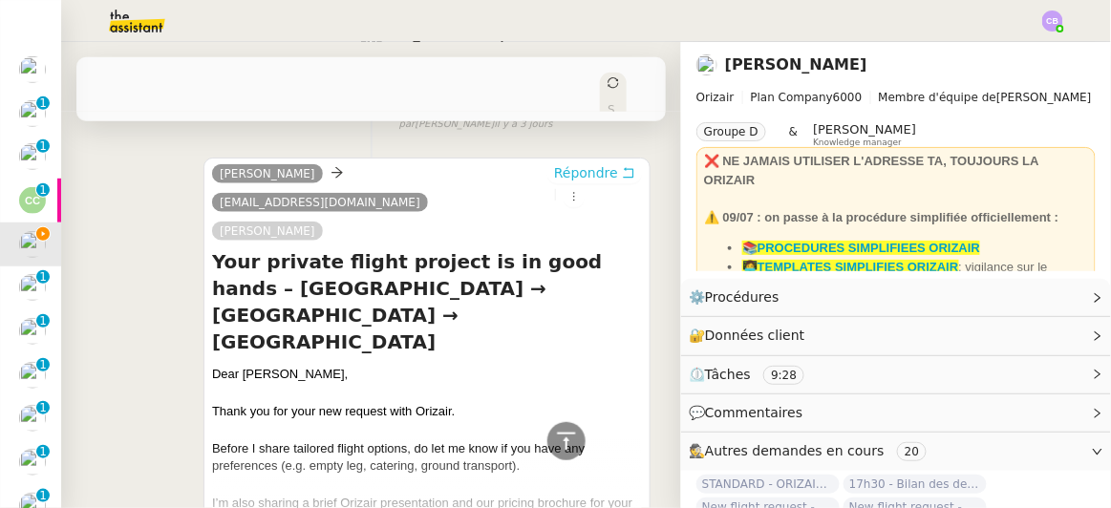
click at [554, 163] on span "Répondre" at bounding box center [586, 172] width 64 height 19
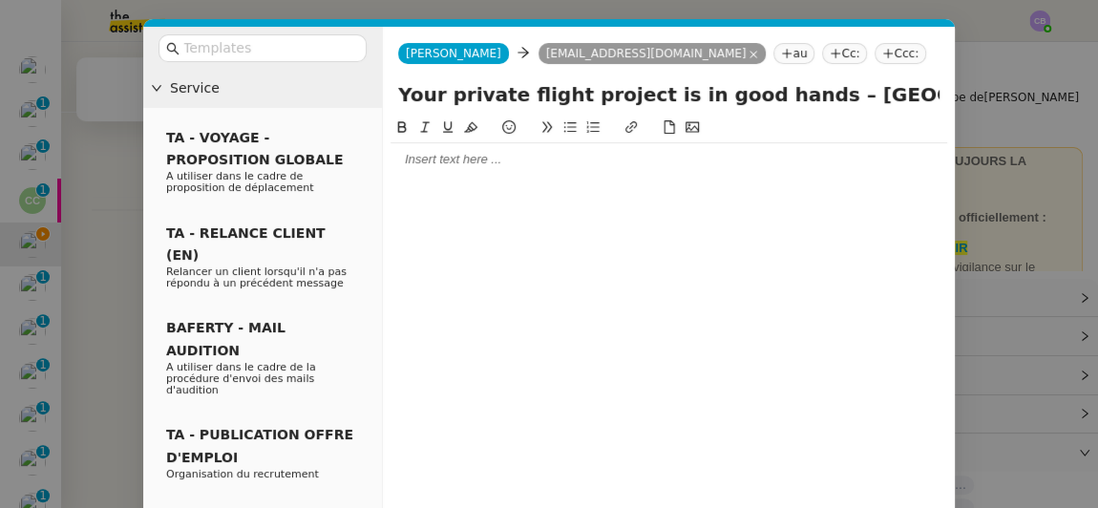
scroll to position [628, 0]
click at [347, 48] on input "text" at bounding box center [269, 48] width 172 height 22
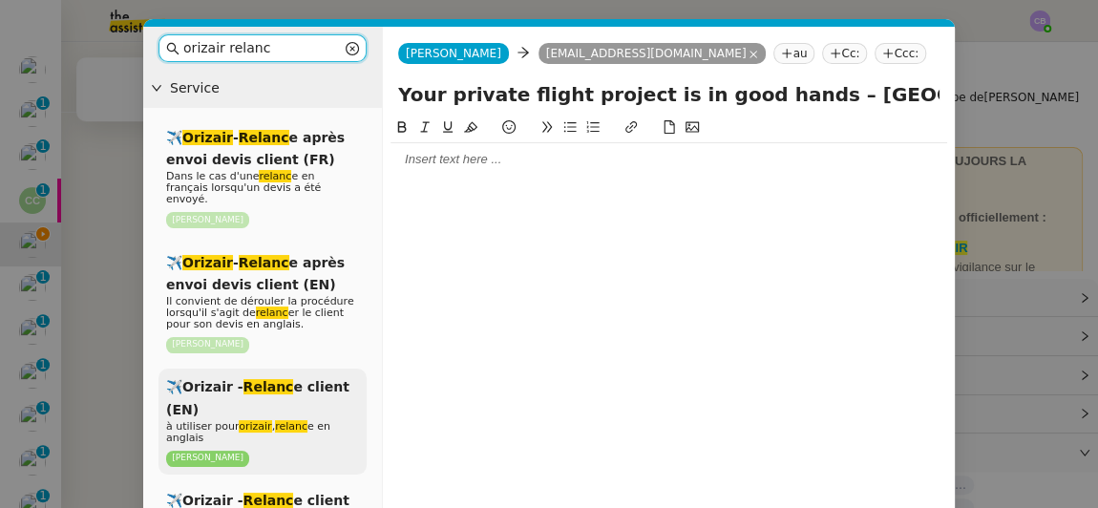
type input "orizair relanc"
click at [290, 384] on div "✈️Orizair - Relanc e client (EN) à utiliser pour orizair , relanc e en anglais …" at bounding box center [263, 422] width 208 height 106
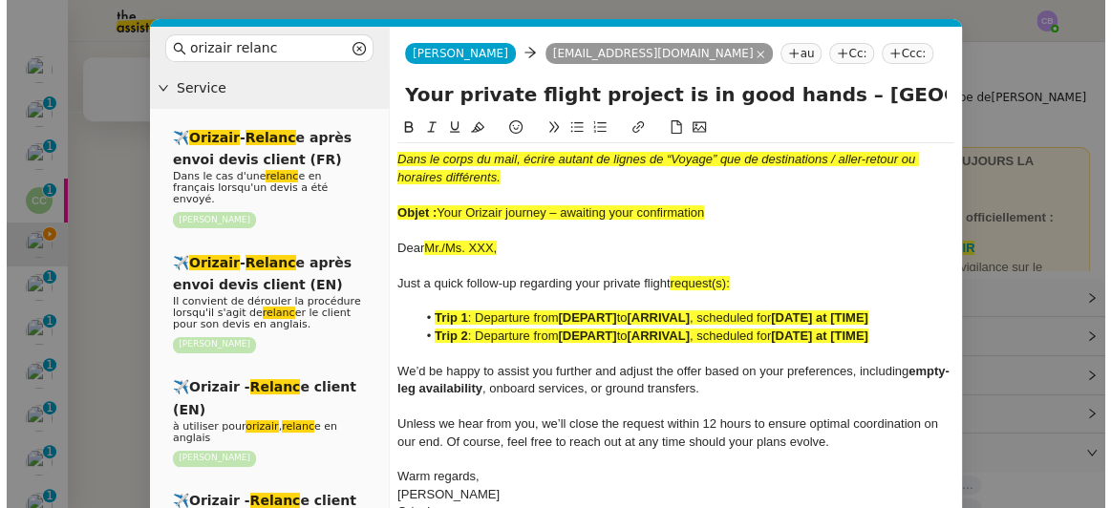
scroll to position [851, 0]
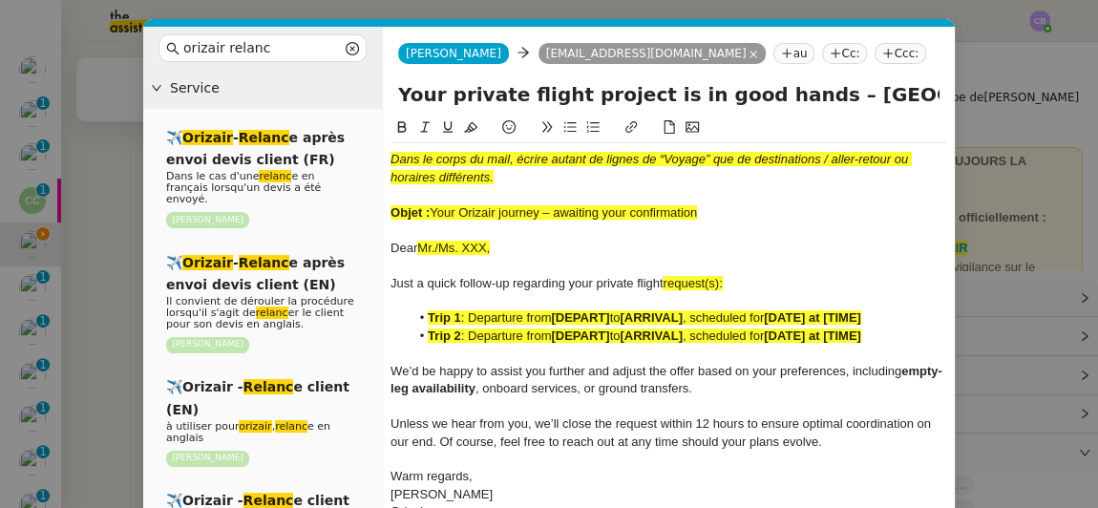
drag, startPoint x: 702, startPoint y: 216, endPoint x: 432, endPoint y: 211, distance: 270.4
click at [432, 211] on div "Objet : Your Orizair journey – awaiting your confirmation" at bounding box center [669, 212] width 557 height 17
drag, startPoint x: 778, startPoint y: 97, endPoint x: 396, endPoint y: 105, distance: 382.1
click at [396, 105] on div "Your private flight project is in good hands – [GEOGRAPHIC_DATA] → [GEOGRAPHIC_…" at bounding box center [669, 98] width 572 height 36
paste input "Orizair journey – awaiting your confirmation"
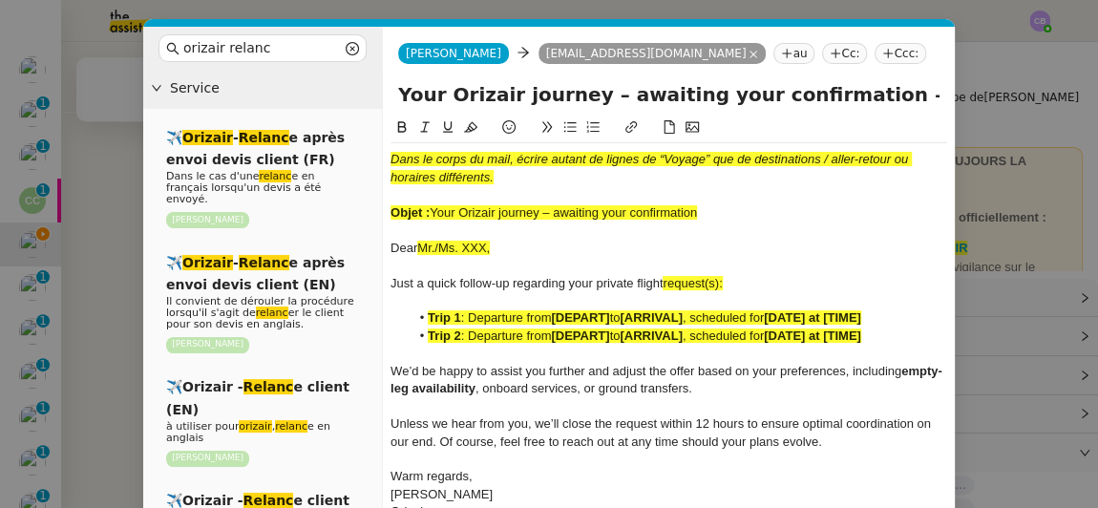
type input "Your Orizair journey – awaiting your confirmation – [GEOGRAPHIC_DATA] → [GEOGRA…"
click at [396, 105] on div "Your Orizair journey – awaiting your confirmation – [GEOGRAPHIC_DATA] → [GEOGRA…" at bounding box center [669, 98] width 572 height 36
drag, startPoint x: 707, startPoint y: 213, endPoint x: 367, endPoint y: 160, distance: 344.1
click at [367, 160] on nz-layout "orizair relanc Service ✈️ Orizair - Relanc e après envoi devis client (FR) Dans…" at bounding box center [549, 335] width 812 height 616
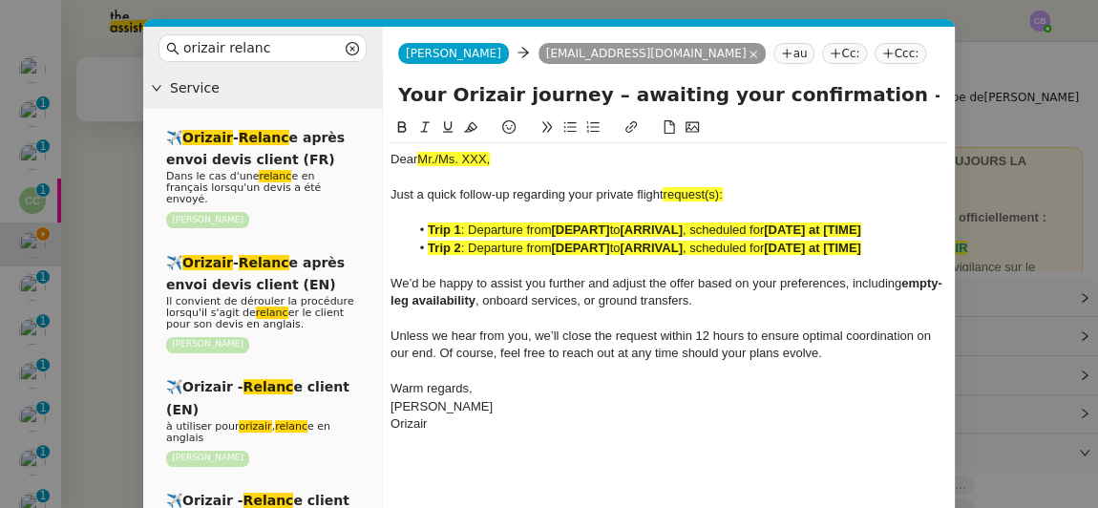
click at [122, 193] on nz-modal-container "orizair relanc Service ✈️ Orizair - Relanc e après envoi devis client (FR) Dans…" at bounding box center [549, 254] width 1098 height 508
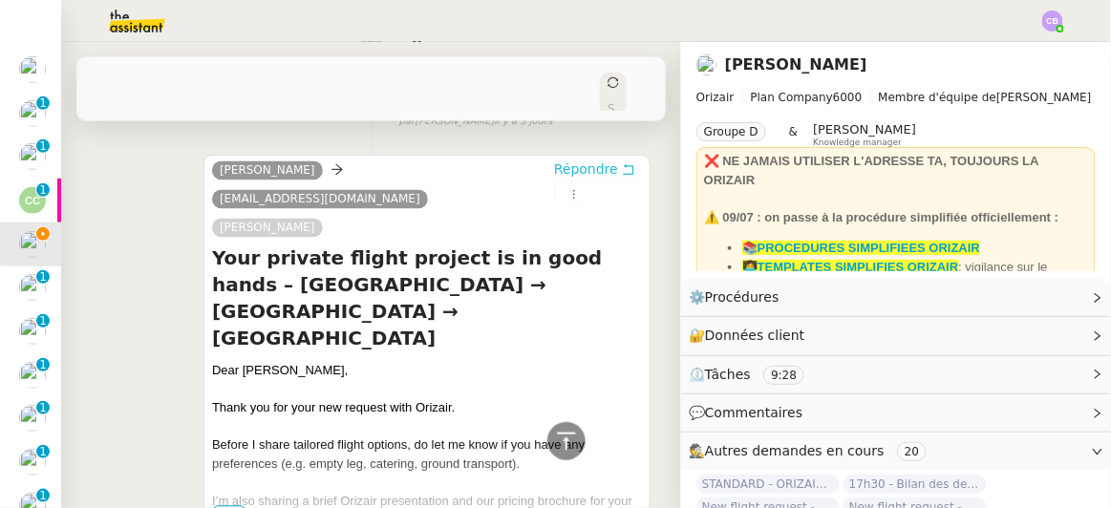
scroll to position [849, 0]
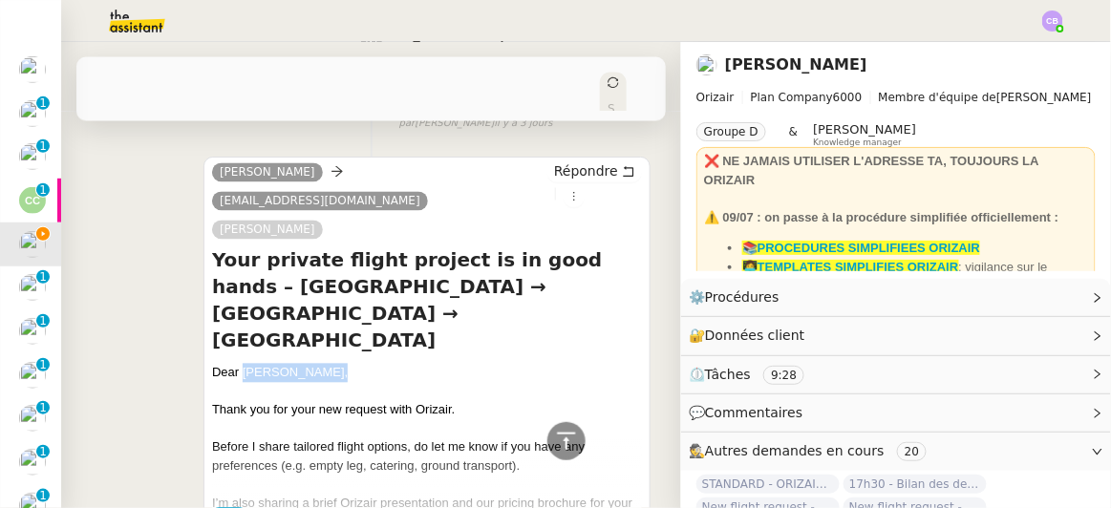
drag, startPoint x: 319, startPoint y: 267, endPoint x: 240, endPoint y: 265, distance: 79.3
click at [240, 364] on div "Dear [PERSON_NAME]," at bounding box center [427, 373] width 430 height 19
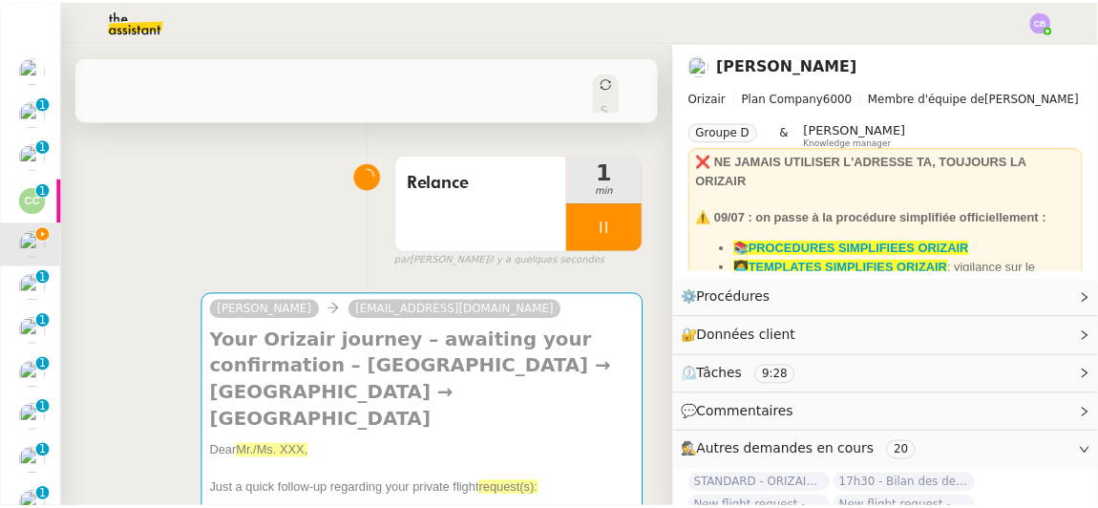
scroll to position [117, 0]
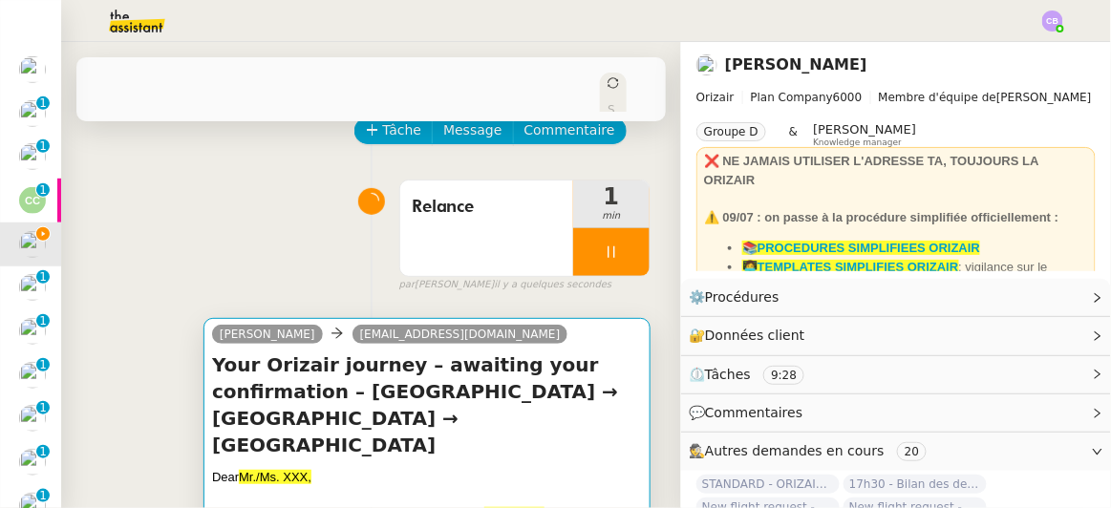
click at [582, 352] on h4 "Your Orizair journey – awaiting your confirmation – [GEOGRAPHIC_DATA] → [GEOGRA…" at bounding box center [427, 405] width 430 height 107
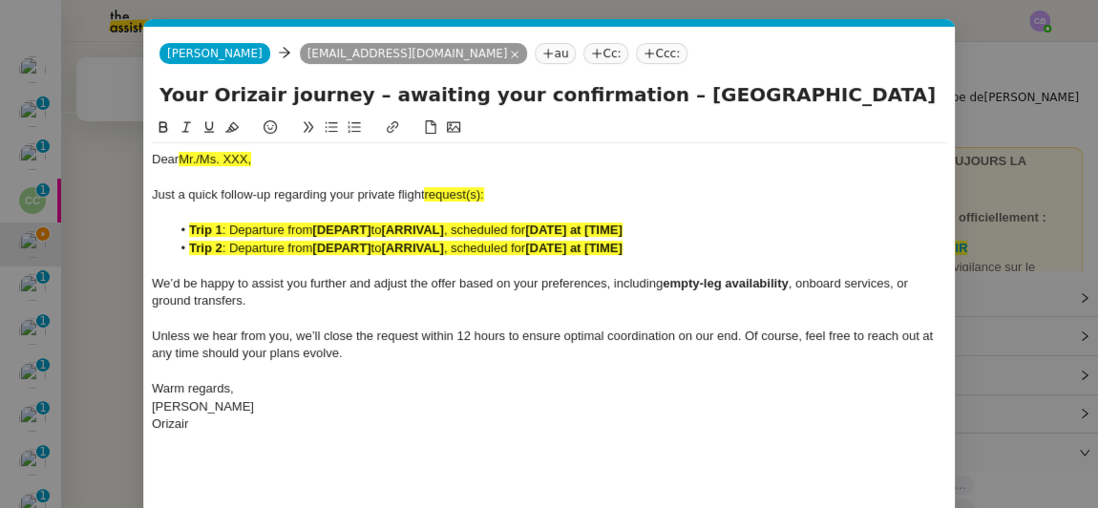
scroll to position [0, 115]
drag, startPoint x: 256, startPoint y: 150, endPoint x: 183, endPoint y: 144, distance: 72.8
click at [183, 144] on div "Dear Mr./Ms. XXX, Just a quick follow-up regarding your private flight request(…" at bounding box center [550, 291] width 796 height 297
click at [480, 202] on div "Just a quick follow-up regarding your private flight request(s):" at bounding box center [550, 194] width 796 height 17
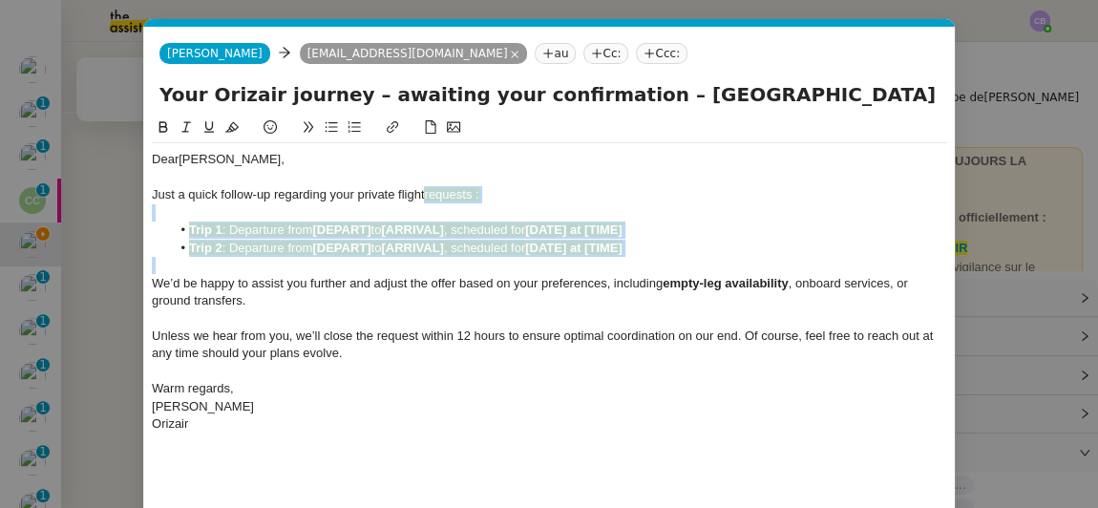
drag, startPoint x: 427, startPoint y: 199, endPoint x: 662, endPoint y: 265, distance: 244.0
click at [662, 265] on div "Dear [PERSON_NAME], Just a quick follow-up regarding your private flight reques…" at bounding box center [550, 291] width 796 height 297
click at [230, 133] on icon at bounding box center [231, 127] width 13 height 11
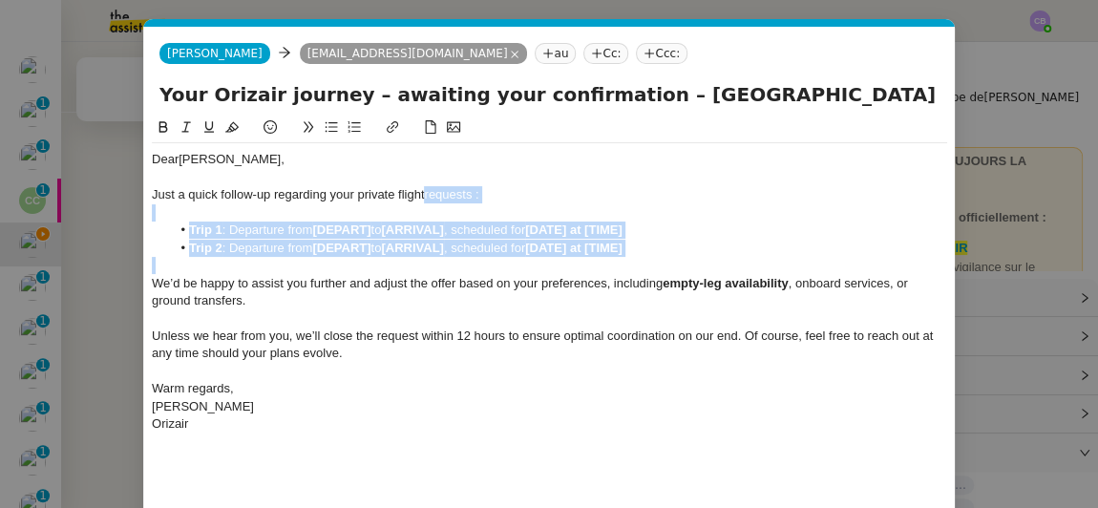
click at [492, 201] on div "Just a quick follow-up regarding your private flight requests :" at bounding box center [550, 194] width 796 height 17
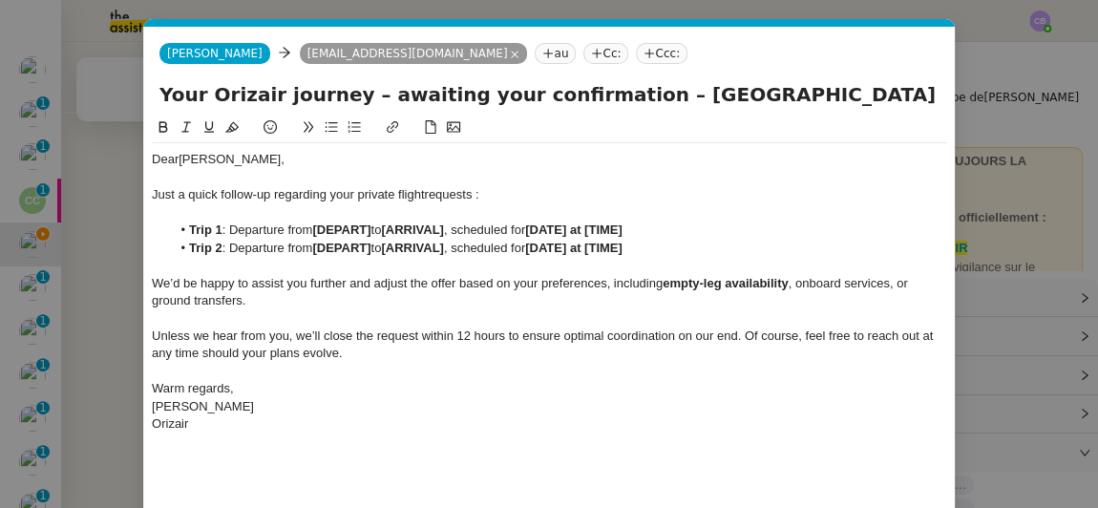
drag, startPoint x: 627, startPoint y: 93, endPoint x: 706, endPoint y: 89, distance: 79.4
click at [706, 89] on input "Your Orizair journey – awaiting your confirmation – [GEOGRAPHIC_DATA] → [GEOGRA…" at bounding box center [550, 94] width 780 height 29
click at [370, 223] on strong "[DEPART]" at bounding box center [341, 230] width 58 height 14
drag, startPoint x: 364, startPoint y: 229, endPoint x: 330, endPoint y: 230, distance: 33.4
click at [330, 230] on li "Trip 1 : Departure from [GEOGRAPHIC_DATA] to [ARRIVAL] , scheduled for [DATE] a…" at bounding box center [560, 230] width 778 height 17
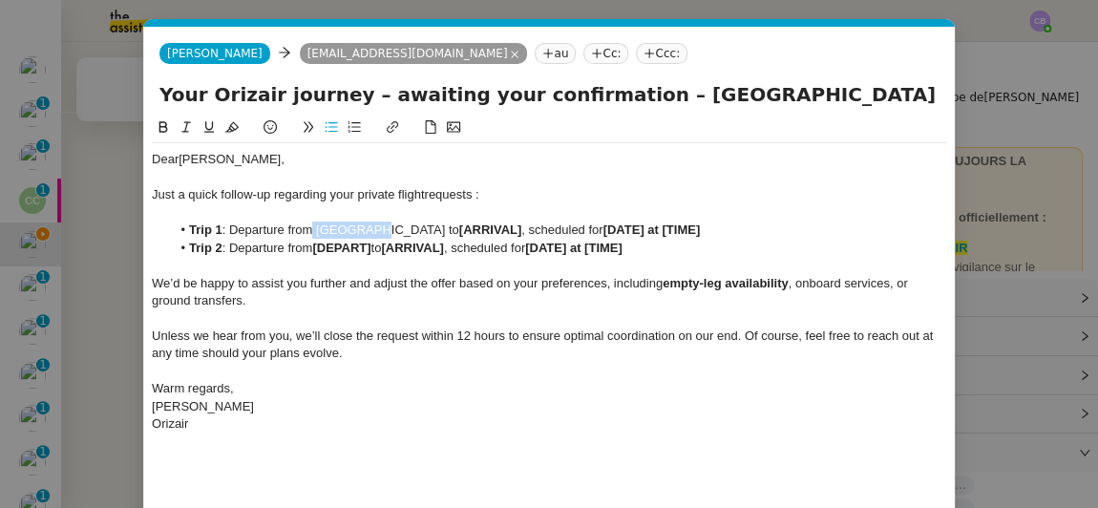
drag, startPoint x: 313, startPoint y: 227, endPoint x: 365, endPoint y: 226, distance: 51.6
click at [365, 226] on li "Trip 1 : Departure from [GEOGRAPHIC_DATA] to [ARRIVAL] , scheduled for [DATE] a…" at bounding box center [560, 230] width 778 height 17
click at [167, 127] on icon at bounding box center [163, 126] width 13 height 13
drag, startPoint x: 735, startPoint y: 91, endPoint x: 839, endPoint y: 93, distance: 103.2
click at [839, 93] on input "Your Orizair journey – awaiting your confirmation – [GEOGRAPHIC_DATA] → [GEOGRA…" at bounding box center [550, 94] width 780 height 29
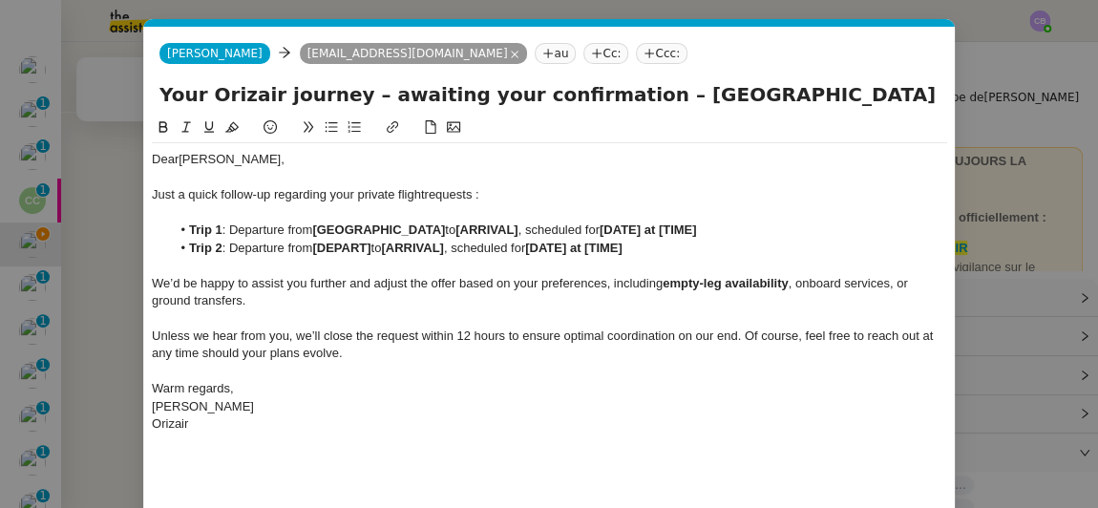
click at [456, 231] on strong "[ARRIVAL]" at bounding box center [487, 230] width 62 height 14
drag, startPoint x: 453, startPoint y: 226, endPoint x: 392, endPoint y: 225, distance: 61.1
click at [392, 225] on li "Trip 1 : Departure from [GEOGRAPHIC_DATA] to [GEOGRAPHIC_DATA], scheduled for […" at bounding box center [560, 230] width 778 height 17
click at [161, 127] on icon at bounding box center [164, 126] width 9 height 11
click at [543, 218] on div at bounding box center [550, 212] width 796 height 17
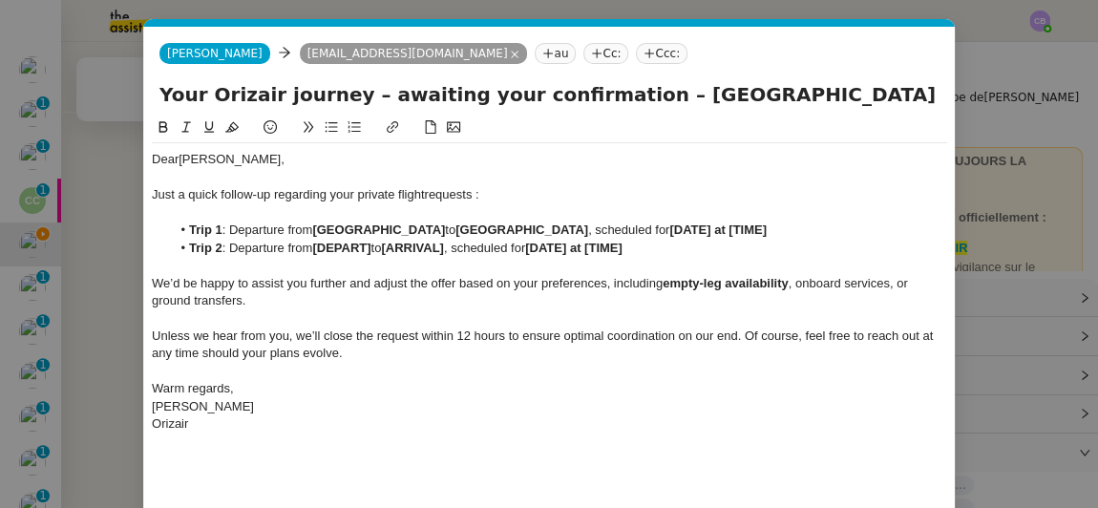
click at [670, 226] on strong "[DATE] at [TIME]" at bounding box center [718, 230] width 97 height 14
drag, startPoint x: 640, startPoint y: 221, endPoint x: 543, endPoint y: 227, distance: 96.7
click at [543, 227] on li "Trip 1 : Departure from [GEOGRAPHIC_DATA] to [GEOGRAPHIC_DATA] , scheduled for …" at bounding box center [560, 230] width 778 height 17
click at [165, 127] on icon at bounding box center [163, 126] width 13 height 13
drag, startPoint x: 389, startPoint y: 235, endPoint x: 457, endPoint y: 227, distance: 68.2
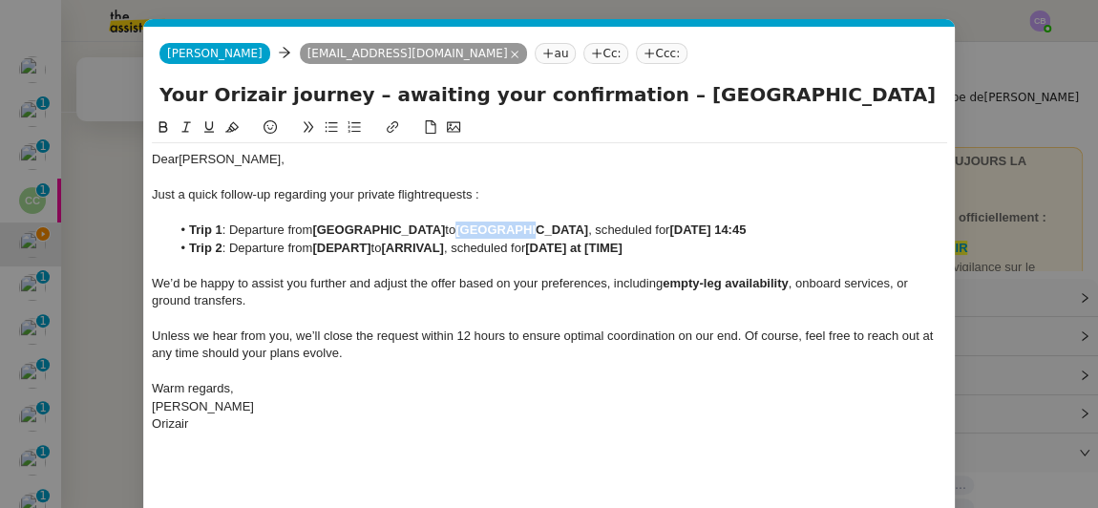
click at [457, 227] on strong "[GEOGRAPHIC_DATA]" at bounding box center [522, 230] width 133 height 14
click at [373, 254] on li "Trip 2 : Departure from [DEPART] to [ARRIVAL] , scheduled for [DATE] at [TIME]" at bounding box center [560, 248] width 778 height 17
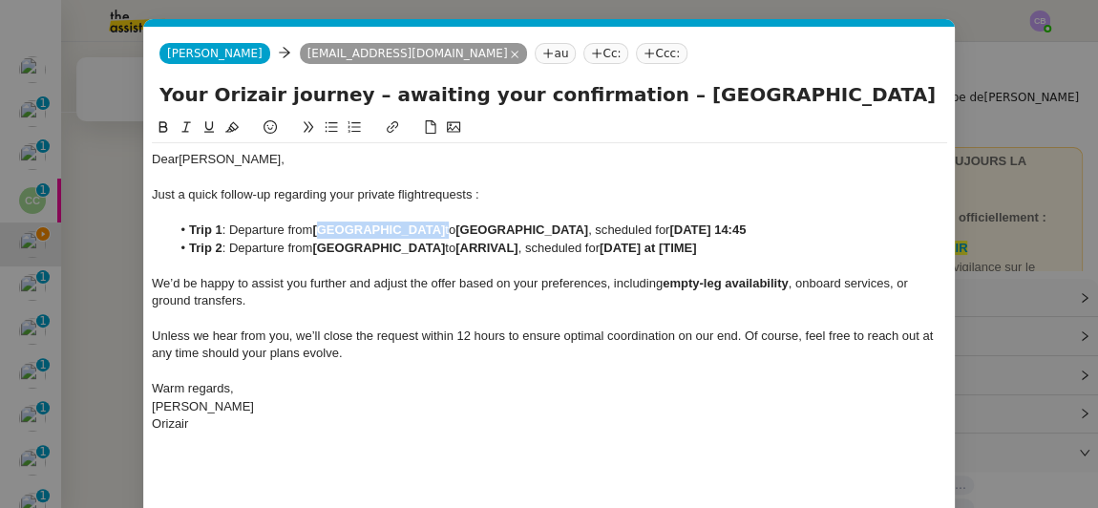
drag, startPoint x: 374, startPoint y: 224, endPoint x: 317, endPoint y: 222, distance: 57.4
click at [317, 222] on li "Trip 1 : Departure from [GEOGRAPHIC_DATA] to [GEOGRAPHIC_DATA] , scheduled for …" at bounding box center [560, 230] width 778 height 17
click at [404, 257] on div at bounding box center [550, 265] width 796 height 17
click at [462, 253] on strong "[ARRIVAL]" at bounding box center [487, 248] width 62 height 14
drag, startPoint x: 648, startPoint y: 250, endPoint x: 543, endPoint y: 250, distance: 104.1
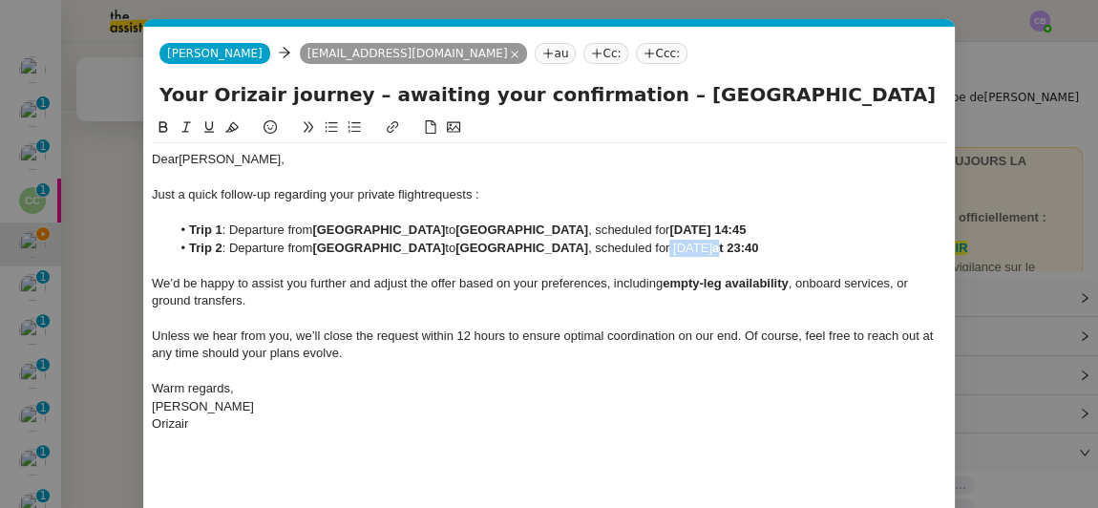
click at [543, 250] on li "Trip 2 : Departure from [GEOGRAPHIC_DATA] to [GEOGRAPHIC_DATA] , scheduled for …" at bounding box center [560, 248] width 778 height 17
click at [167, 128] on icon at bounding box center [163, 126] width 13 height 13
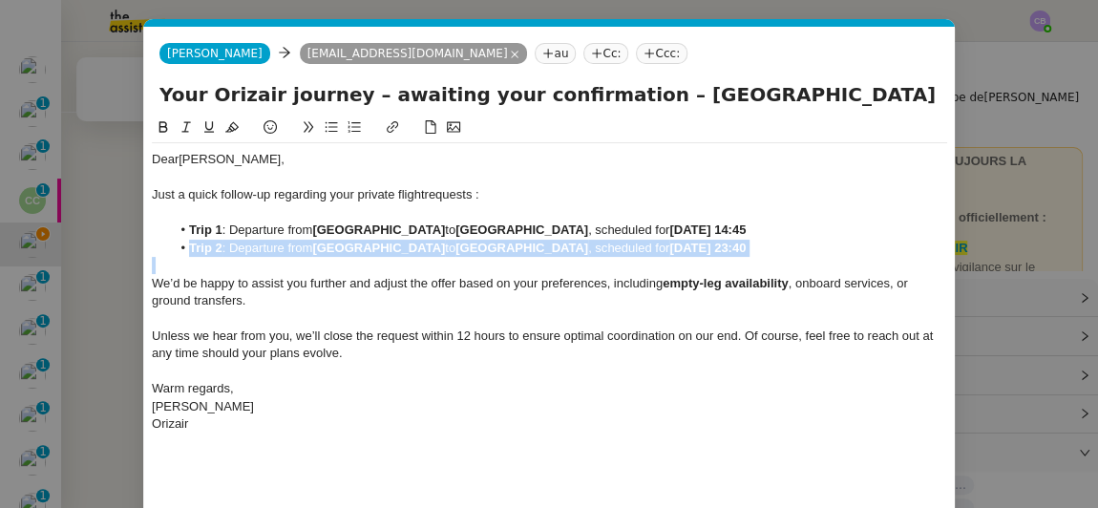
drag, startPoint x: 727, startPoint y: 257, endPoint x: 191, endPoint y: 249, distance: 535.9
click at [191, 249] on div "Dear [PERSON_NAME], Just a quick follow-up regarding your private flight reques…" at bounding box center [550, 291] width 796 height 297
click at [707, 254] on li "Trip 2 : Departure from [GEOGRAPHIC_DATA] to [GEOGRAPHIC_DATA] , scheduled for …" at bounding box center [560, 248] width 778 height 17
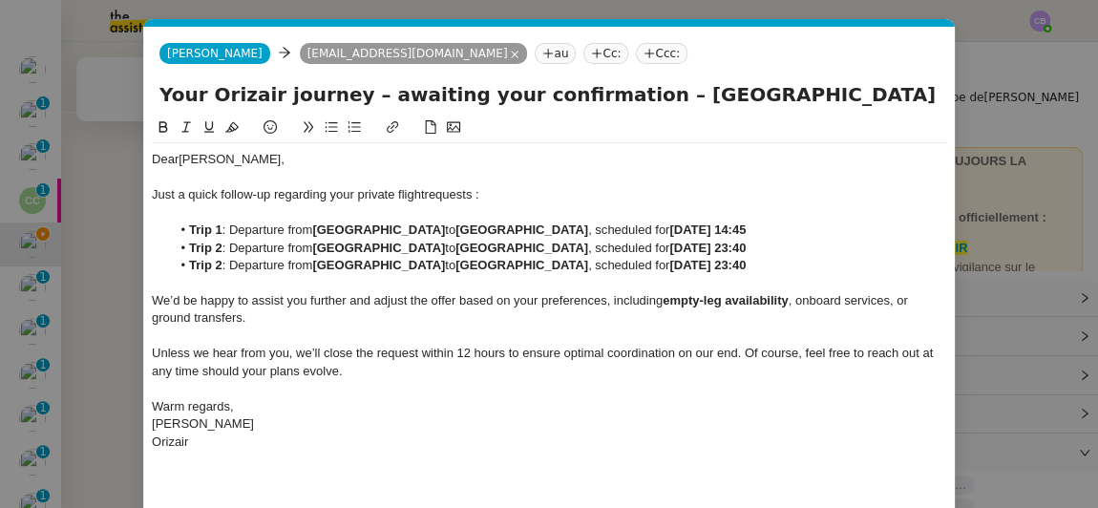
click at [216, 269] on strong "Trip 2" at bounding box center [205, 265] width 33 height 14
click at [670, 266] on strong "[DATE] 23:40" at bounding box center [708, 265] width 76 height 14
click at [602, 90] on input "Your Orizair journey – awaiting your confirmation – [GEOGRAPHIC_DATA] → [GEOGRA…" at bounding box center [550, 94] width 780 height 29
type input "Your Orizair journey – awaiting your confirmation"
click at [560, 416] on div "[PERSON_NAME]" at bounding box center [550, 424] width 796 height 17
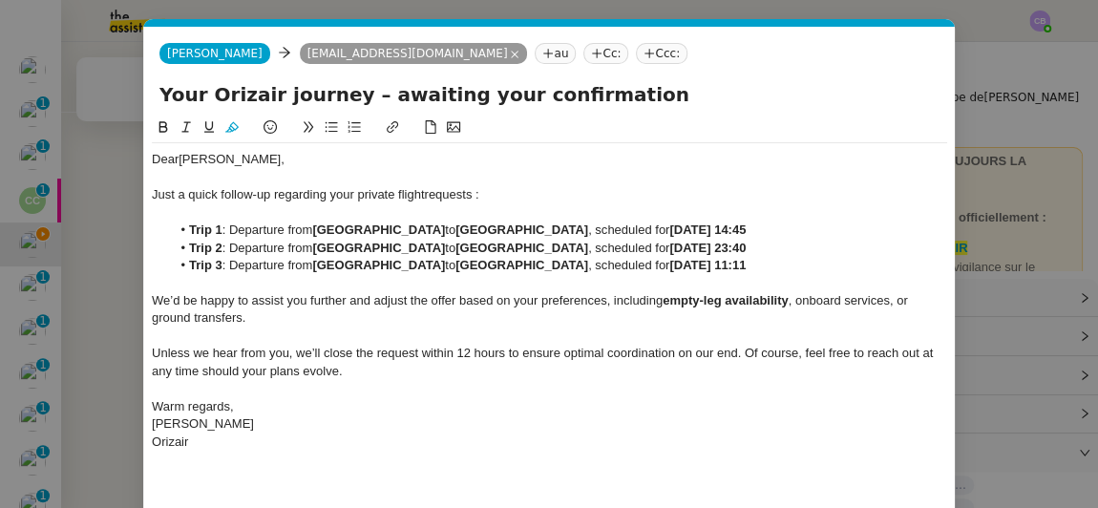
click at [579, 469] on div "Dear [PERSON_NAME], Just a quick follow-up regarding your private flight reques…" at bounding box center [550, 344] width 796 height 455
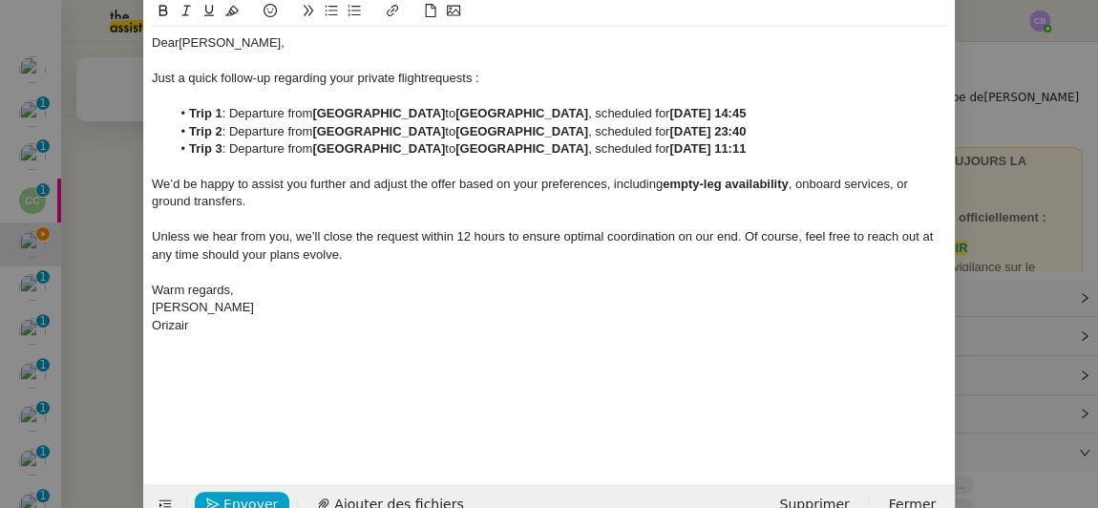
scroll to position [157, 0]
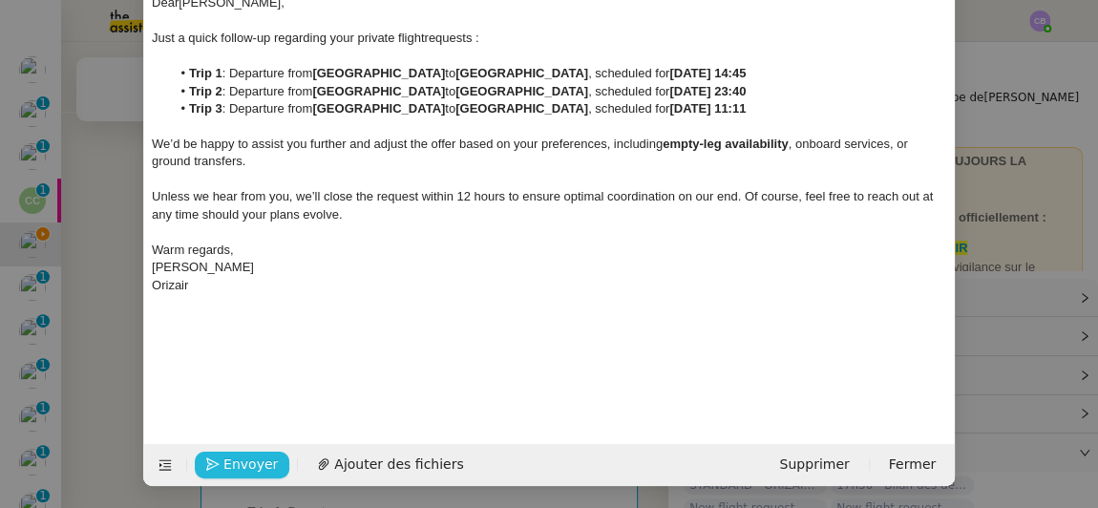
click at [246, 462] on span "Envoyer" at bounding box center [251, 465] width 54 height 22
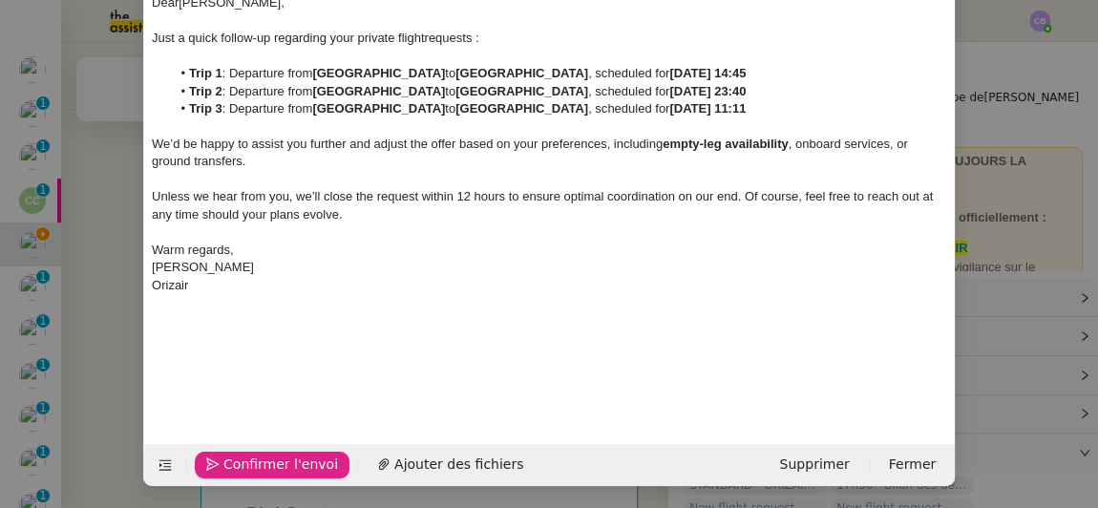
click at [246, 462] on span "Confirmer l'envoi" at bounding box center [281, 465] width 115 height 22
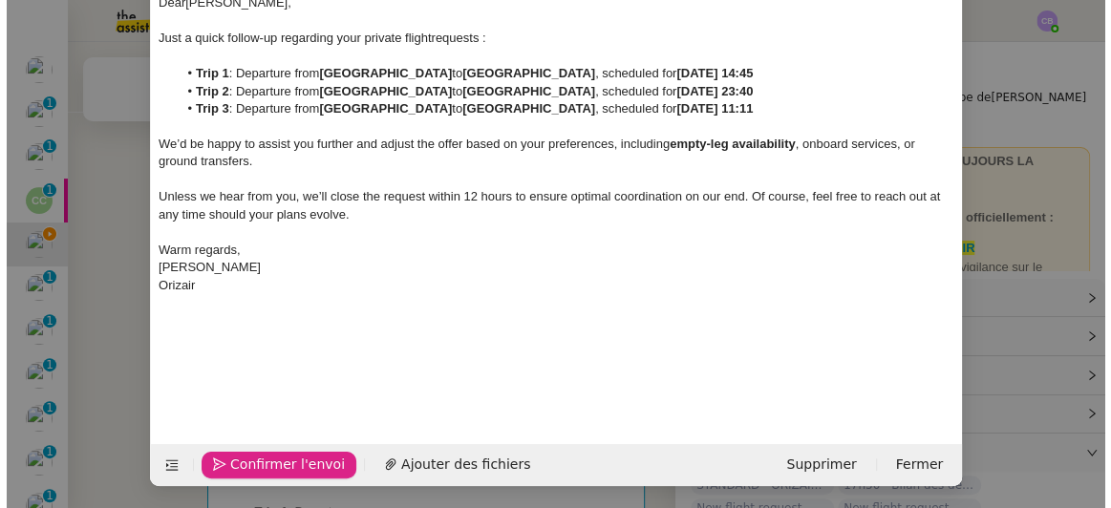
scroll to position [138, 0]
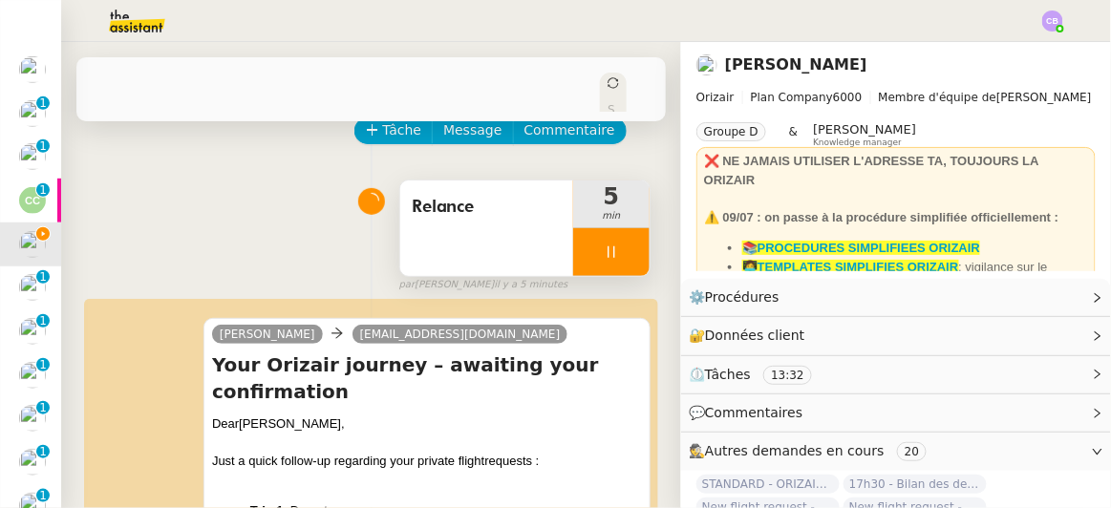
click at [573, 228] on div at bounding box center [611, 252] width 76 height 48
click at [621, 234] on button at bounding box center [630, 252] width 38 height 48
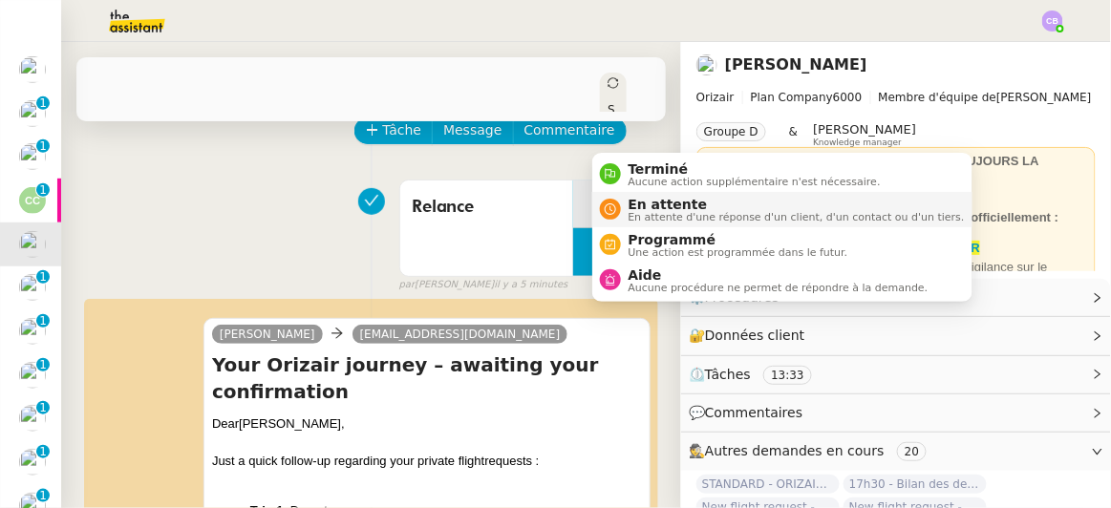
click at [646, 202] on span "En attente" at bounding box center [797, 204] width 336 height 15
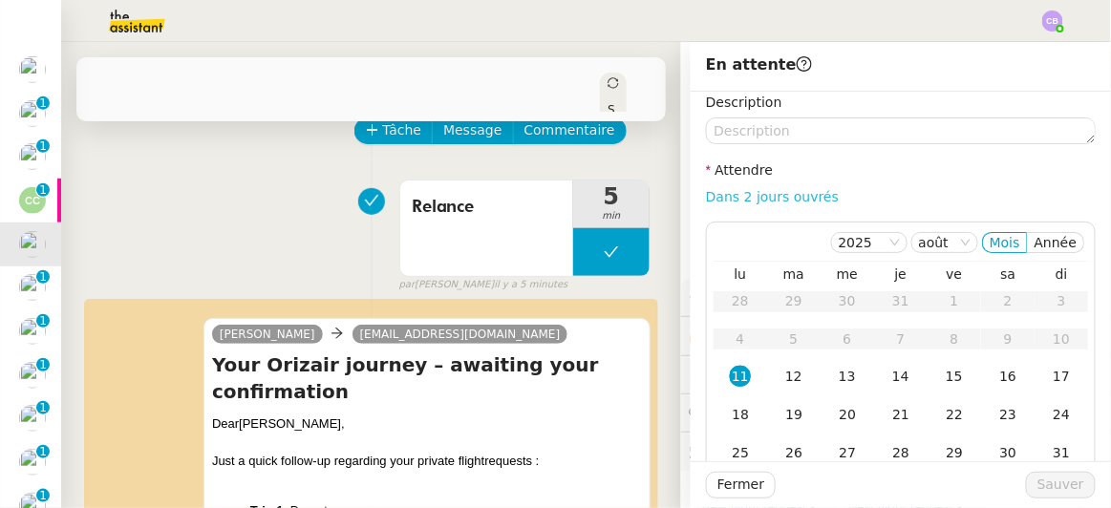
click at [727, 201] on link "Dans 2 jours ouvrés" at bounding box center [772, 196] width 133 height 15
type input "07:00"
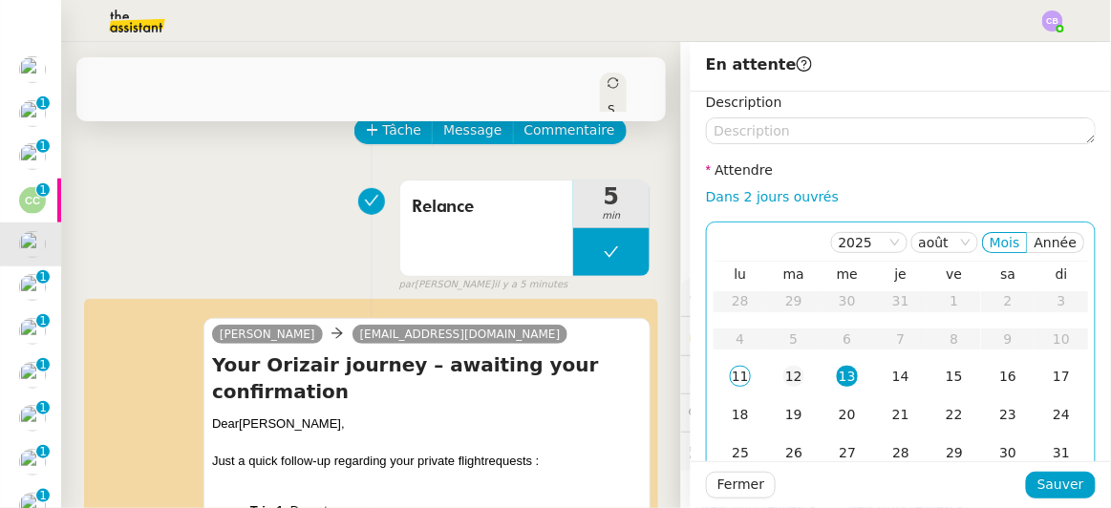
click at [783, 373] on div "12" at bounding box center [793, 376] width 21 height 21
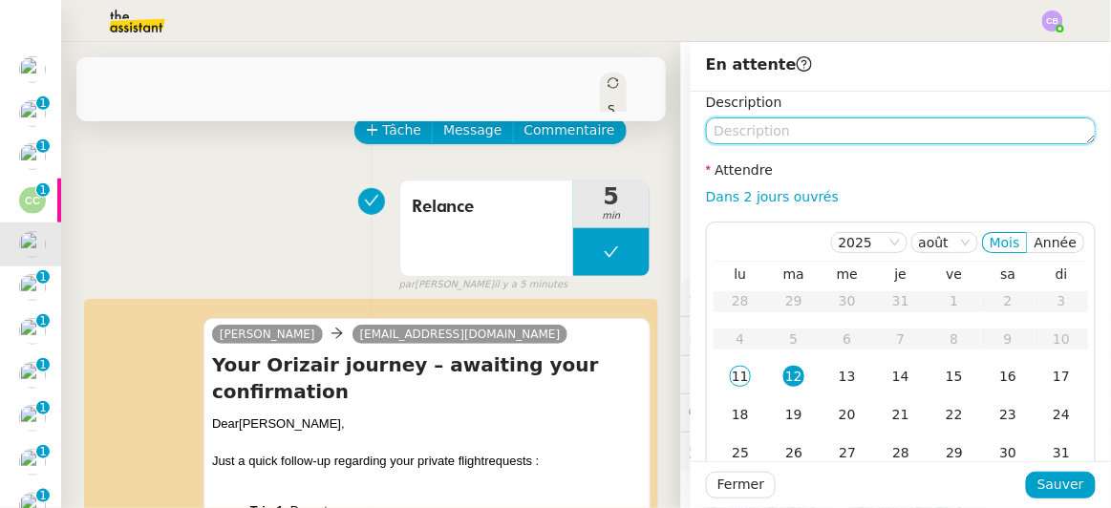
click at [767, 131] on textarea at bounding box center [901, 130] width 390 height 27
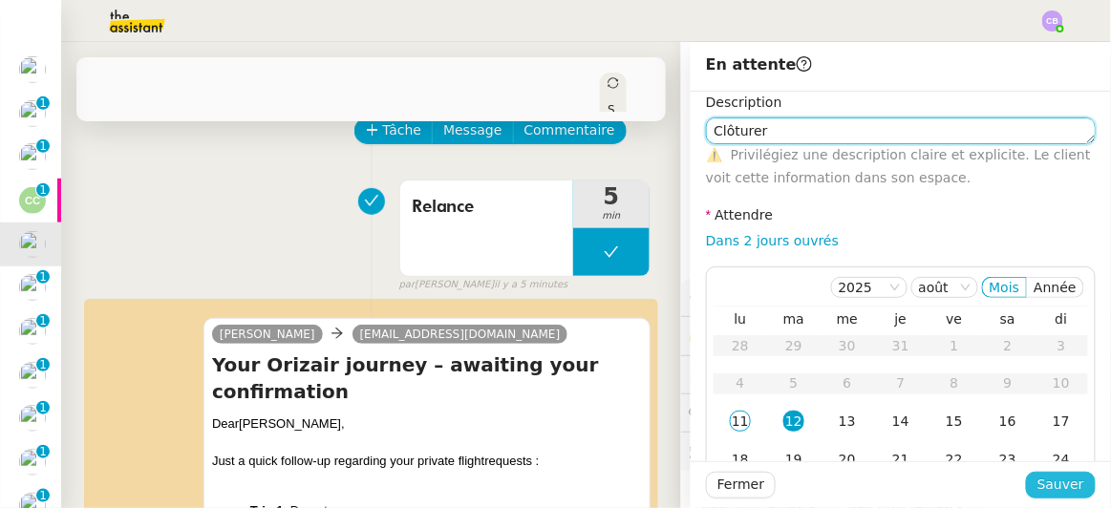
type textarea "Clôturer"
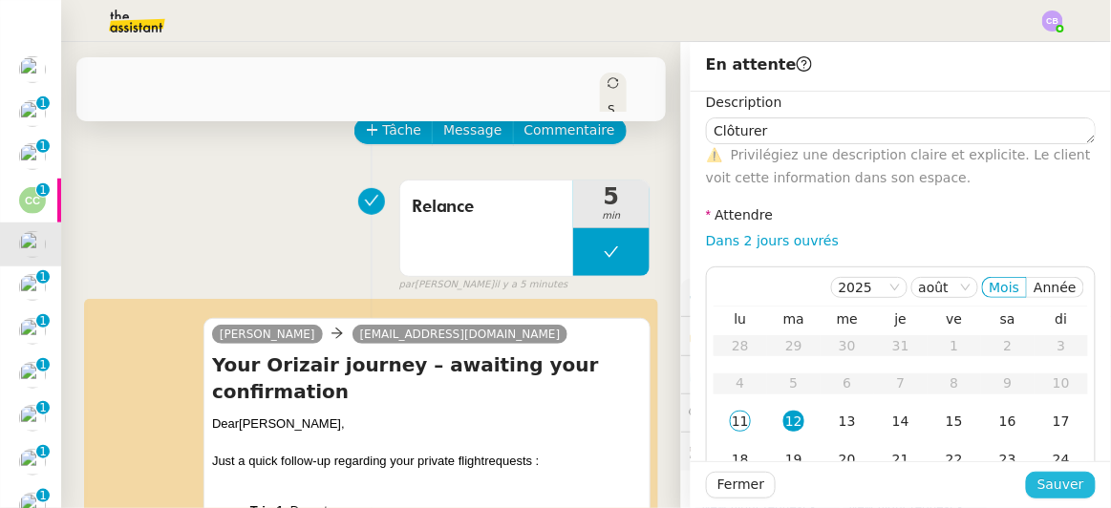
click at [1055, 487] on span "Sauver" at bounding box center [1060, 485] width 47 height 22
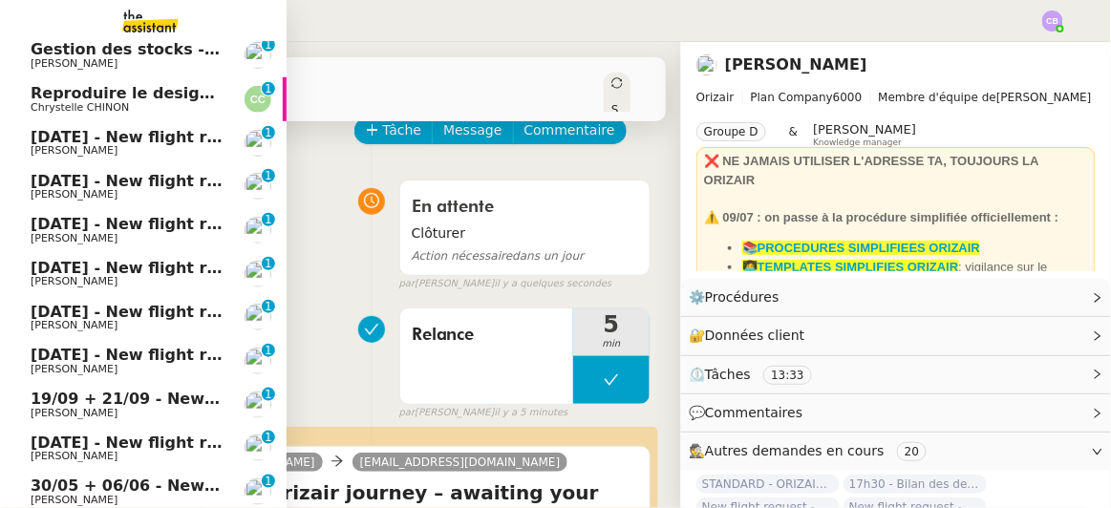
scroll to position [302, 0]
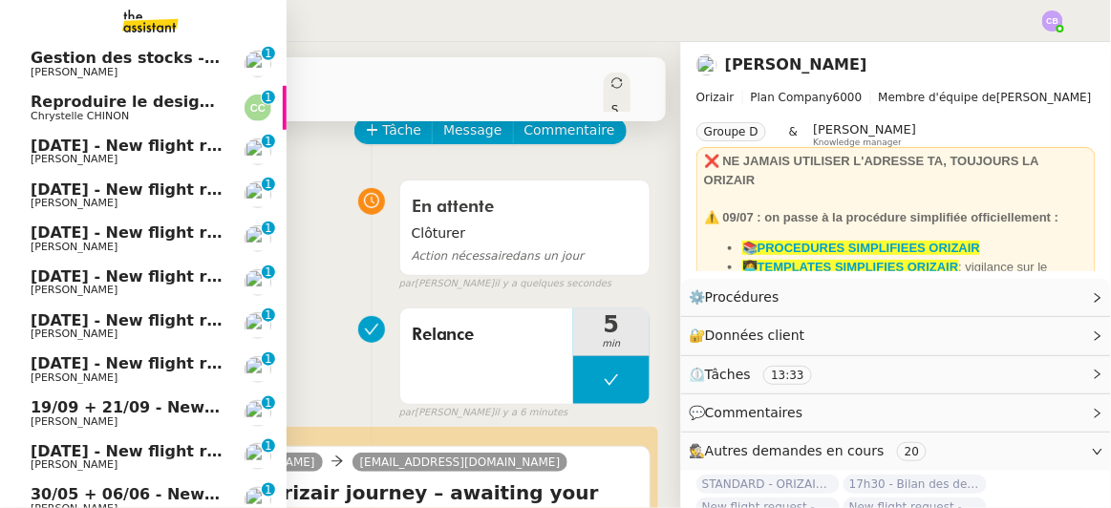
click at [59, 145] on span "[DATE] - New flight request - [PERSON_NAME]" at bounding box center [228, 146] width 394 height 18
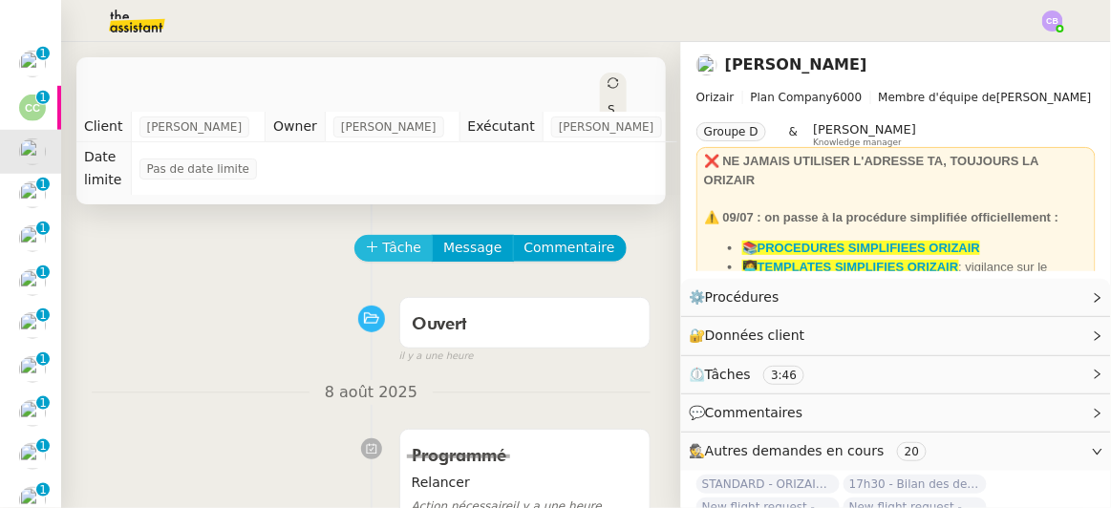
click at [383, 237] on span "Tâche" at bounding box center [402, 248] width 39 height 22
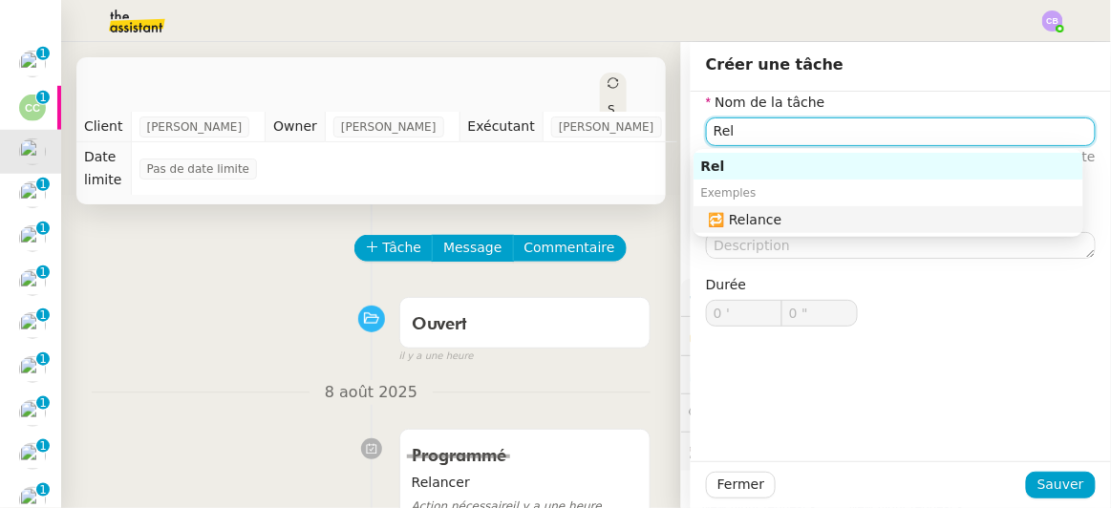
click at [777, 223] on div "🔁 Relance" at bounding box center [892, 219] width 367 height 17
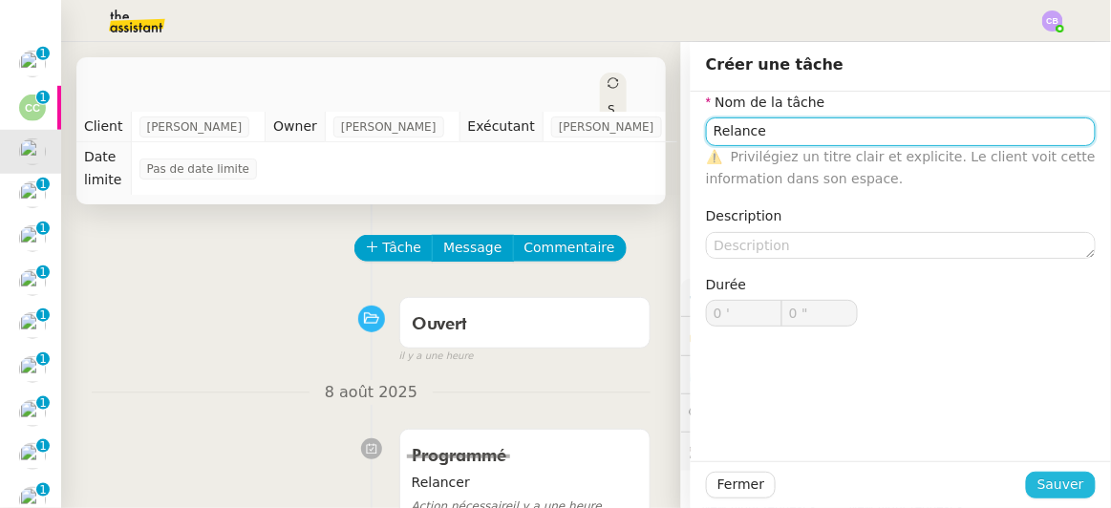
type input "Relance"
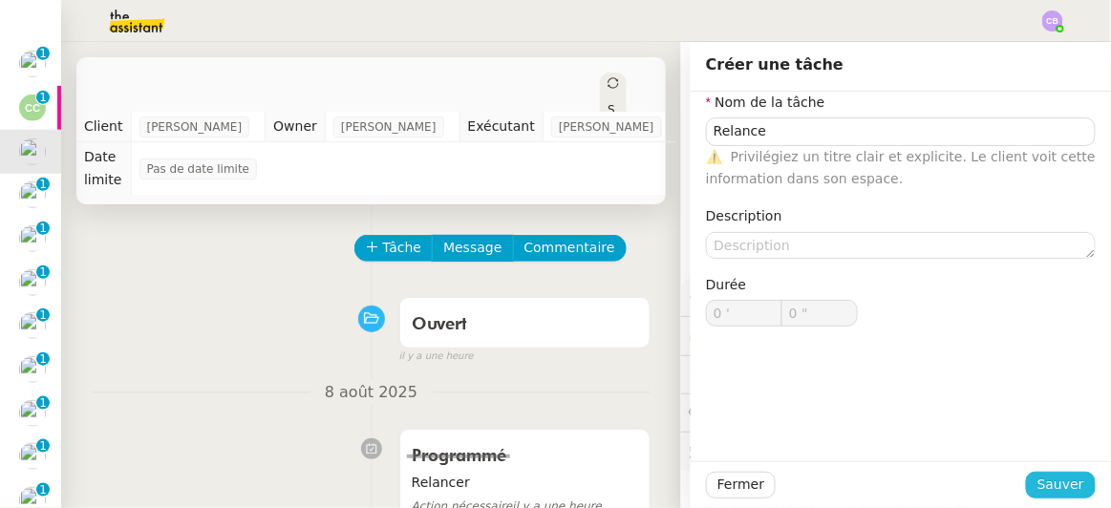
click at [1049, 485] on span "Sauver" at bounding box center [1060, 485] width 47 height 22
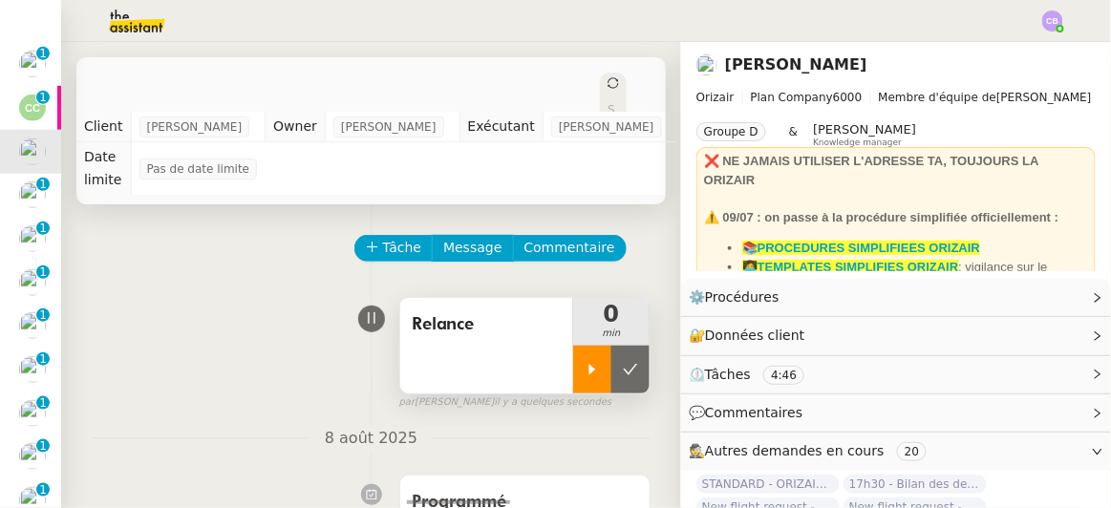
click at [573, 359] on div at bounding box center [592, 370] width 38 height 48
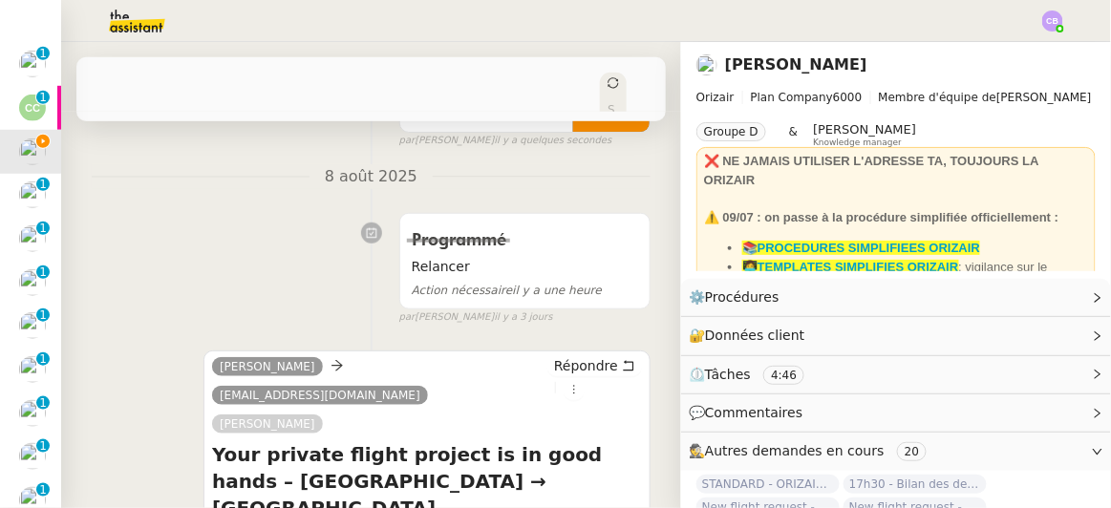
scroll to position [321, 0]
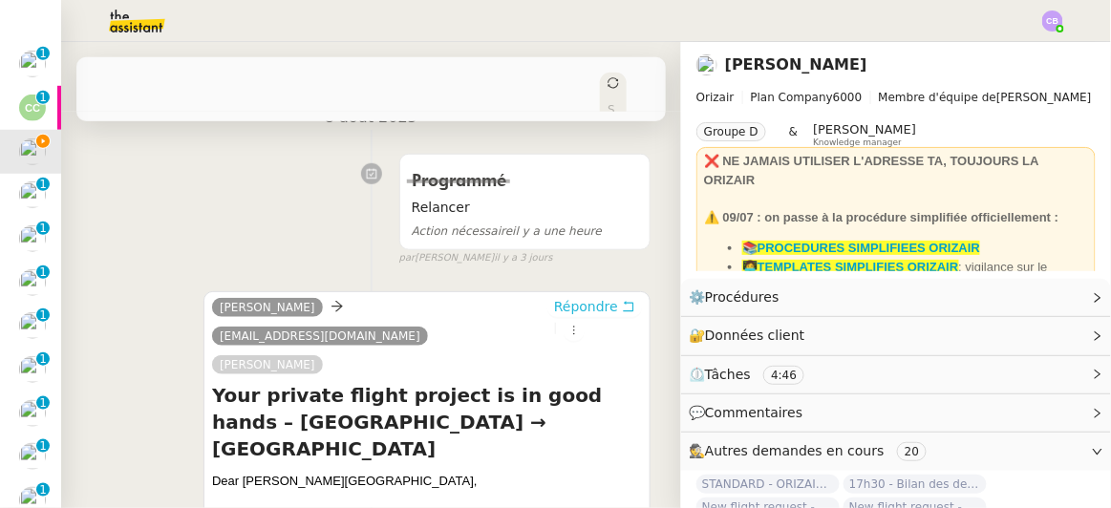
click at [555, 297] on span "Répondre" at bounding box center [586, 306] width 64 height 19
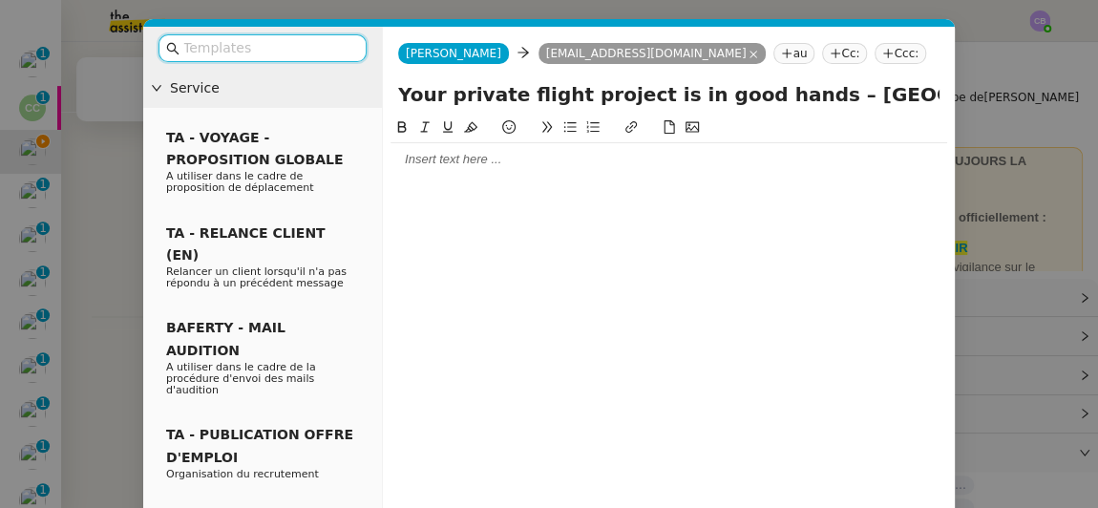
click at [333, 53] on input "text" at bounding box center [269, 48] width 172 height 22
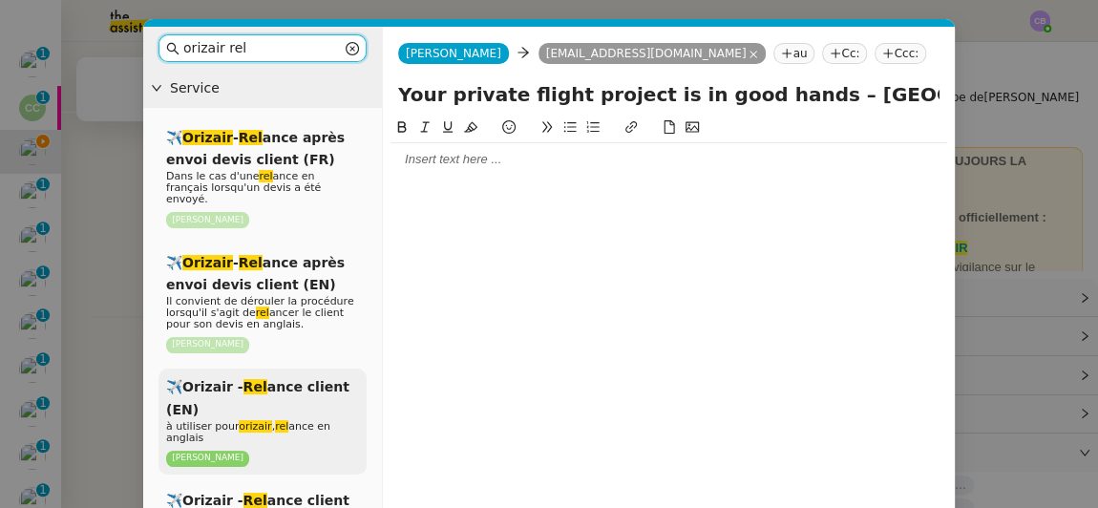
type input "orizair rel"
click at [314, 390] on div "✈️Orizair - Rel ance client (EN) à utiliser pour orizair , rel ance en anglais …" at bounding box center [263, 422] width 208 height 106
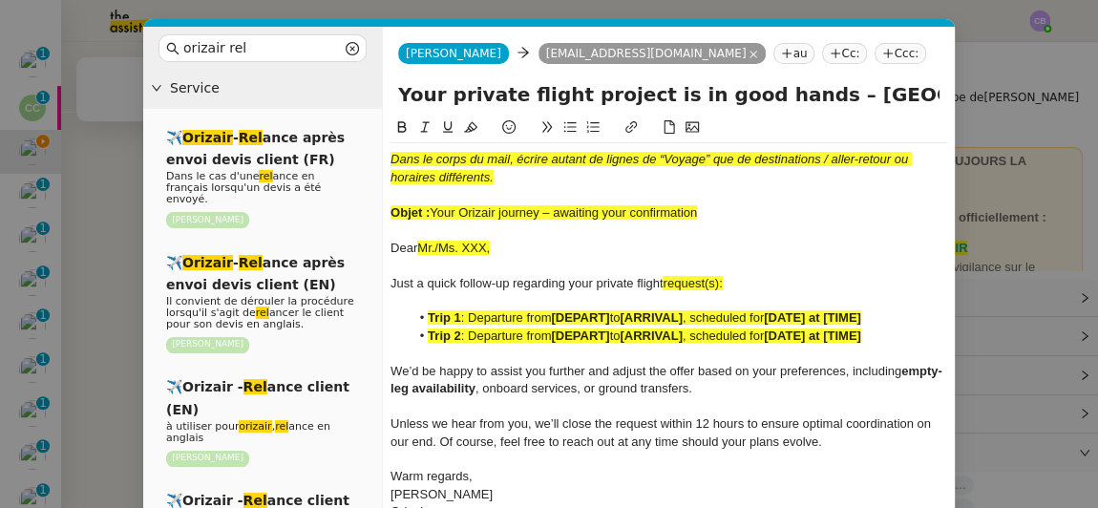
drag, startPoint x: 701, startPoint y: 209, endPoint x: 435, endPoint y: 215, distance: 266.6
click at [435, 215] on div "Objet : Your Orizair journey – awaiting your confirmation" at bounding box center [669, 212] width 557 height 17
drag, startPoint x: 781, startPoint y: 99, endPoint x: 395, endPoint y: 87, distance: 386.1
click at [395, 87] on div "Your private flight project is in good hands – [GEOGRAPHIC_DATA] → [GEOGRAPHIC_…" at bounding box center [669, 98] width 572 height 36
paste input "Orizair journey – awaiting your confirmation"
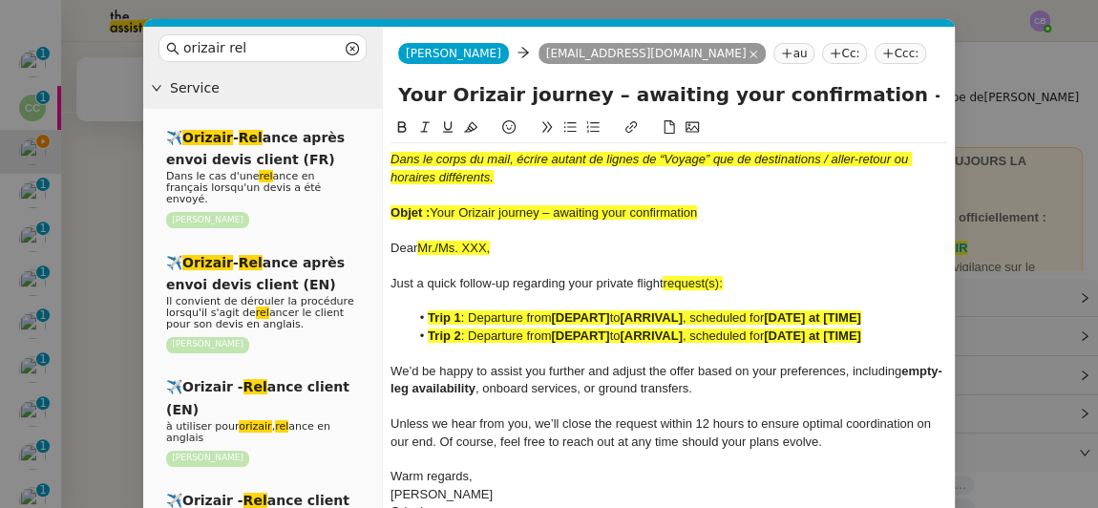
type input "Your Orizair journey – awaiting your confirmation – [GEOGRAPHIC_DATA] → [GEOGRA…"
drag, startPoint x: 705, startPoint y: 215, endPoint x: 388, endPoint y: 155, distance: 322.8
click at [388, 155] on nz-spin "Dans le corps du mail, écrire autant de lignes de “Voyage” que de destinations …" at bounding box center [669, 348] width 572 height 462
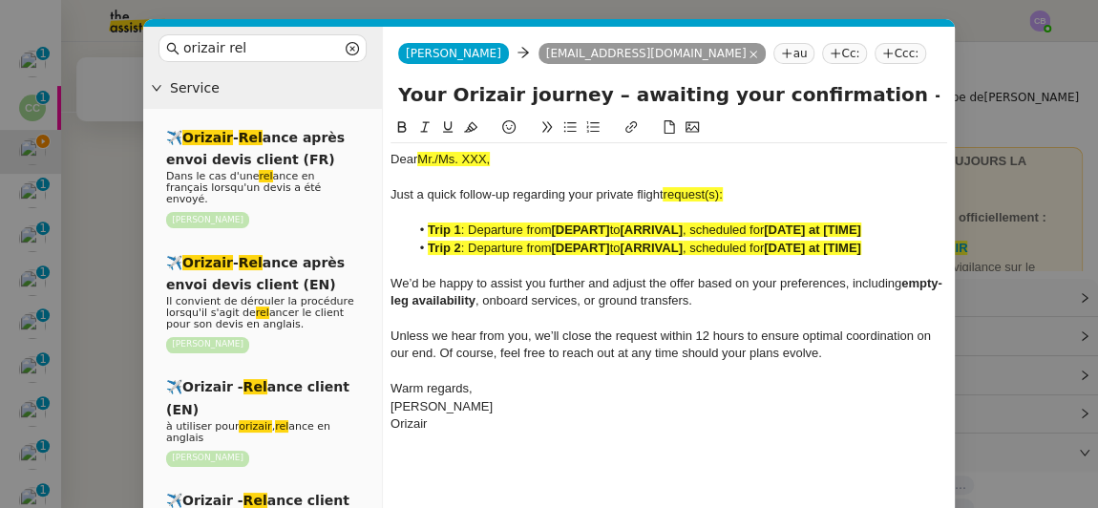
click at [127, 188] on nz-modal-container "orizair rel Service ✈️ Orizair - Rel ance après envoi devis client (FR) Dans le…" at bounding box center [549, 254] width 1098 height 508
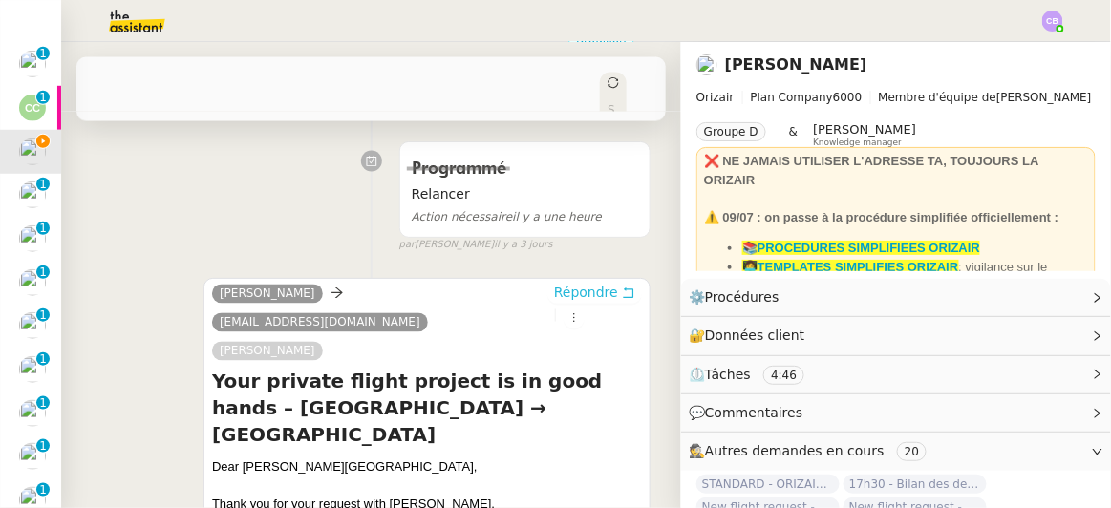
scroll to position [727, 0]
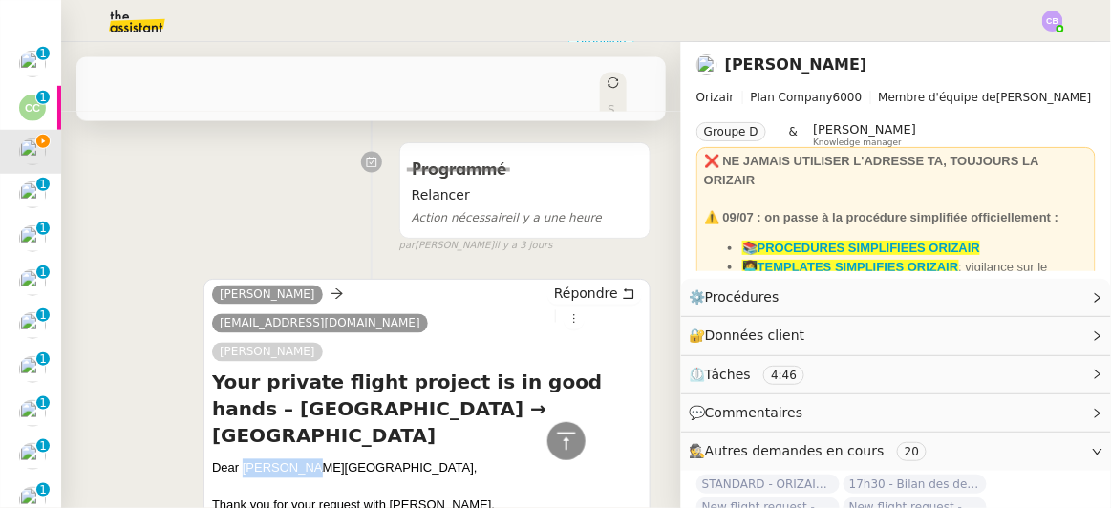
drag, startPoint x: 296, startPoint y: 388, endPoint x: 241, endPoint y: 386, distance: 55.4
click at [241, 459] on div "Dear [PERSON_NAME][GEOGRAPHIC_DATA]," at bounding box center [427, 468] width 430 height 19
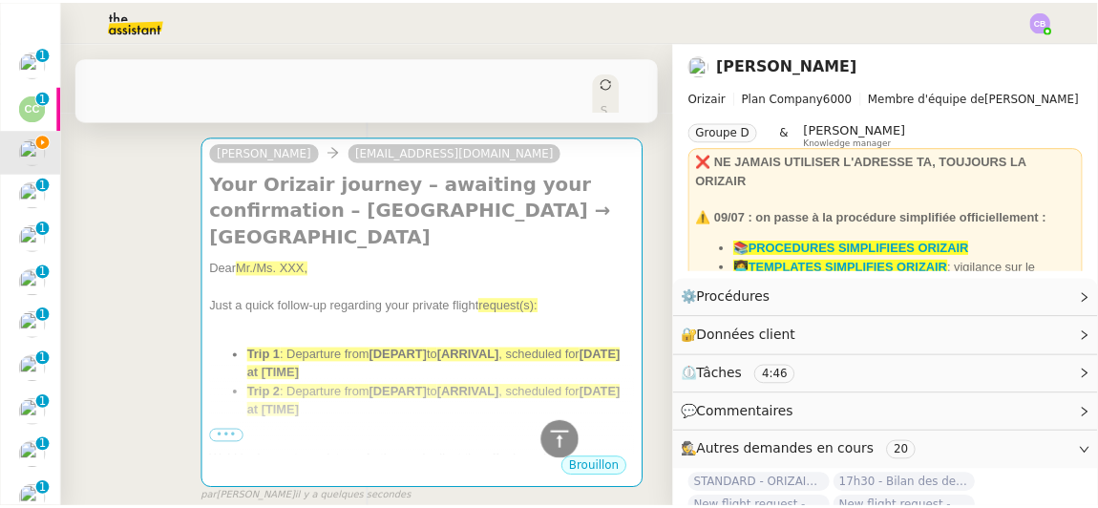
scroll to position [138, 0]
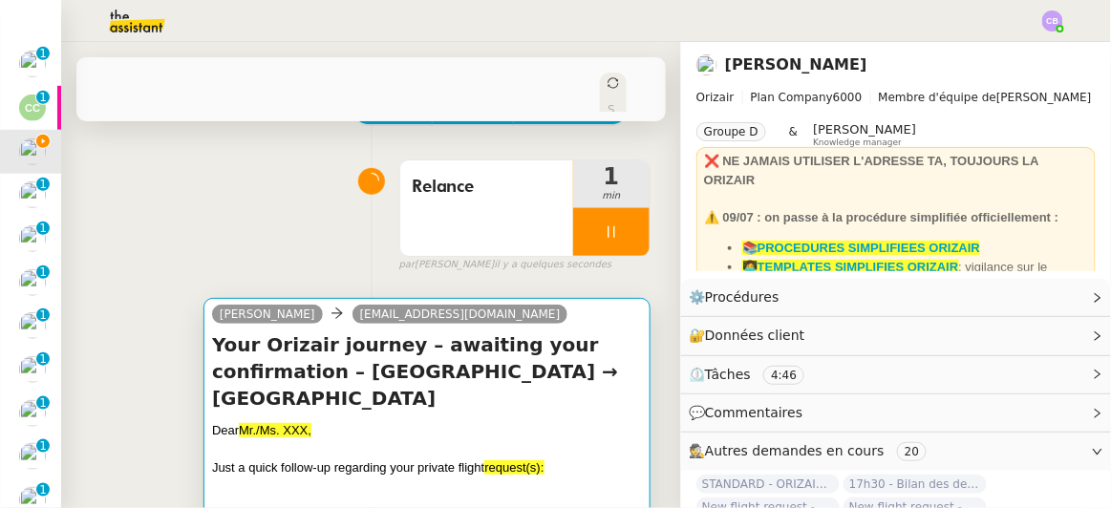
click at [557, 354] on h4 "Your Orizair journey – awaiting your confirmation – [GEOGRAPHIC_DATA] → [GEOGRA…" at bounding box center [427, 371] width 430 height 80
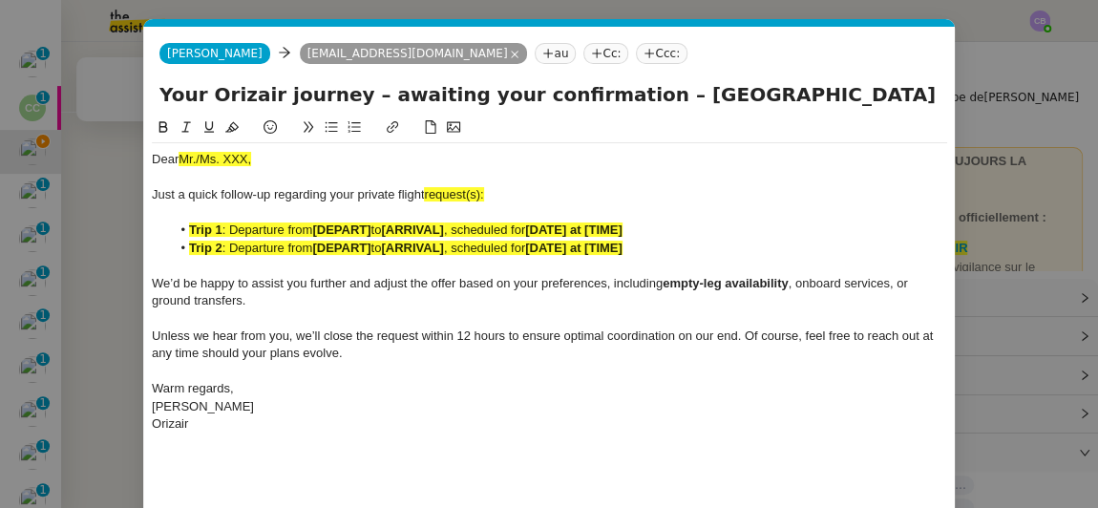
scroll to position [0, 94]
drag, startPoint x: 260, startPoint y: 158, endPoint x: 179, endPoint y: 156, distance: 81.2
click at [179, 156] on div "Dear Mr./Ms. XXX," at bounding box center [550, 159] width 796 height 17
click at [233, 126] on icon at bounding box center [231, 126] width 13 height 13
click at [252, 158] on div "Dear Mr./Ms. XXX," at bounding box center [550, 159] width 796 height 17
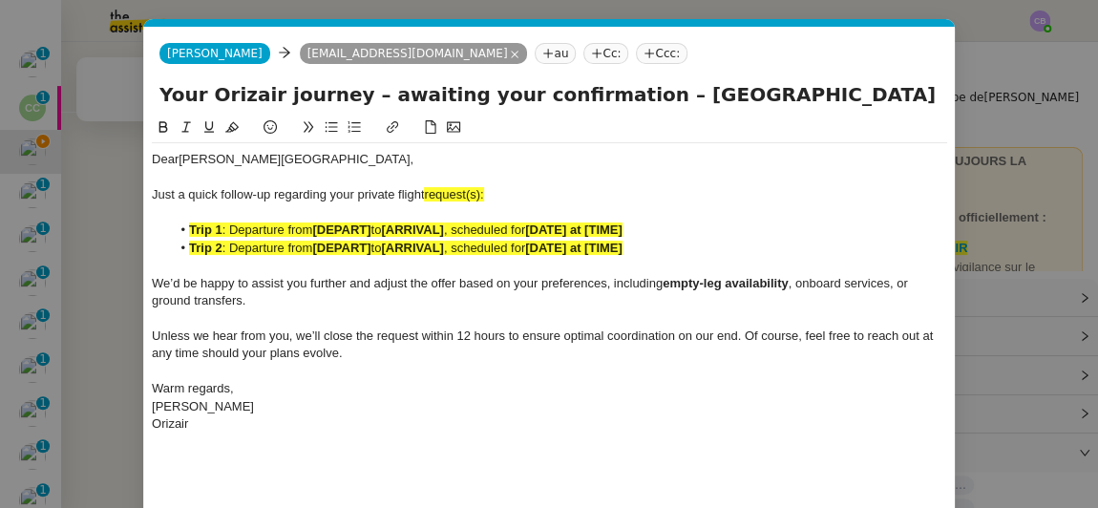
scroll to position [0, 0]
click at [650, 226] on li "Trip 1 : Departure from [DEPART] to [ARRIVAL] , scheduled for [DATE] at [TIME]" at bounding box center [560, 230] width 778 height 17
click at [693, 262] on div at bounding box center [550, 265] width 796 height 17
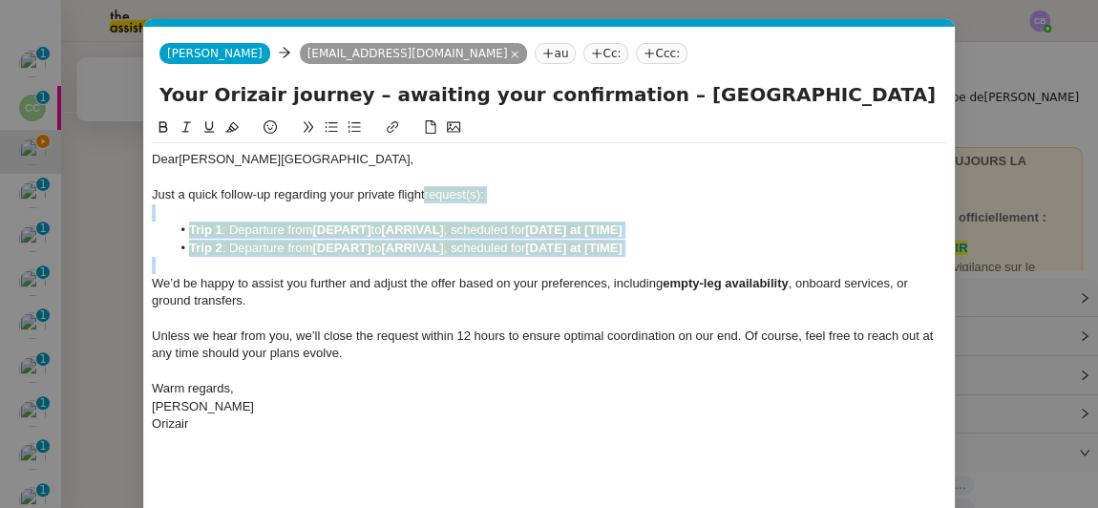
drag, startPoint x: 631, startPoint y: 266, endPoint x: 427, endPoint y: 195, distance: 216.3
click at [427, 195] on div "Dear [PERSON_NAME] a quick follow-up regarding your private flight request(s): …" at bounding box center [550, 291] width 796 height 297
click at [233, 130] on icon at bounding box center [231, 127] width 13 height 11
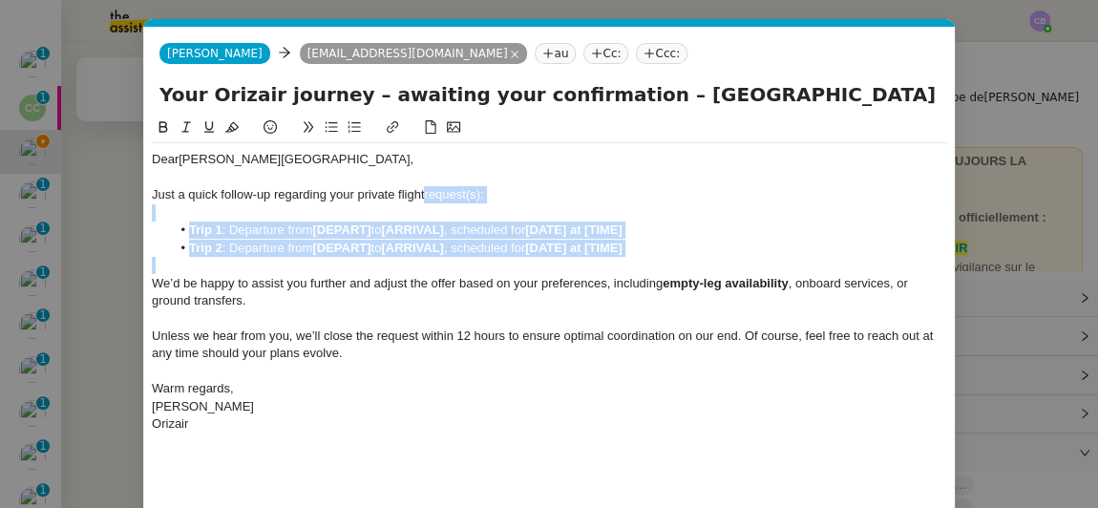
click at [696, 231] on li "Trip 1 : Departure from [DEPART] to [ARRIVAL] , scheduled for [DATE] at [TIME]" at bounding box center [560, 230] width 778 height 17
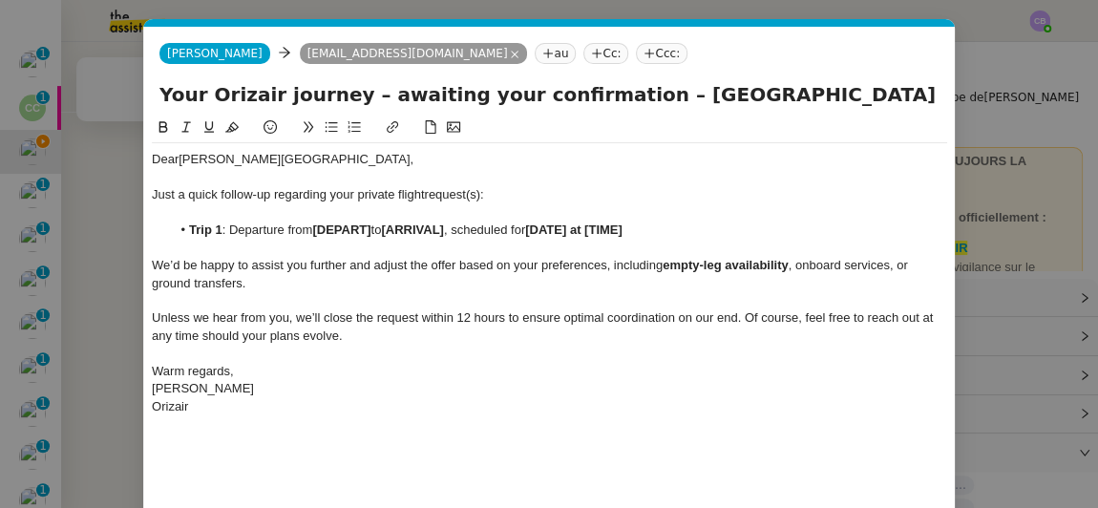
click at [477, 188] on div "Just a quick follow-up regarding your private flight request(s):" at bounding box center [550, 194] width 796 height 17
drag, startPoint x: 627, startPoint y: 95, endPoint x: 761, endPoint y: 93, distance: 134.7
click at [761, 93] on input "Your Orizair journey – awaiting your confirmation – [GEOGRAPHIC_DATA] → [GEOGRA…" at bounding box center [550, 94] width 780 height 29
click at [371, 229] on strong "[DEPART]" at bounding box center [341, 230] width 58 height 14
click at [385, 227] on li "Trip 1 : Departure from [GEOGRAPHIC_DATA] to [ARRIVAL] , scheduled for [DATE] a…" at bounding box center [560, 230] width 778 height 17
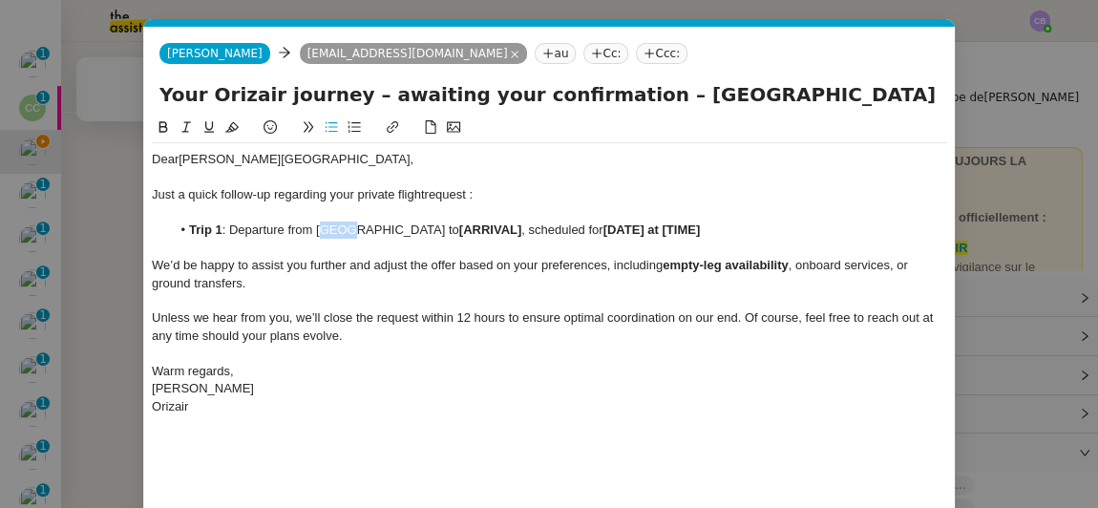
drag, startPoint x: 320, startPoint y: 229, endPoint x: 347, endPoint y: 229, distance: 26.7
click at [347, 229] on li "Trip 1 : Departure from [GEOGRAPHIC_DATA] to [ARRIVAL] , scheduled for [DATE] a…" at bounding box center [560, 230] width 778 height 17
drag, startPoint x: 312, startPoint y: 228, endPoint x: 397, endPoint y: 228, distance: 85.0
click at [397, 228] on li "Trip 1 : Departure from [GEOGRAPHIC_DATA] to [ARRIVAL] , scheduled for [DATE] a…" at bounding box center [560, 230] width 778 height 17
click at [168, 128] on icon at bounding box center [163, 126] width 13 height 13
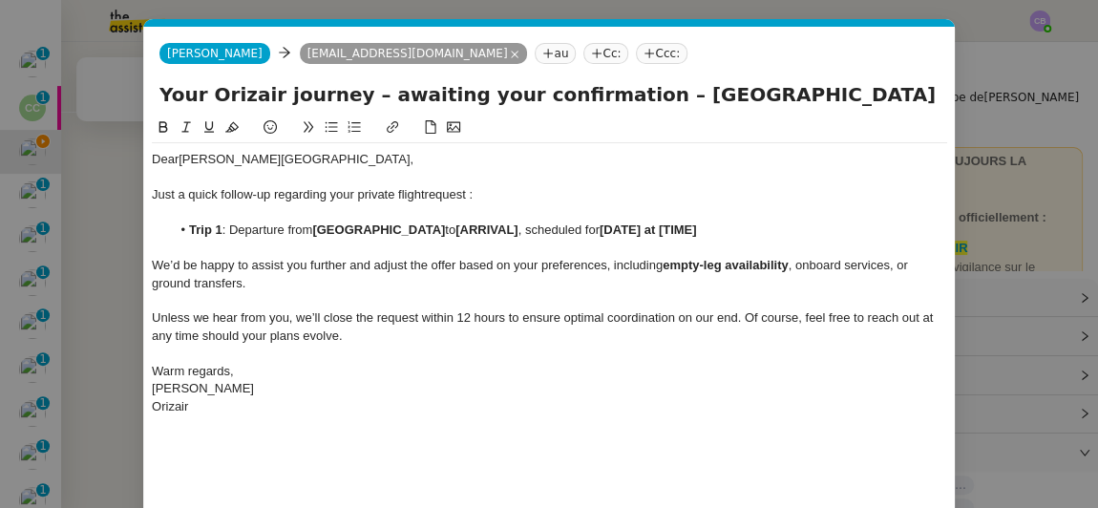
drag, startPoint x: 794, startPoint y: 93, endPoint x: 812, endPoint y: 94, distance: 18.2
click at [812, 94] on input "Your Orizair journey – awaiting your confirmation – [GEOGRAPHIC_DATA] → [GEOGRA…" at bounding box center [550, 94] width 780 height 29
drag, startPoint x: 792, startPoint y: 92, endPoint x: 914, endPoint y: 90, distance: 122.3
click at [914, 90] on input "Your Orizair journey – awaiting your confirmation – [GEOGRAPHIC_DATA] → [GEOGRA…" at bounding box center [550, 94] width 780 height 29
click at [483, 229] on strong "[ARRIVAL]" at bounding box center [487, 230] width 62 height 14
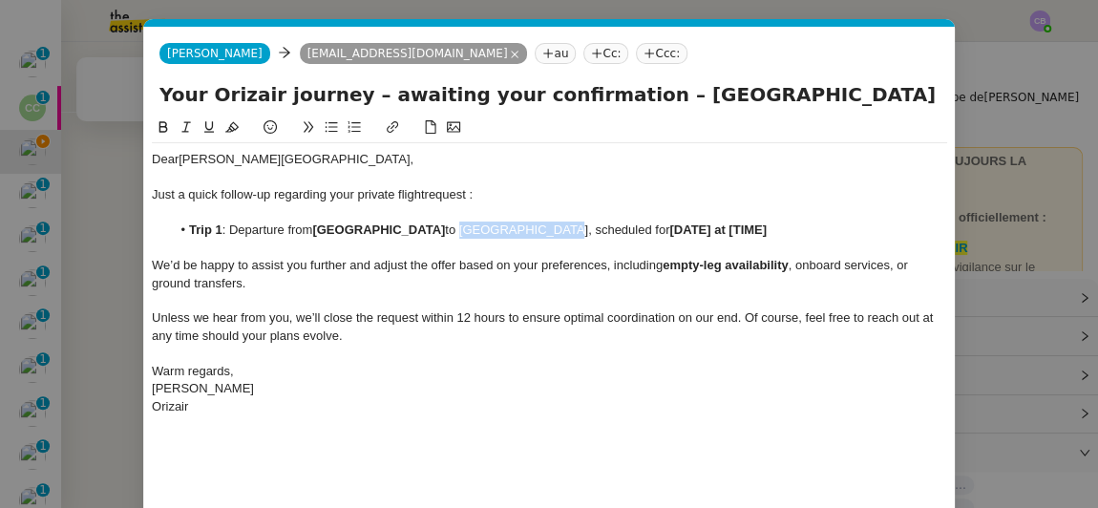
drag, startPoint x: 495, startPoint y: 226, endPoint x: 420, endPoint y: 228, distance: 74.5
click at [420, 228] on li "Trip 1 : Departure from [GEOGRAPHIC_DATA] to [GEOGRAPHIC_DATA], scheduled for […" at bounding box center [560, 230] width 778 height 17
click at [164, 128] on icon at bounding box center [163, 126] width 13 height 13
click at [667, 235] on strong "[DATE] at [TIME]" at bounding box center [715, 230] width 97 height 14
drag, startPoint x: 680, startPoint y: 232, endPoint x: 582, endPoint y: 228, distance: 98.5
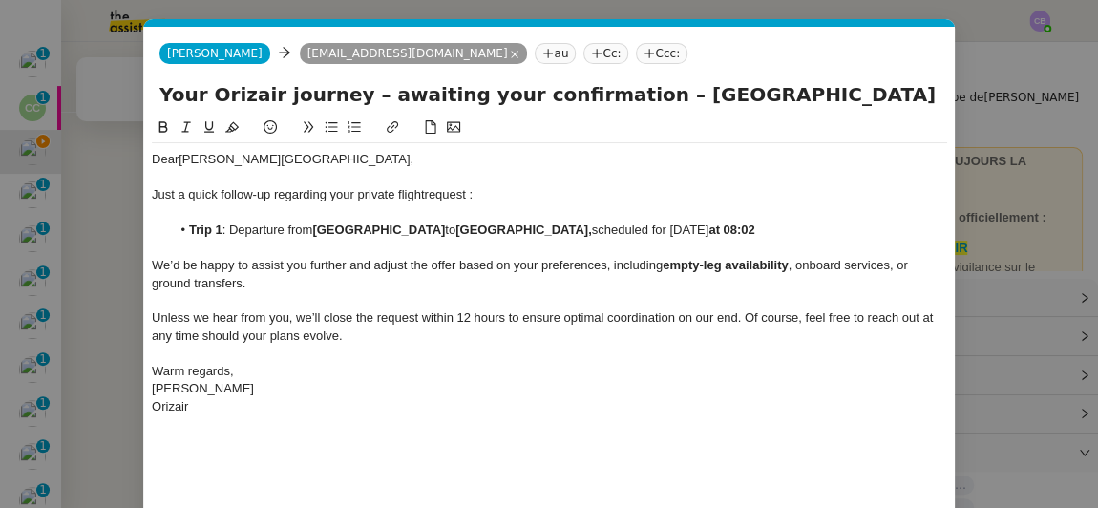
click at [582, 228] on li "Trip 1 : Departure from [GEOGRAPHIC_DATA] to [GEOGRAPHIC_DATA], scheduled for […" at bounding box center [560, 230] width 778 height 17
click at [167, 127] on icon at bounding box center [163, 126] width 13 height 13
click at [602, 98] on input "Your Orizair journey – awaiting your confirmation – [GEOGRAPHIC_DATA] → [GEOGRA…" at bounding box center [550, 94] width 780 height 29
type input "Your Orizair journey – awaiting your confirmation"
click at [566, 280] on div "We’d be happy to assist you further and adjust the offer based on your preferen…" at bounding box center [550, 274] width 796 height 35
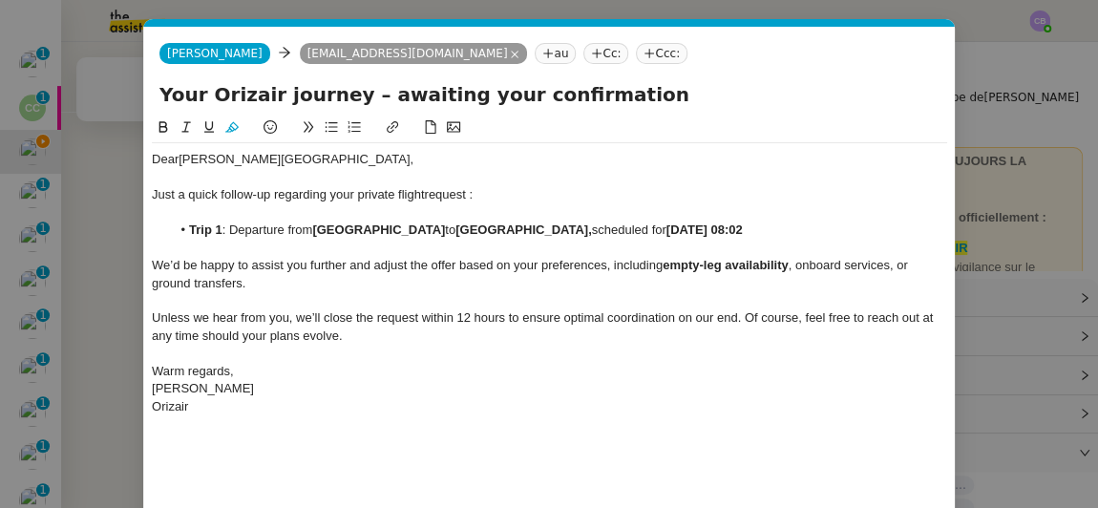
click at [582, 330] on div "Unless we hear from you, we’ll close the request within 12 hours to ensure opti…" at bounding box center [550, 326] width 796 height 35
click at [454, 369] on div "Warm regards," at bounding box center [550, 371] width 796 height 17
click at [527, 429] on div "Dear [PERSON_NAME] a quick follow-up regarding your private flight request : Tr…" at bounding box center [550, 344] width 796 height 455
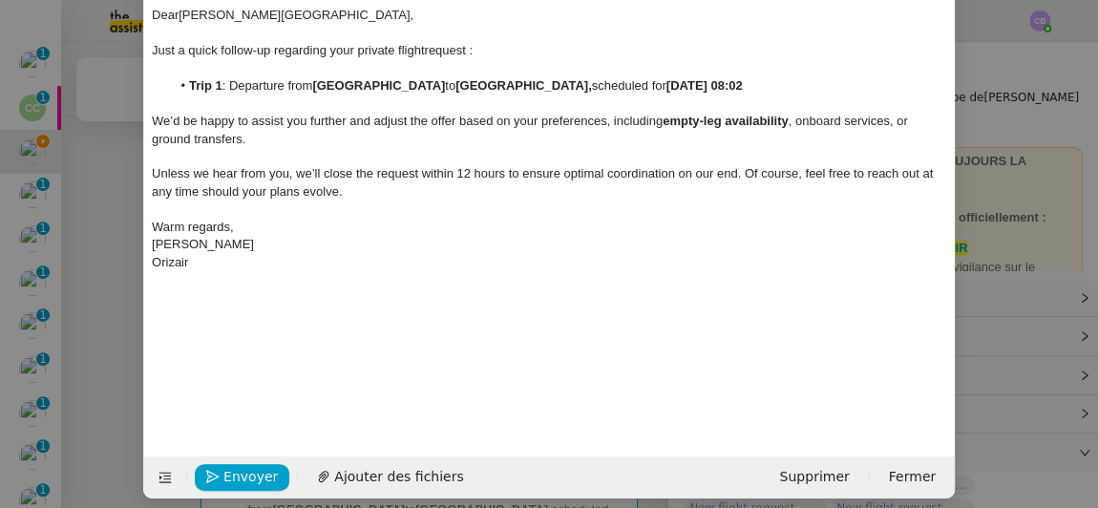
scroll to position [157, 0]
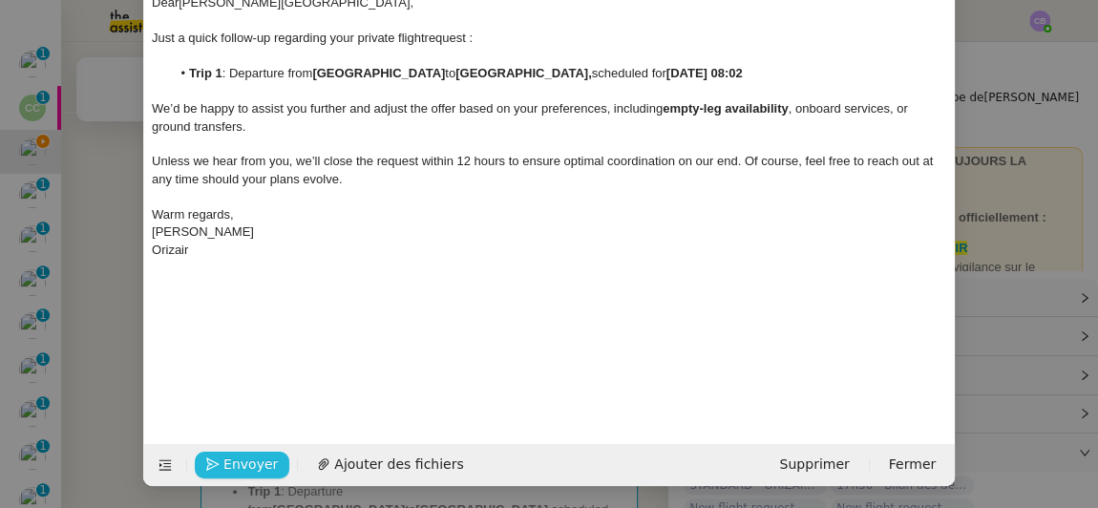
click at [260, 458] on span "Envoyer" at bounding box center [251, 465] width 54 height 22
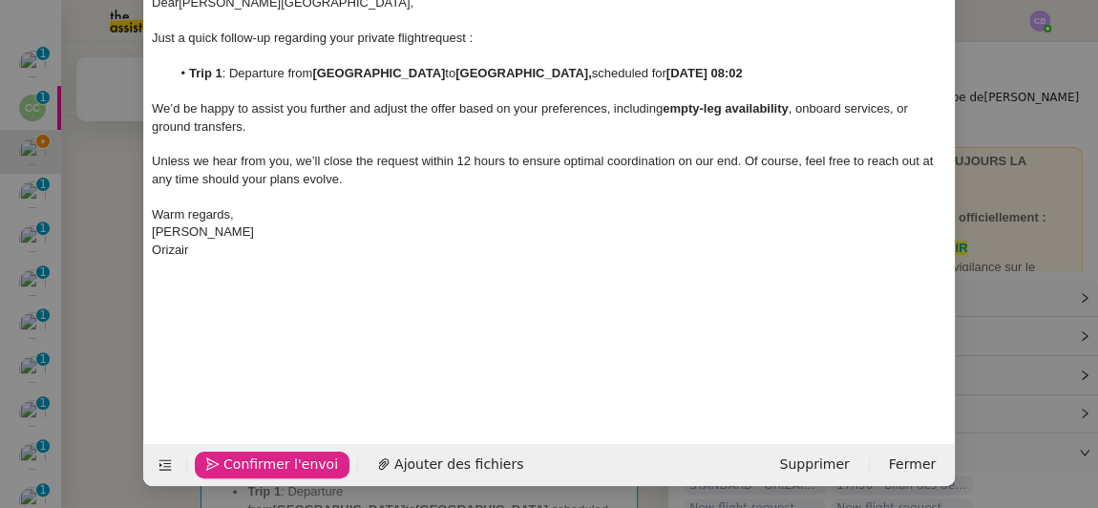
click at [260, 458] on span "Confirmer l'envoi" at bounding box center [281, 465] width 115 height 22
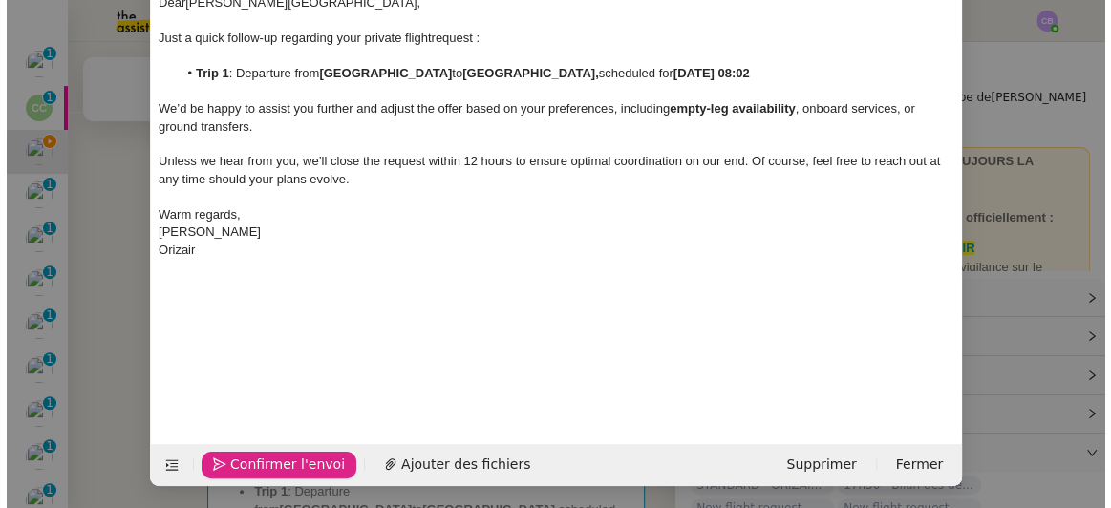
scroll to position [138, 0]
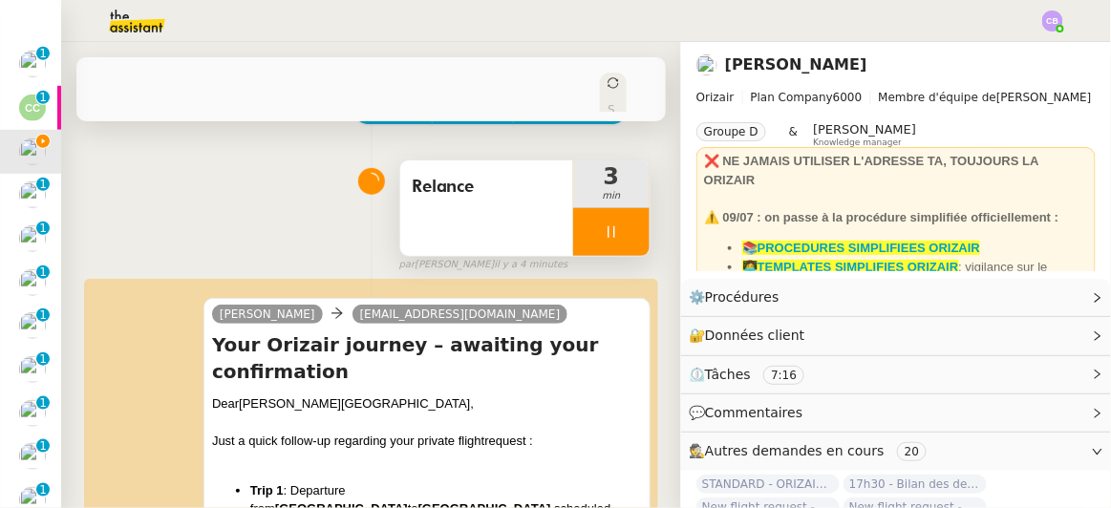
click at [573, 209] on div at bounding box center [611, 232] width 76 height 48
click at [623, 224] on icon at bounding box center [630, 231] width 15 height 15
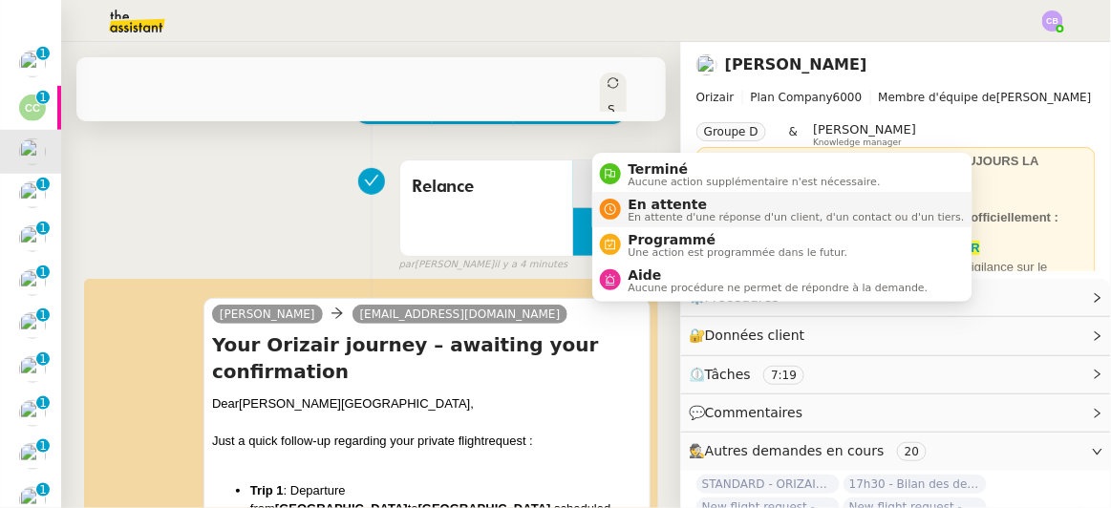
click at [650, 212] on span "En attente d'une réponse d'un client, d'un contact ou d'un tiers." at bounding box center [797, 217] width 336 height 11
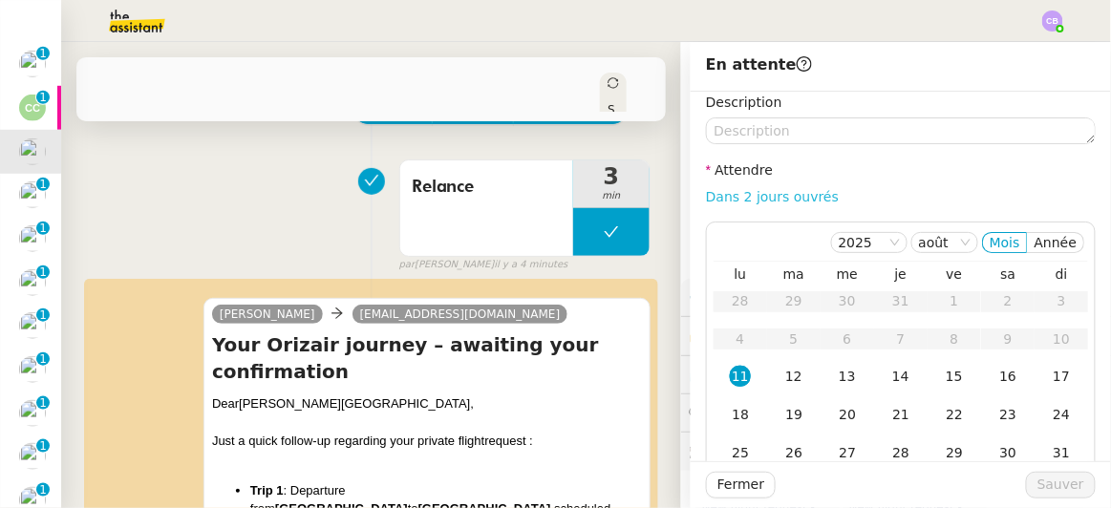
click at [734, 202] on link "Dans 2 jours ouvrés" at bounding box center [772, 196] width 133 height 15
type input "07:00"
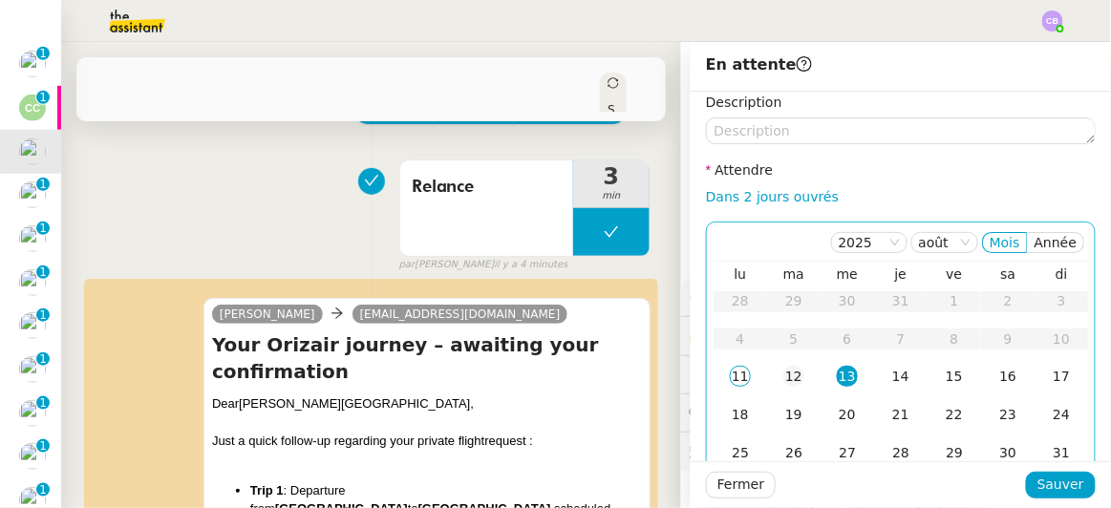
click at [783, 375] on div "12" at bounding box center [793, 376] width 21 height 21
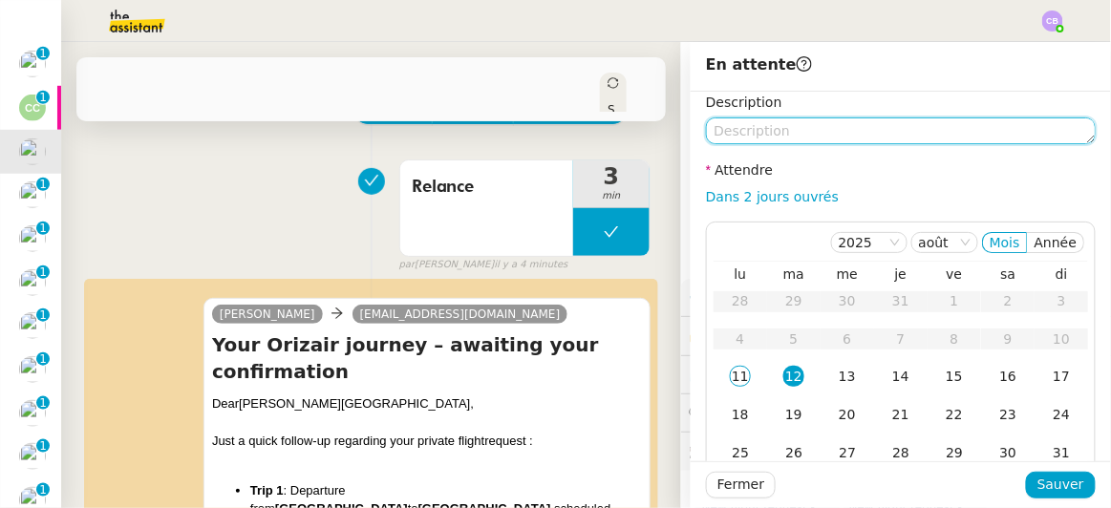
click at [732, 134] on textarea at bounding box center [901, 130] width 390 height 27
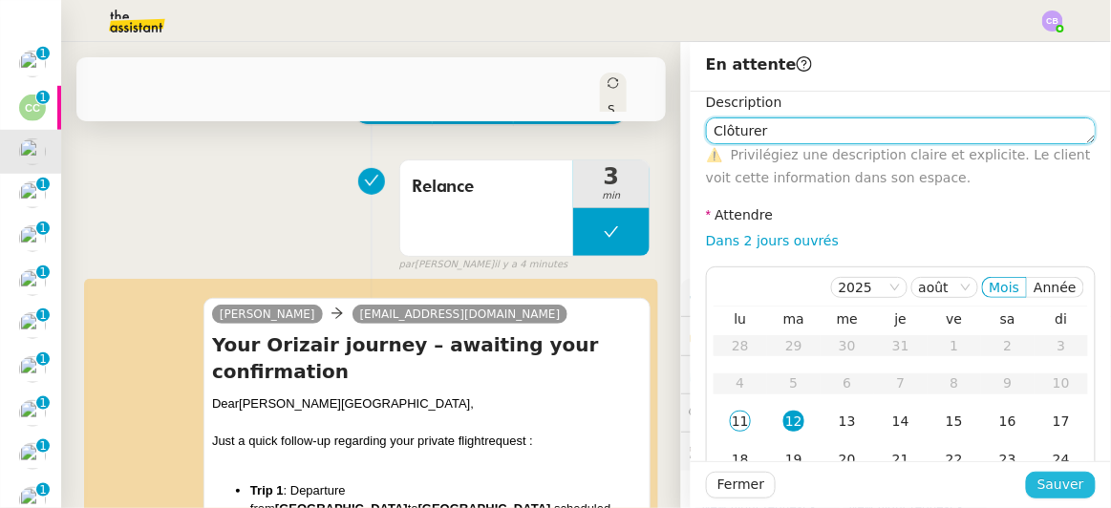
type textarea "Clôturer"
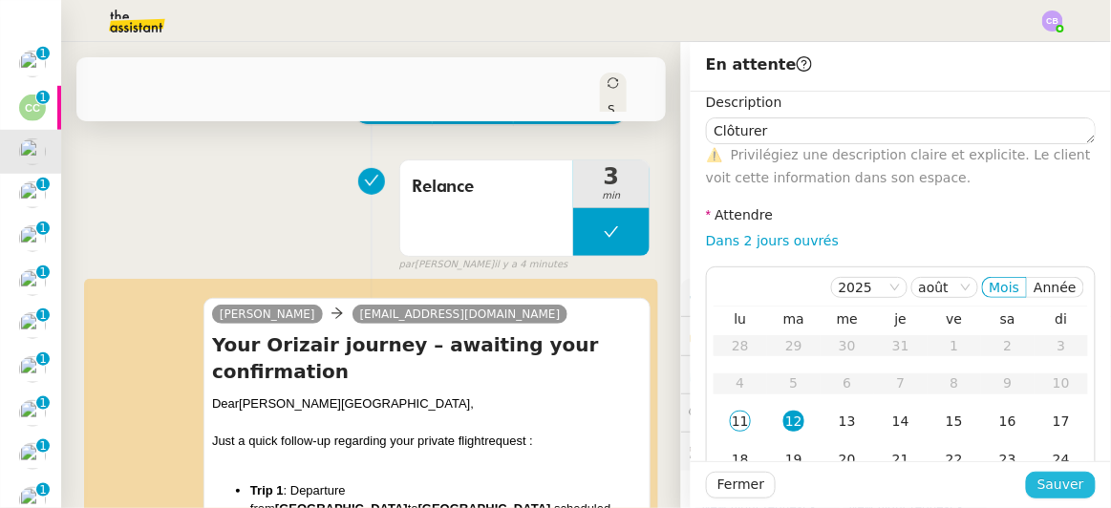
click at [1054, 484] on span "Sauver" at bounding box center [1060, 485] width 47 height 22
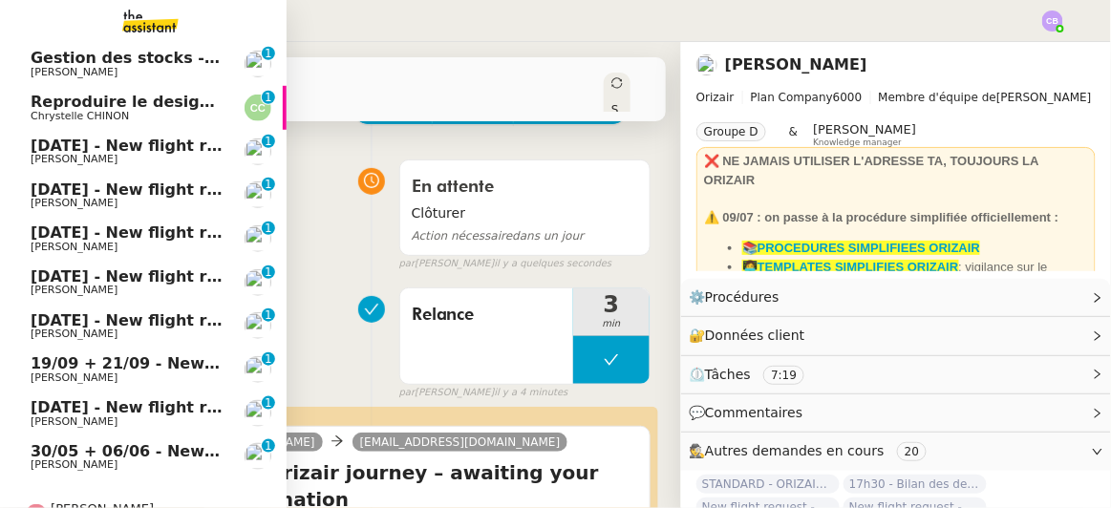
click at [67, 149] on span "[DATE] - New flight request - [PERSON_NAME][MEDICAL_DATA]" at bounding box center [299, 146] width 537 height 18
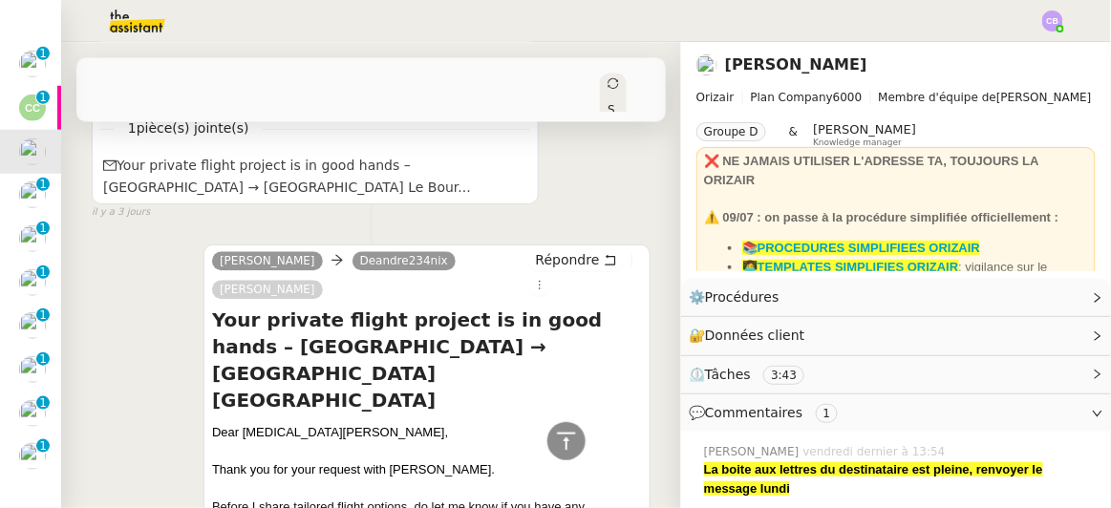
scroll to position [1037, 0]
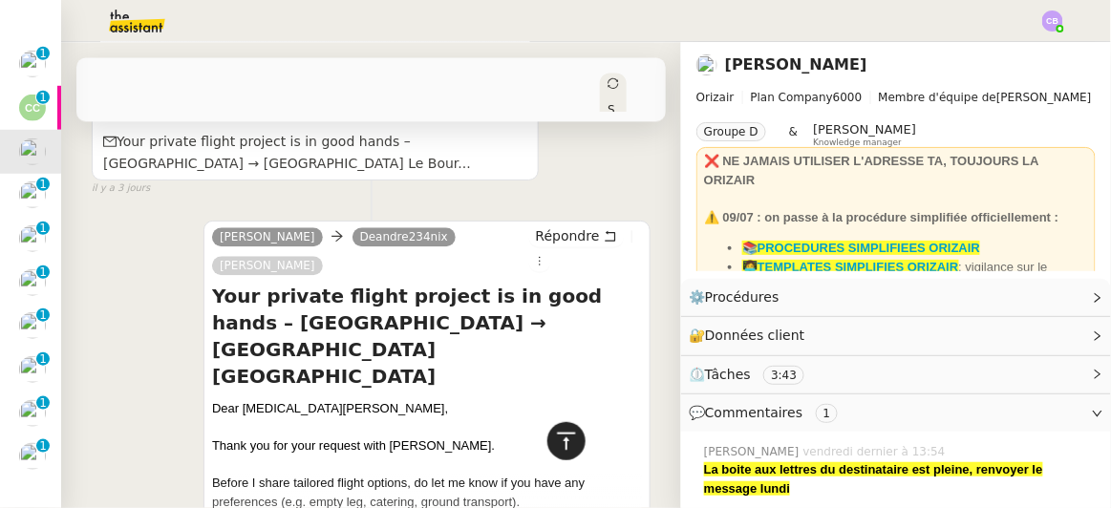
click at [557, 436] on icon at bounding box center [566, 440] width 18 height 17
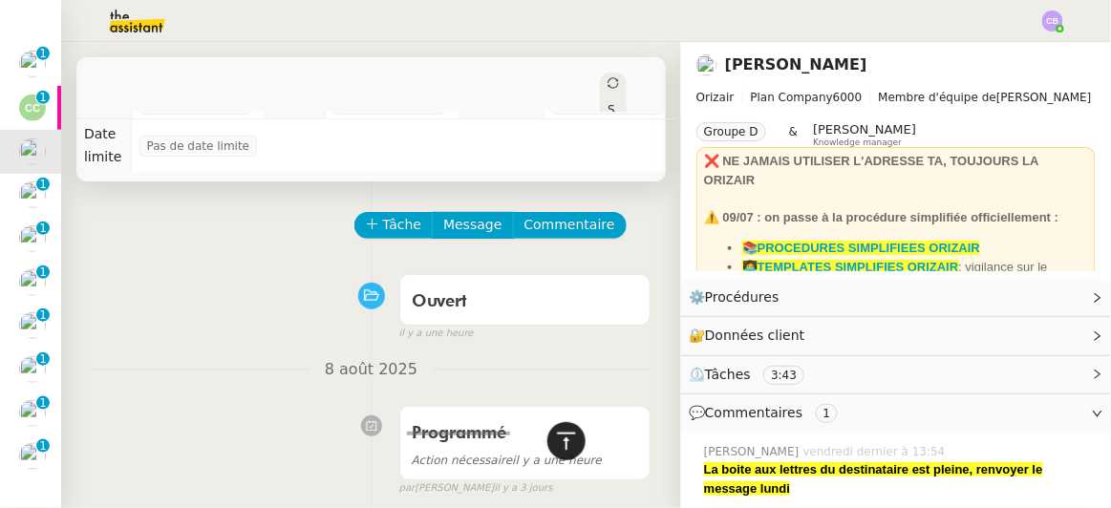
scroll to position [0, 0]
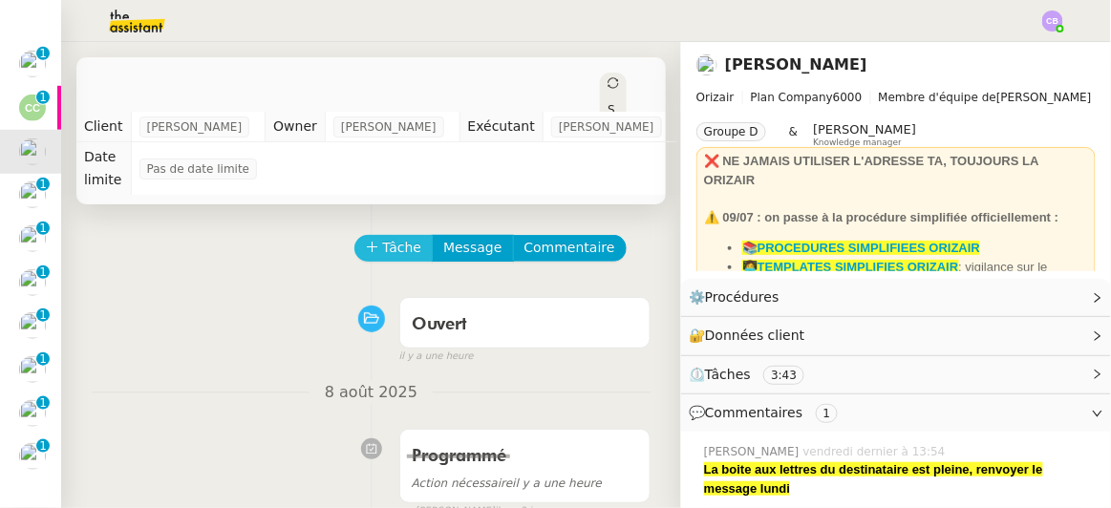
click at [366, 241] on icon at bounding box center [372, 247] width 13 height 13
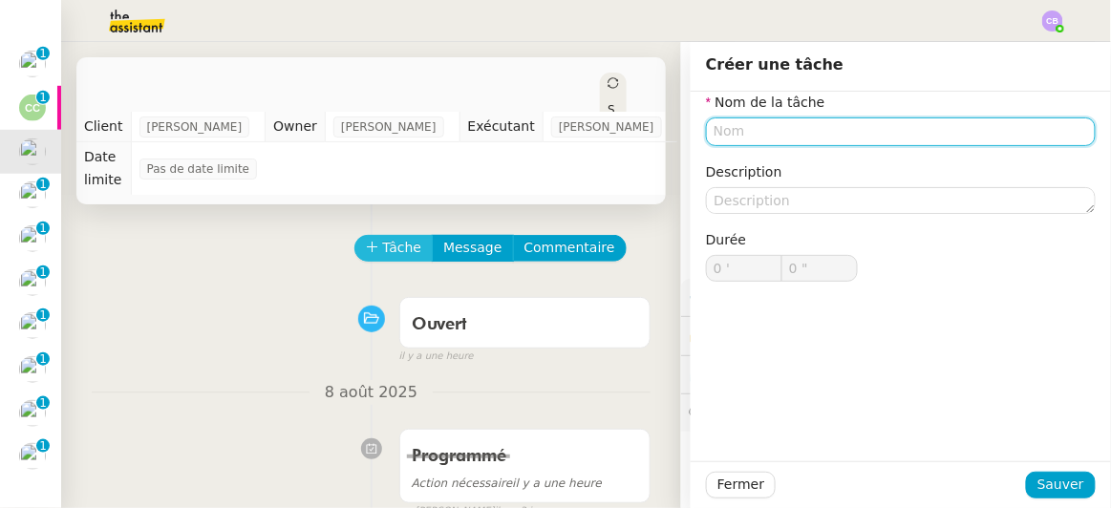
click at [366, 241] on icon at bounding box center [372, 247] width 13 height 13
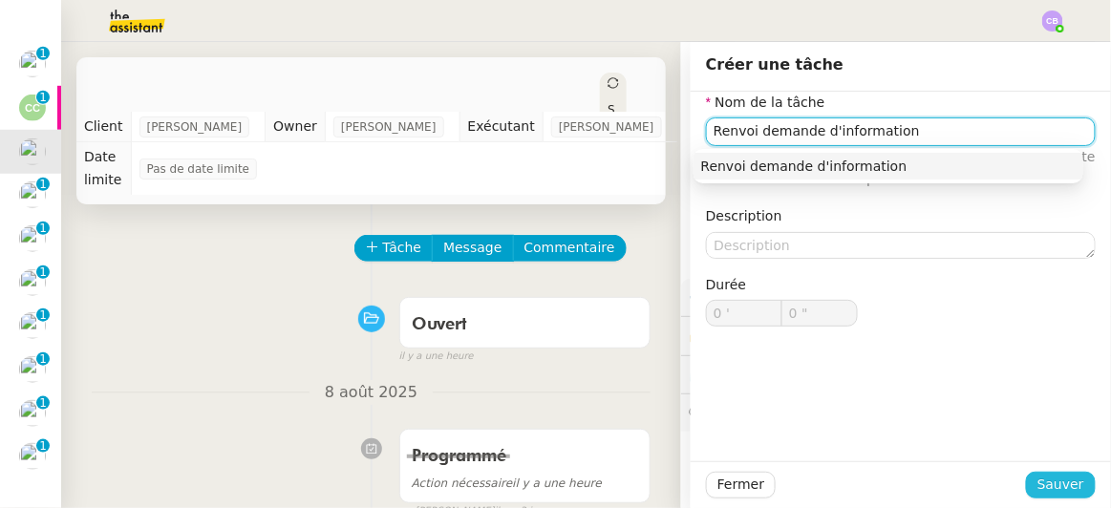
type input "Renvoi demande d'information"
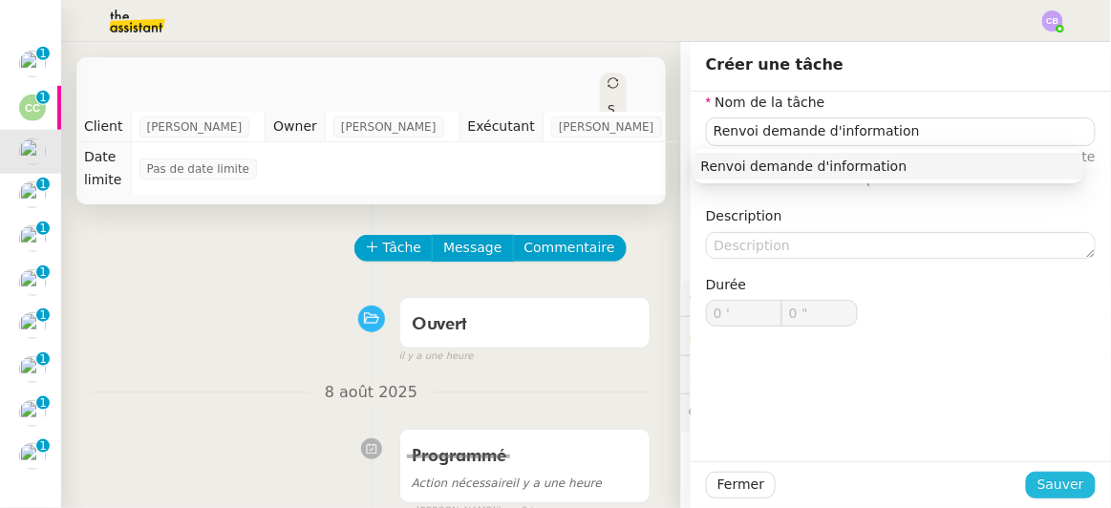
click at [1042, 487] on span "Sauver" at bounding box center [1060, 485] width 47 height 22
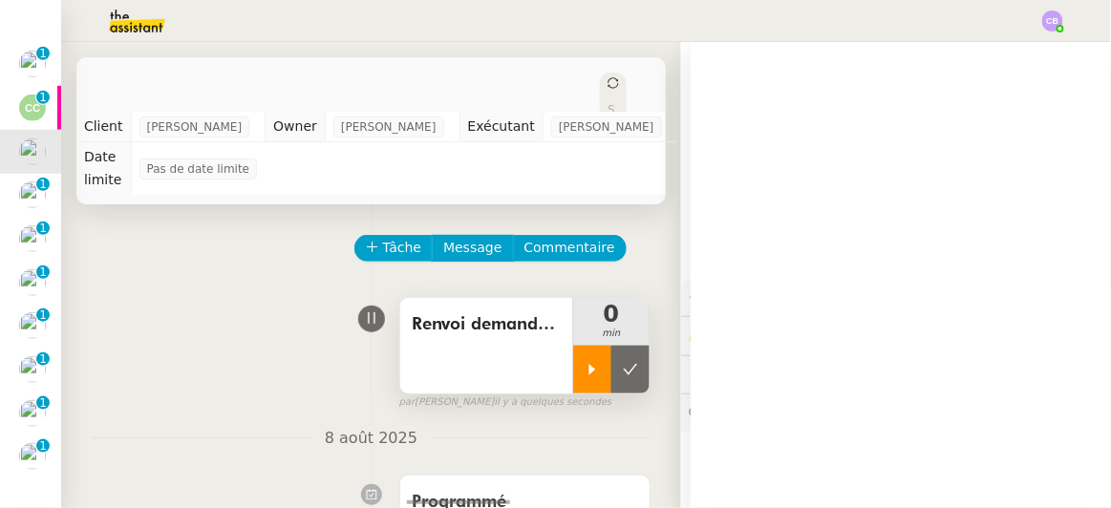
click at [585, 362] on icon at bounding box center [592, 369] width 15 height 15
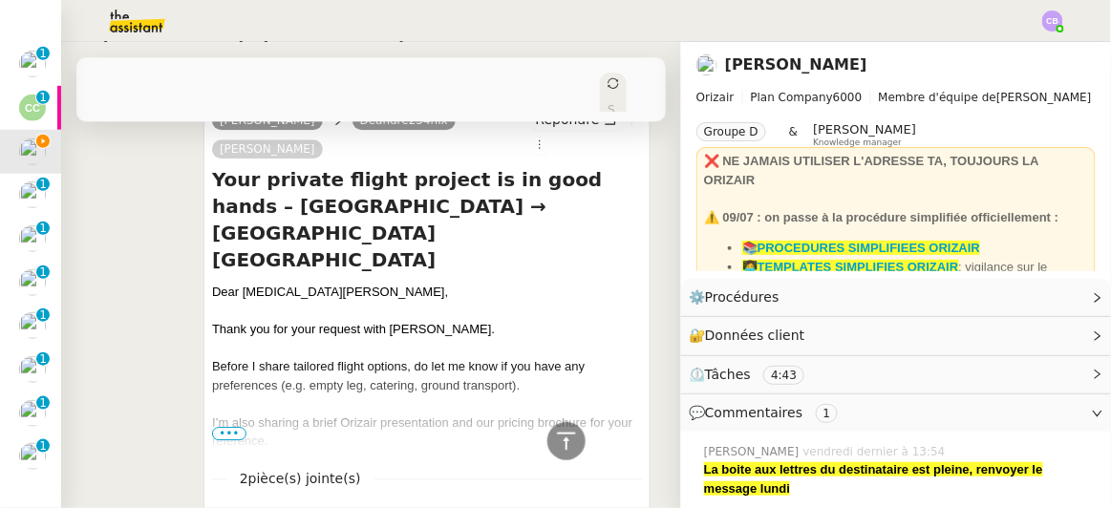
scroll to position [1234, 0]
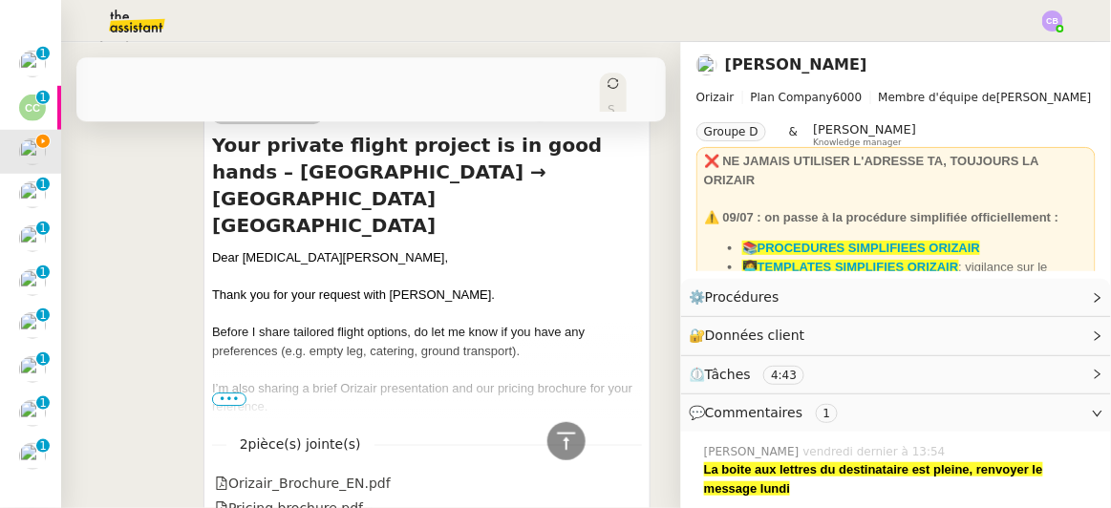
click at [231, 393] on span "•••" at bounding box center [229, 399] width 34 height 13
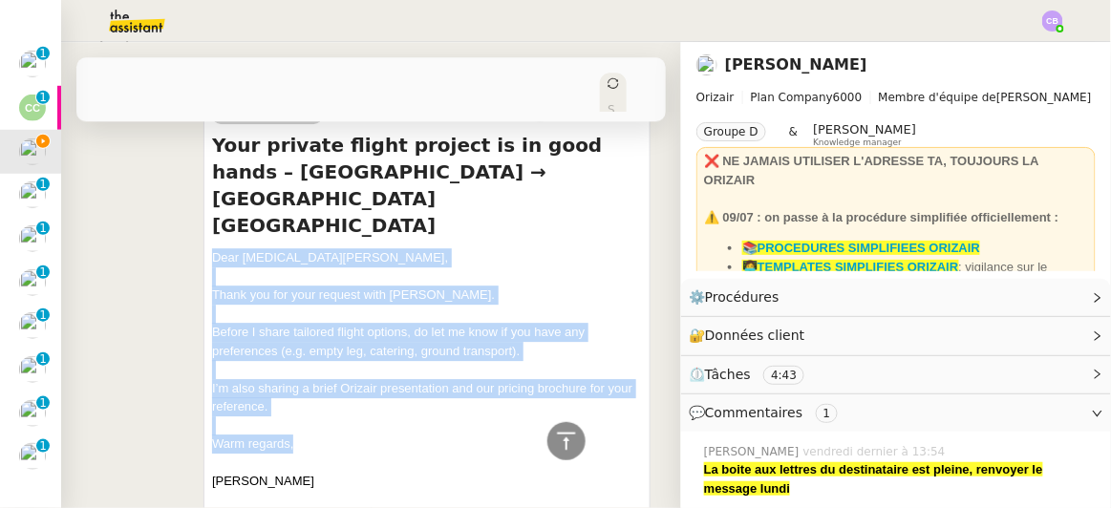
drag, startPoint x: 295, startPoint y: 355, endPoint x: 208, endPoint y: 169, distance: 205.5
click at [212, 248] on div "Dear [MEDICAL_DATA][PERSON_NAME], Thank you for your request with [PERSON_NAME]…" at bounding box center [427, 387] width 430 height 279
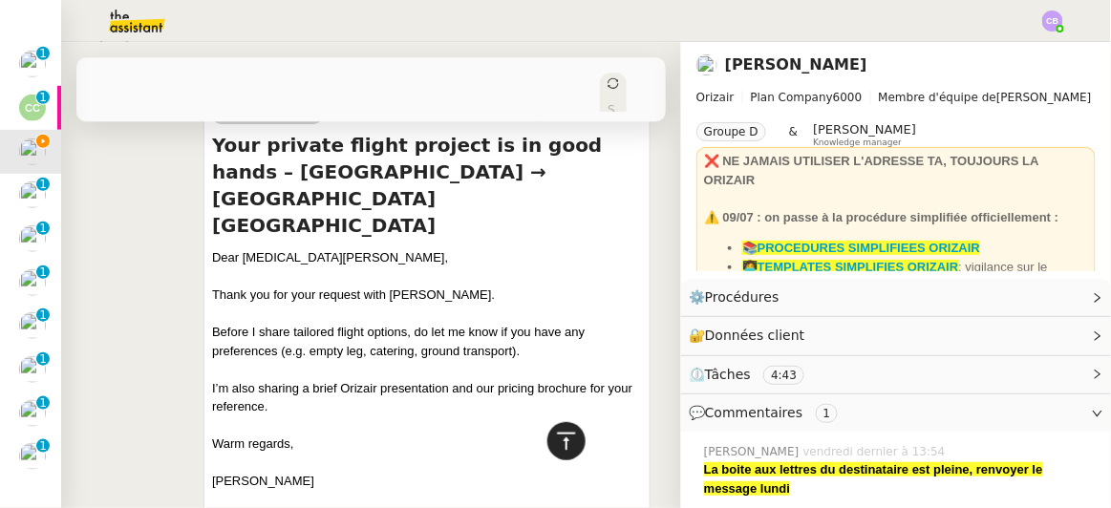
click at [555, 429] on div at bounding box center [566, 441] width 38 height 38
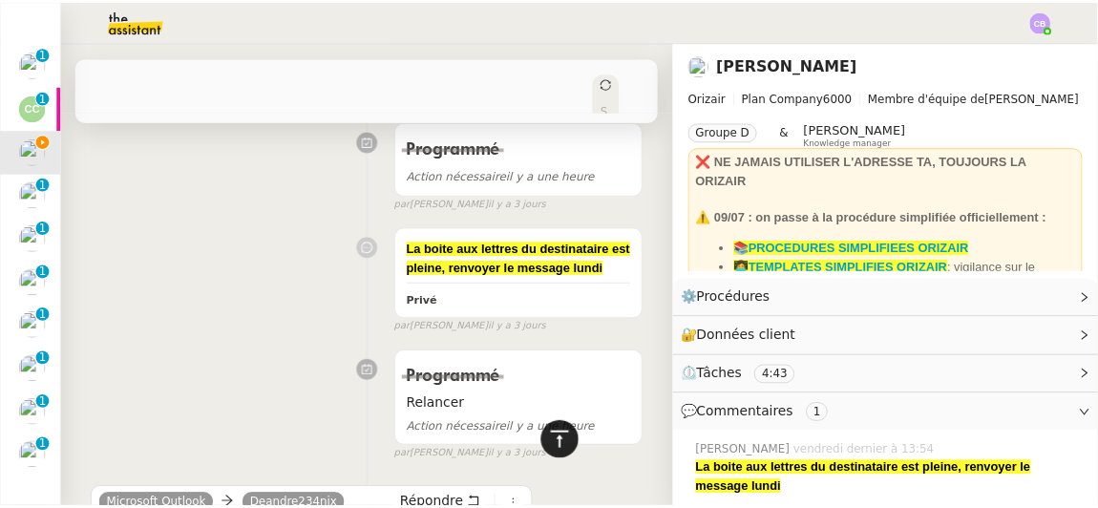
scroll to position [0, 0]
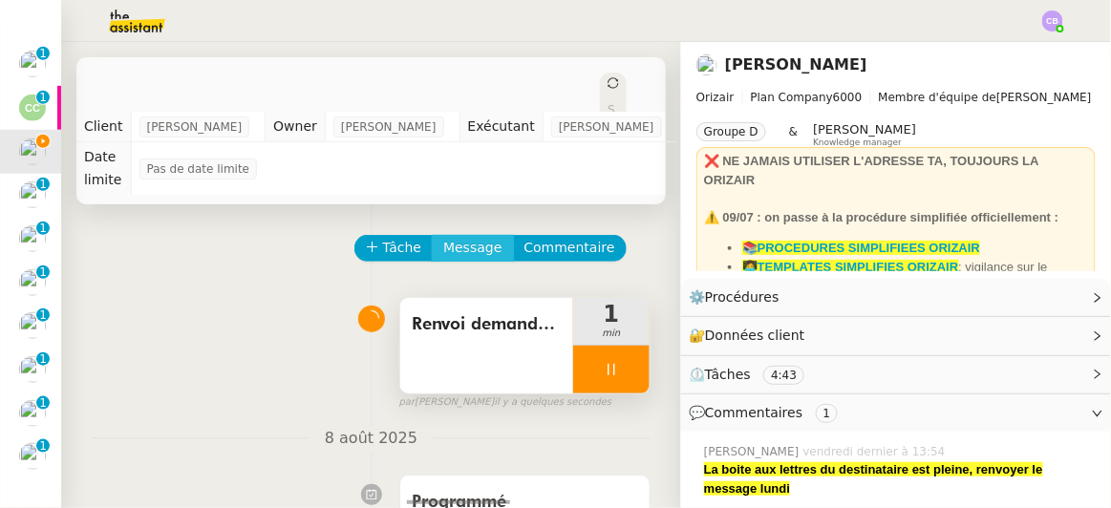
click at [459, 237] on span "Message" at bounding box center [472, 248] width 58 height 22
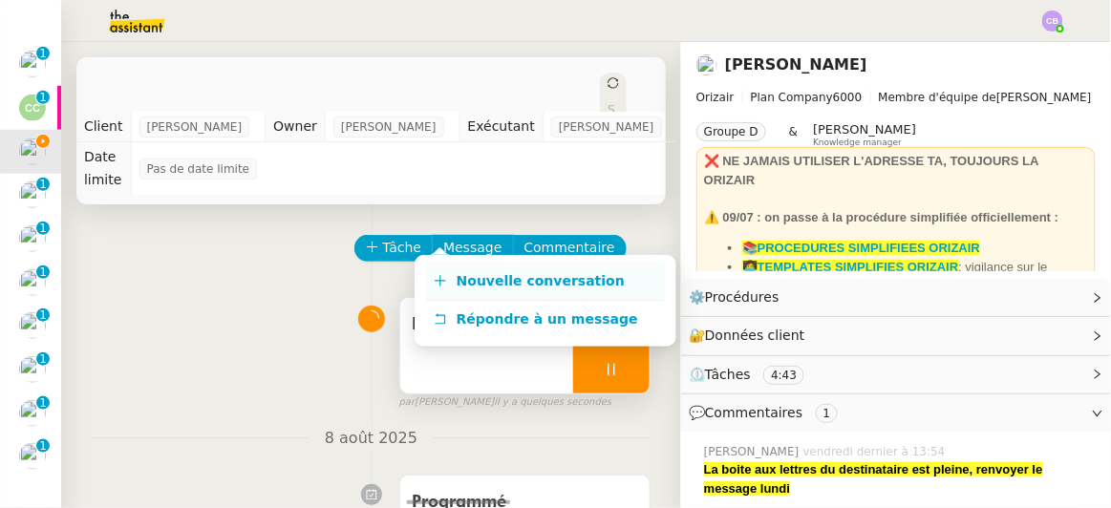
click at [501, 299] on link "Nouvelle conversation" at bounding box center [545, 282] width 239 height 38
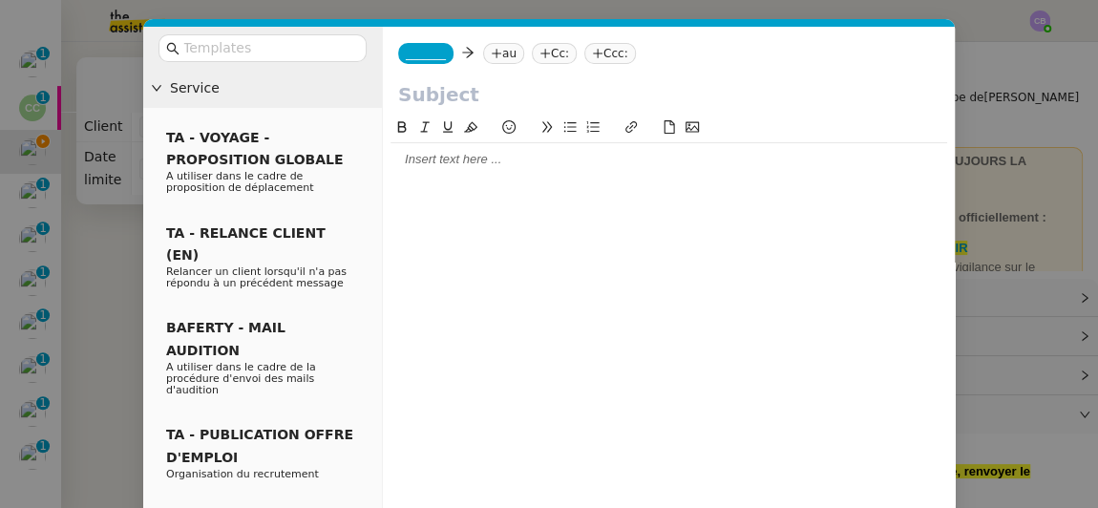
click at [430, 178] on div at bounding box center [669, 344] width 557 height 455
click at [430, 168] on div at bounding box center [669, 159] width 557 height 17
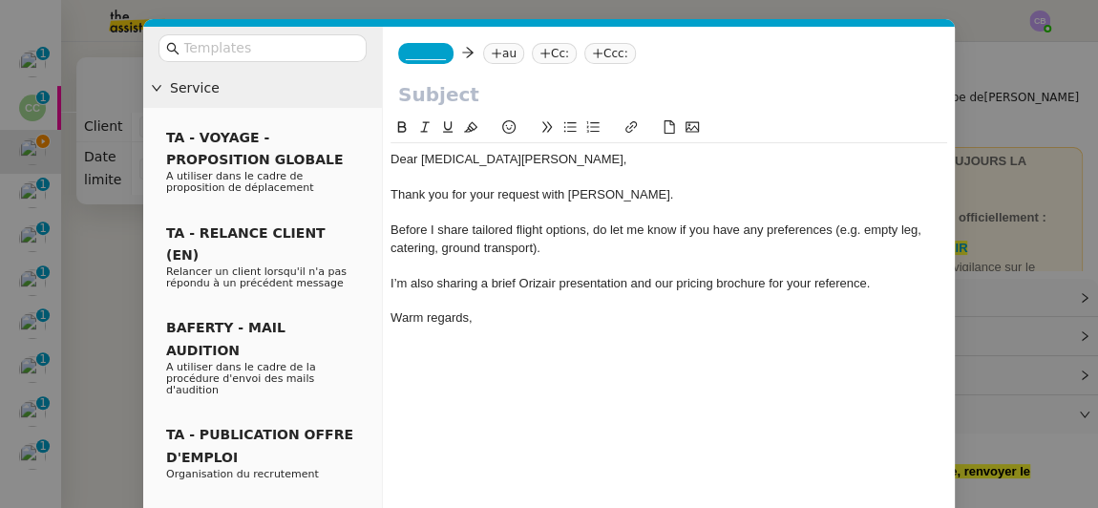
click at [418, 53] on span "_______" at bounding box center [426, 53] width 40 height 13
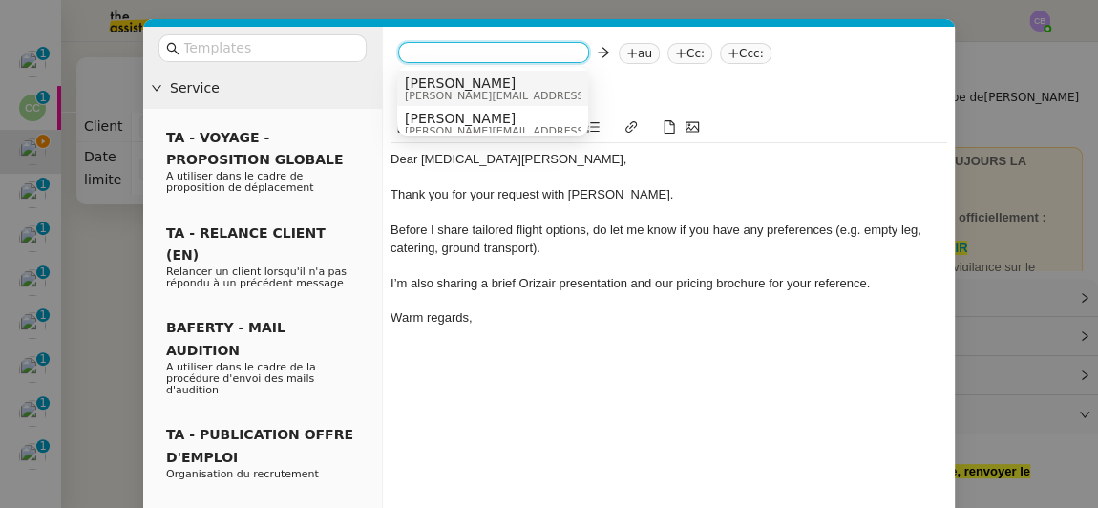
click at [438, 91] on span "[PERSON_NAME][EMAIL_ADDRESS][DOMAIN_NAME]" at bounding box center [540, 96] width 271 height 11
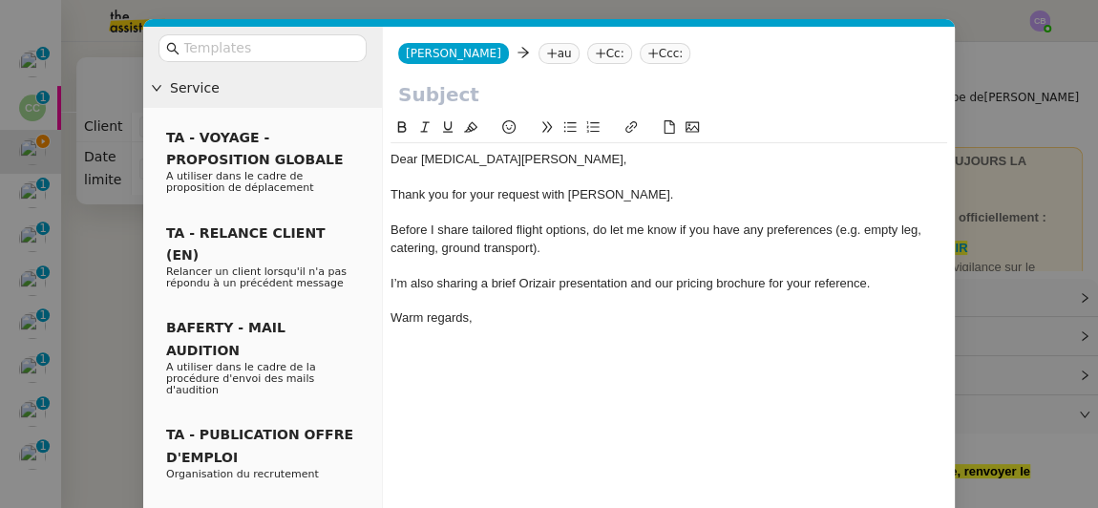
click at [114, 259] on nz-modal-container "Service TA - VOYAGE - PROPOSITION GLOBALE A utiliser dans le cadre de propositi…" at bounding box center [549, 254] width 1098 height 508
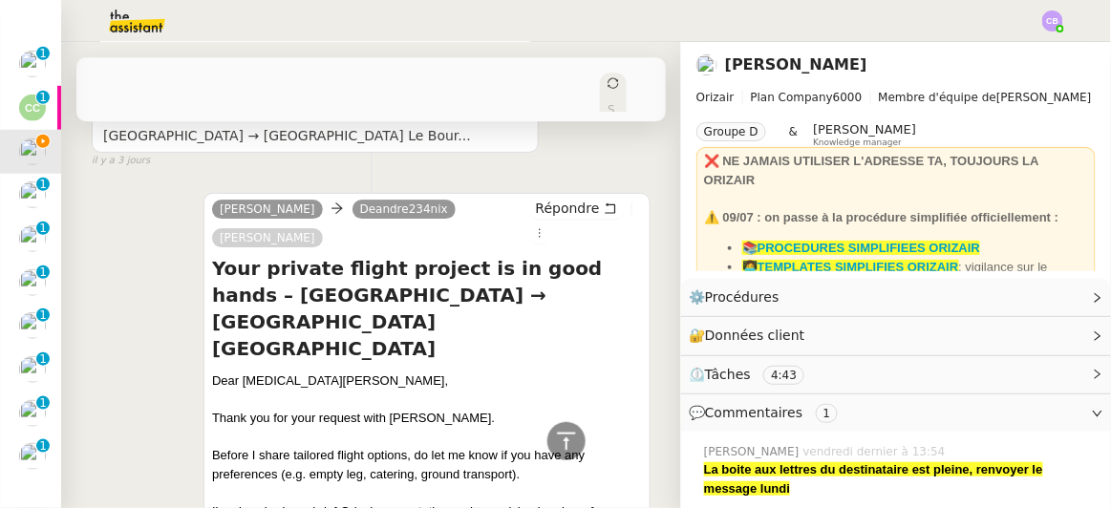
scroll to position [1440, 0]
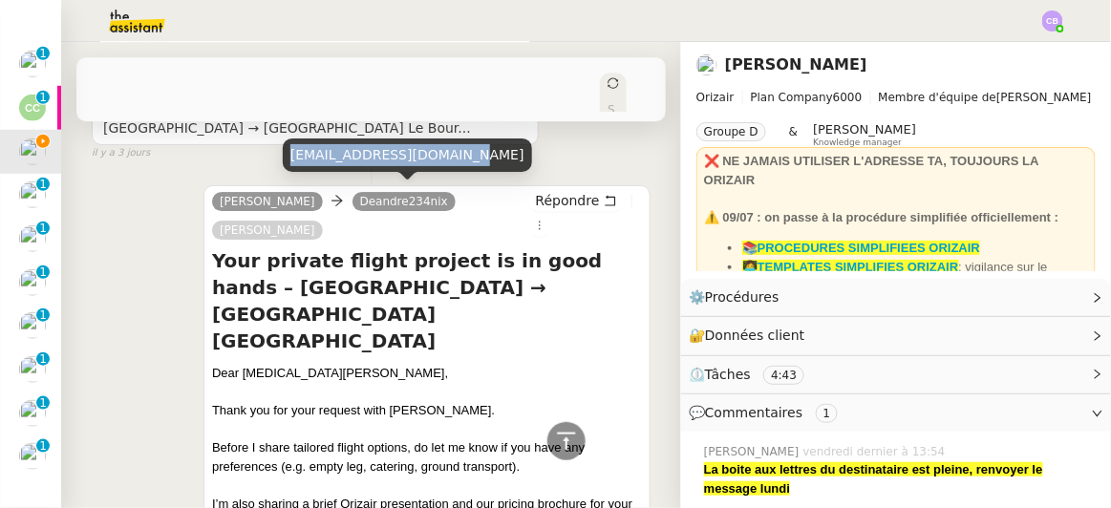
drag, startPoint x: 292, startPoint y: 156, endPoint x: 449, endPoint y: 158, distance: 156.7
click at [449, 158] on div "[EMAIL_ADDRESS][DOMAIN_NAME]" at bounding box center [407, 155] width 249 height 33
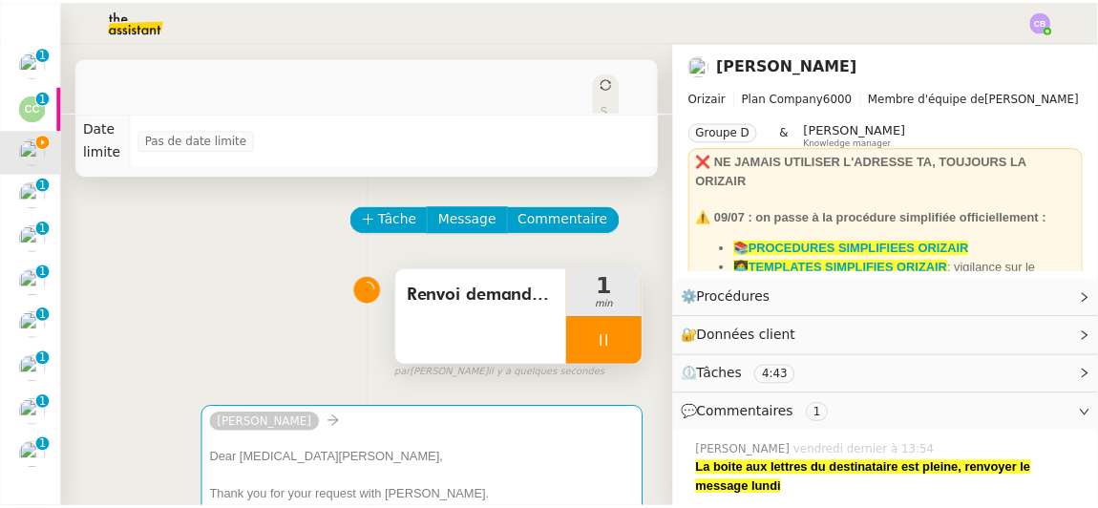
scroll to position [0, 0]
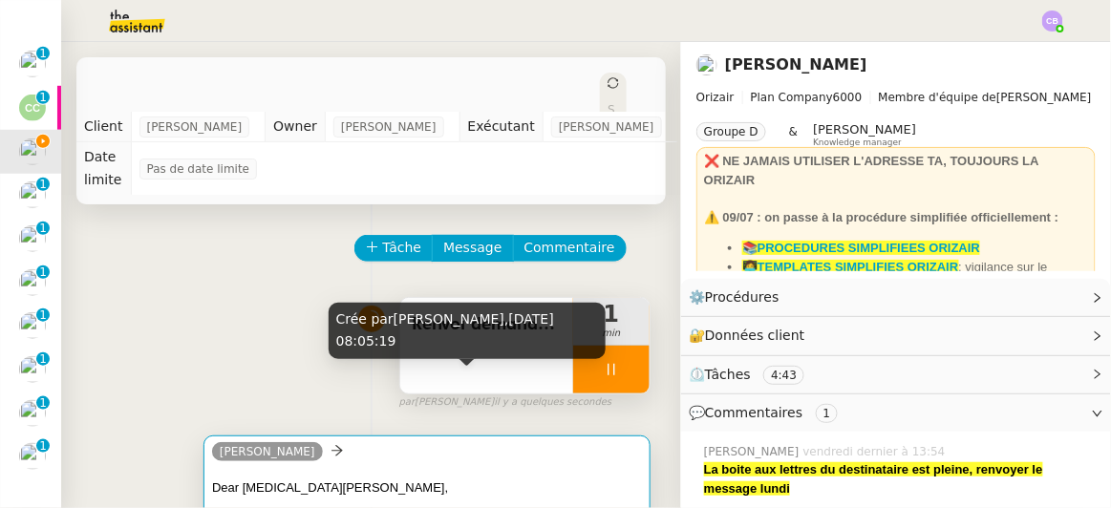
click at [495, 497] on div at bounding box center [427, 506] width 430 height 19
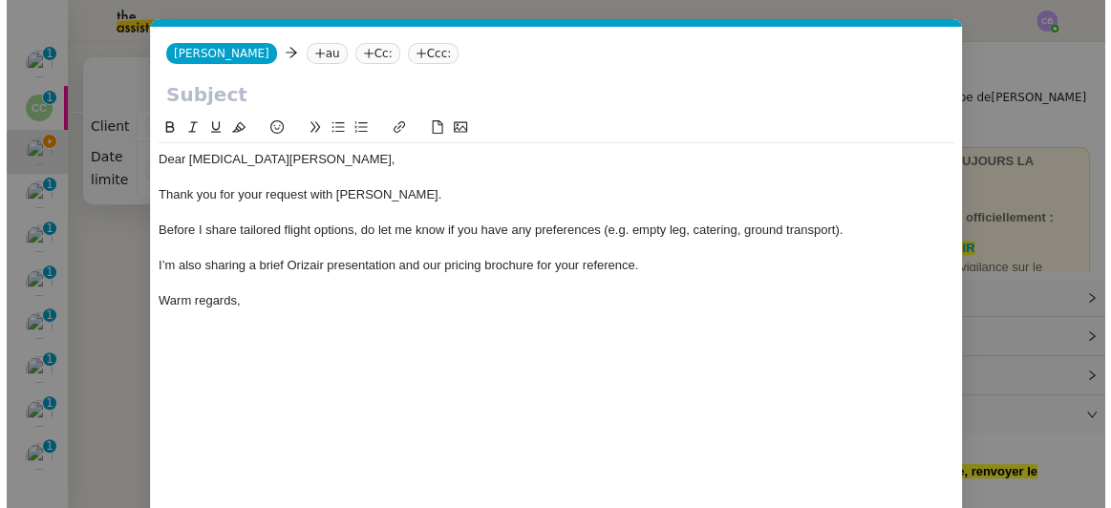
scroll to position [0, 40]
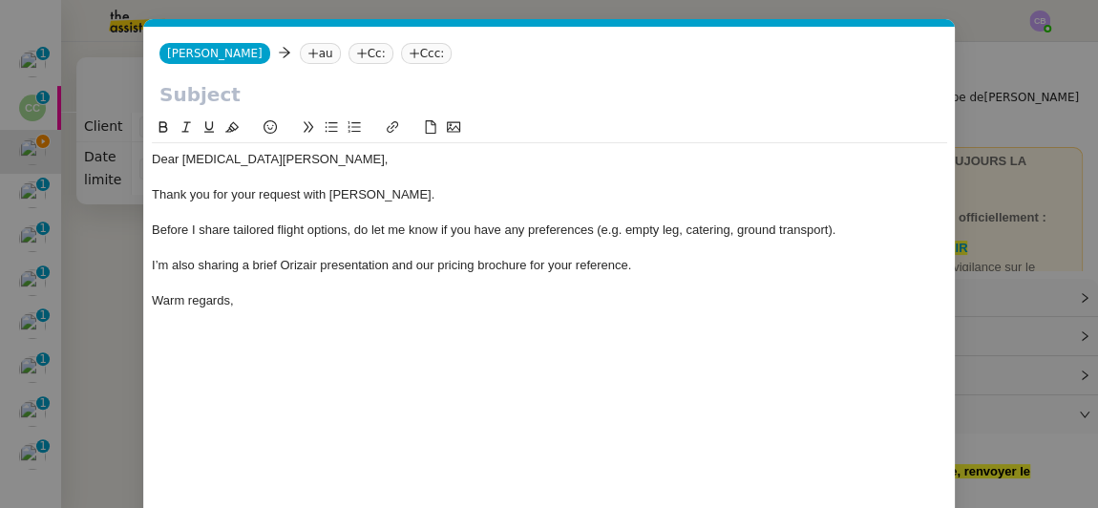
click at [300, 51] on nz-tag "au" at bounding box center [320, 53] width 41 height 21
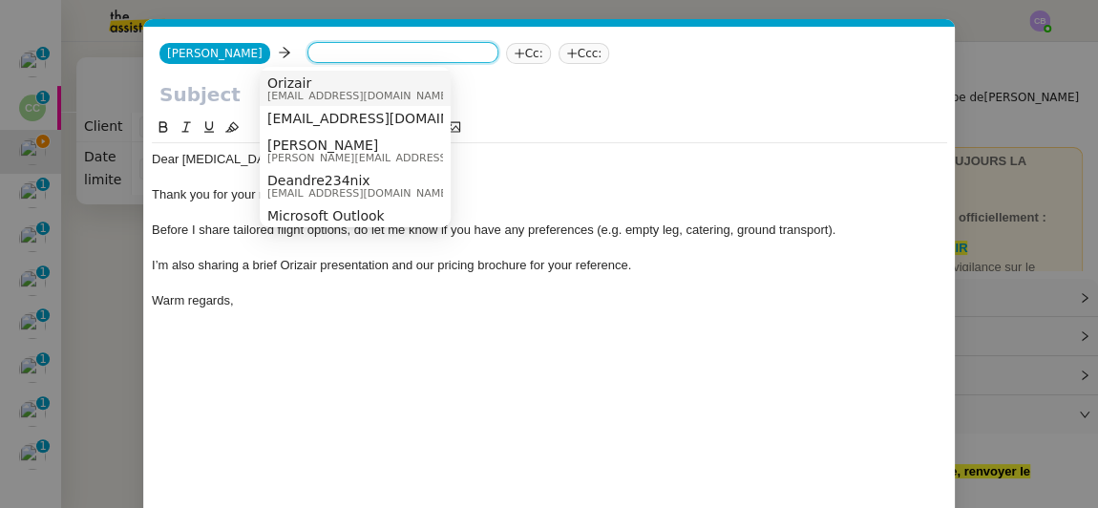
paste input "[EMAIL_ADDRESS][DOMAIN_NAME]"
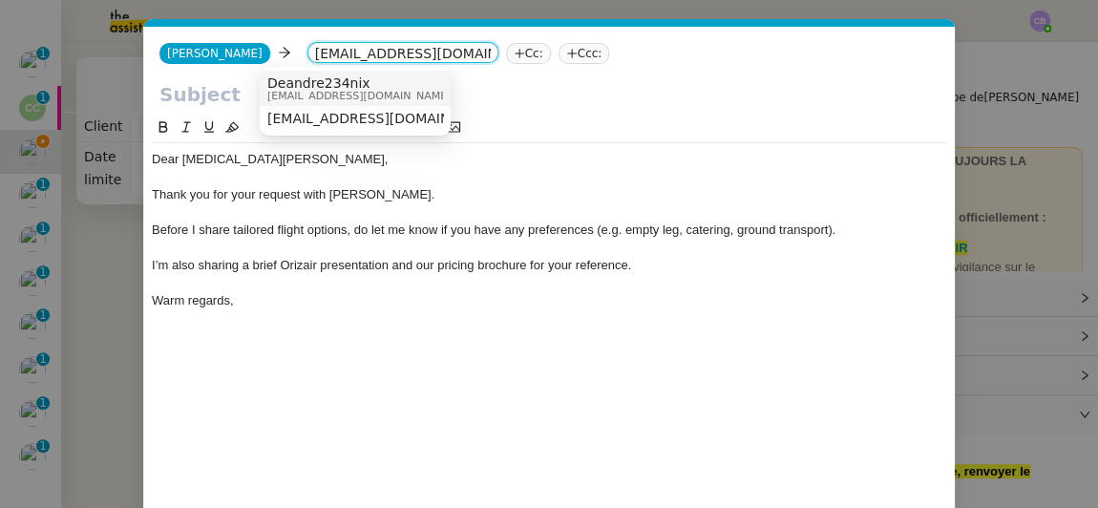
type input "[EMAIL_ADDRESS][DOMAIN_NAME]"
click at [336, 80] on span "Deandre234nix" at bounding box center [358, 82] width 183 height 15
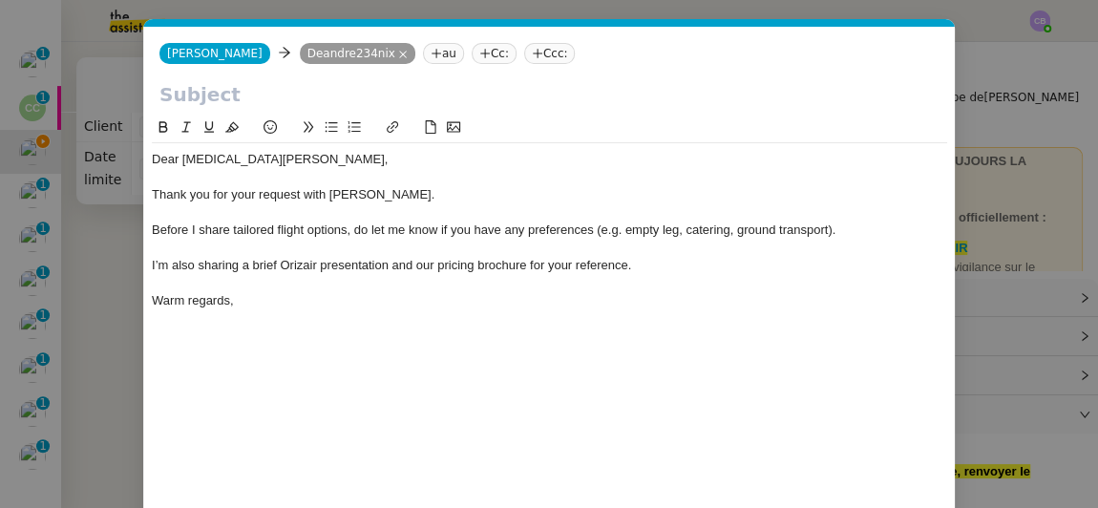
click at [107, 208] on nz-modal-container "Service TA - VOYAGE - PROPOSITION GLOBALE A utiliser dans le cadre de propositi…" at bounding box center [549, 254] width 1098 height 508
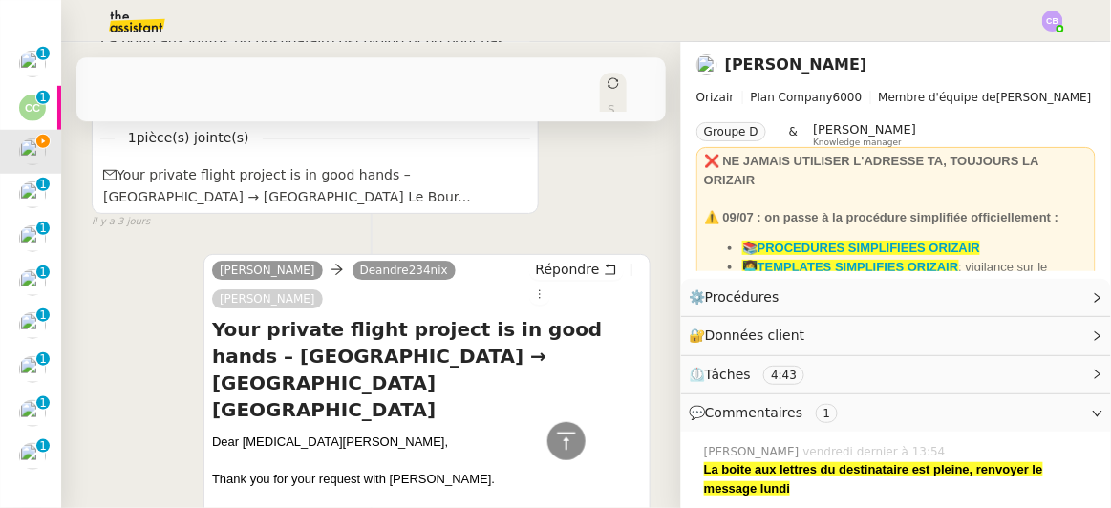
scroll to position [1412, 0]
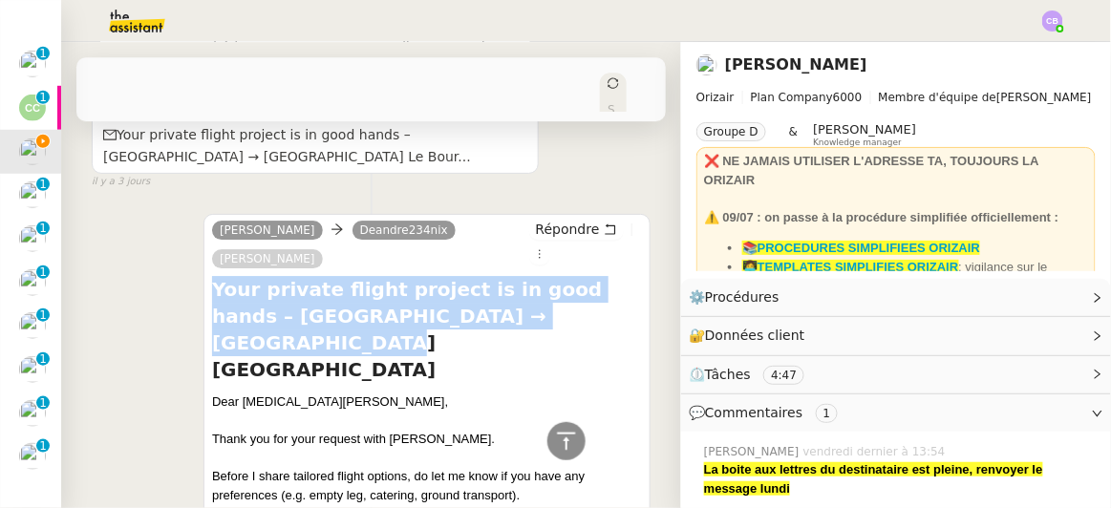
drag, startPoint x: 528, startPoint y: 283, endPoint x: 211, endPoint y: 251, distance: 318.7
click at [212, 276] on h4 "Your private flight project is in good hands – [GEOGRAPHIC_DATA] → [GEOGRAPHIC_…" at bounding box center [427, 329] width 430 height 107
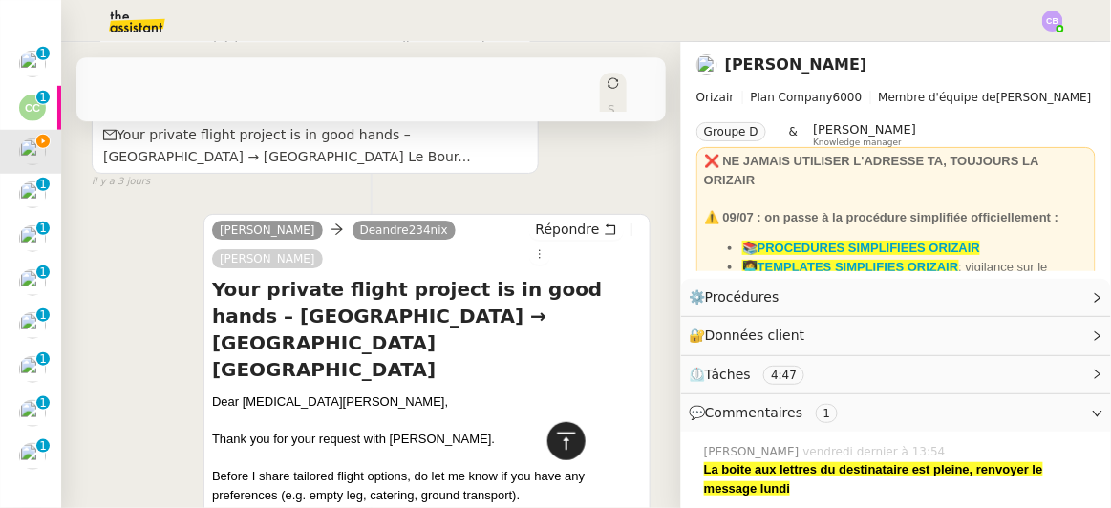
click at [555, 447] on icon at bounding box center [566, 441] width 23 height 23
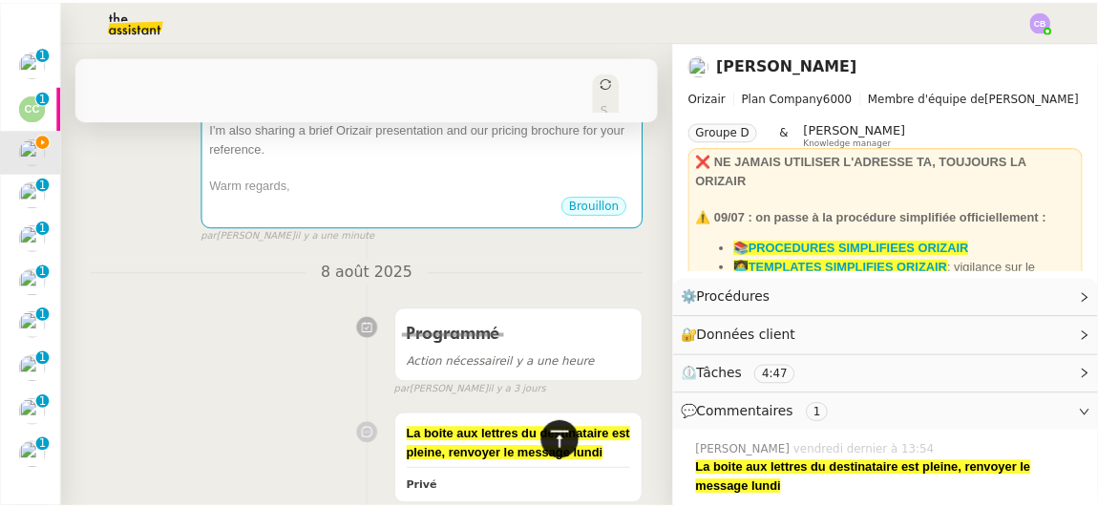
scroll to position [0, 0]
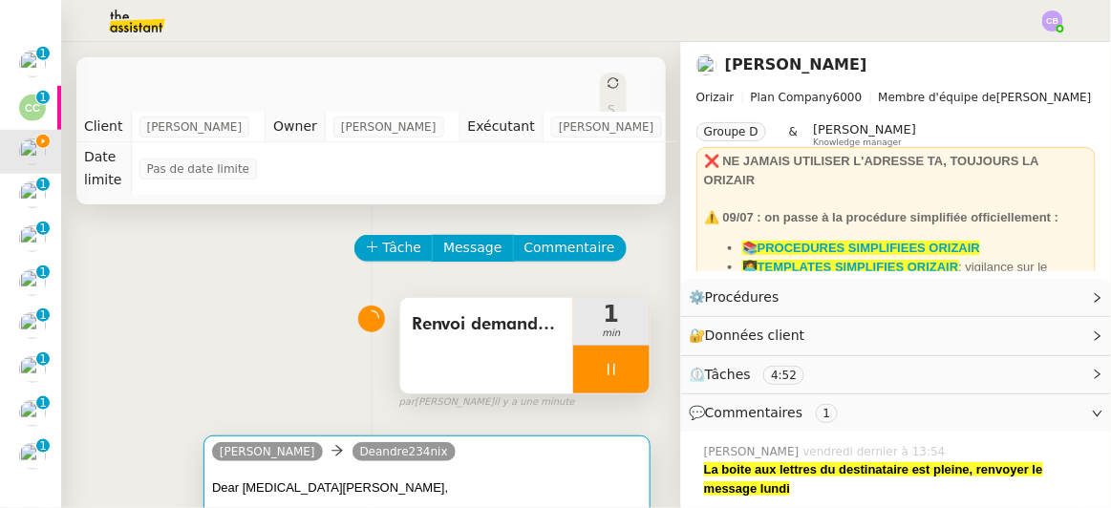
click at [534, 479] on div "Dear [MEDICAL_DATA][PERSON_NAME]," at bounding box center [427, 488] width 430 height 19
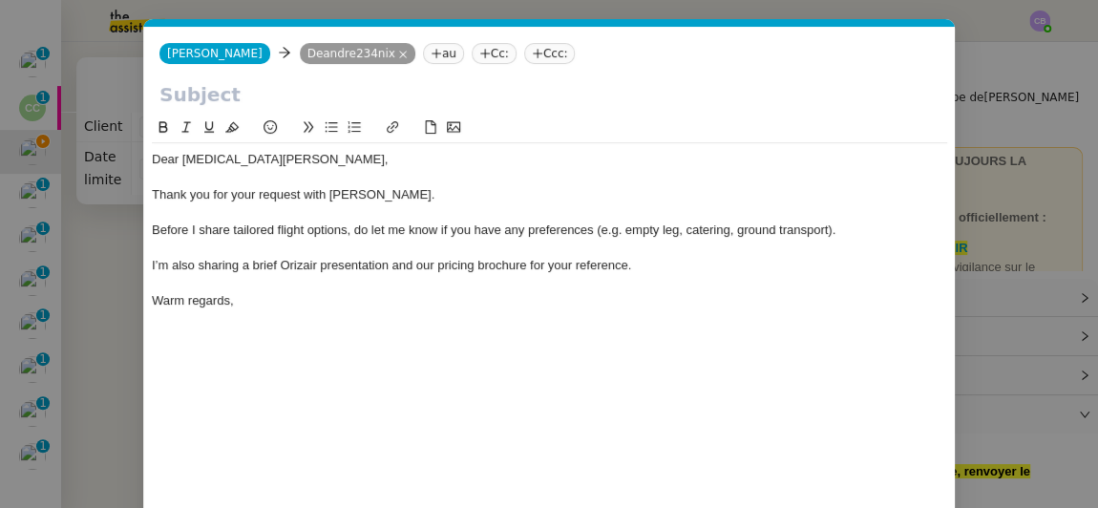
scroll to position [0, 40]
click at [298, 96] on input "text" at bounding box center [550, 94] width 780 height 29
paste input "Your private flight project is in good hands – [GEOGRAPHIC_DATA] → [GEOGRAPHIC_…"
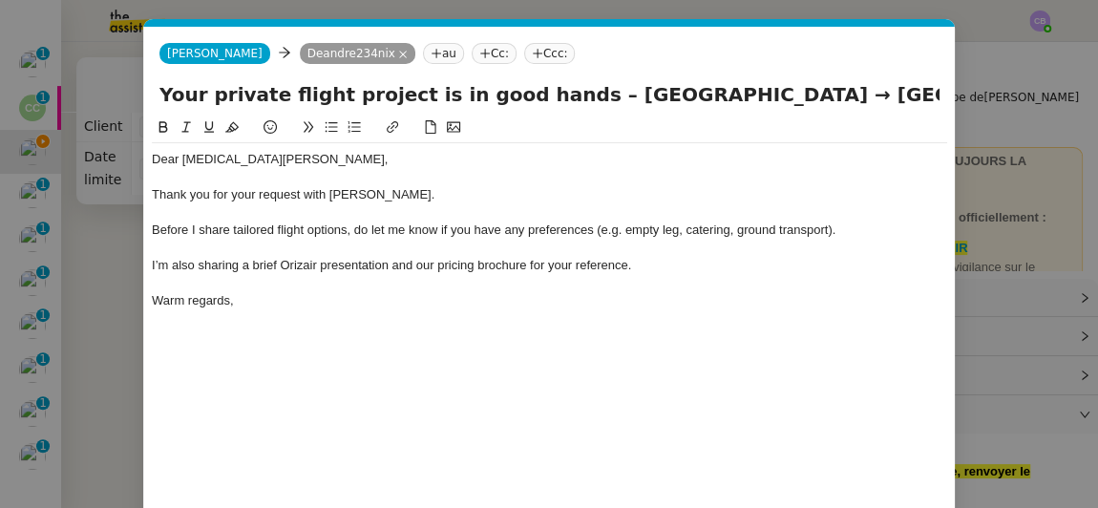
type input "Your private flight project is in good hands – [GEOGRAPHIC_DATA] → [GEOGRAPHIC_…"
click at [363, 272] on div "I’m also sharing a brief Orizair presentation and our pricing brochure for your…" at bounding box center [550, 265] width 796 height 17
click at [444, 379] on div "Dear [MEDICAL_DATA][PERSON_NAME], Thank you for your request with [PERSON_NAME]…" at bounding box center [550, 344] width 796 height 455
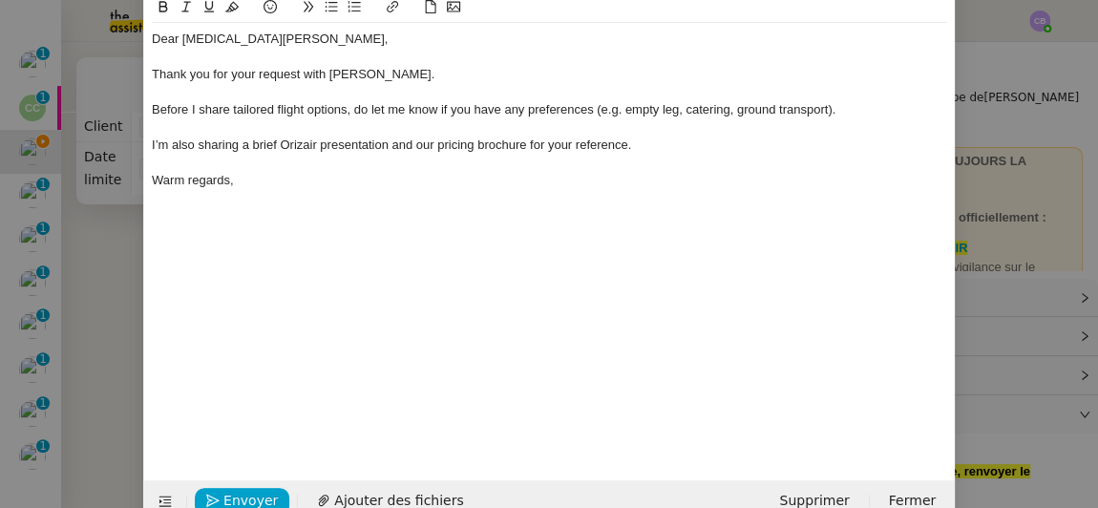
scroll to position [139, 0]
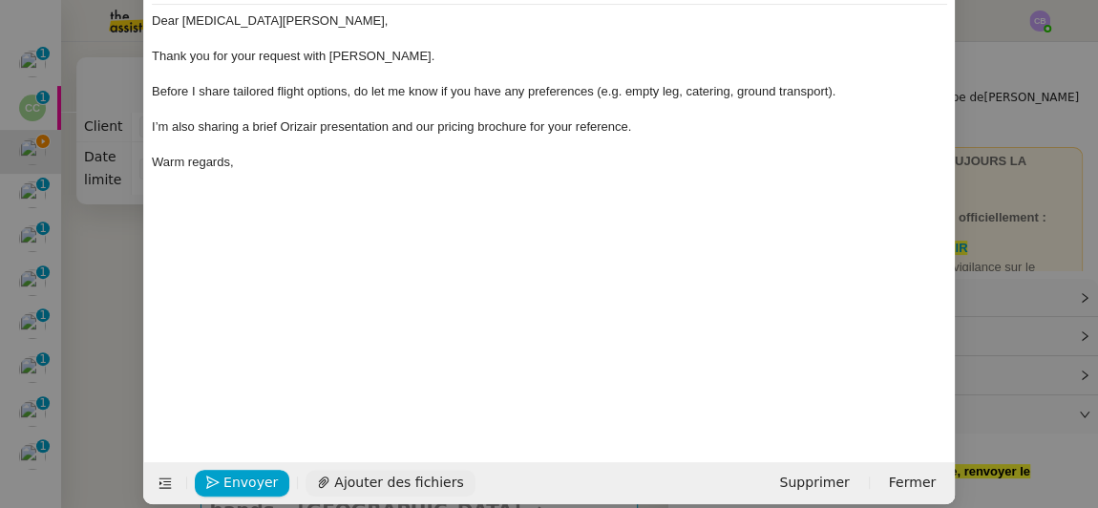
click at [407, 480] on span "Ajouter des fichiers" at bounding box center [398, 483] width 129 height 22
click at [717, 145] on div at bounding box center [550, 145] width 796 height 17
click at [572, 67] on div at bounding box center [550, 74] width 796 height 17
click at [651, 111] on div at bounding box center [550, 109] width 796 height 17
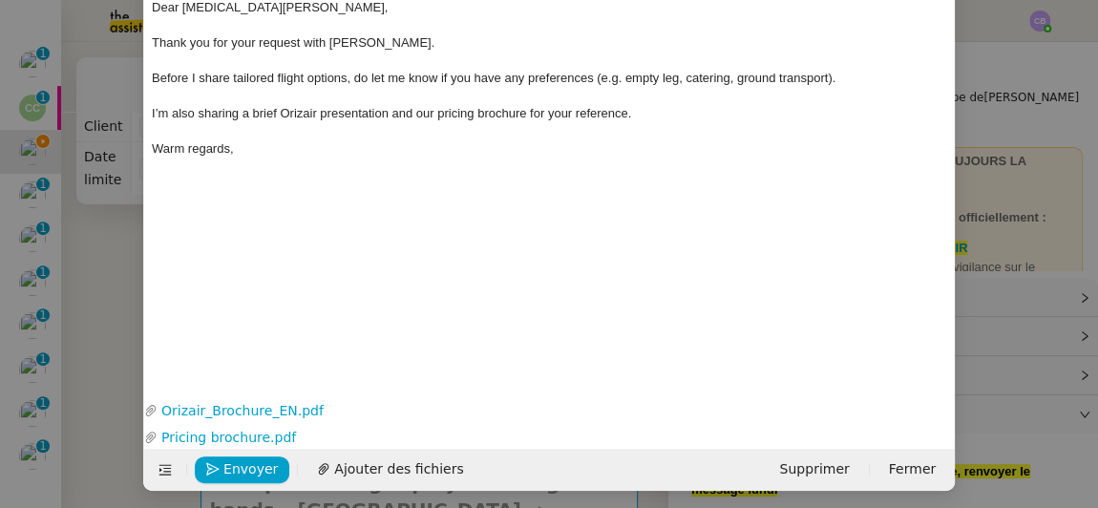
scroll to position [157, 0]
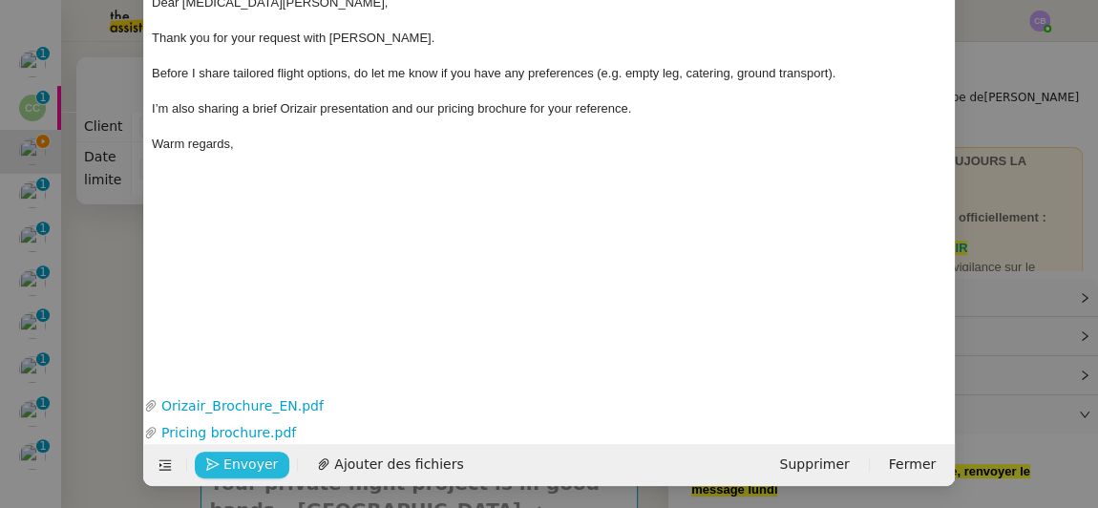
click at [251, 467] on span "Envoyer" at bounding box center [251, 465] width 54 height 22
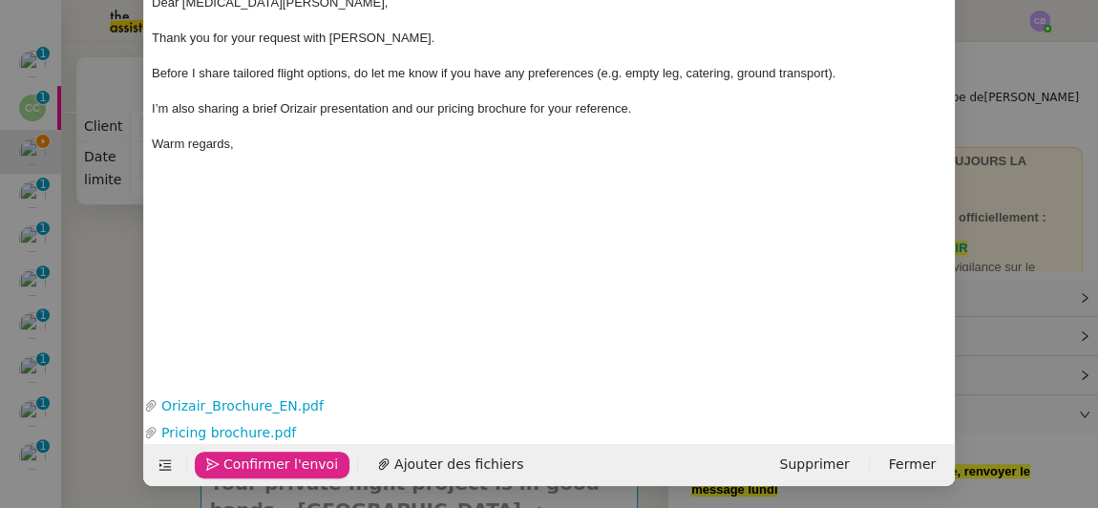
click at [244, 462] on span "Confirmer l'envoi" at bounding box center [281, 465] width 115 height 22
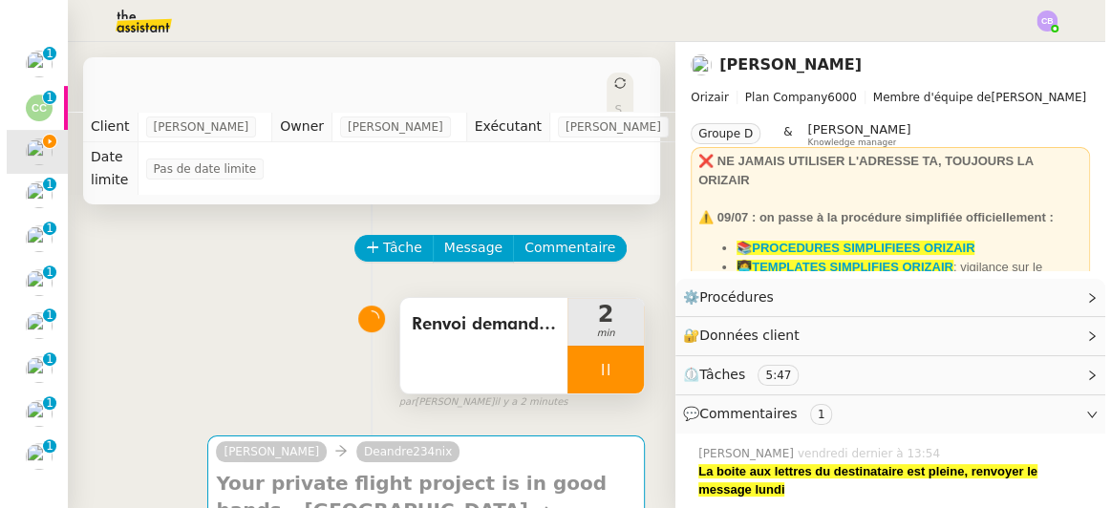
scroll to position [138, 0]
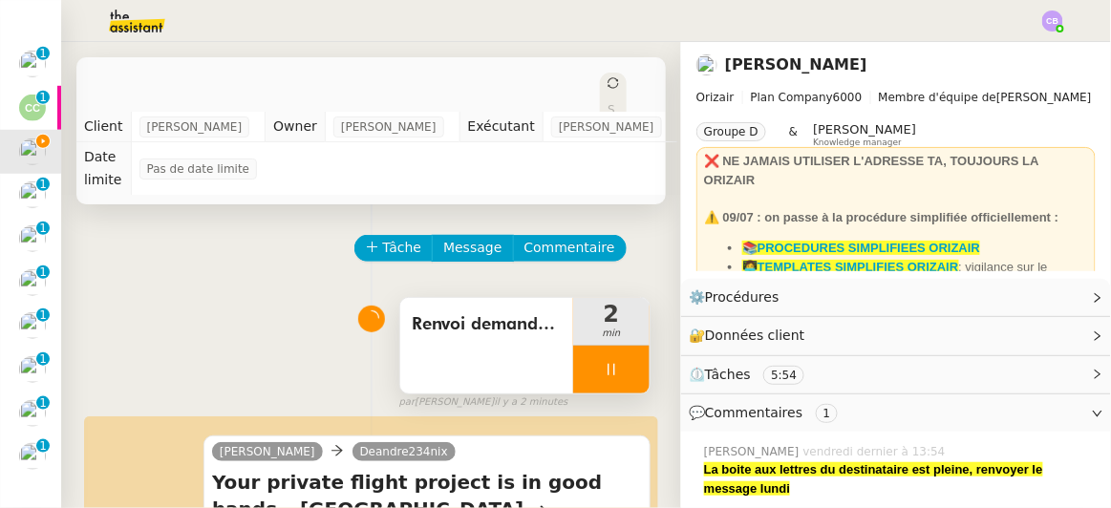
click at [445, 345] on div "Renvoi demande d'information" at bounding box center [486, 346] width 173 height 96
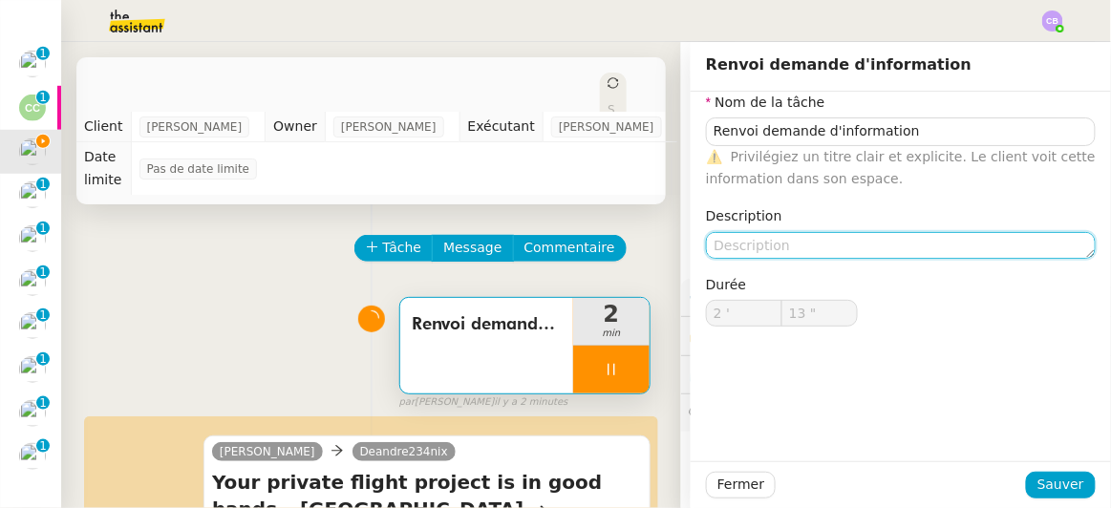
click at [716, 245] on textarea at bounding box center [901, 245] width 390 height 27
type input "14 ""
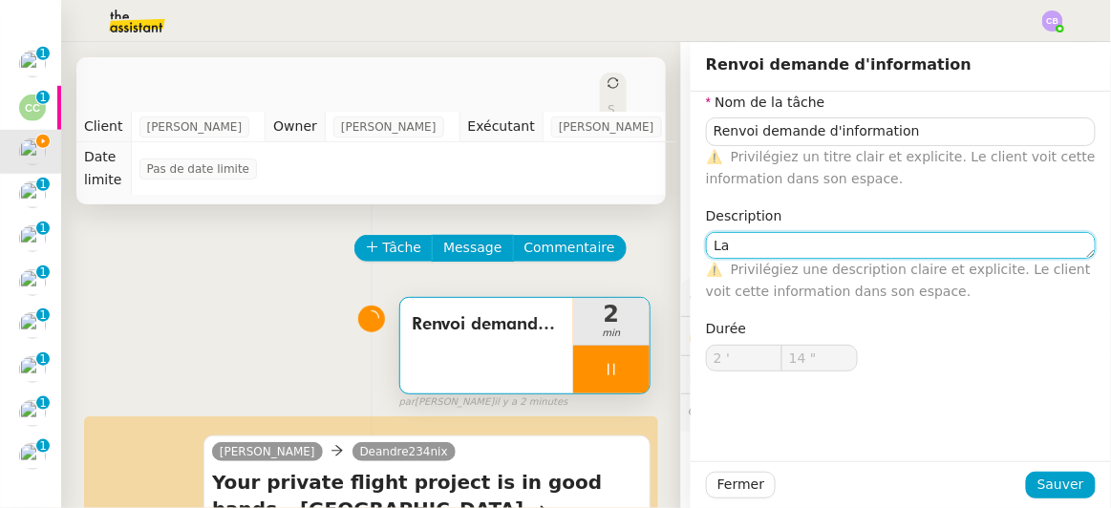
type textarea "La"
type input "15 ""
type textarea "La boite a"
type input "16 ""
type textarea "La boite aux le"
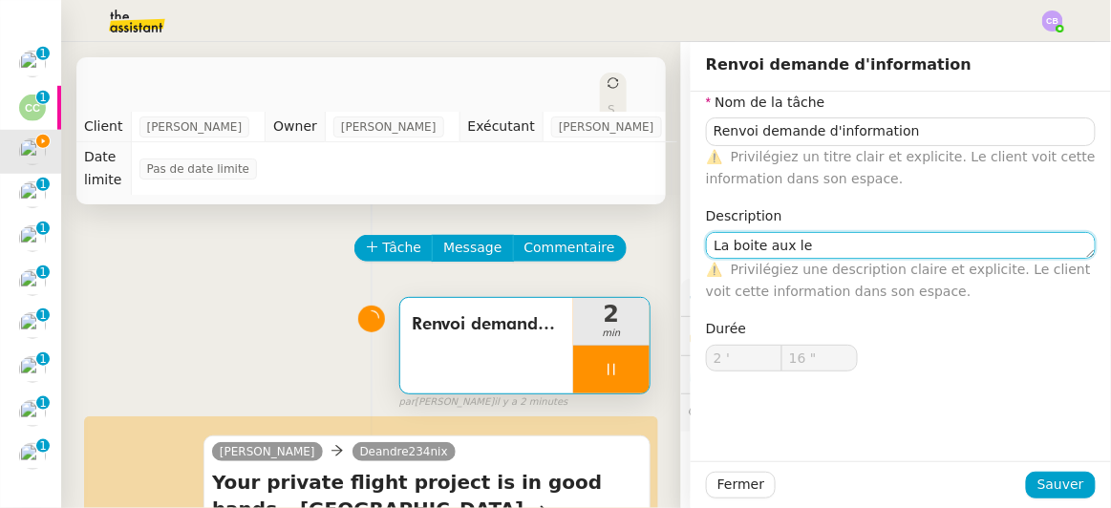
type input "17 ""
type textarea "La boite aux lettres"
type input "19 ""
type textarea "La boite aux lettres était"
type input "20 ""
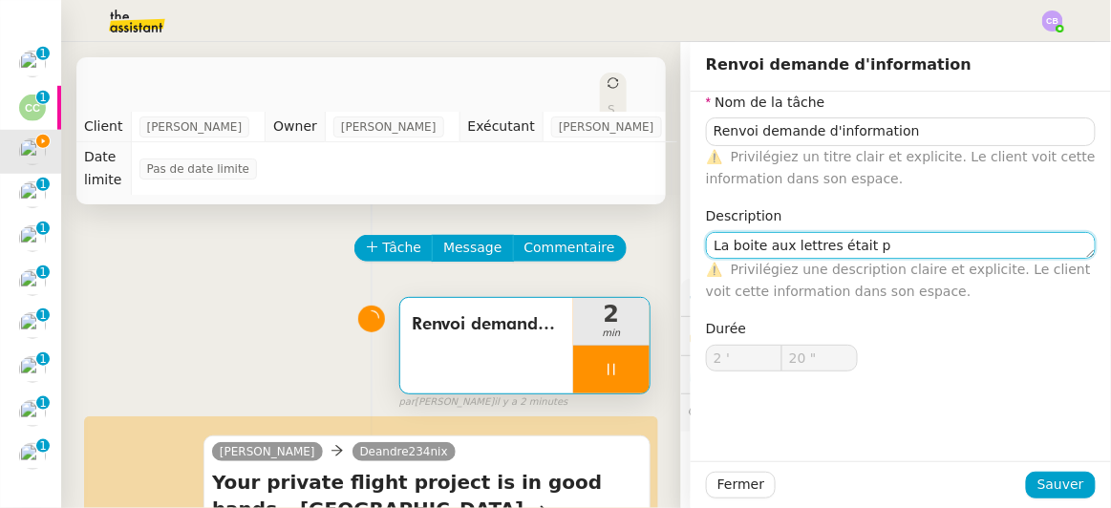
type textarea "La boite aux lettres était pl"
type input "21 ""
type textarea "La boite aux lettres était plein"
type input "22 ""
type textarea "La boite aux lettres était pleine"
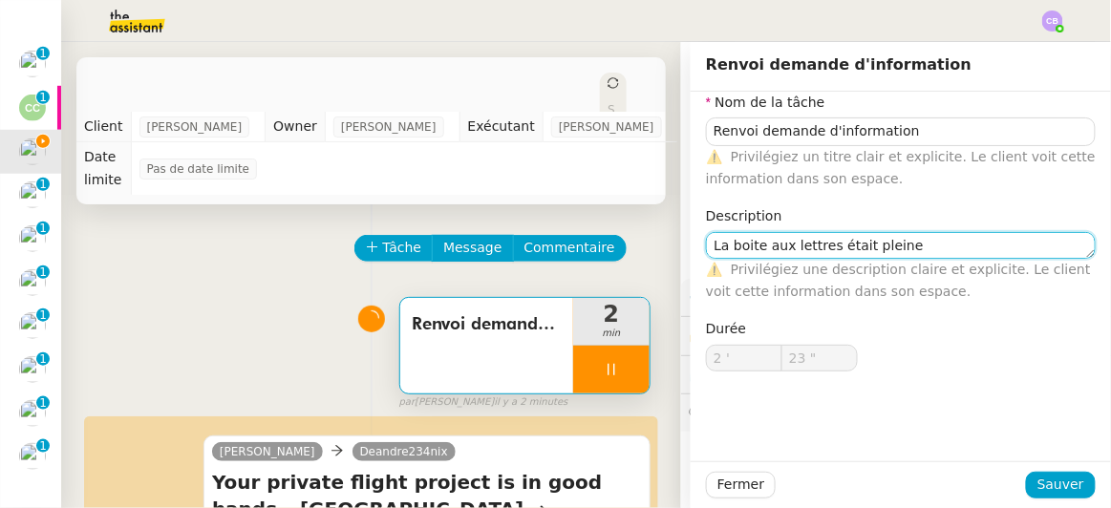
type input "24 ""
type textarea "La boite aux lettres était pleine"
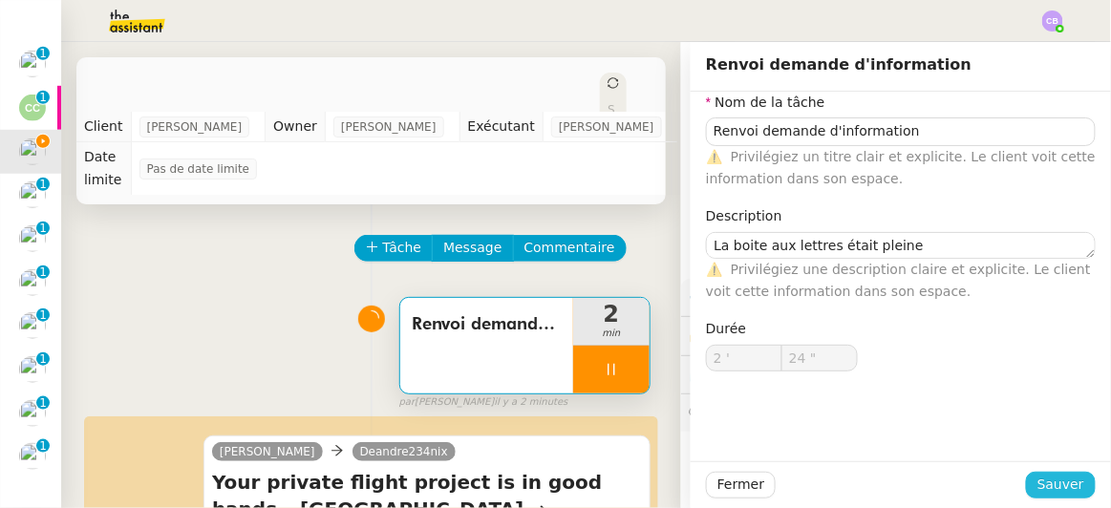
click at [1038, 483] on span "Sauver" at bounding box center [1060, 485] width 47 height 22
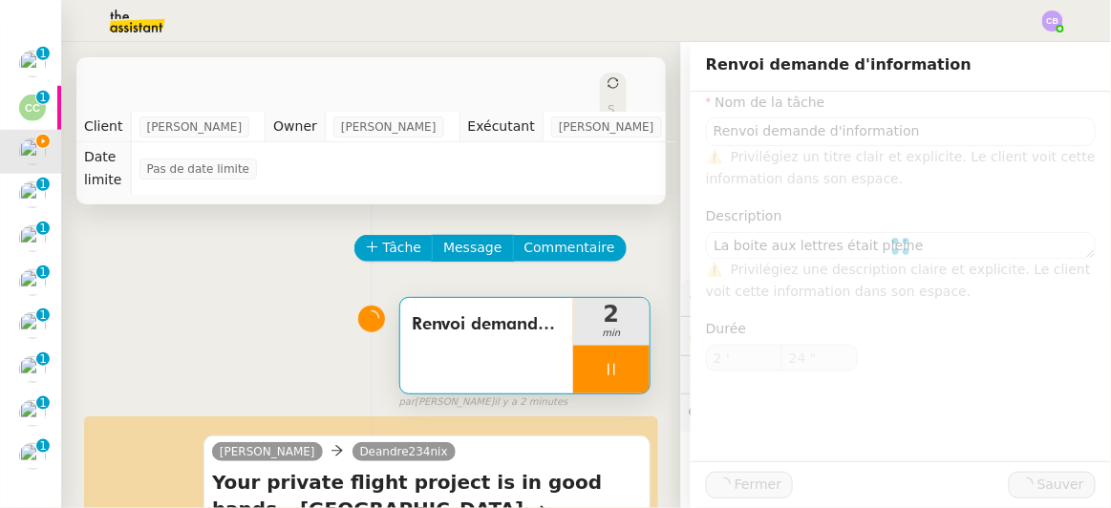
type input "25 ""
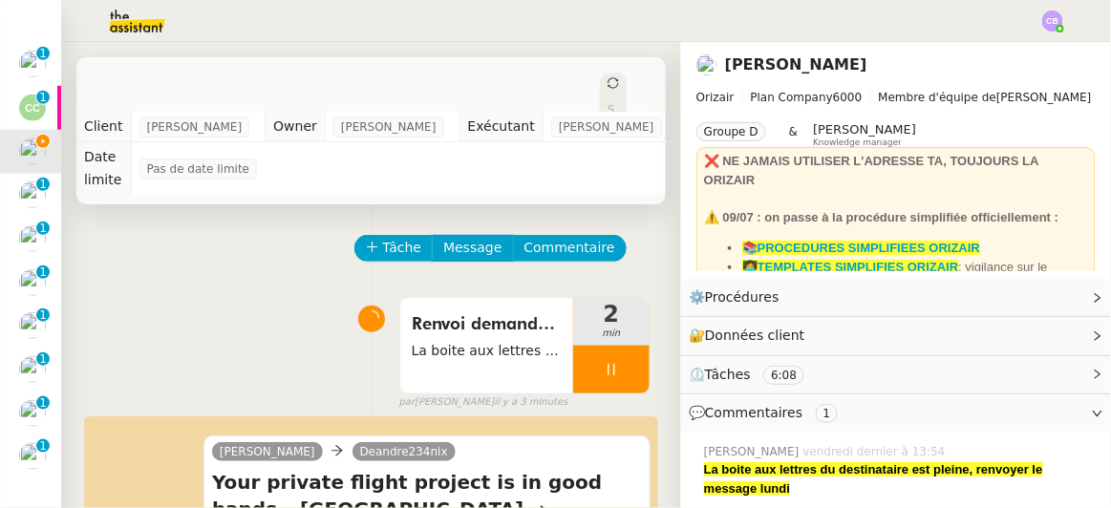
click at [575, 346] on div at bounding box center [611, 370] width 76 height 48
click at [623, 362] on icon at bounding box center [630, 369] width 15 height 15
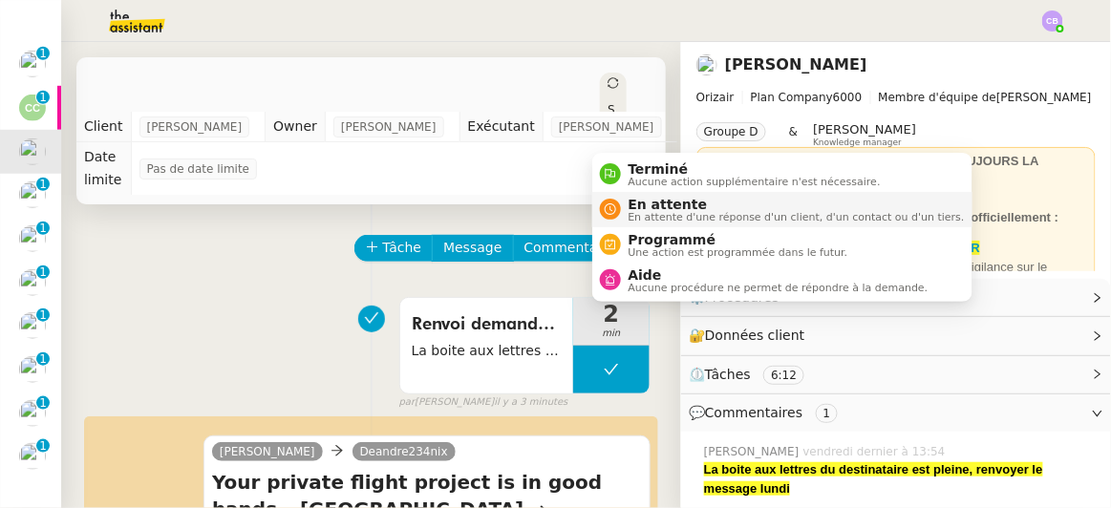
click at [645, 212] on span "En attente d'une réponse d'un client, d'un contact ou d'un tiers." at bounding box center [797, 217] width 336 height 11
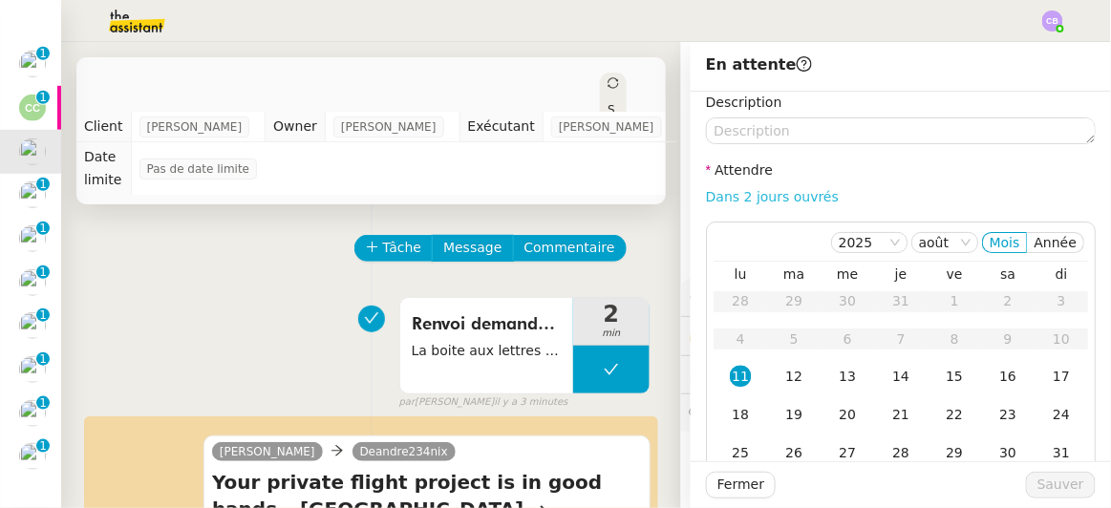
click at [733, 198] on link "Dans 2 jours ouvrés" at bounding box center [772, 196] width 133 height 15
type input "07:00"
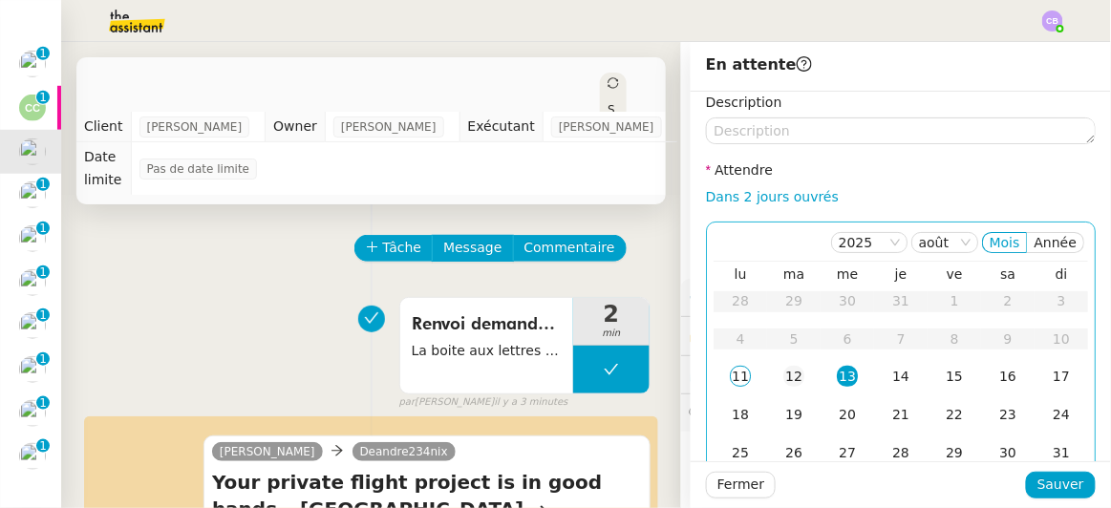
click at [783, 375] on div "12" at bounding box center [793, 376] width 21 height 21
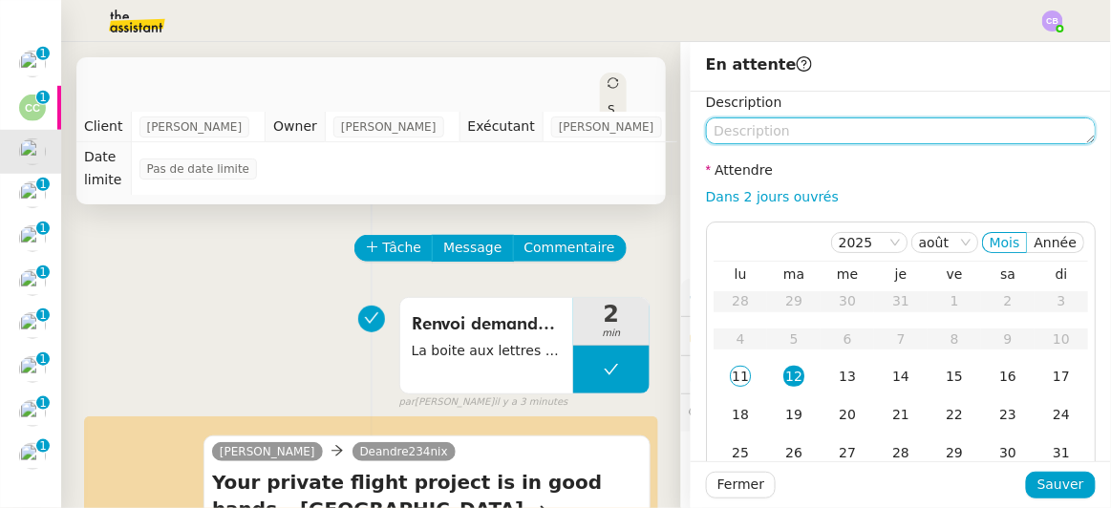
click at [758, 133] on textarea at bounding box center [901, 130] width 390 height 27
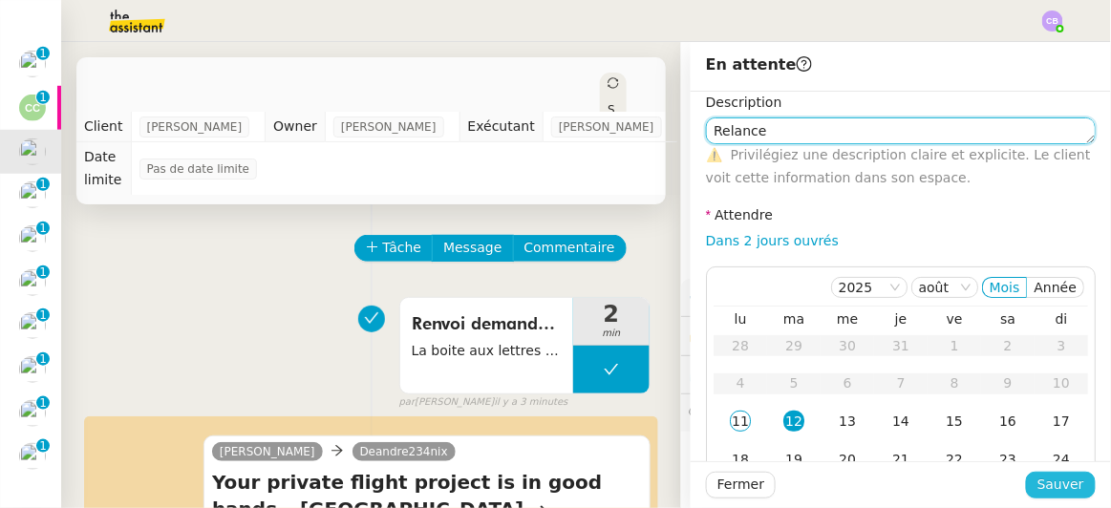
type textarea "Relance"
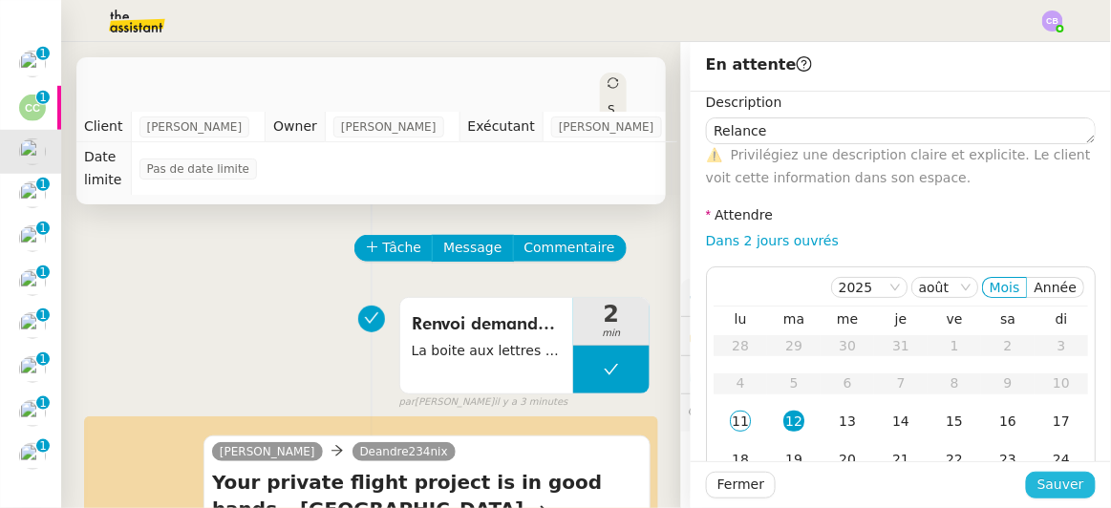
click at [1054, 489] on span "Sauver" at bounding box center [1060, 485] width 47 height 22
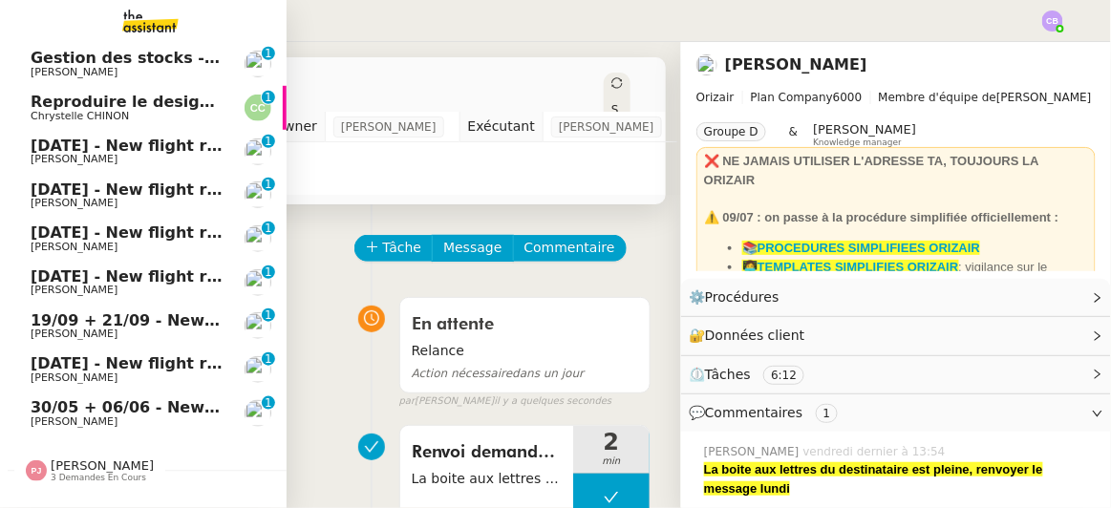
click at [63, 146] on span "[DATE] - New flight request - [PERSON_NAME]" at bounding box center [228, 146] width 394 height 18
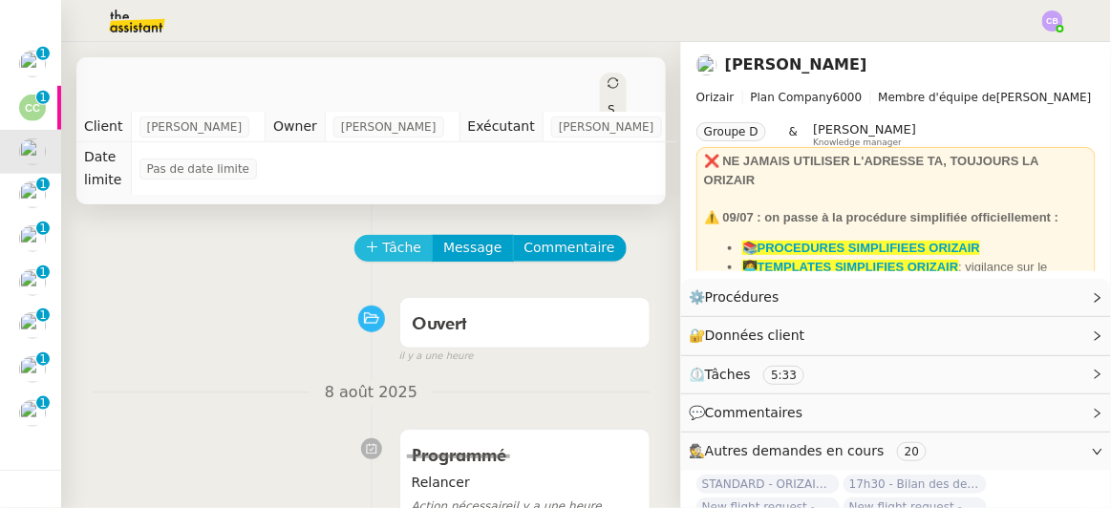
click at [385, 237] on span "Tâche" at bounding box center [402, 248] width 39 height 22
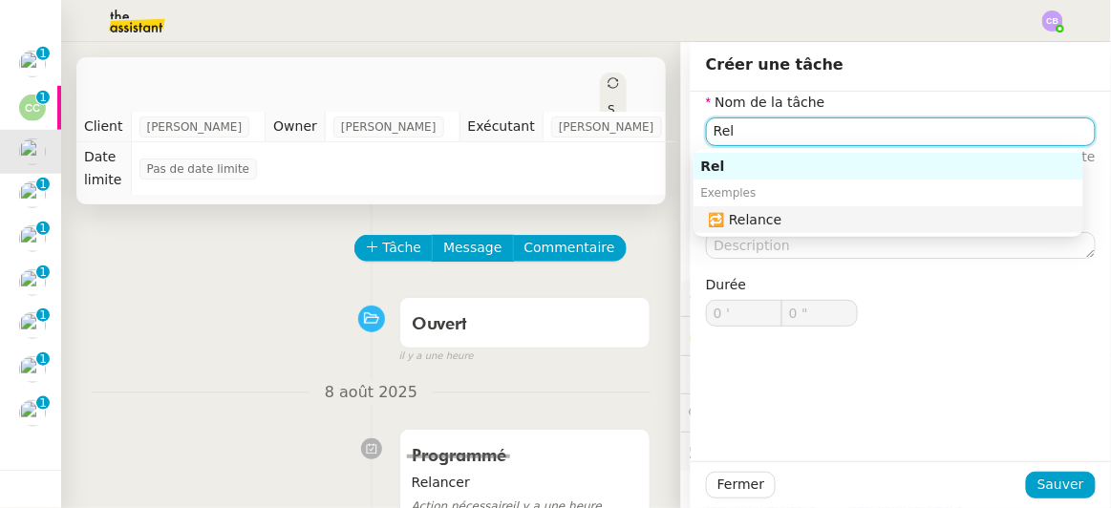
click at [758, 217] on div "🔁 Relance" at bounding box center [892, 219] width 367 height 17
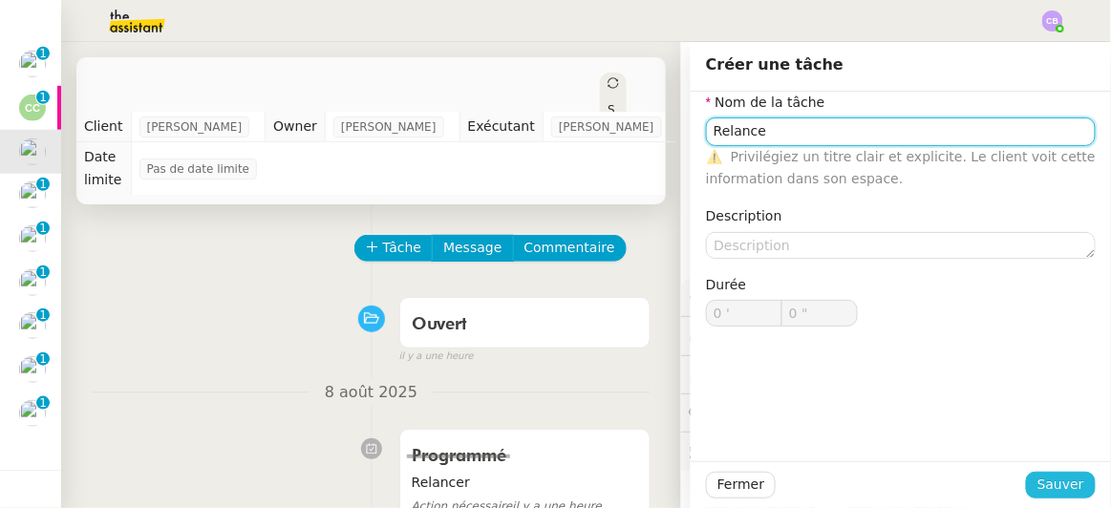
type input "Relance"
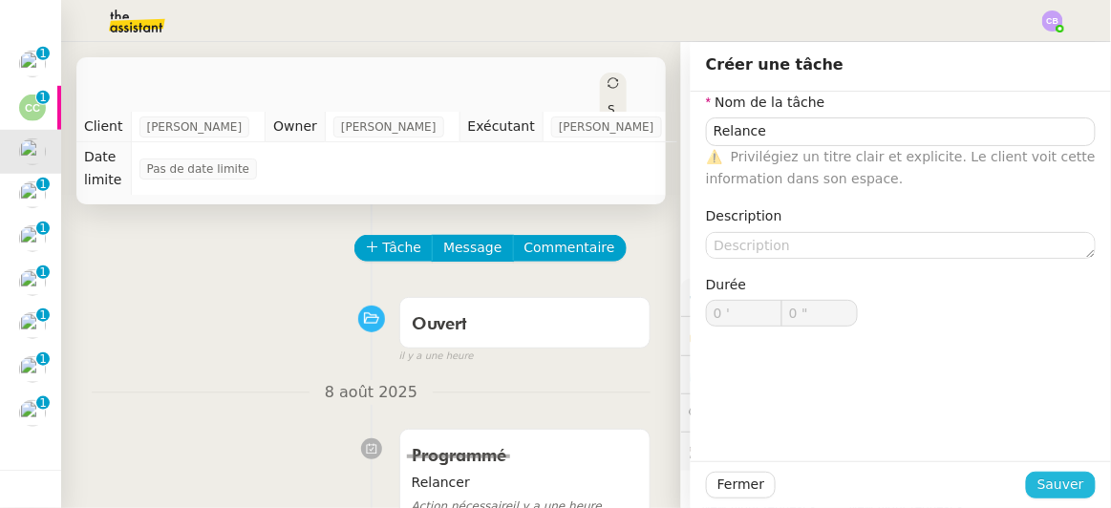
click at [1045, 483] on span "Sauver" at bounding box center [1060, 485] width 47 height 22
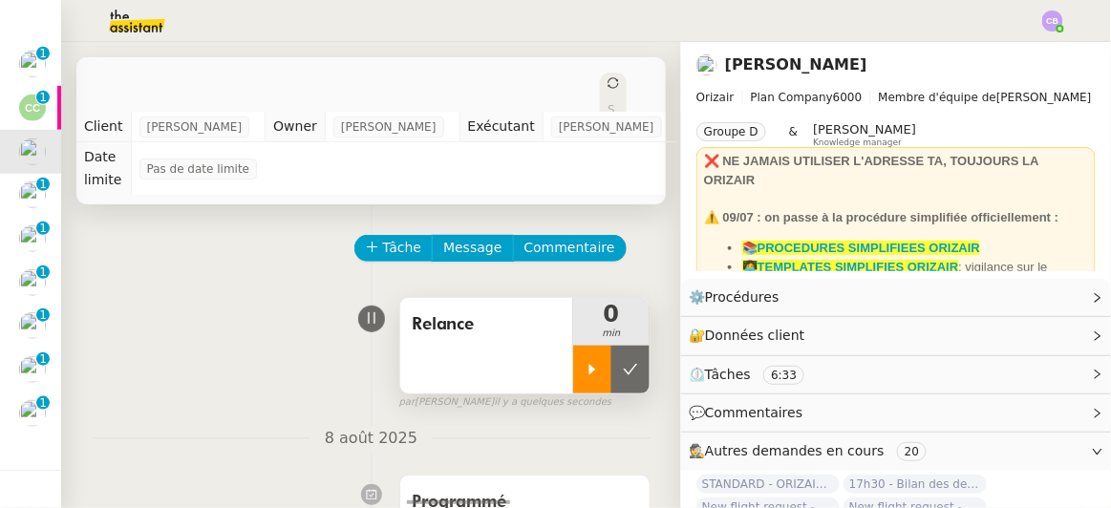
click at [573, 347] on div at bounding box center [592, 370] width 38 height 48
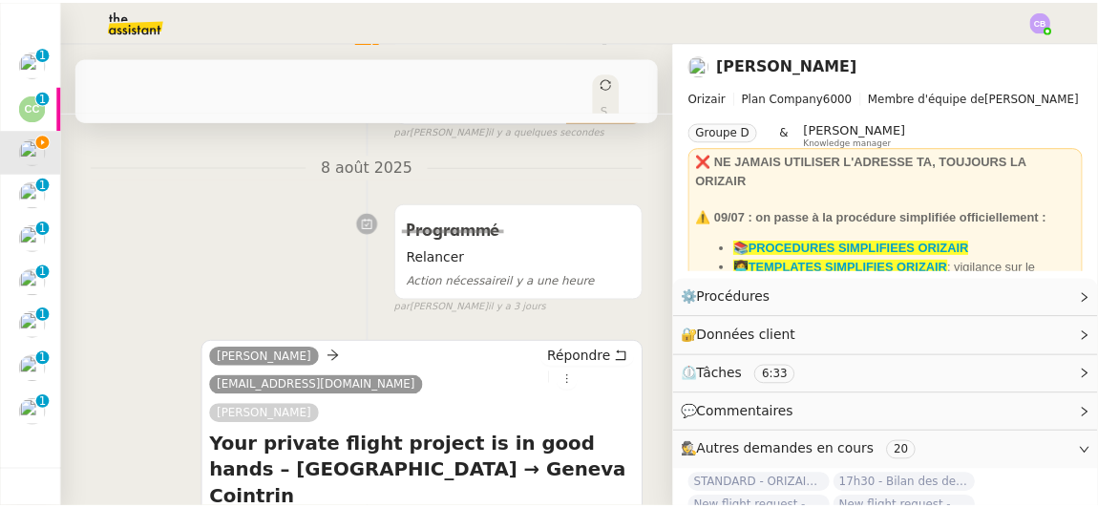
scroll to position [375, 0]
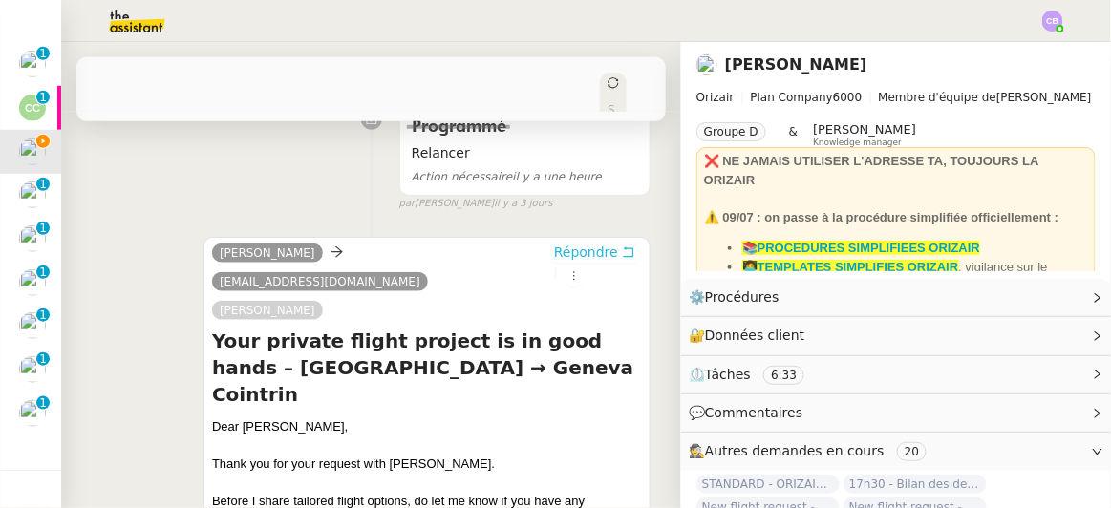
click at [554, 243] on span "Répondre" at bounding box center [586, 252] width 64 height 19
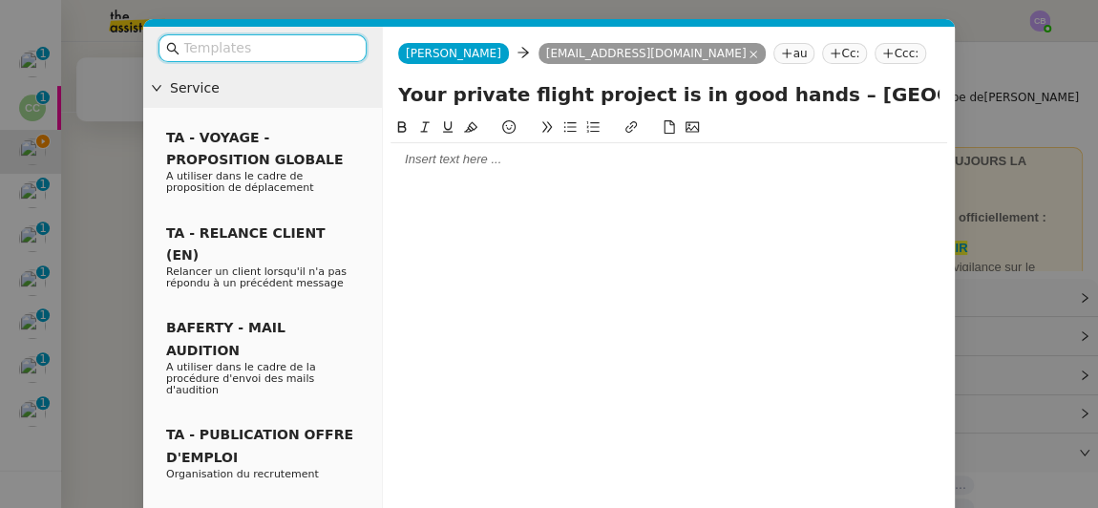
scroll to position [547, 0]
click at [331, 48] on input "text" at bounding box center [269, 48] width 172 height 22
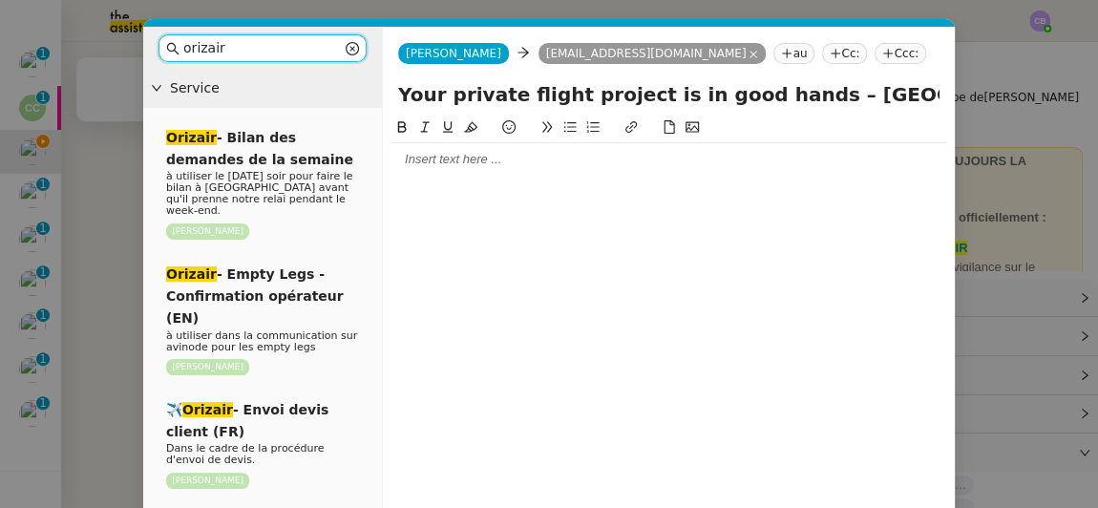
type input "orizair r"
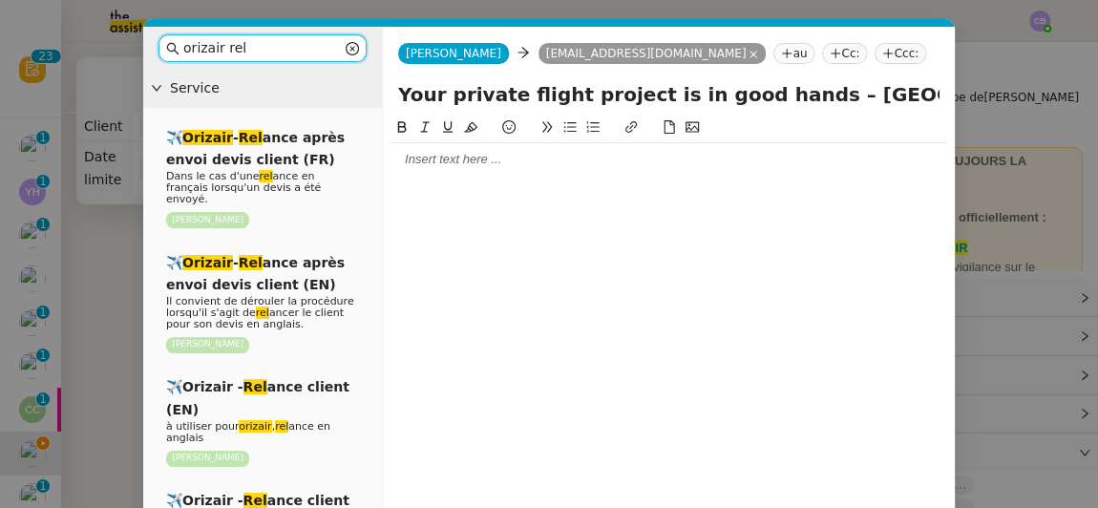
scroll to position [547, 0]
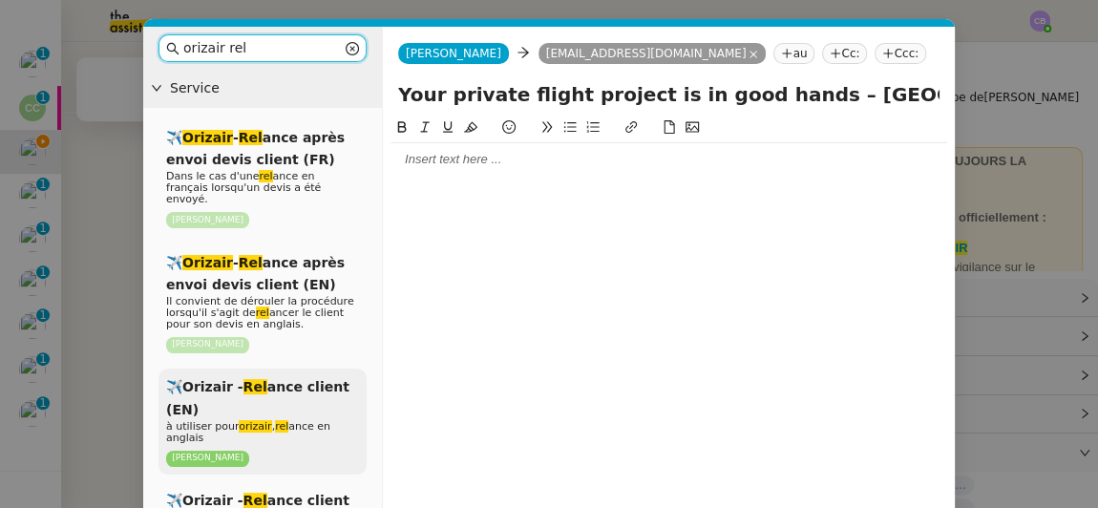
type input "orizair rel"
click at [314, 385] on div "✈️Orizair - Rel ance client (EN) à utiliser pour orizair , rel ance en anglais …" at bounding box center [263, 422] width 208 height 106
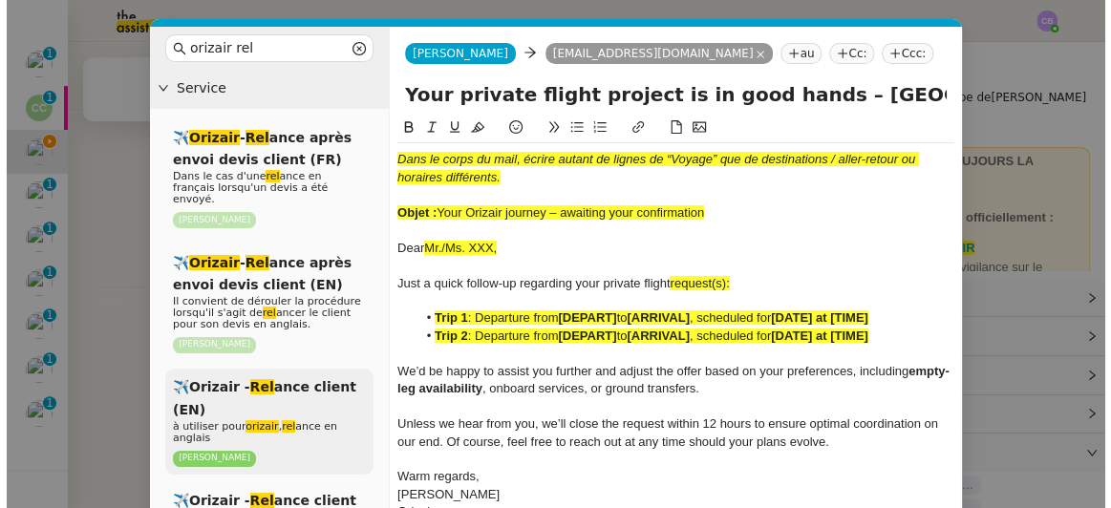
scroll to position [771, 0]
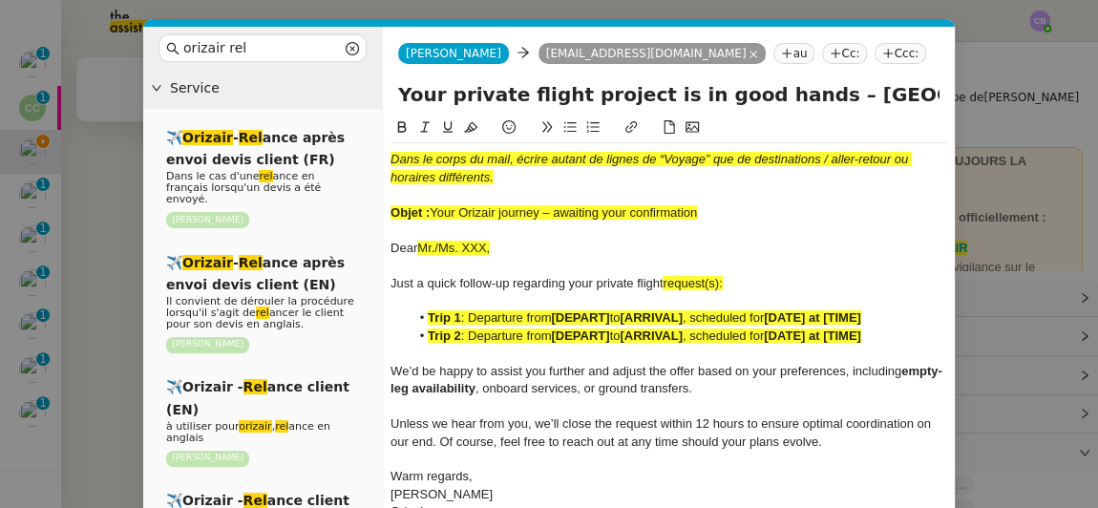
drag, startPoint x: 699, startPoint y: 211, endPoint x: 435, endPoint y: 212, distance: 264.6
click at [435, 212] on div "Objet : Your Orizair journey – awaiting your confirmation" at bounding box center [669, 212] width 557 height 17
copy span "Your Orizair journey – awaiting your confirmation"
drag, startPoint x: 405, startPoint y: 91, endPoint x: 777, endPoint y: 96, distance: 371.6
click at [777, 96] on input "Your private flight project is in good hands – [GEOGRAPHIC_DATA] → Geneva Coint…" at bounding box center [669, 94] width 542 height 29
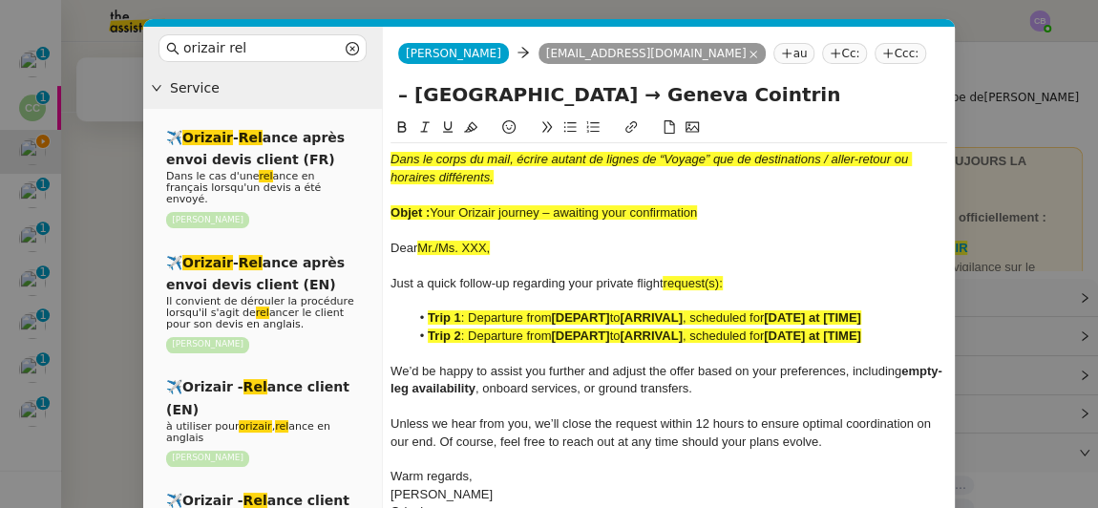
paste input "Your Orizair journey – awaiting your confirmation"
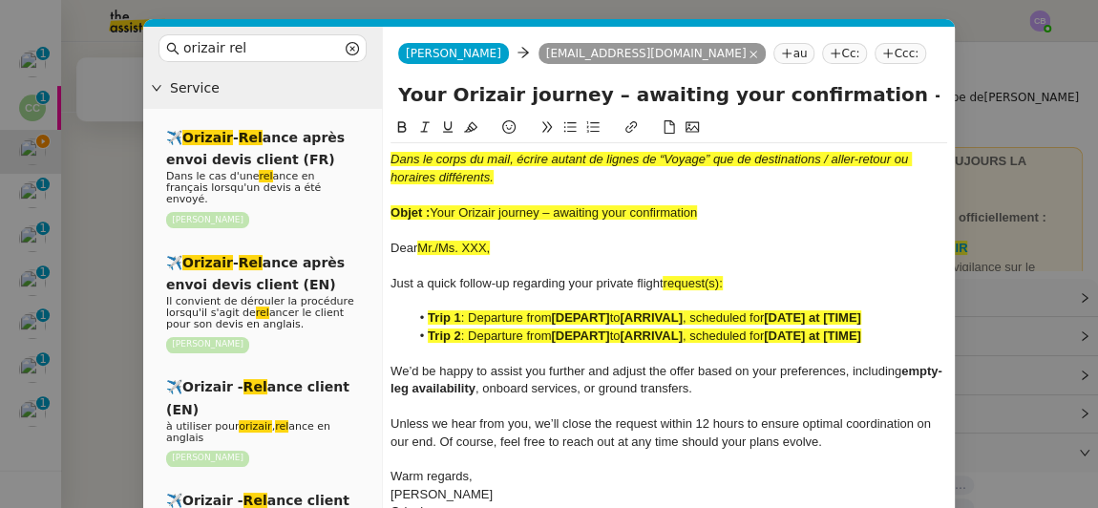
type input "Your Orizair journey – awaiting your confirmation – Bristol → Geneva Cointrin"
drag, startPoint x: 719, startPoint y: 210, endPoint x: 385, endPoint y: 150, distance: 339.7
click at [385, 150] on nz-spin "Dans le corps du mail, écrire autant de lignes de “Voyage” que de destinations …" at bounding box center [669, 348] width 572 height 462
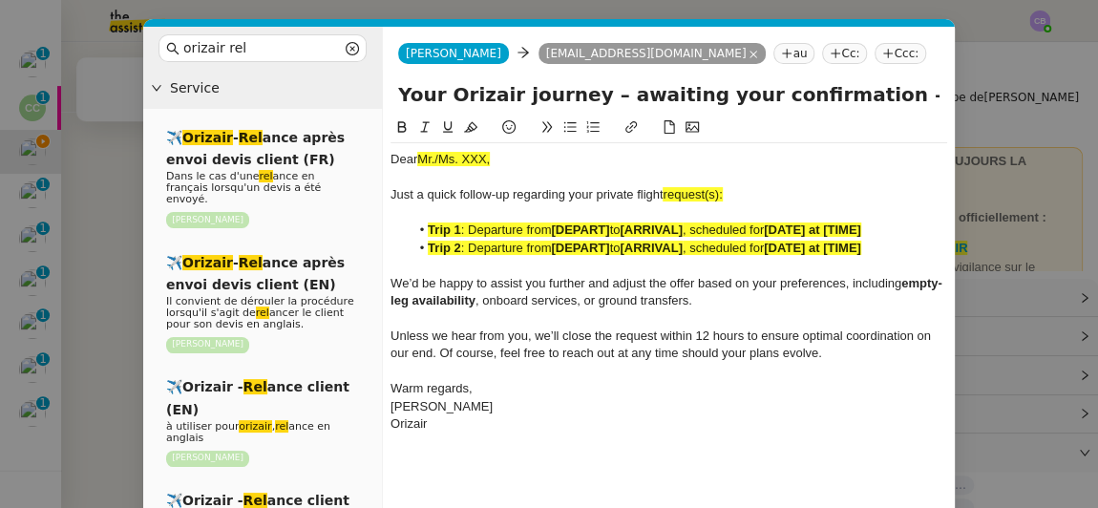
click at [126, 162] on nz-modal-container "orizair rel Service ✈️ Orizair - Rel ance après envoi devis client (FR) Dans le…" at bounding box center [549, 254] width 1098 height 508
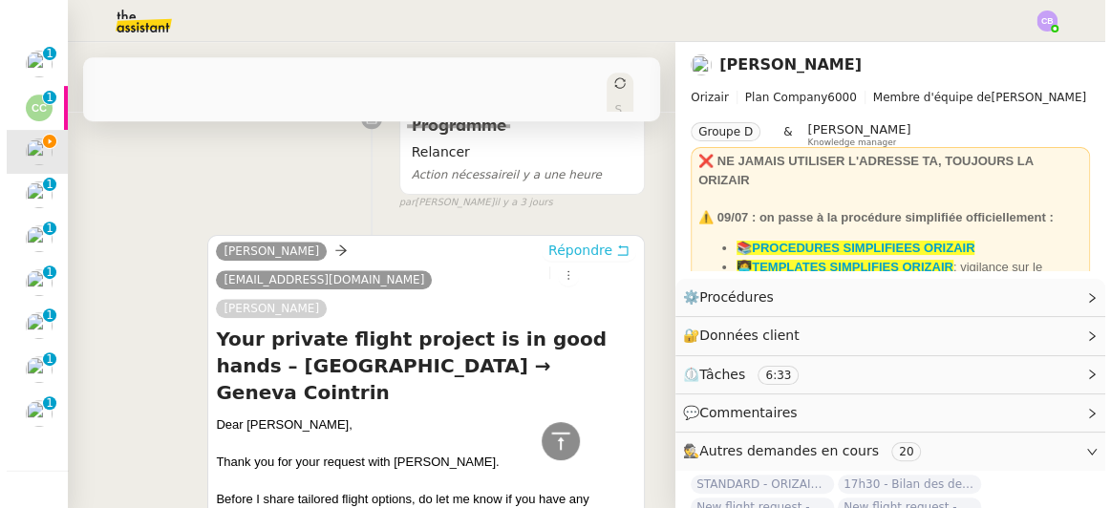
scroll to position [769, 0]
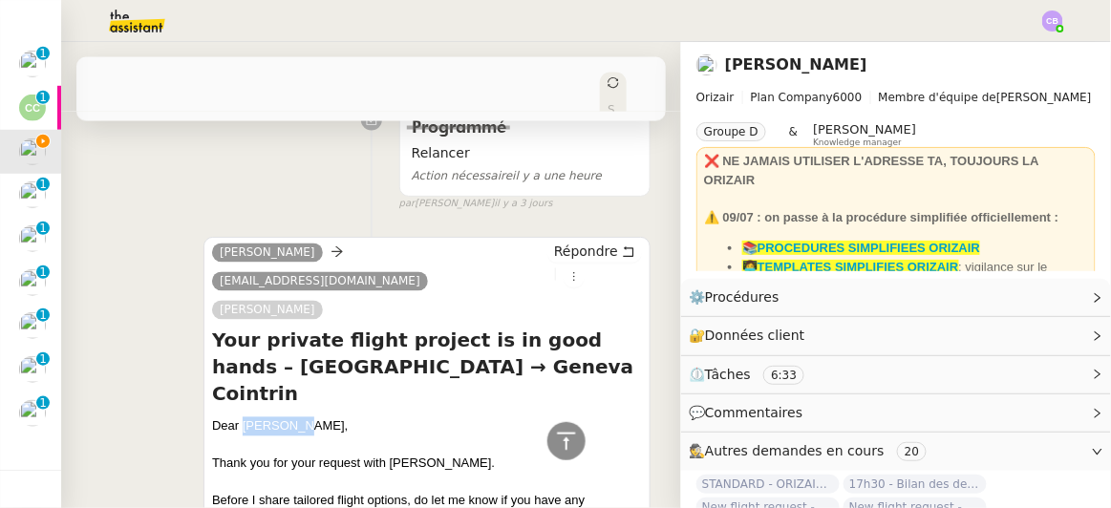
drag, startPoint x: 288, startPoint y: 349, endPoint x: 241, endPoint y: 343, distance: 47.2
click at [241, 417] on div "Dear [PERSON_NAME]," at bounding box center [427, 426] width 430 height 19
copy div "Mr. Stone"
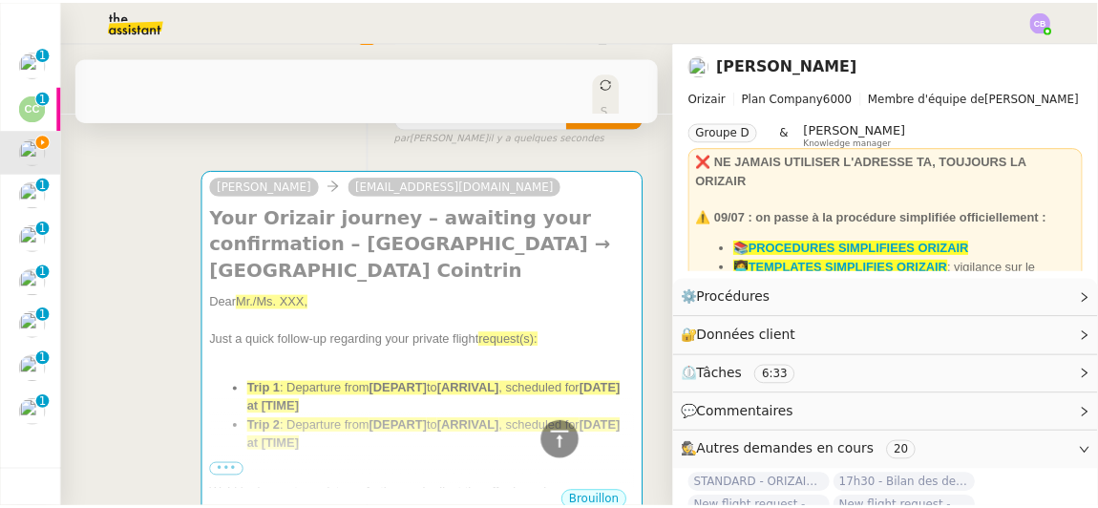
scroll to position [136, 0]
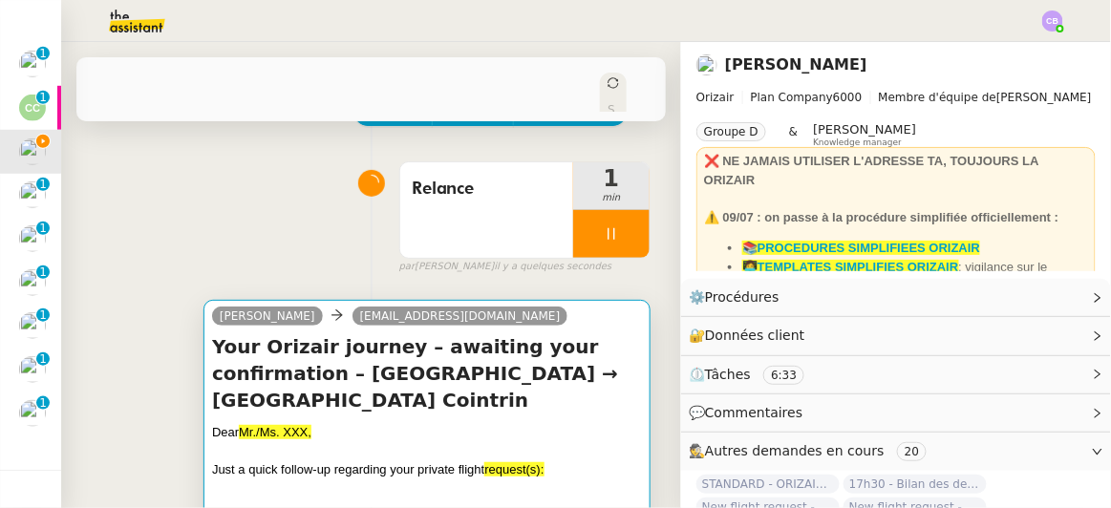
click at [572, 357] on h4 "Your Orizair journey – awaiting your confirmation – Bristol → Geneva Cointrin" at bounding box center [427, 373] width 430 height 80
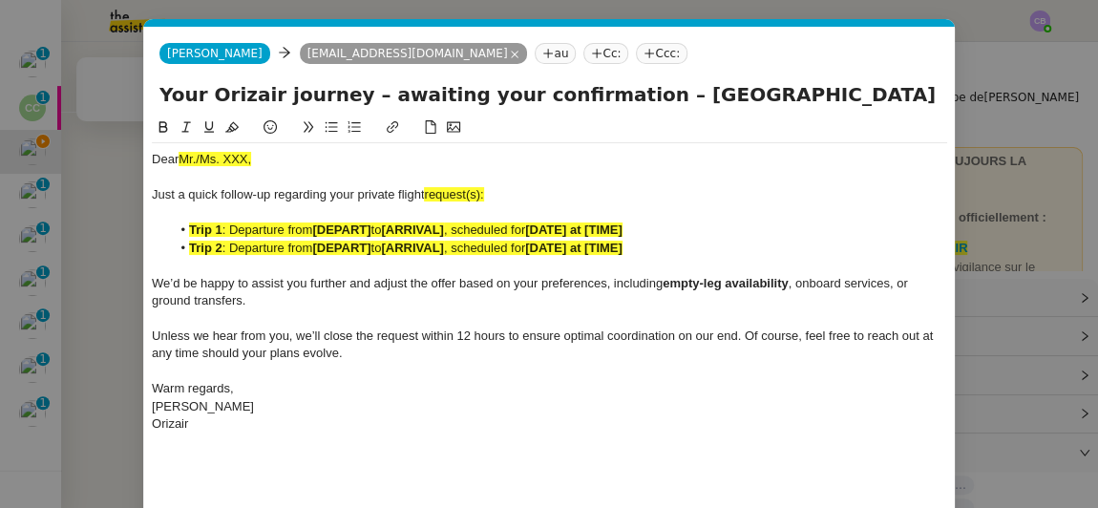
scroll to position [0, 94]
click at [261, 141] on div at bounding box center [550, 130] width 796 height 27
drag, startPoint x: 258, startPoint y: 161, endPoint x: 179, endPoint y: 156, distance: 79.5
click at [179, 156] on div "Dear Mr./Ms. XXX," at bounding box center [550, 159] width 796 height 17
click at [228, 127] on icon at bounding box center [231, 126] width 13 height 13
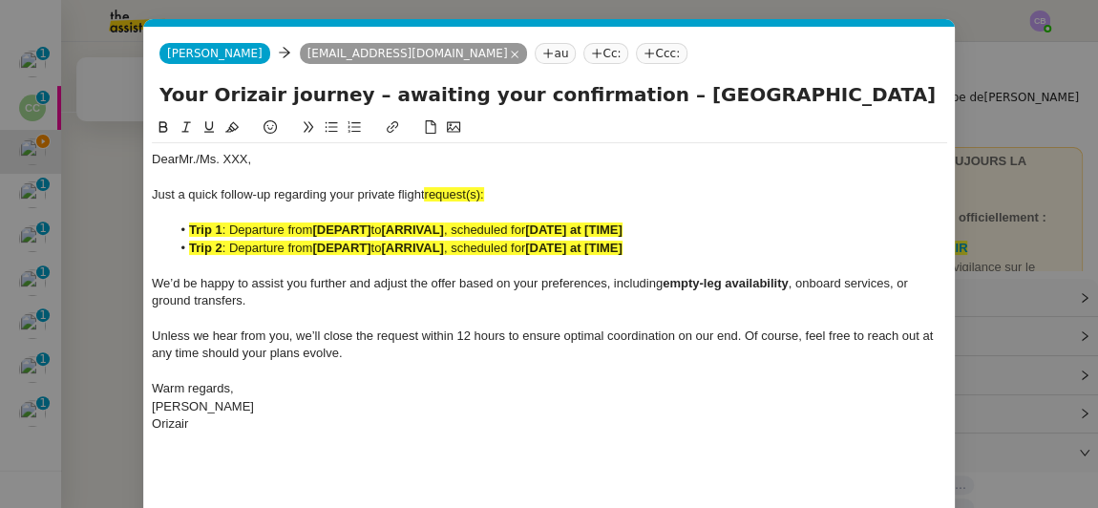
click at [248, 156] on div "Dear Mr./Ms. XXX," at bounding box center [550, 159] width 796 height 17
click at [525, 206] on div at bounding box center [550, 212] width 796 height 17
click at [476, 197] on span "request(s):" at bounding box center [453, 194] width 59 height 14
click at [476, 197] on div "Just a quick follow-up regarding your private flight request:" at bounding box center [550, 194] width 796 height 17
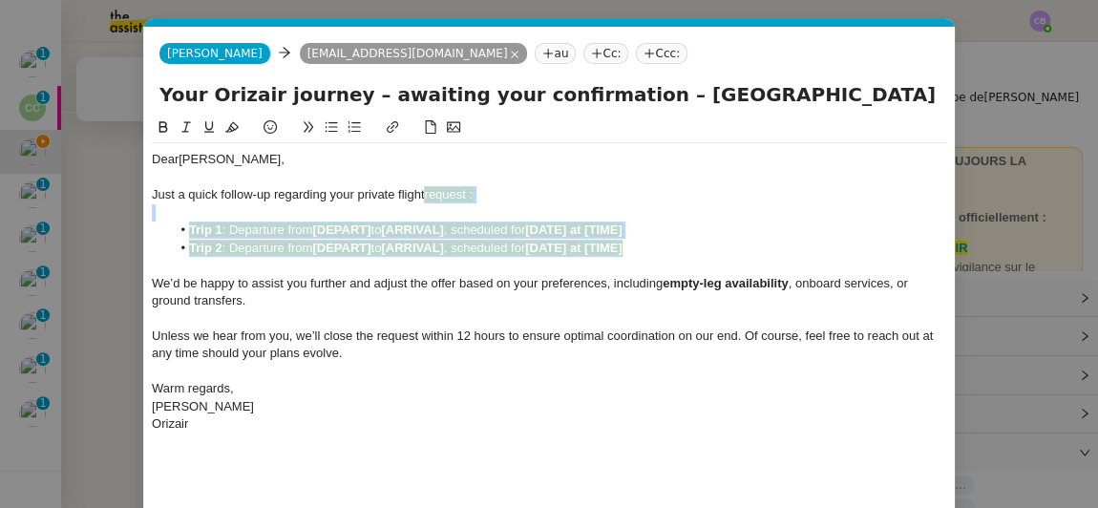
drag, startPoint x: 644, startPoint y: 244, endPoint x: 429, endPoint y: 195, distance: 220.4
click at [429, 195] on div "Dear Mr. Stone, Just a quick follow-up regarding your private flight request : …" at bounding box center [550, 291] width 796 height 297
click at [227, 127] on icon at bounding box center [231, 126] width 13 height 13
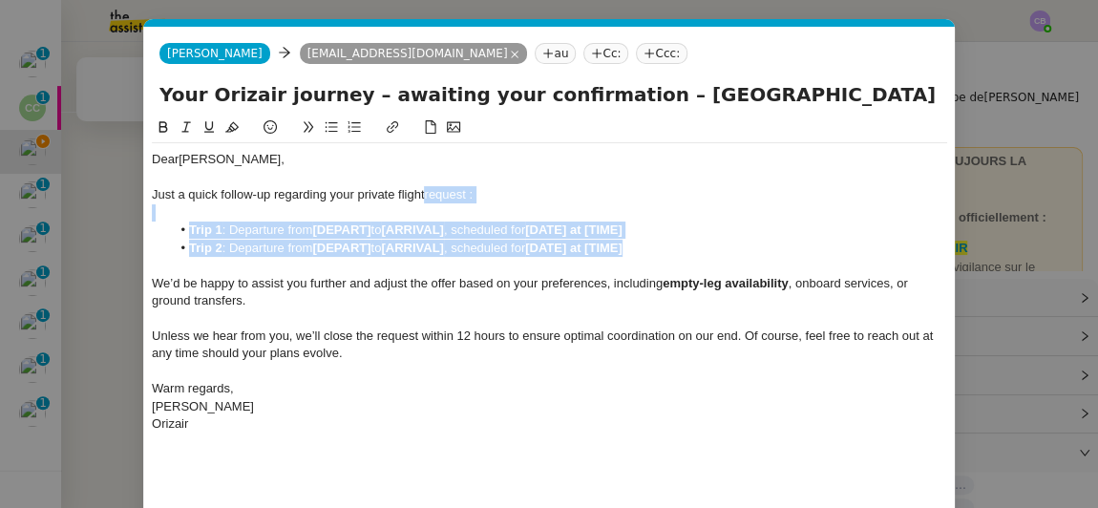
click at [643, 251] on li "Trip 2 : Departure from [DEPART] to [ARRIVAL] , scheduled for [DATE] at [TIME]" at bounding box center [560, 248] width 778 height 17
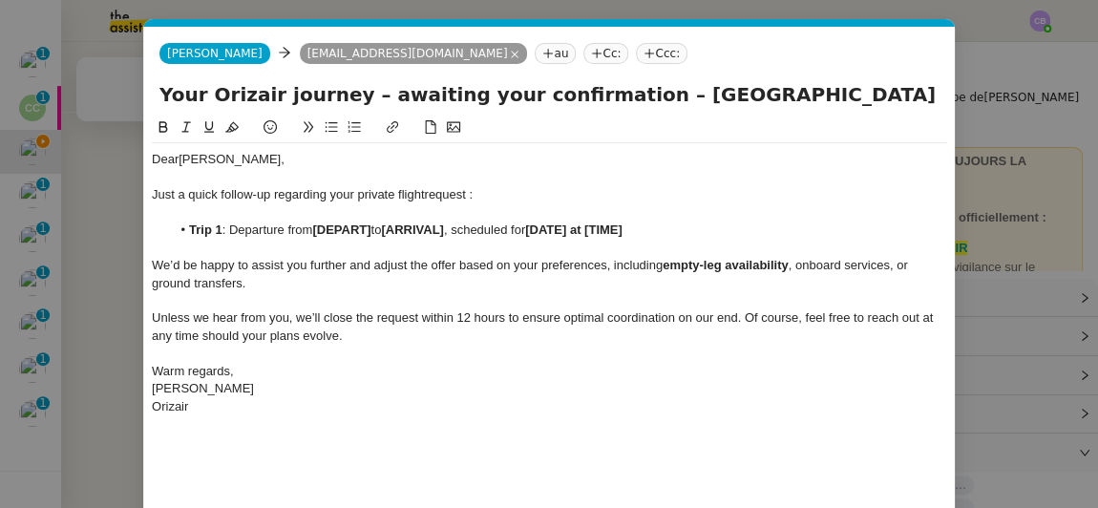
drag, startPoint x: 680, startPoint y: 96, endPoint x: 625, endPoint y: 104, distance: 55.9
click at [625, 104] on input "Your Orizair journey – awaiting your confirmation – Bristol → Geneva Cointrin" at bounding box center [550, 94] width 780 height 29
click at [371, 234] on strong "[DEPART]" at bounding box center [341, 230] width 58 height 14
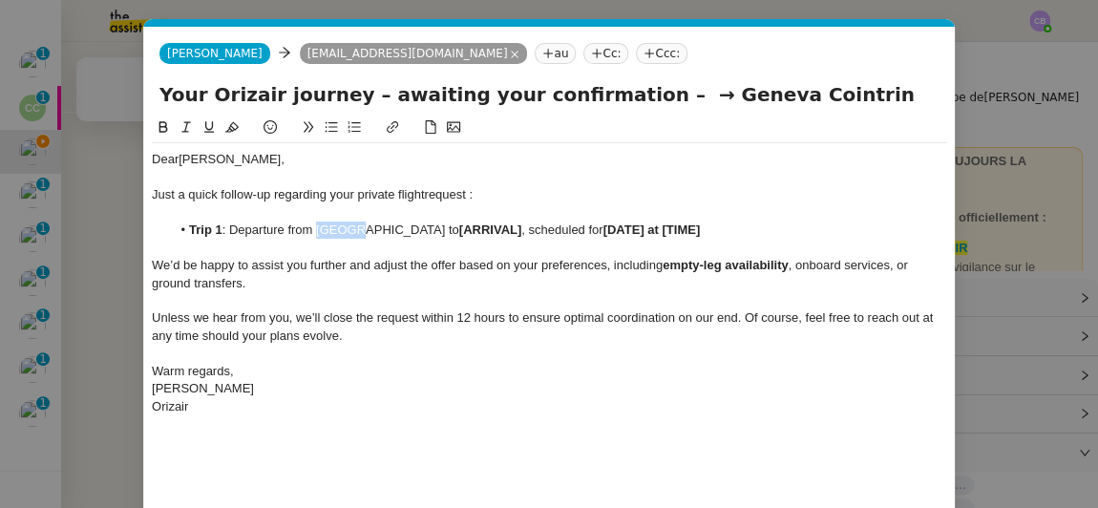
drag, startPoint x: 346, startPoint y: 238, endPoint x: 314, endPoint y: 235, distance: 31.7
click at [314, 235] on li "Trip 1 : Departure from Bristol to [ARRIVAL] , scheduled for [DATE] at [TIME]" at bounding box center [560, 230] width 778 height 17
click at [161, 129] on icon at bounding box center [163, 126] width 13 height 13
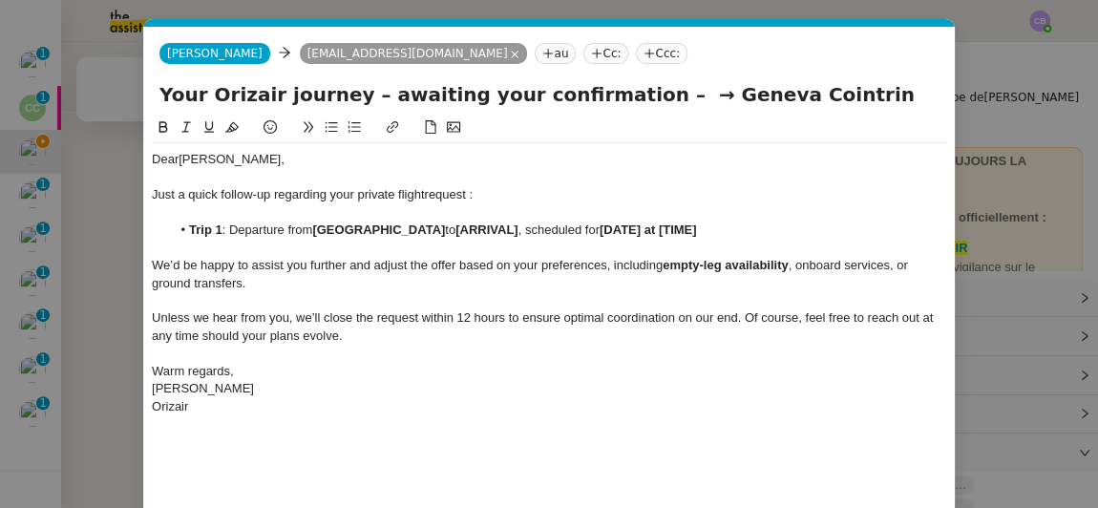
drag, startPoint x: 653, startPoint y: 92, endPoint x: 796, endPoint y: 97, distance: 142.4
click at [796, 97] on input "Your Orizair journey – awaiting your confirmation – → Geneva Cointrin" at bounding box center [550, 94] width 780 height 29
type input "Your Orizair journey – awaiting your confirmation – →"
click at [439, 231] on li "Trip 1 : Departure from Bristol to [ARRIVAL] , scheduled for [DATE] at [TIME]" at bounding box center [560, 230] width 778 height 17
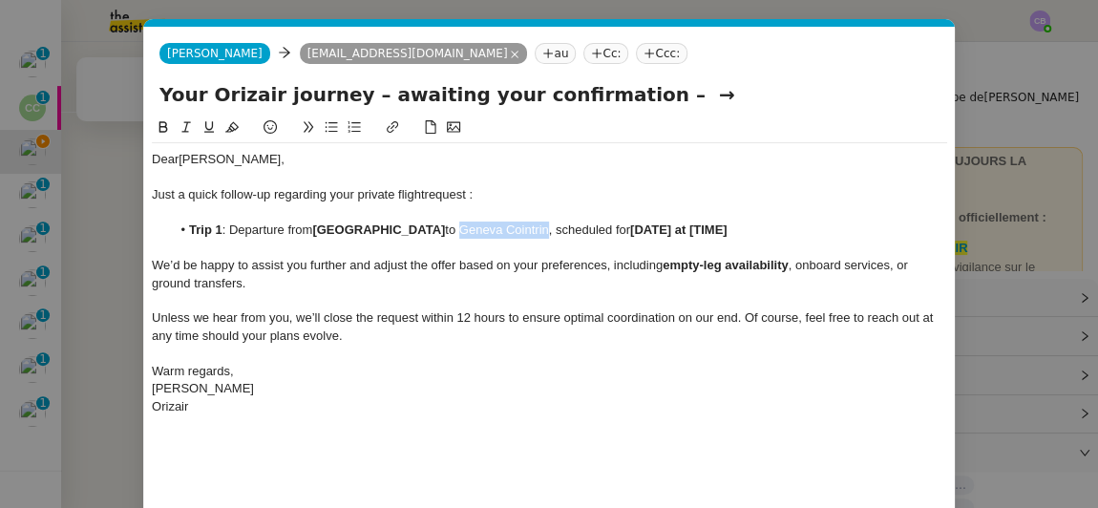
drag, startPoint x: 377, startPoint y: 235, endPoint x: 459, endPoint y: 232, distance: 82.2
click at [459, 232] on li "Trip 1 : Departure from Bristol to Geneva Cointrin, scheduled for [DATE] at [TI…" at bounding box center [560, 230] width 778 height 17
click at [164, 128] on icon at bounding box center [164, 126] width 9 height 11
click at [633, 224] on strong "[DATE] at [TIME]" at bounding box center [681, 230] width 97 height 14
click at [105, 174] on nz-modal-container "orizair rel Service ✈️ Orizair - Rel ance après envoi devis client (FR) Dans le…" at bounding box center [549, 254] width 1098 height 508
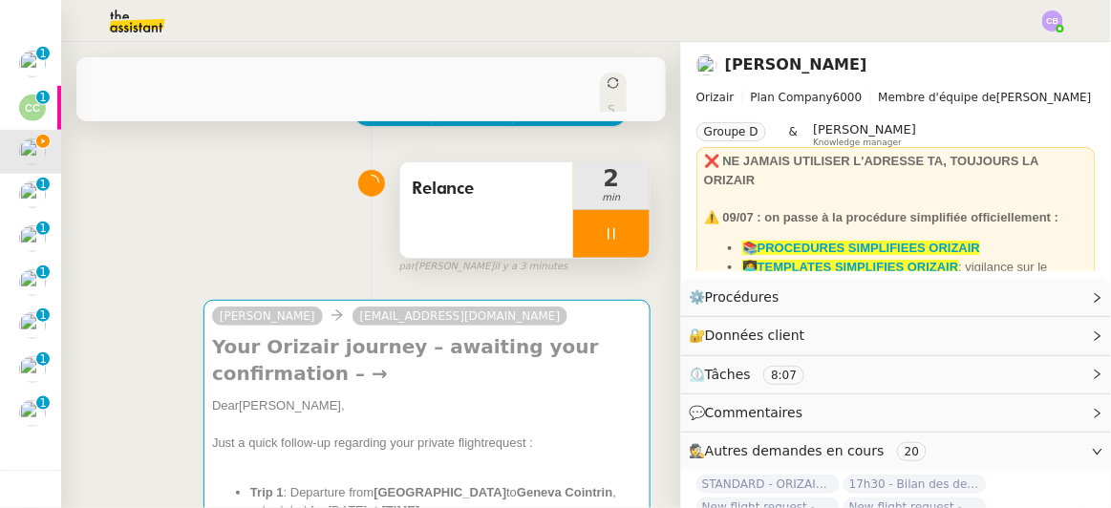
click at [604, 226] on icon at bounding box center [611, 233] width 15 height 15
click at [585, 226] on icon at bounding box center [592, 233] width 15 height 15
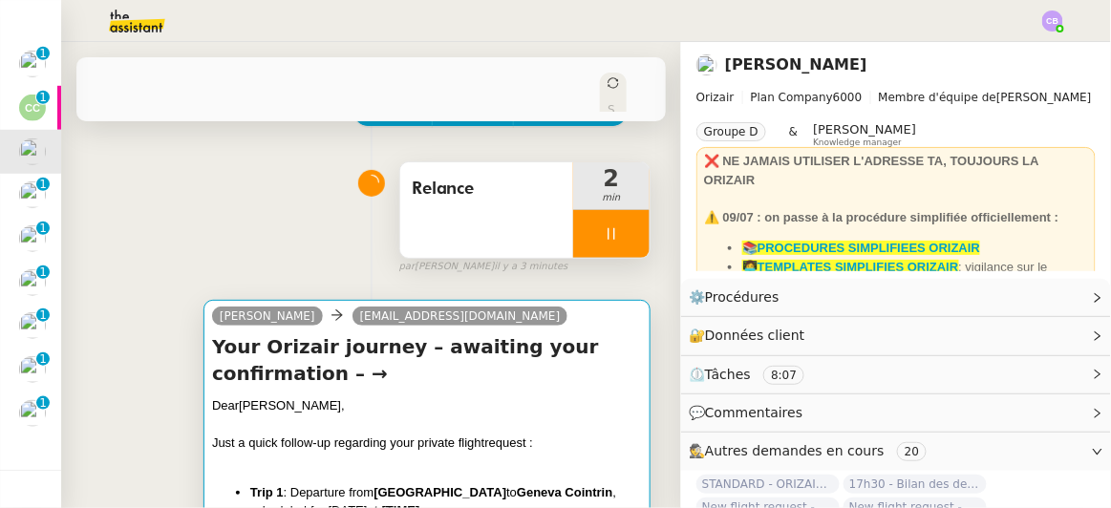
click at [528, 372] on div "Your Orizair journey – awaiting your confirmation – → Dear Mr. Stone, Just a qu…" at bounding box center [427, 476] width 430 height 287
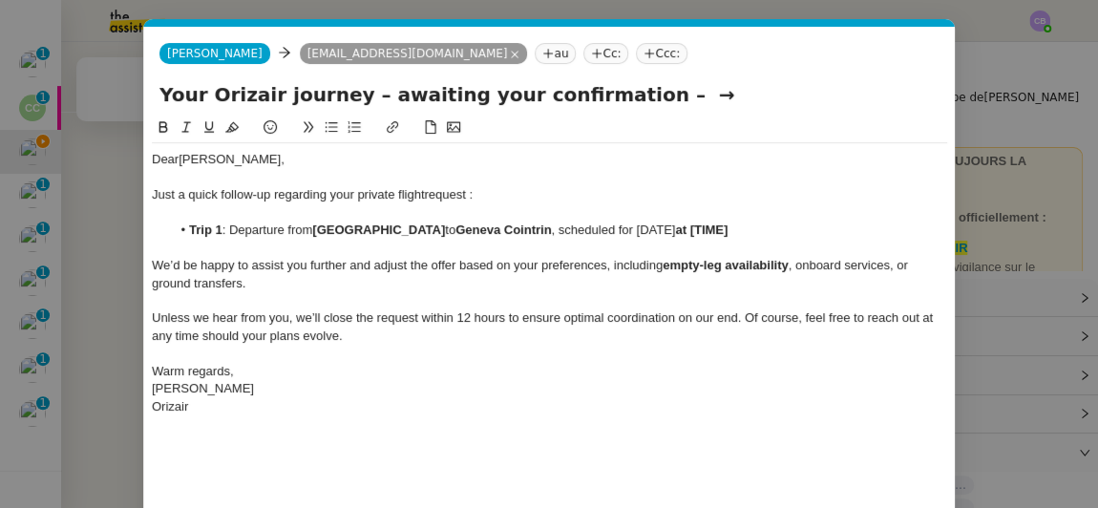
scroll to position [0, 94]
click at [696, 240] on div at bounding box center [550, 248] width 796 height 17
drag, startPoint x: 652, startPoint y: 225, endPoint x: 555, endPoint y: 226, distance: 97.4
click at [555, 226] on li "Trip 1 : Departure from Bristol to Geneva Cointrin , scheduled for 15th August …" at bounding box center [560, 230] width 778 height 17
click at [164, 127] on icon at bounding box center [164, 126] width 9 height 11
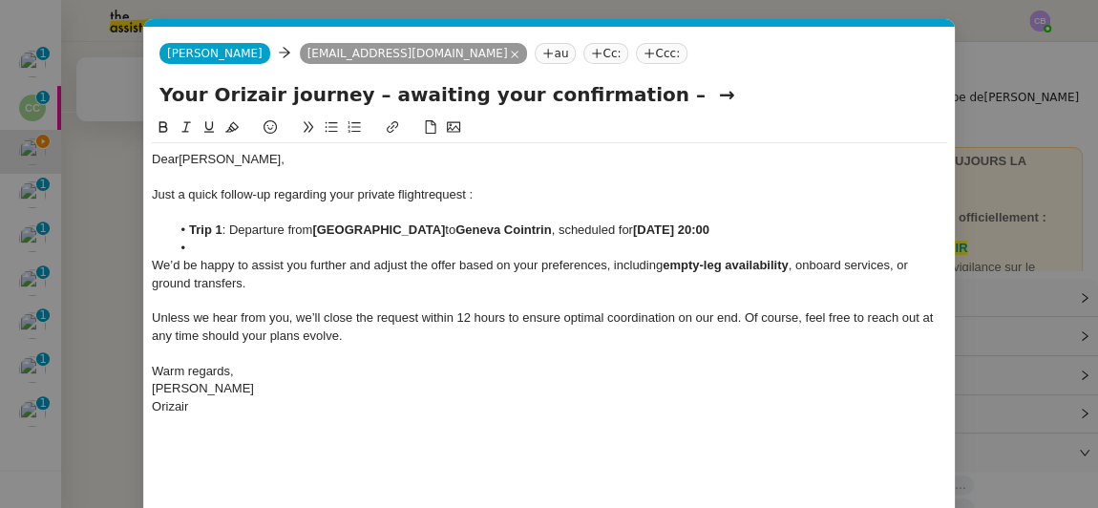
click at [276, 253] on li "﻿" at bounding box center [560, 248] width 778 height 17
click at [646, 90] on input "Your Orizair journey – awaiting your confirmation – →" at bounding box center [550, 94] width 780 height 29
type input "Your Orizair journey – awaiting your confirmation"
click at [411, 363] on div "Warm regards," at bounding box center [550, 371] width 796 height 17
click at [451, 419] on div "Dear Mr. Stone, Just a quick follow-up regarding your private flight request : …" at bounding box center [550, 283] width 796 height 280
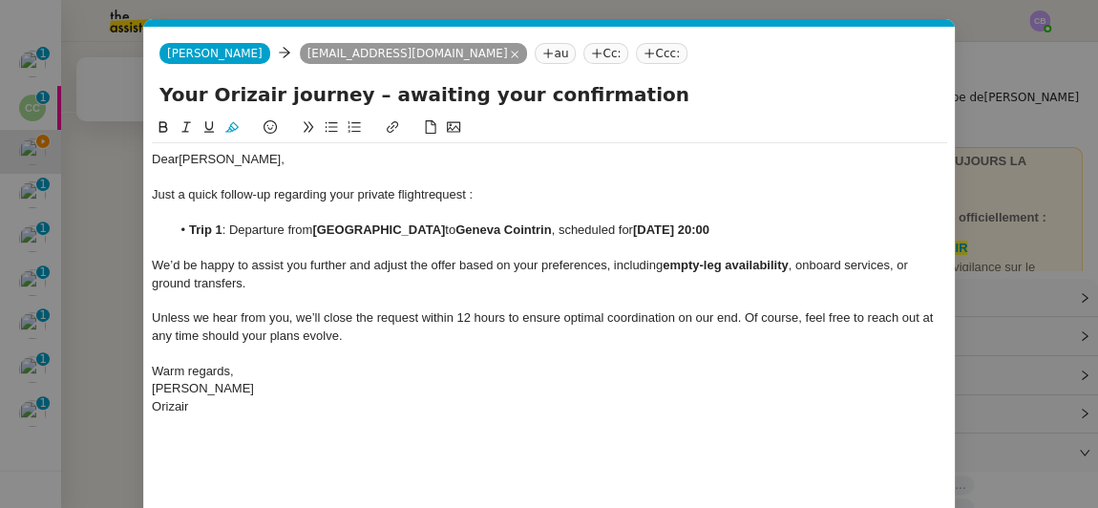
click at [595, 446] on div "Dear Mr. Stone, Just a quick follow-up regarding your private flight request : …" at bounding box center [550, 344] width 796 height 455
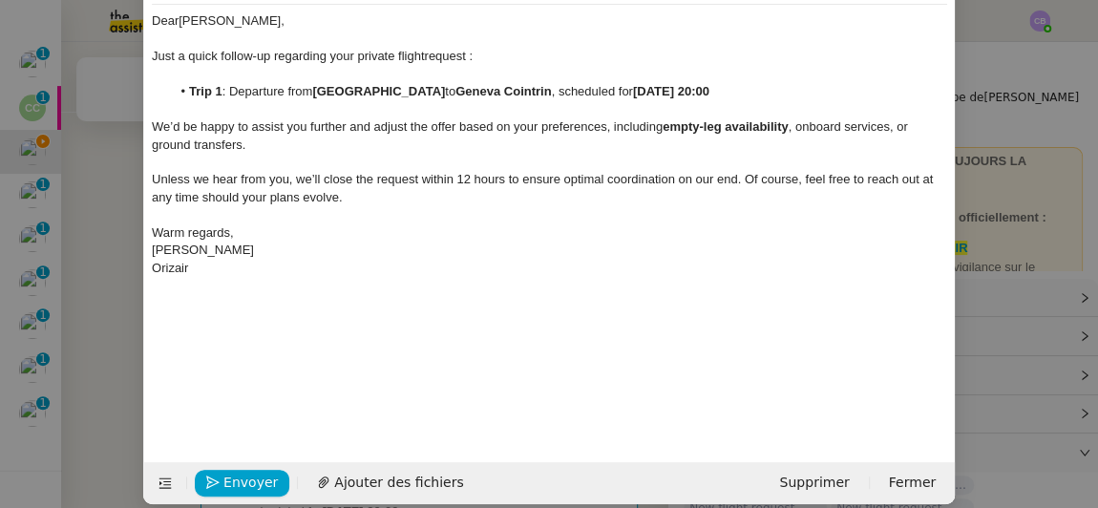
scroll to position [157, 0]
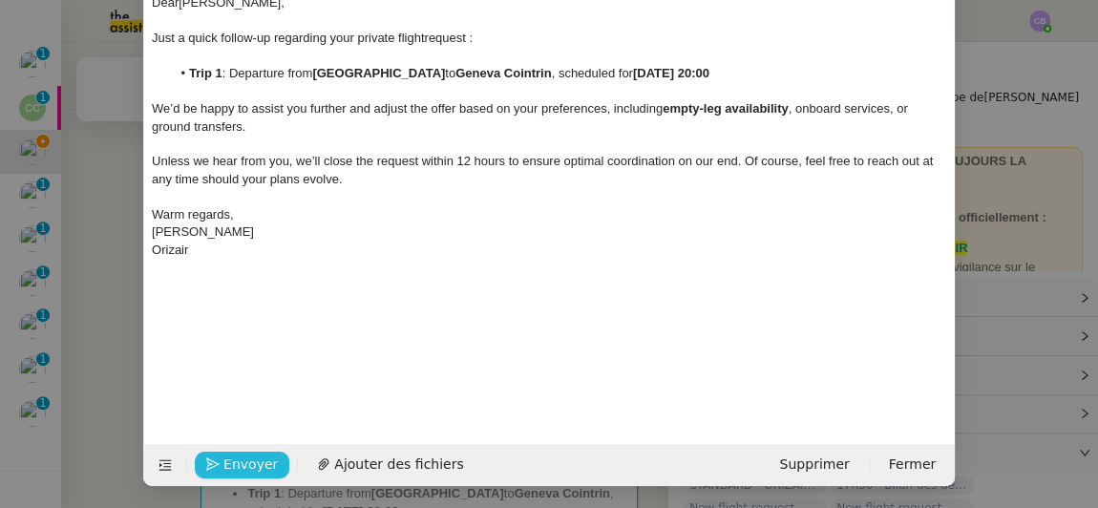
click at [245, 466] on span "Envoyer" at bounding box center [251, 465] width 54 height 22
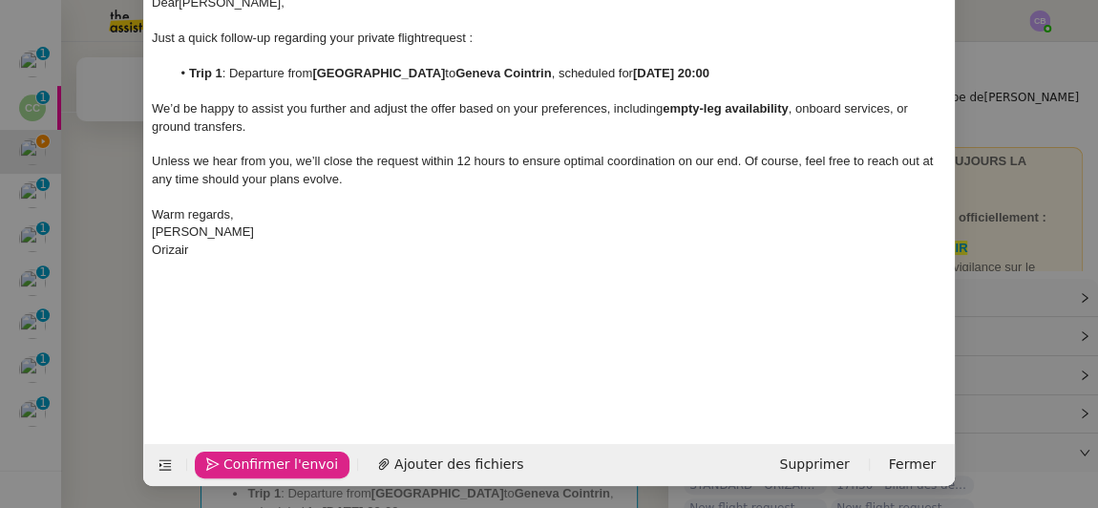
click at [245, 466] on span "Confirmer l'envoi" at bounding box center [281, 465] width 115 height 22
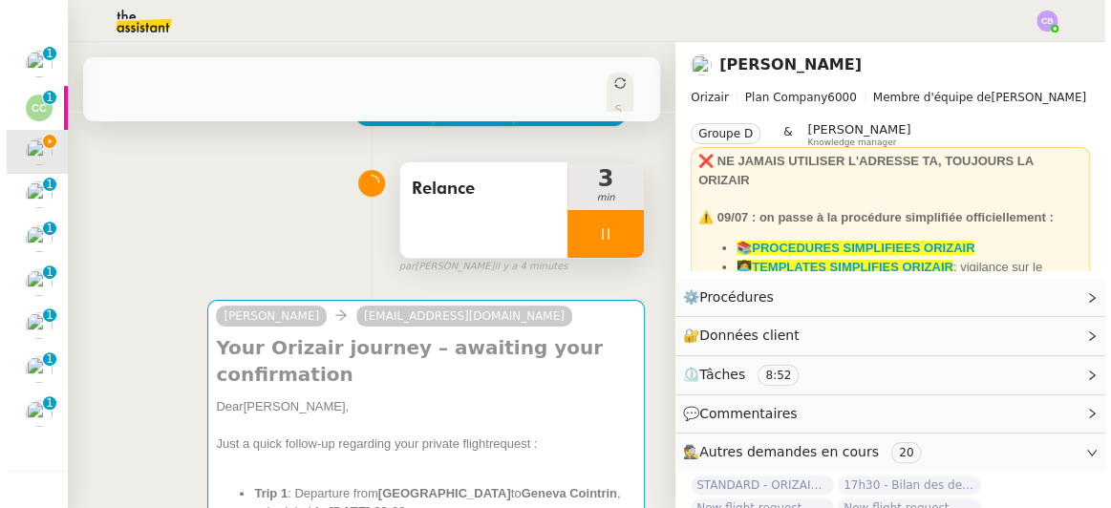
scroll to position [138, 0]
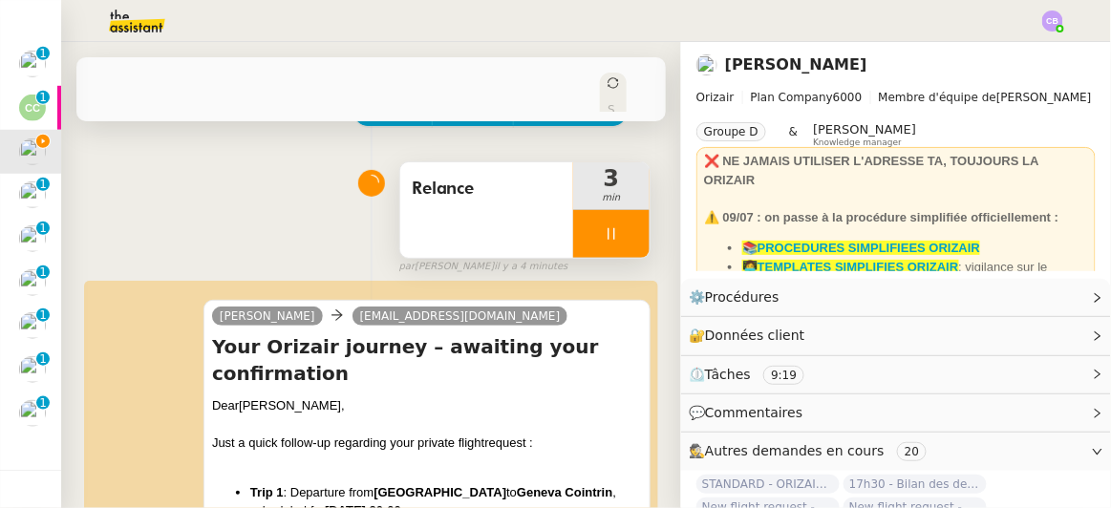
click at [573, 221] on div at bounding box center [611, 234] width 76 height 48
click at [623, 226] on icon at bounding box center [630, 233] width 15 height 15
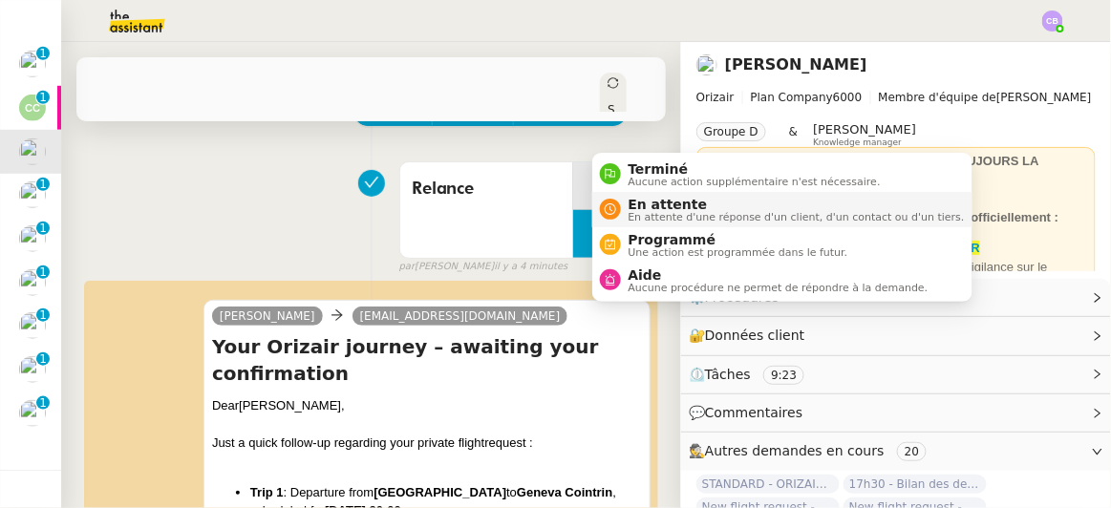
click at [624, 210] on div "En attente En attente d'une réponse d'un client, d'un contact ou d'un tiers." at bounding box center [793, 210] width 344 height 26
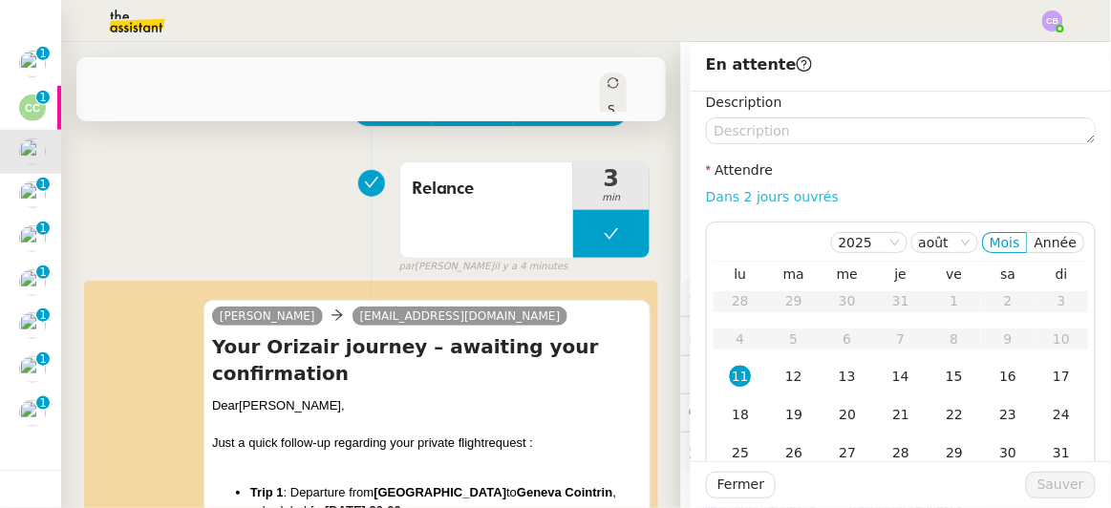
click at [725, 190] on link "Dans 2 jours ouvrés" at bounding box center [772, 196] width 133 height 15
type input "07:00"
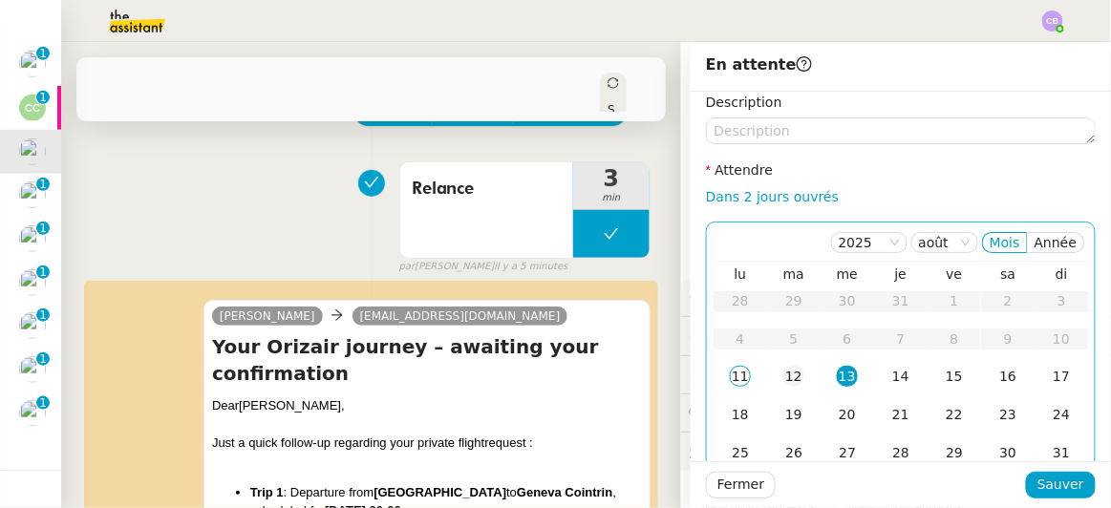
click at [783, 372] on div "12" at bounding box center [793, 376] width 21 height 21
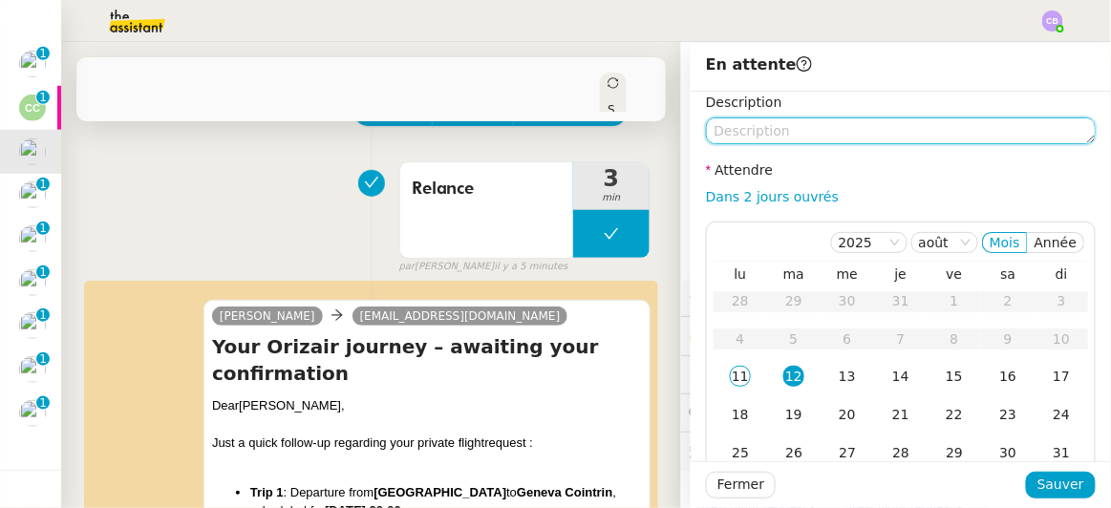
click at [767, 134] on textarea at bounding box center [901, 130] width 390 height 27
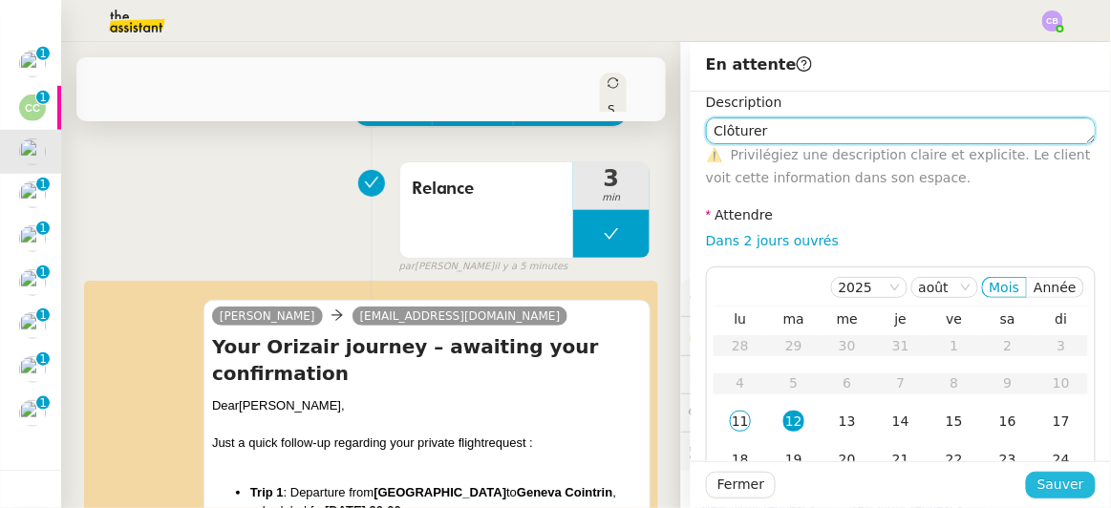
type textarea "Clôturer"
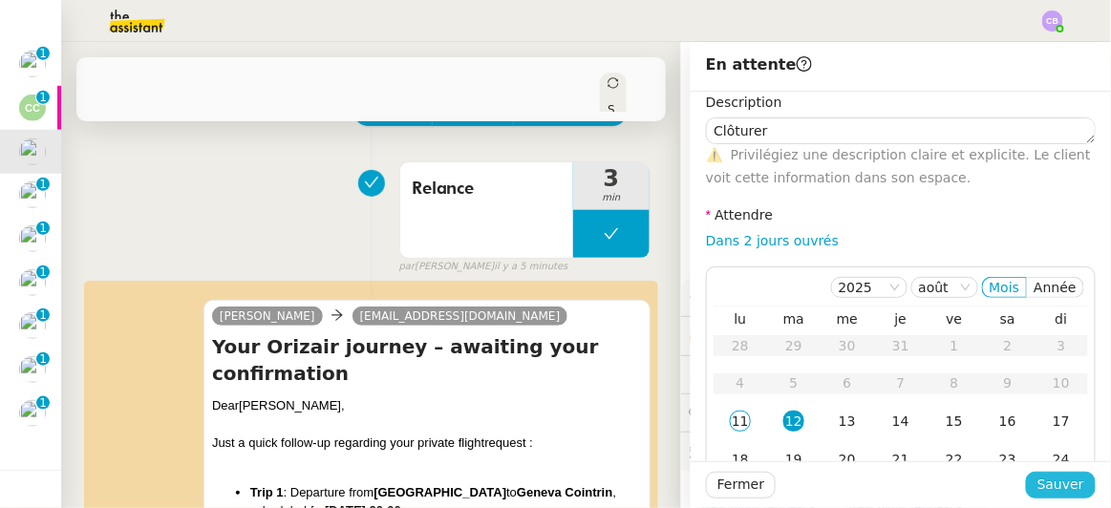
click at [1042, 478] on span "Sauver" at bounding box center [1060, 485] width 47 height 22
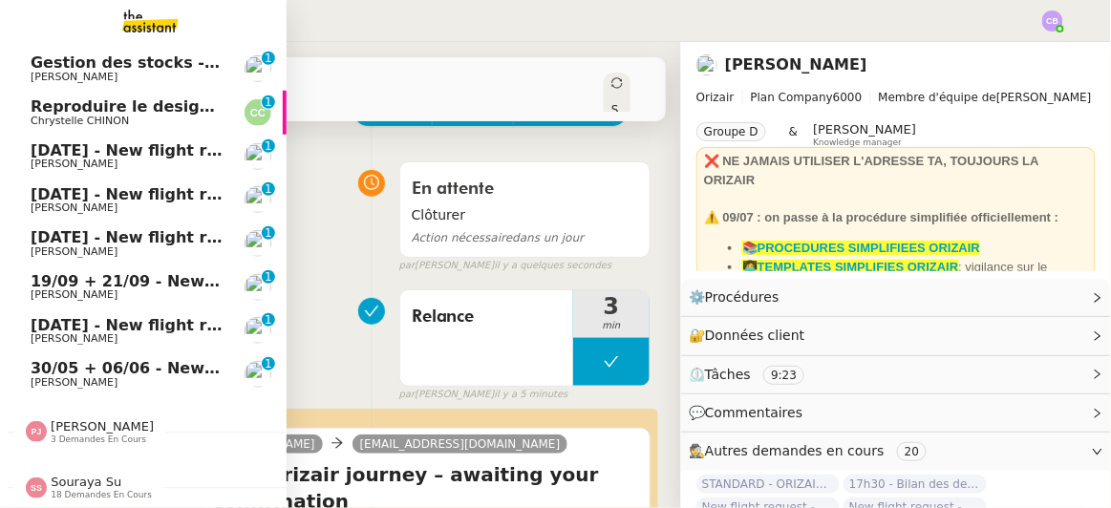
click at [44, 144] on span "[DATE] - New flight request - [PERSON_NAME]" at bounding box center [228, 150] width 394 height 18
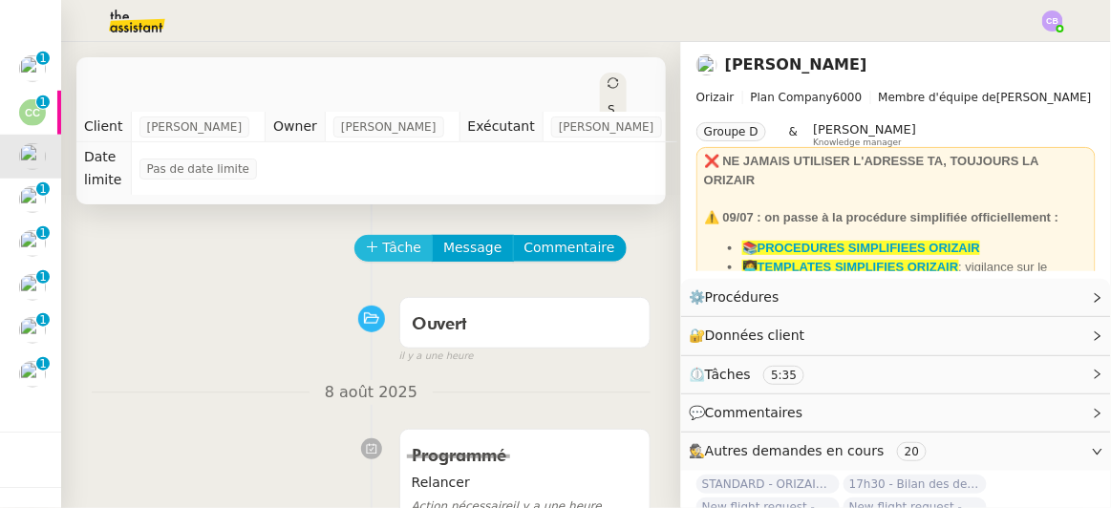
click at [386, 237] on span "Tâche" at bounding box center [402, 248] width 39 height 22
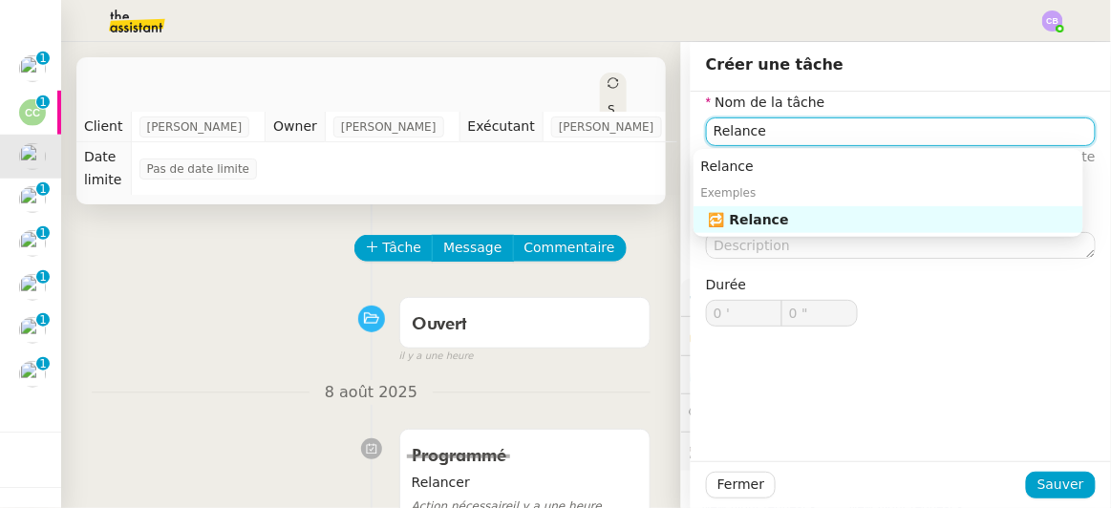
click at [738, 222] on div "🔁 Relance" at bounding box center [892, 219] width 367 height 17
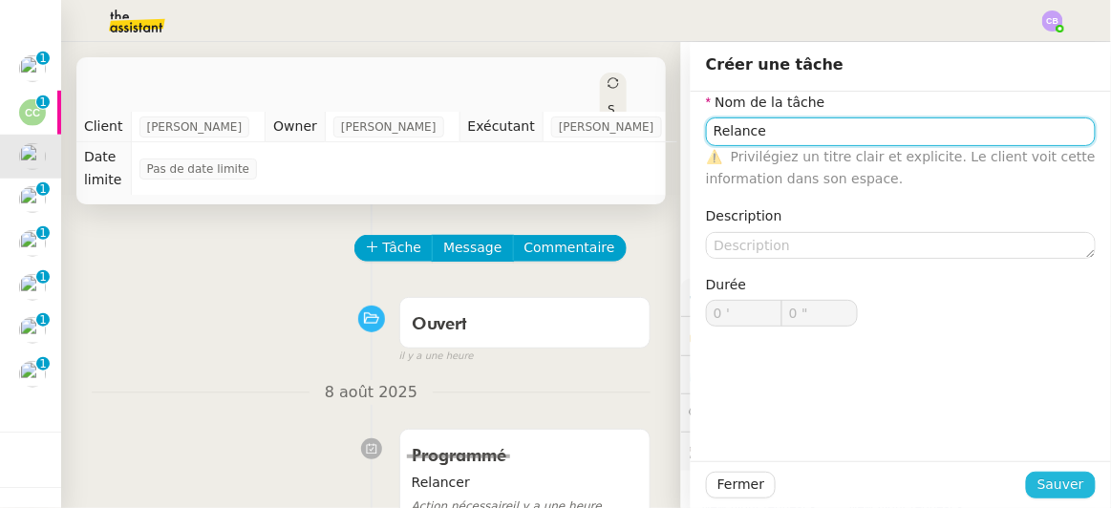
type input "Relance"
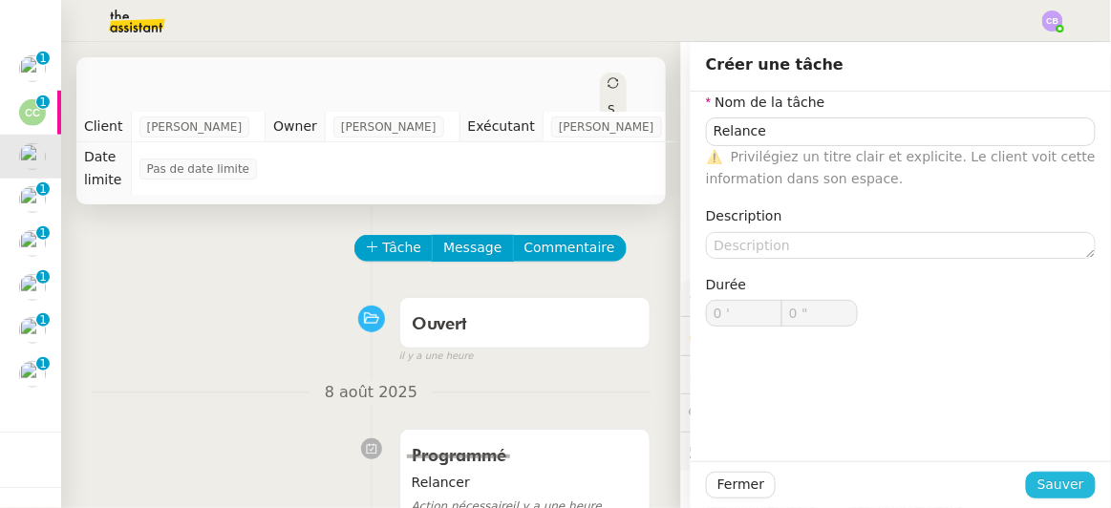
click at [1050, 491] on span "Sauver" at bounding box center [1060, 485] width 47 height 22
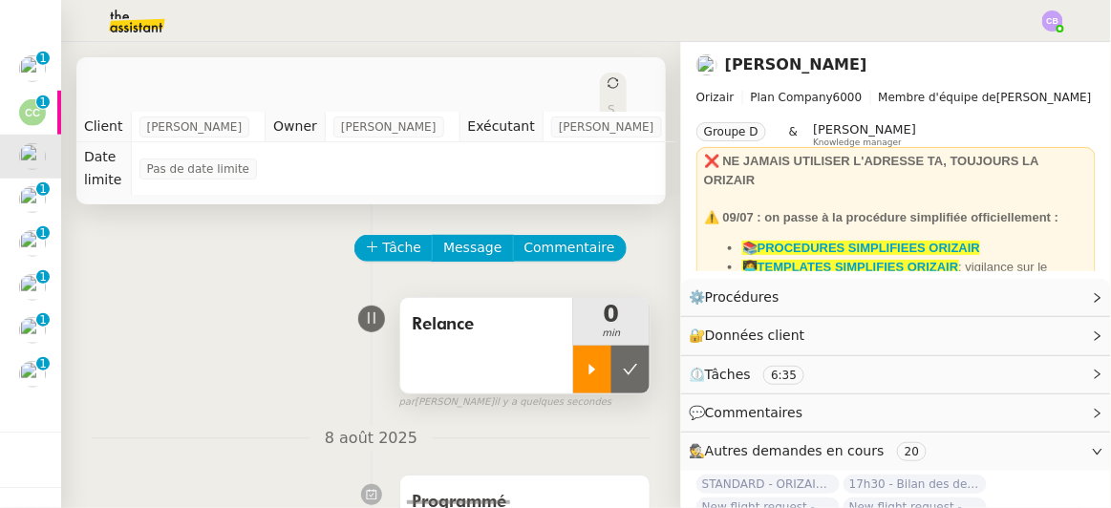
click at [573, 359] on div at bounding box center [592, 370] width 38 height 48
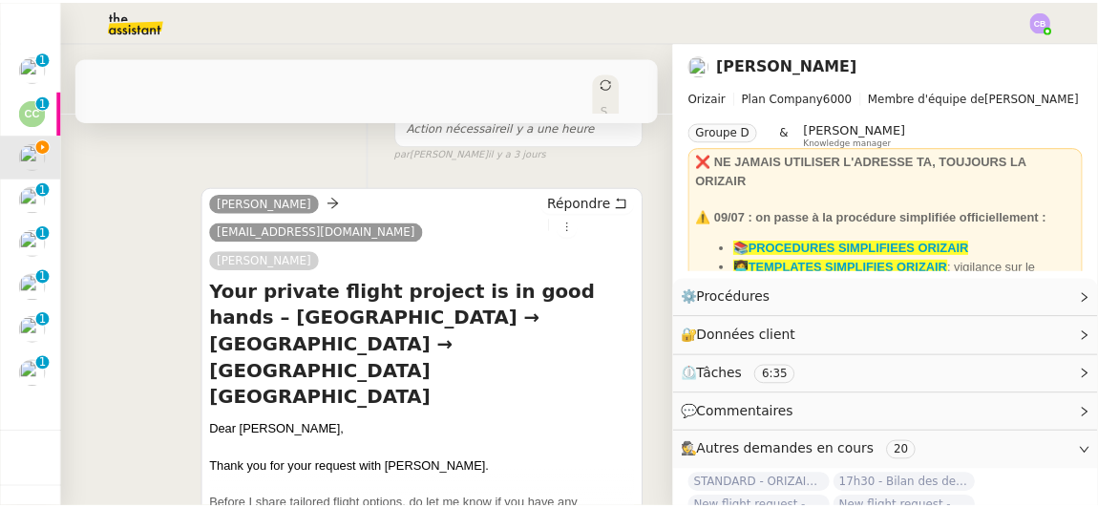
scroll to position [436, 0]
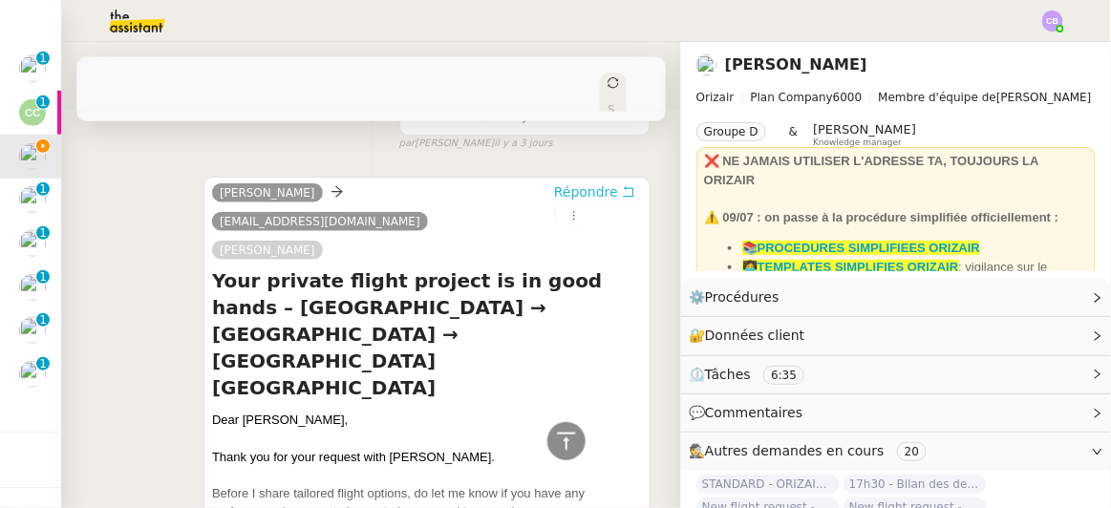
click at [554, 182] on span "Répondre" at bounding box center [586, 191] width 64 height 19
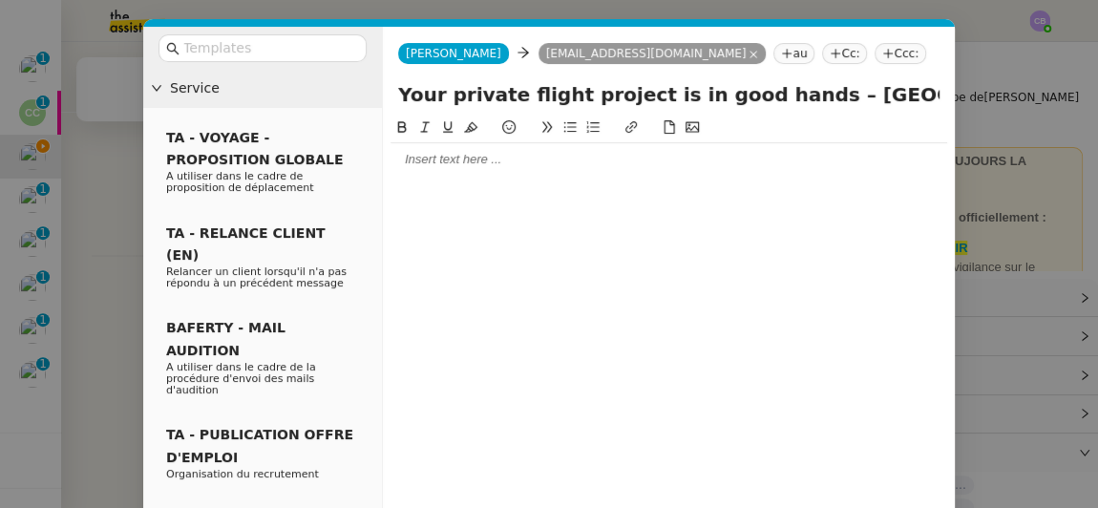
scroll to position [635, 0]
click at [314, 47] on input "text" at bounding box center [269, 48] width 172 height 22
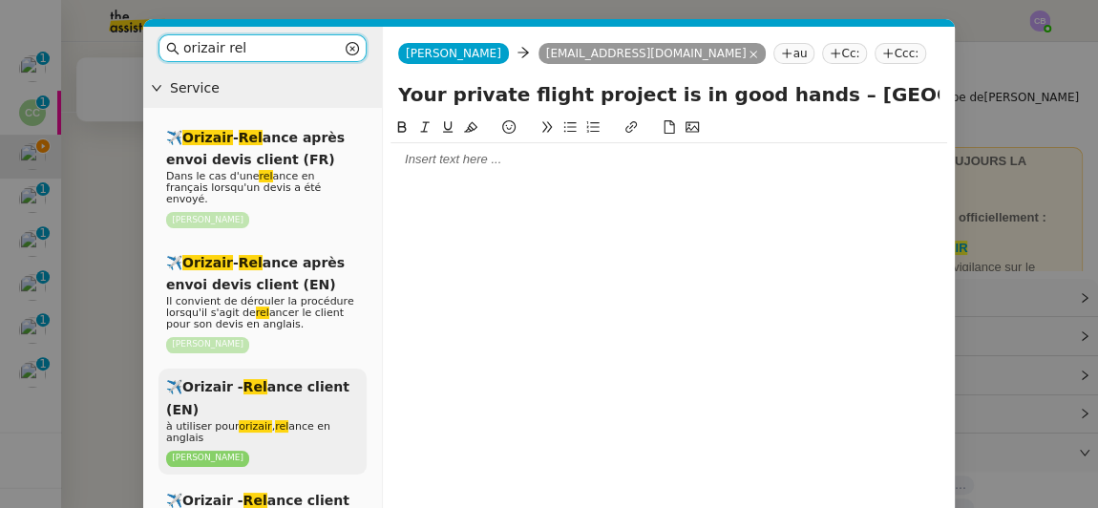
type input "orizair rel"
click at [303, 379] on span "✈️Orizair - Rel ance client (EN)" at bounding box center [257, 397] width 183 height 37
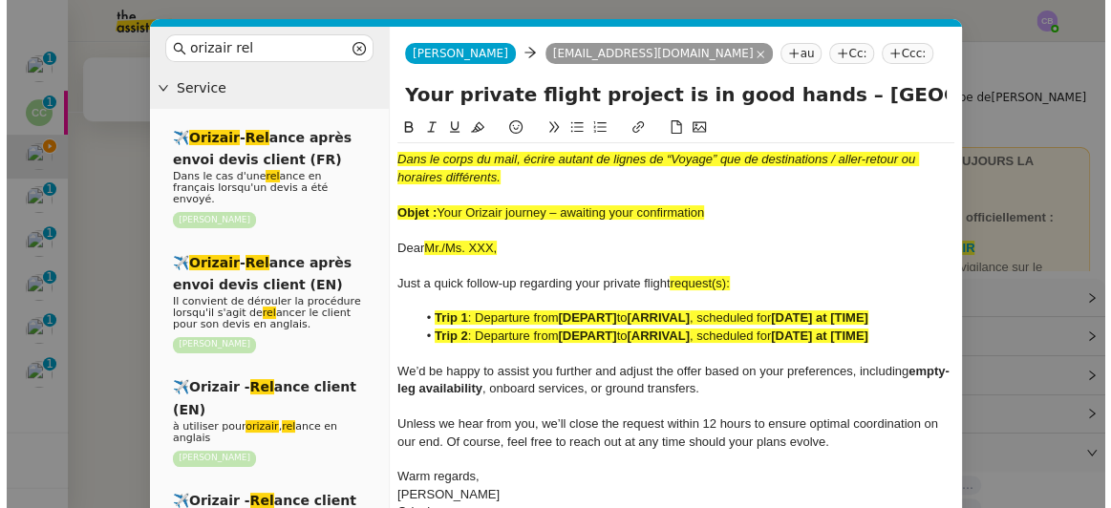
scroll to position [832, 0]
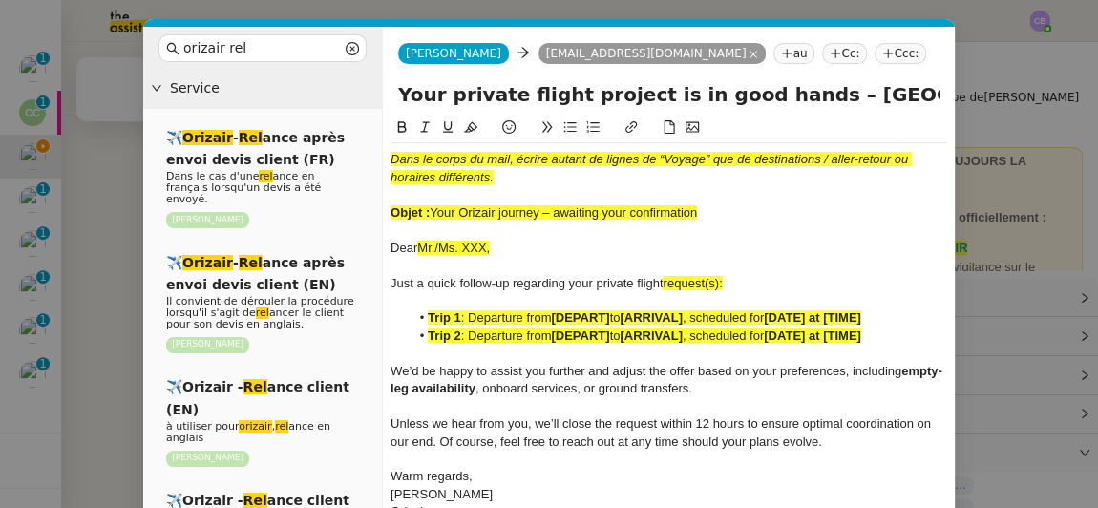
click at [692, 238] on div at bounding box center [669, 230] width 557 height 17
drag, startPoint x: 702, startPoint y: 209, endPoint x: 435, endPoint y: 212, distance: 267.5
click at [435, 212] on div "Objet : Your Orizair journey – awaiting your confirmation" at bounding box center [669, 212] width 557 height 17
copy span "Your Orizair journey – awaiting your confirmation"
drag, startPoint x: 400, startPoint y: 95, endPoint x: 779, endPoint y: 87, distance: 379.3
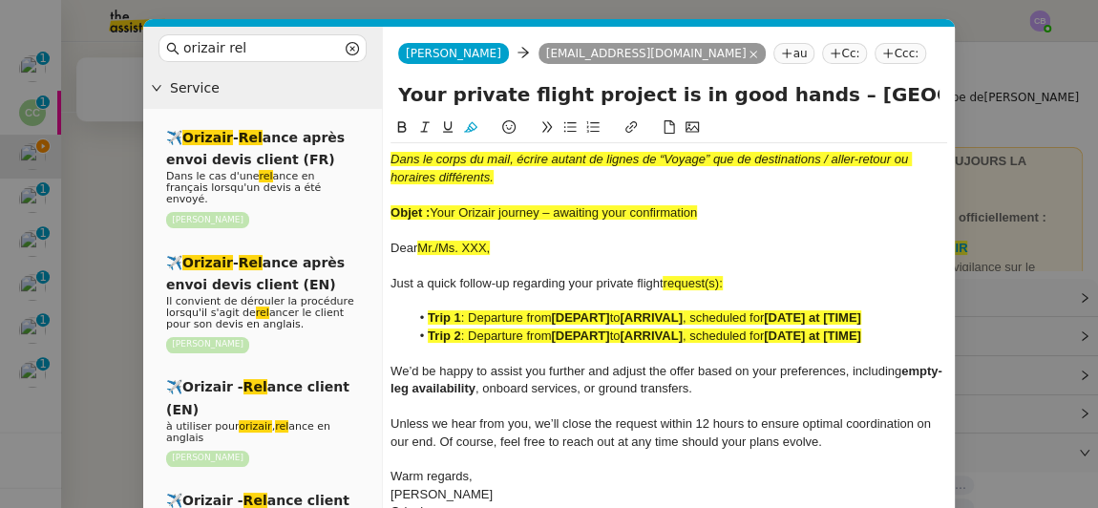
click at [779, 87] on input "Your private flight project is in good hands – Vilnius → London City Airport → …" at bounding box center [669, 94] width 542 height 29
paste input "Orizair journey – awaiting your confirmation"
type input "Your Orizair journey – awaiting your confirmation – Vilnius → London City Airpo…"
drag, startPoint x: 710, startPoint y: 211, endPoint x: 394, endPoint y: 159, distance: 320.5
click at [394, 159] on div "Dans le corps du mail, écrire autant de lignes de “Voyage” que de destinations …" at bounding box center [669, 336] width 557 height 386
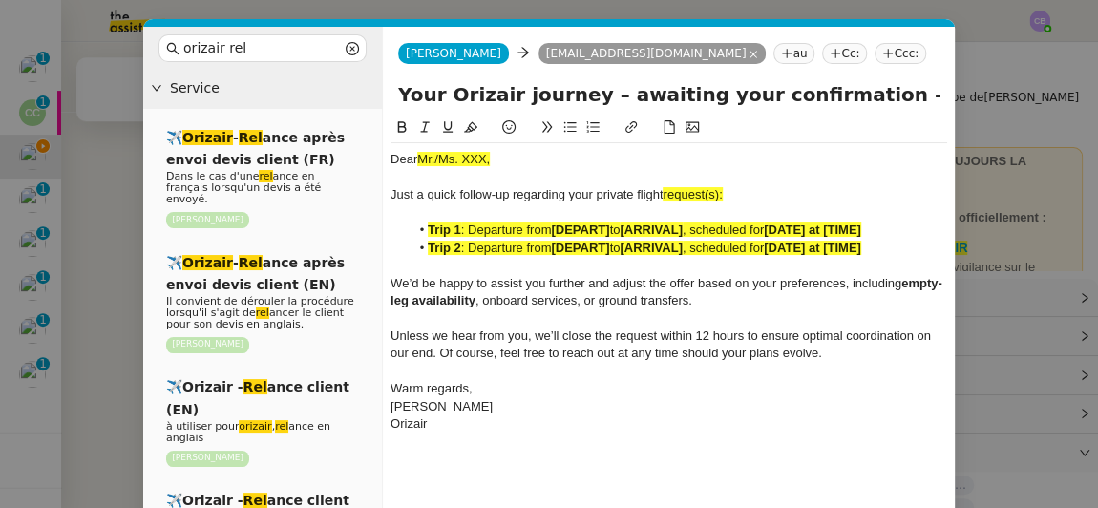
click at [108, 175] on nz-modal-container "orizair rel Service ✈️ Orizair - Rel ance après envoi devis client (FR) Dans le…" at bounding box center [549, 254] width 1098 height 508
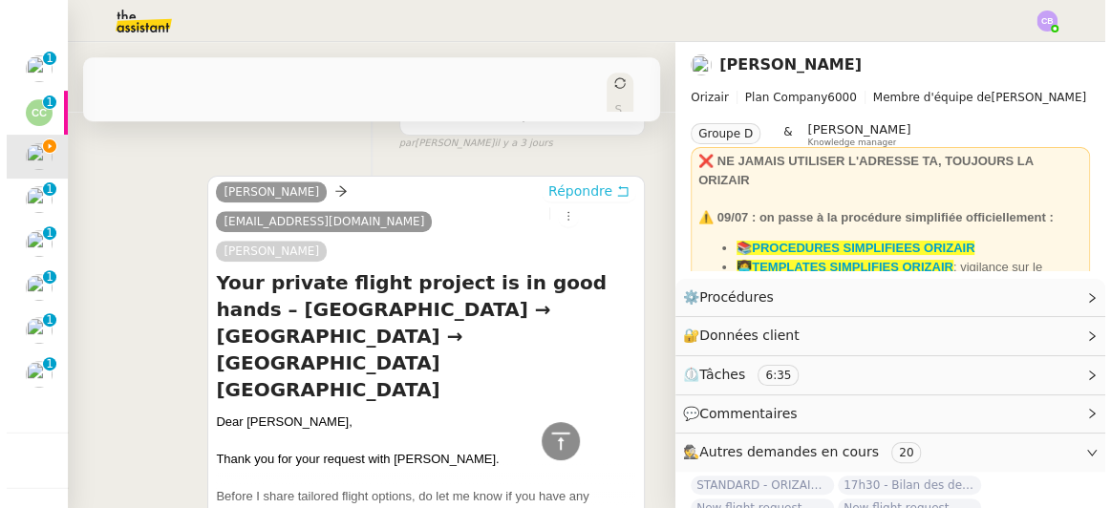
scroll to position [830, 0]
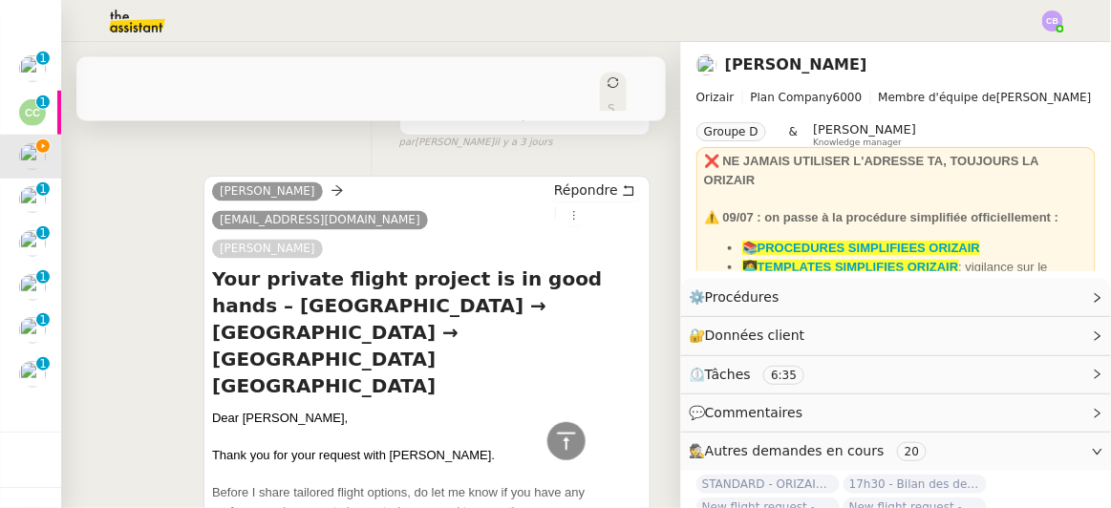
drag, startPoint x: 359, startPoint y: 311, endPoint x: 242, endPoint y: 309, distance: 117.5
click at [242, 410] on div "Dear Meškauskas Edminas," at bounding box center [427, 419] width 430 height 19
copy div "Meškauskas Edminas"
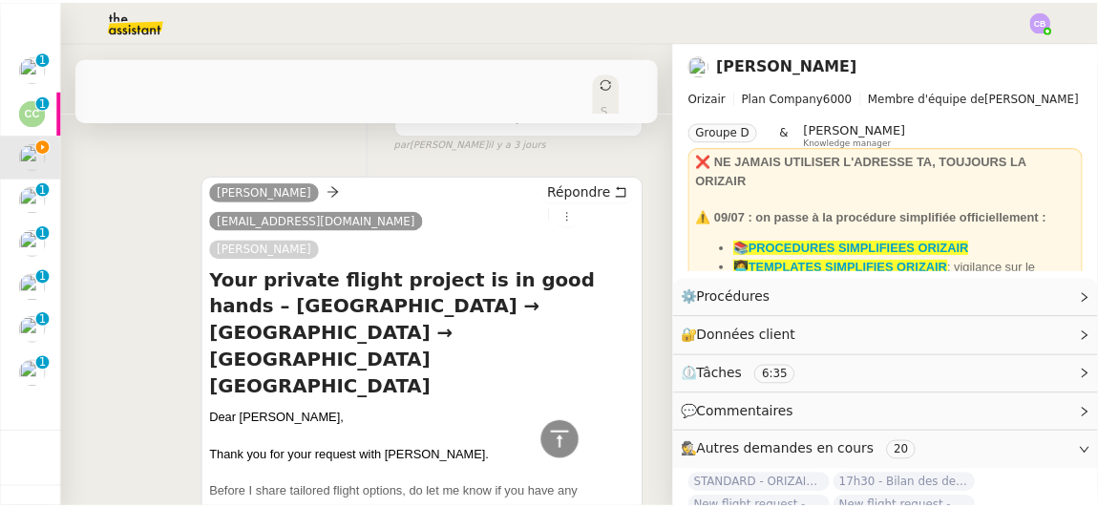
scroll to position [198, 0]
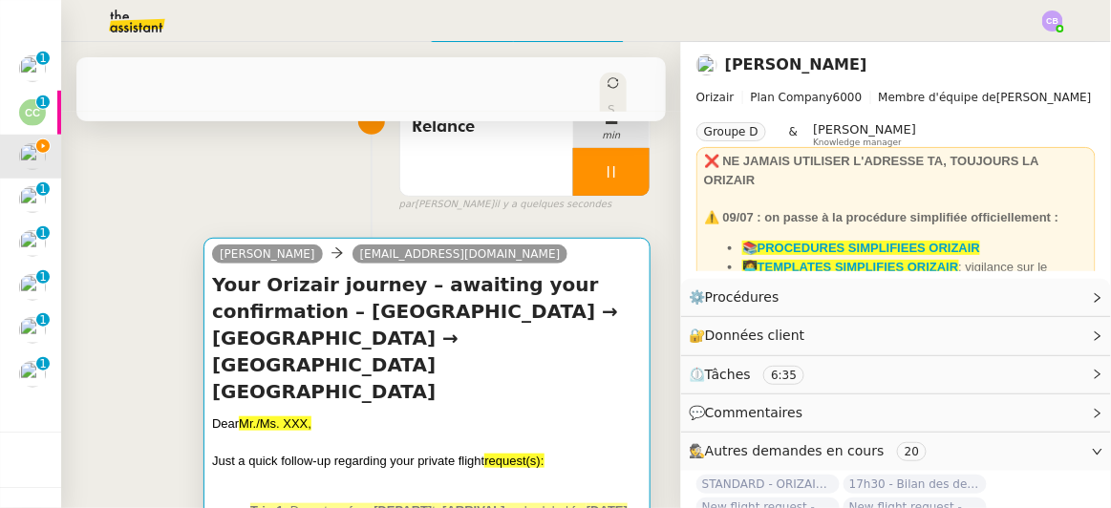
click at [550, 327] on h4 "Your Orizair journey – awaiting your confirmation – Vilnius → London City Airpo…" at bounding box center [427, 338] width 430 height 134
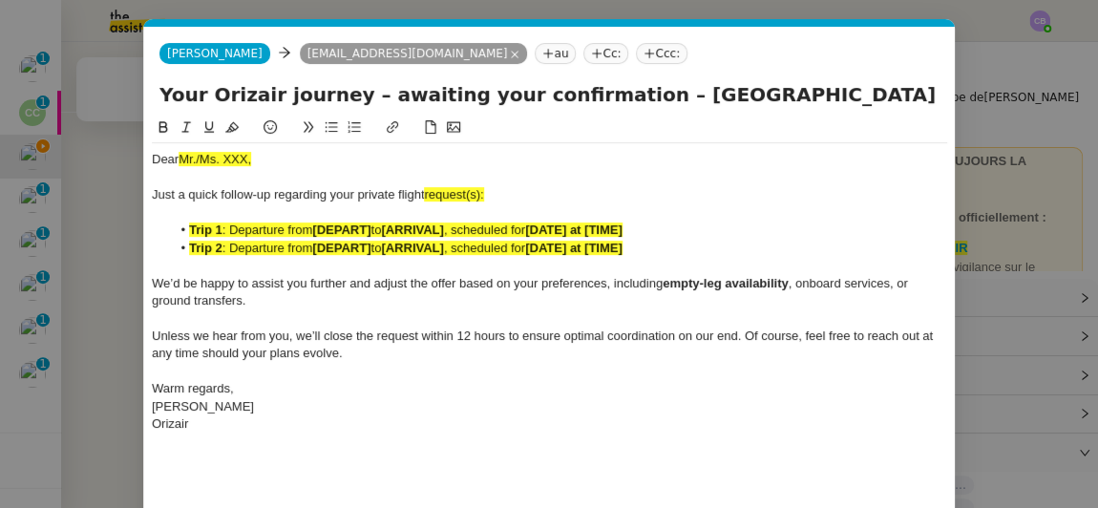
scroll to position [0, 94]
drag, startPoint x: 252, startPoint y: 150, endPoint x: 202, endPoint y: 139, distance: 50.8
click at [202, 139] on div "Dear Mr./Ms. XXX, Just a quick follow-up regarding your private flight request(…" at bounding box center [550, 279] width 796 height 325
drag, startPoint x: 271, startPoint y: 159, endPoint x: 178, endPoint y: 153, distance: 93.8
click at [178, 153] on div "Dear Mr./Ms. XXX," at bounding box center [550, 159] width 796 height 17
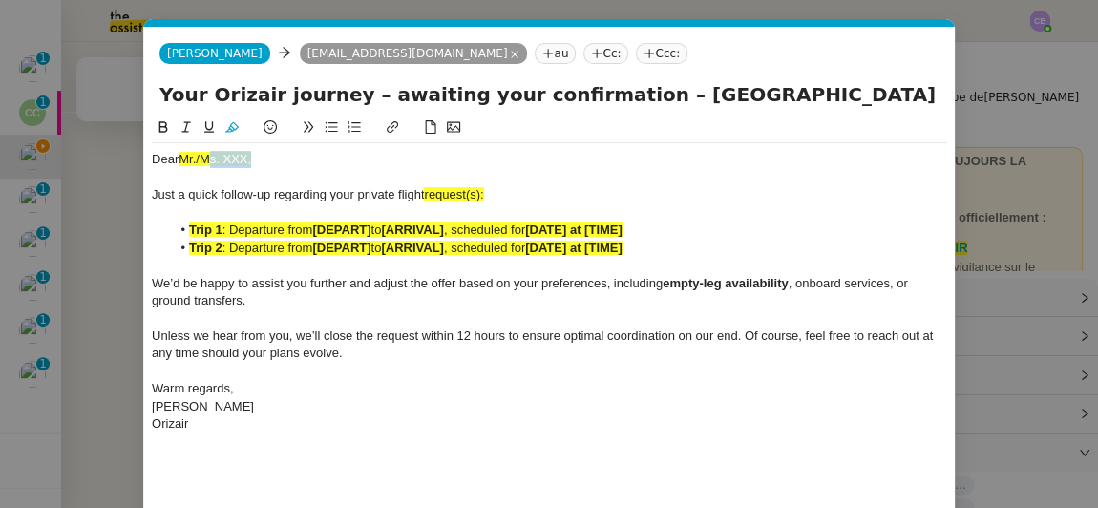
click at [232, 127] on icon at bounding box center [231, 126] width 13 height 13
click at [258, 166] on div "Dear Mr./Ms. XXX," at bounding box center [550, 159] width 796 height 17
click at [507, 183] on div at bounding box center [550, 177] width 796 height 17
click at [482, 188] on span "request(s):" at bounding box center [453, 194] width 59 height 14
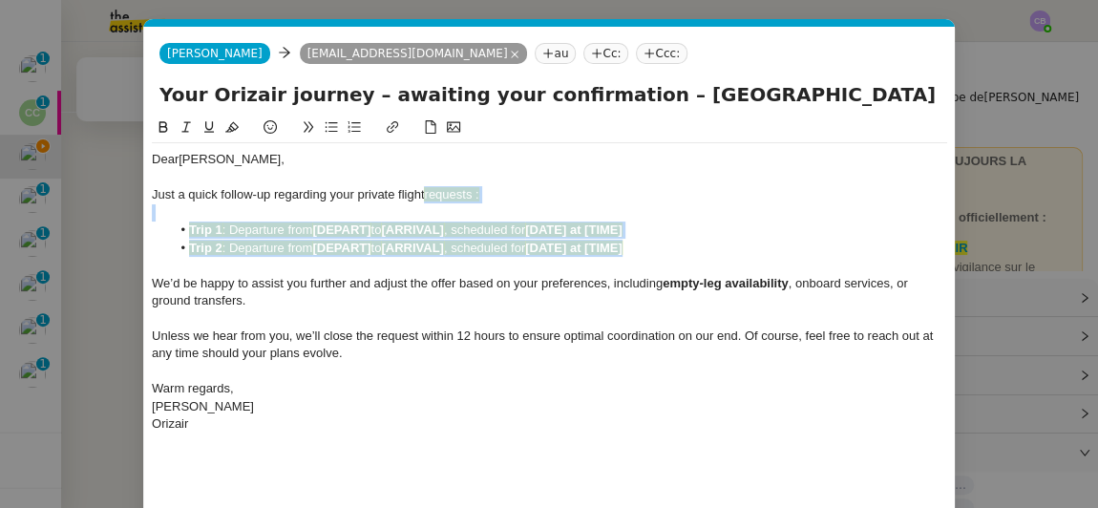
drag, startPoint x: 642, startPoint y: 254, endPoint x: 424, endPoint y: 196, distance: 225.4
click at [424, 196] on div "Dear Meškauskas Edminas, Just a quick follow-up regarding your private flight r…" at bounding box center [550, 291] width 796 height 297
click at [232, 125] on icon at bounding box center [231, 126] width 13 height 13
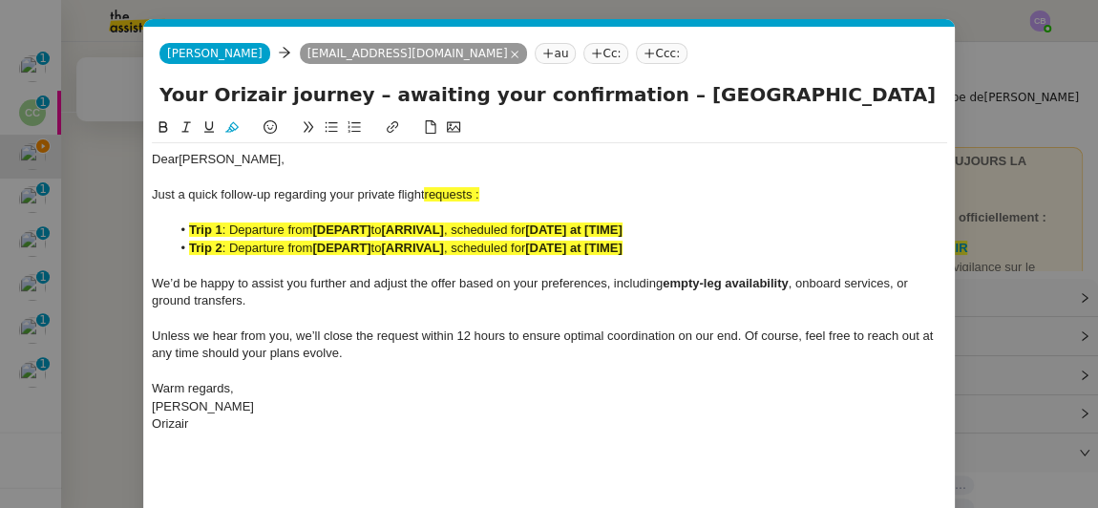
click at [372, 184] on div at bounding box center [550, 177] width 796 height 17
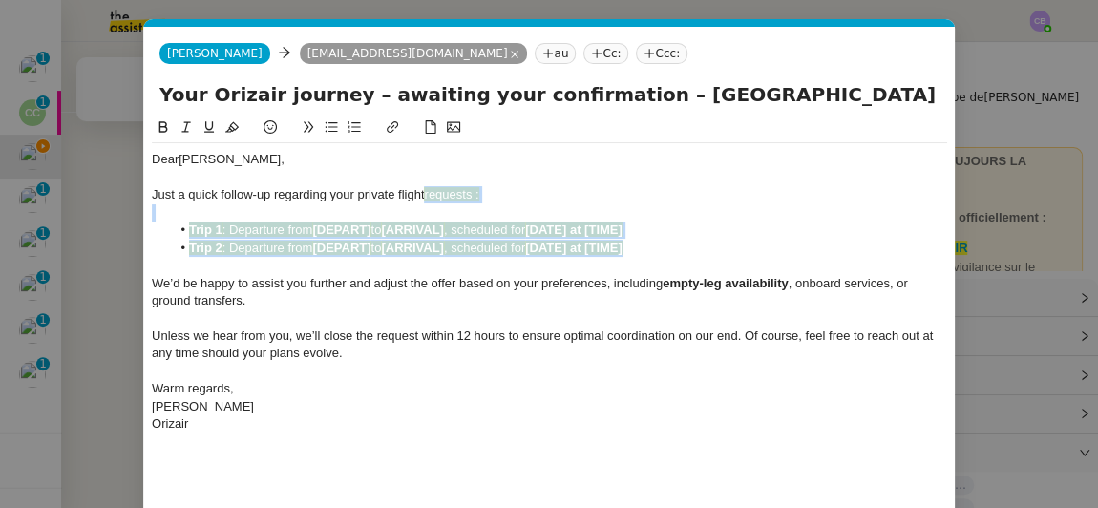
drag, startPoint x: 642, startPoint y: 245, endPoint x: 424, endPoint y: 194, distance: 223.8
click at [424, 194] on div "Dear Meškauskas Edminas, Just a quick follow-up regarding your private flight r…" at bounding box center [550, 291] width 796 height 297
click at [228, 134] on icon at bounding box center [231, 126] width 13 height 13
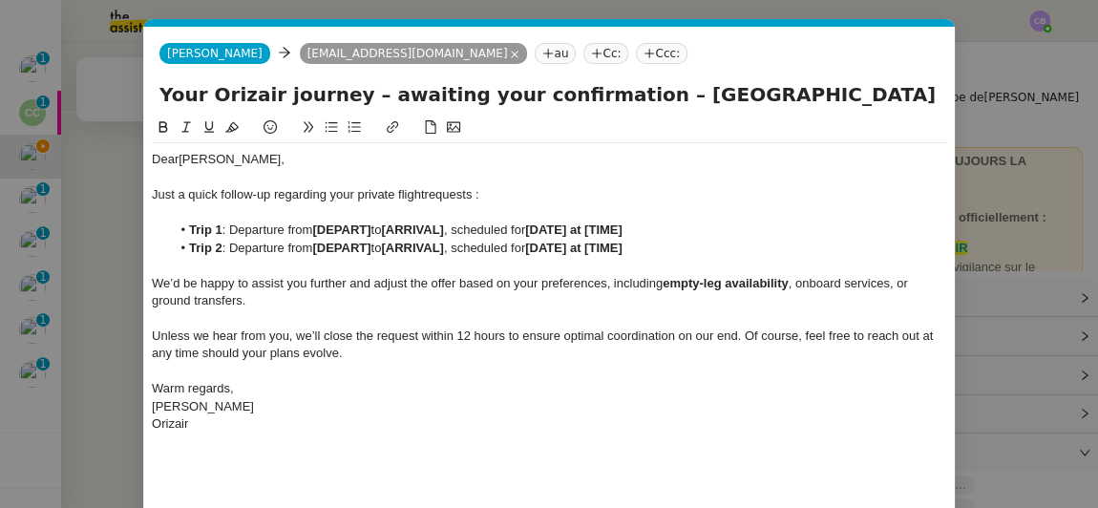
drag, startPoint x: 627, startPoint y: 93, endPoint x: 681, endPoint y: 92, distance: 54.5
click at [681, 92] on input "Your Orizair journey – awaiting your confirmation – Vilnius → London City Airpo…" at bounding box center [550, 94] width 780 height 29
click at [375, 212] on div at bounding box center [550, 212] width 796 height 17
click at [362, 225] on strong "[DEPART]" at bounding box center [341, 230] width 58 height 14
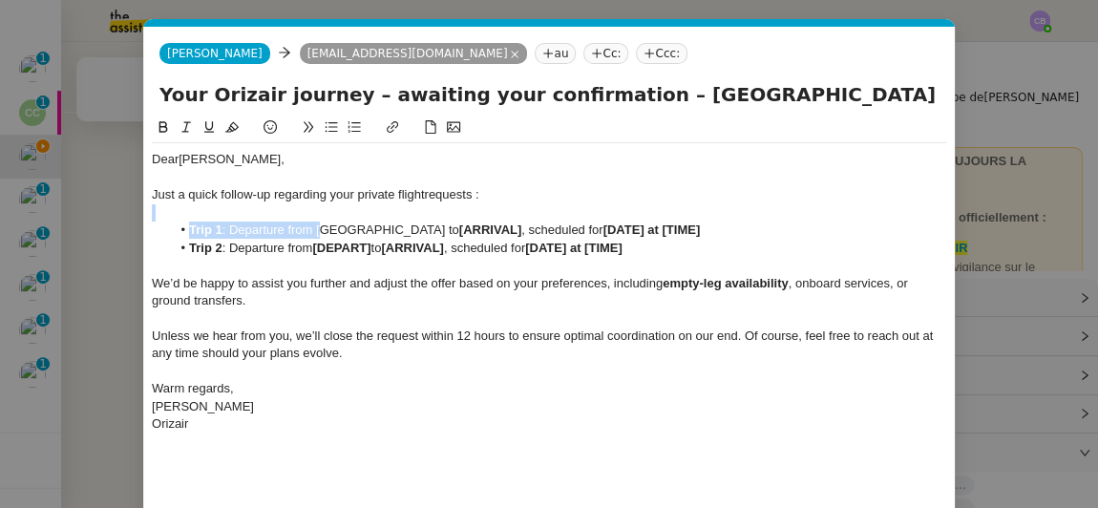
drag, startPoint x: 348, startPoint y: 221, endPoint x: 322, endPoint y: 224, distance: 26.1
click at [322, 224] on div "Dear Meškauskas Edminas, Just a quick follow-up regarding your private flight r…" at bounding box center [550, 291] width 796 height 297
click at [322, 224] on li "Trip 1 : Departure from Vilnius to [ARRIVAL] , scheduled for [DATE] at [TIME]" at bounding box center [560, 230] width 778 height 17
click at [163, 125] on icon at bounding box center [163, 126] width 13 height 13
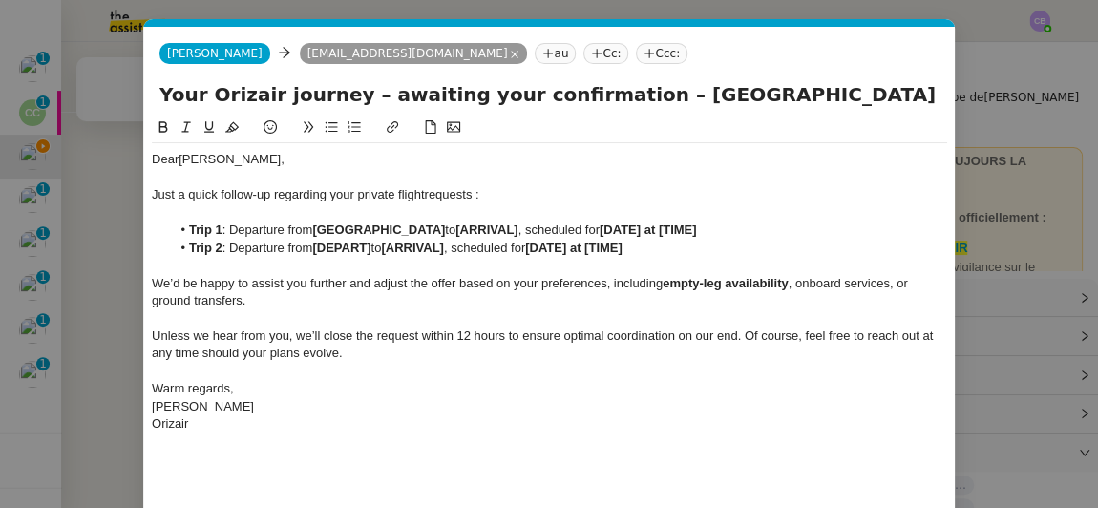
drag, startPoint x: 716, startPoint y: 87, endPoint x: 863, endPoint y: 84, distance: 146.2
click at [863, 84] on input "Your Orizair journey – awaiting your confirmation – Vilnius → London City Airpo…" at bounding box center [550, 94] width 780 height 29
drag, startPoint x: 890, startPoint y: 91, endPoint x: 713, endPoint y: 92, distance: 177.7
click at [713, 92] on input "Your Orizair journey – awaiting your confirmation – Vilnius → London City Airpo…" at bounding box center [550, 94] width 780 height 29
click at [438, 224] on li "Trip 1 : Departure from Vilnius to [ARRIVAL] , scheduled for [DATE] at [TIME]" at bounding box center [560, 230] width 778 height 17
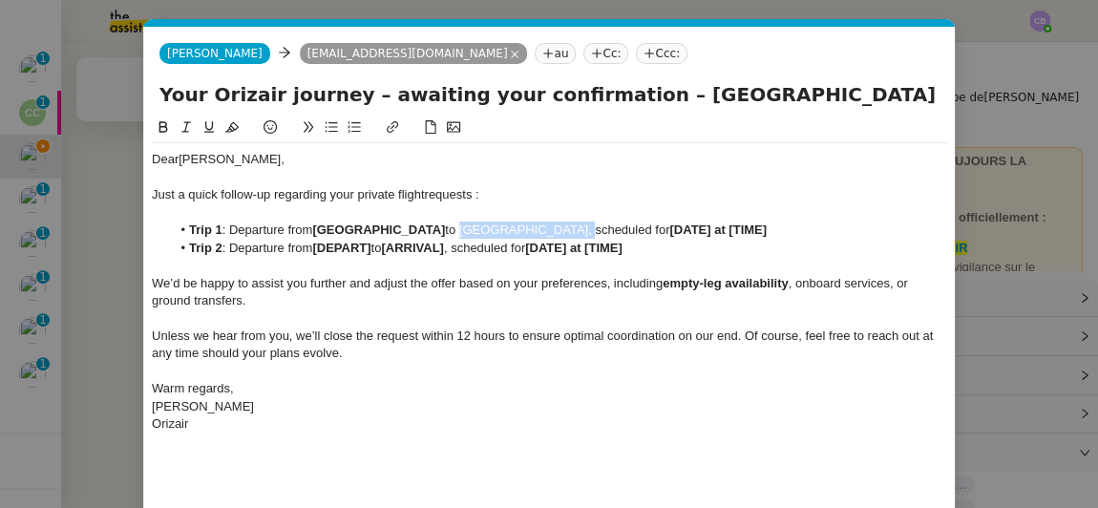
drag, startPoint x: 372, startPoint y: 232, endPoint x: 479, endPoint y: 224, distance: 107.3
click at [479, 224] on li "Trip 1 : Departure from Vilnius to London City Airport, scheduled for [DATE] at…" at bounding box center [560, 230] width 778 height 17
click at [167, 127] on icon at bounding box center [163, 126] width 13 height 13
click at [626, 204] on div at bounding box center [550, 212] width 796 height 17
click at [600, 221] on div at bounding box center [550, 212] width 796 height 17
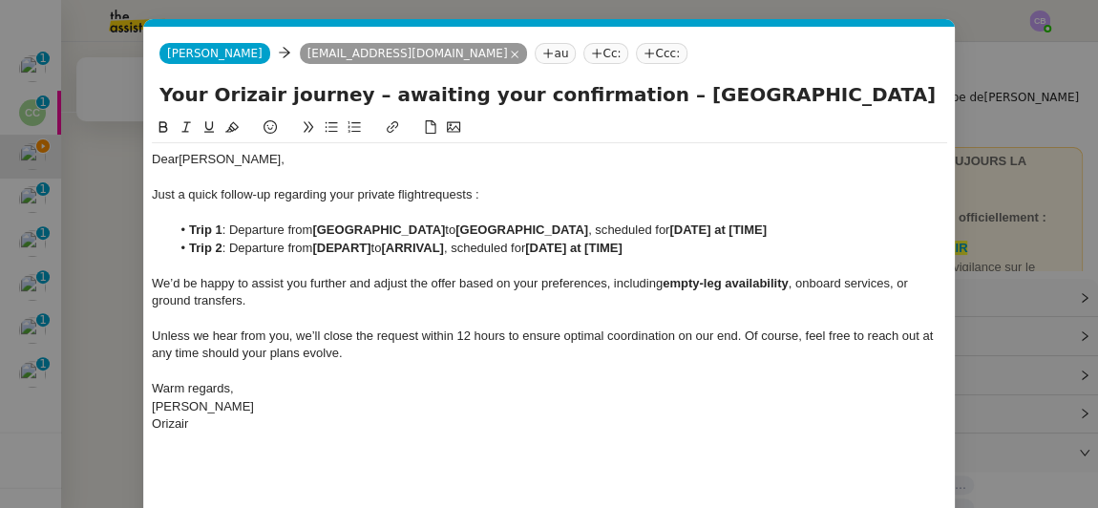
click at [670, 226] on strong "[DATE] at [TIME]" at bounding box center [718, 230] width 97 height 14
drag, startPoint x: 670, startPoint y: 226, endPoint x: 576, endPoint y: 226, distance: 93.6
click at [576, 226] on li "Trip 1 : Departure from Vilnius to London City Airport , scheduled for 14th Aug…" at bounding box center [560, 230] width 778 height 17
click at [168, 130] on icon at bounding box center [163, 126] width 13 height 13
drag, startPoint x: 316, startPoint y: 232, endPoint x: 416, endPoint y: 224, distance: 99.7
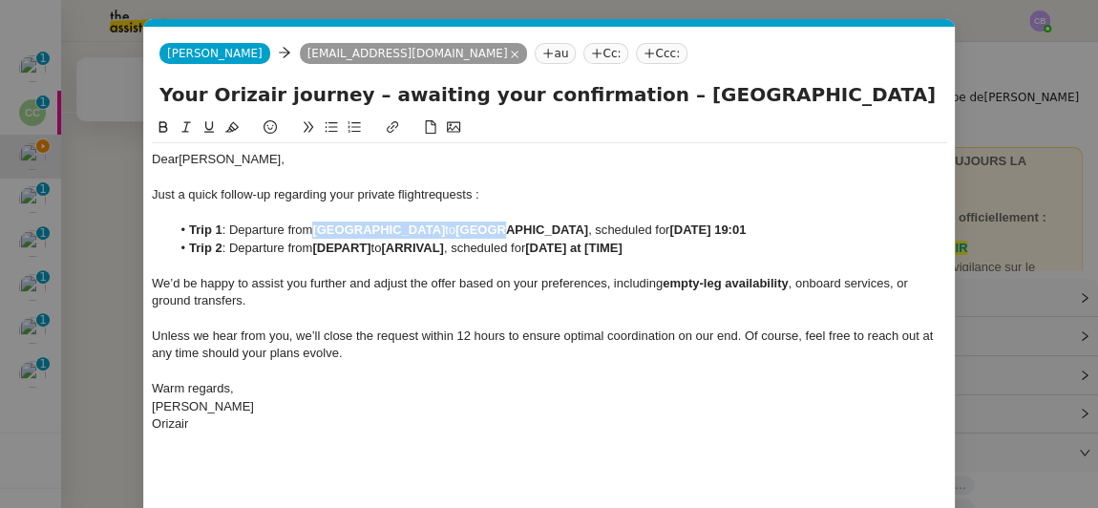
click at [416, 224] on li "Trip 1 : Departure from Vilnius to London City Airport , scheduled for 14th Aug…" at bounding box center [560, 230] width 778 height 17
copy li "Vilnius to London"
click at [328, 259] on div at bounding box center [550, 265] width 796 height 17
click at [320, 246] on strong "[DEPART]" at bounding box center [341, 248] width 58 height 14
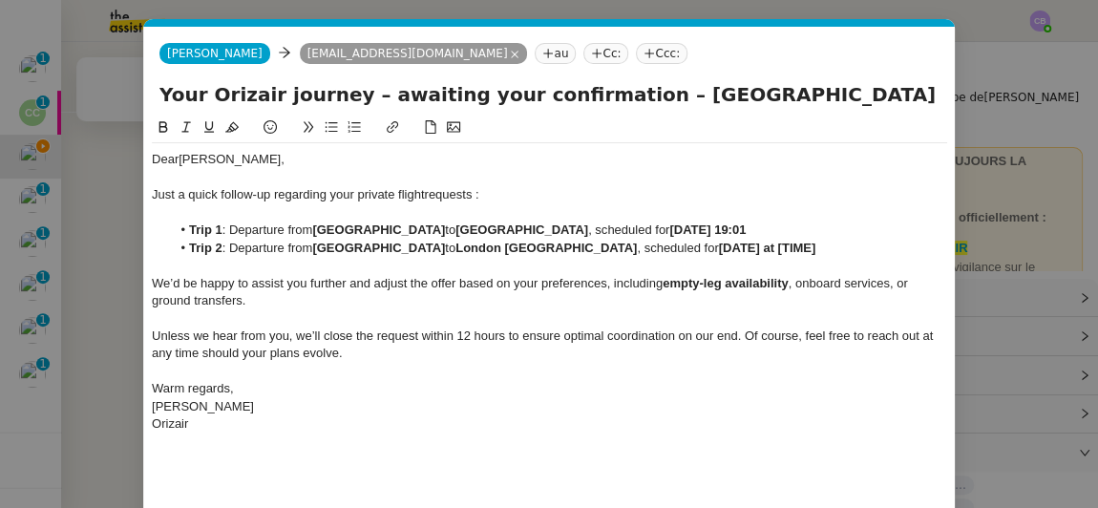
drag, startPoint x: 725, startPoint y: 228, endPoint x: 575, endPoint y: 224, distance: 150.0
click at [670, 224] on strong "14th August 2025 at 19:01" at bounding box center [708, 230] width 76 height 14
copy strong "14th August 2025 at 19:01"
click at [711, 267] on div at bounding box center [550, 265] width 796 height 17
click at [685, 272] on div at bounding box center [550, 265] width 796 height 17
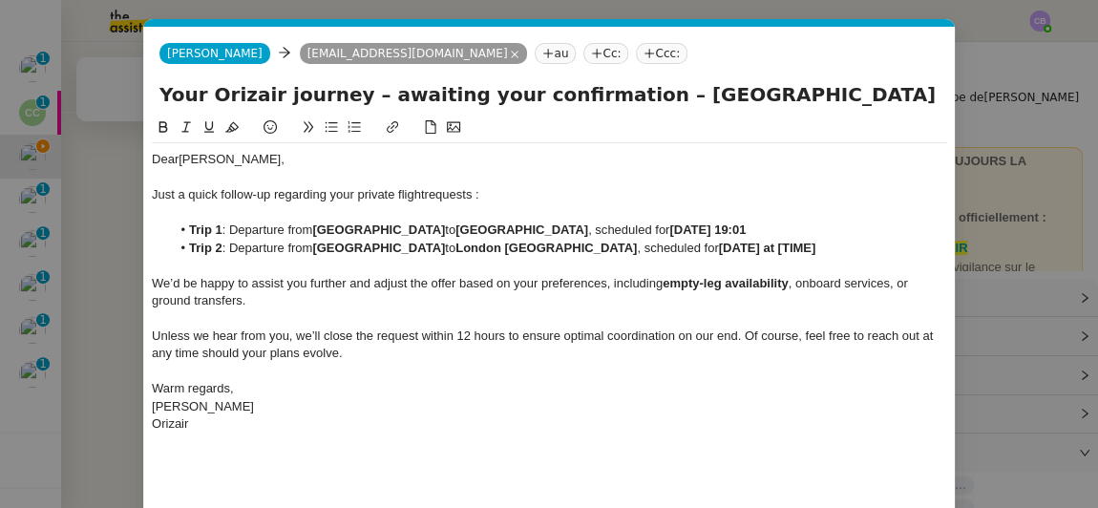
click at [687, 237] on strong "14th August 2025 at 19:01" at bounding box center [708, 230] width 76 height 14
click at [683, 248] on li "Trip 2 : Departure from Vilnius to London Biggin Hill , scheduled for [DATE] at…" at bounding box center [560, 248] width 778 height 17
drag, startPoint x: 905, startPoint y: 82, endPoint x: 610, endPoint y: 96, distance: 294.5
click at [610, 96] on input "Your Orizair journey – awaiting your confirmation – Vilnius → → London Biggin H…" at bounding box center [550, 94] width 780 height 29
type input "Your Orizair journey – awaiting your confirmation"
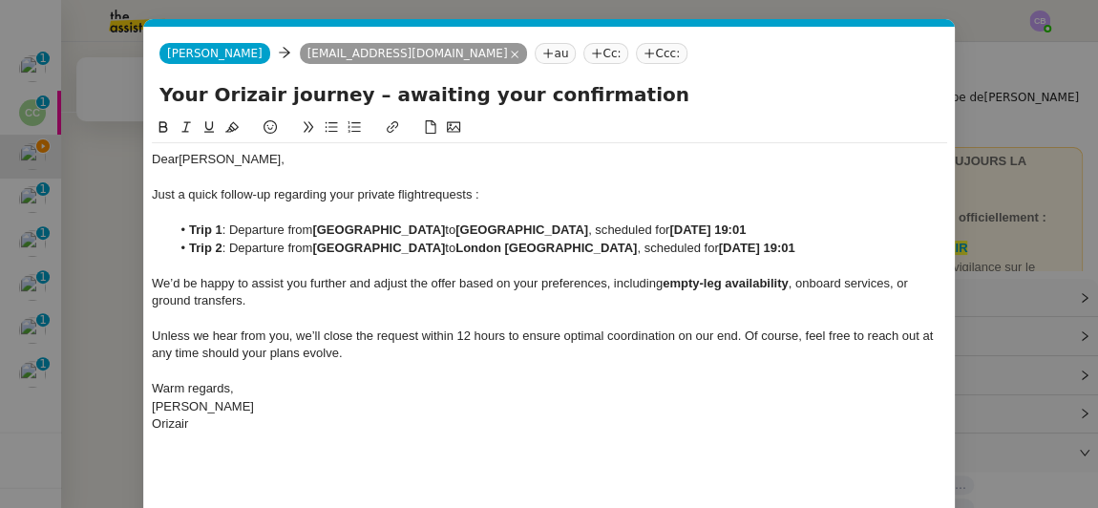
click at [356, 409] on div "[PERSON_NAME]" at bounding box center [550, 406] width 796 height 17
click at [383, 472] on div "Dear Meškauskas Edminas, Just a quick follow-up regarding your private flight r…" at bounding box center [550, 344] width 796 height 455
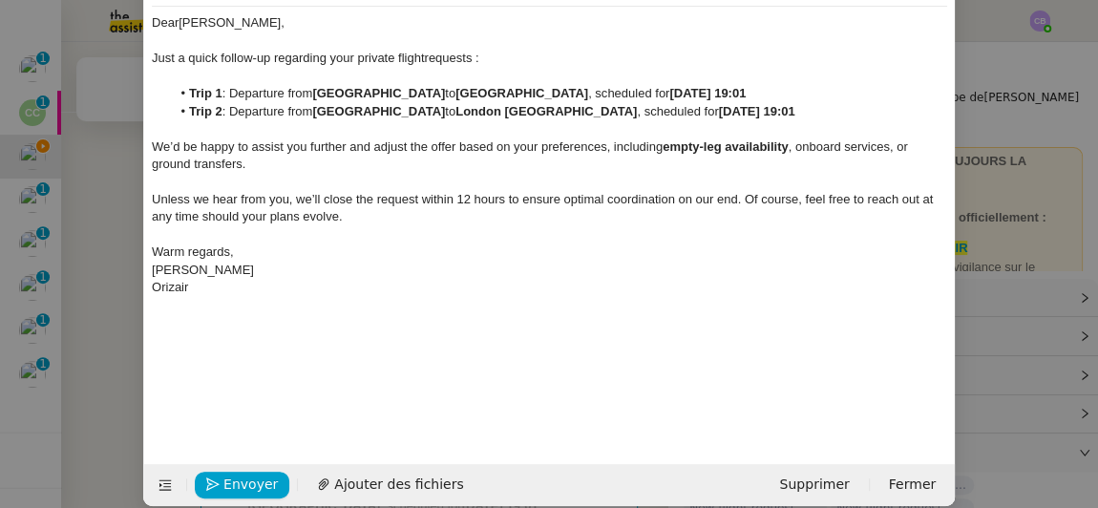
scroll to position [157, 0]
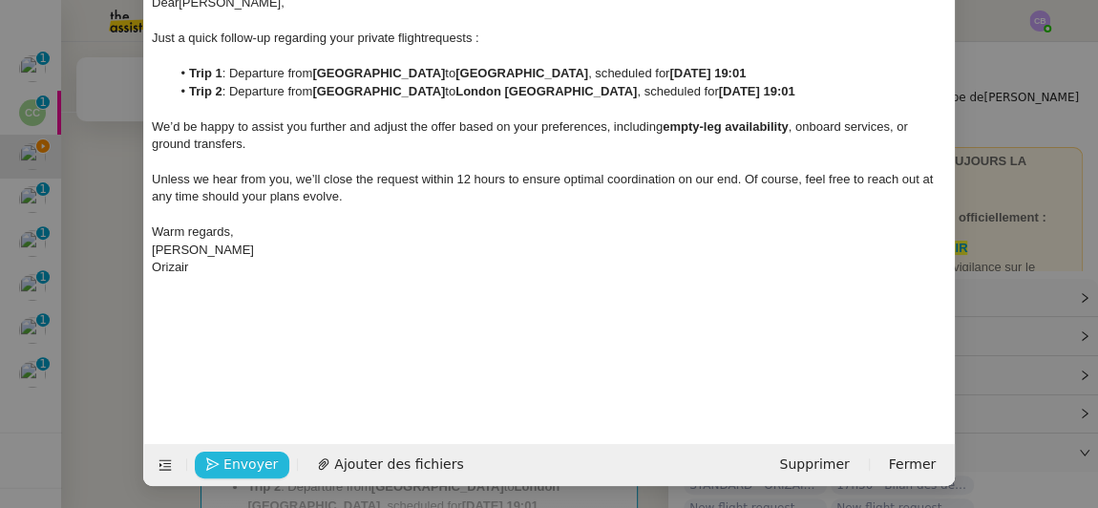
click at [255, 467] on span "Envoyer" at bounding box center [251, 465] width 54 height 22
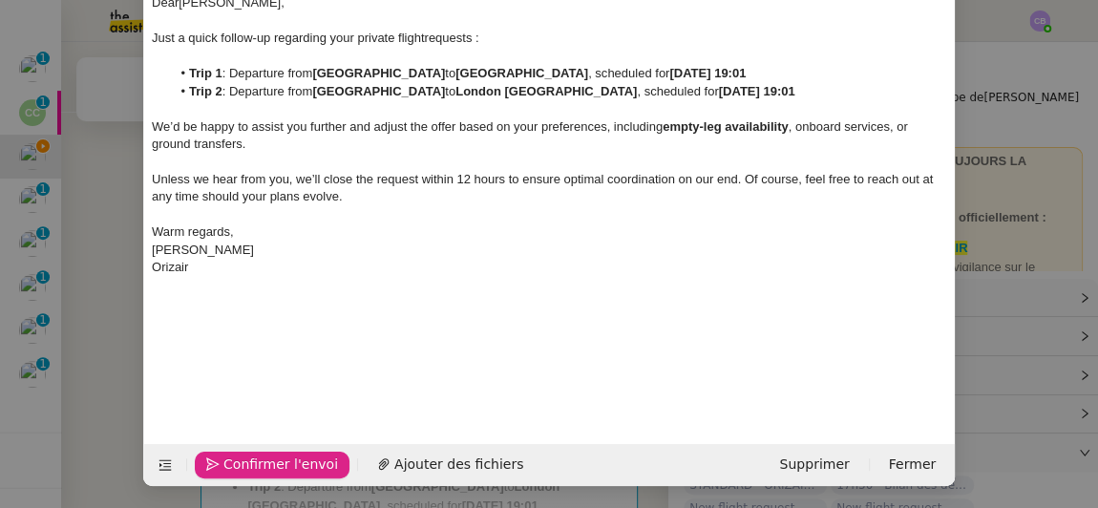
click at [255, 467] on span "Confirmer l'envoi" at bounding box center [281, 465] width 115 height 22
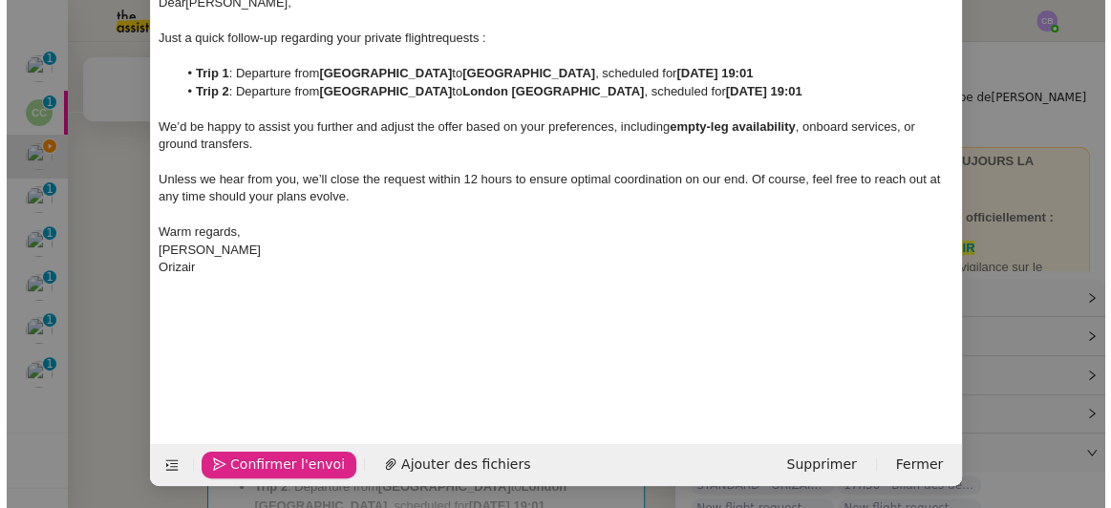
scroll to position [138, 0]
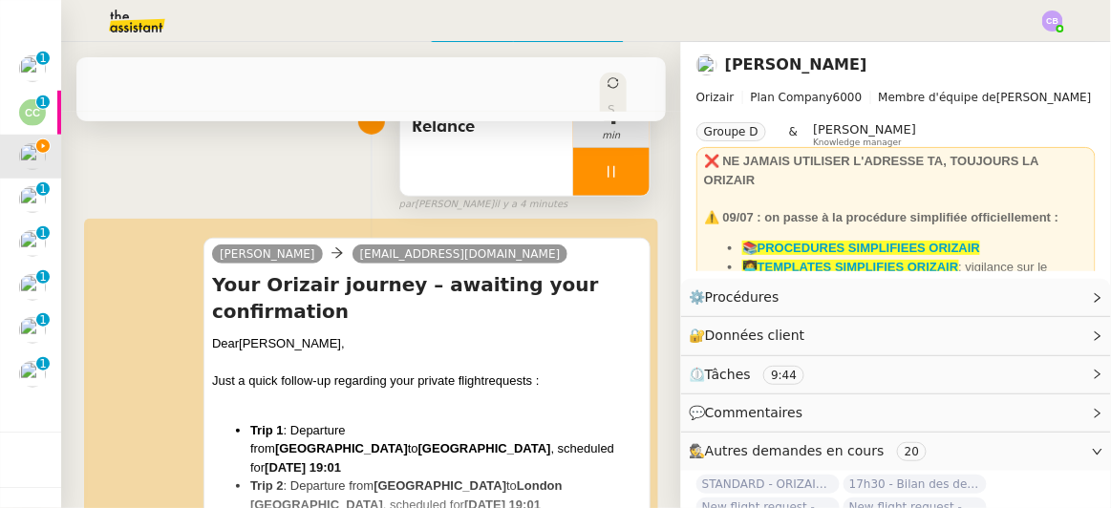
click at [573, 160] on div at bounding box center [611, 172] width 76 height 48
click at [623, 164] on icon at bounding box center [630, 171] width 15 height 15
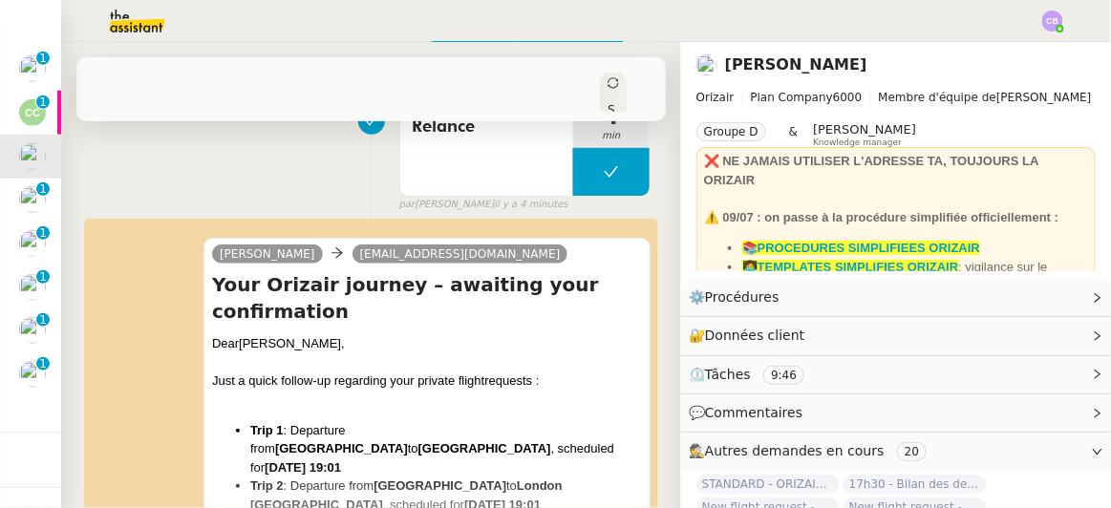
scroll to position [0, 0]
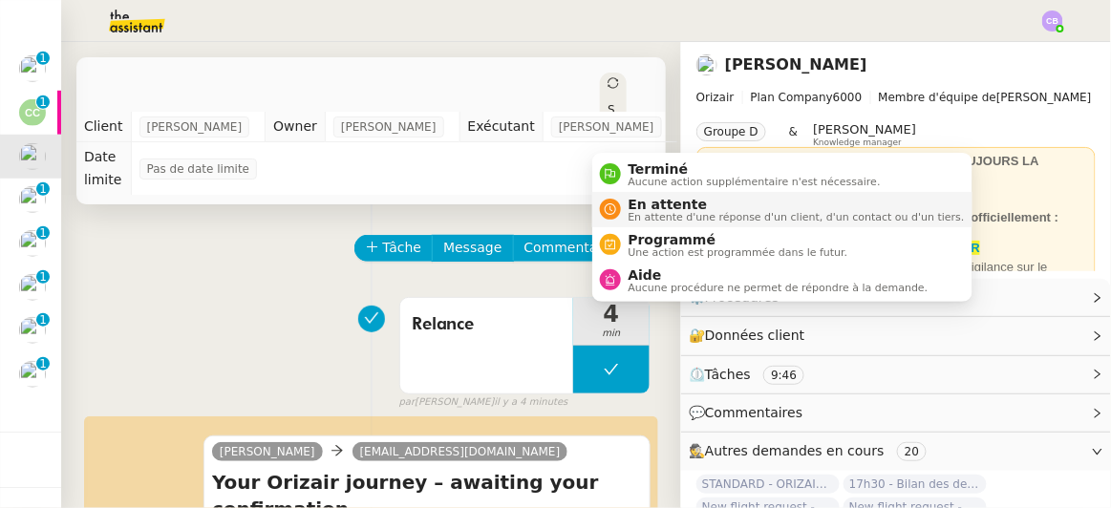
click at [645, 208] on span "En attente" at bounding box center [797, 204] width 336 height 15
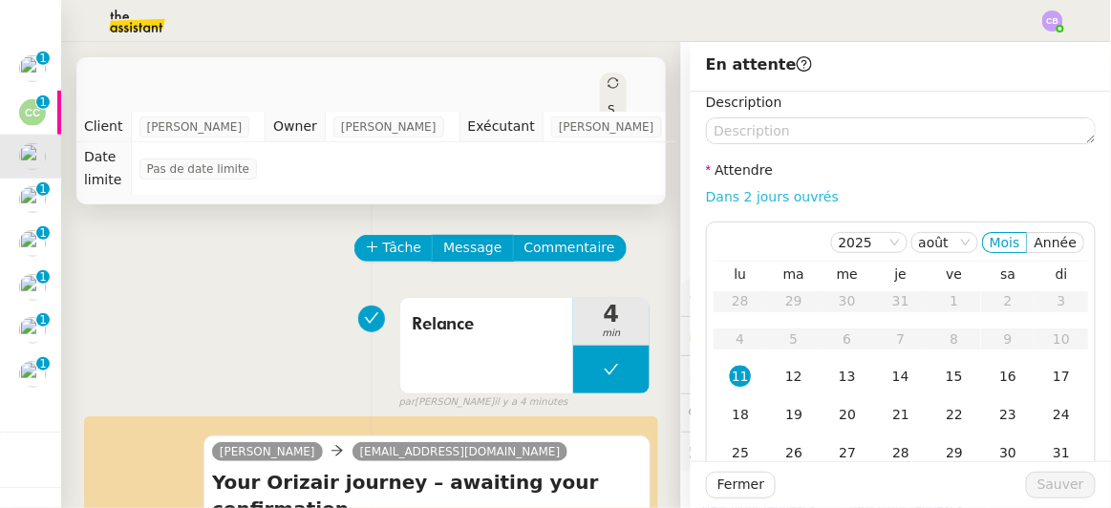
click at [729, 203] on link "Dans 2 jours ouvrés" at bounding box center [772, 196] width 133 height 15
type input "07:00"
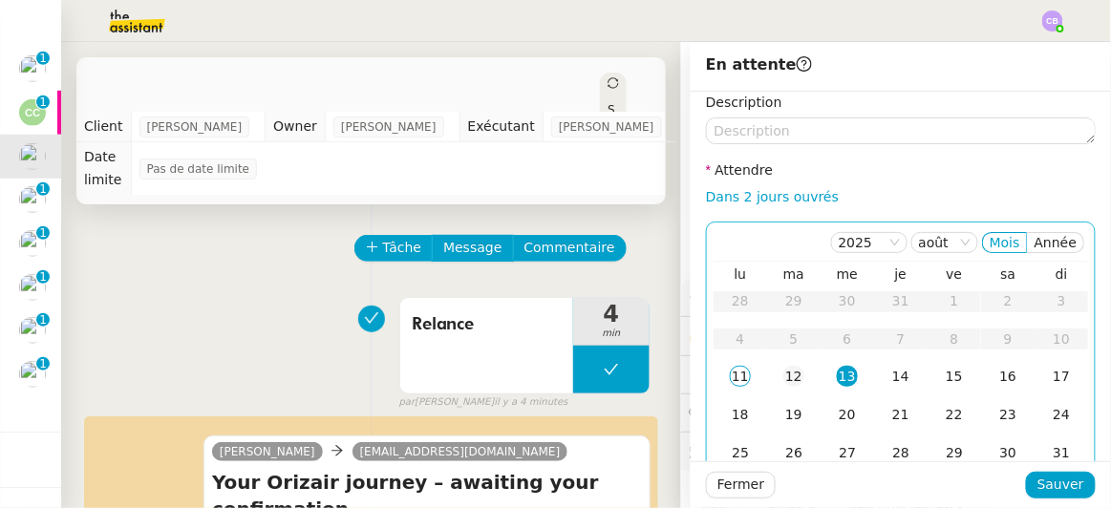
click at [783, 373] on div "12" at bounding box center [793, 376] width 21 height 21
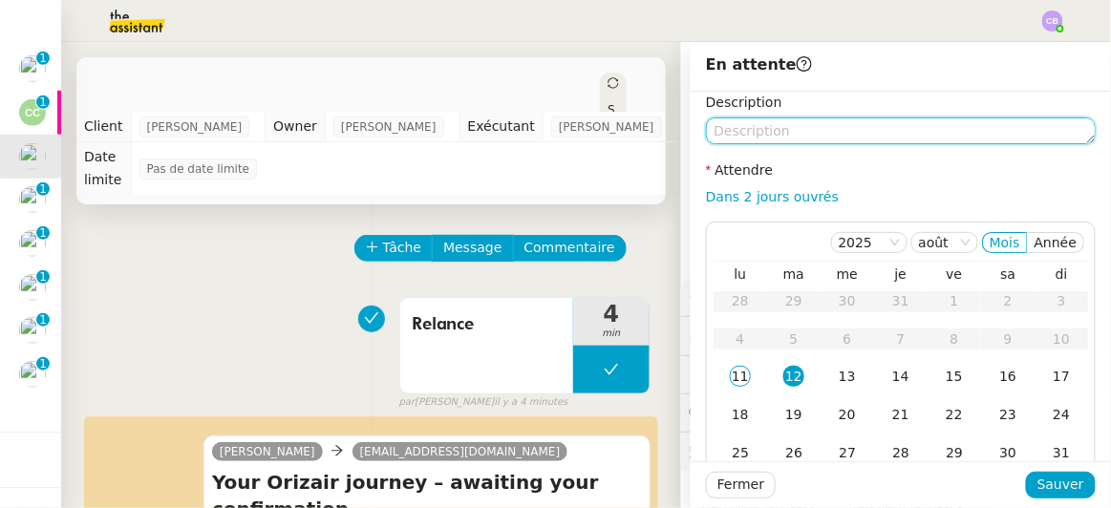
click at [782, 132] on textarea at bounding box center [901, 130] width 390 height 27
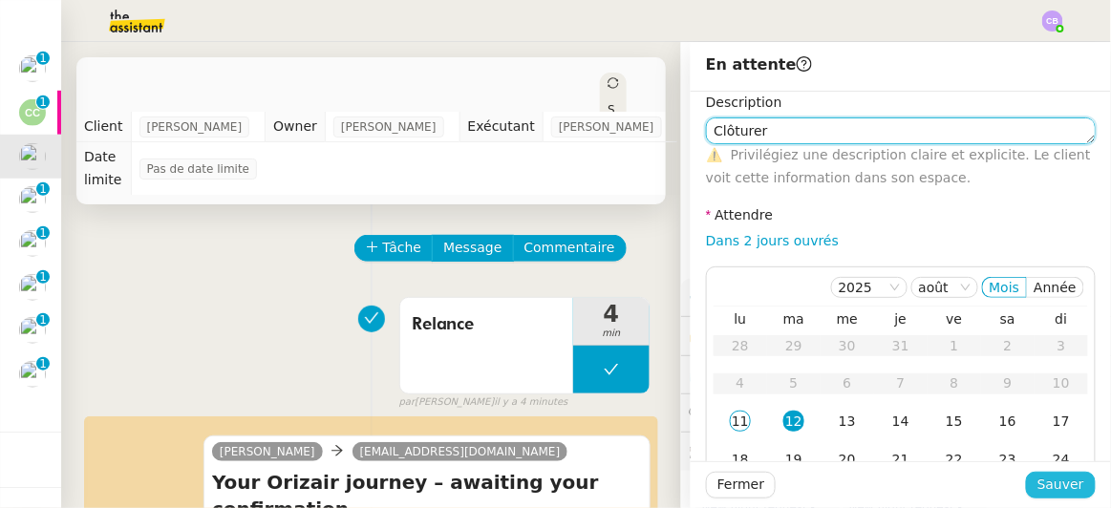
type textarea "Clôturer"
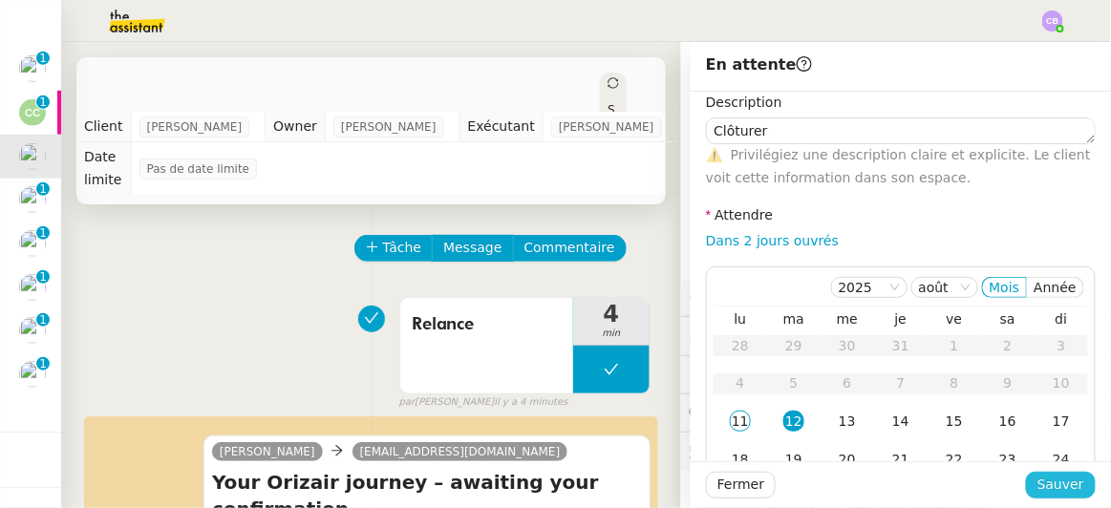
click at [1053, 476] on span "Sauver" at bounding box center [1060, 485] width 47 height 22
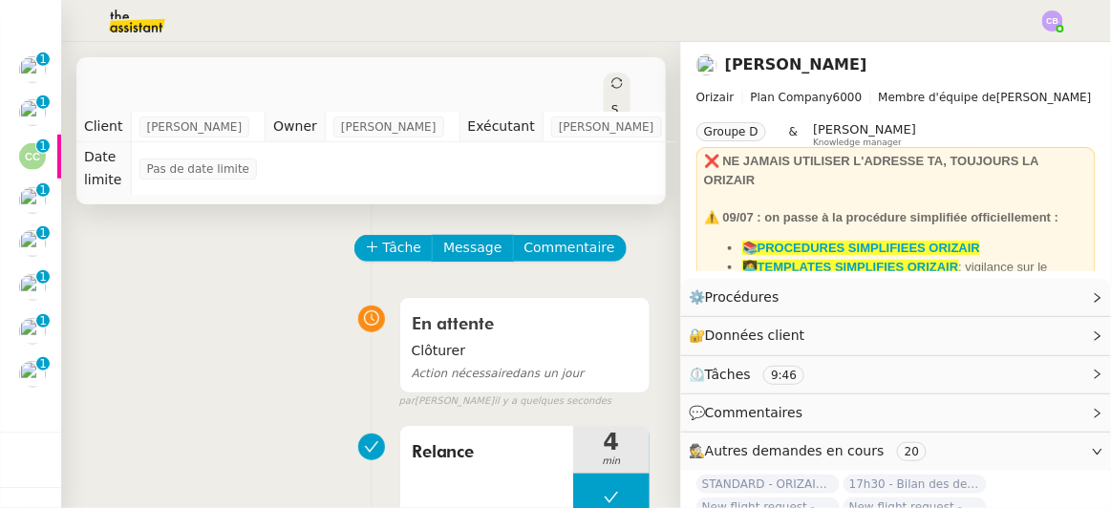
scroll to position [261, 0]
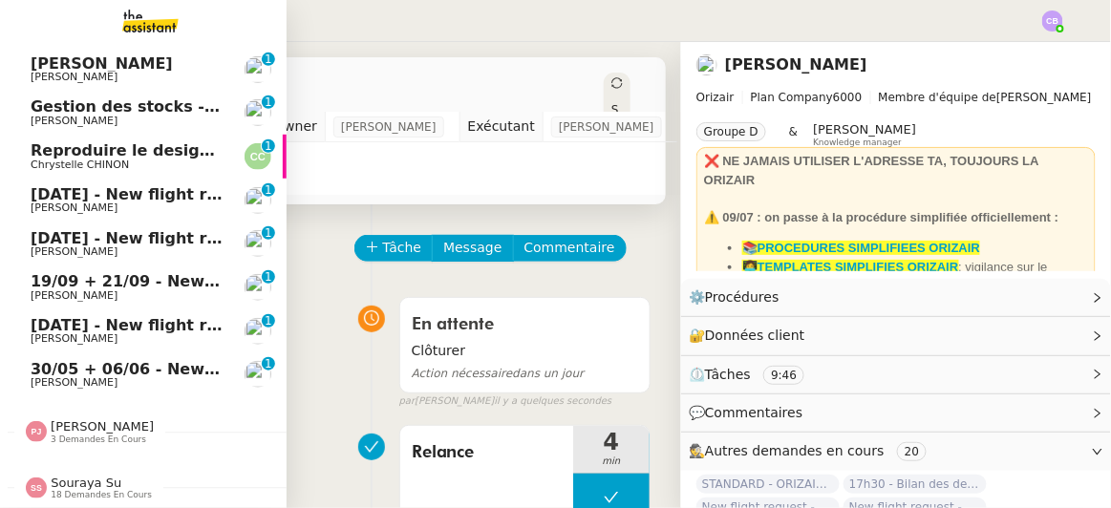
click at [126, 191] on span "[DATE] - New flight request - [PERSON_NAME]" at bounding box center [228, 194] width 394 height 18
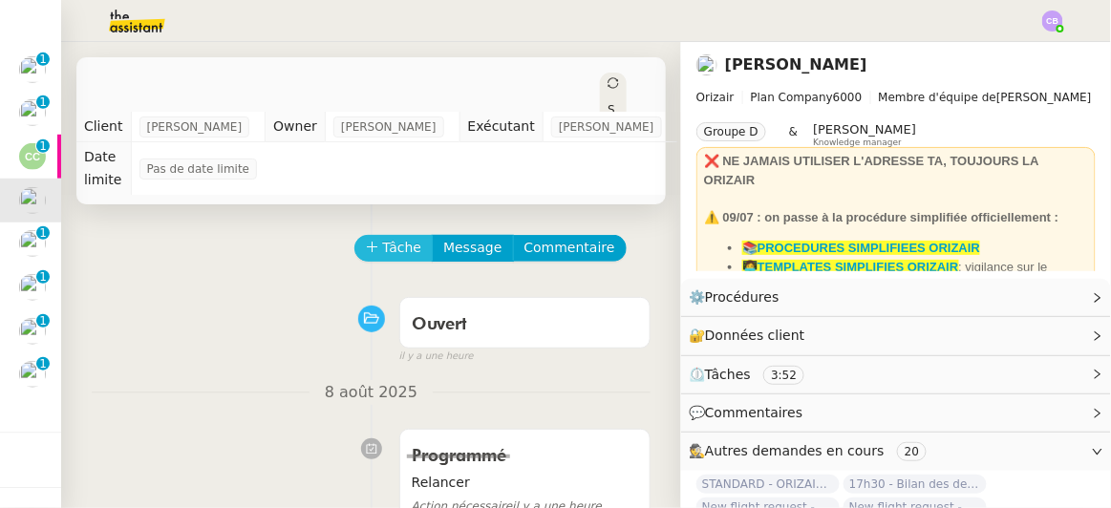
click at [383, 237] on span "Tâche" at bounding box center [402, 248] width 39 height 22
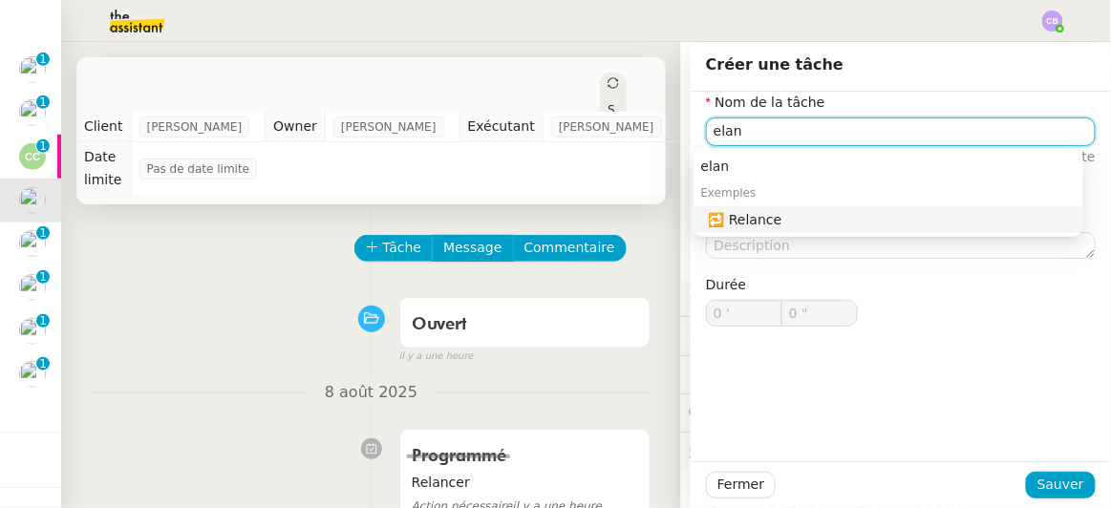
click at [741, 225] on div "🔁 Relance" at bounding box center [892, 219] width 367 height 17
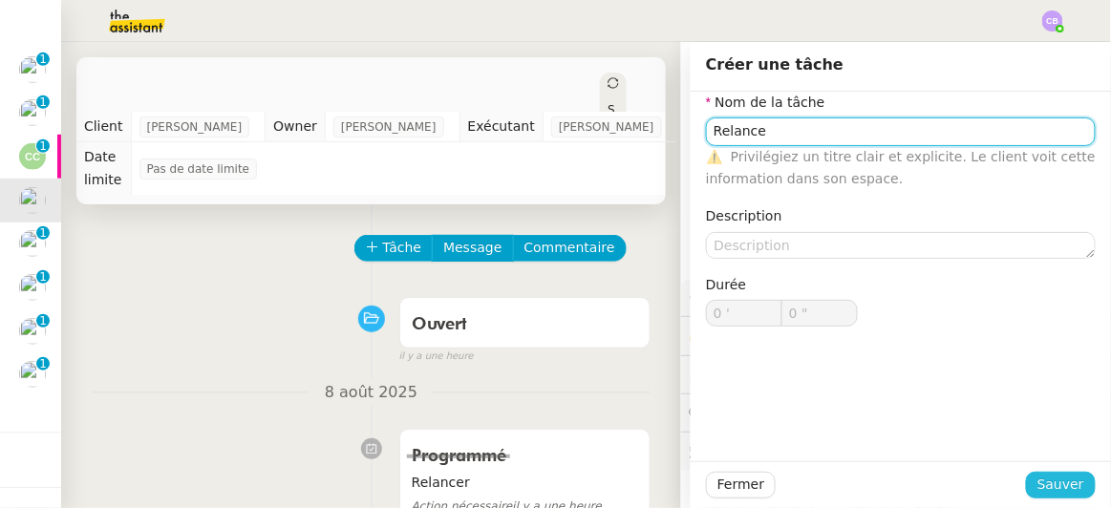
type input "Relance"
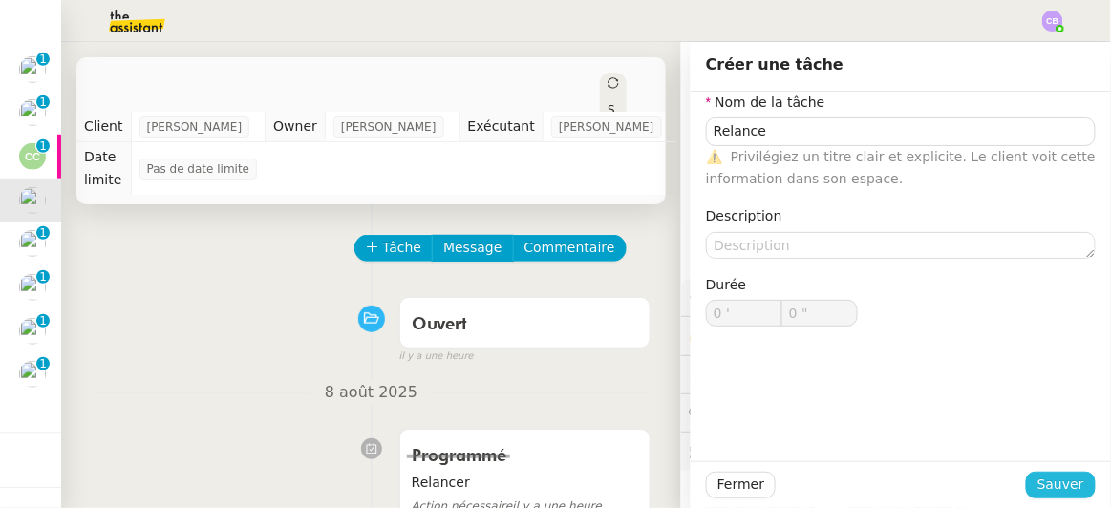
click at [1038, 480] on span "Sauver" at bounding box center [1060, 485] width 47 height 22
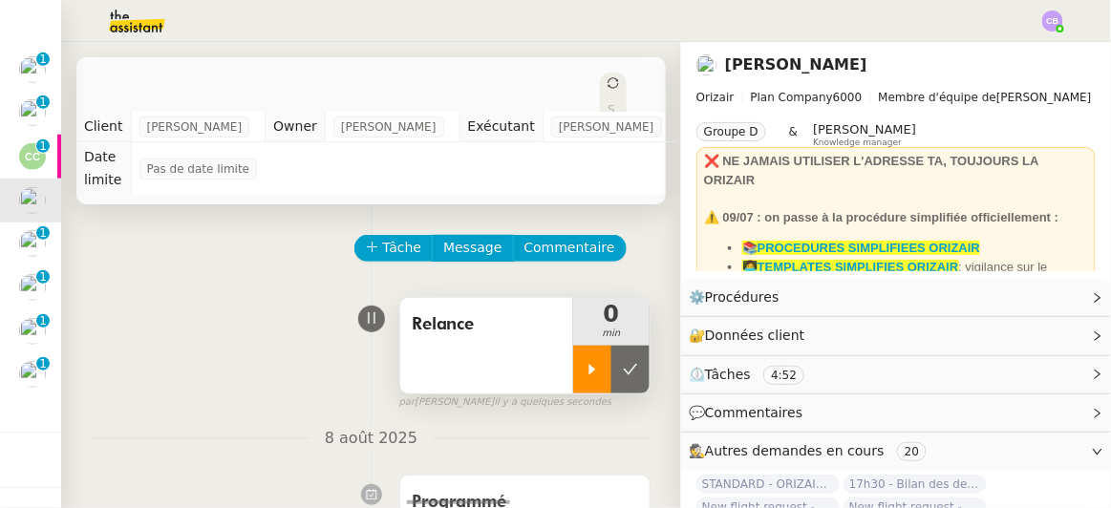
click at [585, 362] on icon at bounding box center [592, 369] width 15 height 15
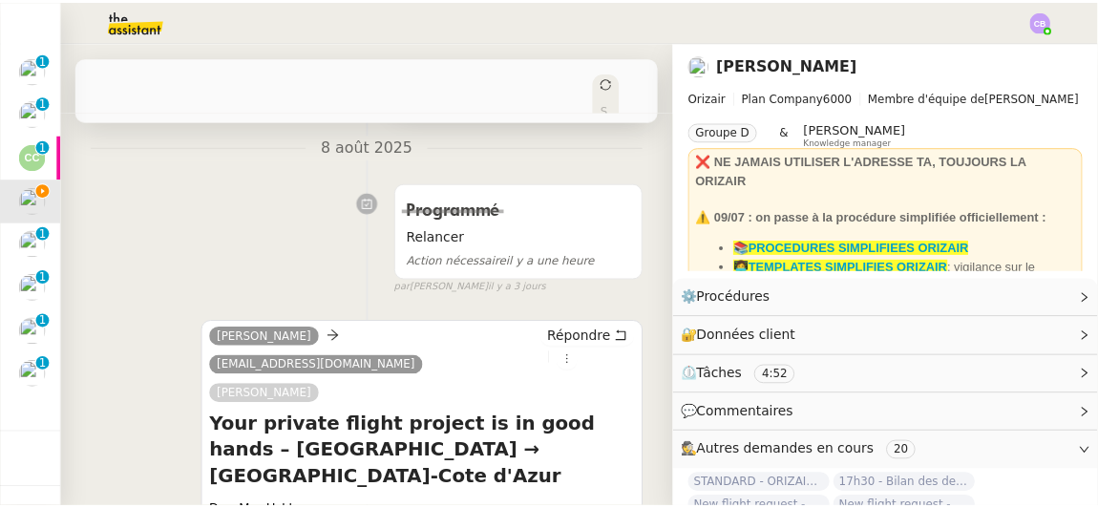
scroll to position [396, 0]
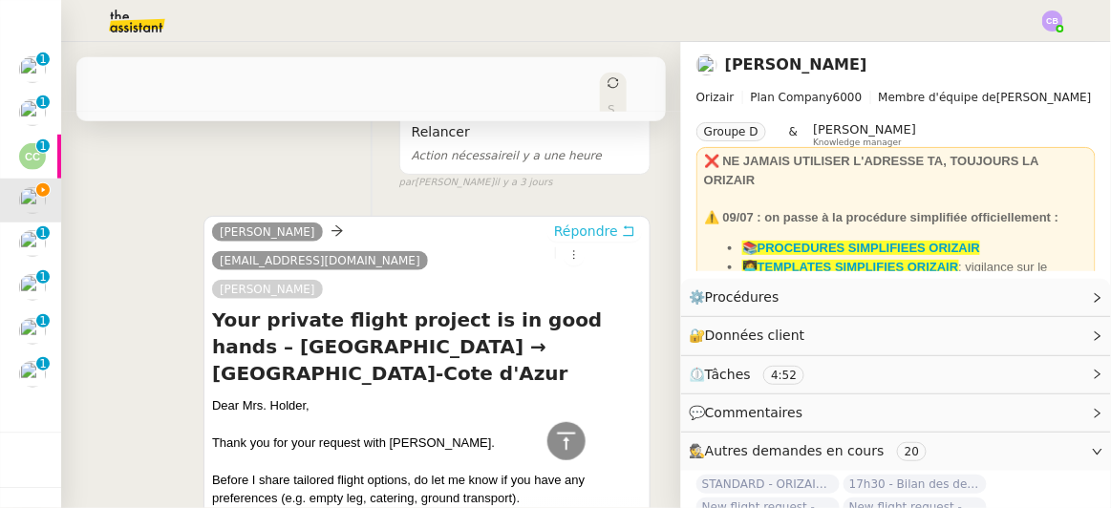
click at [560, 222] on span "Répondre" at bounding box center [586, 231] width 64 height 19
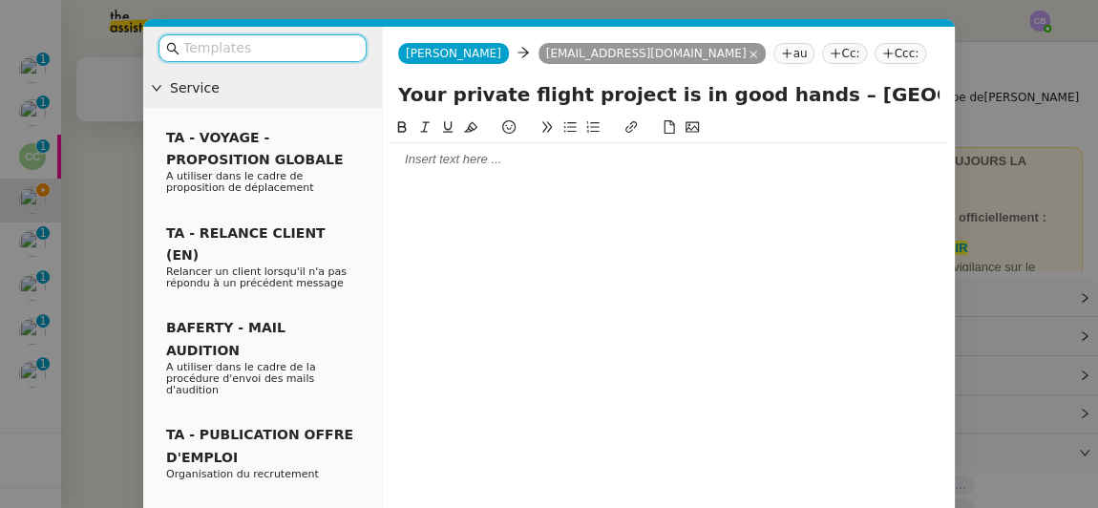
scroll to position [569, 0]
click at [337, 47] on input "text" at bounding box center [269, 48] width 172 height 22
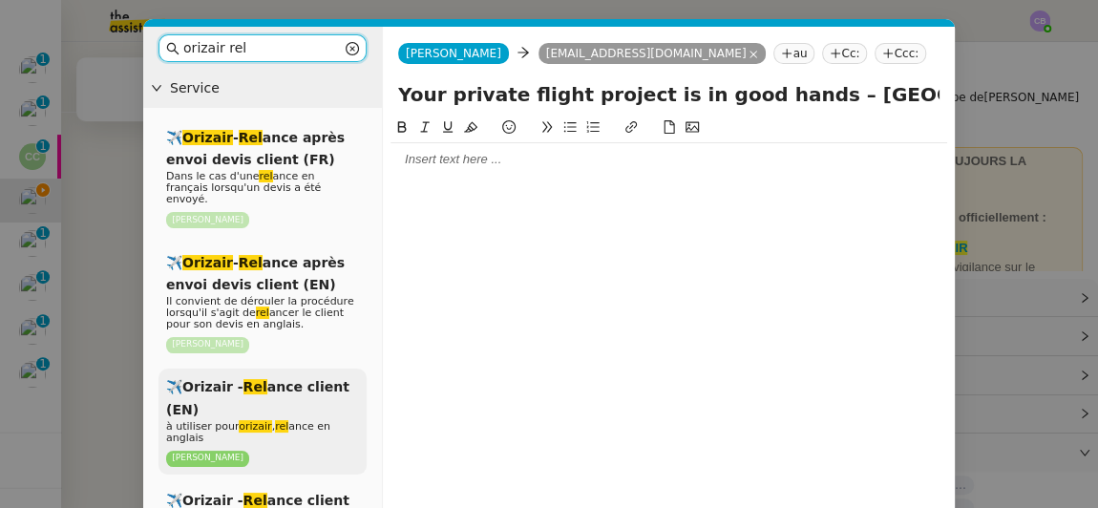
type input "orizair rel"
click at [298, 379] on span "✈️Orizair - Rel ance client (EN)" at bounding box center [257, 397] width 183 height 37
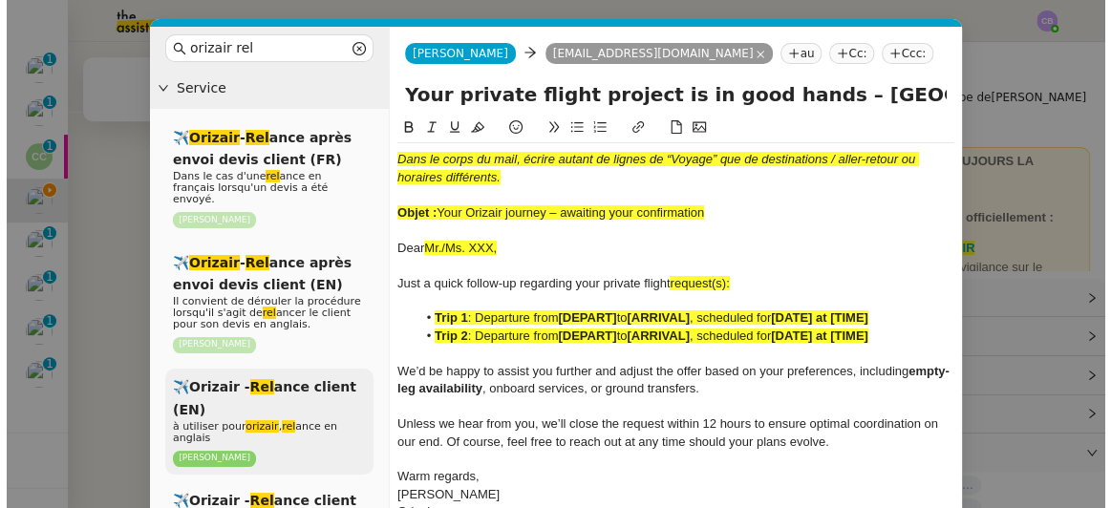
scroll to position [793, 0]
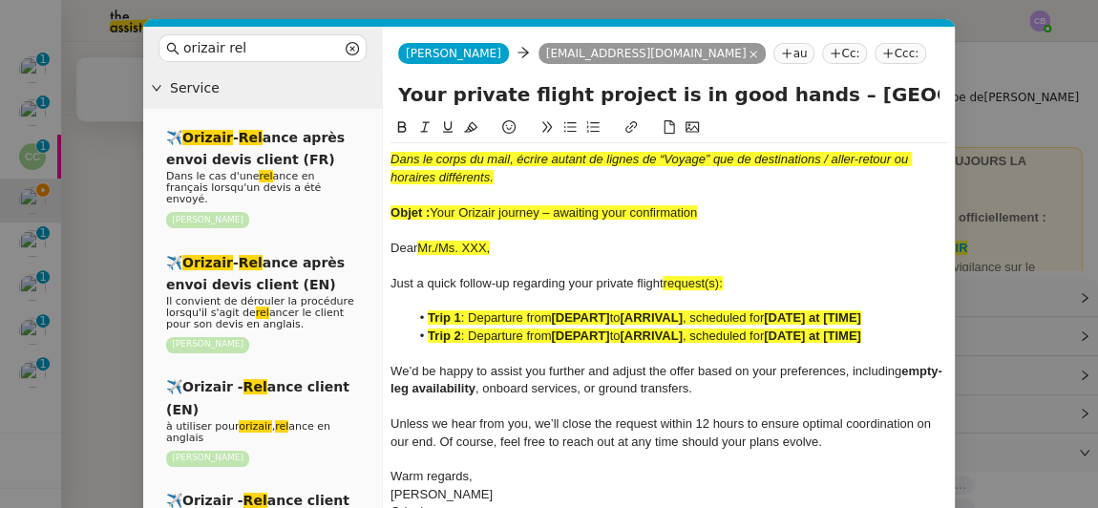
click at [716, 225] on div at bounding box center [669, 230] width 557 height 17
drag, startPoint x: 708, startPoint y: 216, endPoint x: 435, endPoint y: 216, distance: 273.2
click at [435, 216] on div "Objet : Your Orizair journey – awaiting your confirmation" at bounding box center [669, 212] width 557 height 17
copy span "Your Orizair journey – awaiting your confirmation"
drag, startPoint x: 402, startPoint y: 96, endPoint x: 780, endPoint y: 87, distance: 378.4
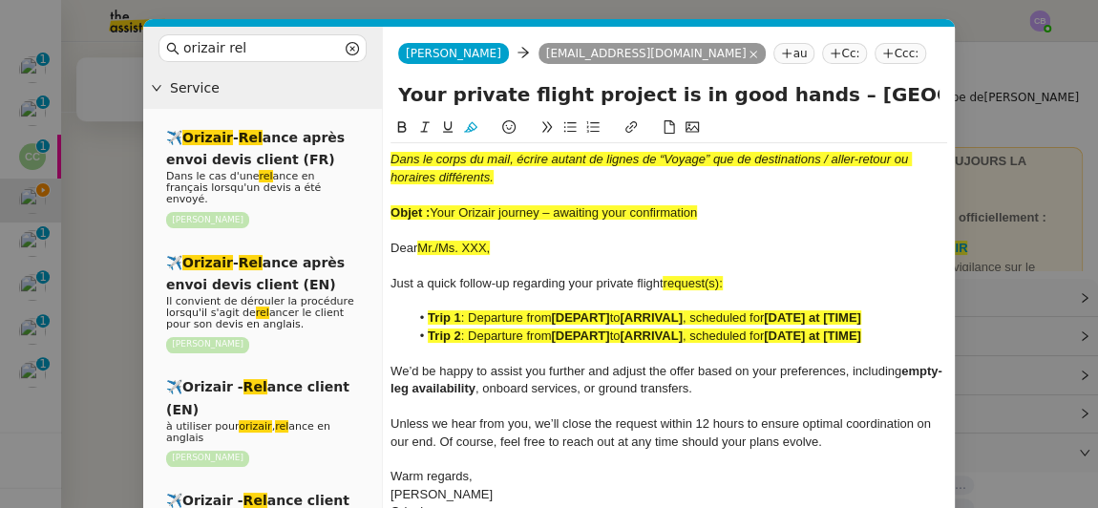
click at [780, 87] on input "Your private flight project is in good hands – London Heathrow → Nice-Cote d'Az…" at bounding box center [669, 94] width 542 height 29
drag, startPoint x: 710, startPoint y: 210, endPoint x: 435, endPoint y: 209, distance: 275.1
click at [435, 209] on div "Objet : Your Orizair journey – awaiting your confirmation" at bounding box center [669, 212] width 557 height 17
copy span "Your Orizair journey – awaiting your confirmation"
drag, startPoint x: 400, startPoint y: 100, endPoint x: 779, endPoint y: 97, distance: 379.2
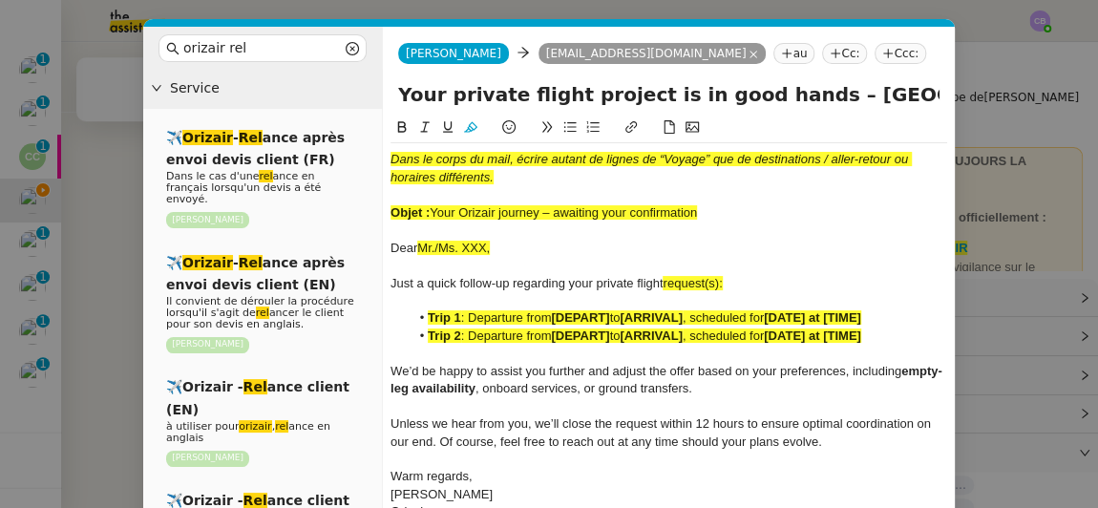
click at [779, 97] on input "Your private flight project is in good hands – London Heathrow → Nice-Cote d'Az…" at bounding box center [669, 94] width 542 height 29
paste input "Orizair journey – awaiting your confirmation"
type input "Your Orizair journey – awaiting your confirmation – London Heathrow → Nice-Cote…"
drag, startPoint x: 704, startPoint y: 215, endPoint x: 386, endPoint y: 163, distance: 322.2
click at [386, 163] on nz-spin "Dans le corps du mail, écrire autant de lignes de “Voyage” que de destinations …" at bounding box center [669, 348] width 572 height 462
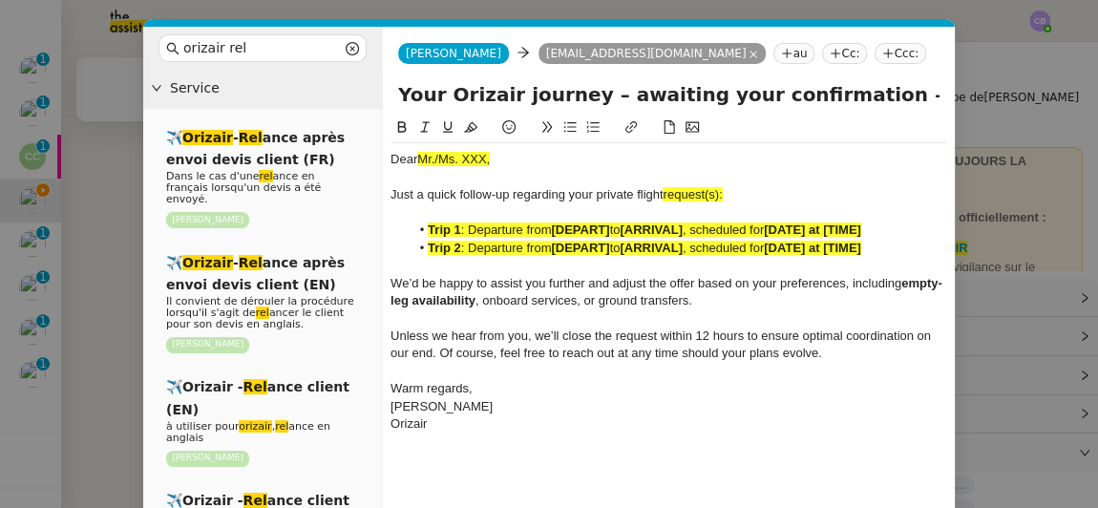
click at [124, 207] on nz-modal-container "orizair rel Service ✈️ Orizair - Rel ance après envoi devis client (FR) Dans le…" at bounding box center [549, 254] width 1098 height 508
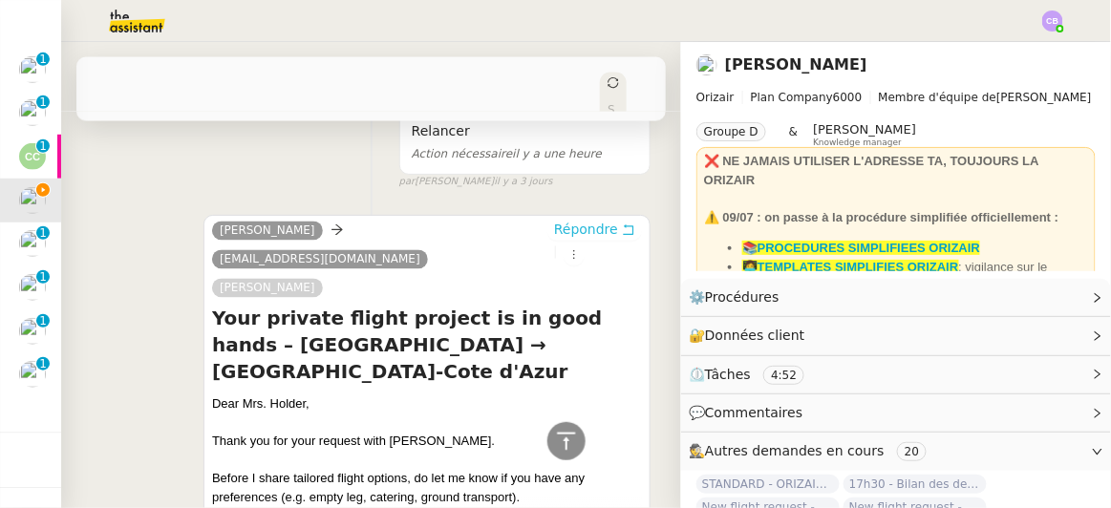
scroll to position [790, 0]
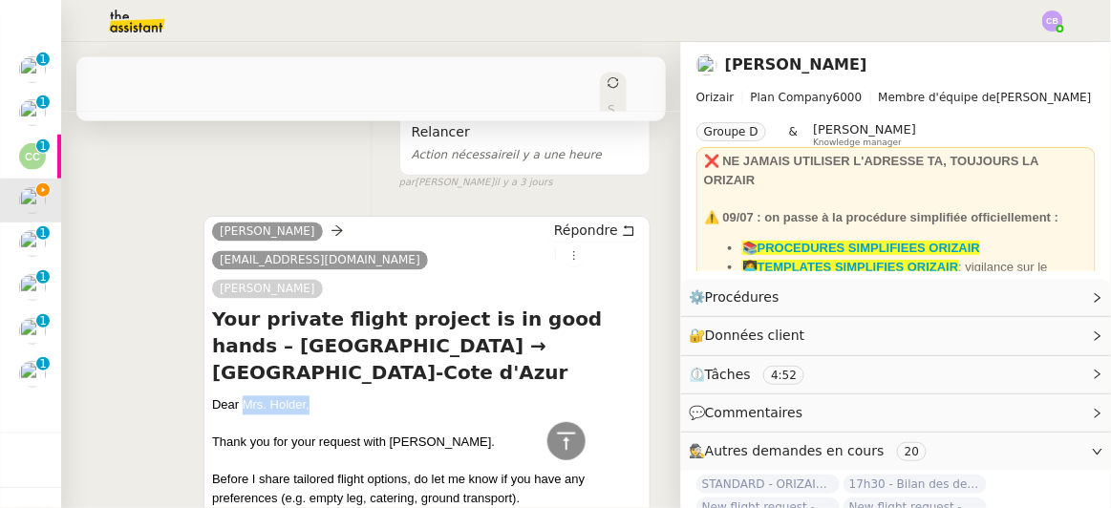
drag, startPoint x: 305, startPoint y: 330, endPoint x: 241, endPoint y: 325, distance: 64.2
click at [241, 396] on div "Dear Mrs. Holder," at bounding box center [427, 405] width 430 height 19
copy div "Mrs. Holder,"
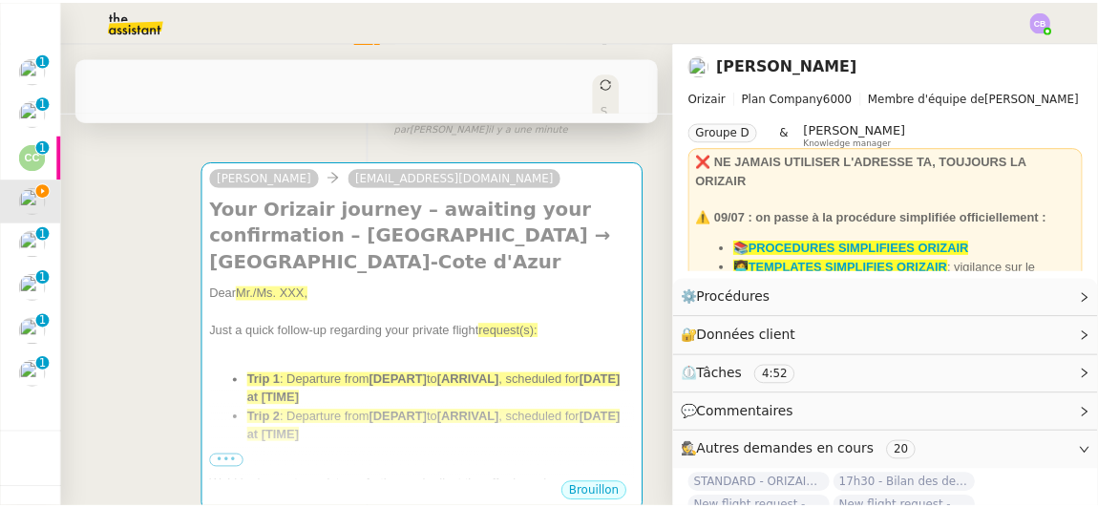
scroll to position [267, 0]
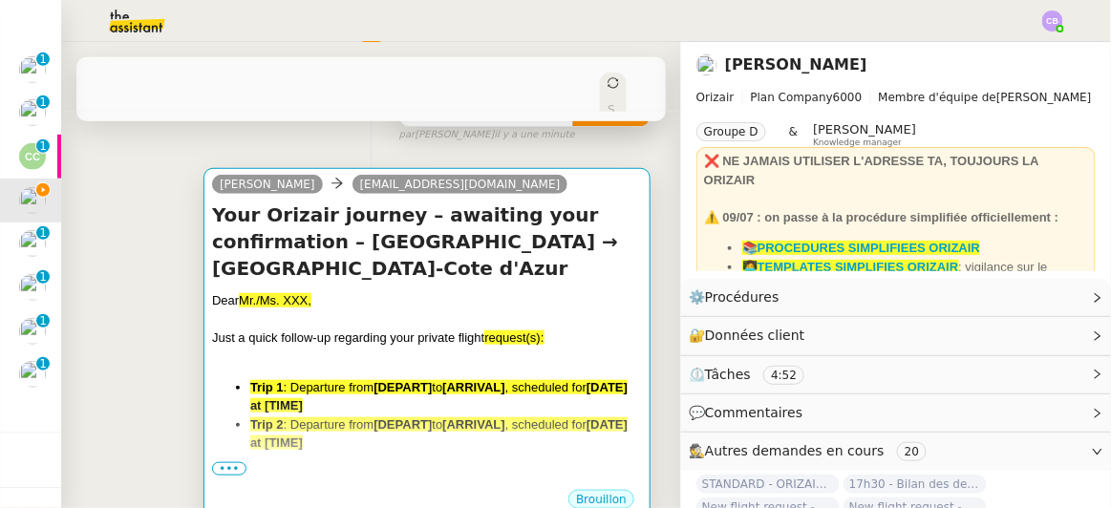
click at [522, 291] on div "Dear Mr./Ms. XXX," at bounding box center [427, 300] width 430 height 19
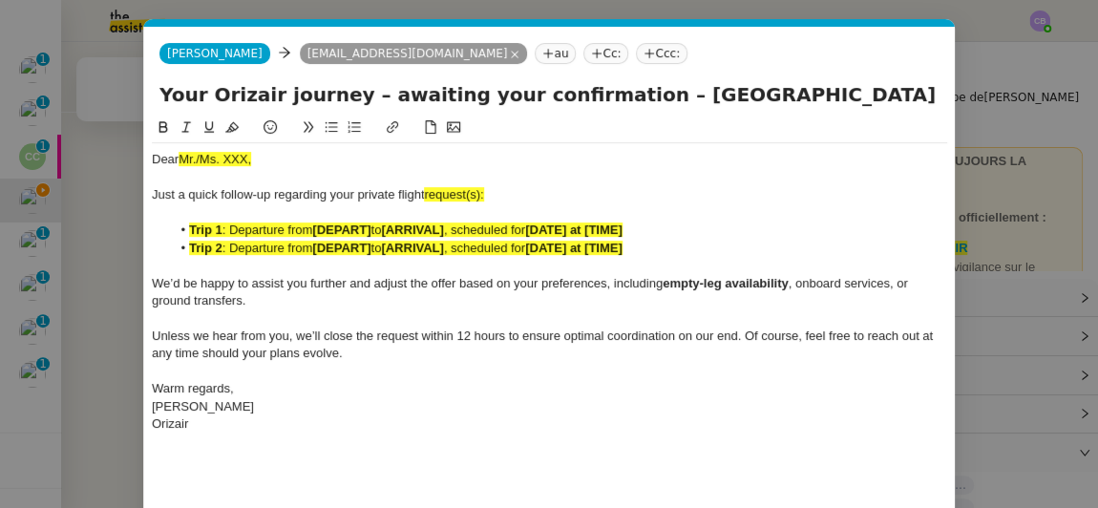
scroll to position [0, 94]
drag, startPoint x: 270, startPoint y: 160, endPoint x: 181, endPoint y: 160, distance: 89.8
click at [181, 160] on div "Dear Mr./Ms. XXX," at bounding box center [550, 159] width 796 height 17
click at [181, 160] on div "Dear Mrs. Holder," at bounding box center [550, 159] width 796 height 17
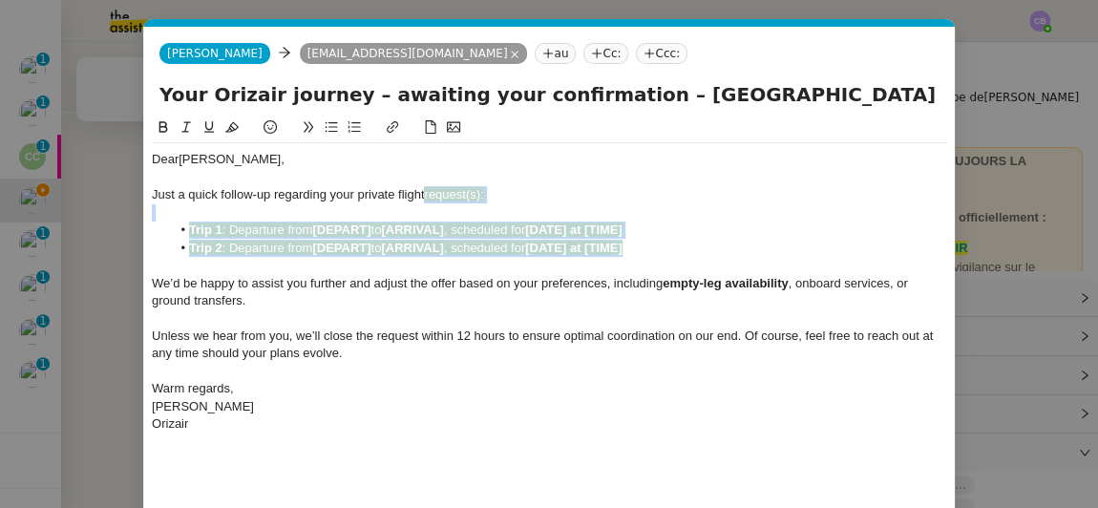
drag, startPoint x: 646, startPoint y: 248, endPoint x: 427, endPoint y: 191, distance: 226.1
click at [427, 191] on div "Dear Mrs. Holder, Just a quick follow-up regarding your private flight request(…" at bounding box center [550, 291] width 796 height 297
click at [235, 127] on icon at bounding box center [231, 126] width 13 height 13
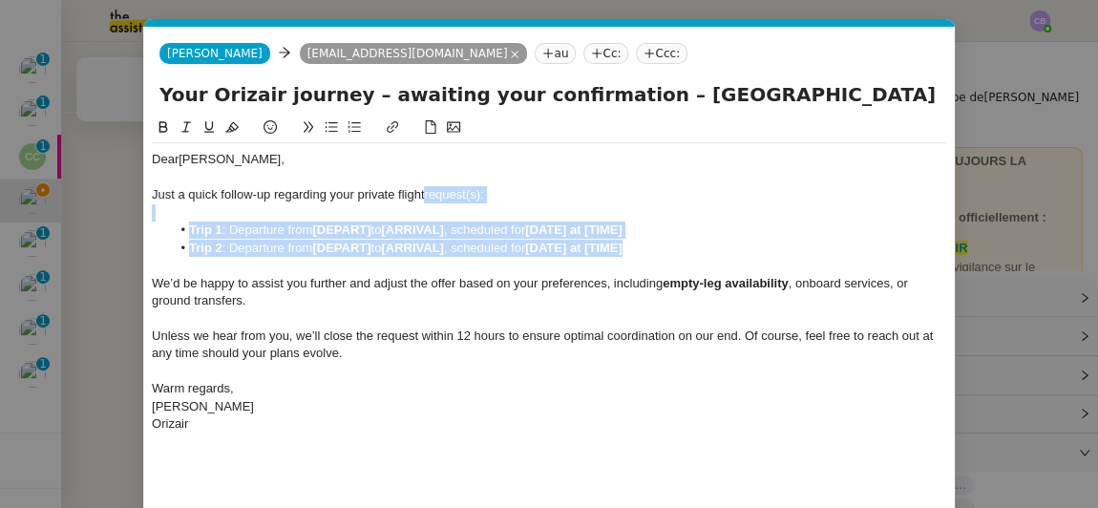
click at [483, 196] on div "Just a quick follow-up regarding your private flight request(s):" at bounding box center [550, 194] width 796 height 17
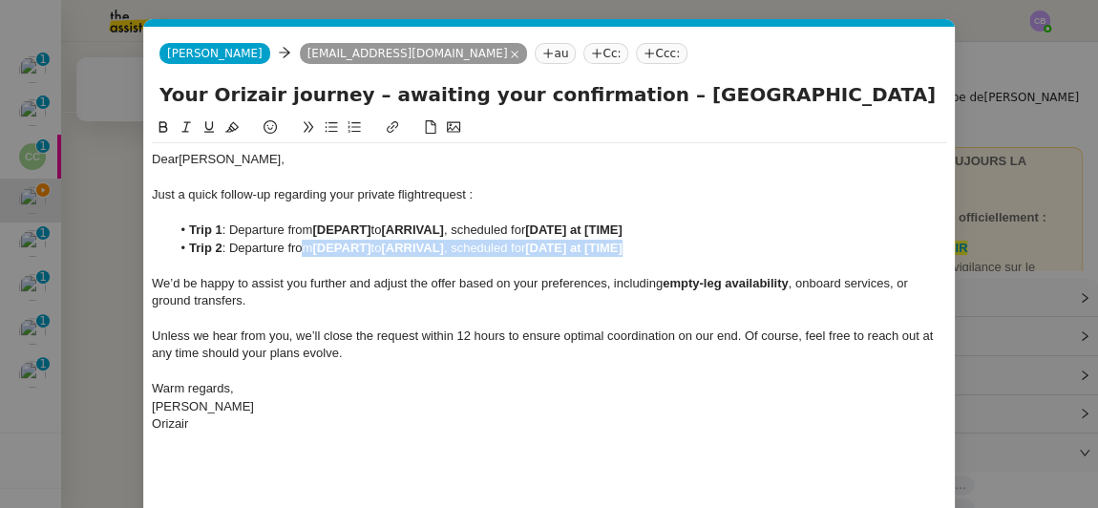
drag, startPoint x: 640, startPoint y: 253, endPoint x: 304, endPoint y: 249, distance: 336.2
click at [304, 249] on li "Trip 2 : Departure from [DEPART] to [ARRIVAL] , scheduled for [DATE] at [TIME]" at bounding box center [560, 248] width 778 height 17
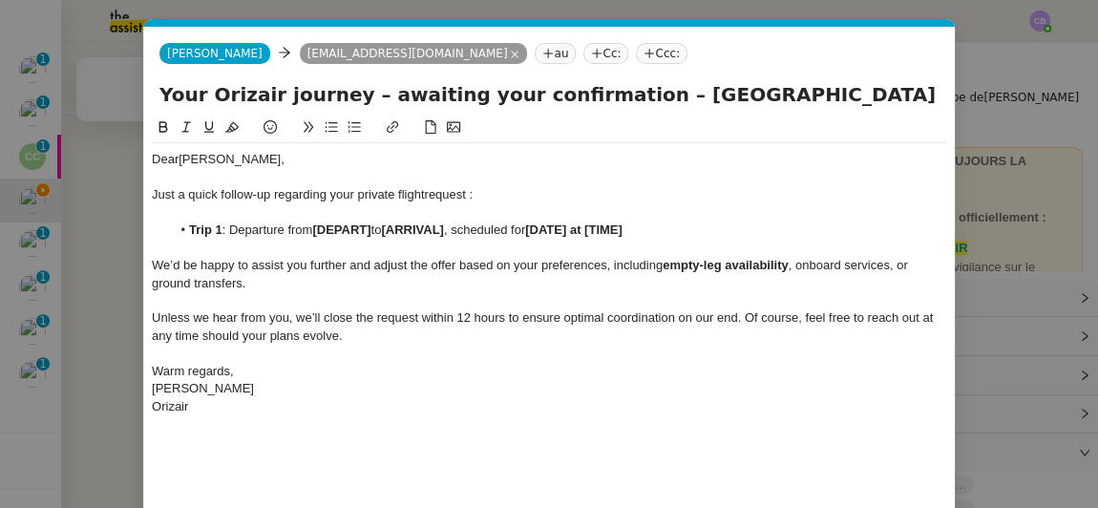
drag, startPoint x: 626, startPoint y: 92, endPoint x: 780, endPoint y: 100, distance: 155.0
click at [780, 100] on input "Your Orizair journey – awaiting your confirmation – London Heathrow → Nice-Cote…" at bounding box center [550, 94] width 780 height 29
click at [374, 229] on li "Trip 1 : Departure from [DEPART] to [ARRIVAL] , scheduled for [DATE] at [TIME]" at bounding box center [560, 230] width 778 height 17
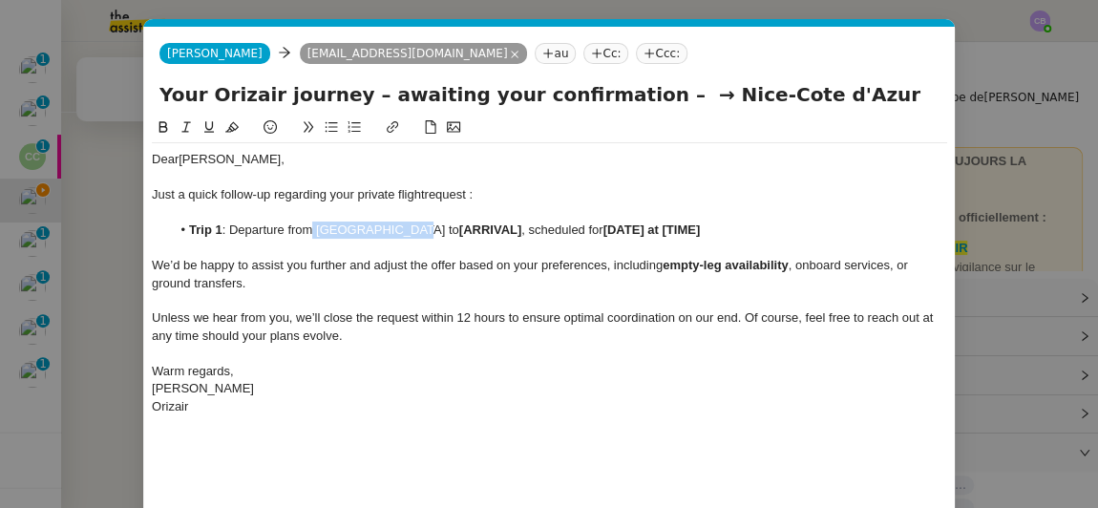
drag, startPoint x: 412, startPoint y: 225, endPoint x: 309, endPoint y: 236, distance: 103.7
click at [309, 236] on li "Trip 1 : Departure from London Heathrow to [ARRIVAL] , scheduled for [DATE] at …" at bounding box center [560, 230] width 778 height 17
click at [165, 127] on icon at bounding box center [163, 126] width 13 height 13
drag, startPoint x: 655, startPoint y: 91, endPoint x: 804, endPoint y: 93, distance: 149.0
click at [804, 93] on input "Your Orizair journey – awaiting your confirmation – → Nice-Cote d'Azur" at bounding box center [550, 94] width 780 height 29
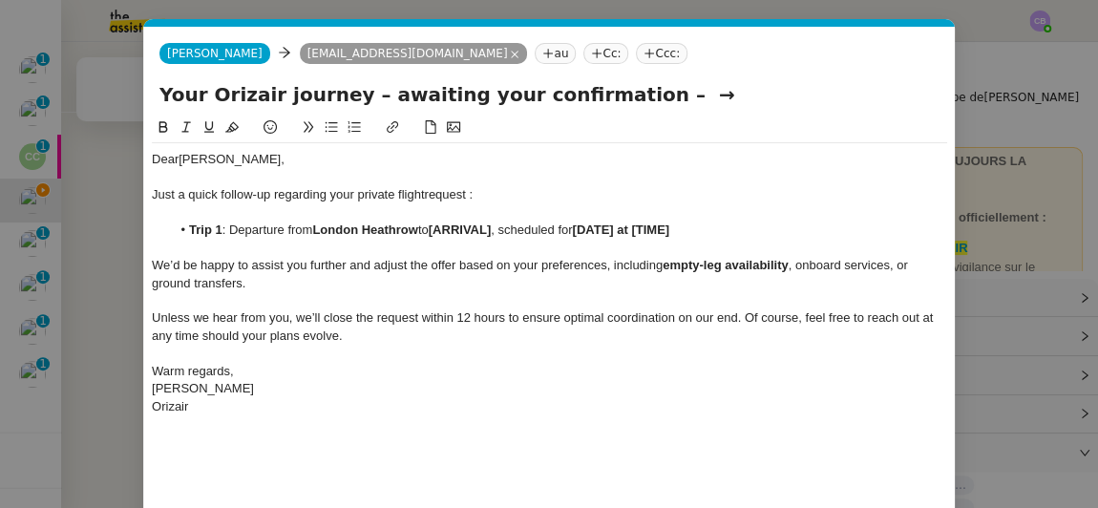
click at [501, 227] on li "Trip 1 : Departure from London Heathrow to [ARRIVAL] , scheduled for [DATE] at …" at bounding box center [560, 230] width 778 height 17
drag, startPoint x: 440, startPoint y: 232, endPoint x: 529, endPoint y: 233, distance: 88.8
click at [529, 233] on li "Trip 1 : Departure from London Heathrow to Nice-Cote d'Azur, scheduled for [DAT…" at bounding box center [560, 230] width 778 height 17
click at [168, 130] on icon at bounding box center [163, 126] width 13 height 13
click at [649, 201] on div "Just a quick follow-up regarding your private flight request :" at bounding box center [550, 194] width 796 height 17
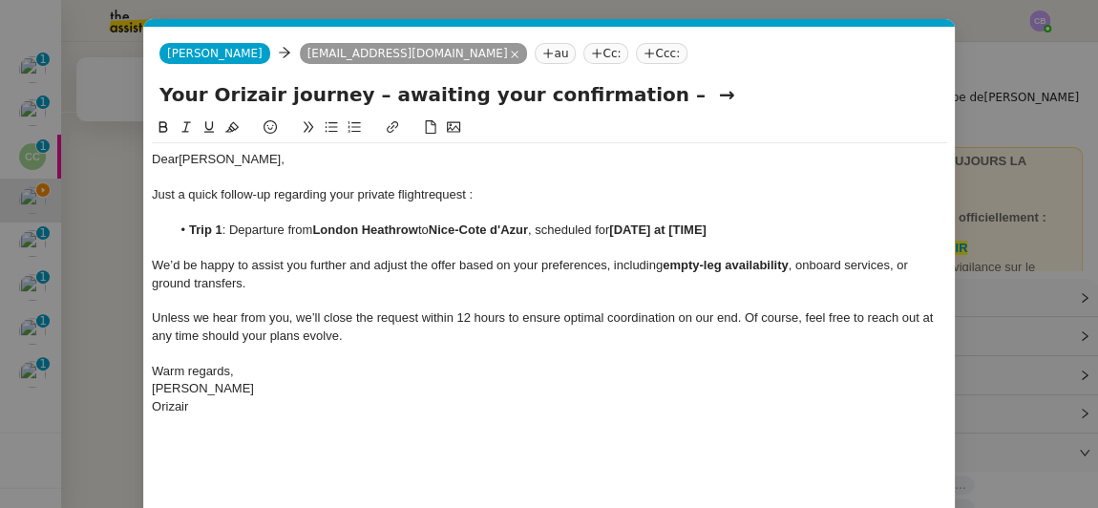
click at [639, 225] on strong "[DATE] at [TIME]" at bounding box center [657, 230] width 97 height 14
click at [687, 216] on div at bounding box center [550, 212] width 796 height 17
click at [690, 264] on strong "empty-leg availability" at bounding box center [726, 265] width 126 height 14
drag, startPoint x: 722, startPoint y: 223, endPoint x: 621, endPoint y: 223, distance: 101.2
click at [621, 223] on li "Trip 1 : Departure from London Heathrow to Nice-Cote d'Azur , scheduled for 14t…" at bounding box center [560, 230] width 778 height 17
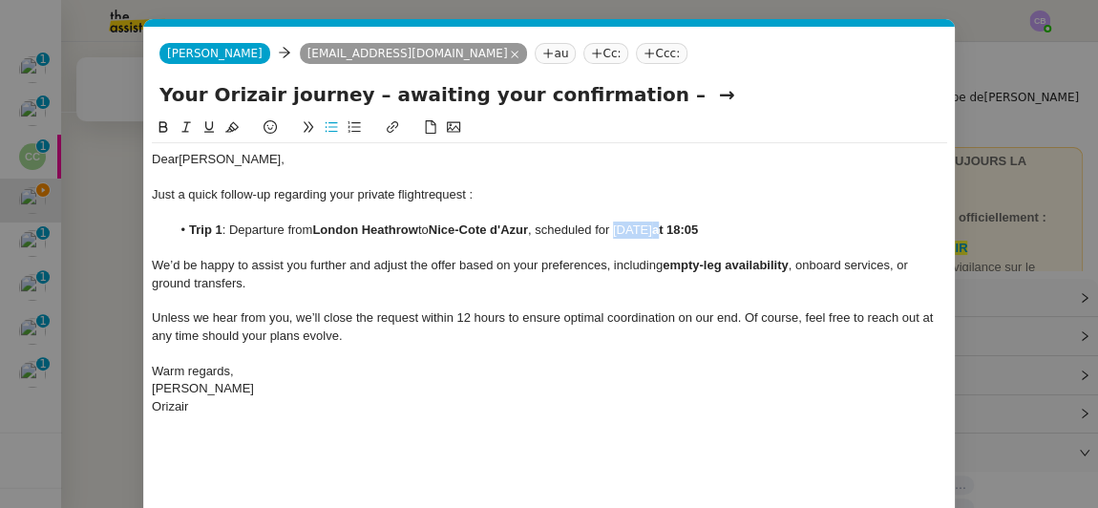
click at [157, 127] on icon at bounding box center [163, 126] width 13 height 13
click at [656, 95] on input "Your Orizair journey – awaiting your confirmation – →" at bounding box center [550, 94] width 780 height 29
type input "Your Orizair journey – awaiting your confirmation"
click at [574, 326] on div "Unless we hear from you, we’ll close the request within 12 hours to ensure opti…" at bounding box center [550, 326] width 796 height 35
click at [539, 394] on div "[PERSON_NAME]" at bounding box center [550, 388] width 796 height 17
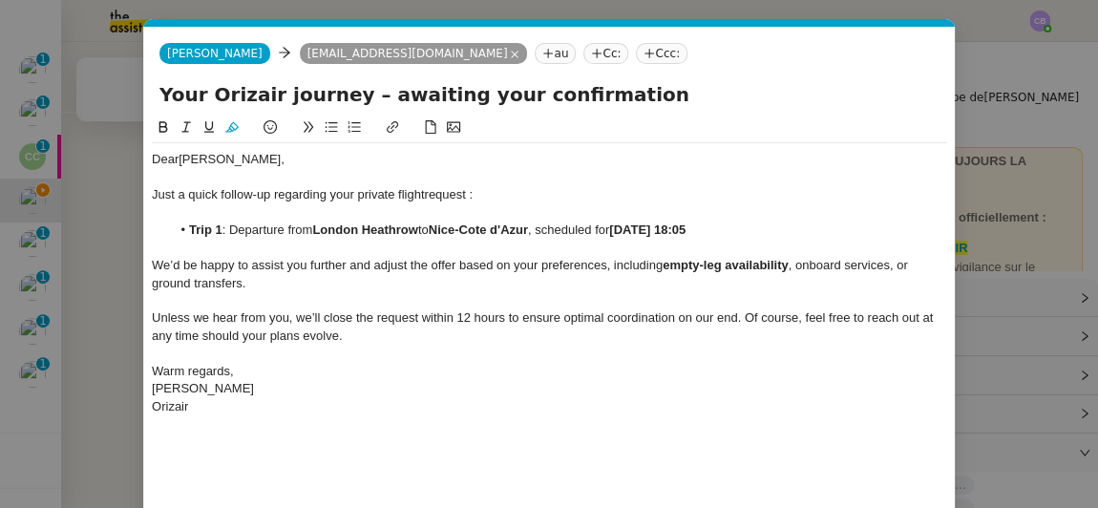
click at [559, 432] on div "Dear Mrs. Holder, Just a quick follow-up regarding your private flight request …" at bounding box center [550, 344] width 796 height 455
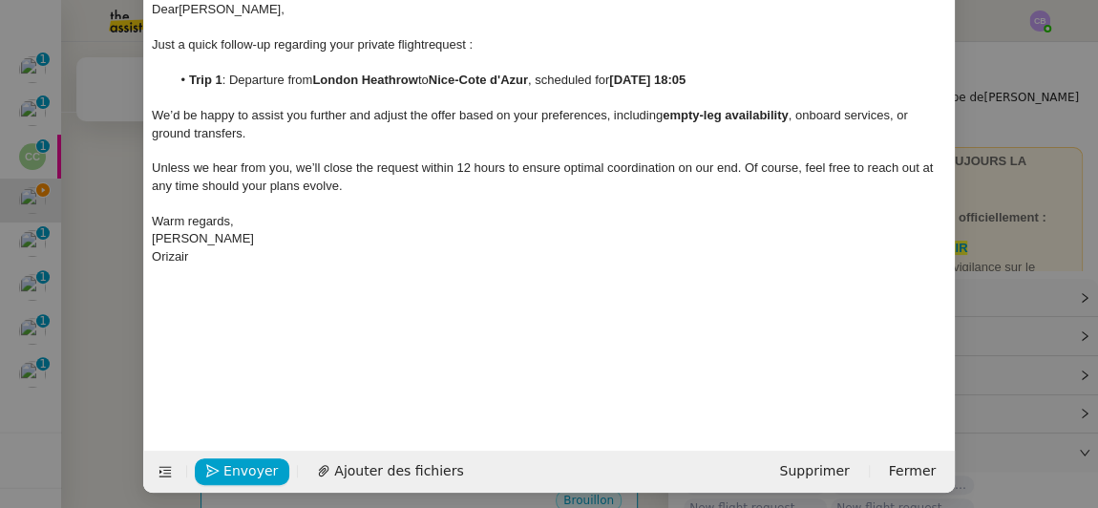
scroll to position [157, 0]
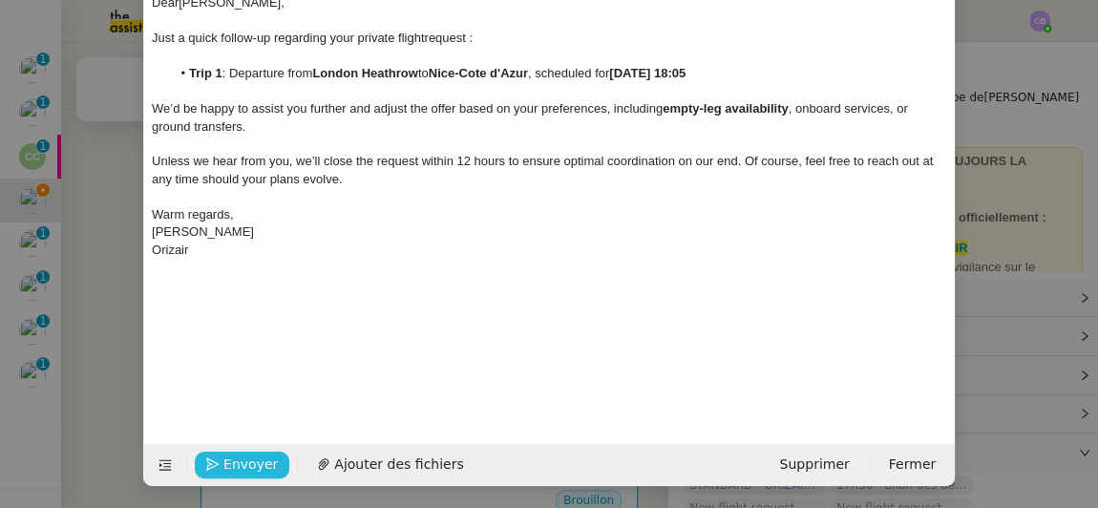
click at [258, 467] on span "Envoyer" at bounding box center [251, 465] width 54 height 22
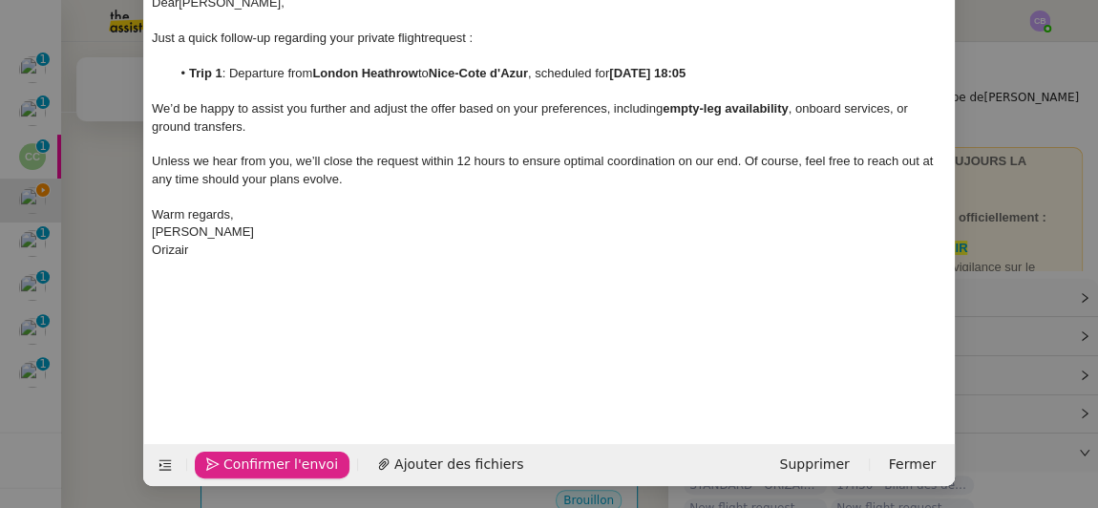
click at [258, 467] on span "Confirmer l'envoi" at bounding box center [281, 465] width 115 height 22
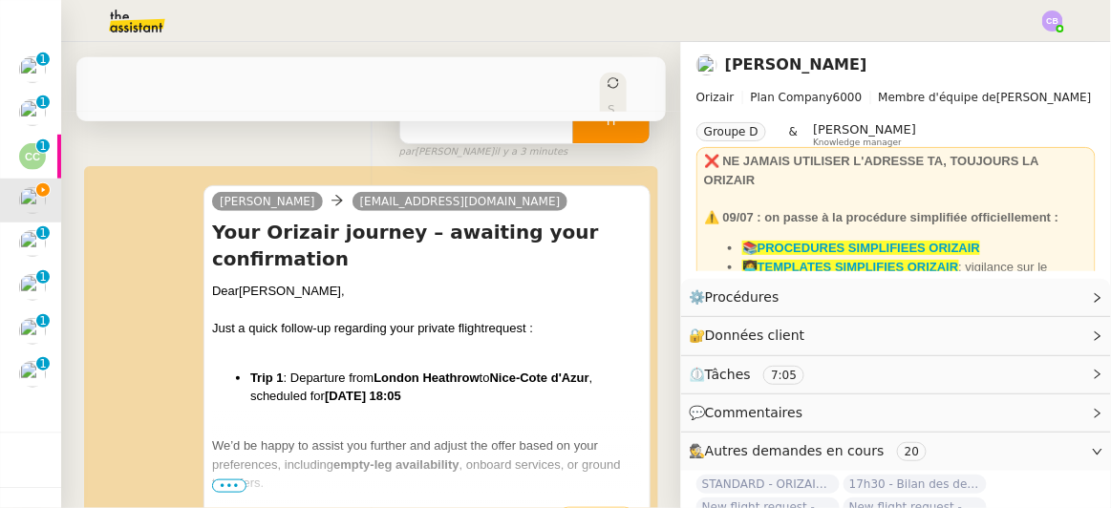
scroll to position [0, 0]
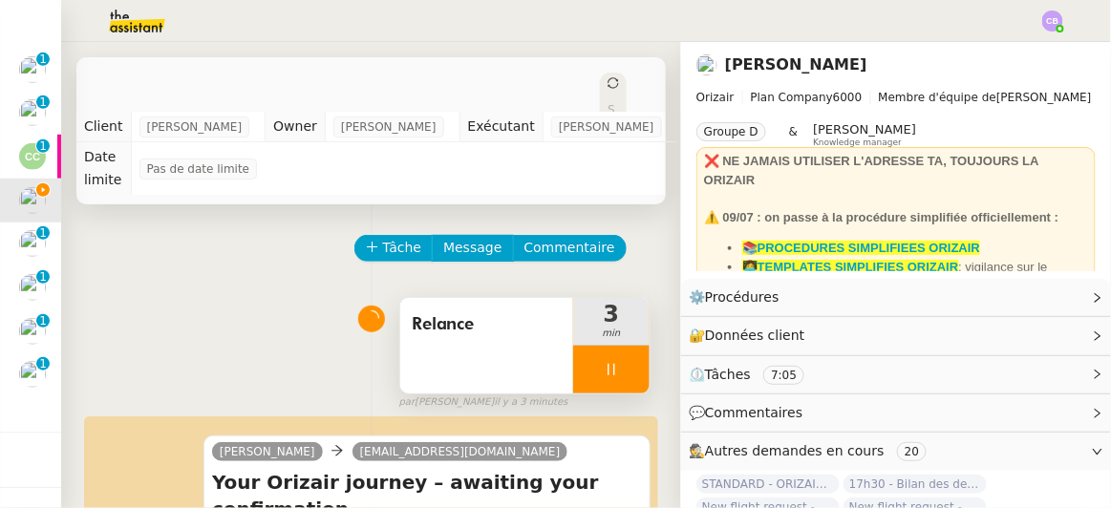
click at [574, 347] on div at bounding box center [611, 370] width 76 height 48
click at [623, 362] on icon at bounding box center [630, 369] width 15 height 15
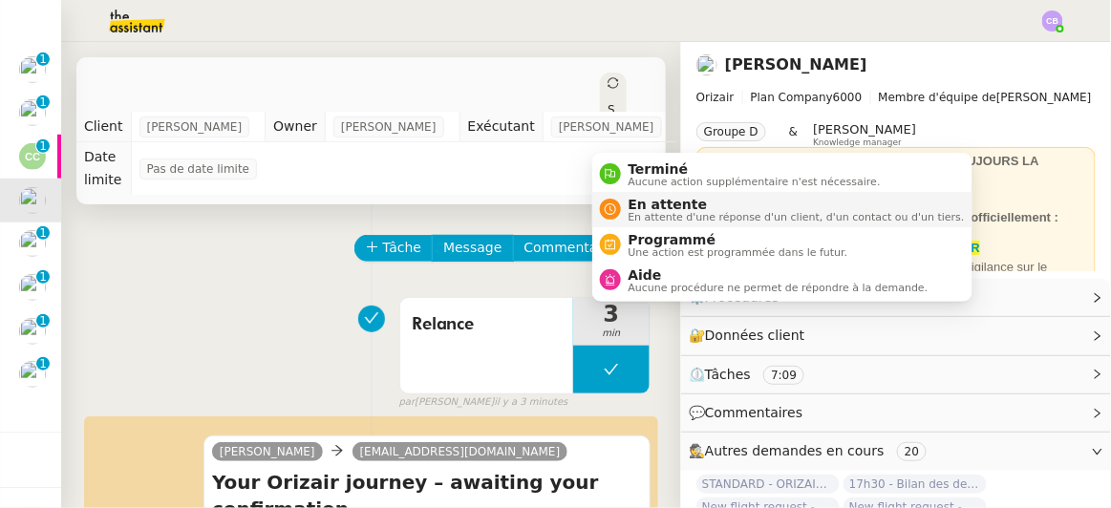
click at [644, 218] on span "En attente d'une réponse d'un client, d'un contact ou d'un tiers." at bounding box center [797, 217] width 336 height 11
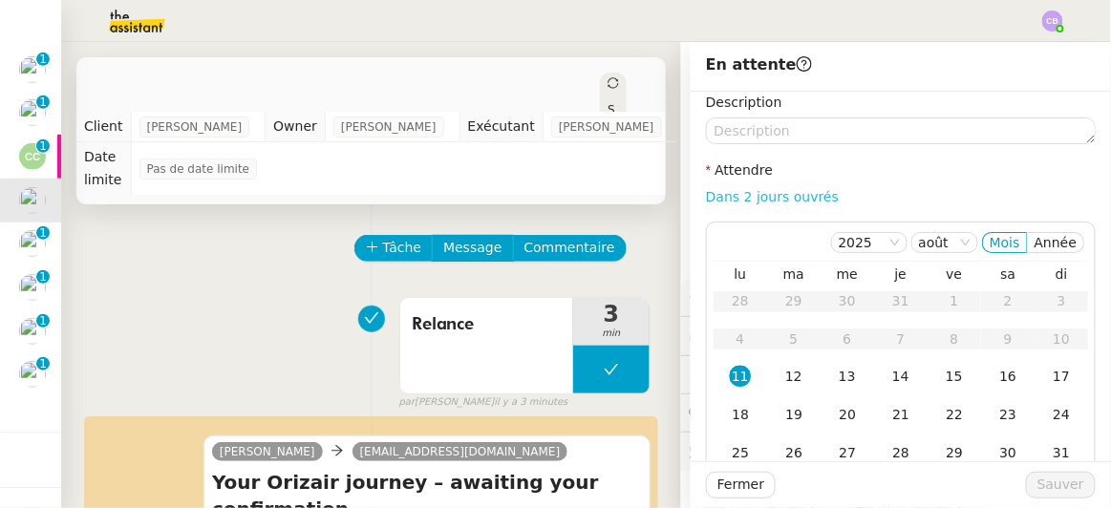
click at [747, 203] on link "Dans 2 jours ouvrés" at bounding box center [772, 196] width 133 height 15
type input "07:00"
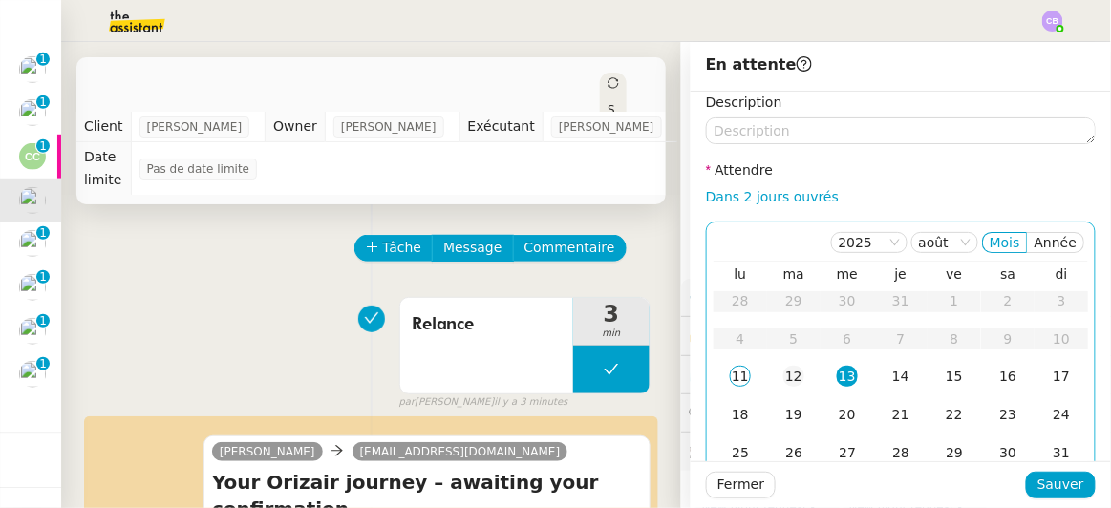
click at [784, 371] on div "12" at bounding box center [793, 376] width 21 height 21
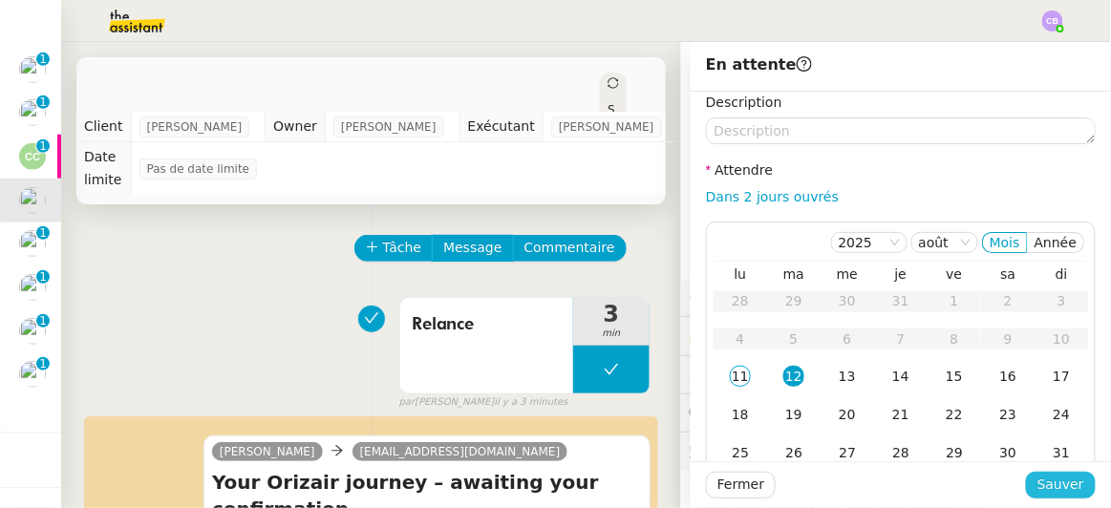
click at [1037, 485] on span "Sauver" at bounding box center [1060, 485] width 47 height 22
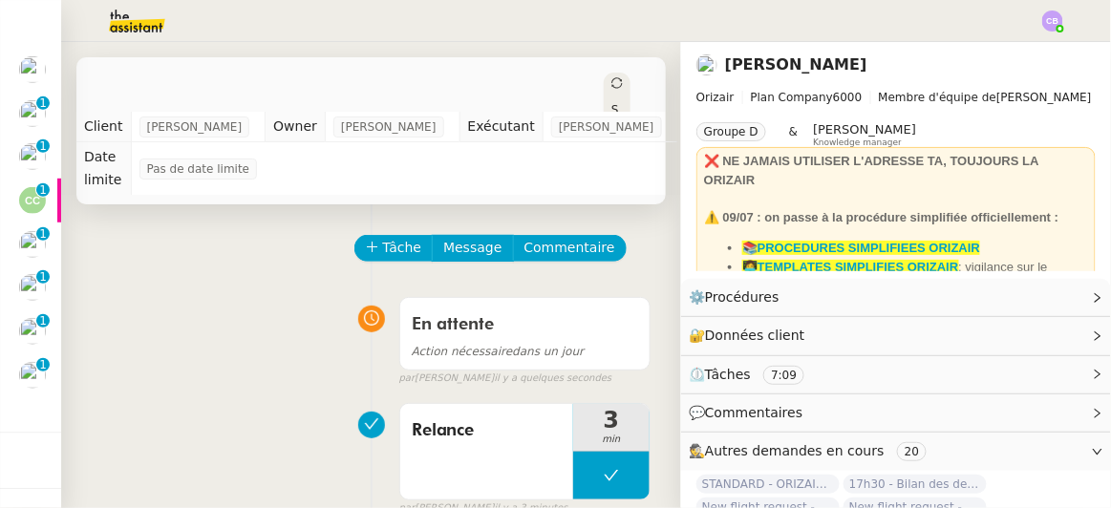
scroll to position [218, 0]
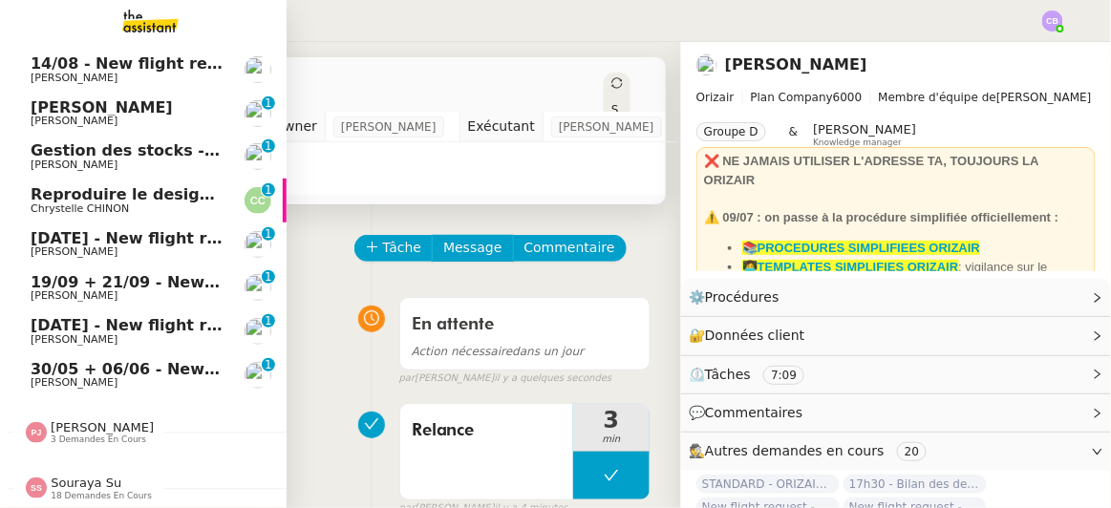
click at [168, 185] on span "Reproduire le design de la page web" at bounding box center [189, 194] width 316 height 18
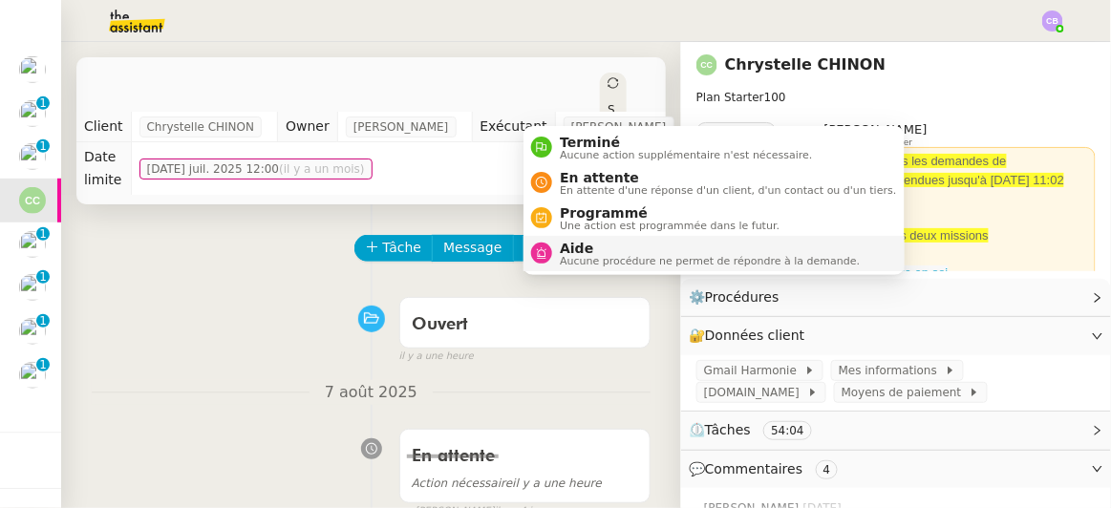
click at [588, 258] on span "Aucune procédure ne permet de répondre à la demande." at bounding box center [710, 261] width 300 height 11
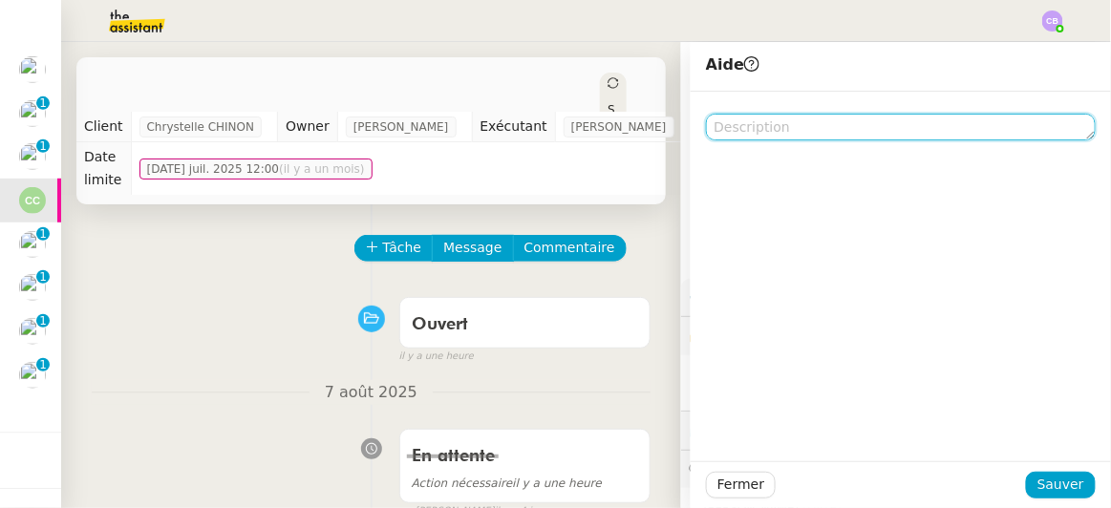
click at [724, 122] on textarea at bounding box center [901, 127] width 390 height 27
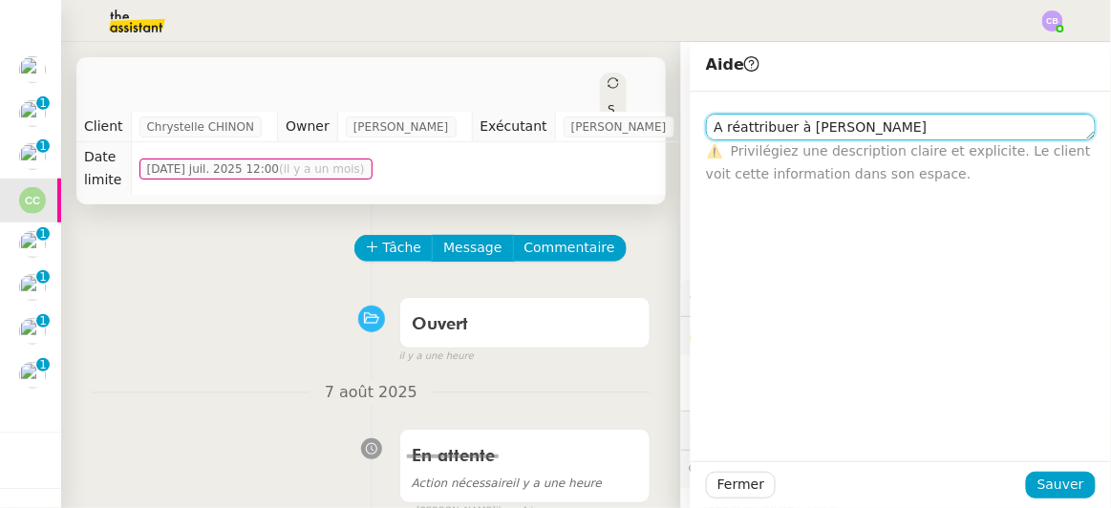
click at [710, 127] on textarea "A réattribuer à Pauline J" at bounding box center [901, 127] width 390 height 27
click at [0, 0] on lt-span "À réattribuer" at bounding box center [0, 0] width 0 height 0
type textarea "À réattribuer à Pauline J"
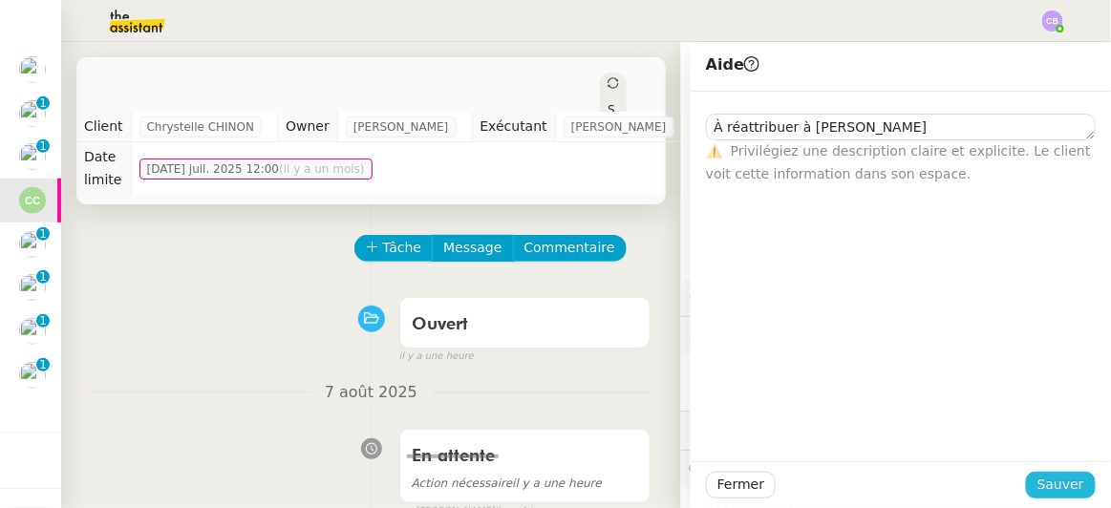
click at [1037, 486] on span "Sauver" at bounding box center [1060, 485] width 47 height 22
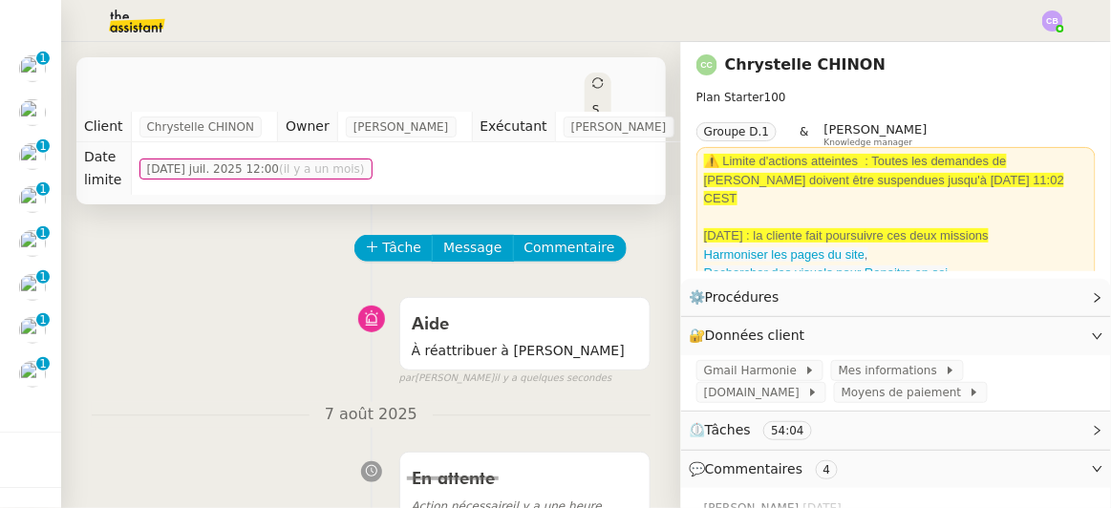
scroll to position [219, 0]
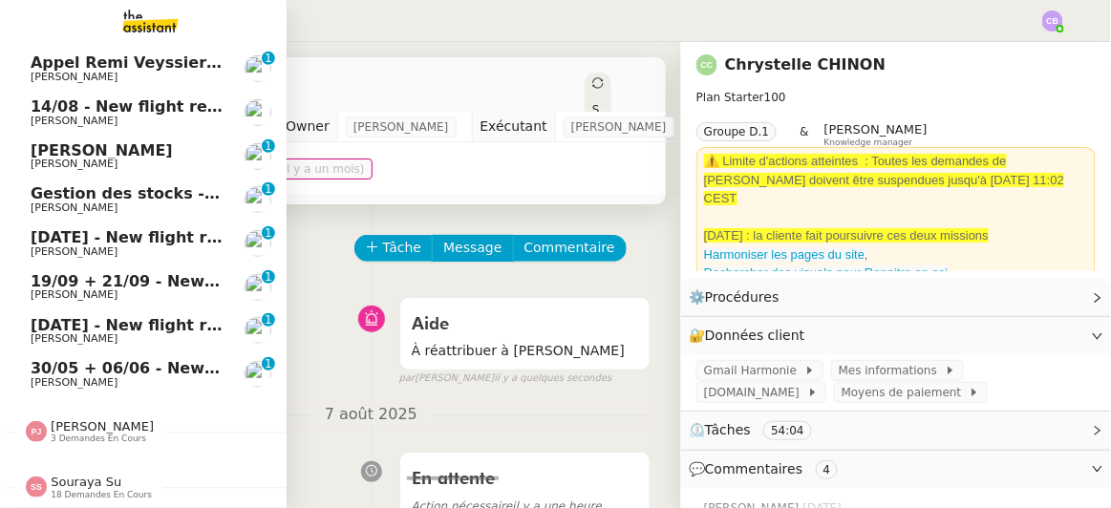
click at [53, 188] on span "Gestion des stocks - août 2025" at bounding box center [164, 193] width 266 height 18
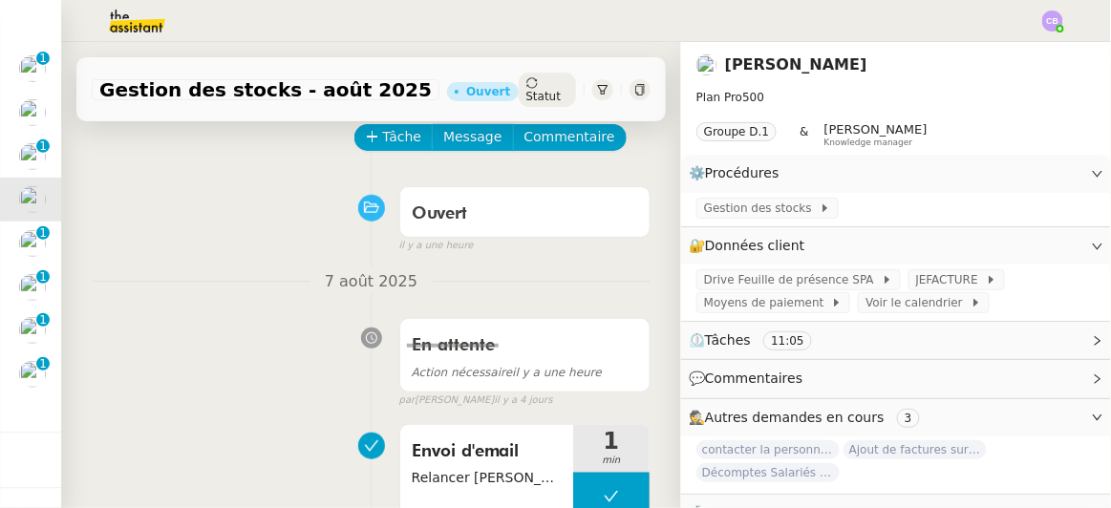
scroll to position [51, 0]
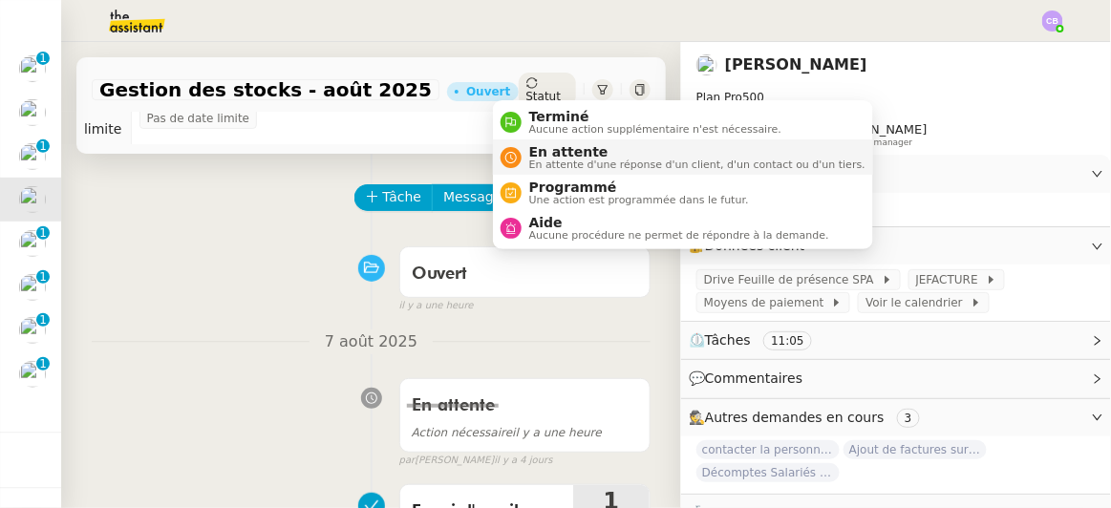
click at [565, 144] on span "En attente" at bounding box center [697, 151] width 336 height 15
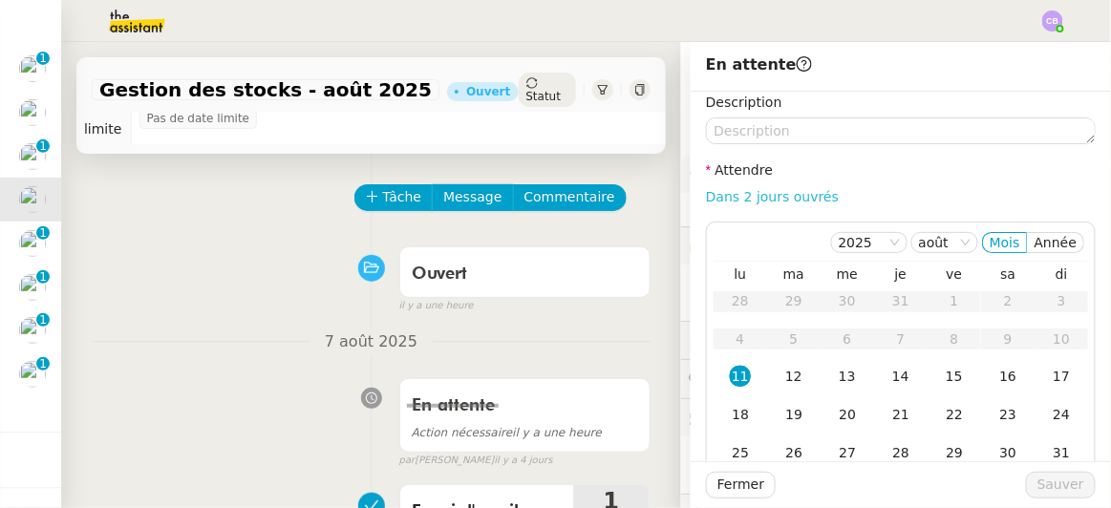
click at [733, 198] on link "Dans 2 jours ouvrés" at bounding box center [772, 196] width 133 height 15
type input "07:00"
click at [1040, 485] on span "Sauver" at bounding box center [1060, 485] width 47 height 22
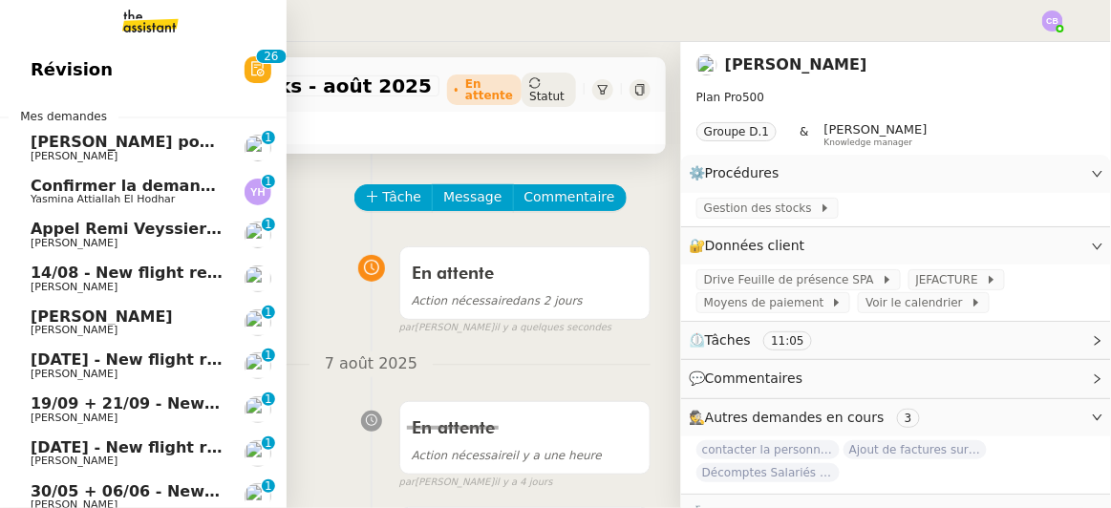
click at [141, 186] on span "Confirmer la demande de raccordement à la fibre" at bounding box center [243, 186] width 425 height 18
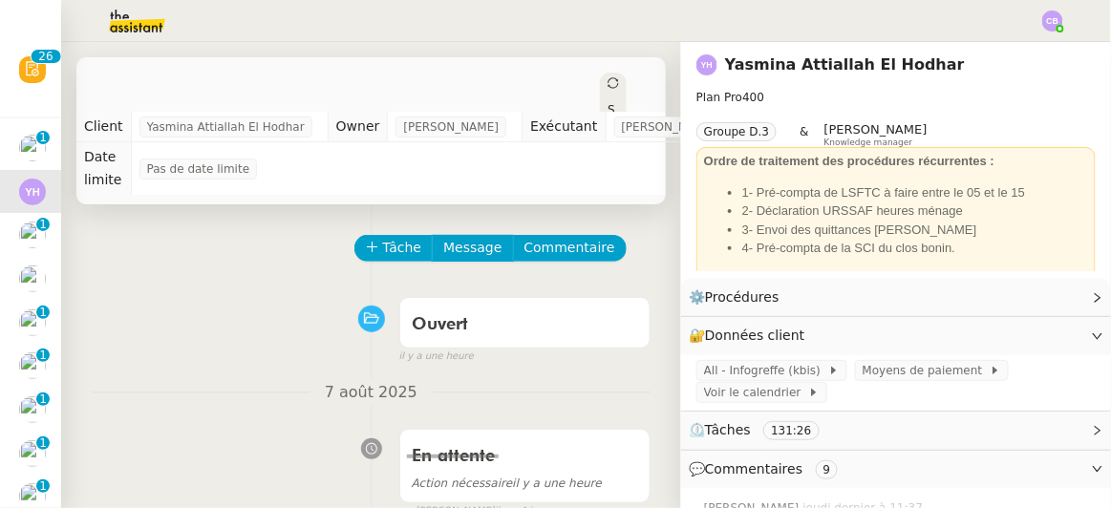
click at [607, 81] on icon at bounding box center [612, 82] width 11 height 11
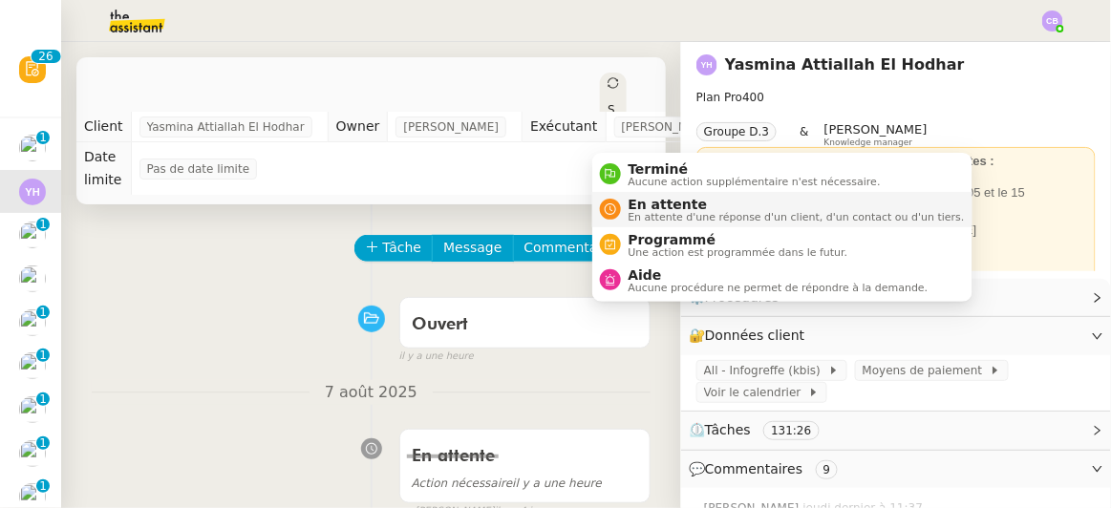
click at [642, 202] on span "En attente" at bounding box center [797, 204] width 336 height 15
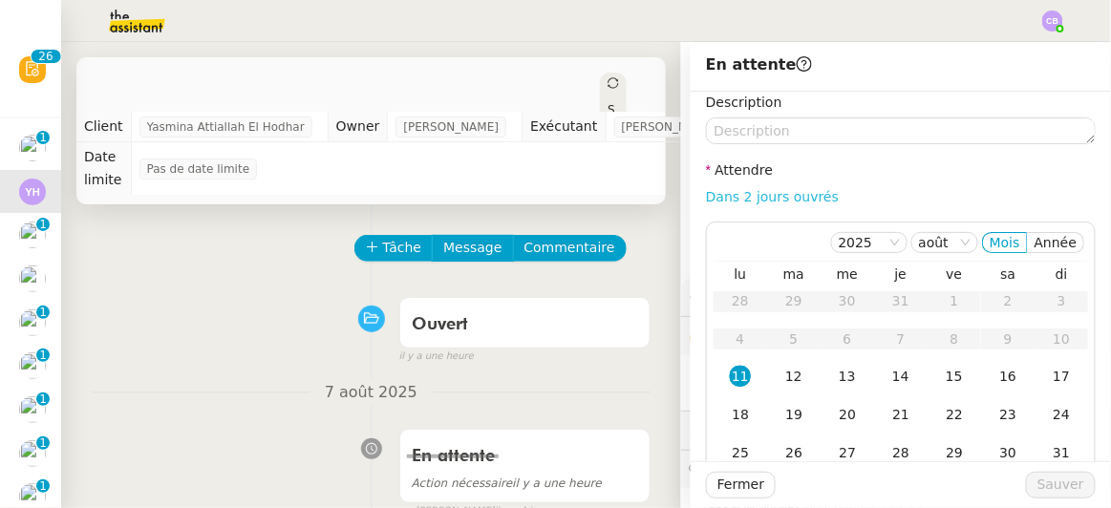
click at [706, 195] on link "Dans 2 jours ouvrés" at bounding box center [772, 196] width 133 height 15
type input "07:00"
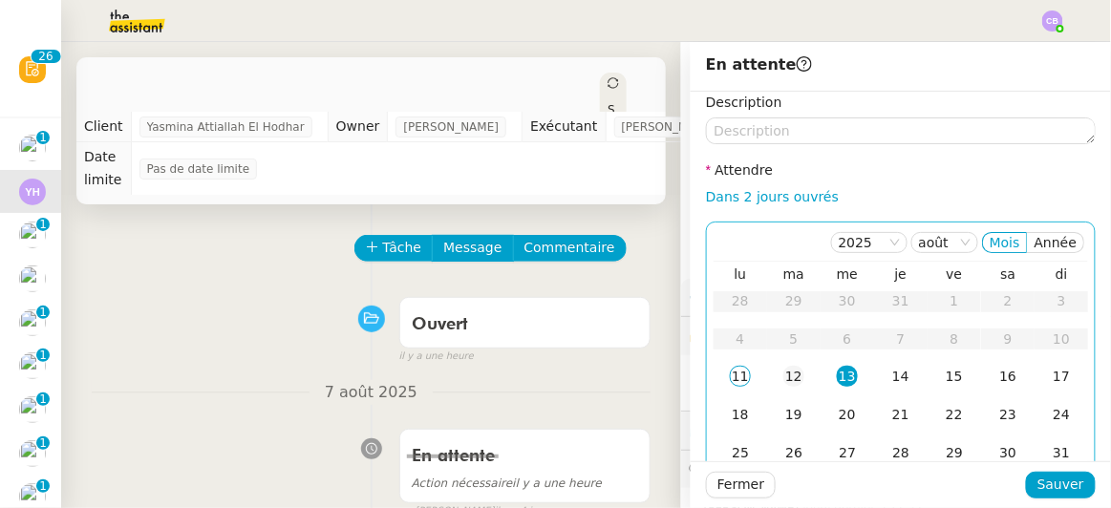
click at [783, 376] on div "12" at bounding box center [793, 376] width 21 height 21
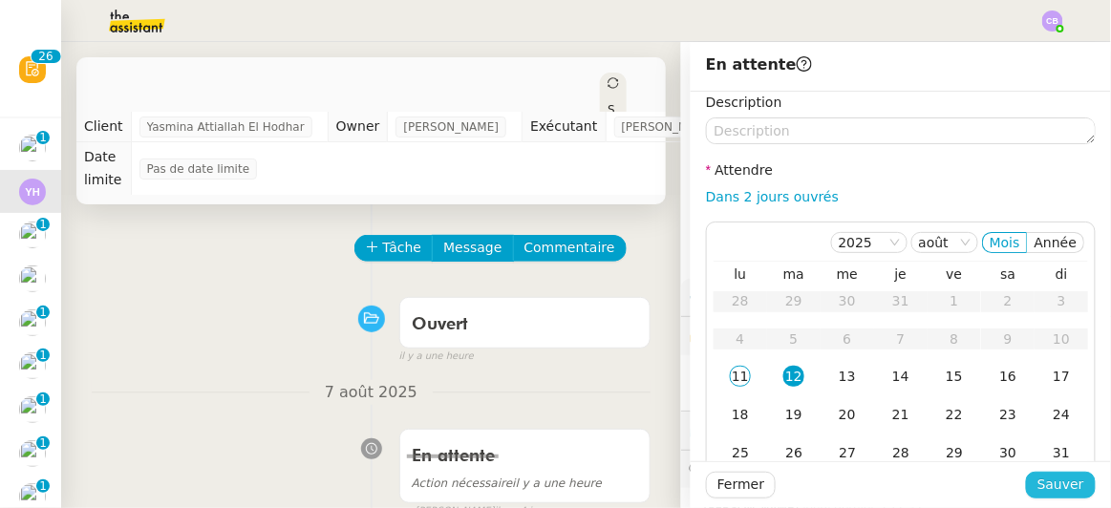
click at [1037, 481] on span "Sauver" at bounding box center [1060, 485] width 47 height 22
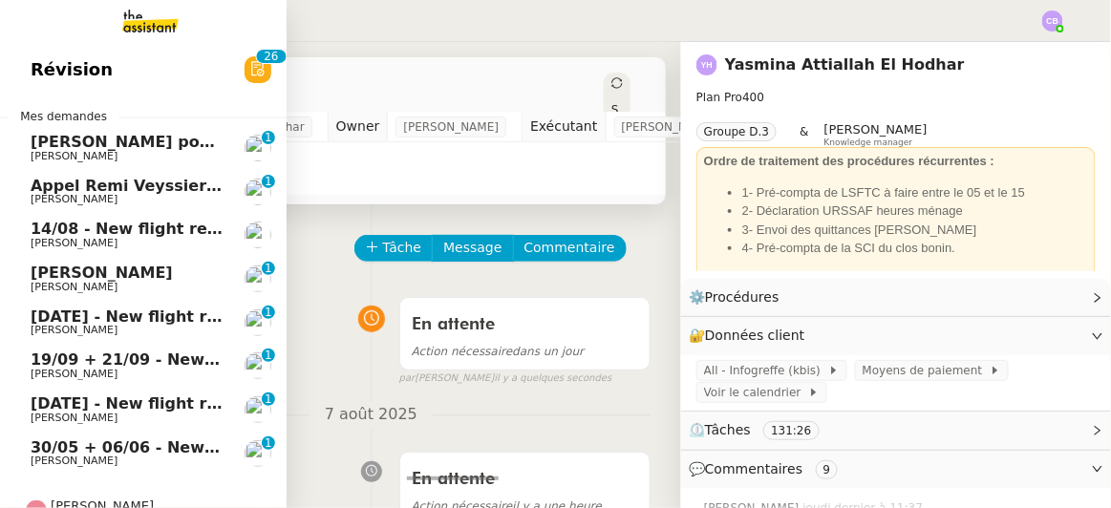
click at [84, 140] on span "Appel pour [PERSON_NAME]" at bounding box center [198, 142] width 334 height 18
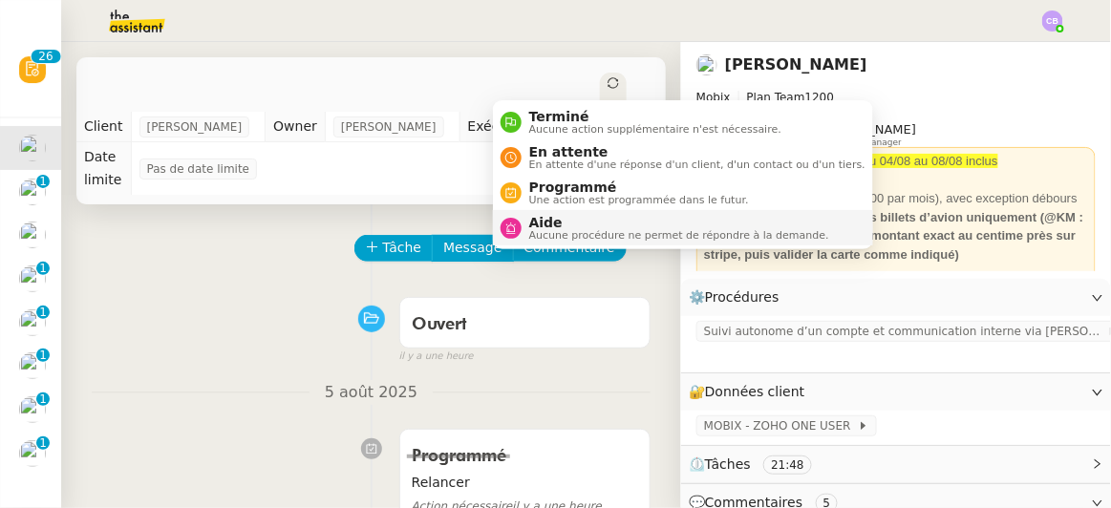
click at [558, 225] on span "Aide" at bounding box center [679, 222] width 300 height 15
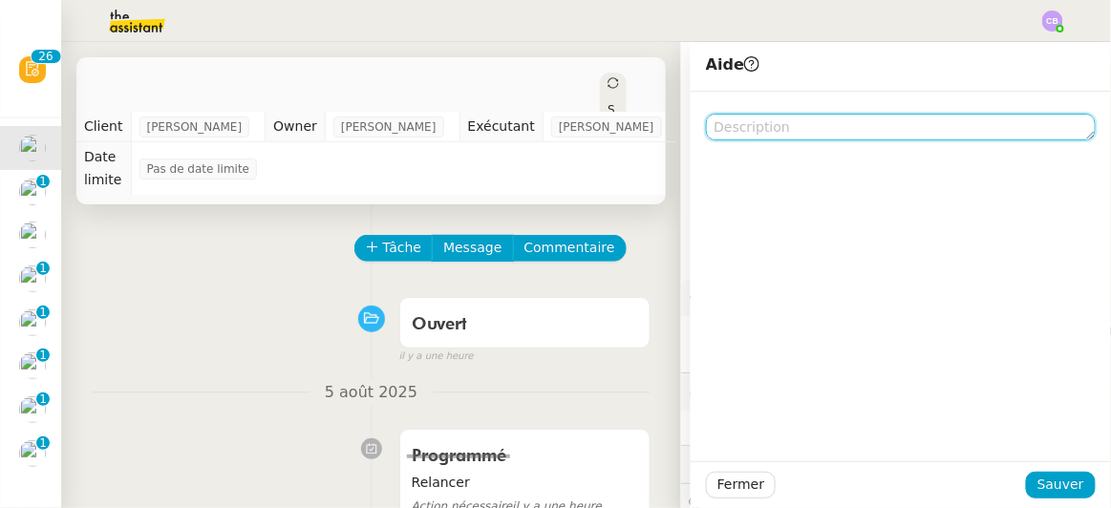
click at [755, 128] on textarea at bounding box center [901, 127] width 390 height 27
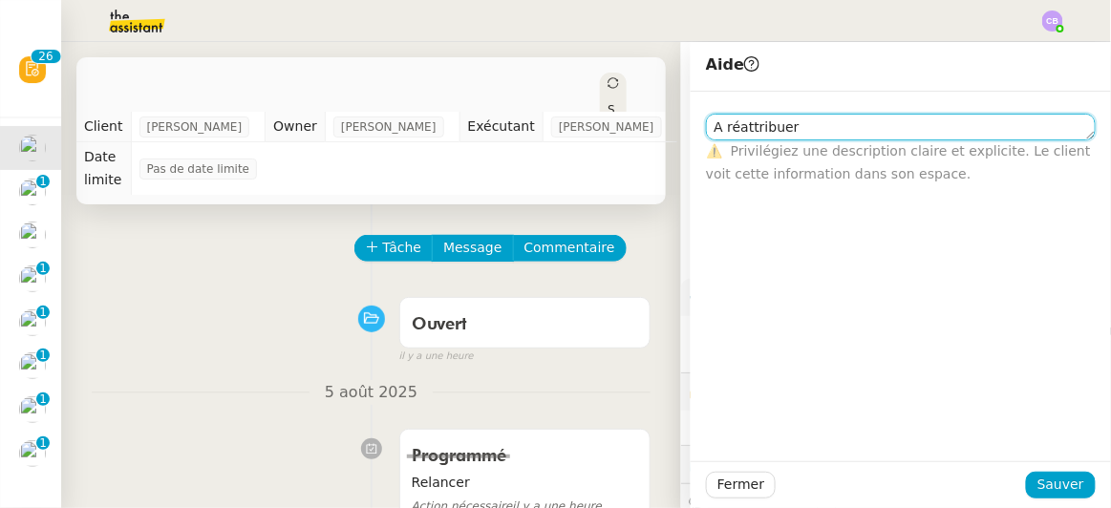
click at [738, 122] on textarea "A réattribuer" at bounding box center [901, 127] width 390 height 27
click at [0, 0] on lt-span "À réattribuer" at bounding box center [0, 0] width 0 height 0
type textarea "À réattribuer"
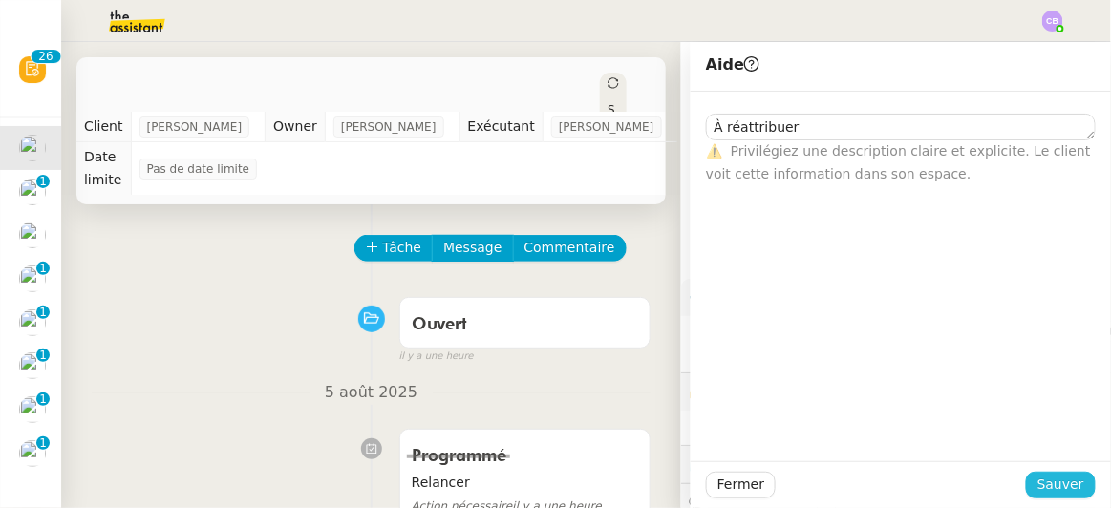
click at [1031, 482] on button "Sauver" at bounding box center [1061, 485] width 70 height 27
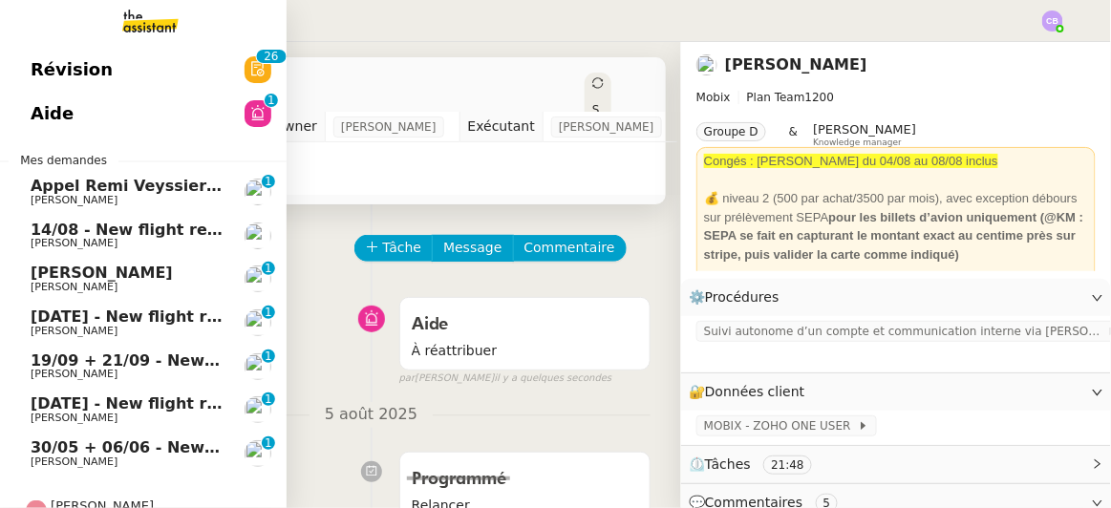
click at [77, 187] on span "Appel Remi Veyssieres - AIRMOB" at bounding box center [172, 186] width 282 height 18
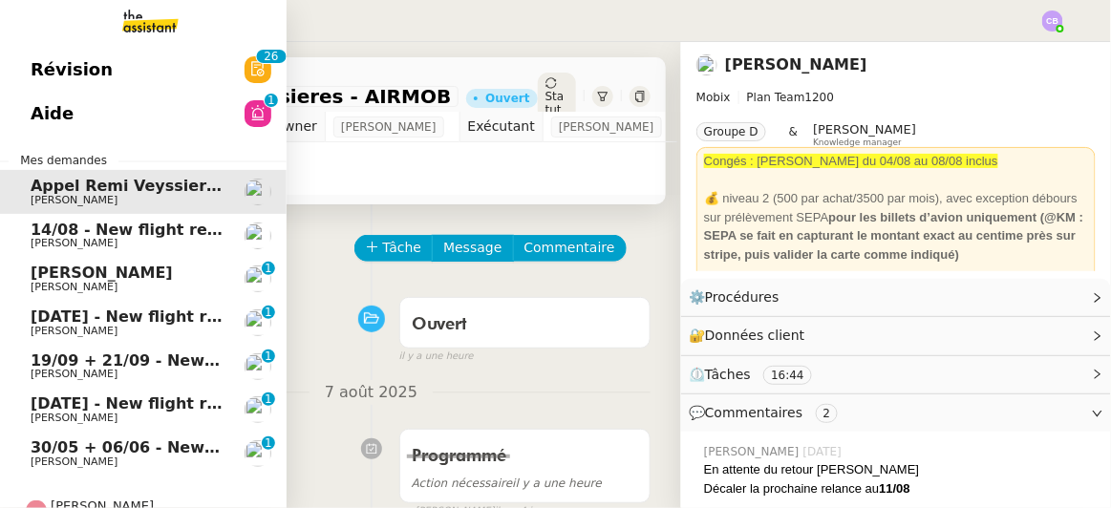
click at [165, 288] on span "[PERSON_NAME]" at bounding box center [127, 287] width 193 height 11
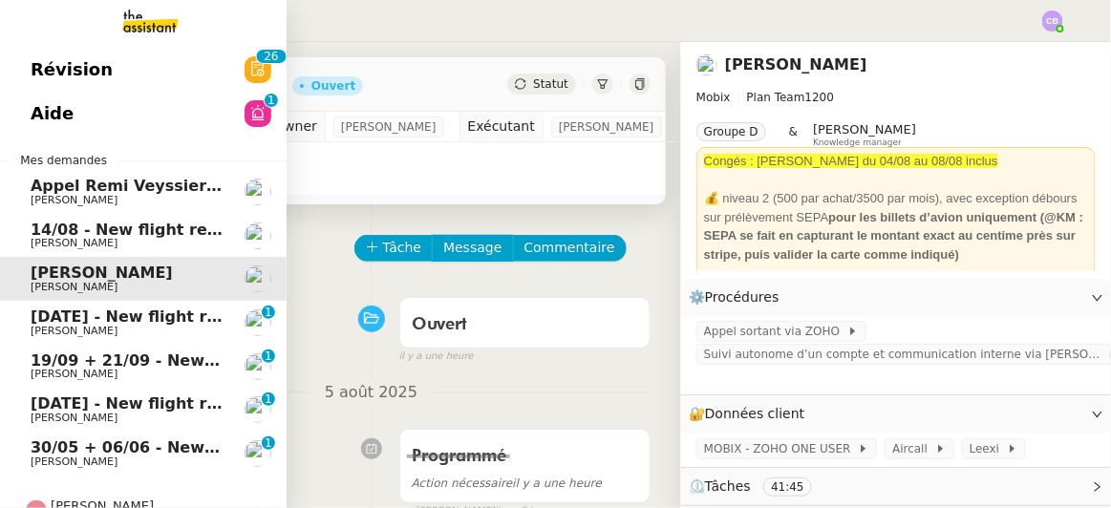
click at [132, 328] on span "[PERSON_NAME]" at bounding box center [127, 331] width 193 height 11
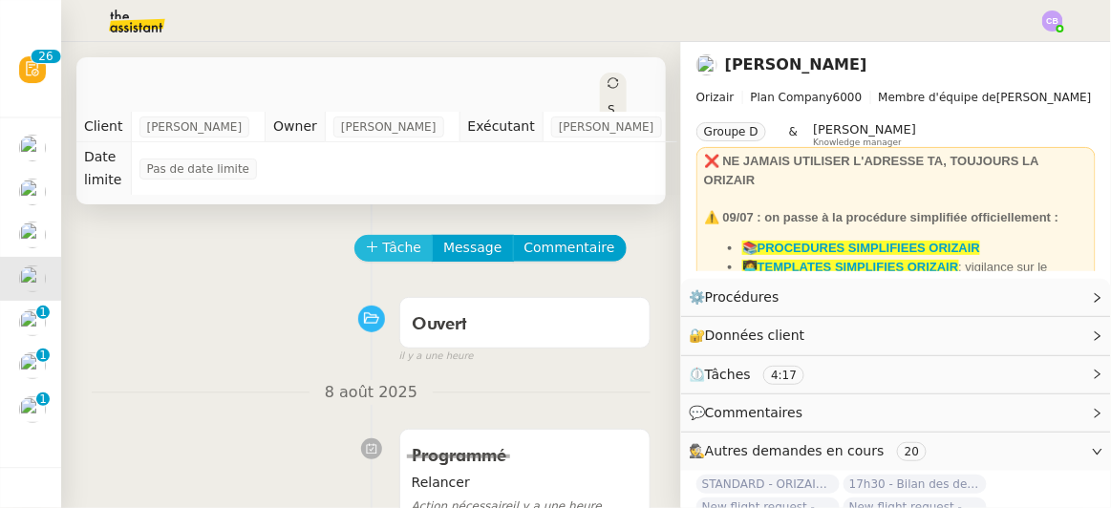
click at [389, 237] on span "Tâche" at bounding box center [402, 248] width 39 height 22
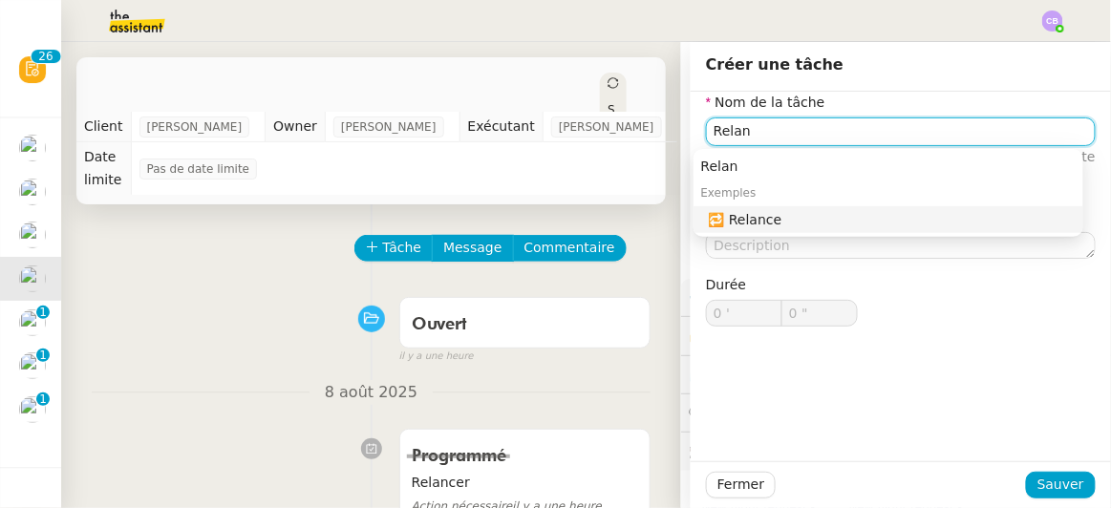
click at [752, 222] on div "🔁 Relance" at bounding box center [892, 219] width 367 height 17
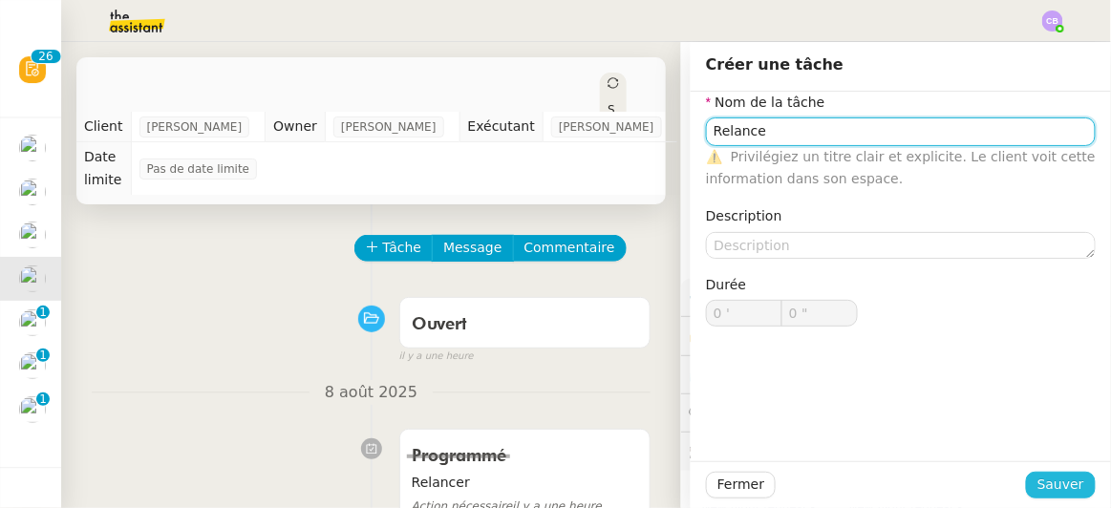
type input "Relance"
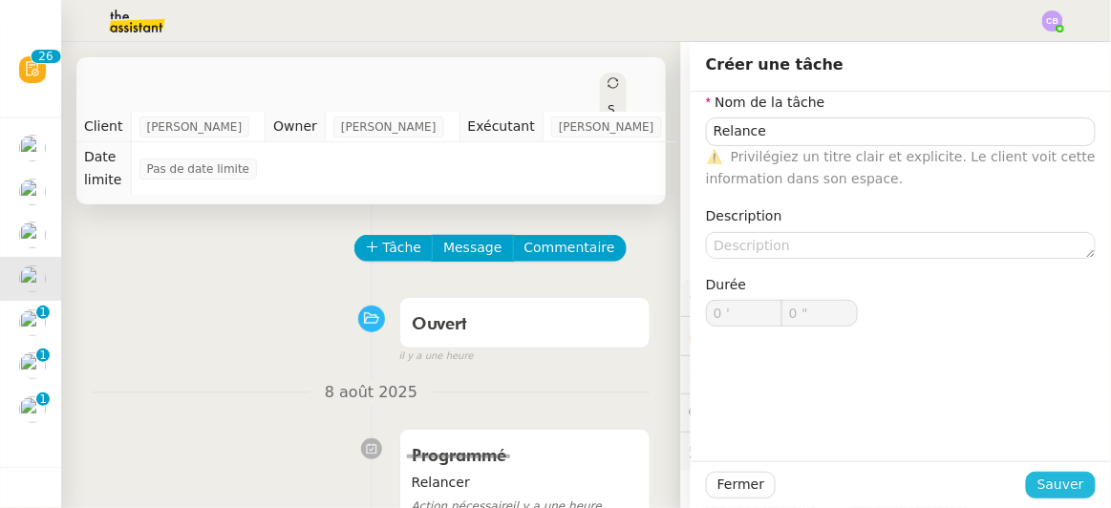
click at [1044, 483] on span "Sauver" at bounding box center [1060, 485] width 47 height 22
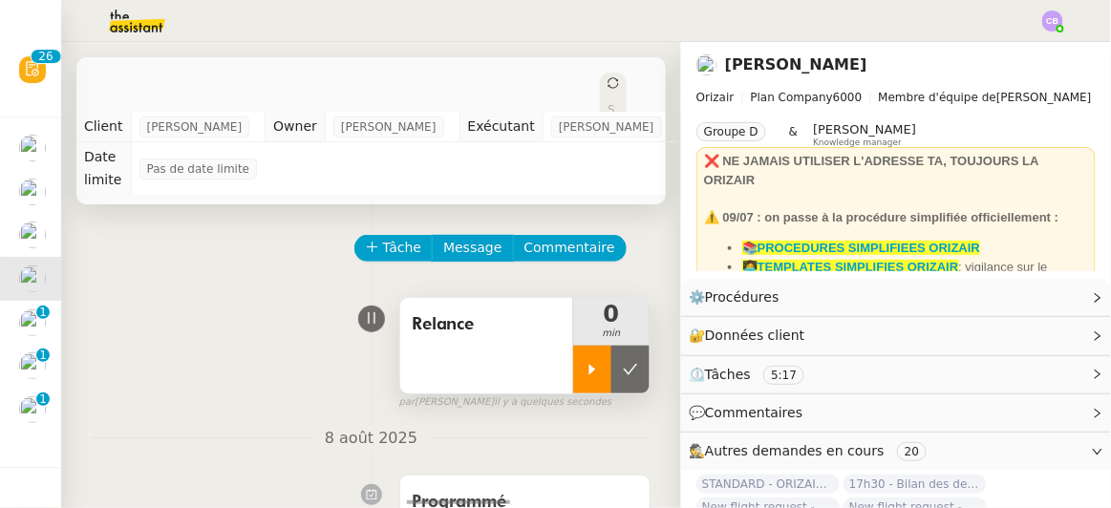
click at [573, 358] on div at bounding box center [592, 370] width 38 height 48
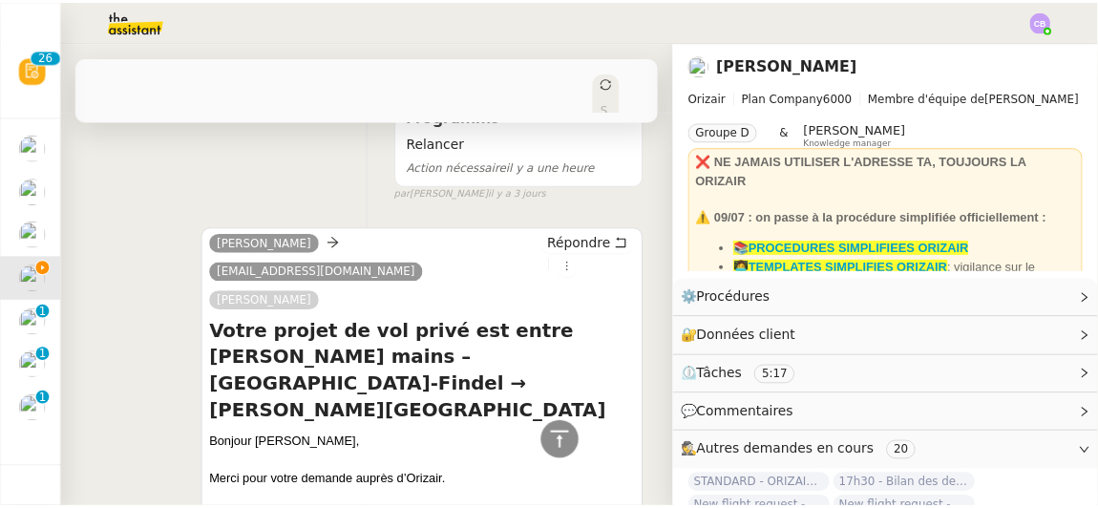
scroll to position [421, 0]
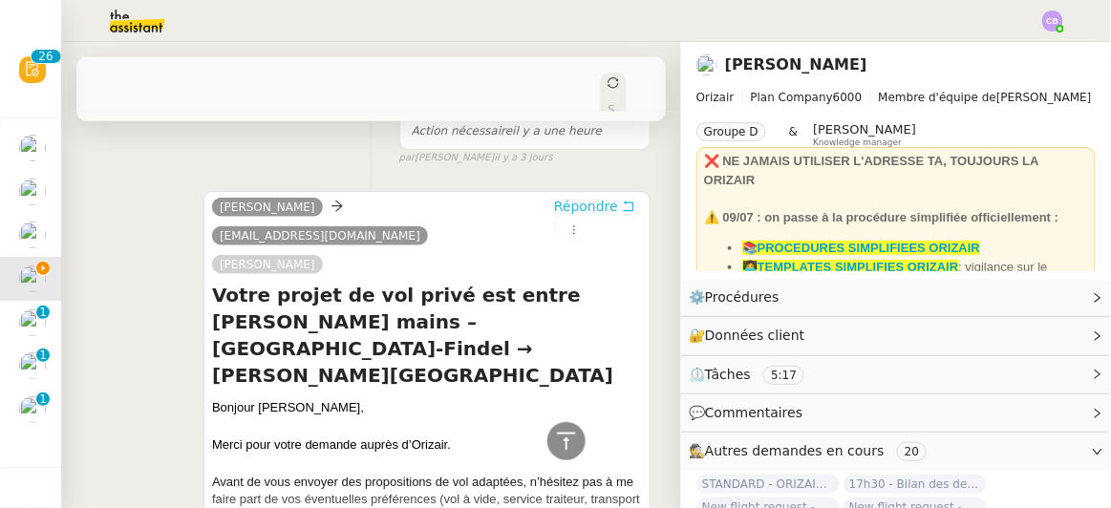
click at [554, 197] on span "Répondre" at bounding box center [586, 206] width 64 height 19
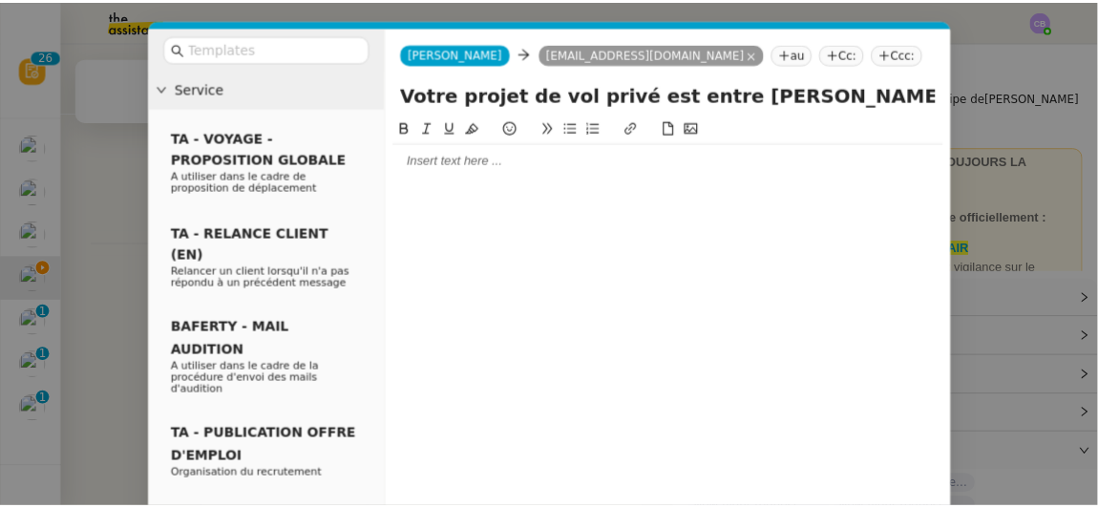
scroll to position [620, 0]
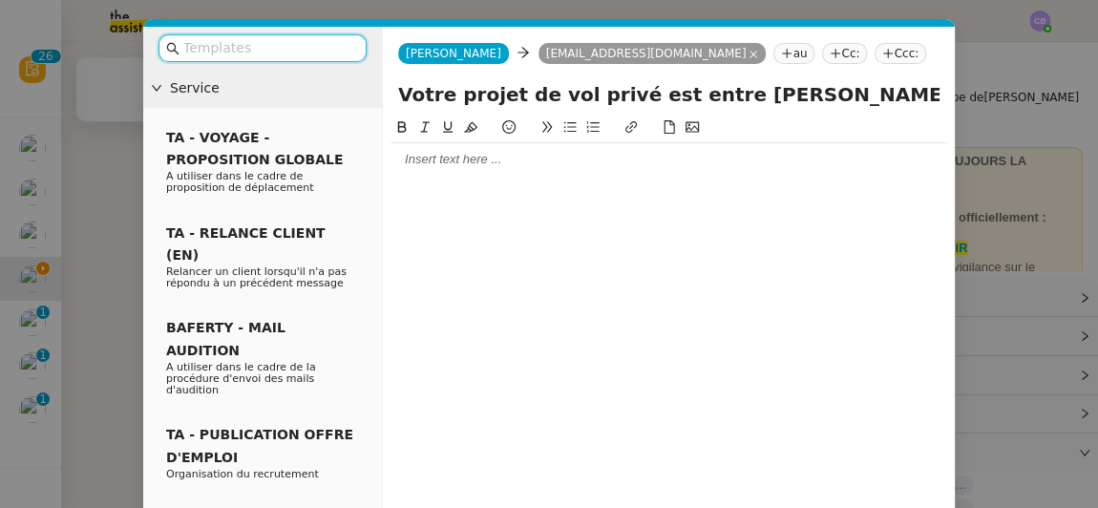
click at [315, 49] on input "text" at bounding box center [269, 48] width 172 height 22
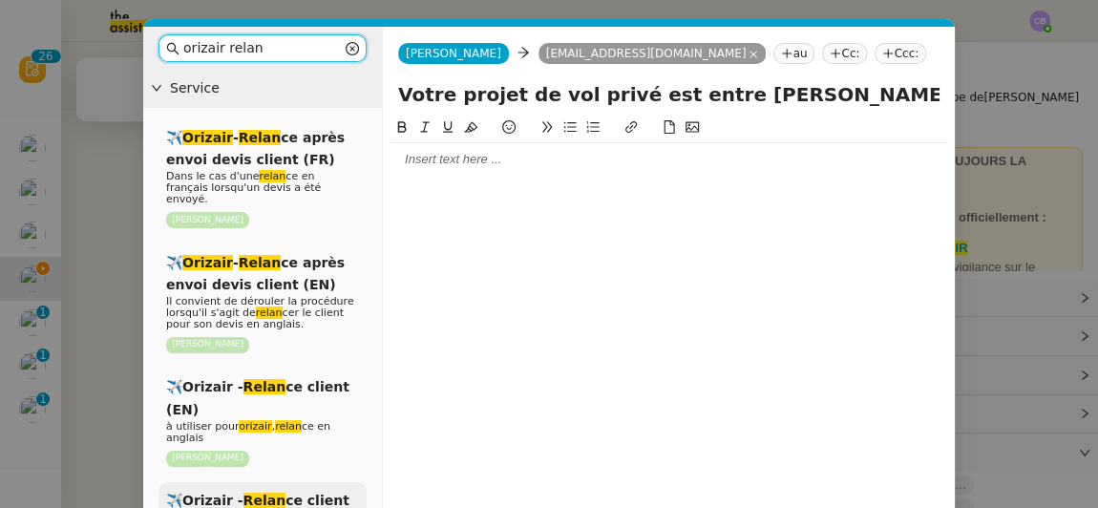
type input "orizair relan"
click at [319, 493] on span "✈️Orizair - Relan ce client (FR)" at bounding box center [257, 511] width 183 height 37
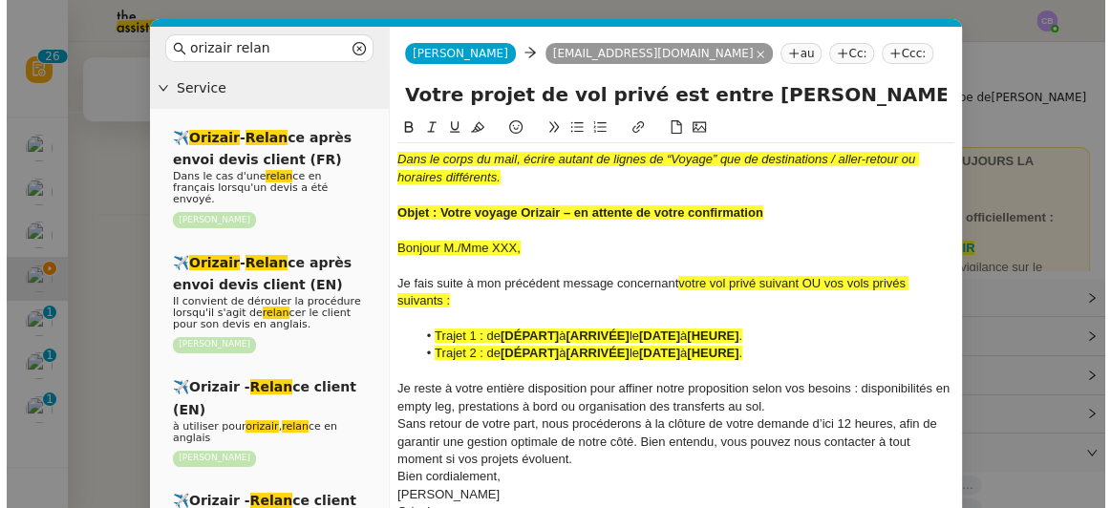
scroll to position [817, 0]
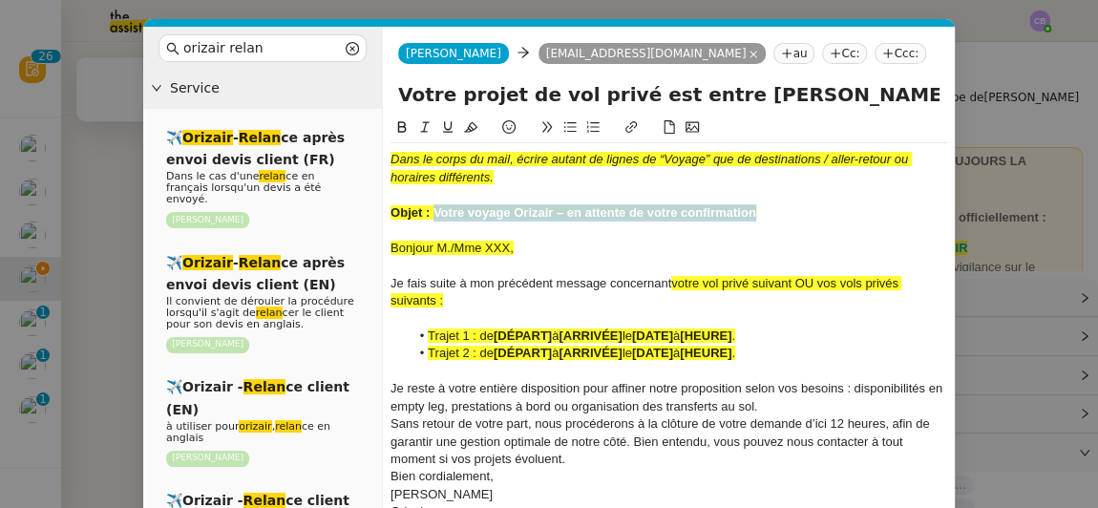
drag, startPoint x: 760, startPoint y: 217, endPoint x: 436, endPoint y: 210, distance: 324.8
click at [436, 210] on div "Objet : Votre voyage Orizair – en attente de votre confirmation" at bounding box center [669, 212] width 557 height 17
copy strong "Votre voyage Orizair – en attente de votre confirmation"
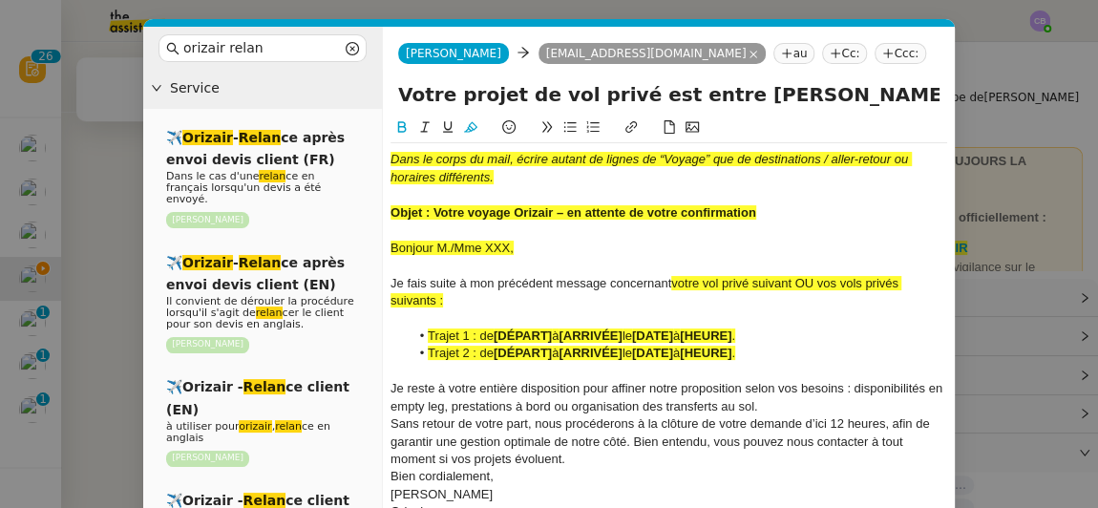
drag, startPoint x: 398, startPoint y: 93, endPoint x: 855, endPoint y: 97, distance: 456.6
click at [855, 97] on input "Votre projet de vol privé est entre de bonnes mains – Luxembourg-Findel → Nelli…" at bounding box center [669, 94] width 542 height 29
paste input "voyage Orizair – en attente de votre confirmation"
type input "Votre voyage Orizair – en attente de votre confirmation – Luxembourg-Findel → N…"
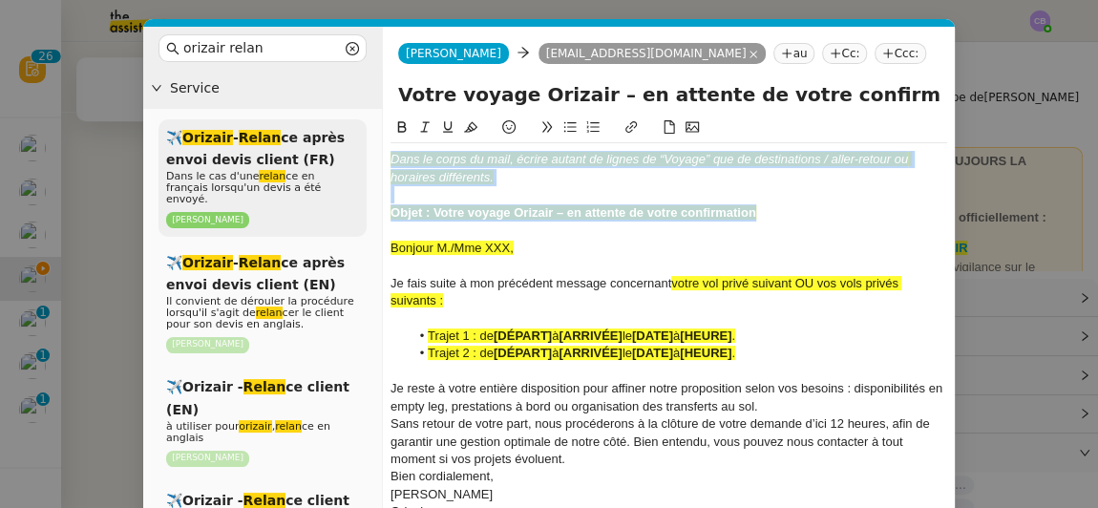
drag, startPoint x: 778, startPoint y: 216, endPoint x: 361, endPoint y: 160, distance: 421.1
click at [361, 160] on nz-layout "orizair relan Service ✈️ Orizair - Relan ce après envoi devis client (FR) Dans …" at bounding box center [549, 335] width 812 height 616
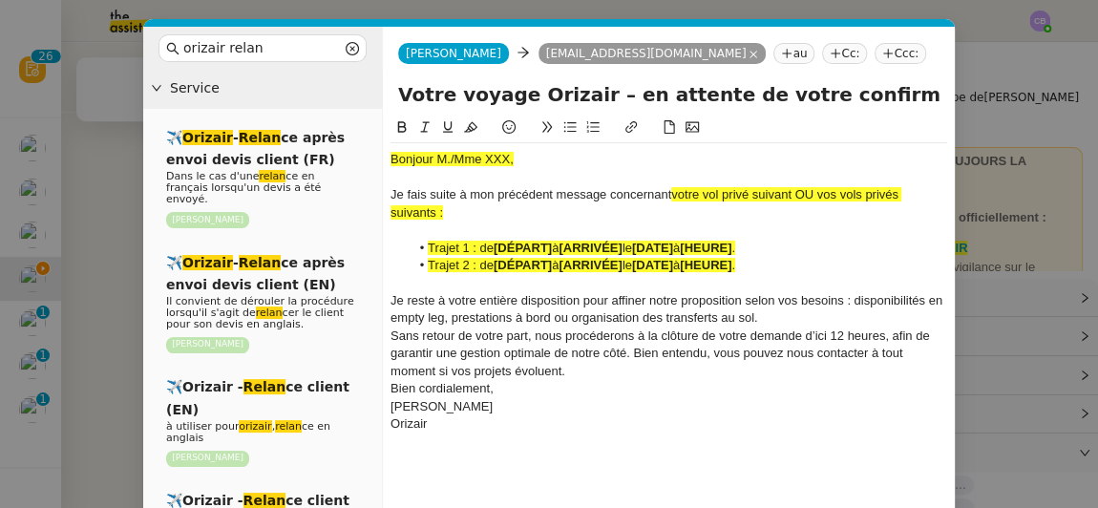
click at [114, 187] on nz-modal-container "orizair relan Service ✈️ Orizair - Relan ce après envoi devis client (FR) Dans …" at bounding box center [549, 254] width 1098 height 508
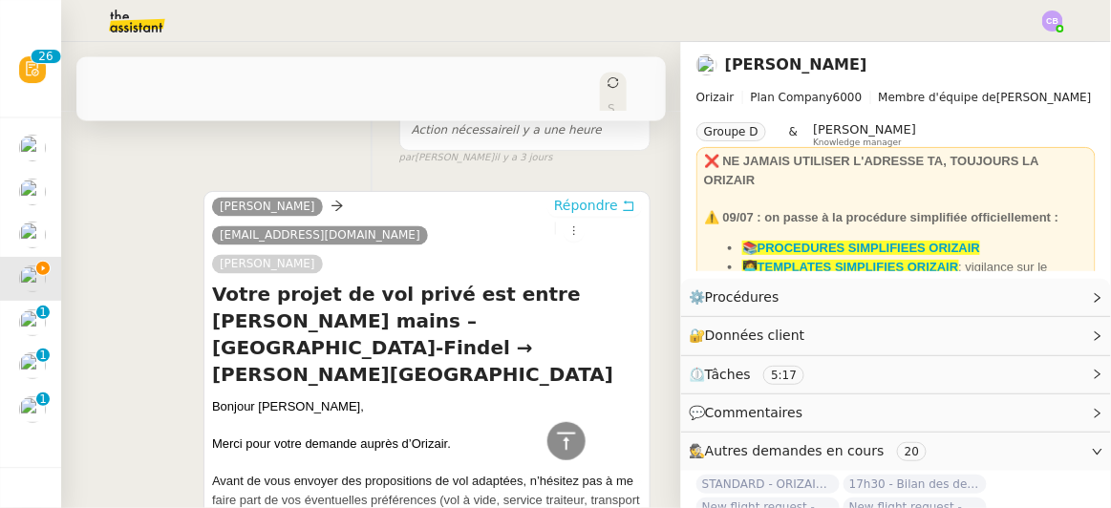
scroll to position [815, 0]
drag, startPoint x: 313, startPoint y: 330, endPoint x: 258, endPoint y: 329, distance: 55.4
click at [258, 398] on div "Bonjour M. Mazeau," at bounding box center [427, 407] width 430 height 19
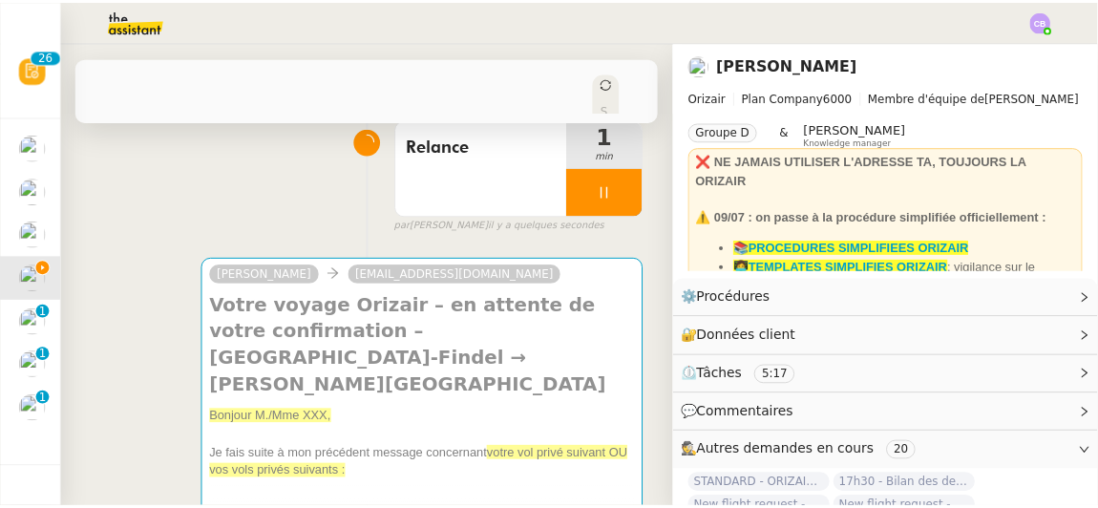
scroll to position [161, 0]
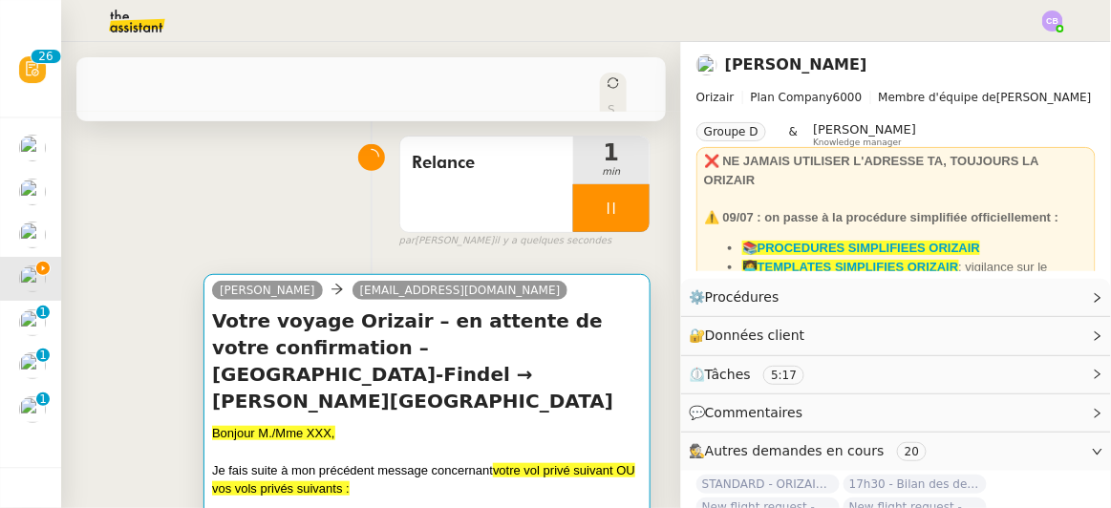
click at [560, 319] on h4 "Votre voyage Orizair – en attente de votre confirmation – Luxembourg-Findel → N…" at bounding box center [427, 361] width 430 height 107
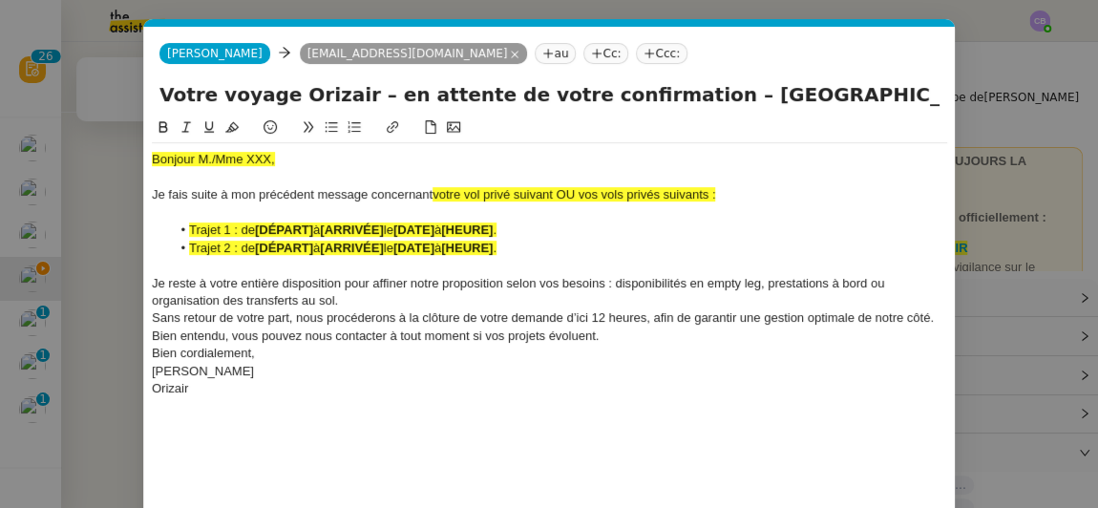
scroll to position [0, 108]
drag, startPoint x: 274, startPoint y: 153, endPoint x: 154, endPoint y: 147, distance: 120.5
click at [154, 147] on div "Bonjour M./Mme XXX, Je fais suite à mon précédent message concernant votre vol …" at bounding box center [550, 274] width 796 height 262
click at [235, 129] on icon at bounding box center [231, 127] width 13 height 11
click at [271, 155] on div "Bonjour M./Mme XXX," at bounding box center [550, 159] width 796 height 17
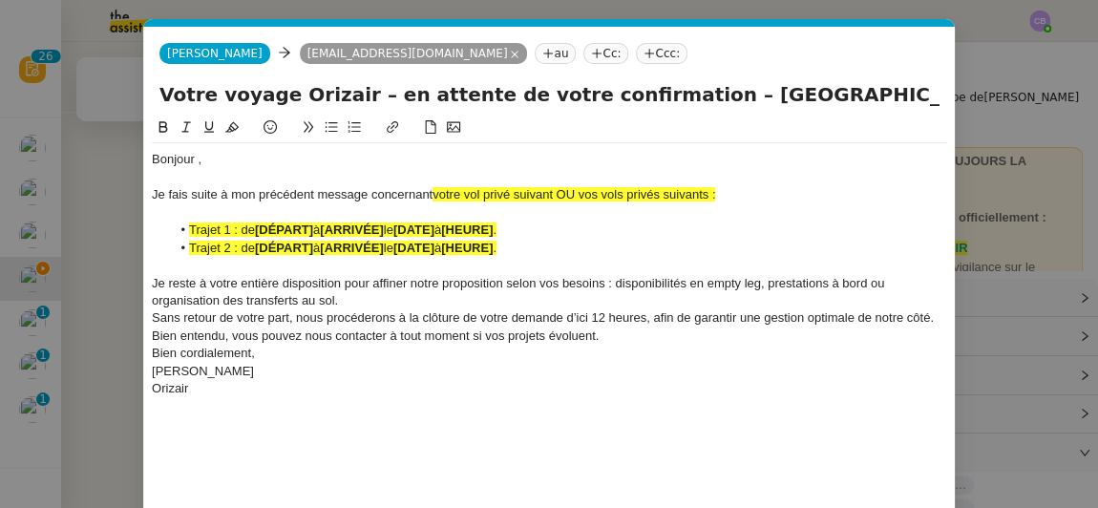
scroll to position [0, 0]
click at [550, 186] on div "Je fais suite à mon précédent message concernant votre vol privé suivant OU vos…" at bounding box center [550, 194] width 796 height 17
click at [526, 250] on li "Trajet 2 : de [DÉPART] à [ARRIVÉE] le [DATE] à [HEURE] ." at bounding box center [560, 248] width 778 height 17
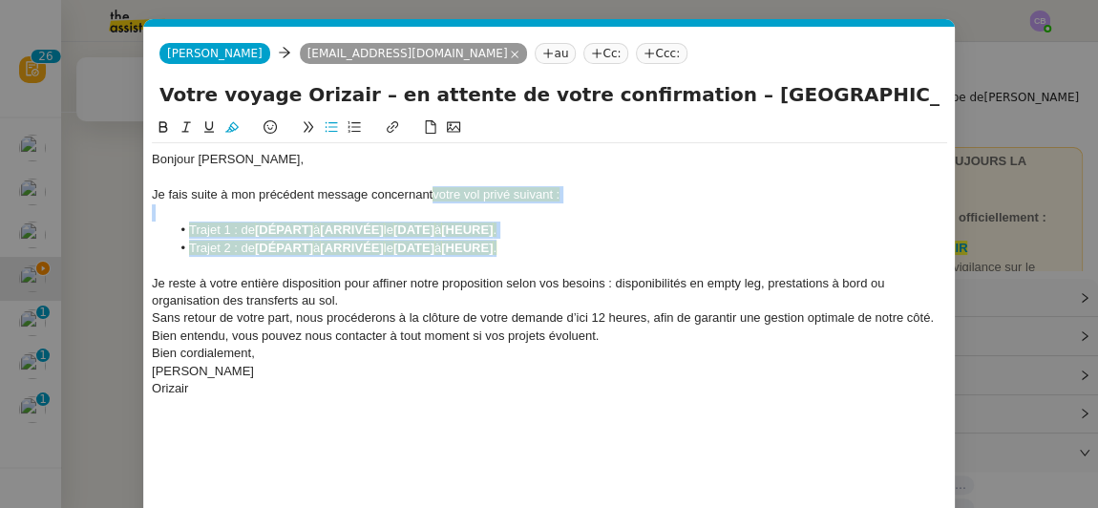
drag, startPoint x: 526, startPoint y: 250, endPoint x: 432, endPoint y: 194, distance: 110.1
click at [432, 194] on div "Bonjour M. Mazeau, Je fais suite à mon précédent message concernant votre vol p…" at bounding box center [550, 274] width 796 height 262
click at [230, 127] on icon at bounding box center [231, 127] width 13 height 11
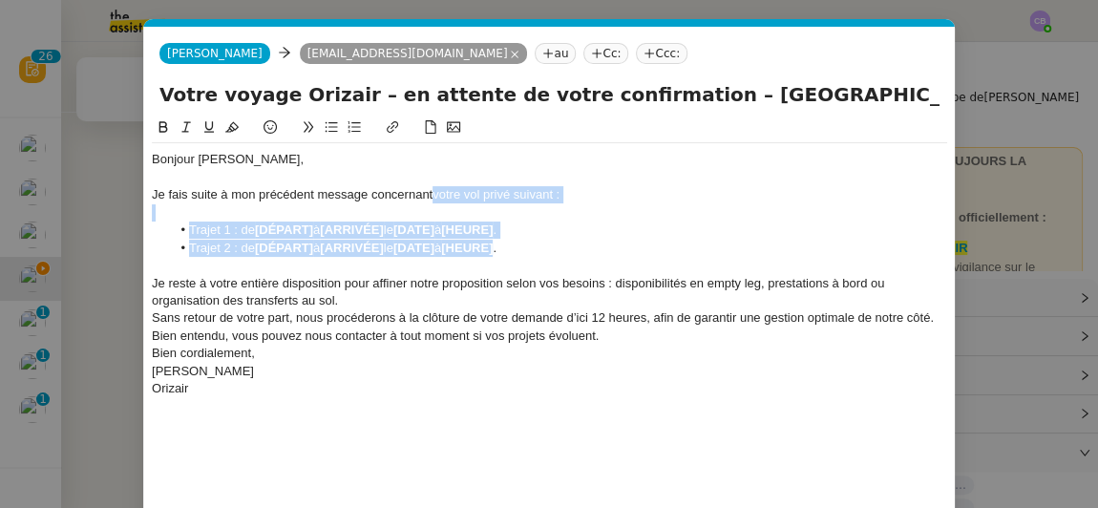
click at [528, 248] on li "Trajet 2 : de [DÉPART] à [ARRIVÉE] le [DATE] à [HEURE] ." at bounding box center [560, 248] width 778 height 17
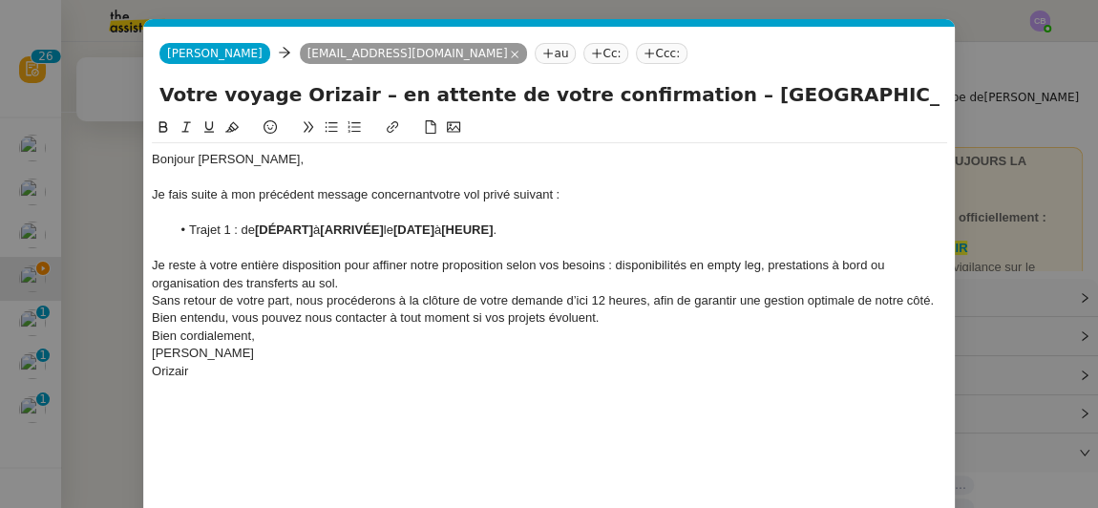
drag, startPoint x: 677, startPoint y: 96, endPoint x: 852, endPoint y: 94, distance: 174.8
click at [852, 94] on input "Votre voyage Orizair – en attente de votre confirmation – Luxembourg-Findel → N…" at bounding box center [550, 94] width 780 height 29
click at [318, 222] on li "Trajet 1 : de [DÉPART] à [ARRIVÉE] le [DATE] à [HEURE] ." at bounding box center [560, 230] width 778 height 17
drag, startPoint x: 261, startPoint y: 224, endPoint x: 321, endPoint y: 228, distance: 60.3
click at [321, 228] on li "Trajet 1 : de Luxembourg-Findel à [ARRIVÉE] le [DATE] à [HEURE] ." at bounding box center [560, 230] width 778 height 17
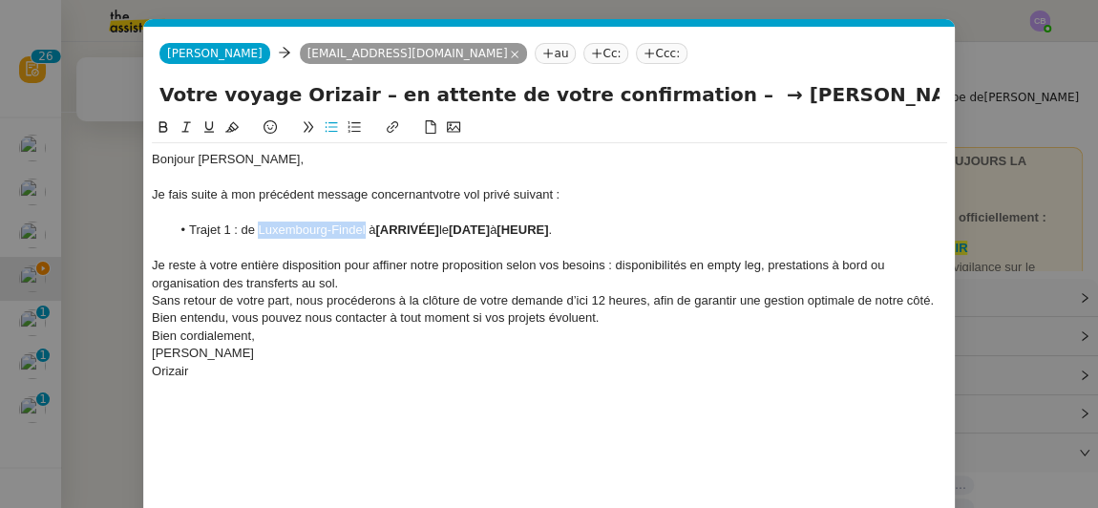
drag, startPoint x: 259, startPoint y: 233, endPoint x: 364, endPoint y: 234, distance: 105.1
click at [364, 234] on li "Trajet 1 : de Luxembourg-Findel à [ARRIVÉE] le [DATE] à [HEURE] ." at bounding box center [560, 230] width 778 height 17
click at [168, 132] on icon at bounding box center [163, 126] width 13 height 13
drag, startPoint x: 704, startPoint y: 96, endPoint x: 887, endPoint y: 96, distance: 183.4
click at [887, 96] on input "Votre voyage Orizair – en attente de votre confirmation – → Nellis Air Force Ba…" at bounding box center [550, 94] width 780 height 29
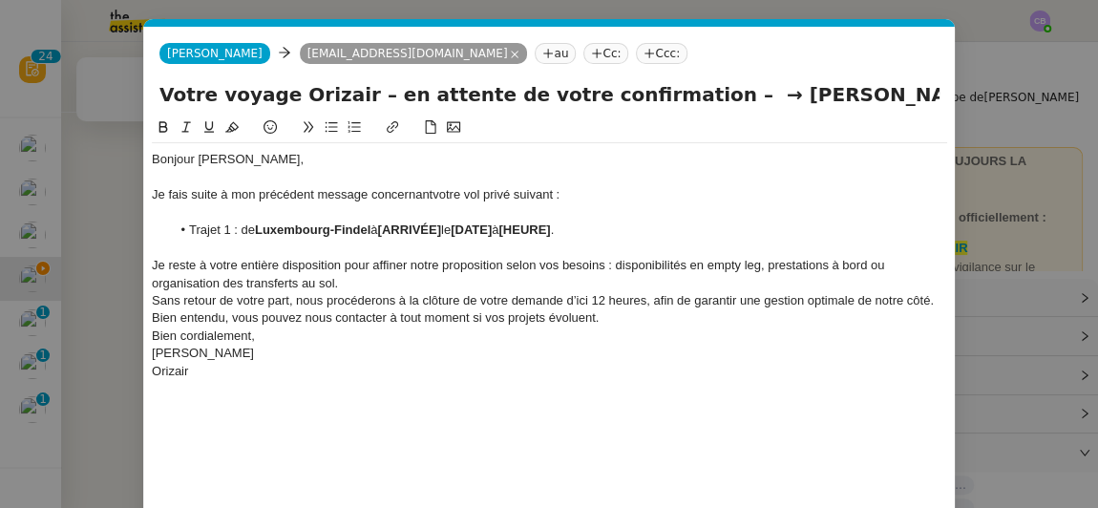
click at [867, 96] on input "Votre voyage Orizair – en attente de votre confirmation – → Nellis Air Force Ba…" at bounding box center [550, 94] width 780 height 29
drag, startPoint x: 887, startPoint y: 96, endPoint x: 710, endPoint y: 90, distance: 177.8
click at [710, 90] on input "Votre voyage Orizair – en attente de votre confirmation – → Nellis Air Force Ba…" at bounding box center [550, 94] width 780 height 29
click at [388, 224] on strong "[ARRIVÉE]" at bounding box center [408, 230] width 63 height 14
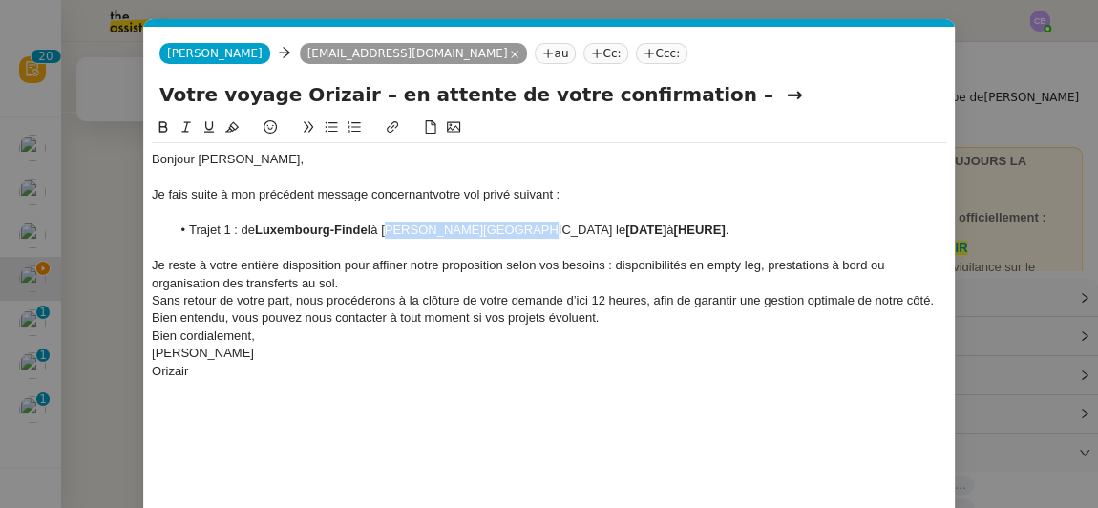
drag, startPoint x: 388, startPoint y: 224, endPoint x: 501, endPoint y: 229, distance: 113.8
click at [501, 229] on li "Trajet 1 : de Luxembourg-Findel à Nellis Air Force Base le [DATE] à [HEURE] ." at bounding box center [560, 230] width 778 height 17
click at [166, 129] on icon at bounding box center [164, 126] width 9 height 11
drag, startPoint x: 686, startPoint y: 235, endPoint x: 528, endPoint y: 232, distance: 157.6
click at [528, 232] on li "Trajet 1 : de Luxembourg-Findel à Nellis Air Force Base le 30 septembre 2025 à …" at bounding box center [560, 230] width 778 height 17
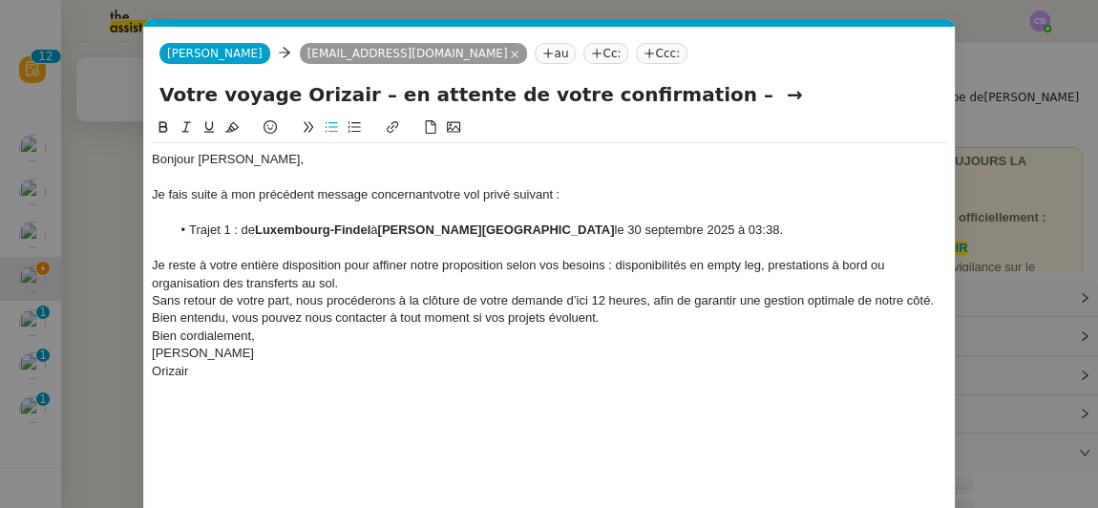
click at [165, 127] on icon at bounding box center [163, 126] width 13 height 13
click at [653, 95] on input "Votre voyage Orizair – en attente de votre confirmation – →" at bounding box center [550, 94] width 780 height 29
type input "Votre voyage Orizair – en attente de votre confirmation"
click at [374, 288] on div "Je reste à votre entière disposition pour affiner notre proposition selon vos b…" at bounding box center [550, 274] width 796 height 35
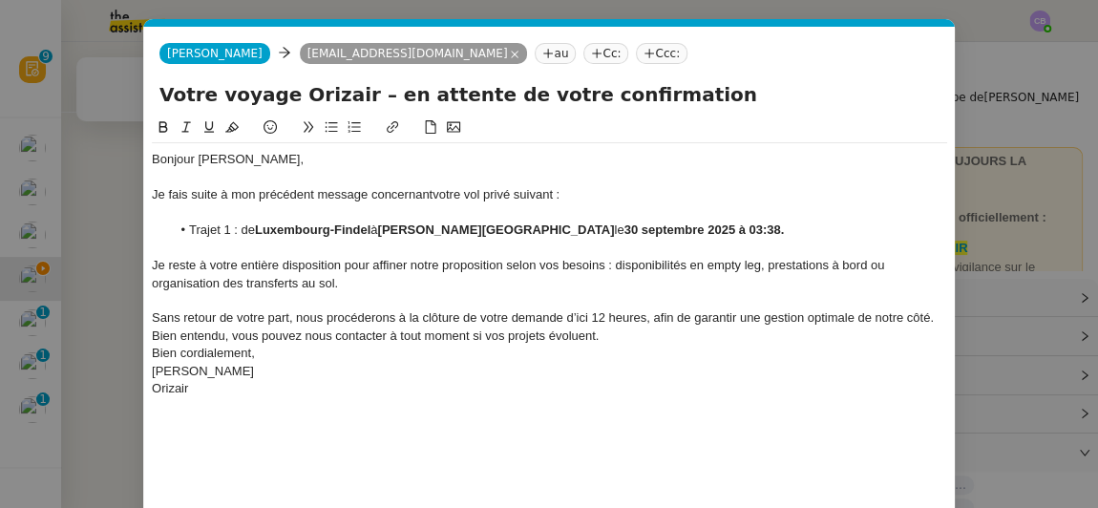
click at [586, 331] on span "Sans retour de votre part, nous procéderons à la clôture de votre demande d’ici…" at bounding box center [544, 326] width 785 height 32
click at [584, 325] on span "Sans retour de votre part, nous procéderons à la clôture de votre demande d’ici…" at bounding box center [544, 326] width 785 height 32
click at [0, 0] on lt-strong "d'ici à" at bounding box center [0, 0] width 0 height 0
click at [613, 352] on div "Bien cordialement," at bounding box center [550, 353] width 796 height 17
click at [643, 337] on div "Sans retour de votre part, nous procéderons à la clôture de votre demande d'ici…" at bounding box center [550, 326] width 796 height 35
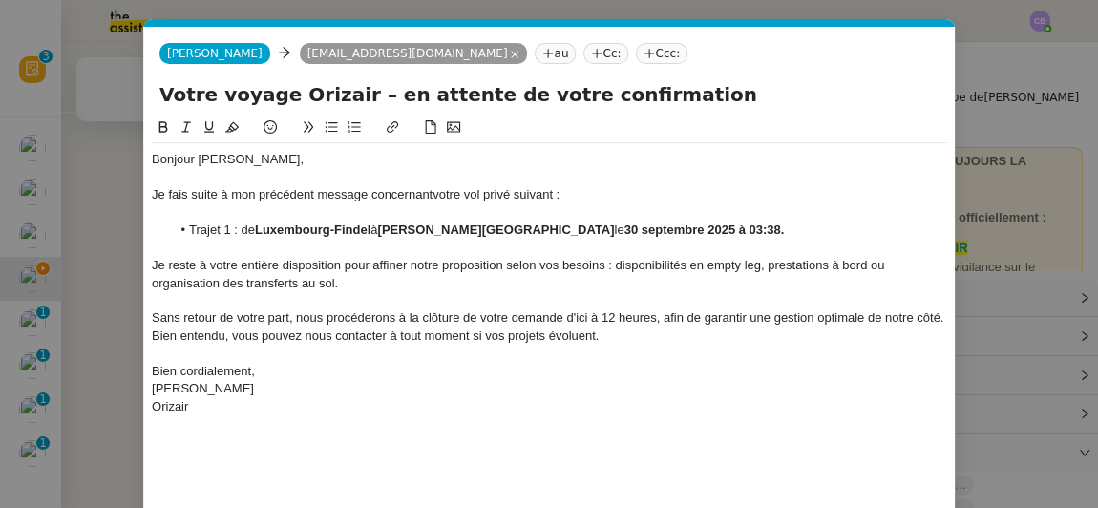
click at [428, 444] on div "Bonjour M. Mazeau, Je fais suite à mon précédent message concernant votre vol p…" at bounding box center [550, 344] width 796 height 455
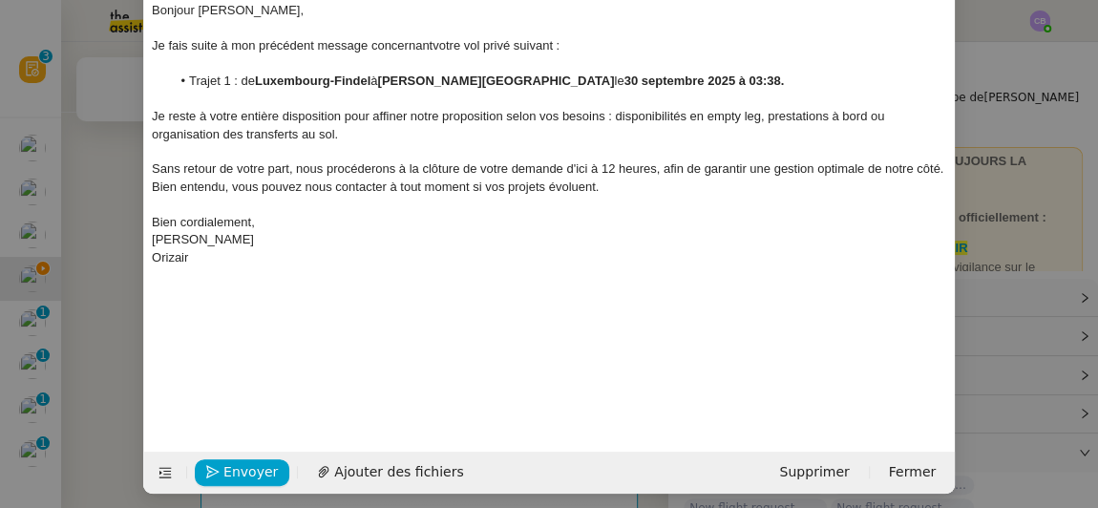
scroll to position [157, 0]
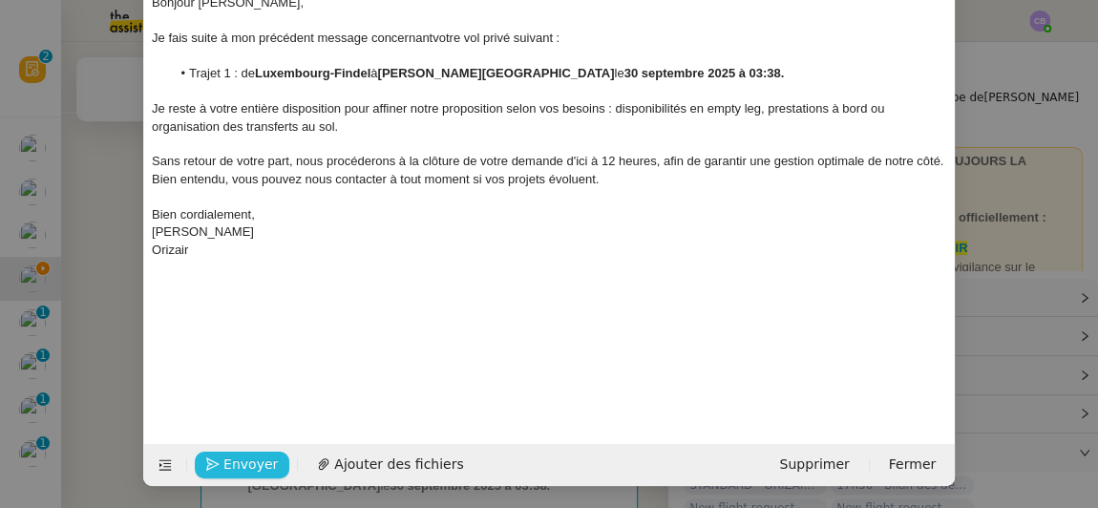
click at [252, 458] on span "Envoyer" at bounding box center [251, 465] width 54 height 22
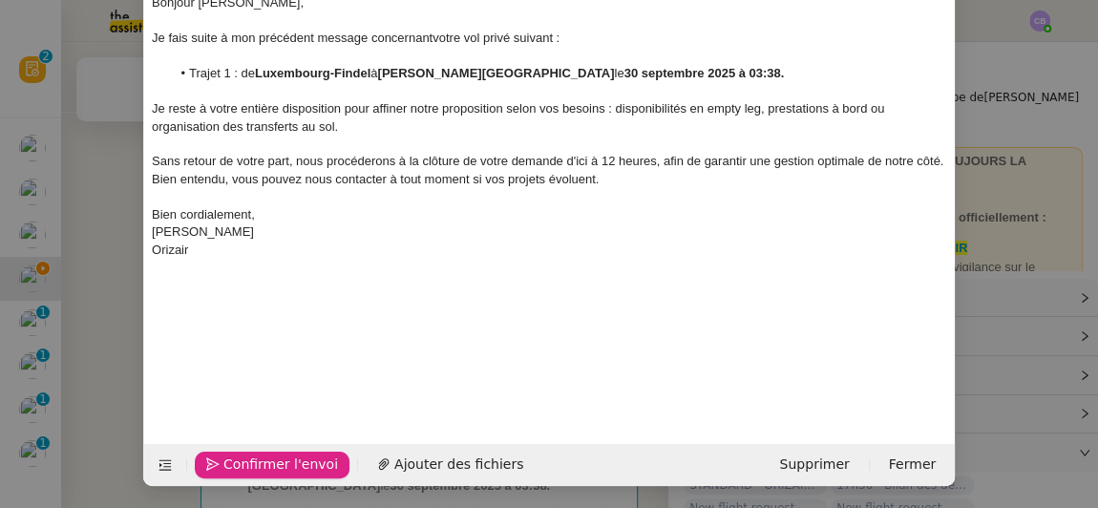
click at [252, 458] on span "Confirmer l'envoi" at bounding box center [281, 465] width 115 height 22
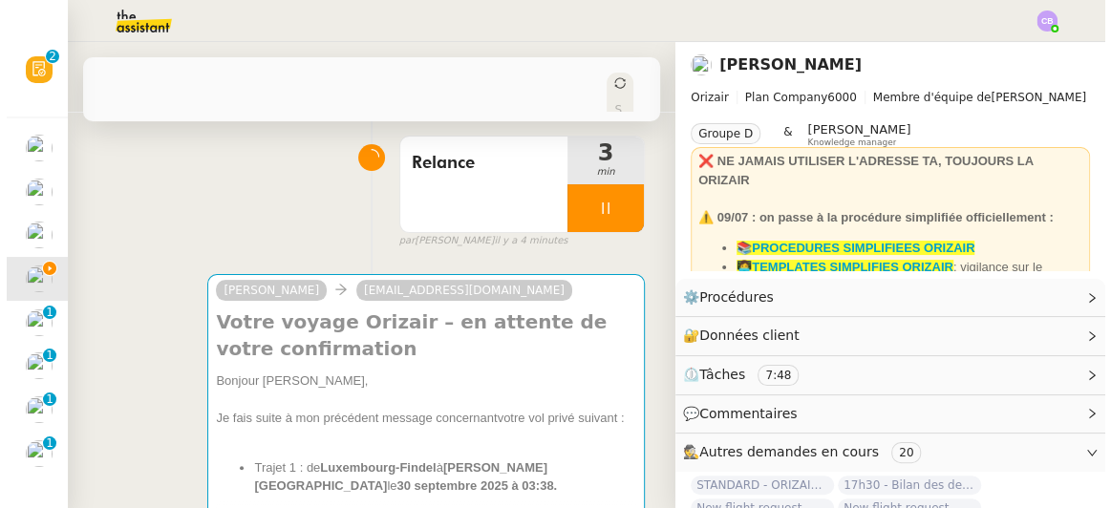
scroll to position [138, 0]
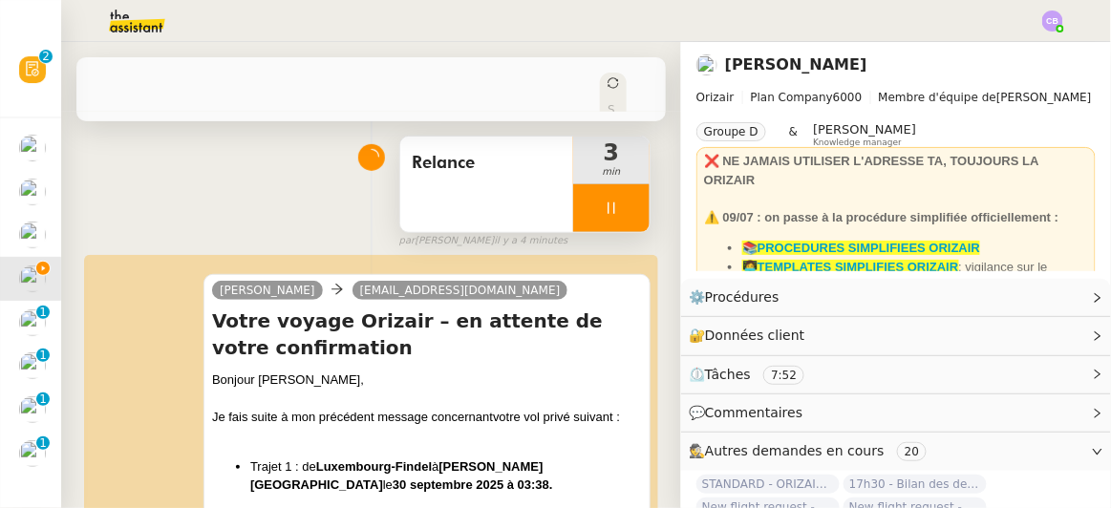
click at [573, 195] on div at bounding box center [611, 208] width 76 height 48
click at [623, 201] on icon at bounding box center [630, 208] width 15 height 15
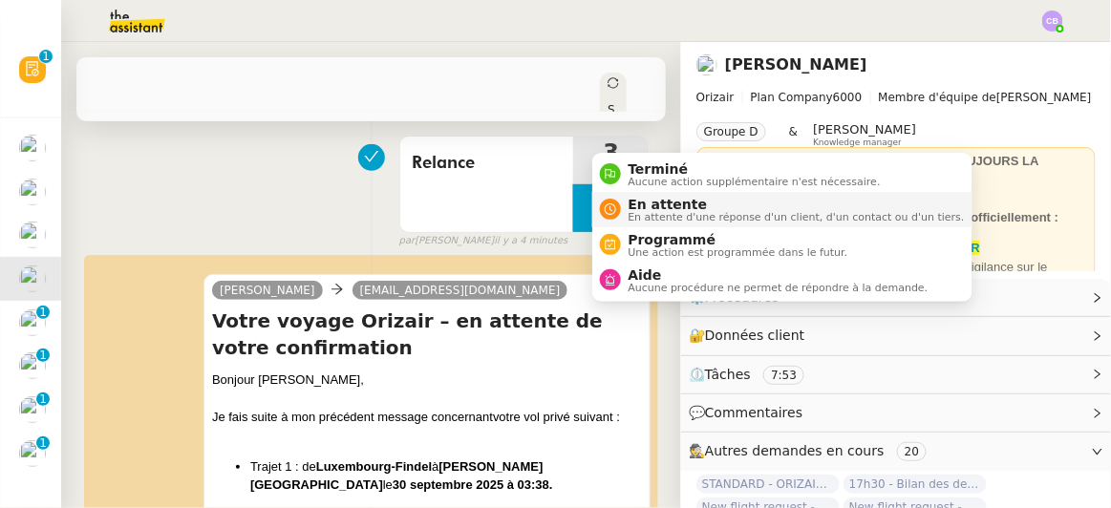
click at [643, 207] on span "En attente" at bounding box center [797, 204] width 336 height 15
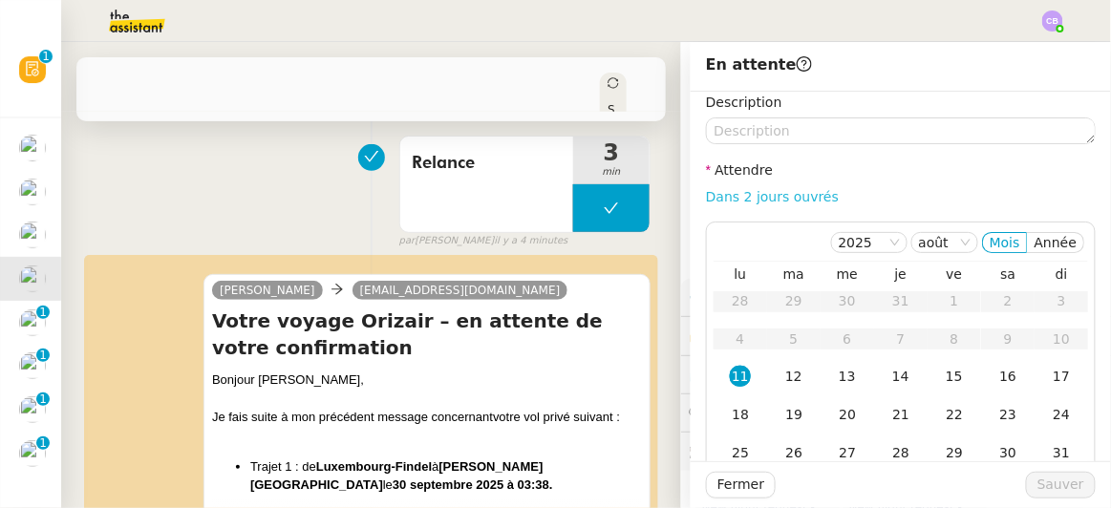
click at [713, 195] on link "Dans 2 jours ouvrés" at bounding box center [772, 196] width 133 height 15
type input "07:00"
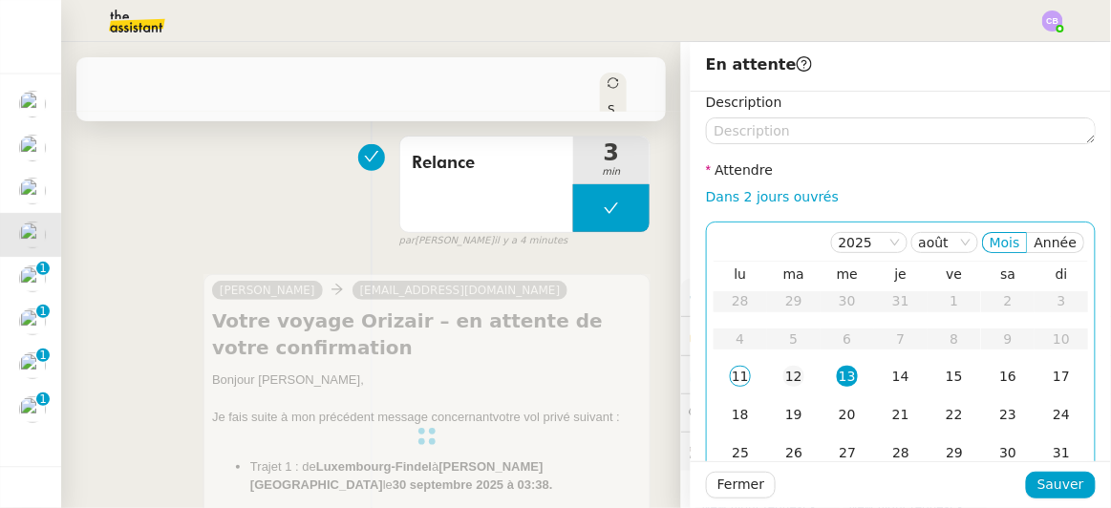
click at [783, 373] on div "12" at bounding box center [793, 376] width 21 height 21
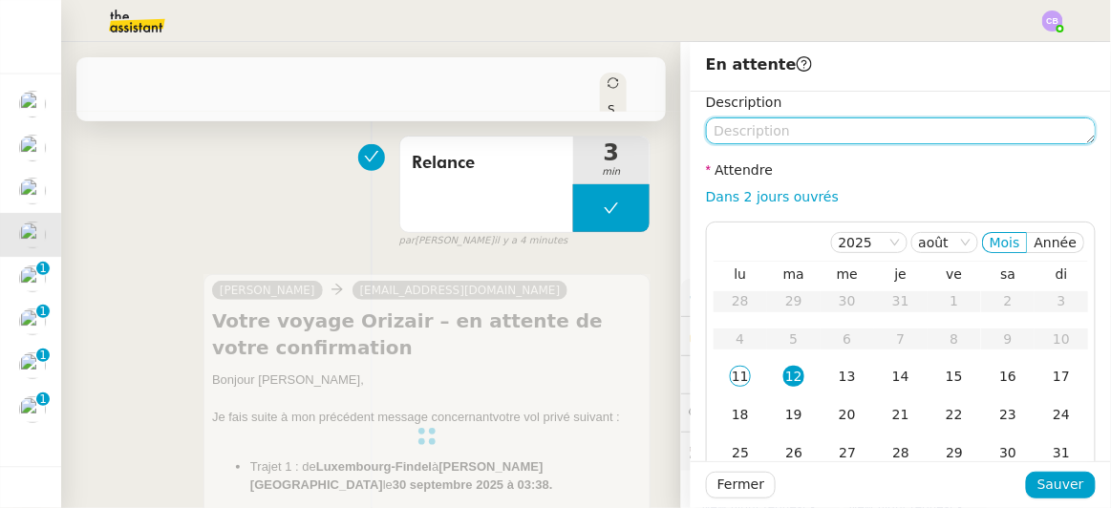
click at [773, 139] on textarea at bounding box center [901, 130] width 390 height 27
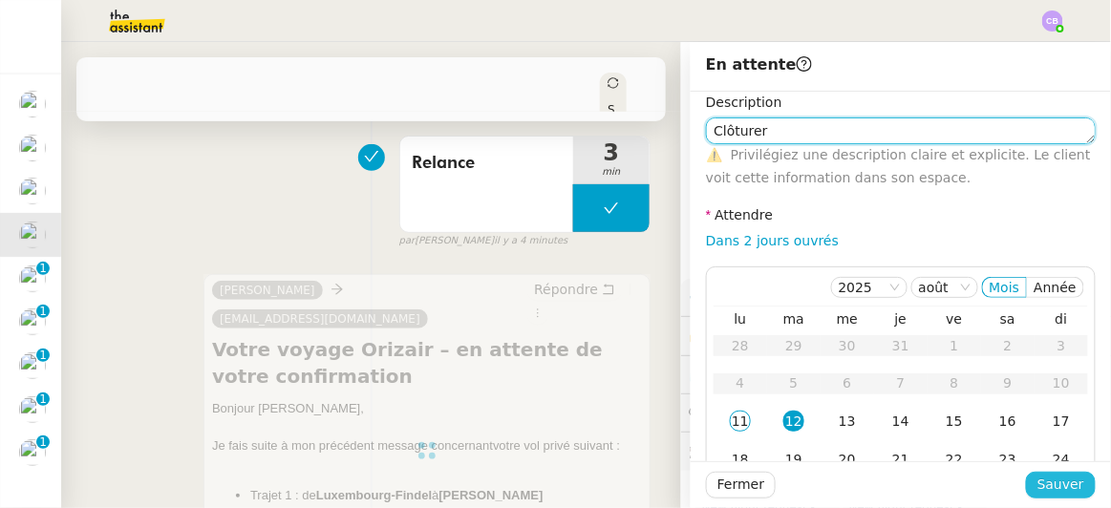
type textarea "Clôturer"
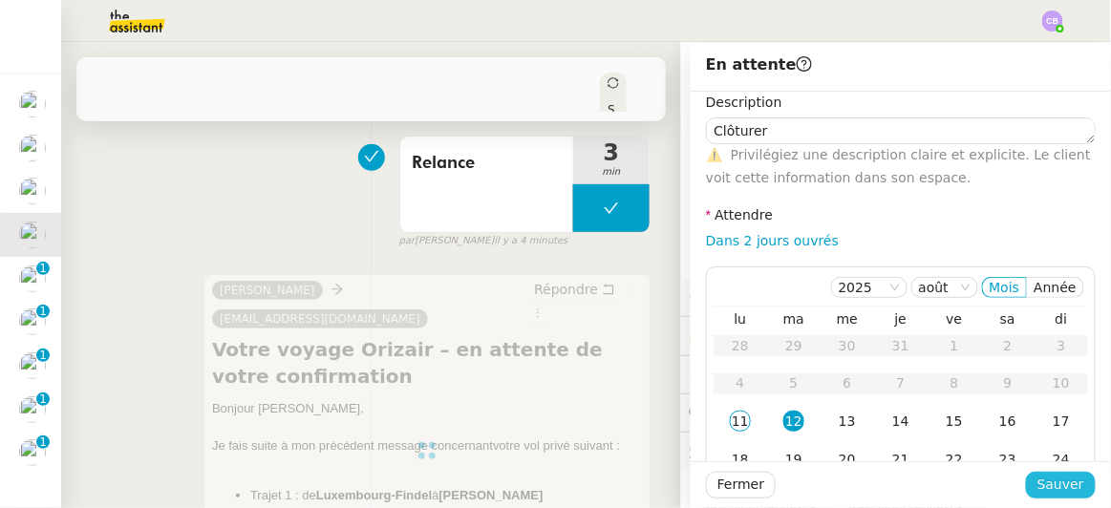
click at [1040, 480] on span "Sauver" at bounding box center [1060, 485] width 47 height 22
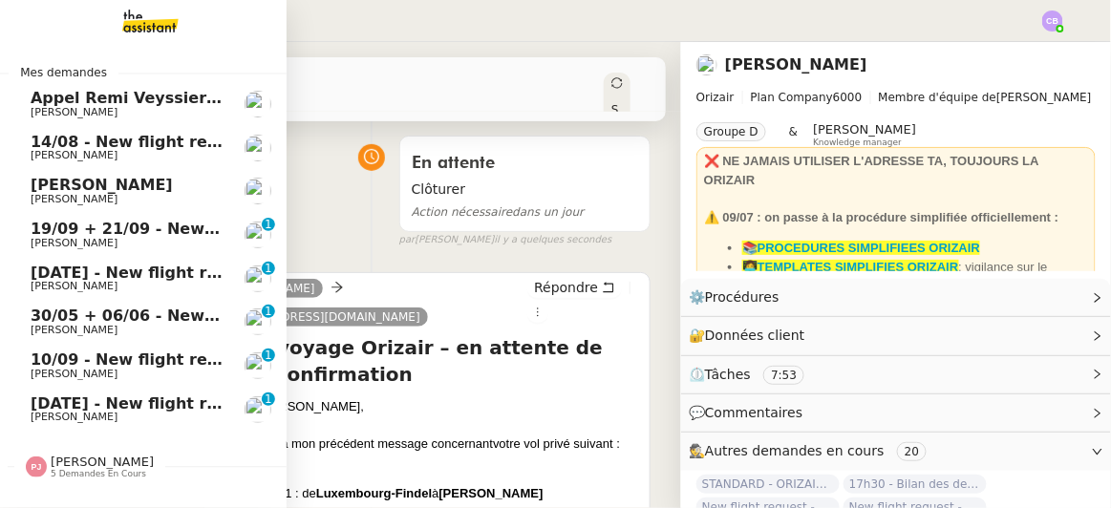
click at [72, 234] on span "19/09 + 21/09 - New flight request - [PERSON_NAME]" at bounding box center [259, 229] width 456 height 18
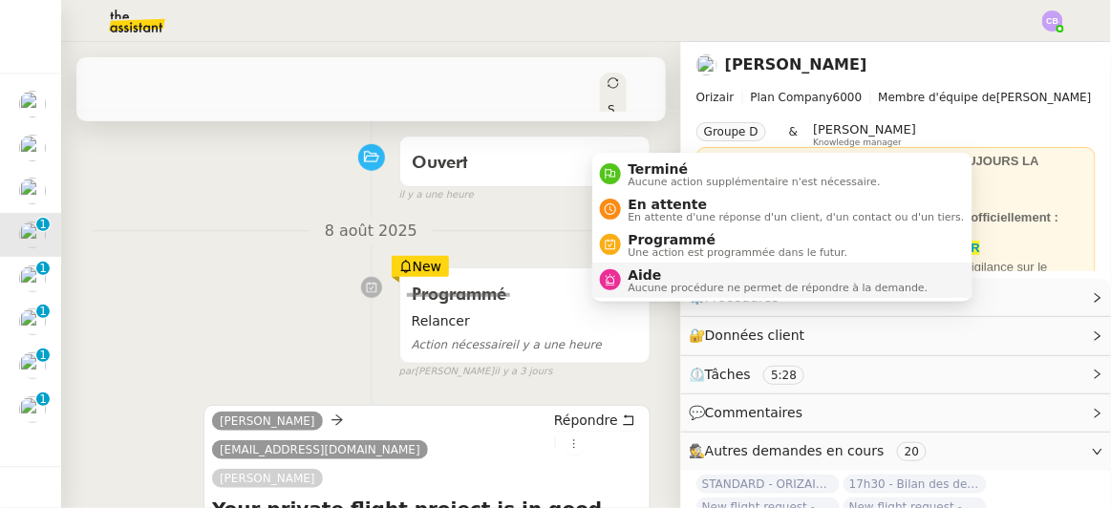
click at [633, 277] on span "Aide" at bounding box center [779, 274] width 300 height 15
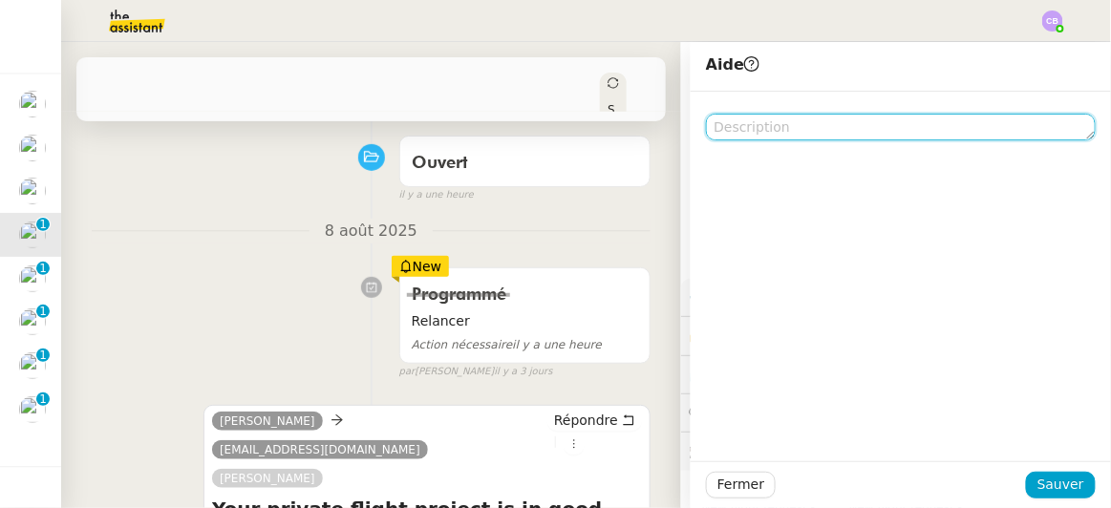
click at [744, 128] on textarea at bounding box center [901, 127] width 390 height 27
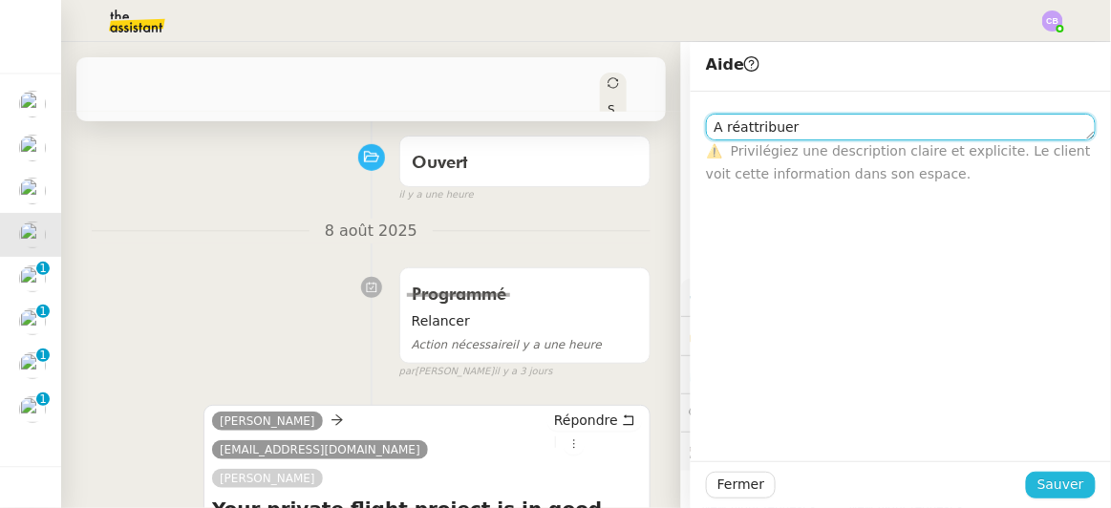
type textarea "A réattribuer"
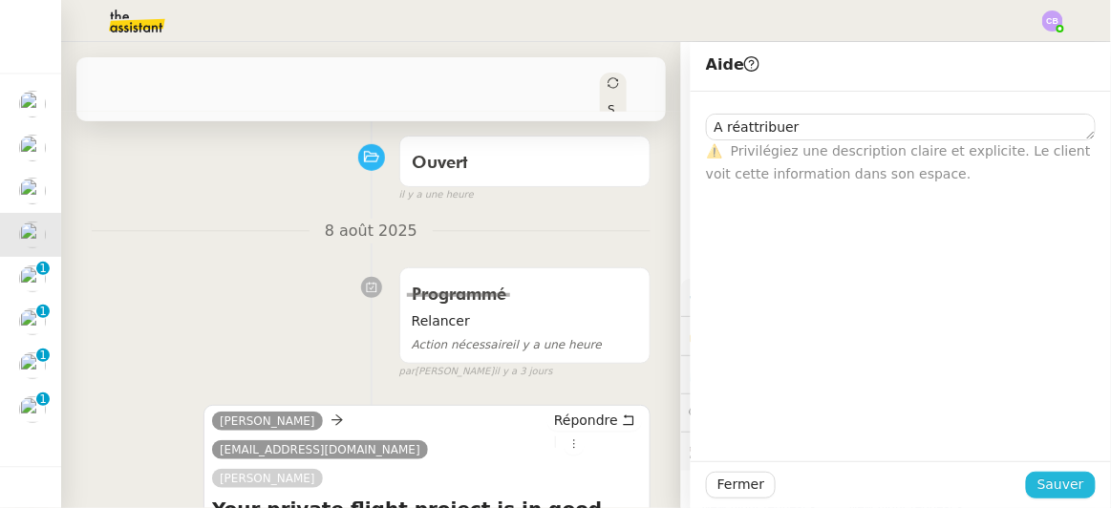
click at [1055, 486] on span "Sauver" at bounding box center [1060, 485] width 47 height 22
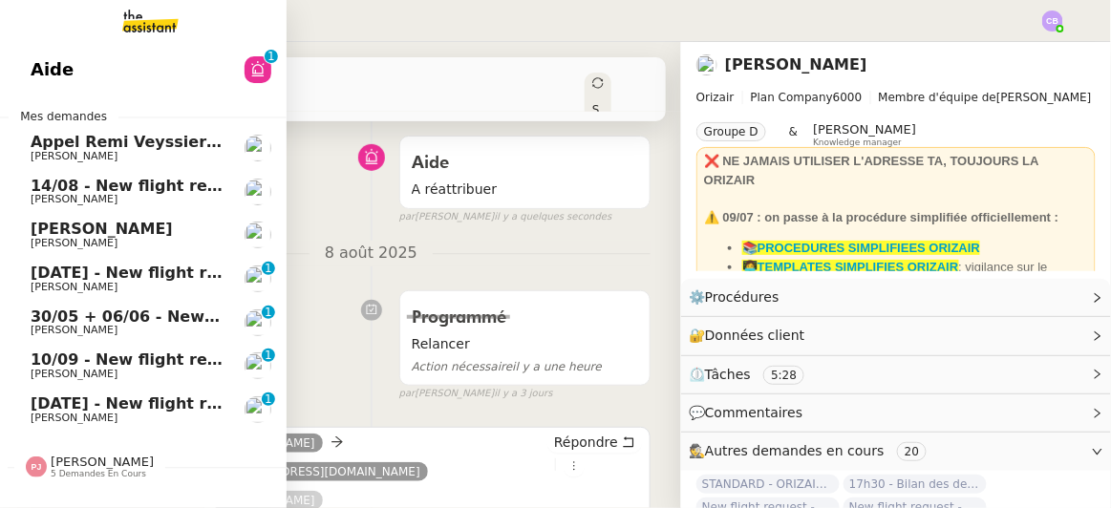
click at [88, 275] on span "[DATE] - New flight request - [PERSON_NAME]" at bounding box center [228, 273] width 394 height 18
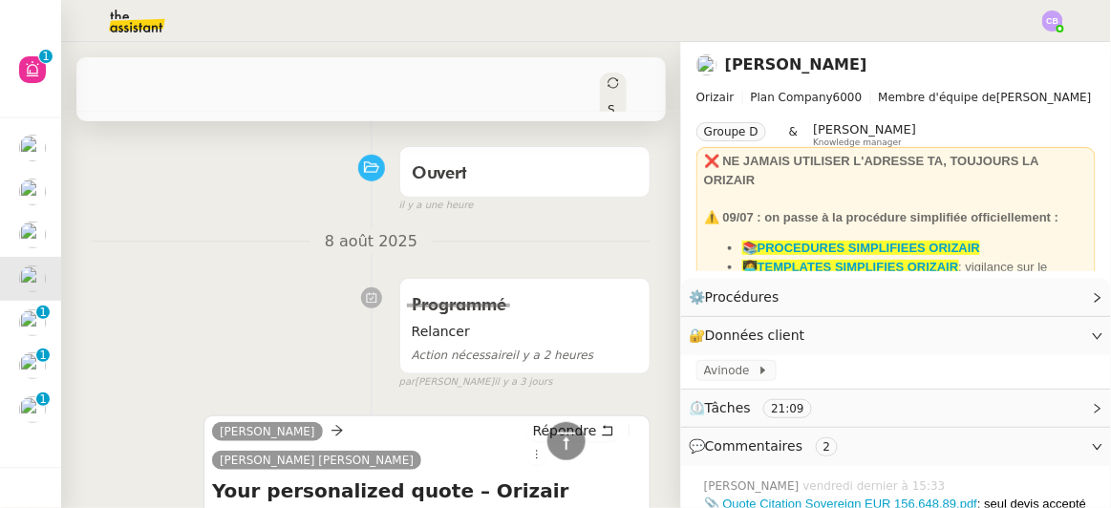
scroll to position [56, 0]
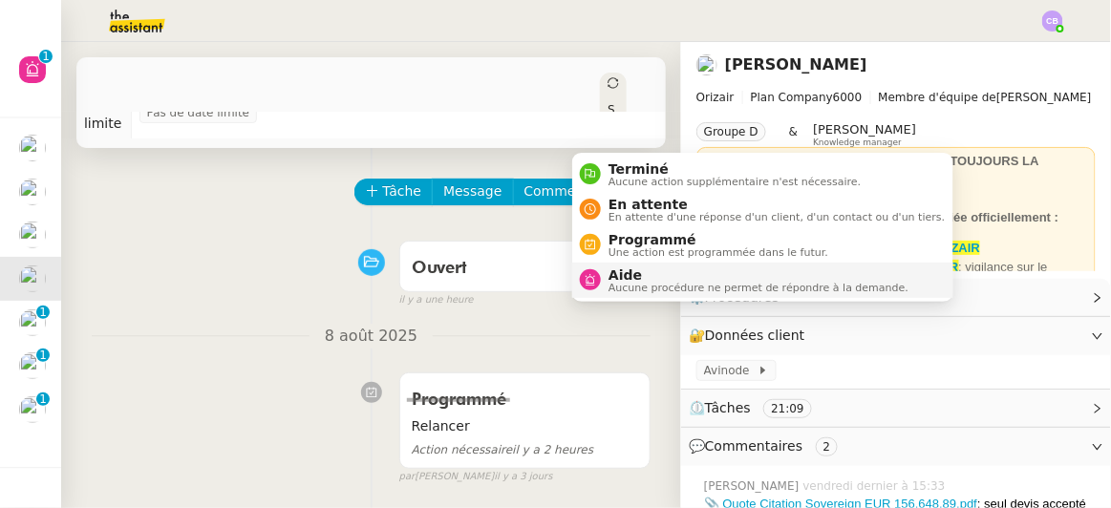
click at [646, 275] on span "Aide" at bounding box center [758, 274] width 300 height 15
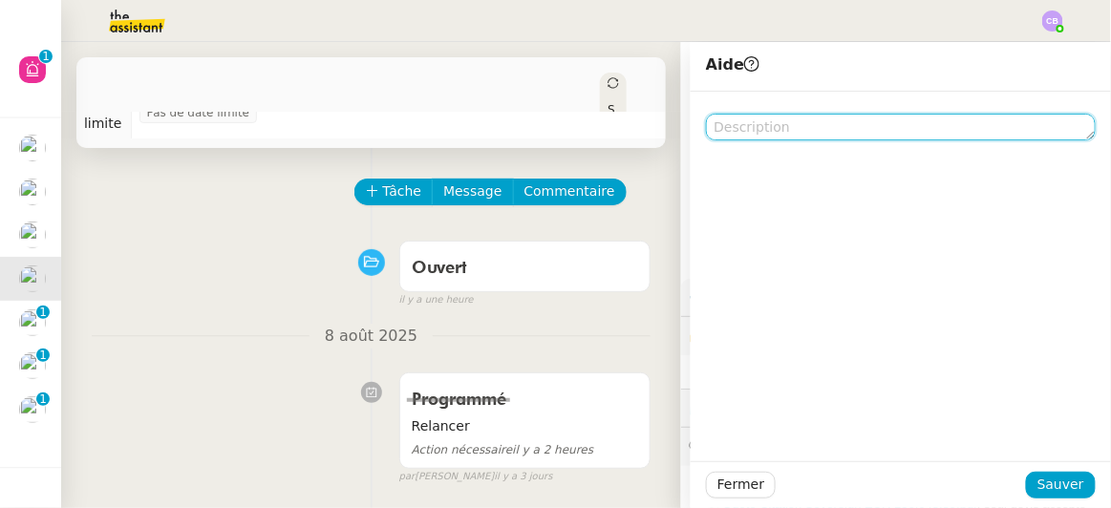
click at [749, 122] on textarea at bounding box center [901, 127] width 390 height 27
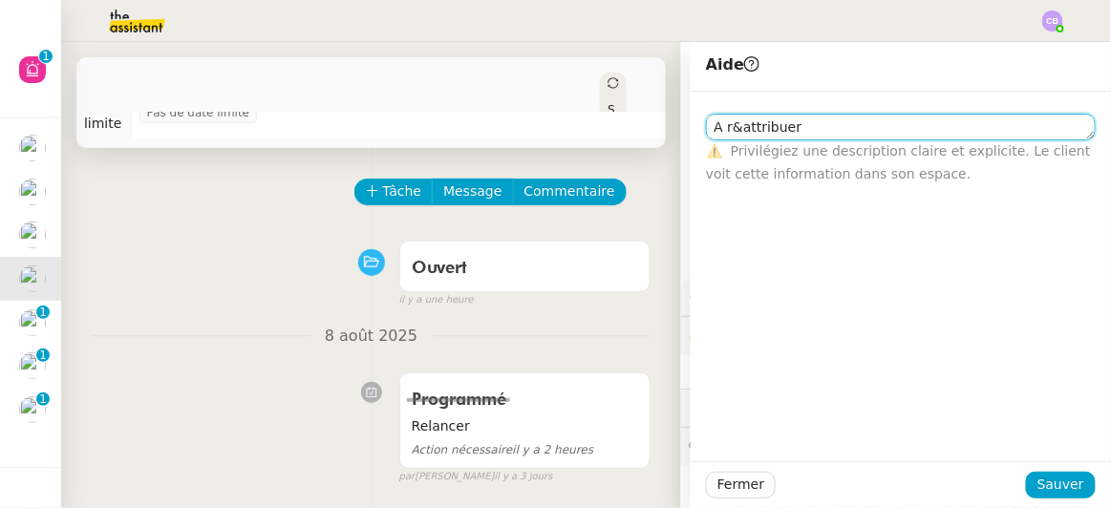
click at [728, 119] on textarea "A r&attribuer" at bounding box center [901, 127] width 390 height 27
click at [706, 123] on textarea "A réattribuer" at bounding box center [901, 127] width 390 height 27
click at [0, 0] on lt-em "À" at bounding box center [0, 0] width 0 height 0
type textarea "À réattribuer"
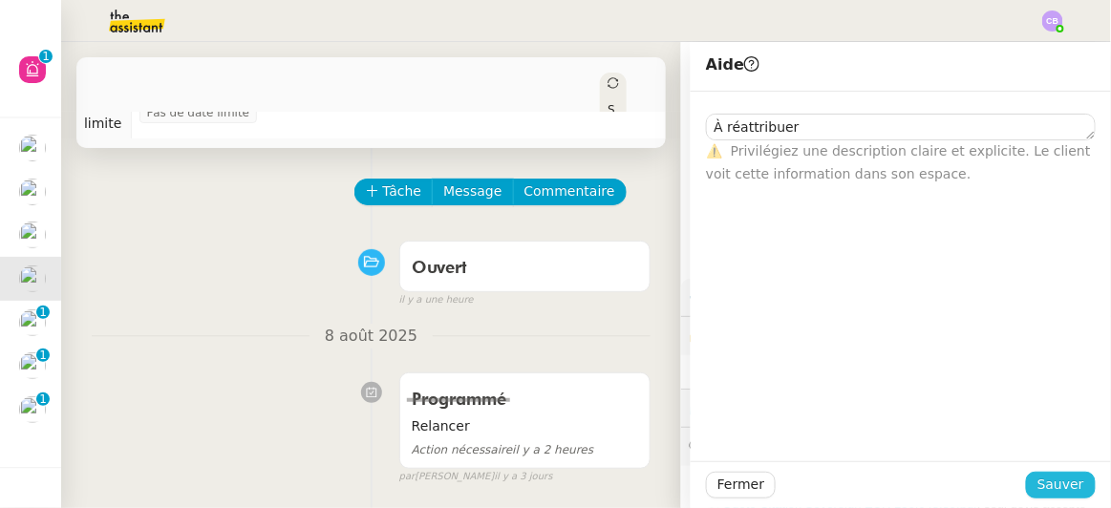
click at [1037, 490] on span "Sauver" at bounding box center [1060, 485] width 47 height 22
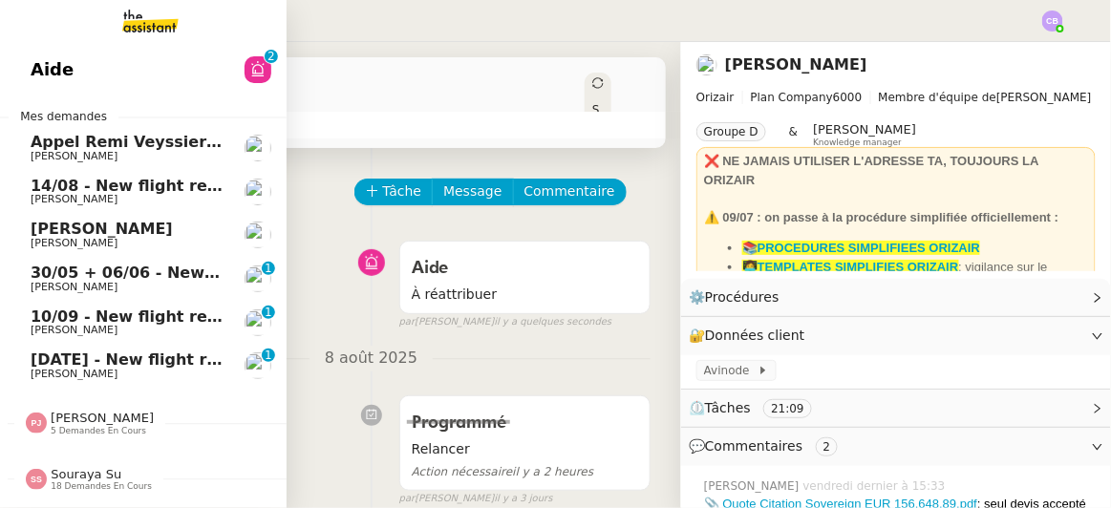
click at [75, 276] on span "30/05 + 06/06 - New flight request - [PERSON_NAME]" at bounding box center [259, 273] width 456 height 18
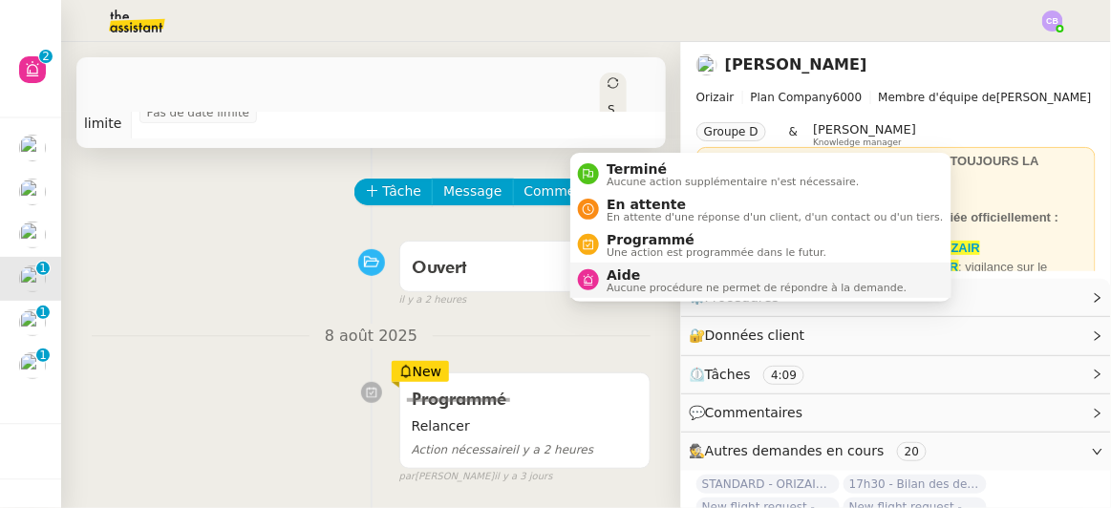
click at [649, 275] on span "Aide" at bounding box center [757, 274] width 300 height 15
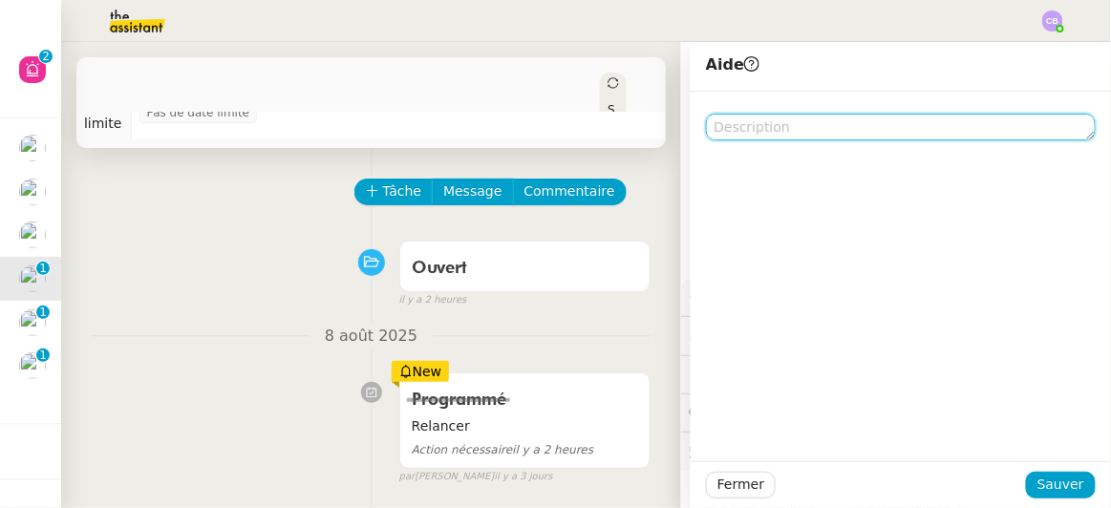
click at [722, 123] on textarea at bounding box center [901, 127] width 390 height 27
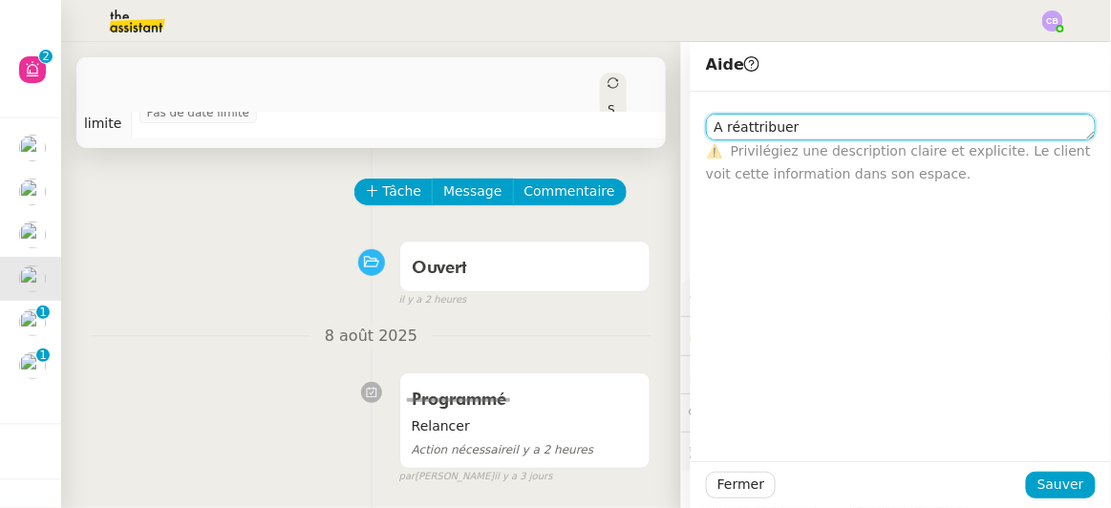
click at [710, 128] on textarea "A réattribuer" at bounding box center [901, 127] width 390 height 27
click at [0, 0] on lt-span "À réattribuer" at bounding box center [0, 0] width 0 height 0
drag, startPoint x: 781, startPoint y: 131, endPoint x: 699, endPoint y: 134, distance: 82.2
click at [706, 134] on textarea "À réattribuer" at bounding box center [901, 127] width 390 height 27
type textarea "À réattribuer"
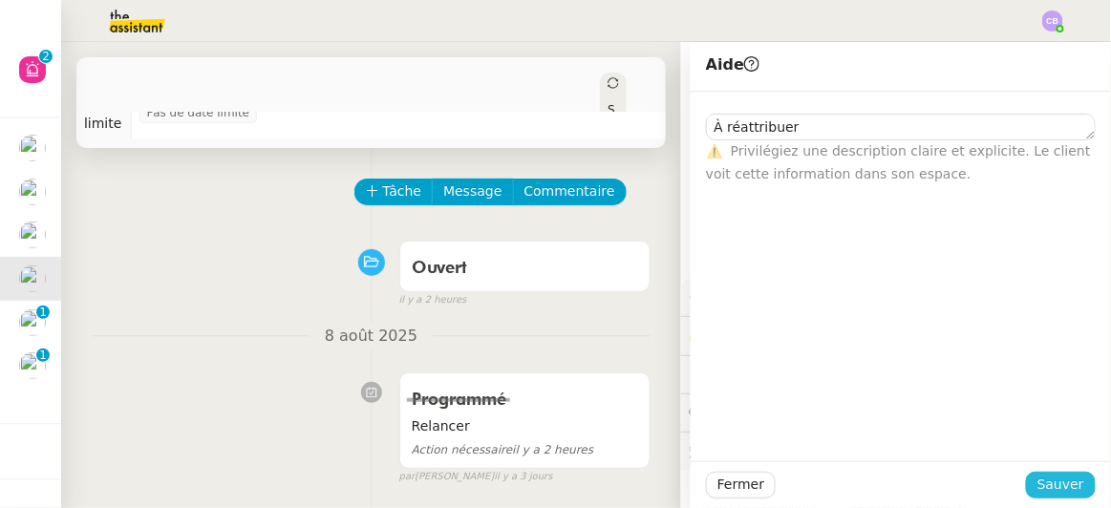
click at [1049, 484] on span "Sauver" at bounding box center [1060, 485] width 47 height 22
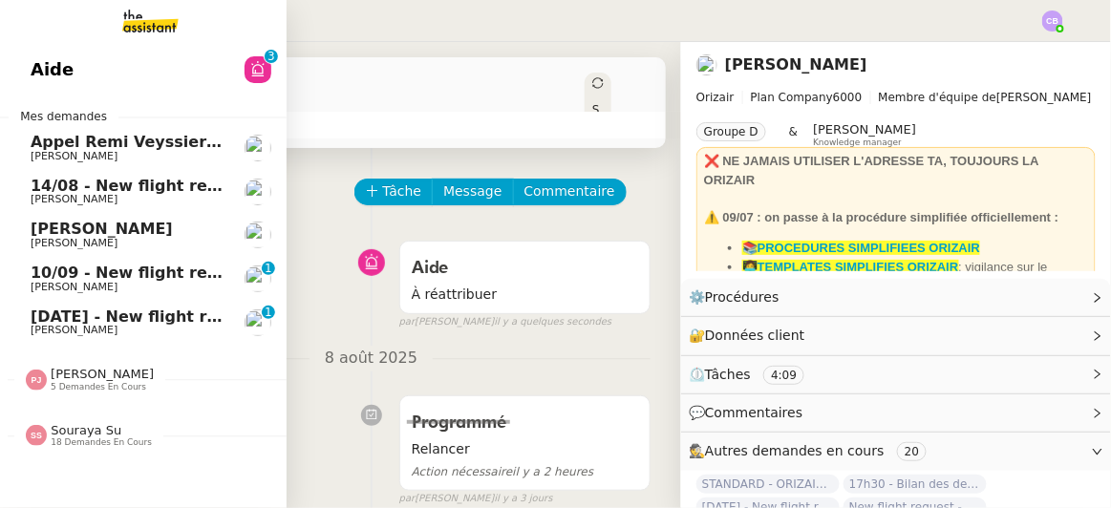
click at [44, 274] on span "10/09 - New flight request - [PERSON_NAME]" at bounding box center [223, 273] width 384 height 18
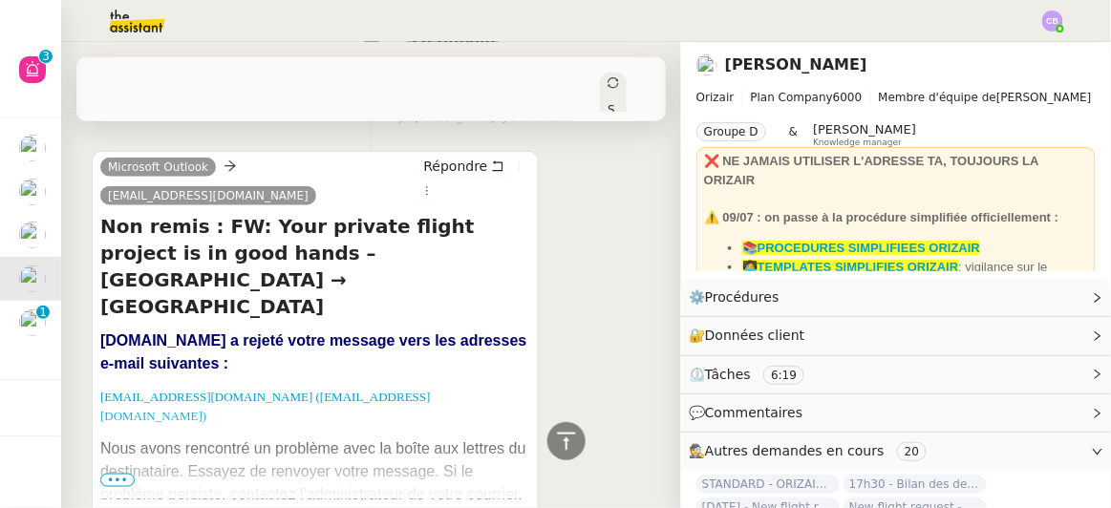
scroll to position [406, 0]
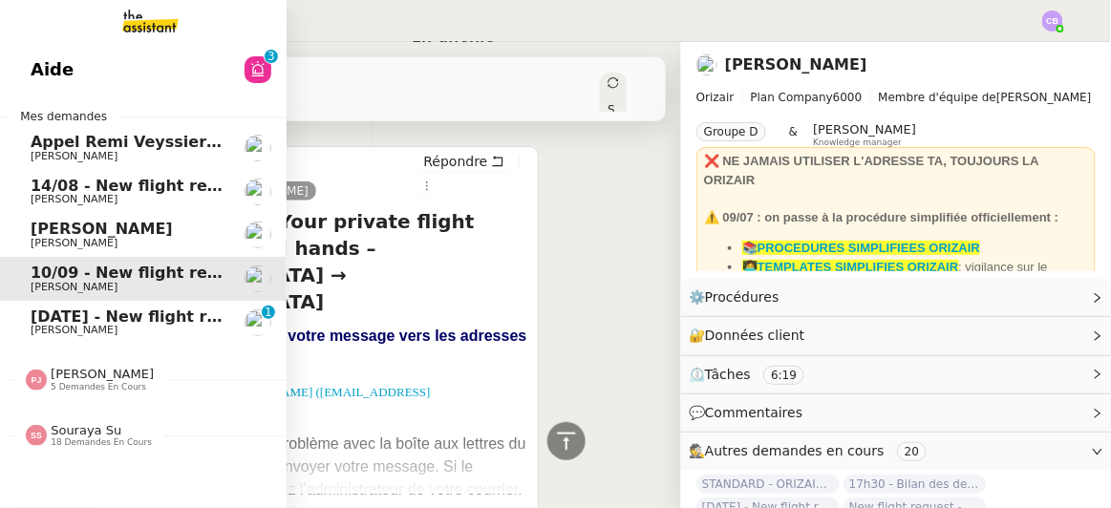
click at [71, 321] on span "[DATE] - New flight request - [PERSON_NAME][MEDICAL_DATA]" at bounding box center [299, 317] width 537 height 18
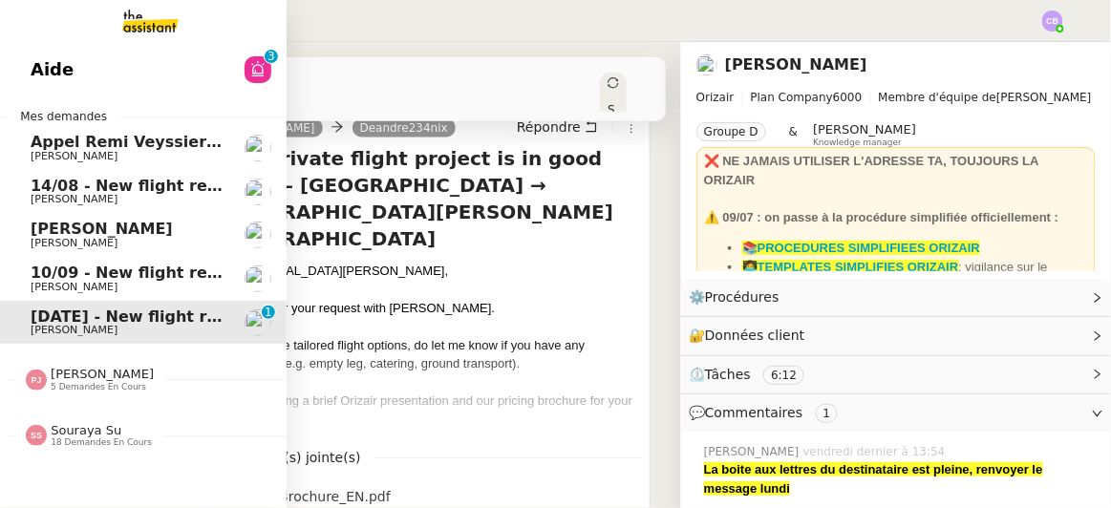
scroll to position [372, 0]
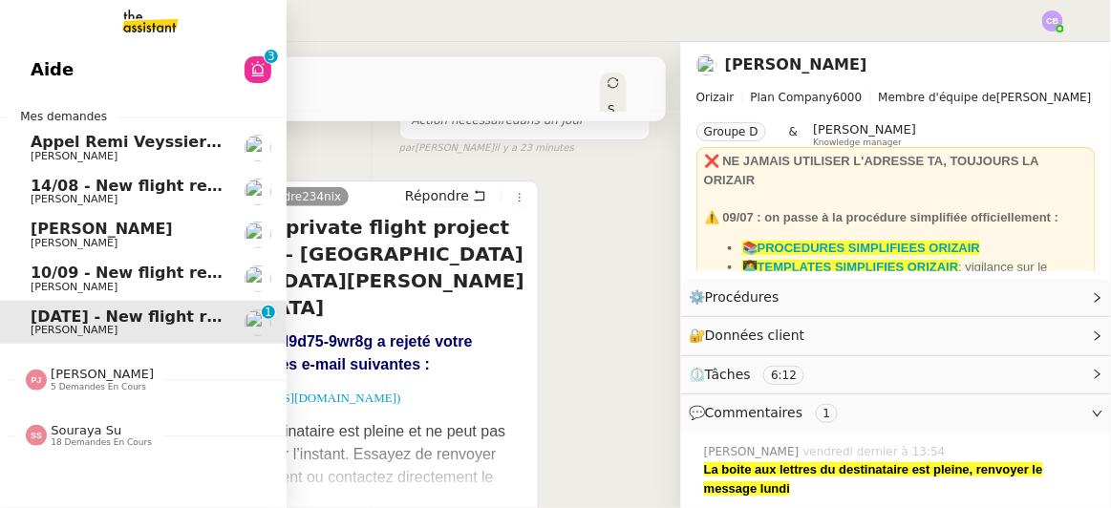
click at [91, 187] on span "14/08 - New flight request - [PERSON_NAME]" at bounding box center [223, 186] width 384 height 18
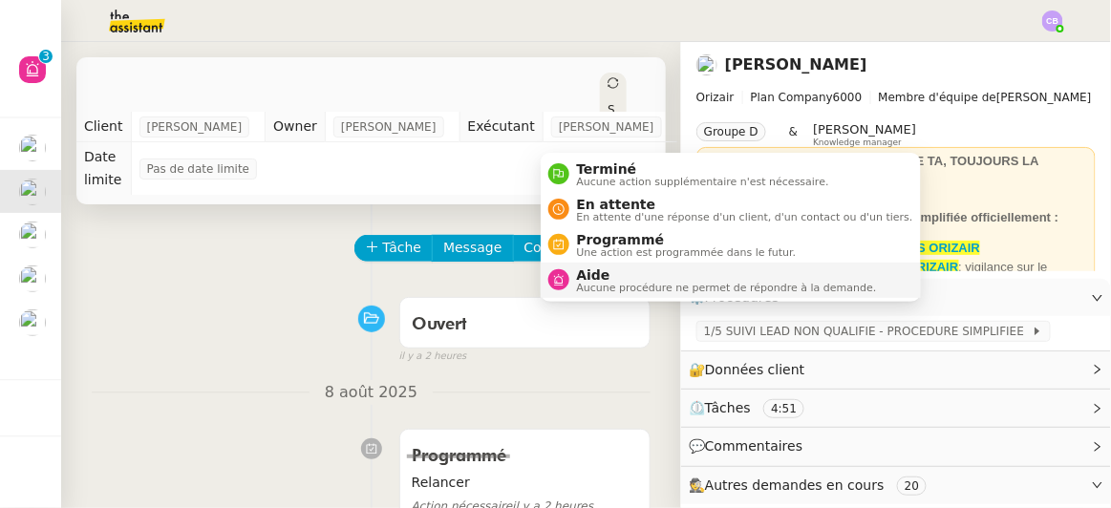
click at [616, 275] on span "Aide" at bounding box center [727, 274] width 300 height 15
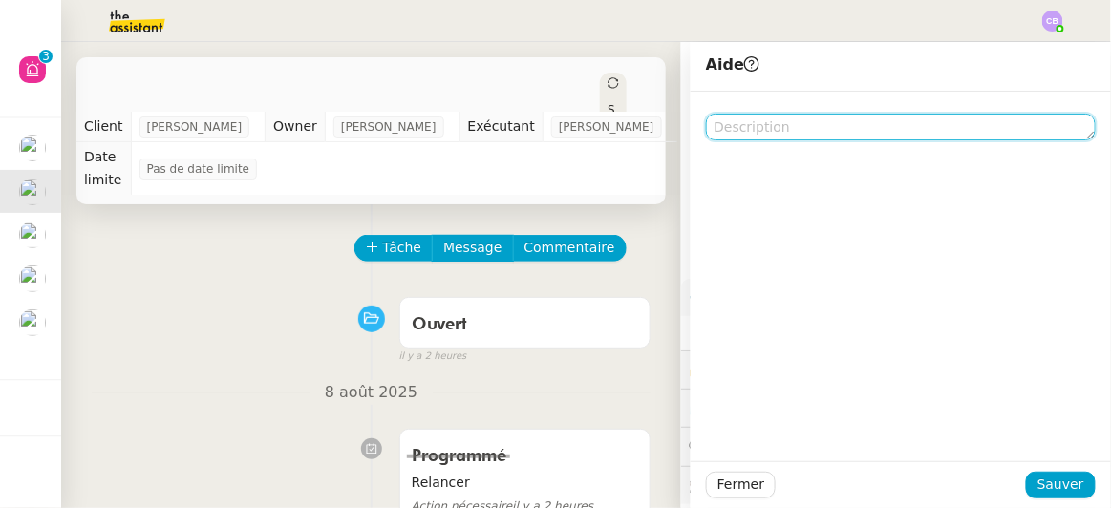
click at [742, 125] on textarea at bounding box center [901, 127] width 390 height 27
paste textarea "À réattribuer"
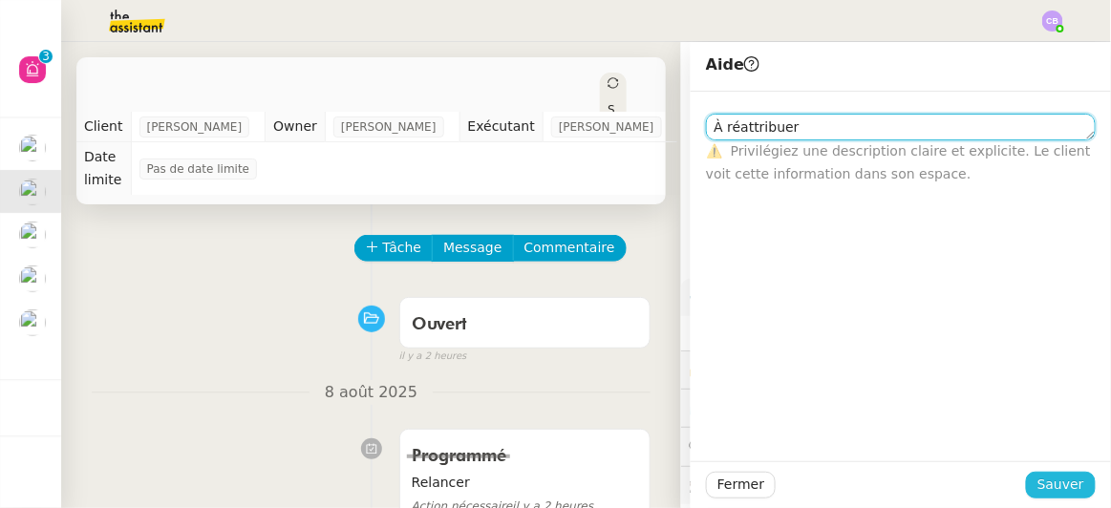
type textarea "À réattribuer"
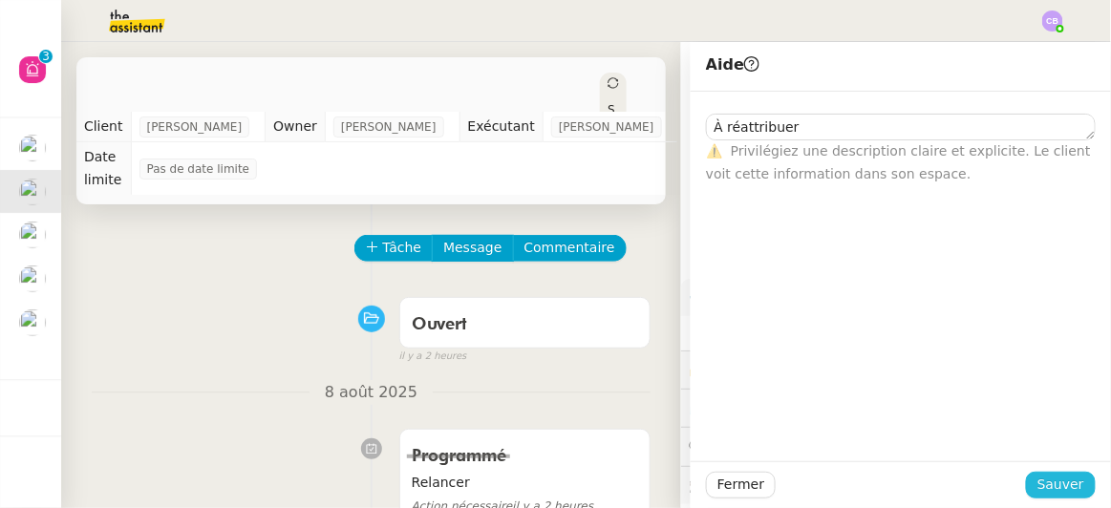
click at [1047, 482] on span "Sauver" at bounding box center [1060, 485] width 47 height 22
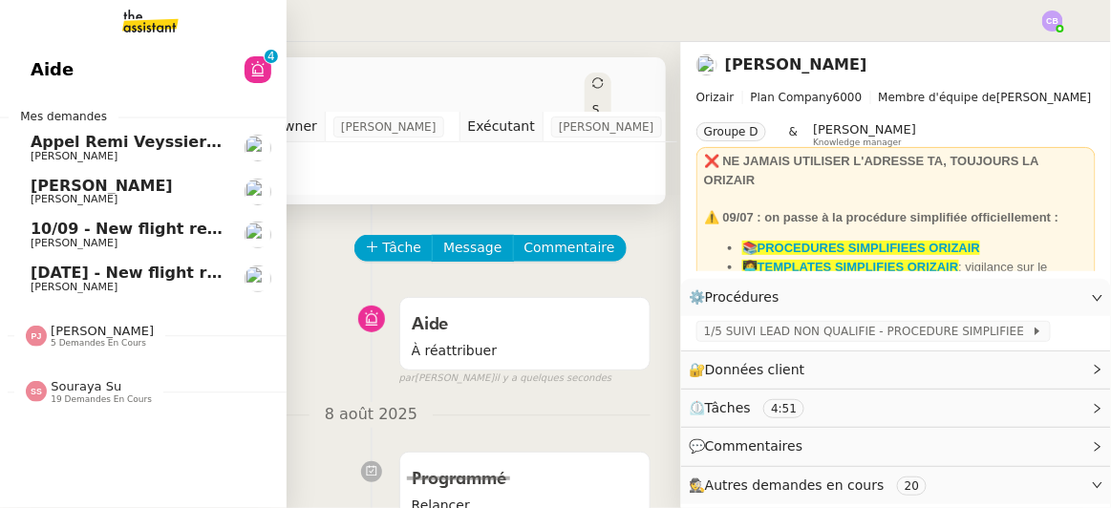
click at [92, 147] on span "Appel Remi Veyssieres - AIRMOB" at bounding box center [172, 142] width 282 height 18
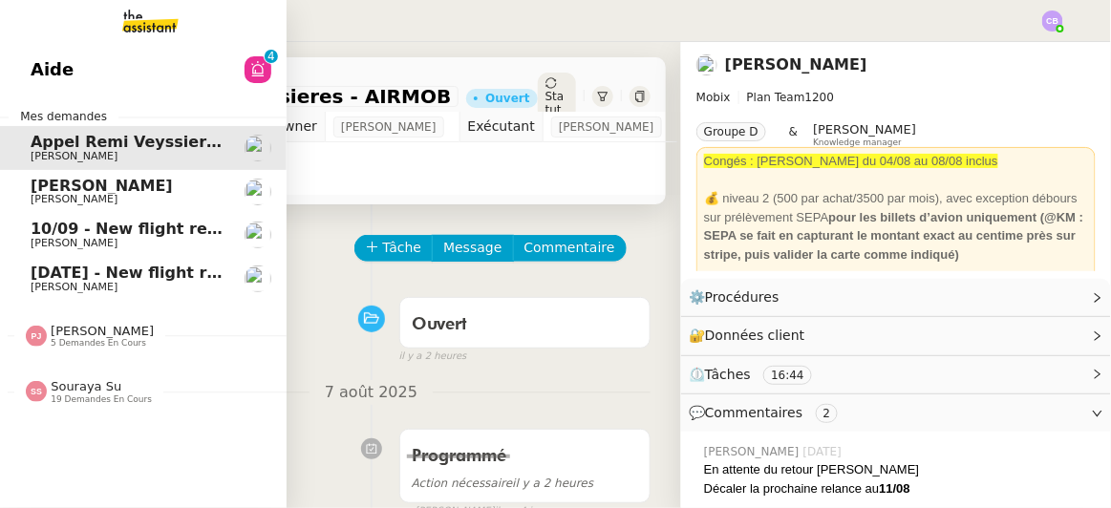
click at [57, 188] on span "Appel [PERSON_NAME]" at bounding box center [102, 186] width 142 height 18
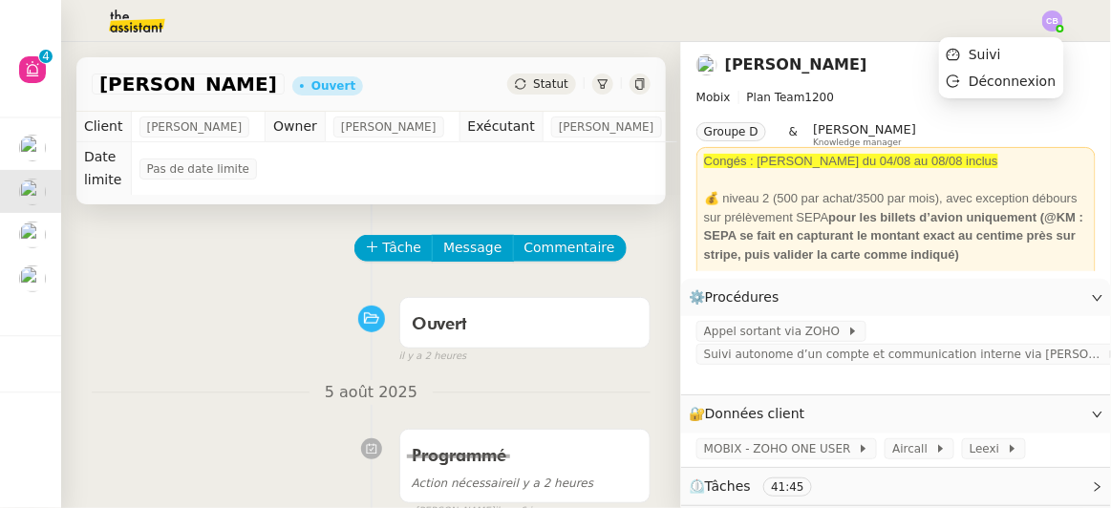
click at [995, 57] on div "[PERSON_NAME]" at bounding box center [895, 65] width 399 height 31
click at [1000, 57] on span "Suivi" at bounding box center [985, 54] width 32 height 15
